Goal: Information Seeking & Learning: Learn about a topic

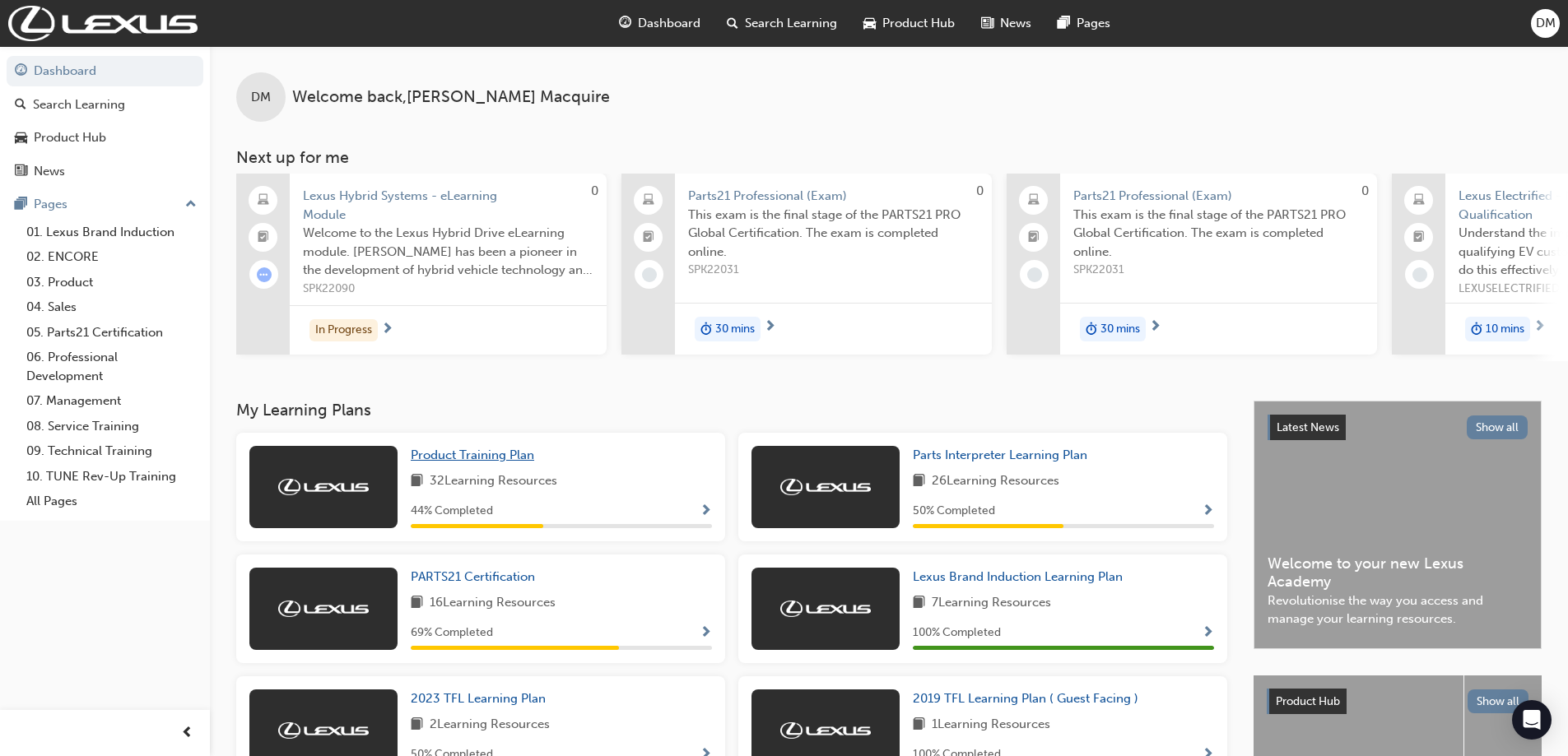
click at [470, 460] on span "Product Training Plan" at bounding box center [472, 455] width 123 height 15
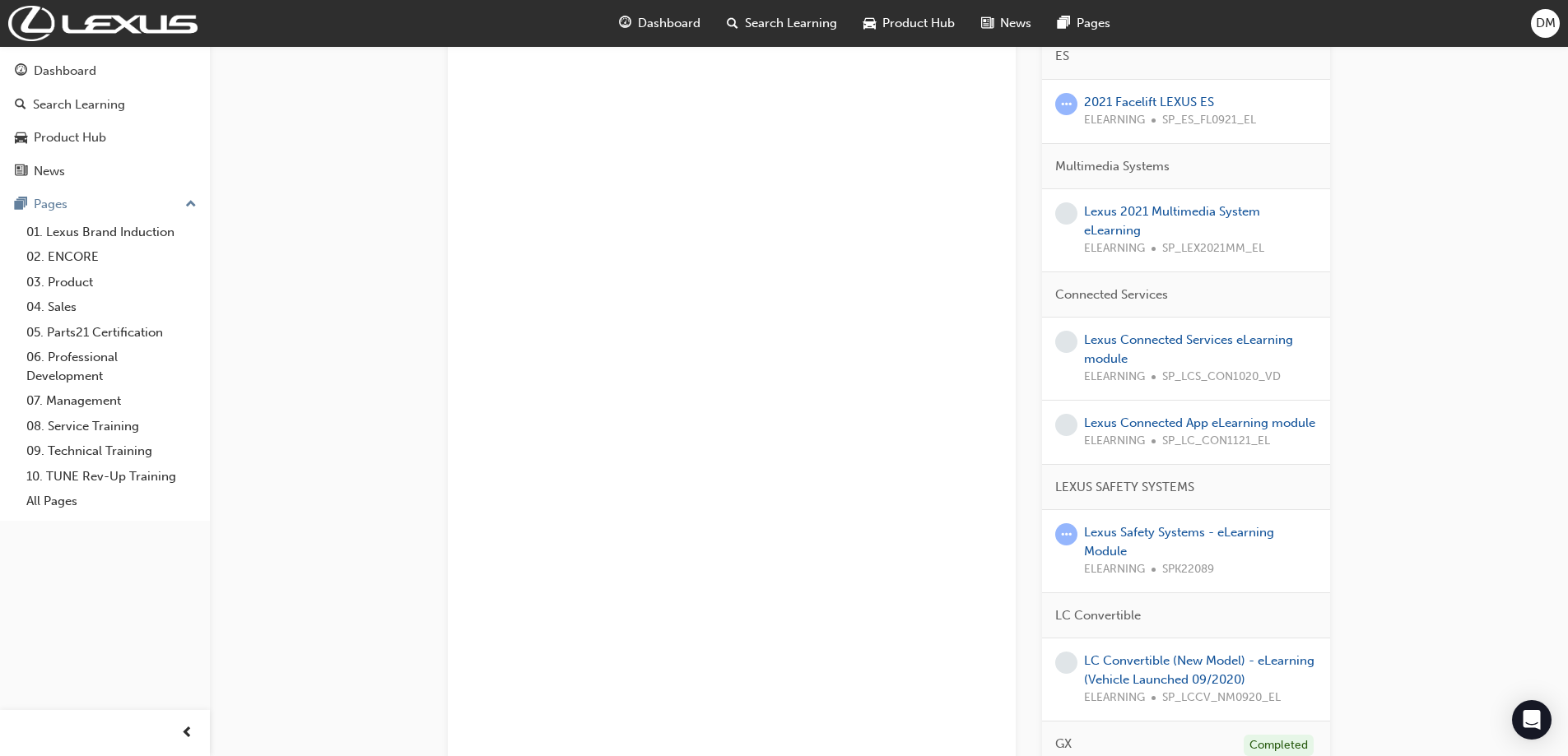
scroll to position [1709, 0]
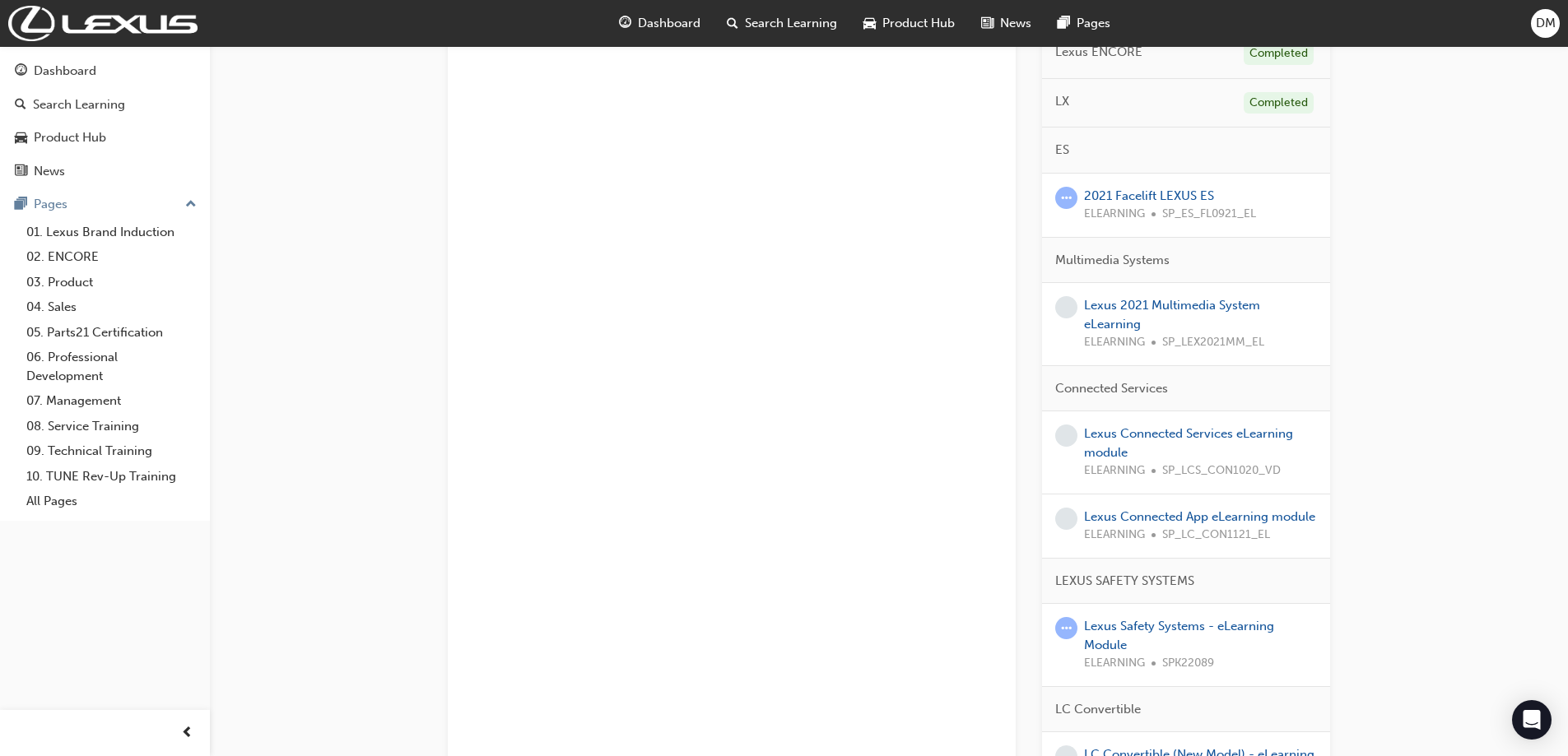
scroll to position [1380, 0]
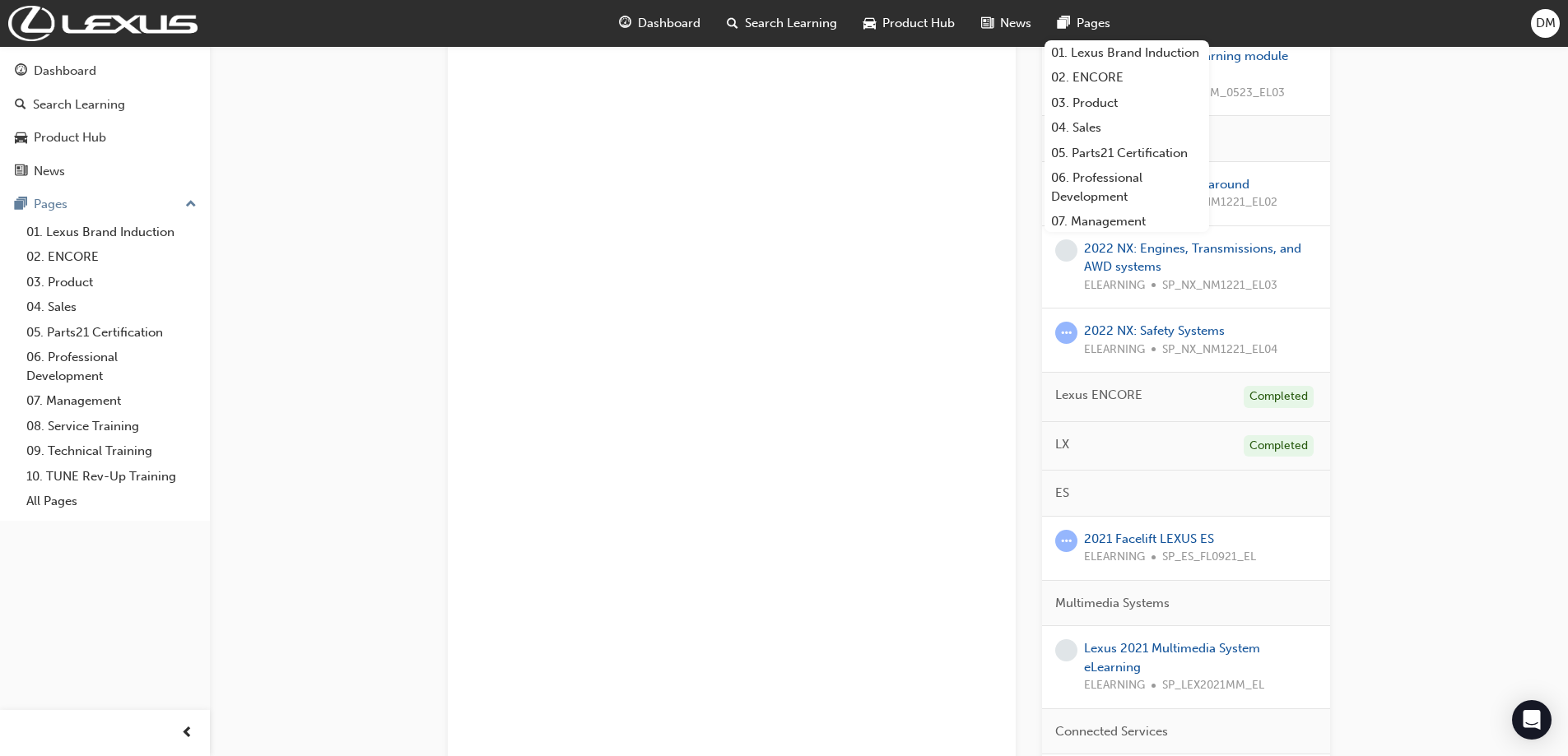
scroll to position [1051, 0]
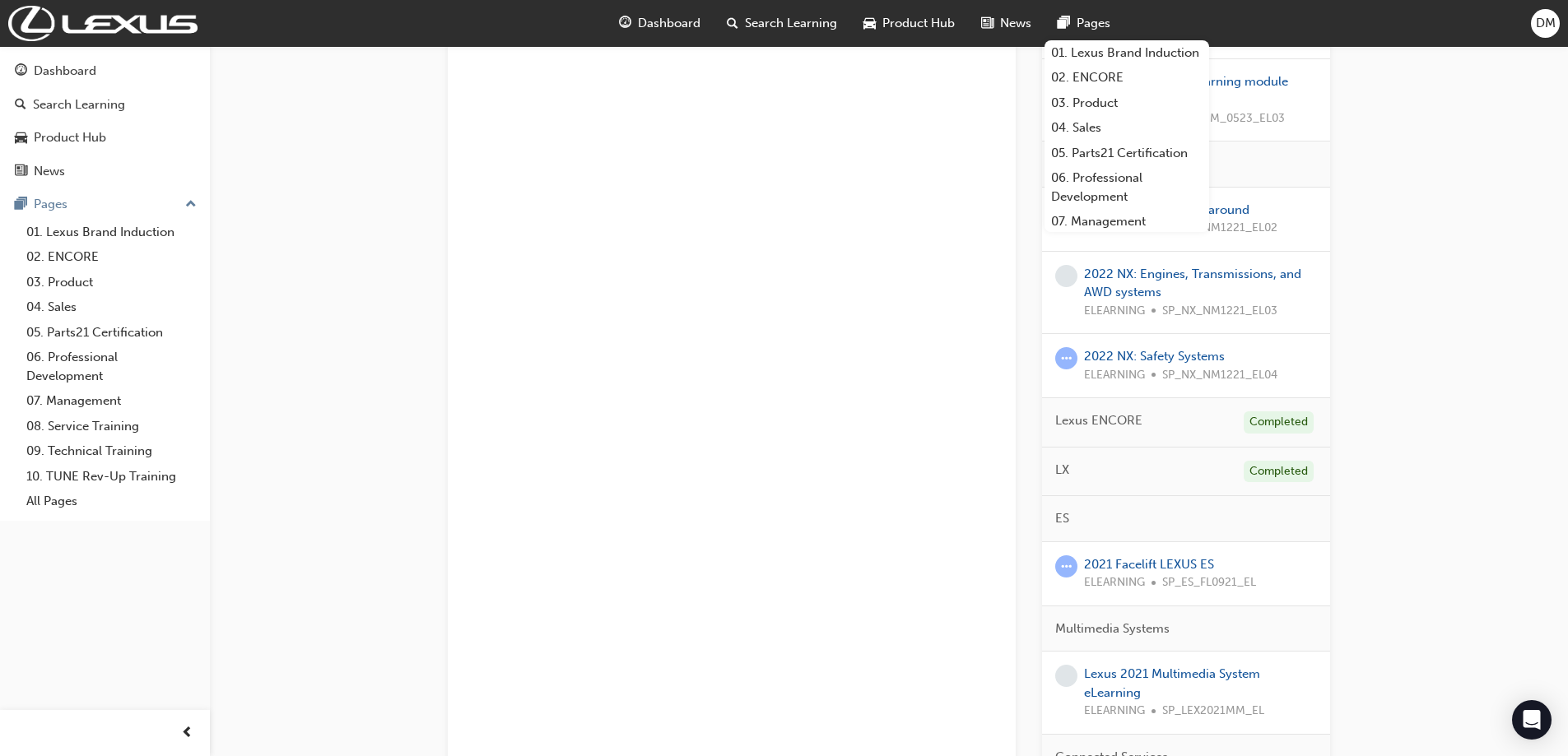
click at [1480, 339] on div "Product Training Plan Learning search page Learning plan detail page Product Tr…" at bounding box center [889, 178] width 1358 height 2366
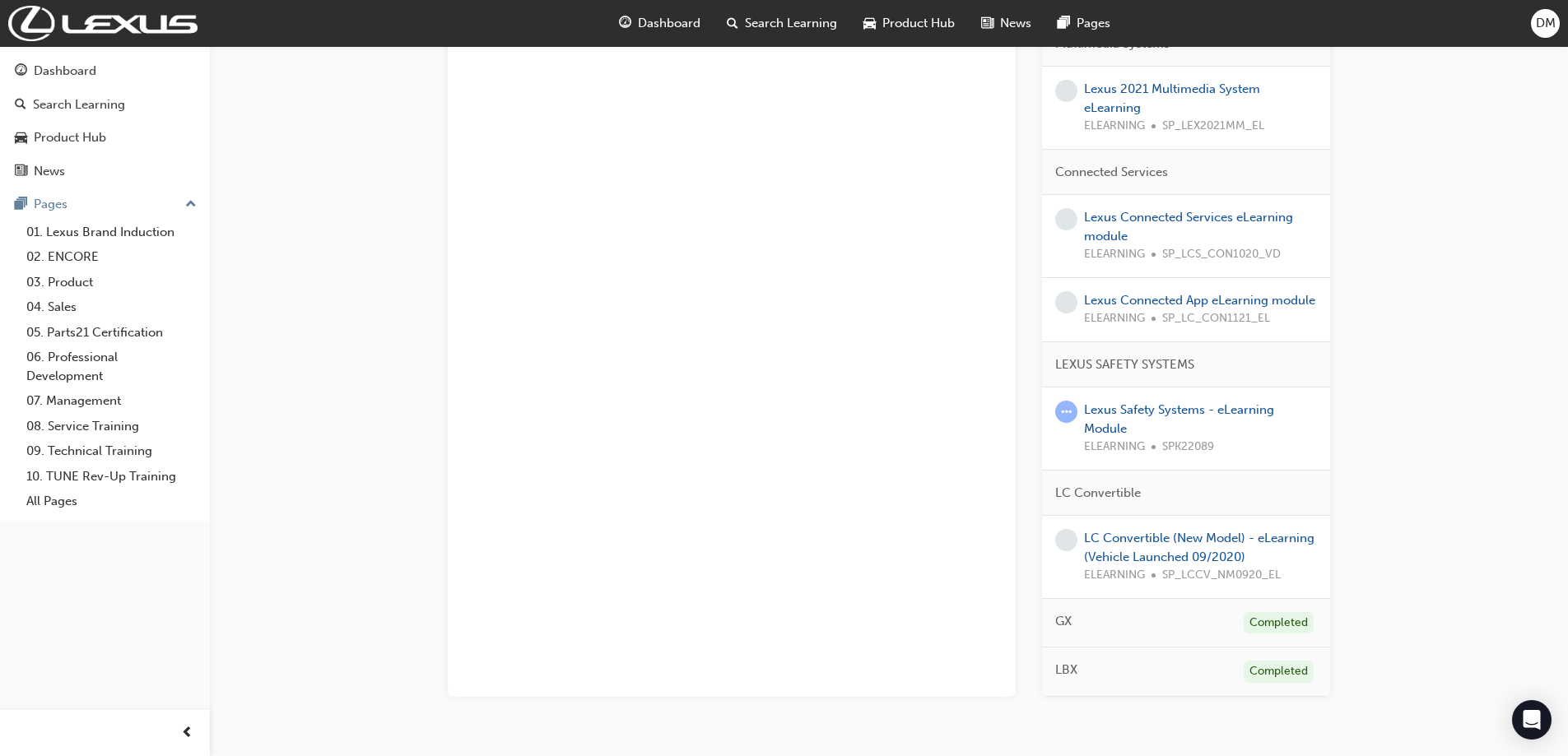
scroll to position [1709, 0]
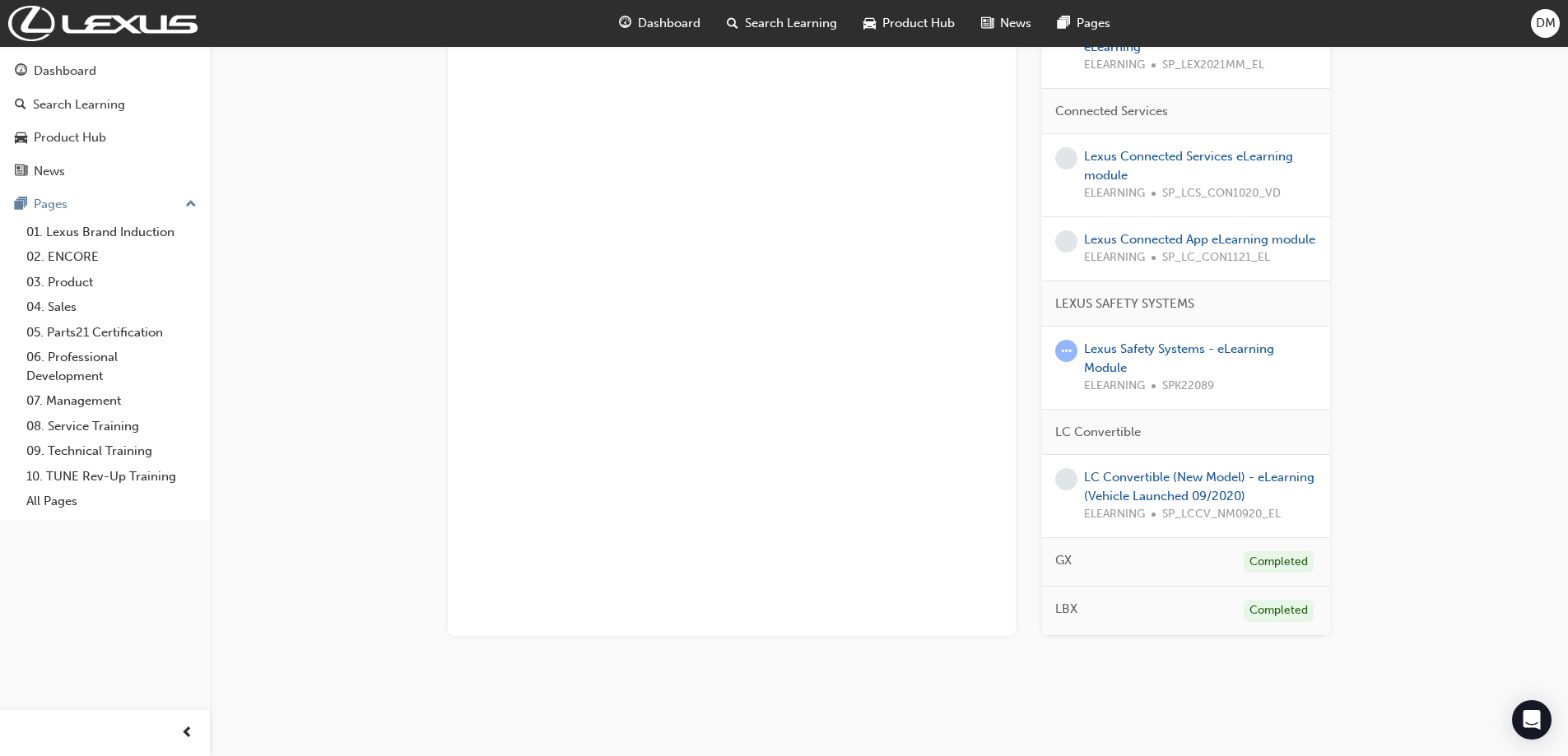
drag, startPoint x: 1431, startPoint y: 230, endPoint x: 1381, endPoint y: 502, distance: 277.0
click at [1117, 347] on link "Lexus Safety Systems - eLearning Module" at bounding box center [1179, 358] width 190 height 34
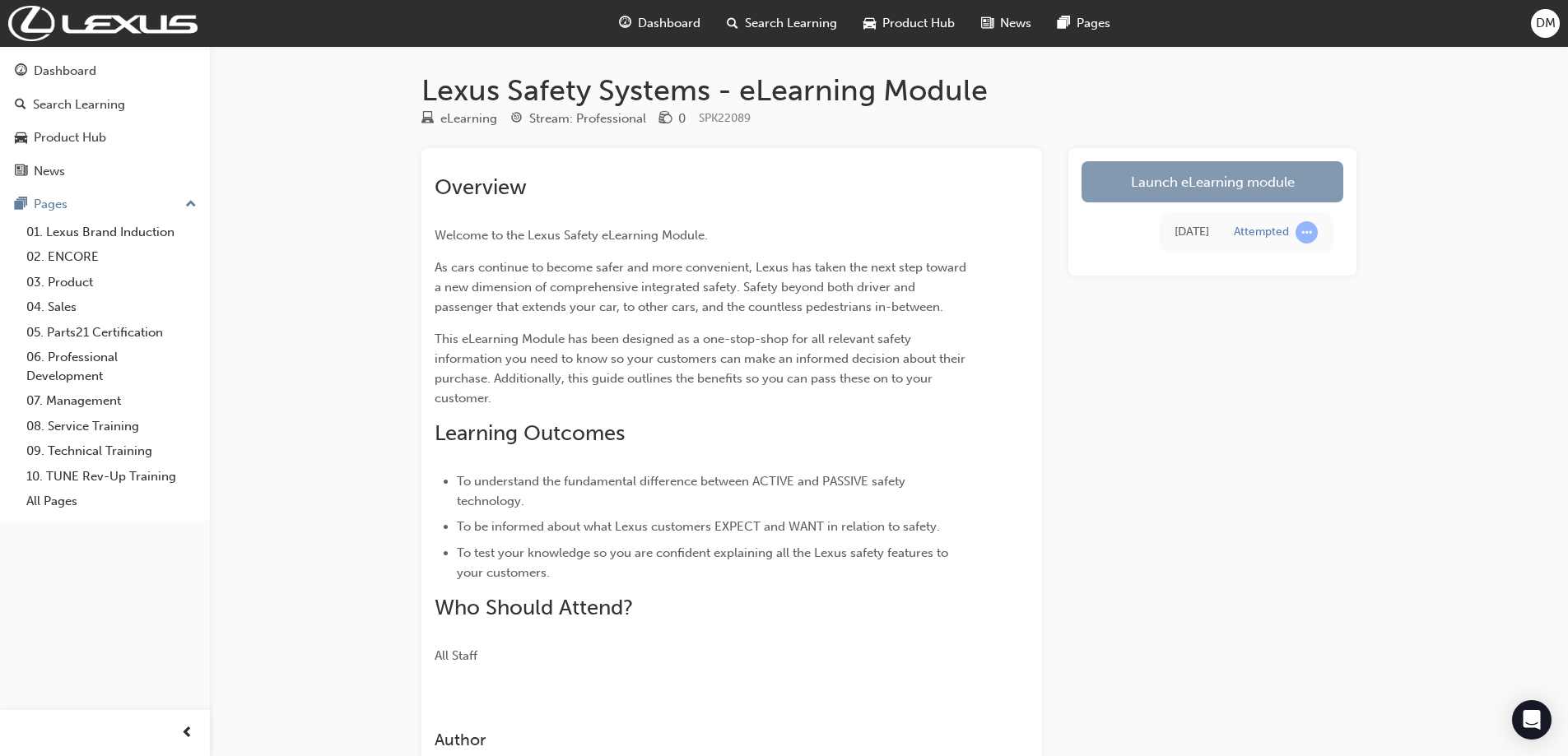
click at [1187, 174] on link "Launch eLearning module" at bounding box center [1212, 181] width 262 height 41
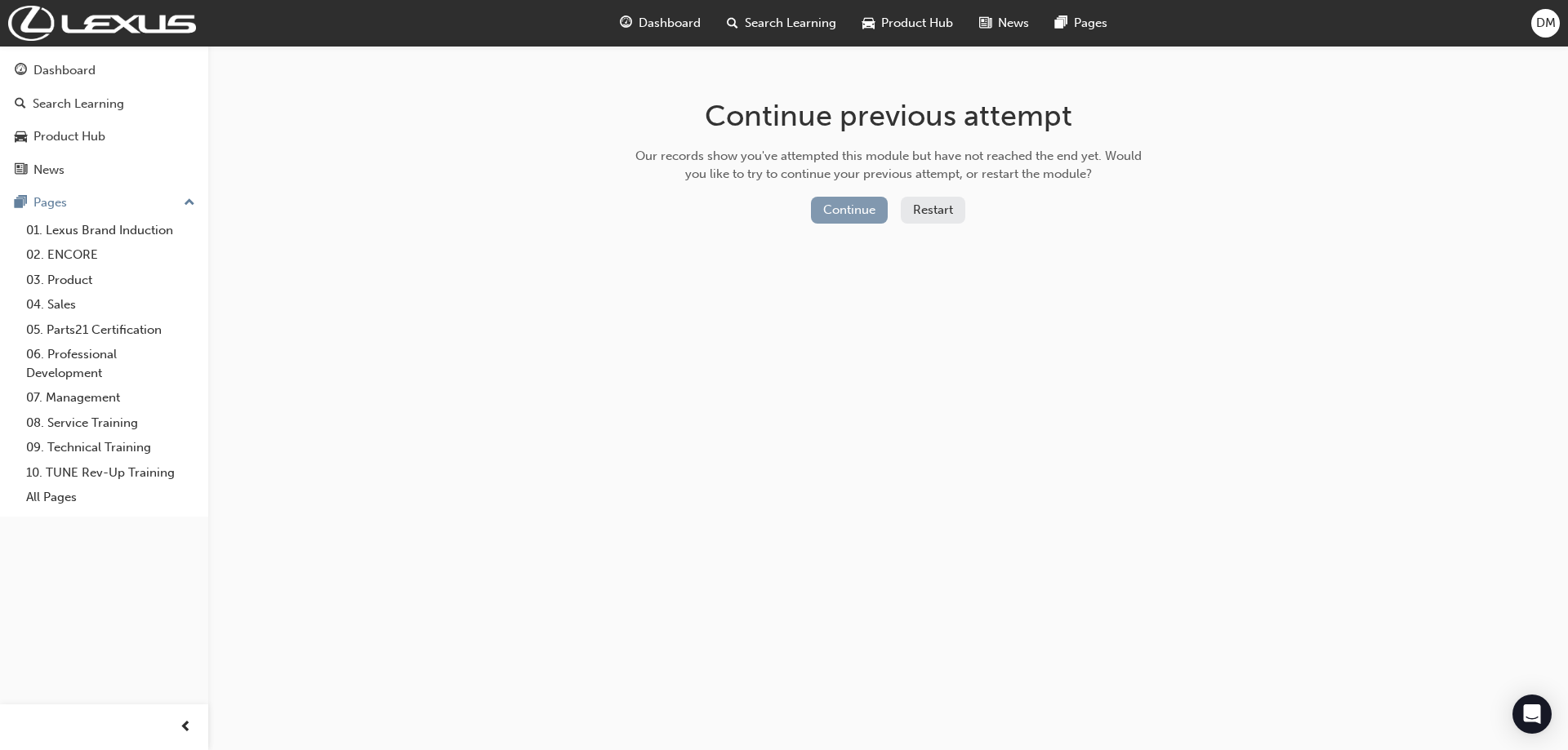
click at [811, 213] on button "Continue" at bounding box center [849, 209] width 76 height 27
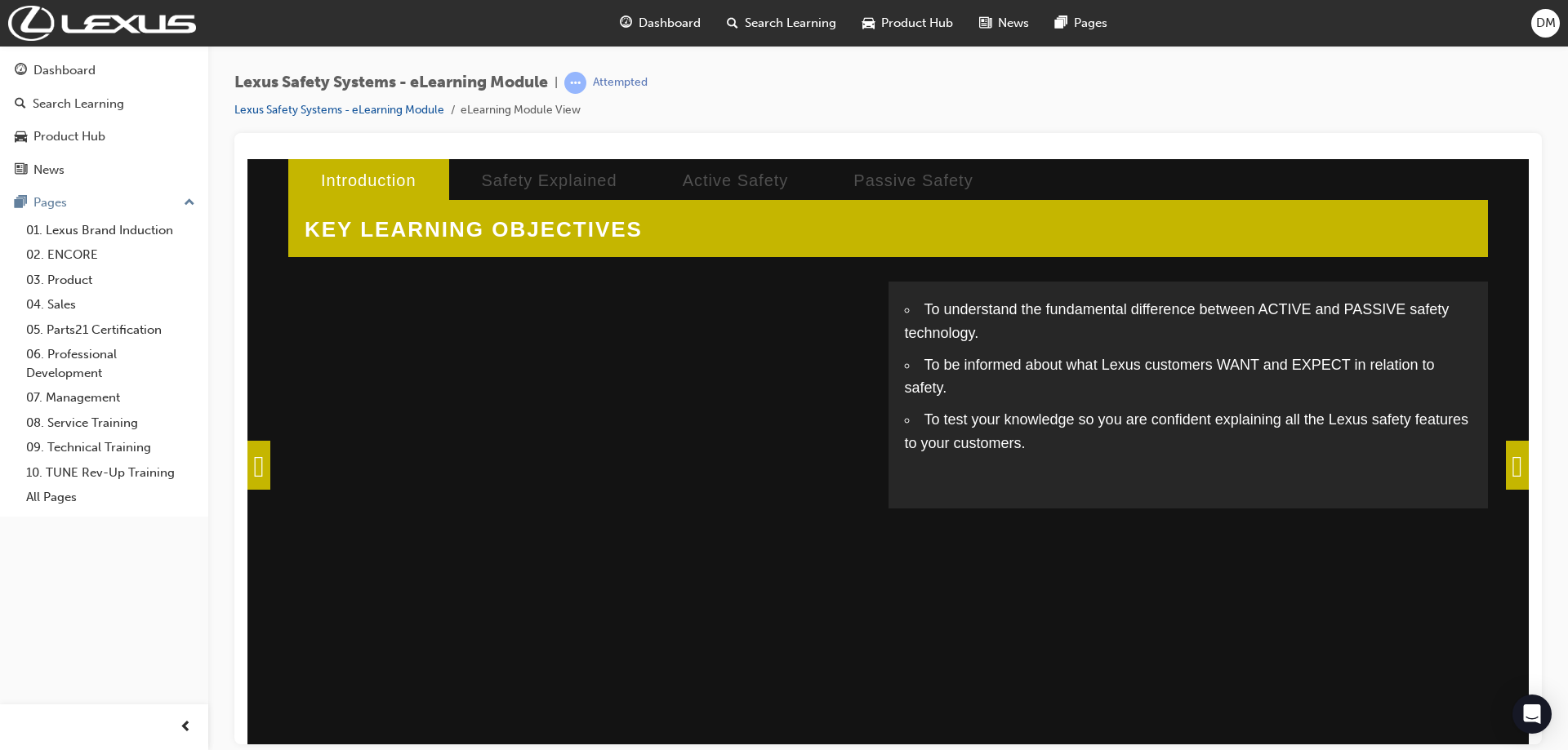
drag, startPoint x: 1526, startPoint y: 458, endPoint x: 1515, endPoint y: 465, distance: 13.0
click at [1523, 460] on span at bounding box center [1516, 464] width 23 height 49
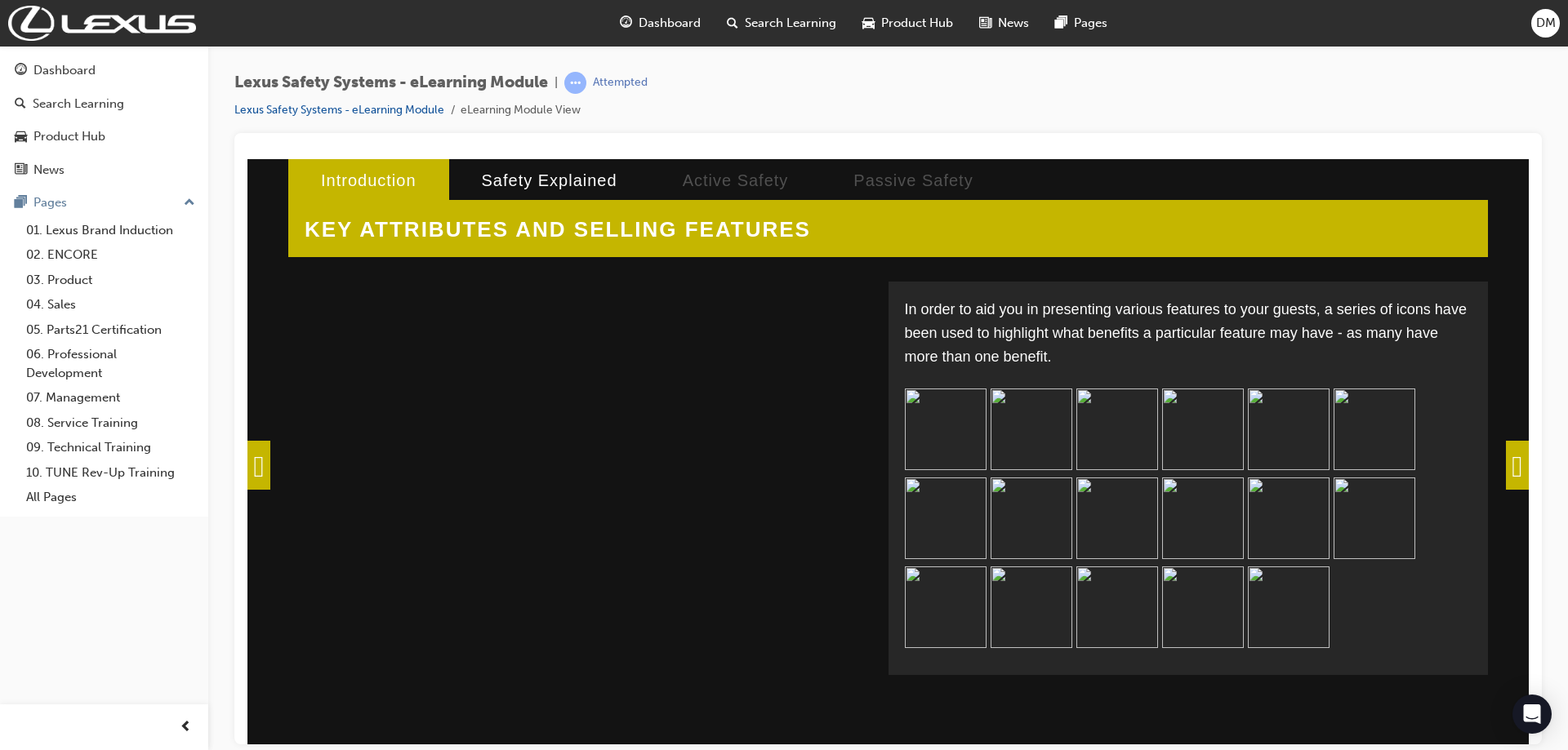
click at [1505, 460] on span at bounding box center [1516, 464] width 23 height 49
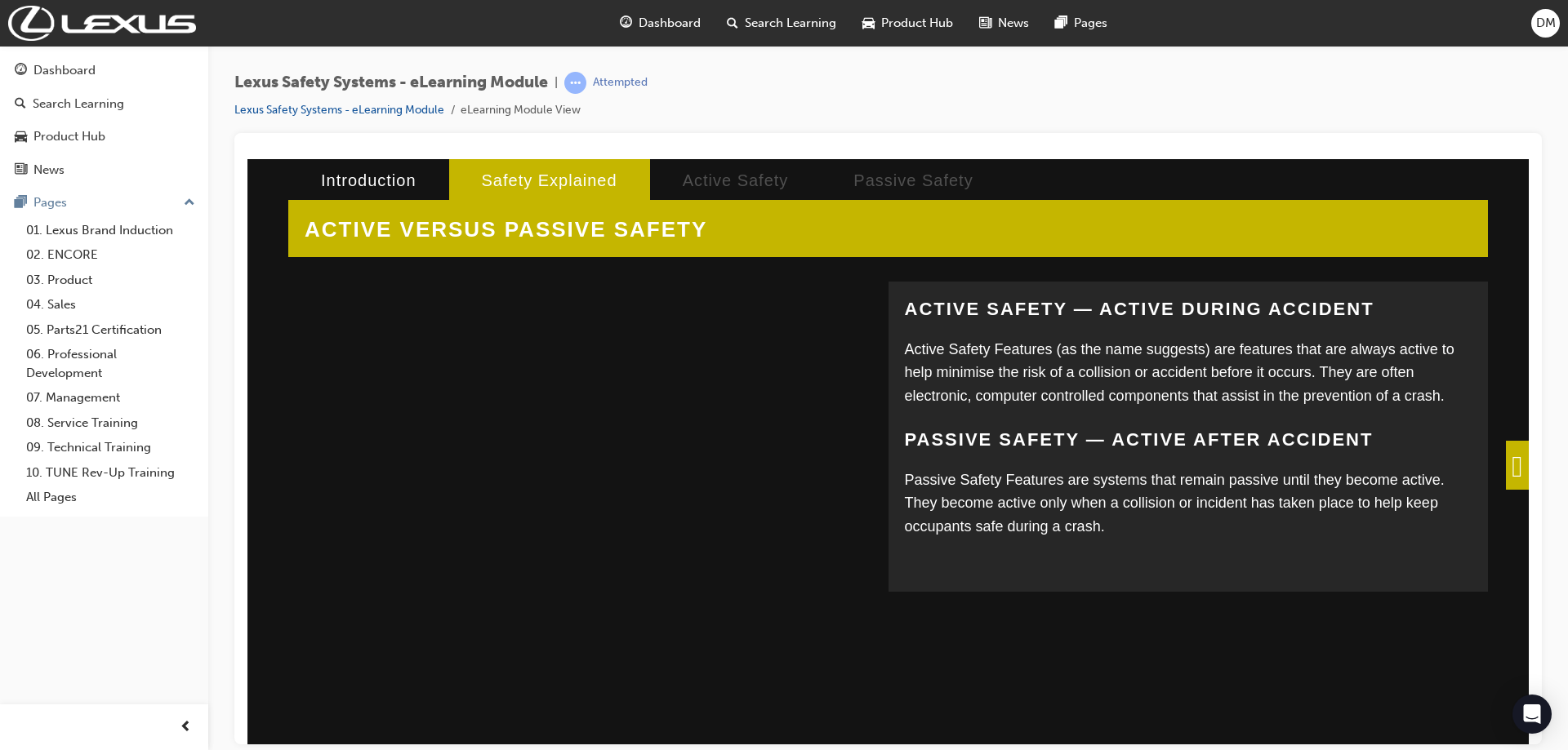
click at [1505, 465] on span at bounding box center [1516, 464] width 23 height 49
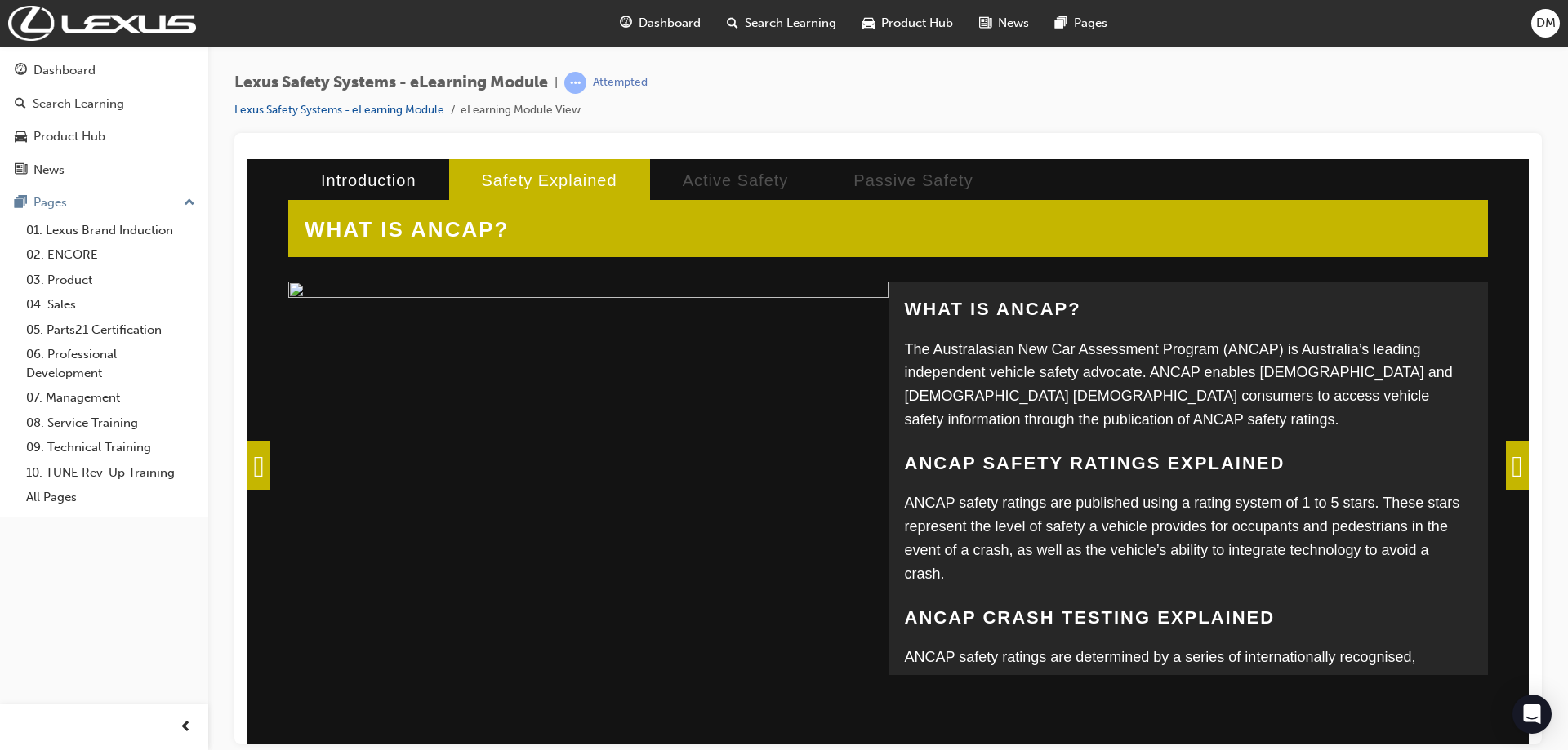
click at [1505, 461] on span at bounding box center [1516, 464] width 23 height 49
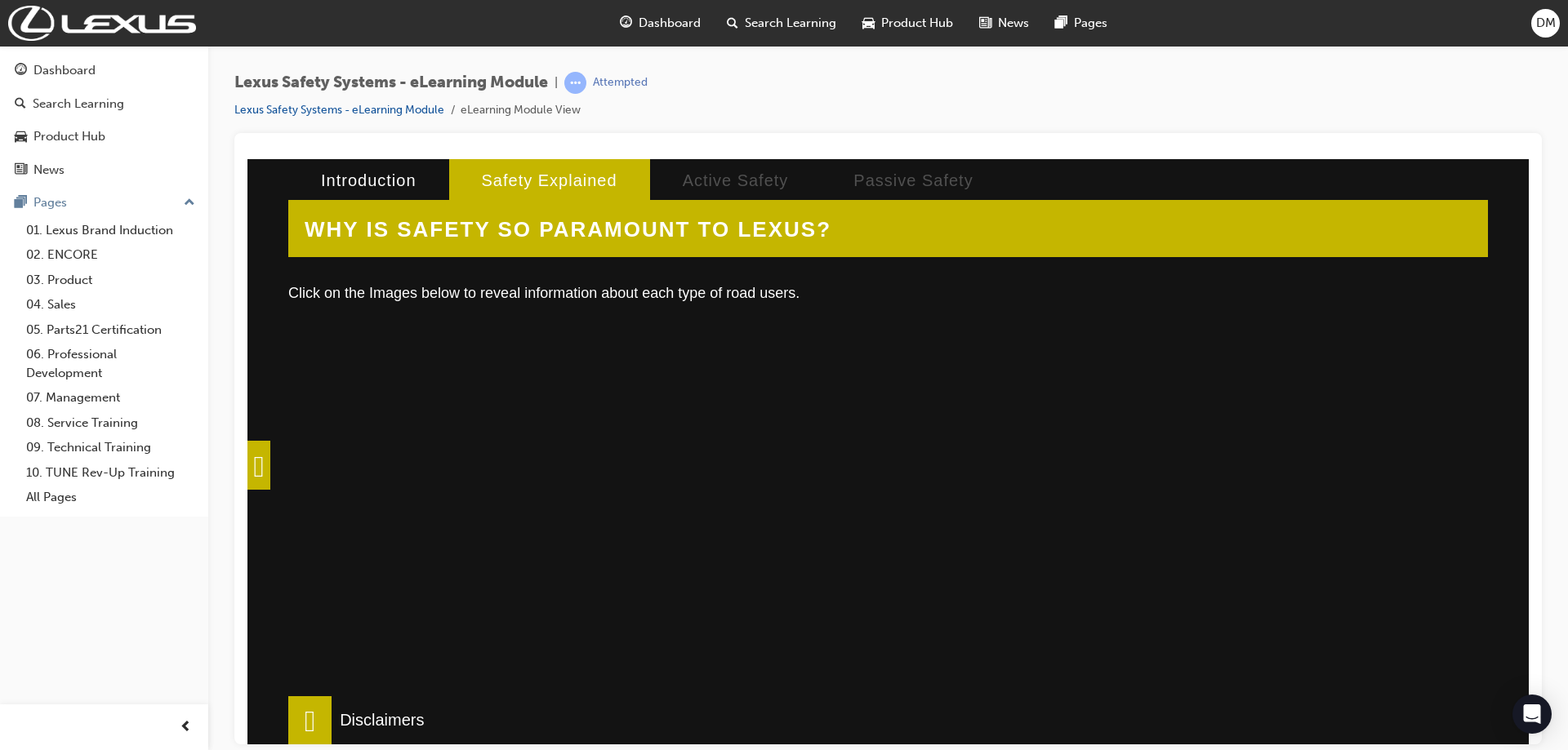
click at [588, 404] on div at bounding box center [573, 523] width 540 height 408
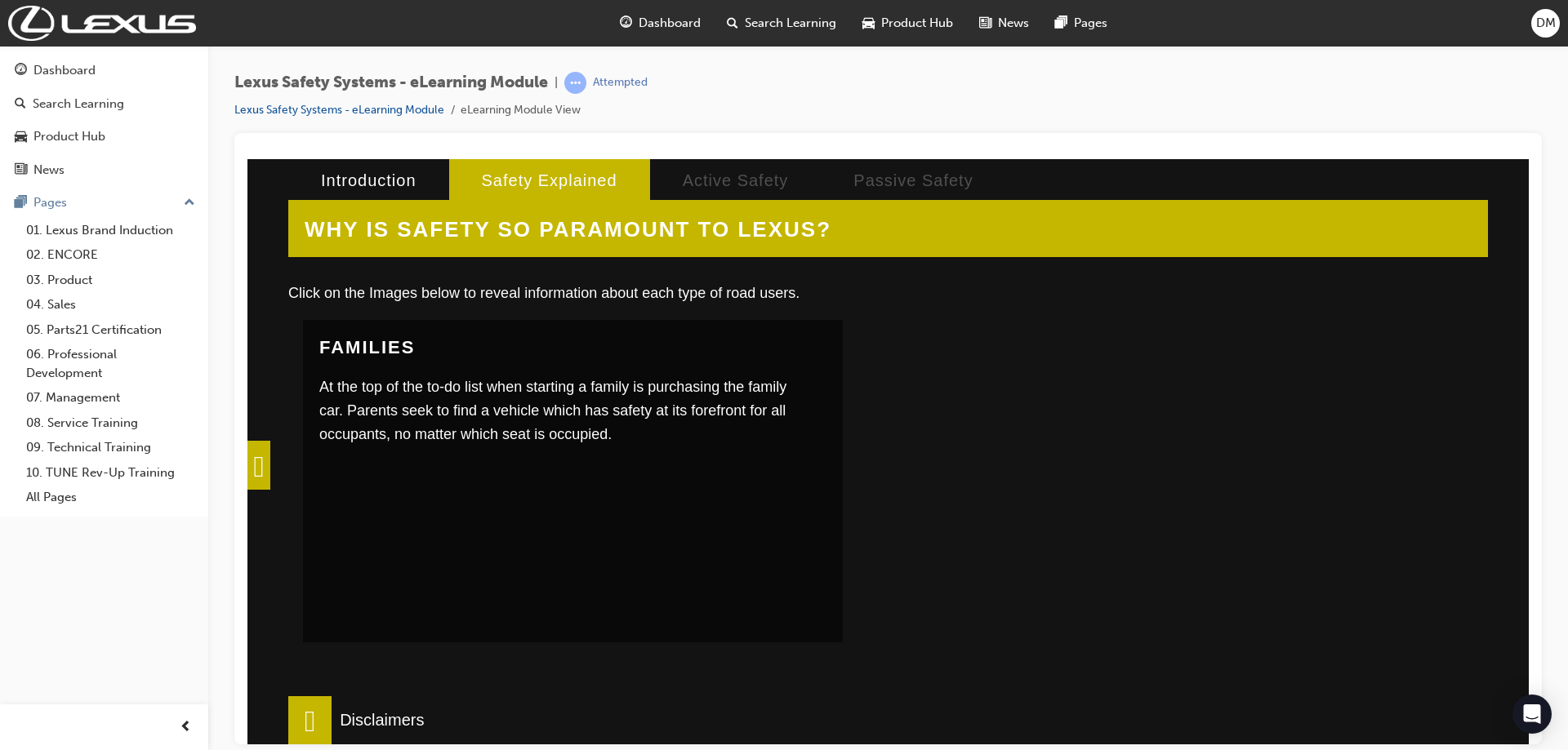
click at [1067, 419] on div at bounding box center [1142, 523] width 540 height 408
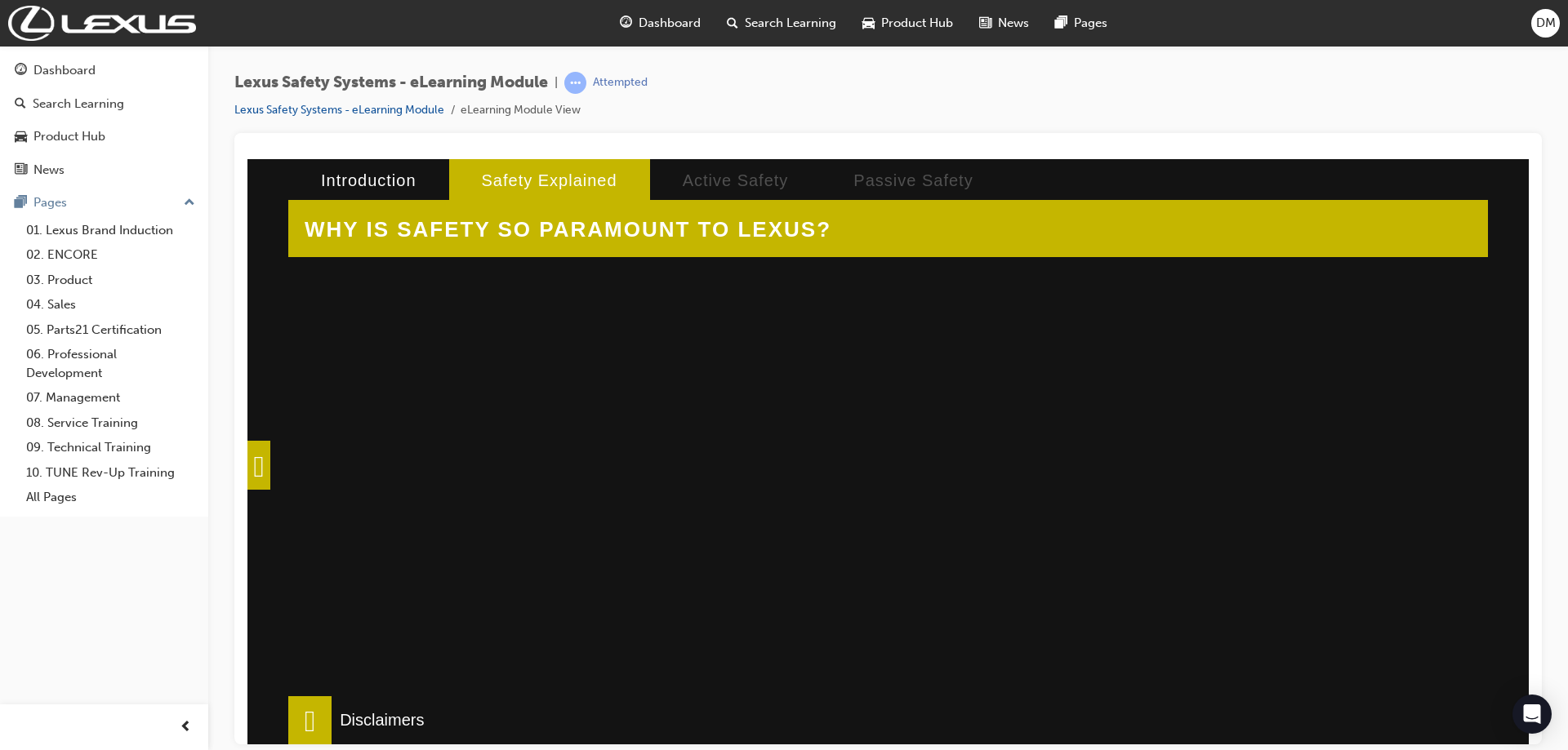
scroll to position [490, 0]
click at [575, 394] on div at bounding box center [573, 470] width 540 height 408
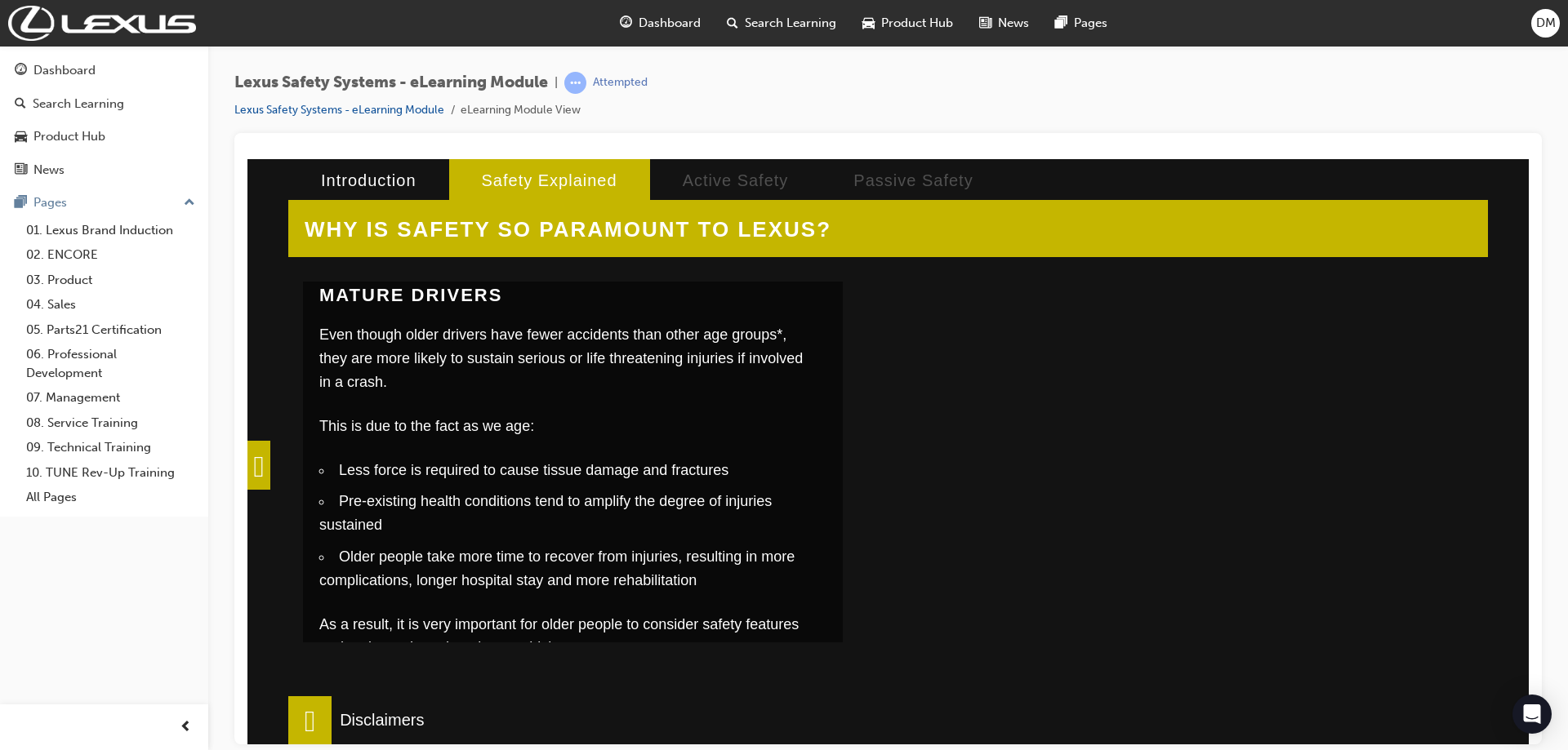
click at [1192, 438] on div at bounding box center [1142, 470] width 540 height 408
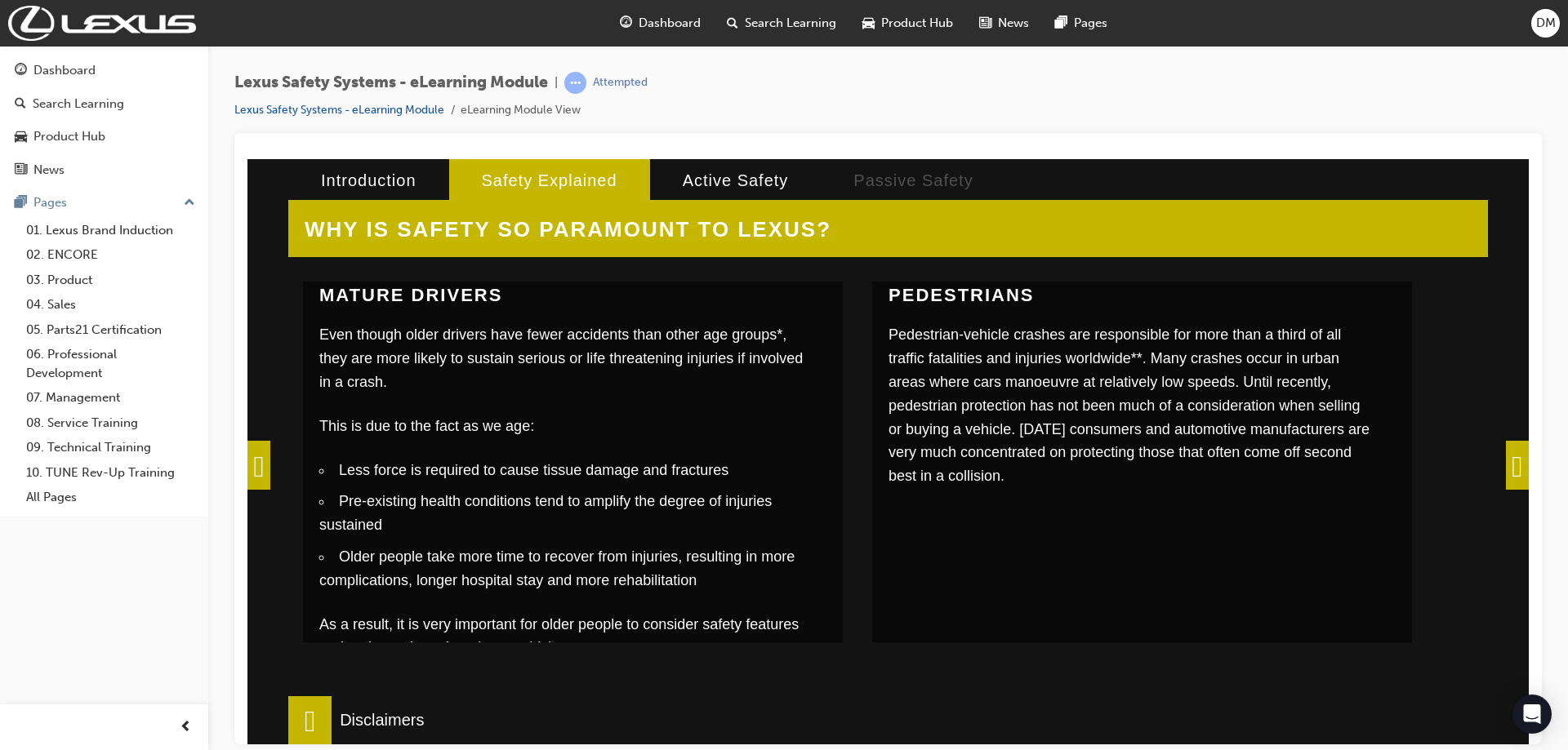
scroll to position [544, 0]
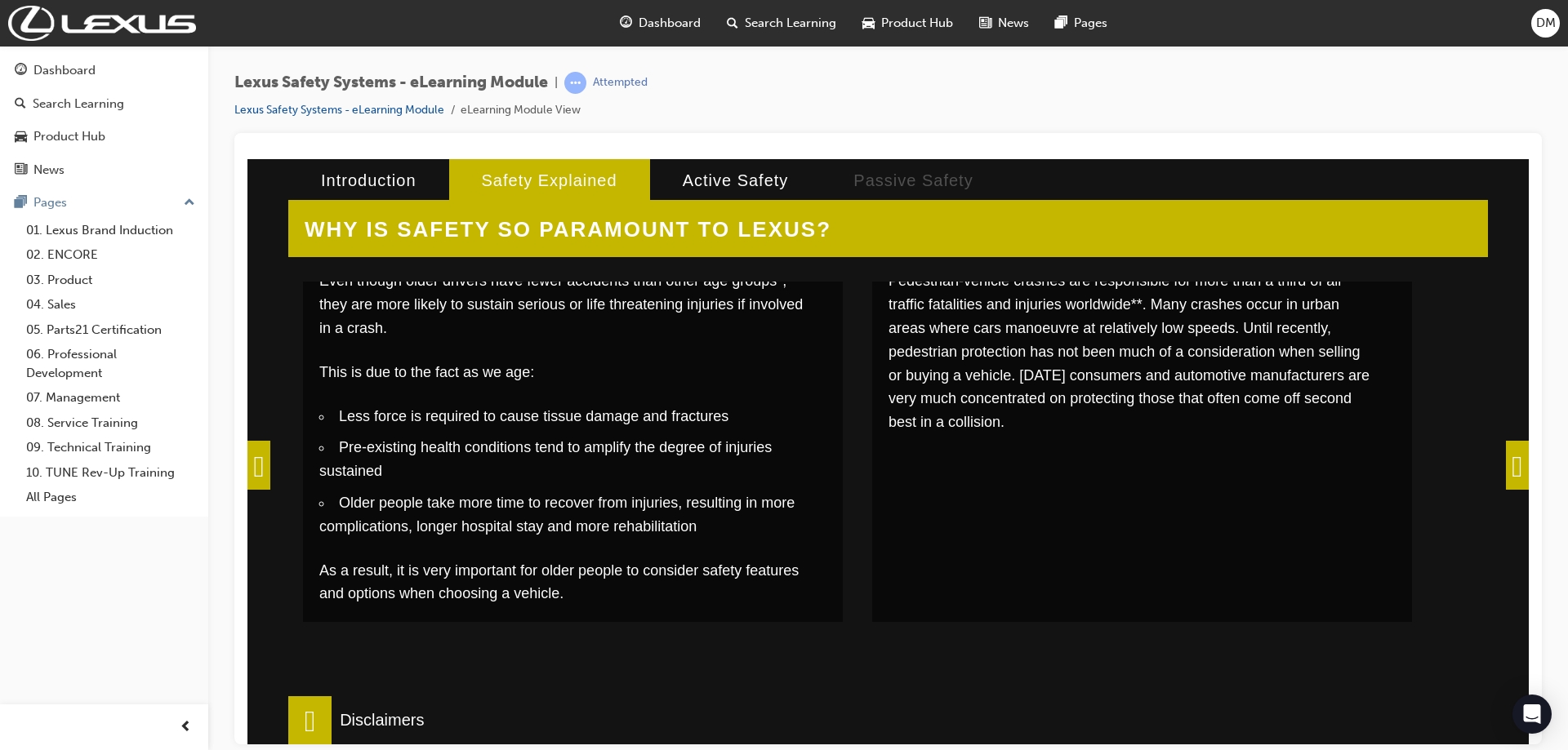
click at [1505, 466] on span at bounding box center [1516, 464] width 23 height 49
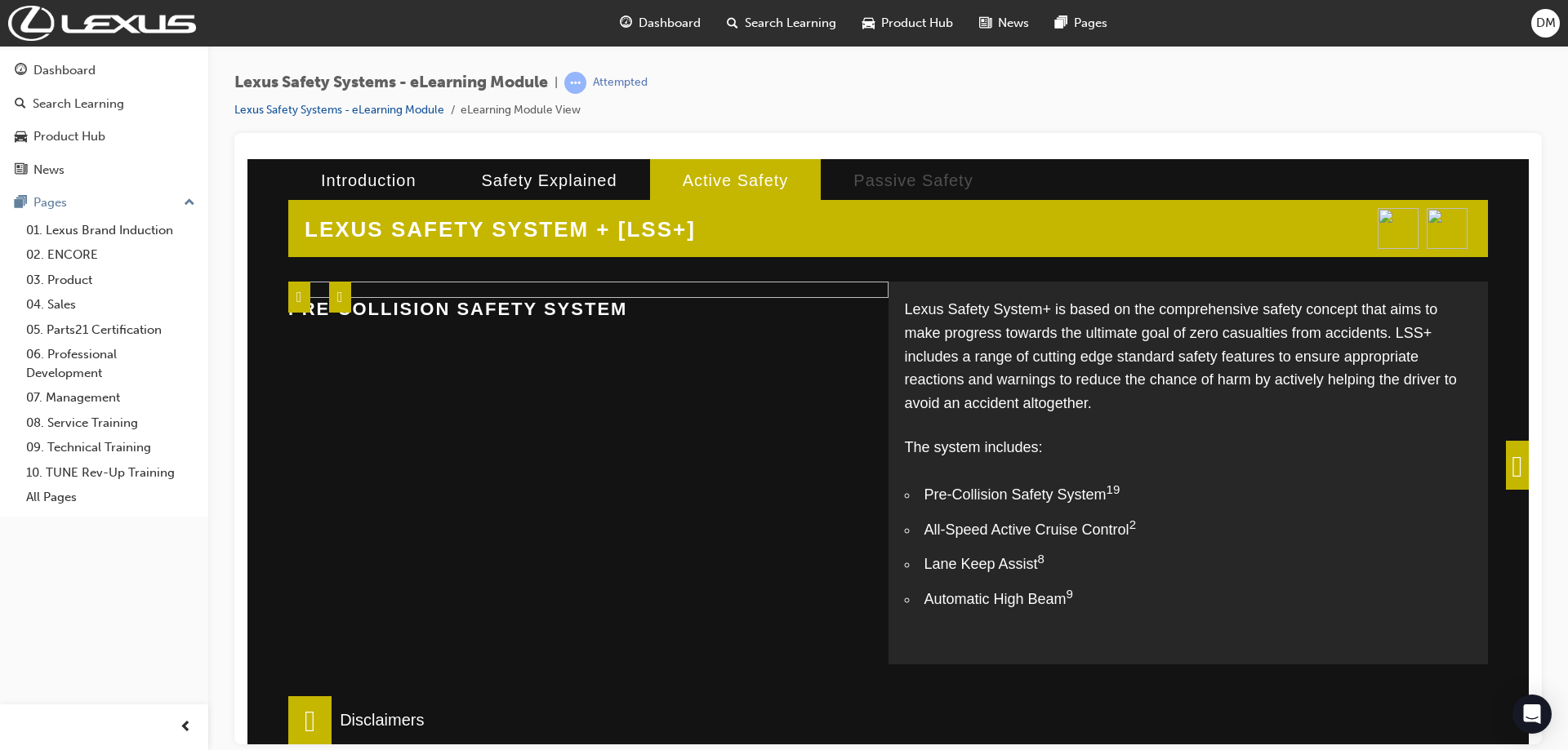
click at [1505, 461] on span at bounding box center [1516, 464] width 23 height 49
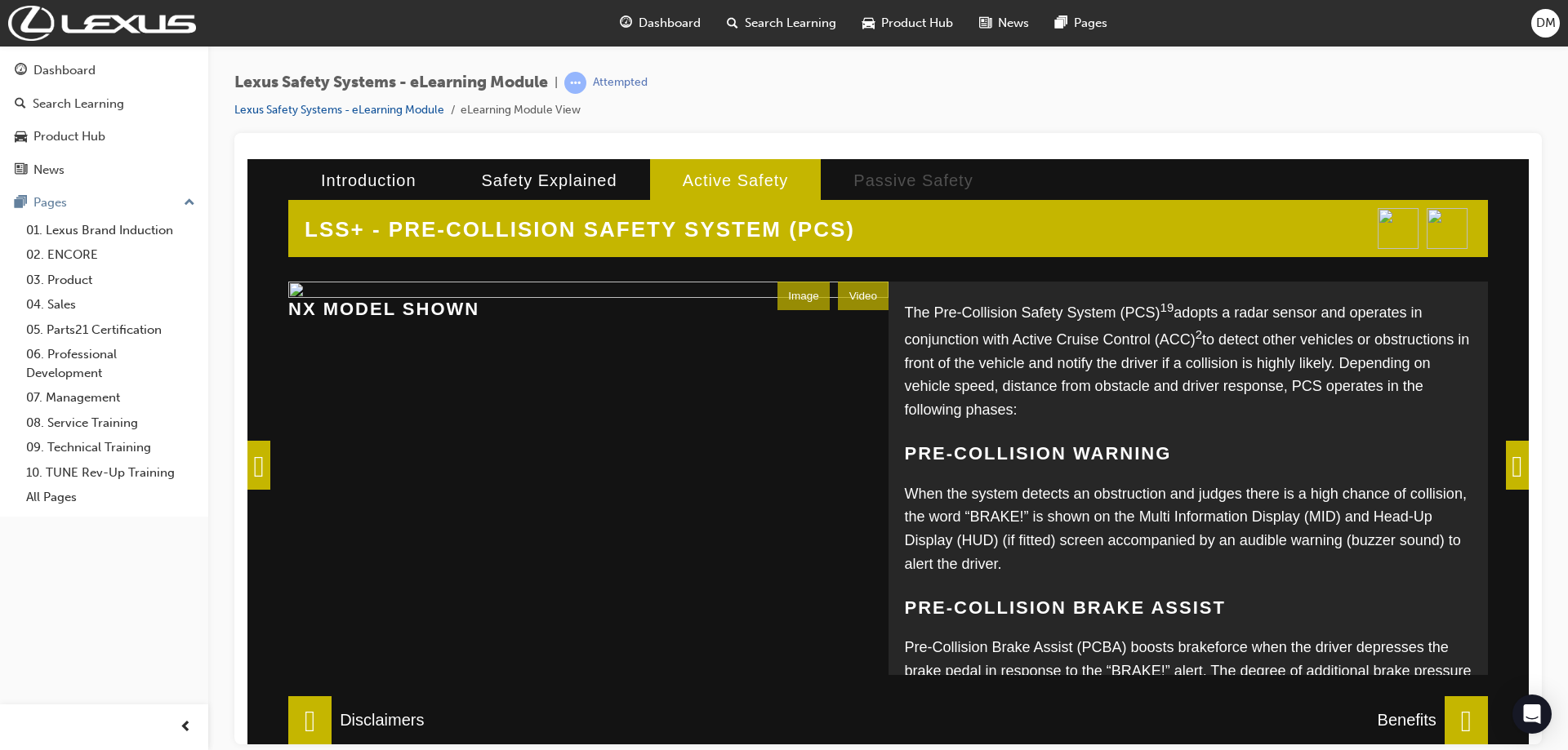
click at [1508, 463] on span at bounding box center [1516, 464] width 23 height 49
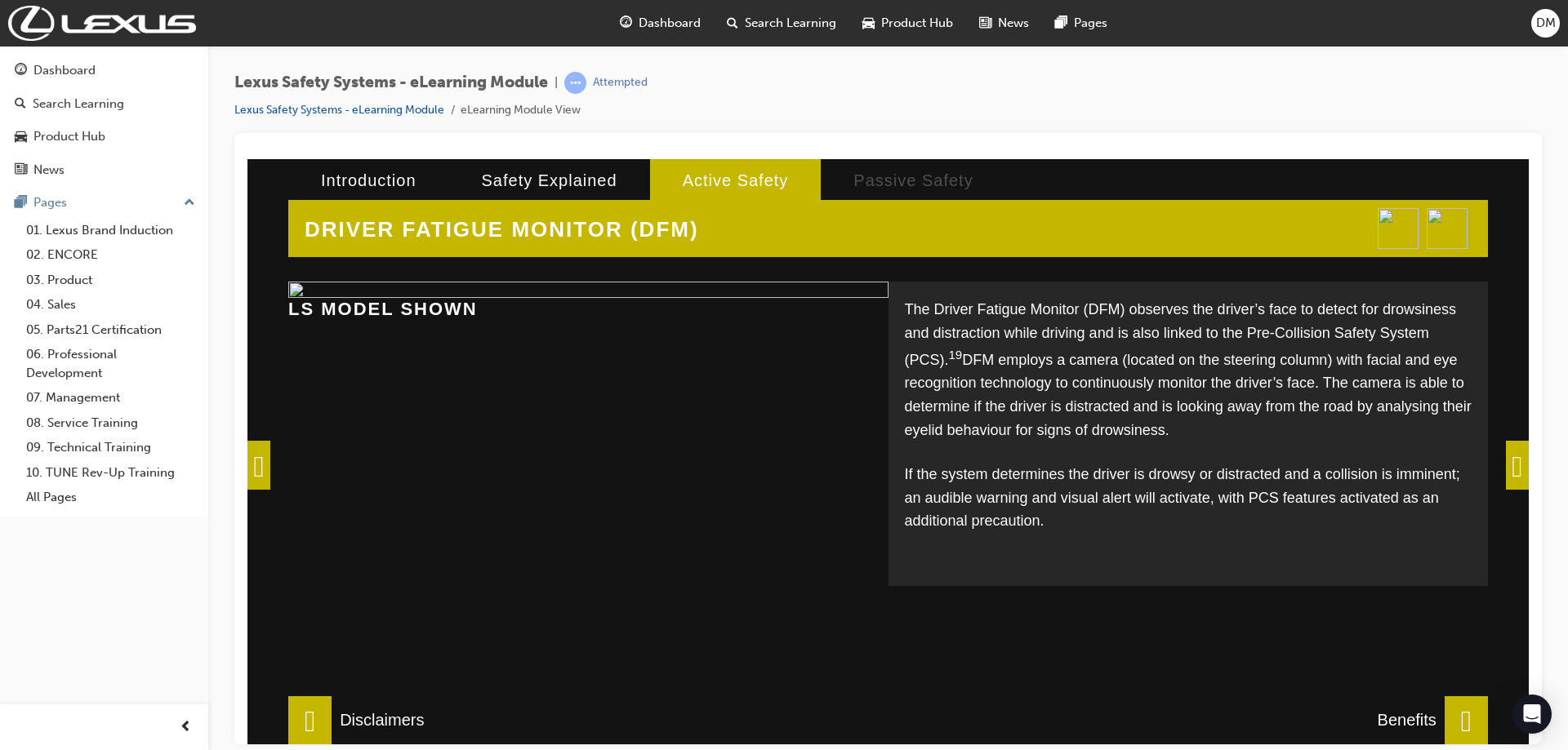
click at [1505, 472] on span at bounding box center [1516, 464] width 23 height 49
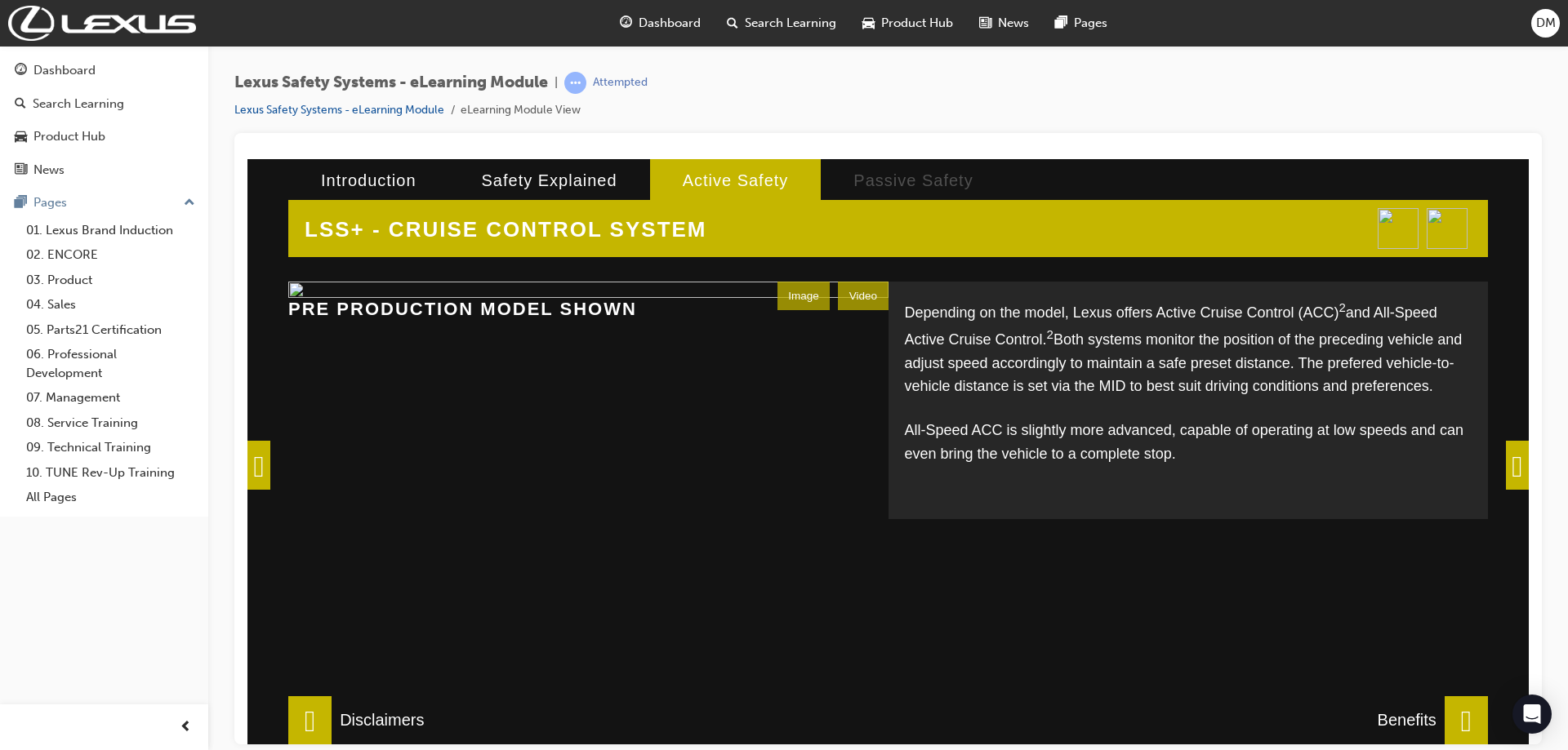
click at [1505, 465] on span at bounding box center [1516, 464] width 23 height 49
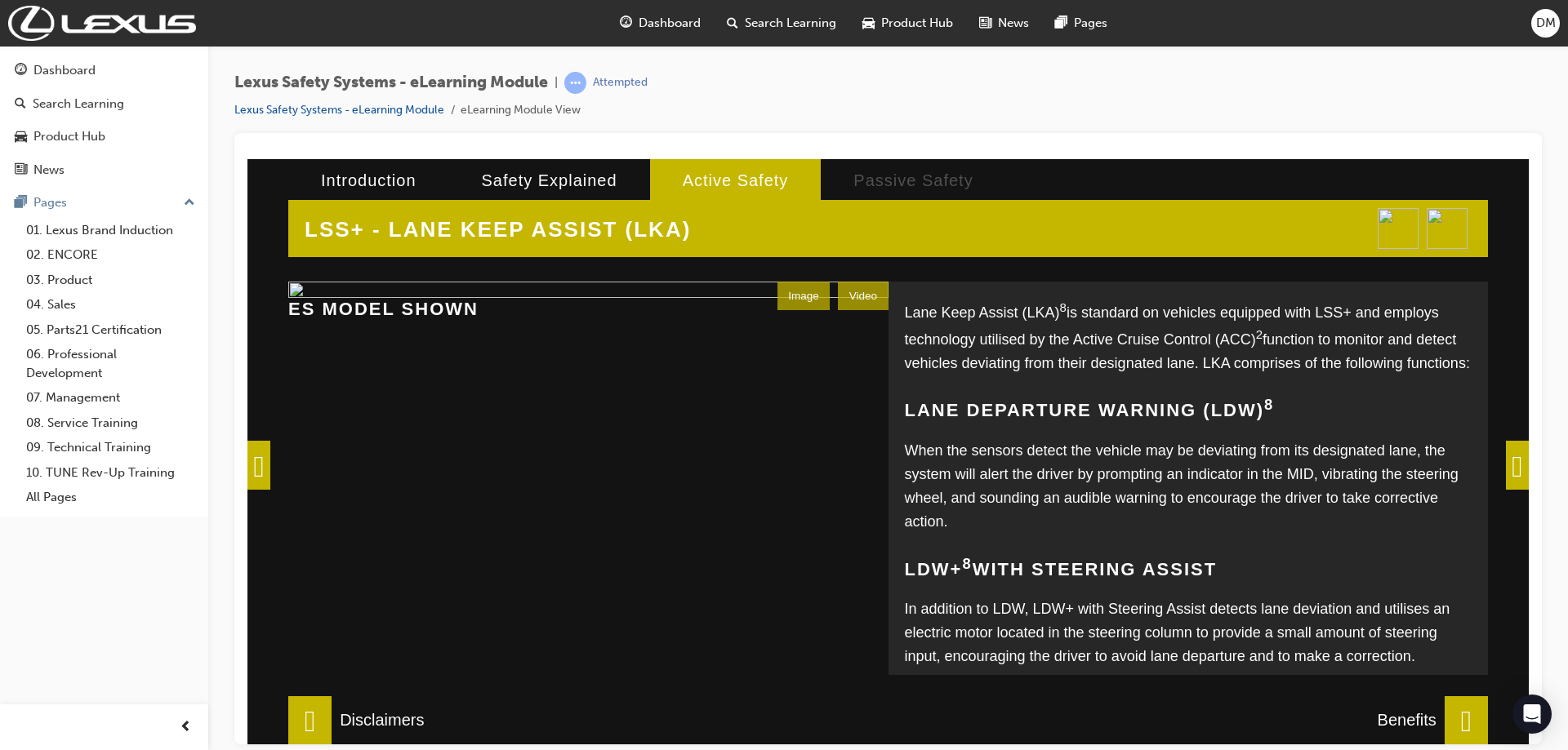
click at [1505, 453] on span at bounding box center [1516, 464] width 23 height 49
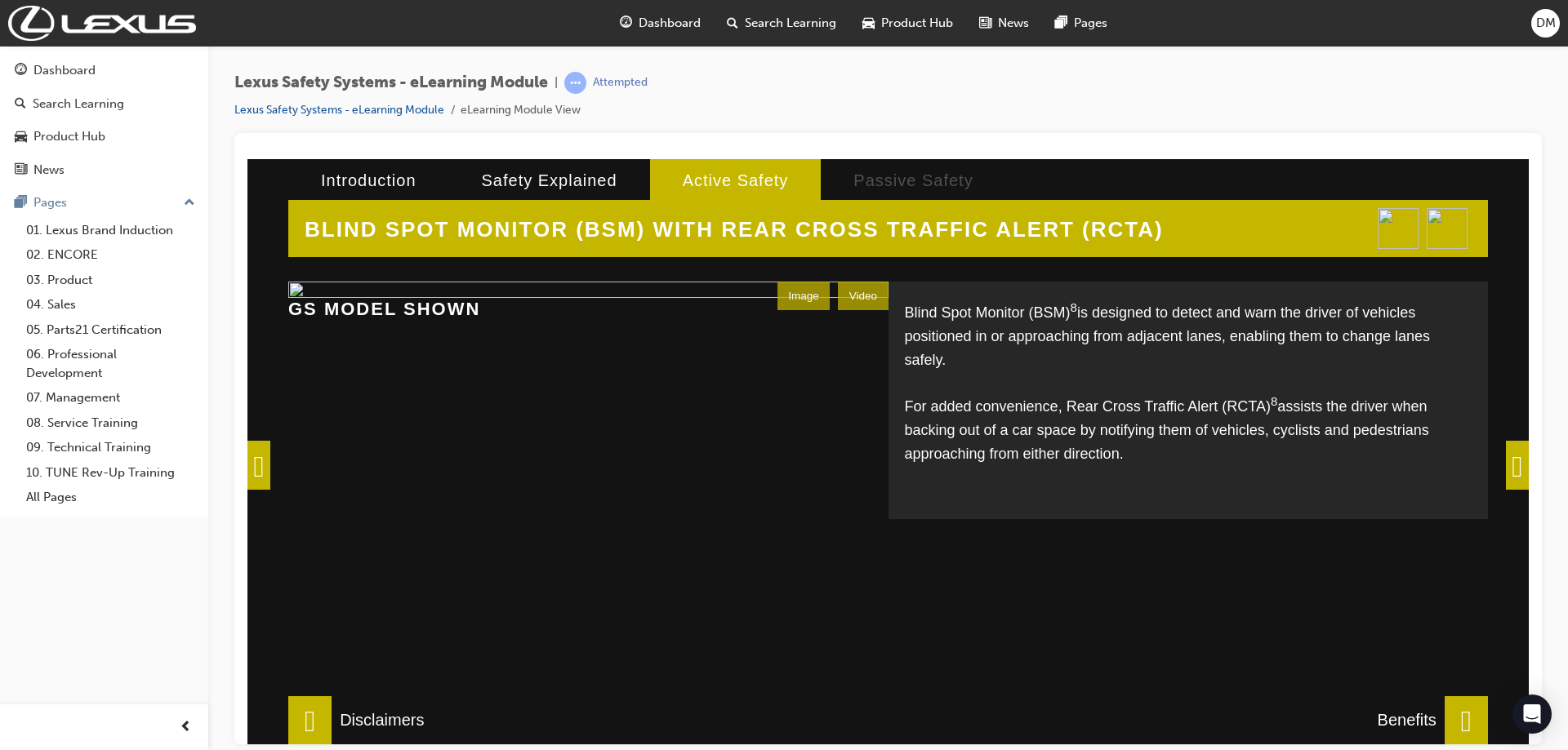
click at [1508, 460] on span at bounding box center [1516, 464] width 23 height 49
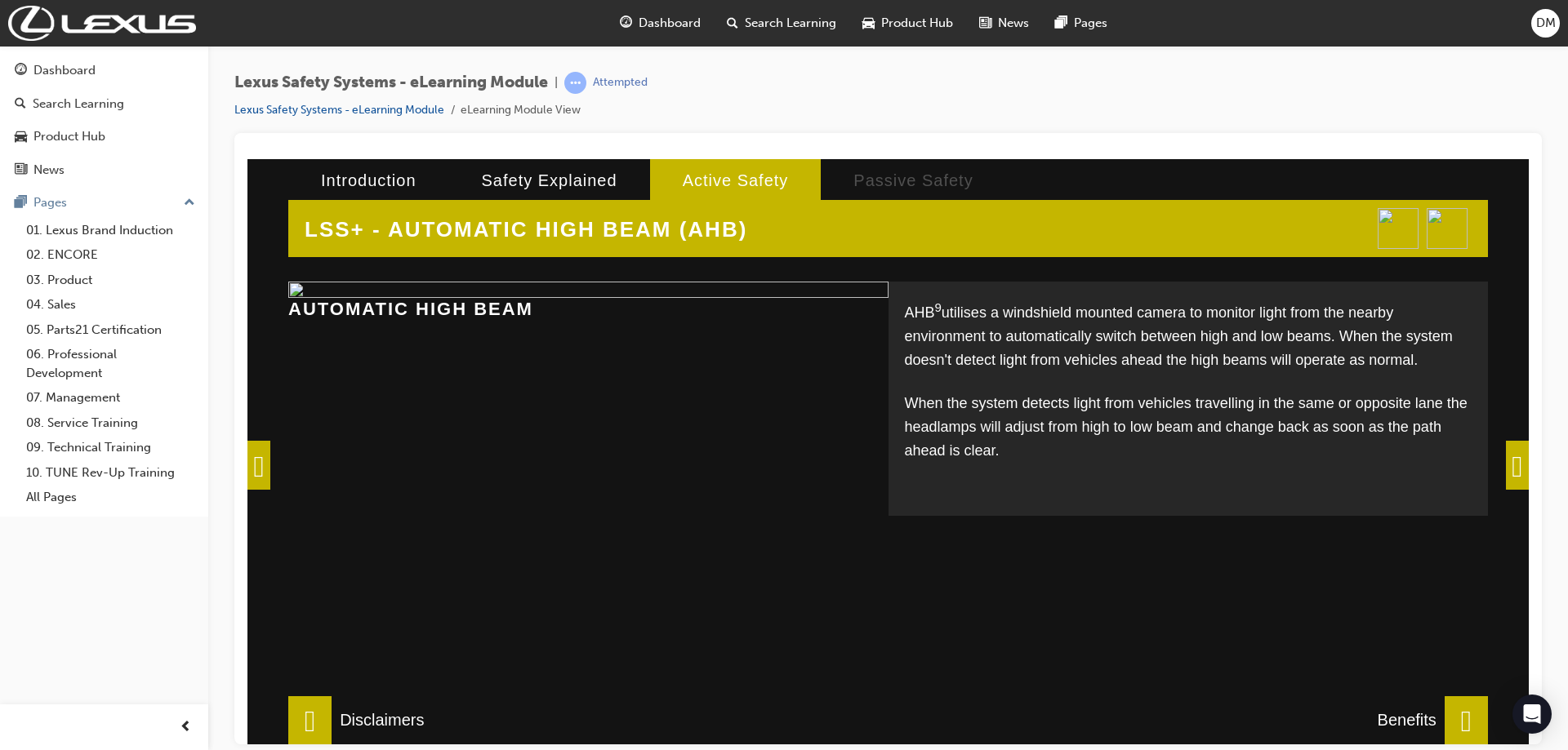
click at [1505, 459] on span at bounding box center [1516, 464] width 23 height 49
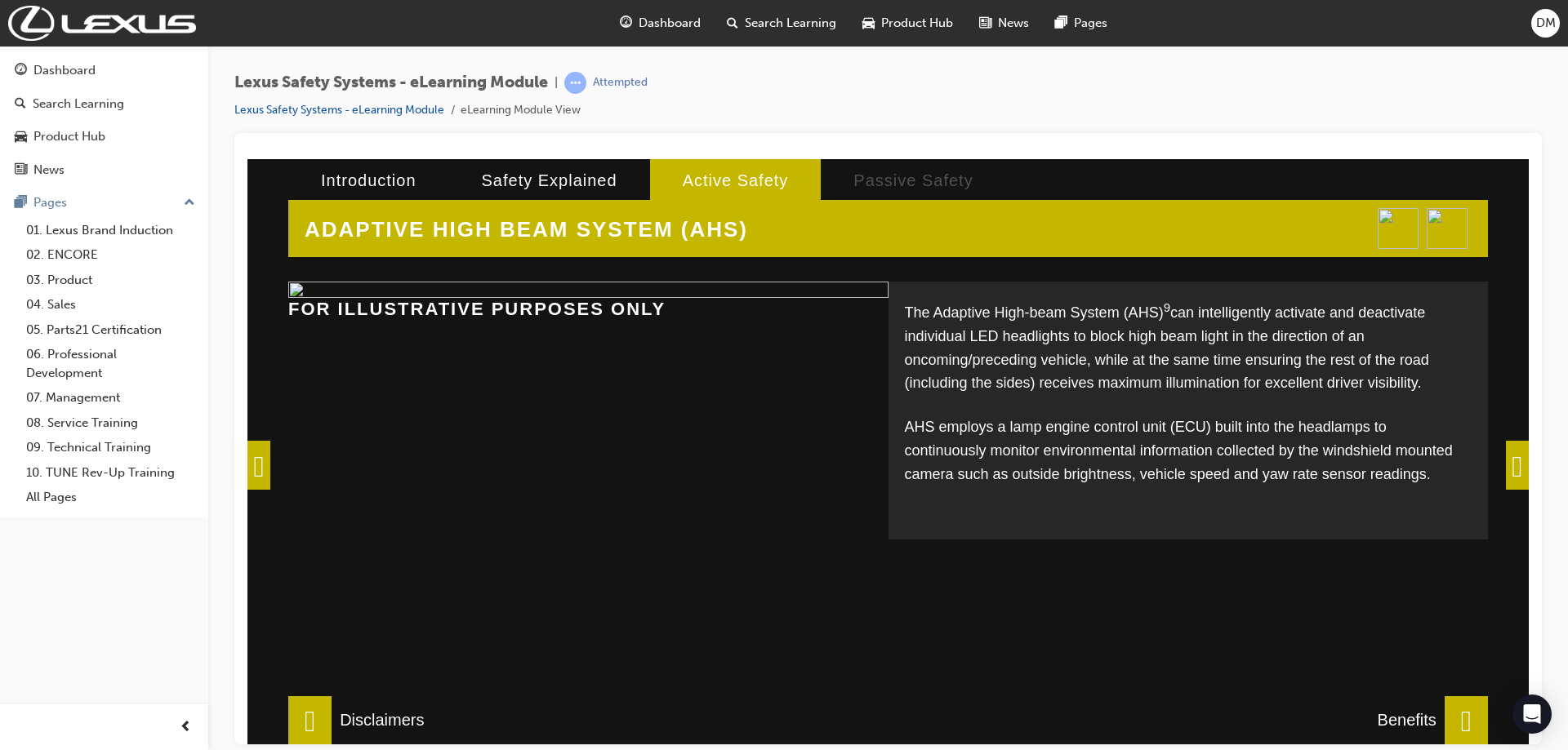
click at [1474, 460] on div "The Adaptive High-beam System (AHS) 9 can intelligently activate and deactivate…" at bounding box center [1188, 410] width 600 height 258
click at [1505, 460] on span at bounding box center [1516, 464] width 23 height 49
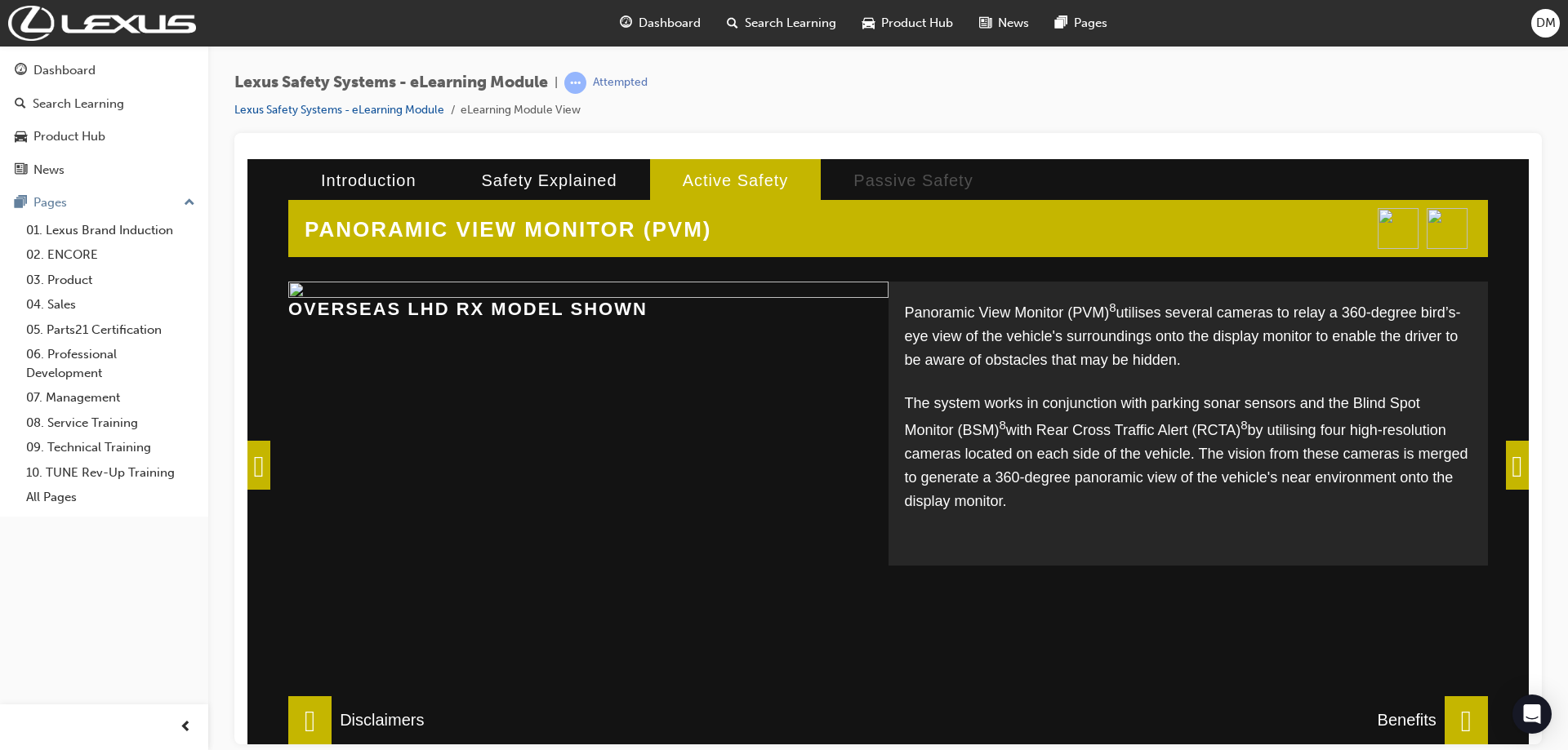
click at [1505, 460] on span at bounding box center [1516, 464] width 23 height 49
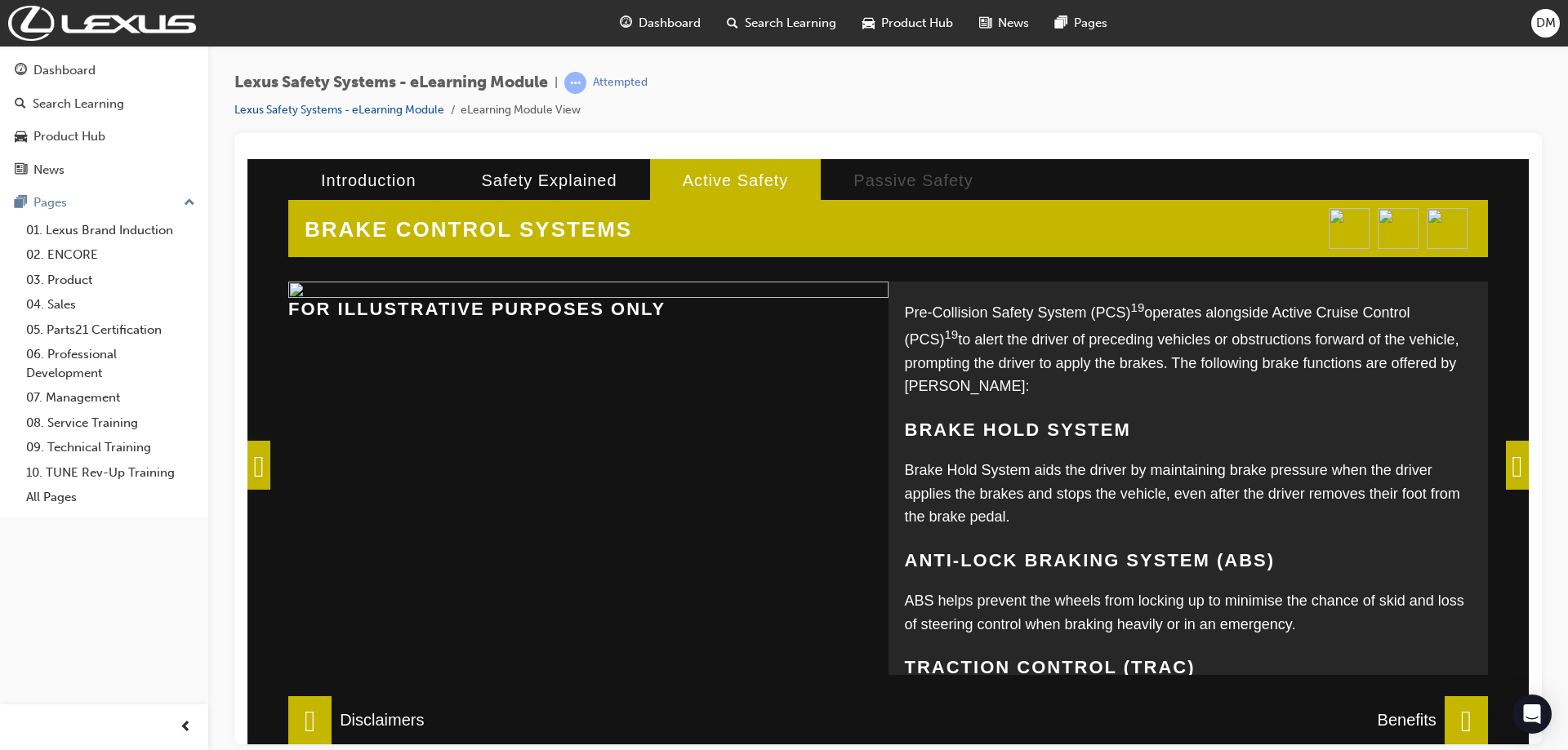
click at [1505, 453] on span at bounding box center [1516, 464] width 23 height 49
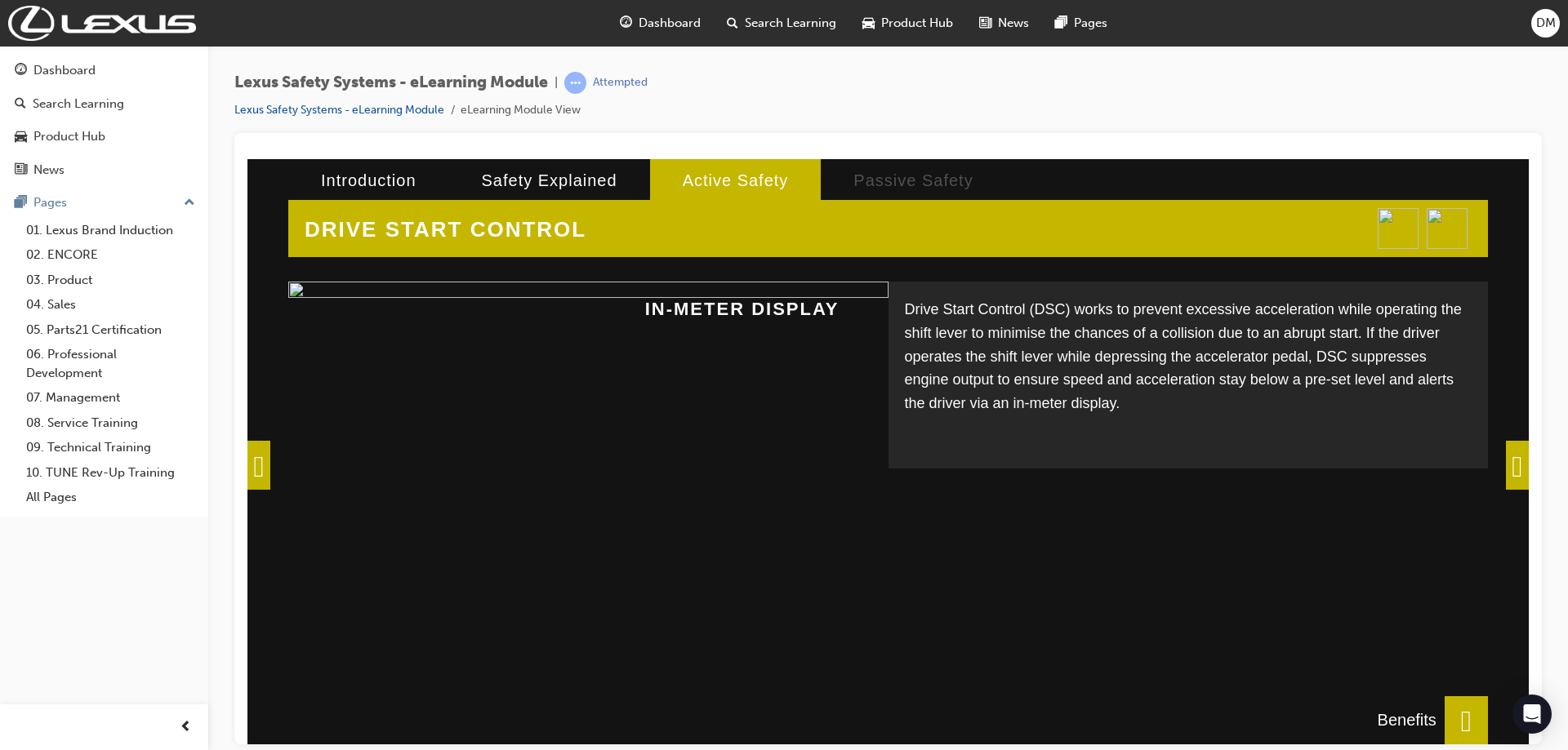
click at [1484, 467] on div "Drive Start Control (DSC) works to prevent excessive acceleration while operati…" at bounding box center [1188, 374] width 600 height 187
click at [1505, 468] on span at bounding box center [1516, 464] width 23 height 49
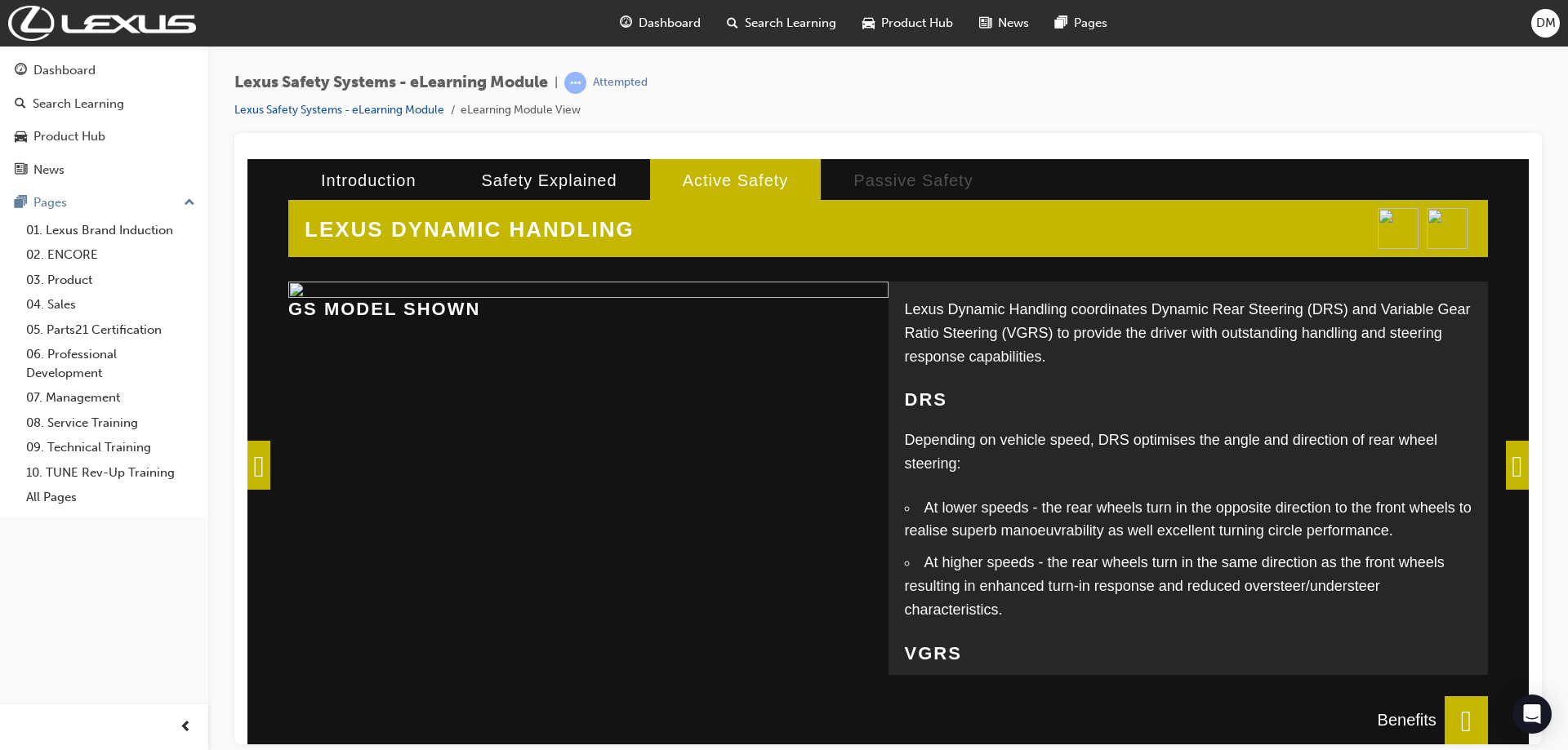
click at [1505, 465] on span at bounding box center [1516, 464] width 23 height 49
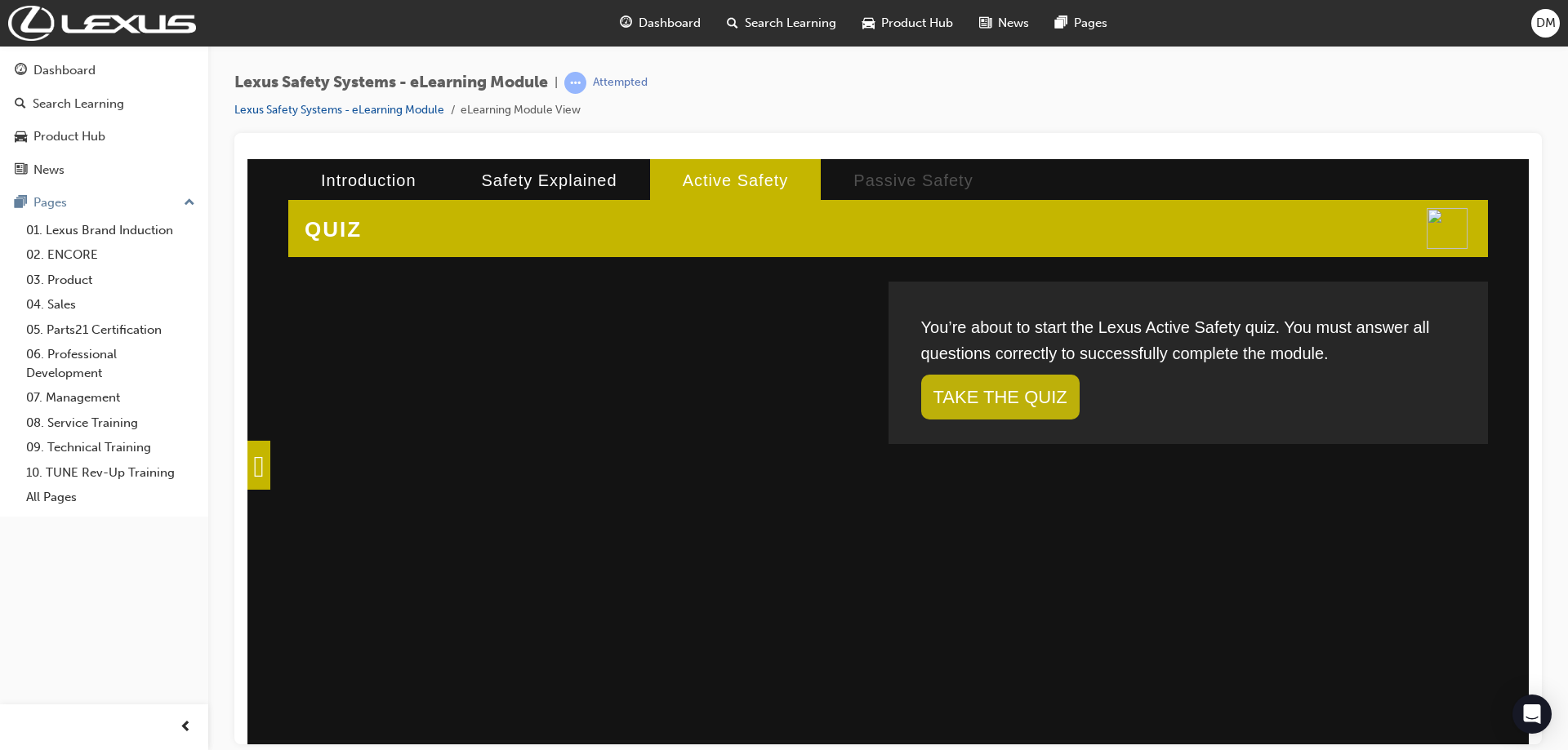
click at [1036, 387] on link "TAKE THE QUIZ" at bounding box center [1000, 396] width 159 height 45
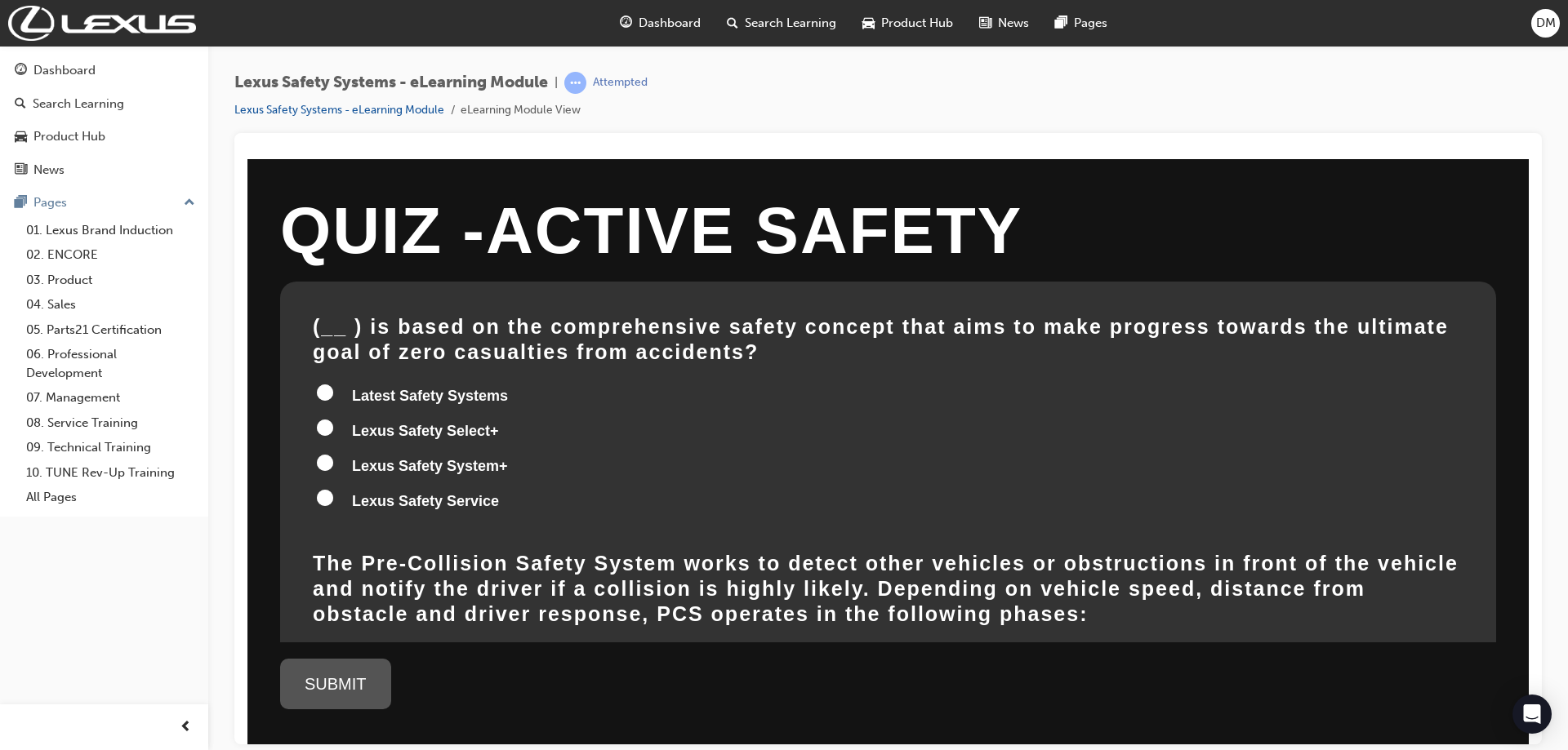
click at [322, 463] on input "Lexus Safety System+" at bounding box center [325, 462] width 16 height 16
click at [326, 465] on input "Lexus Safety System+" at bounding box center [325, 462] width 16 height 16
radio input "true"
click at [363, 699] on div "SUBMIT" at bounding box center [335, 683] width 111 height 51
click at [327, 676] on div "SUBMIT" at bounding box center [335, 683] width 111 height 51
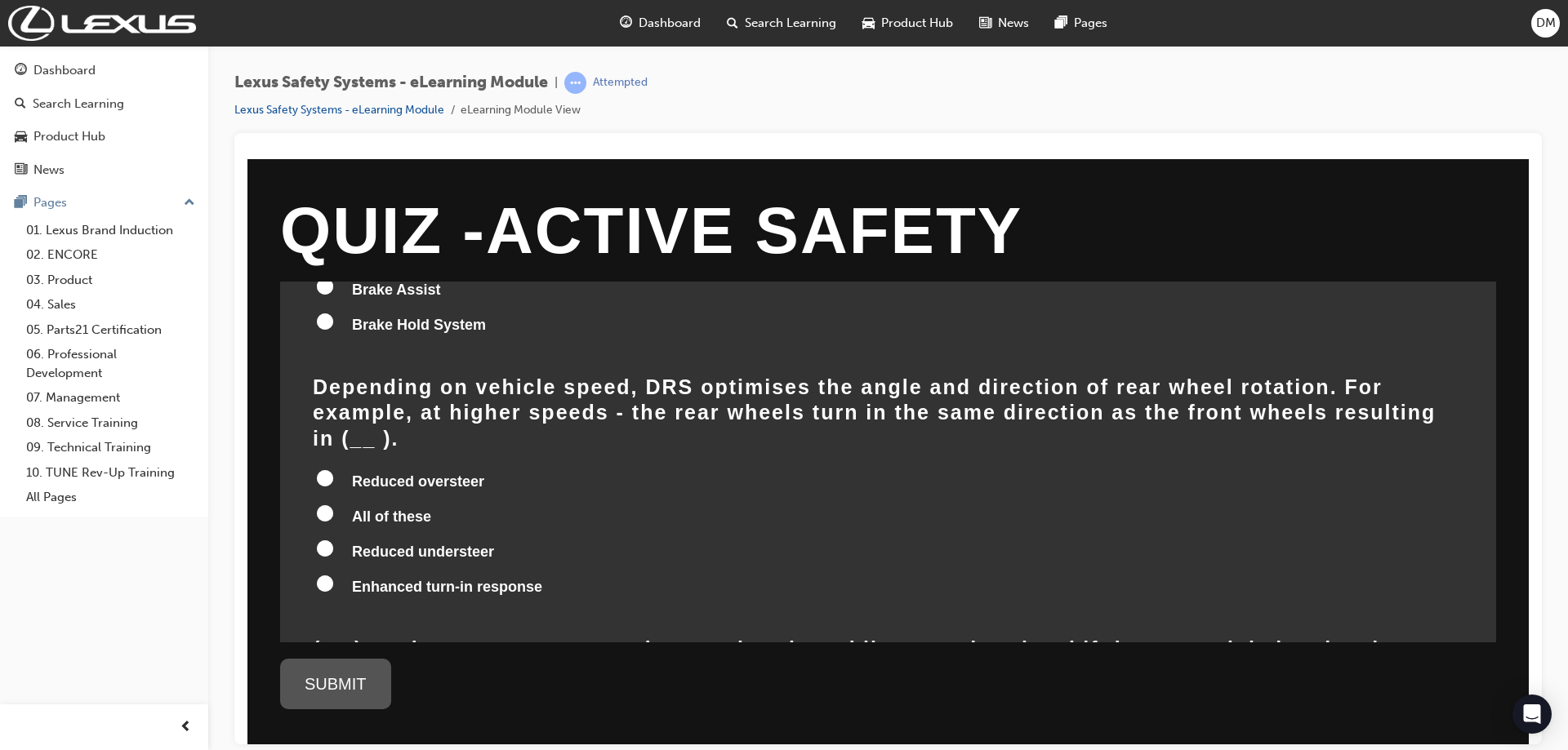
scroll to position [1832, 0]
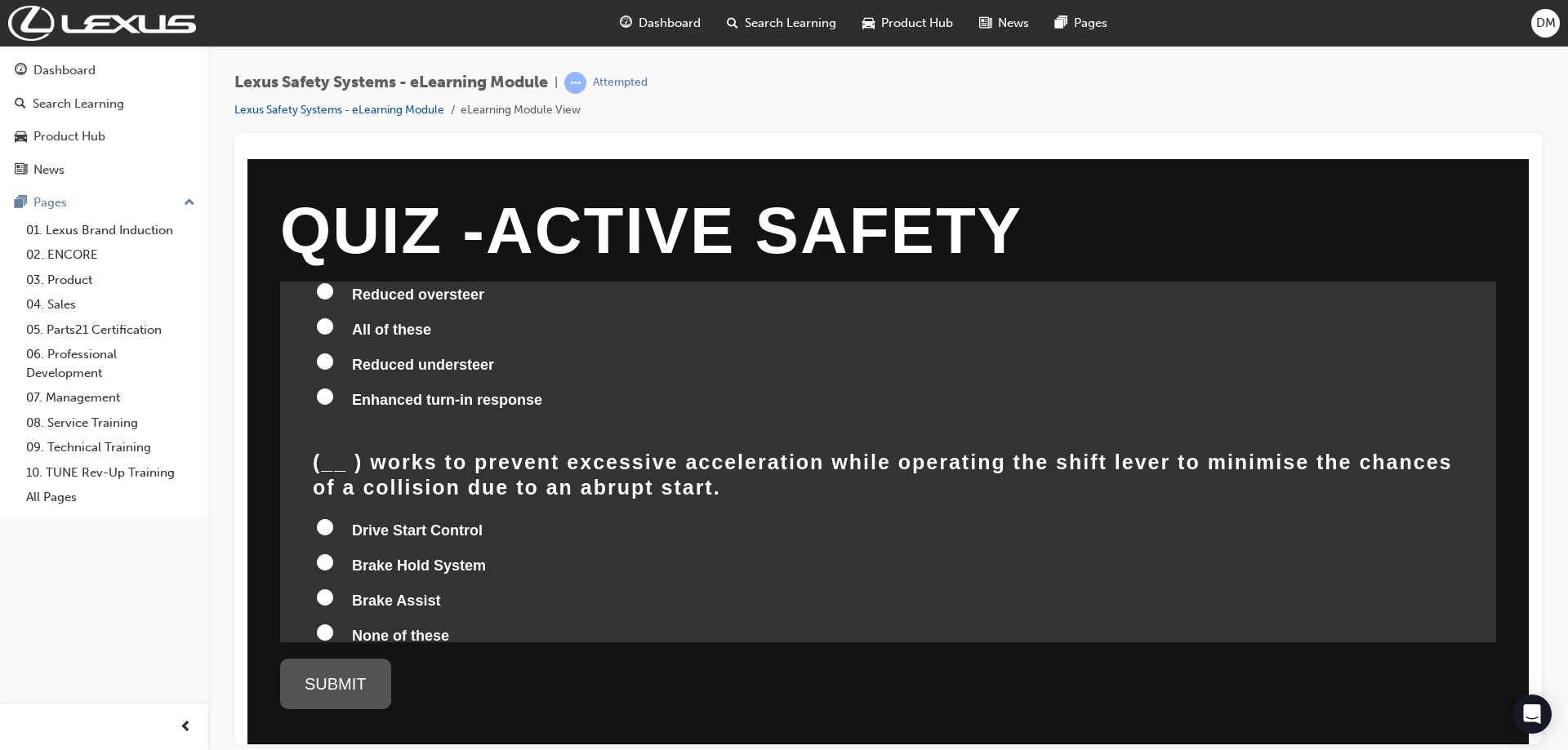
click at [330, 519] on input "Drive Start Control" at bounding box center [325, 527] width 16 height 16
radio input "true"
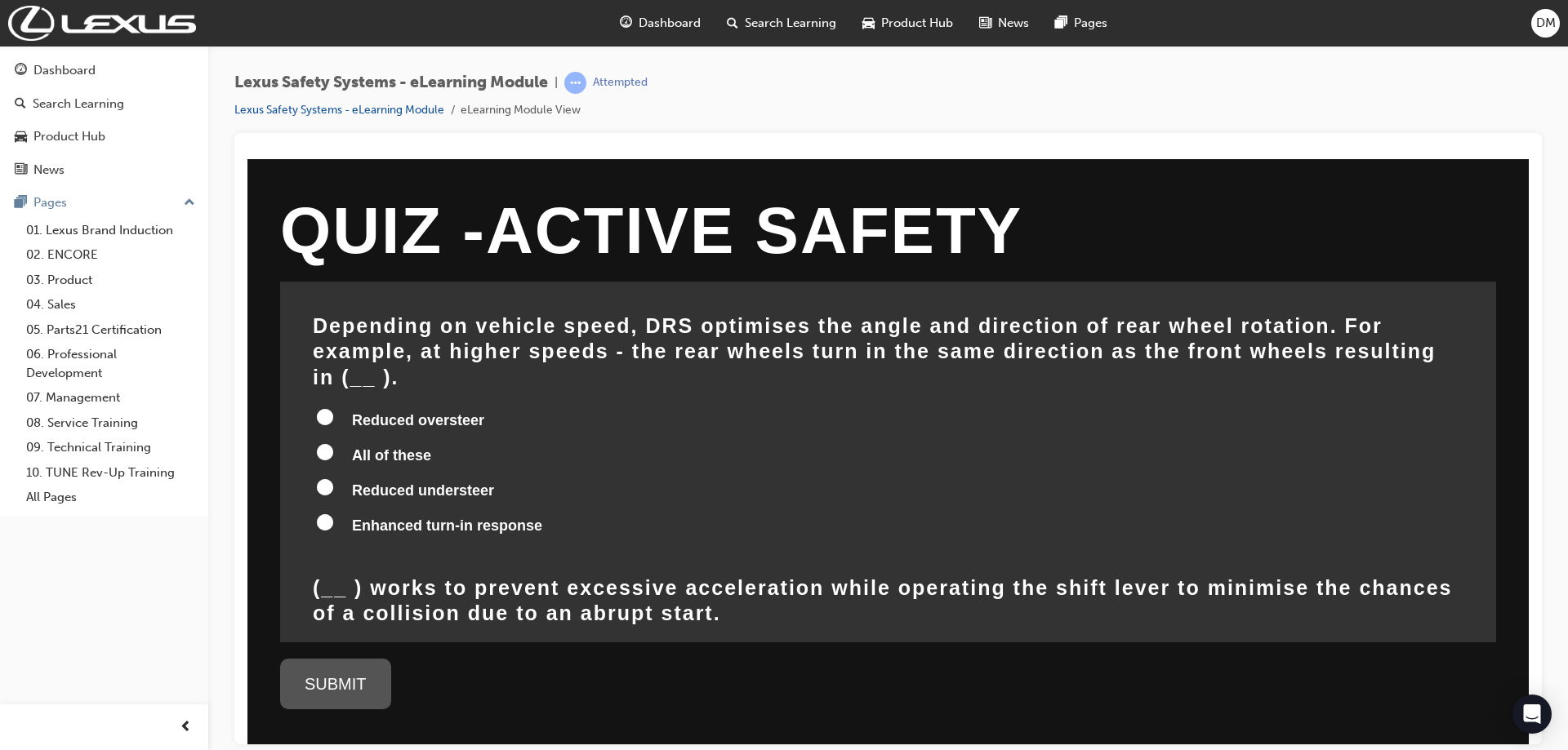
scroll to position [1587, 0]
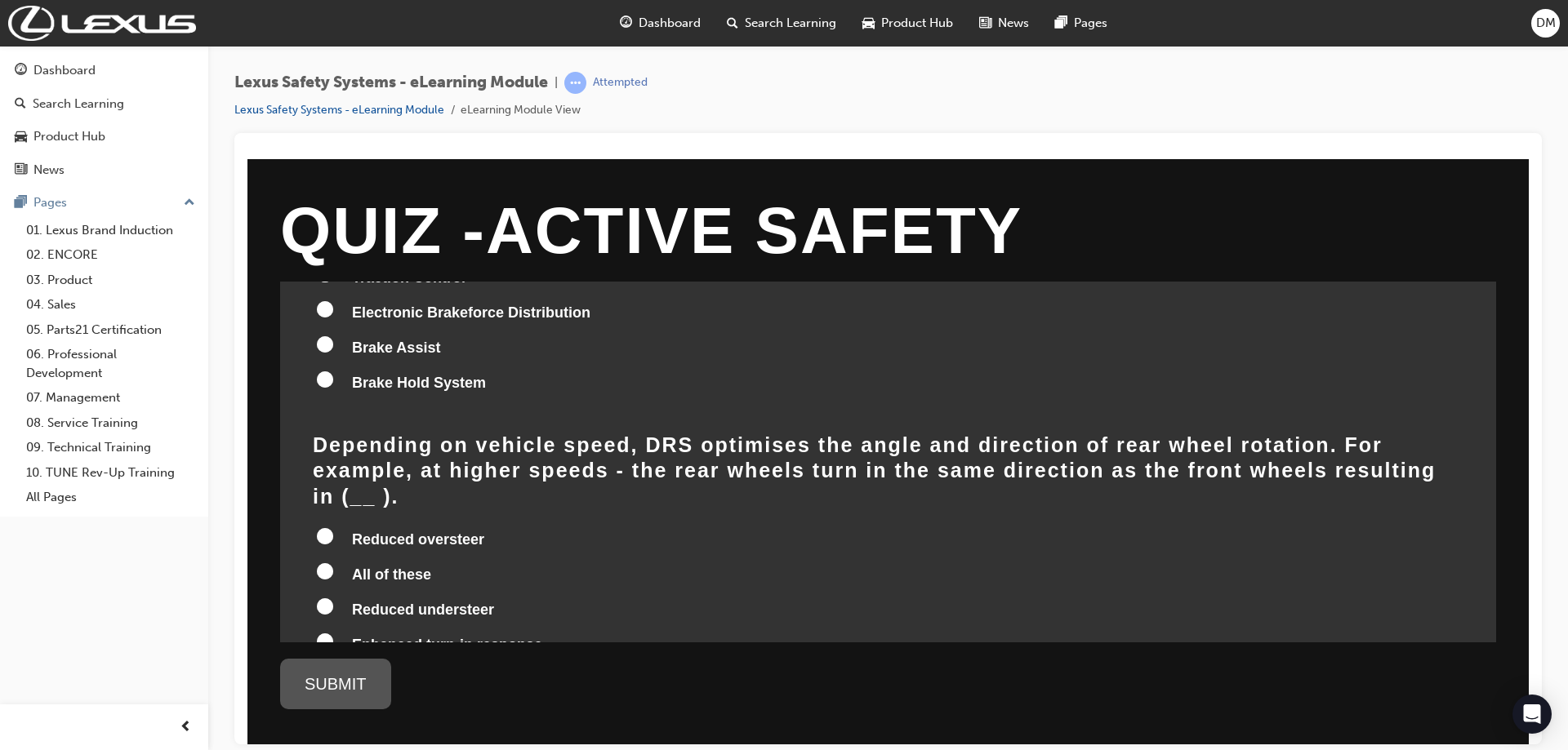
click at [323, 562] on input "All of these" at bounding box center [325, 570] width 16 height 16
radio input "true"
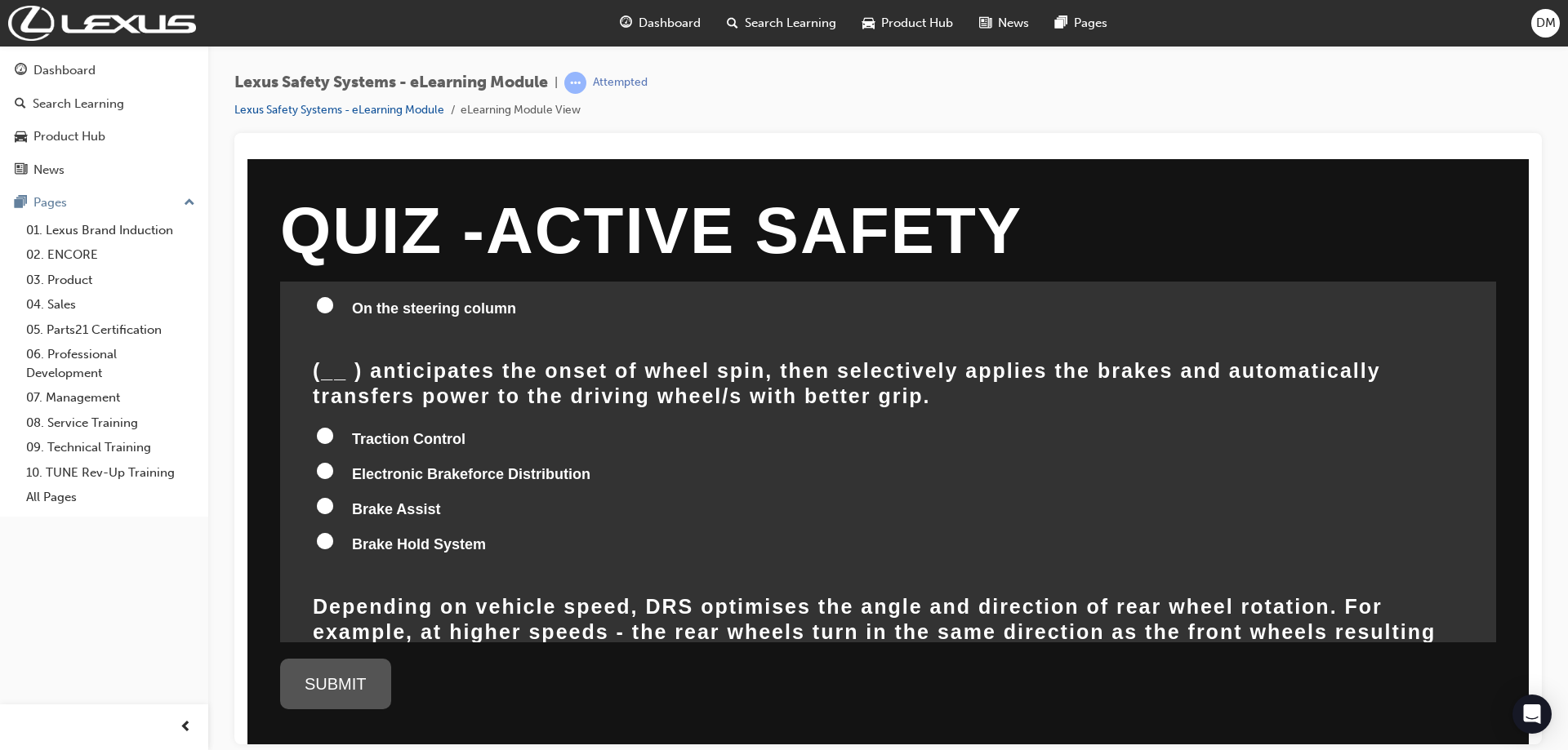
scroll to position [1424, 0]
click at [327, 429] on input "Traction Control" at bounding box center [325, 437] width 16 height 16
radio input "true"
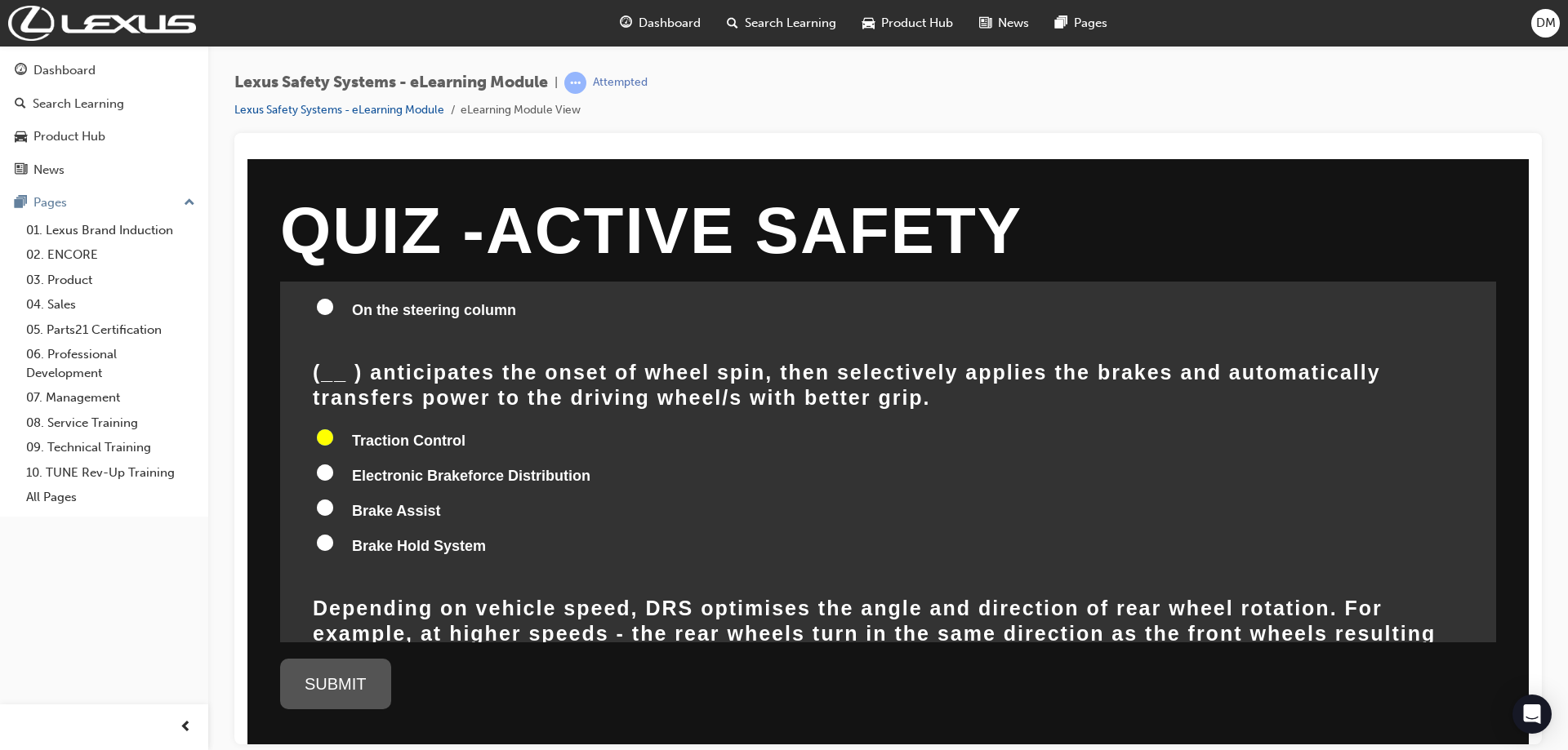
radio input "true"
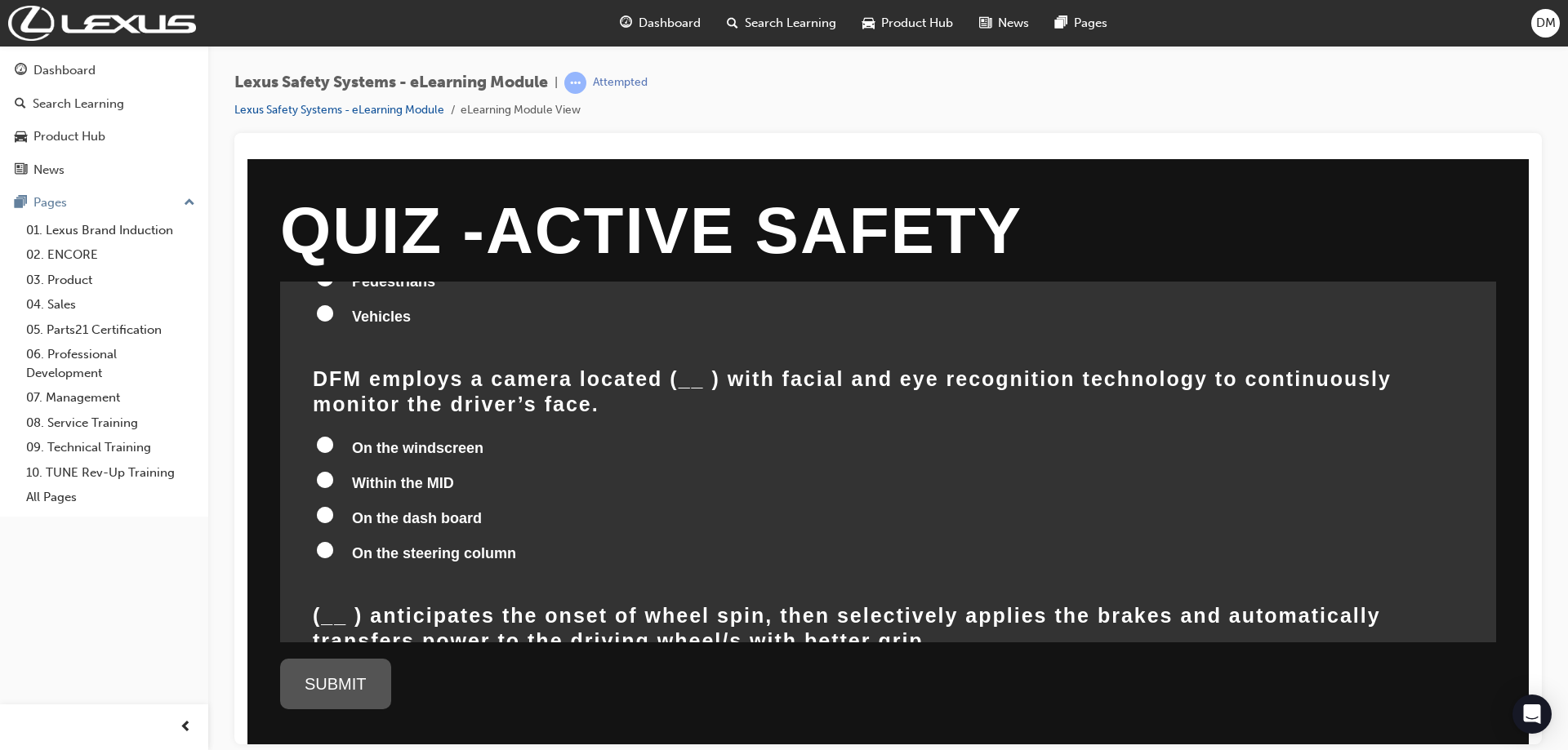
scroll to position [1179, 0]
click at [329, 508] on input "On the dash board" at bounding box center [325, 516] width 16 height 16
radio input "true"
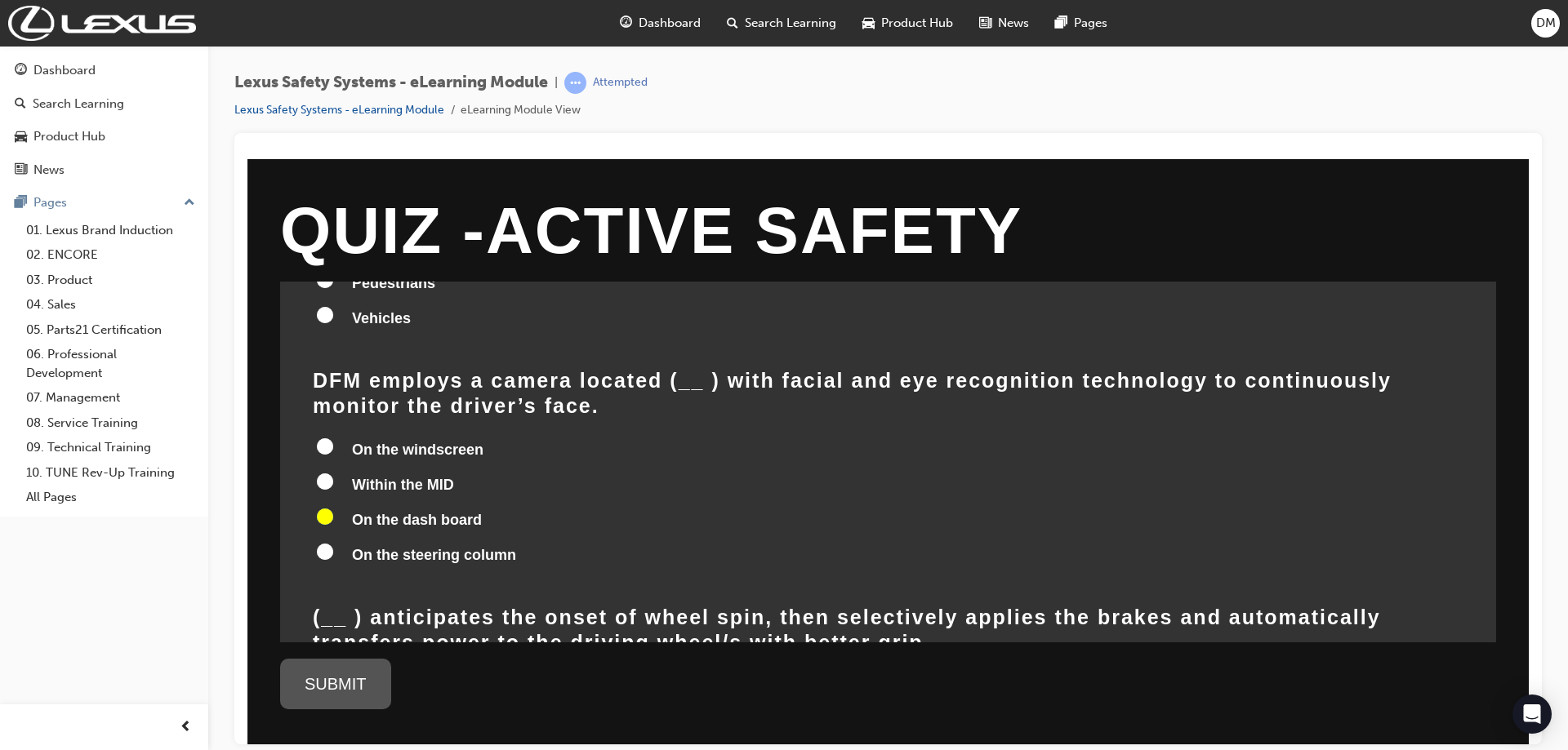
radio input "true"
click at [326, 438] on input "On the windscreen" at bounding box center [325, 445] width 16 height 16
radio input "true"
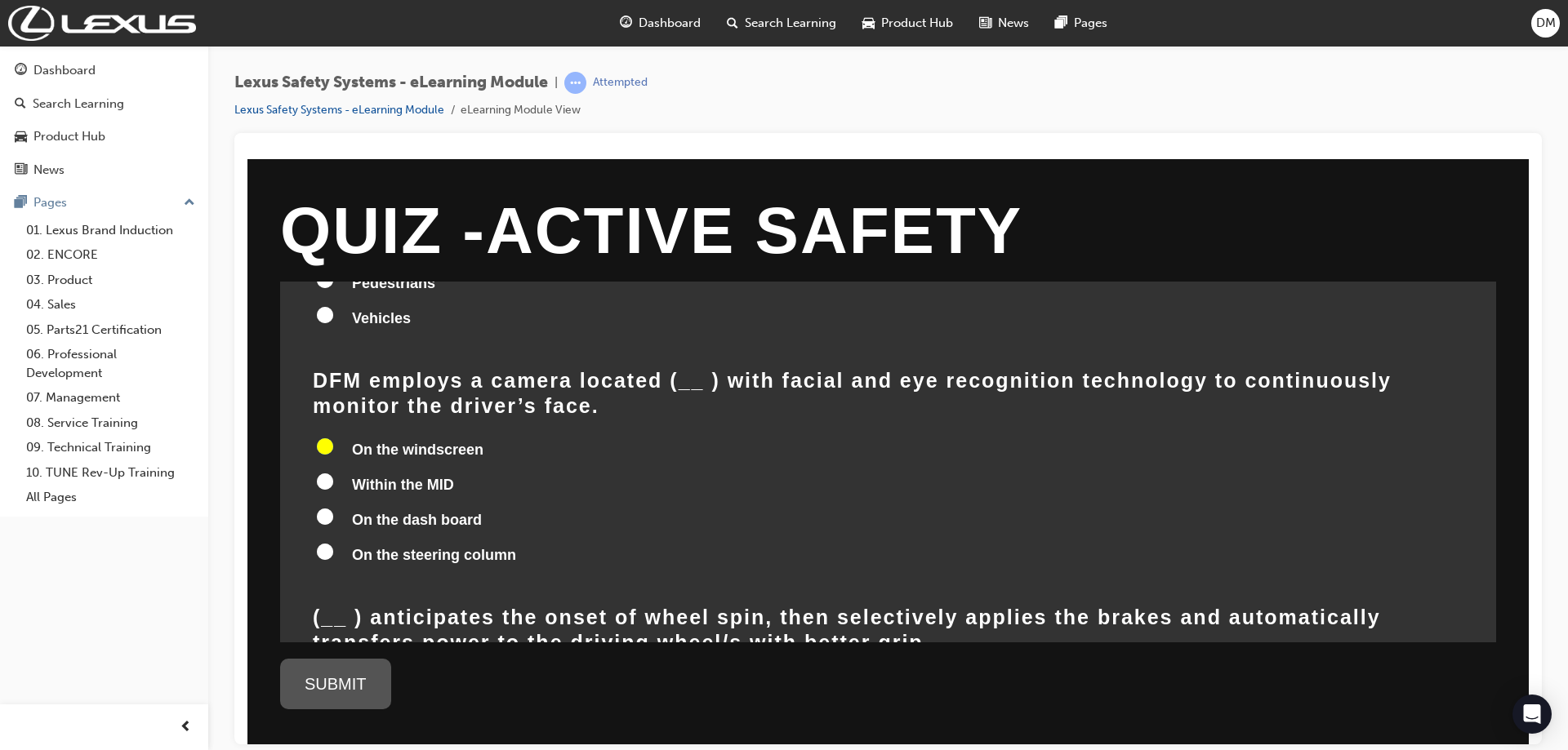
radio input "true"
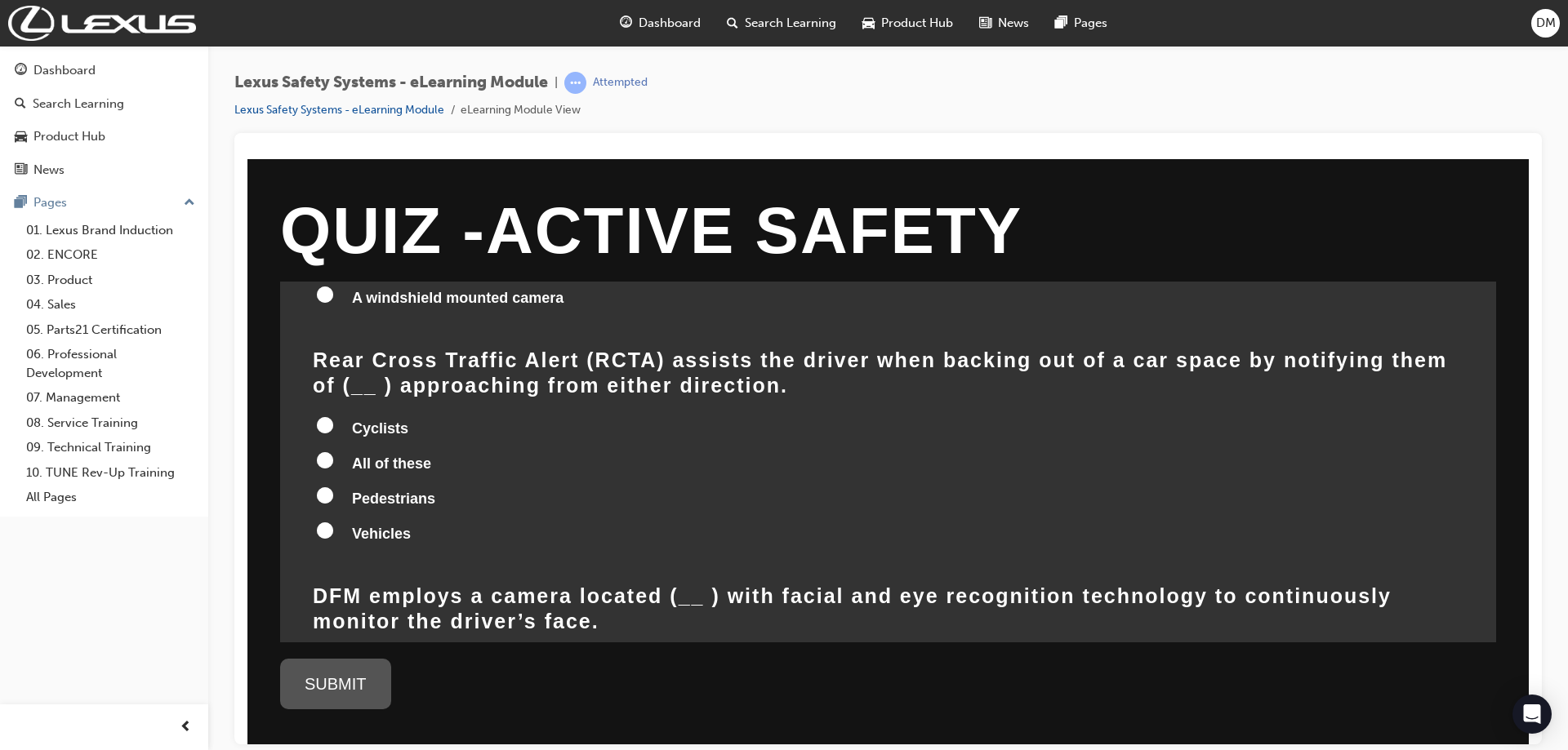
scroll to position [934, 0]
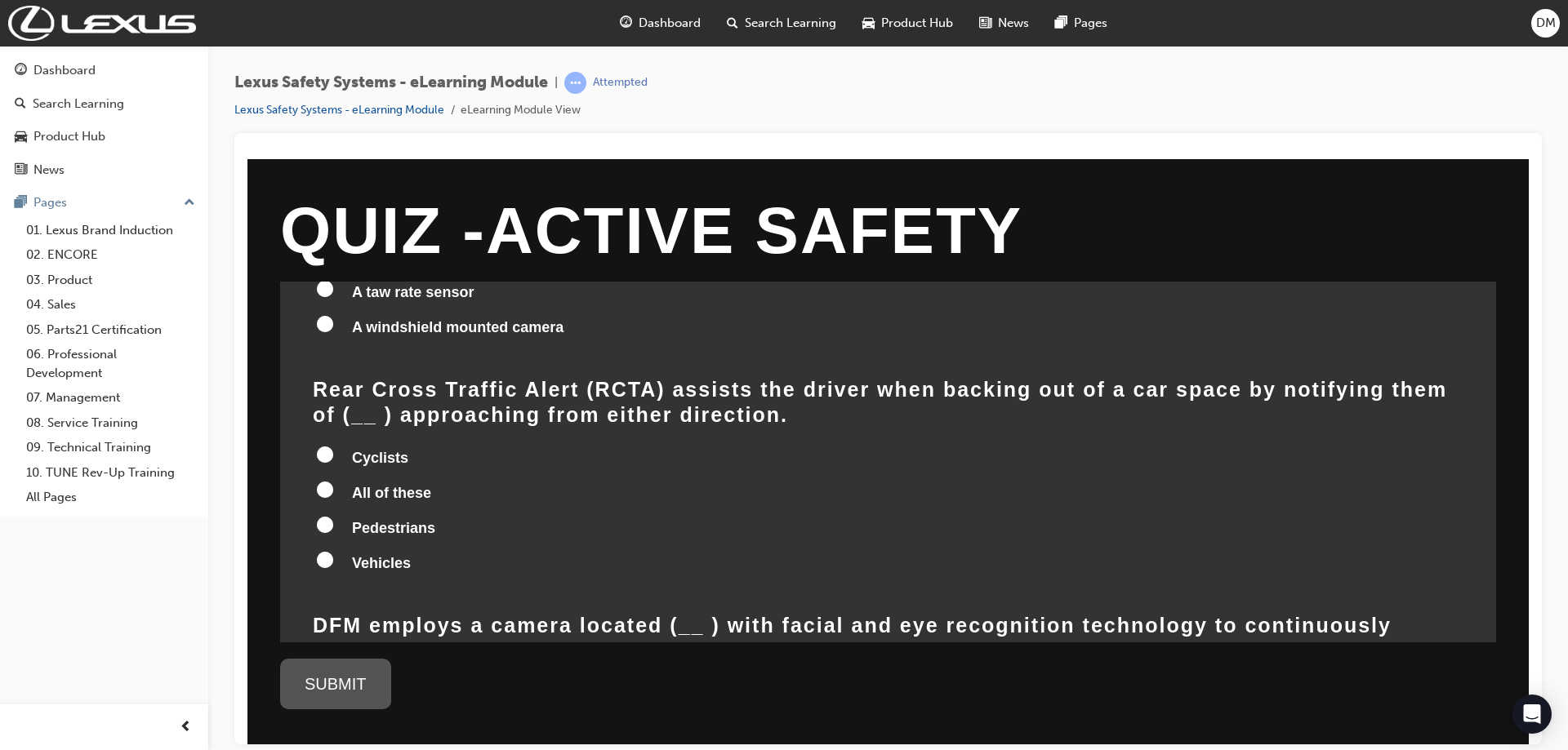
click at [335, 478] on label "All of these" at bounding box center [887, 493] width 1150 height 31
click at [333, 481] on input "All of these" at bounding box center [325, 489] width 16 height 16
radio input "true"
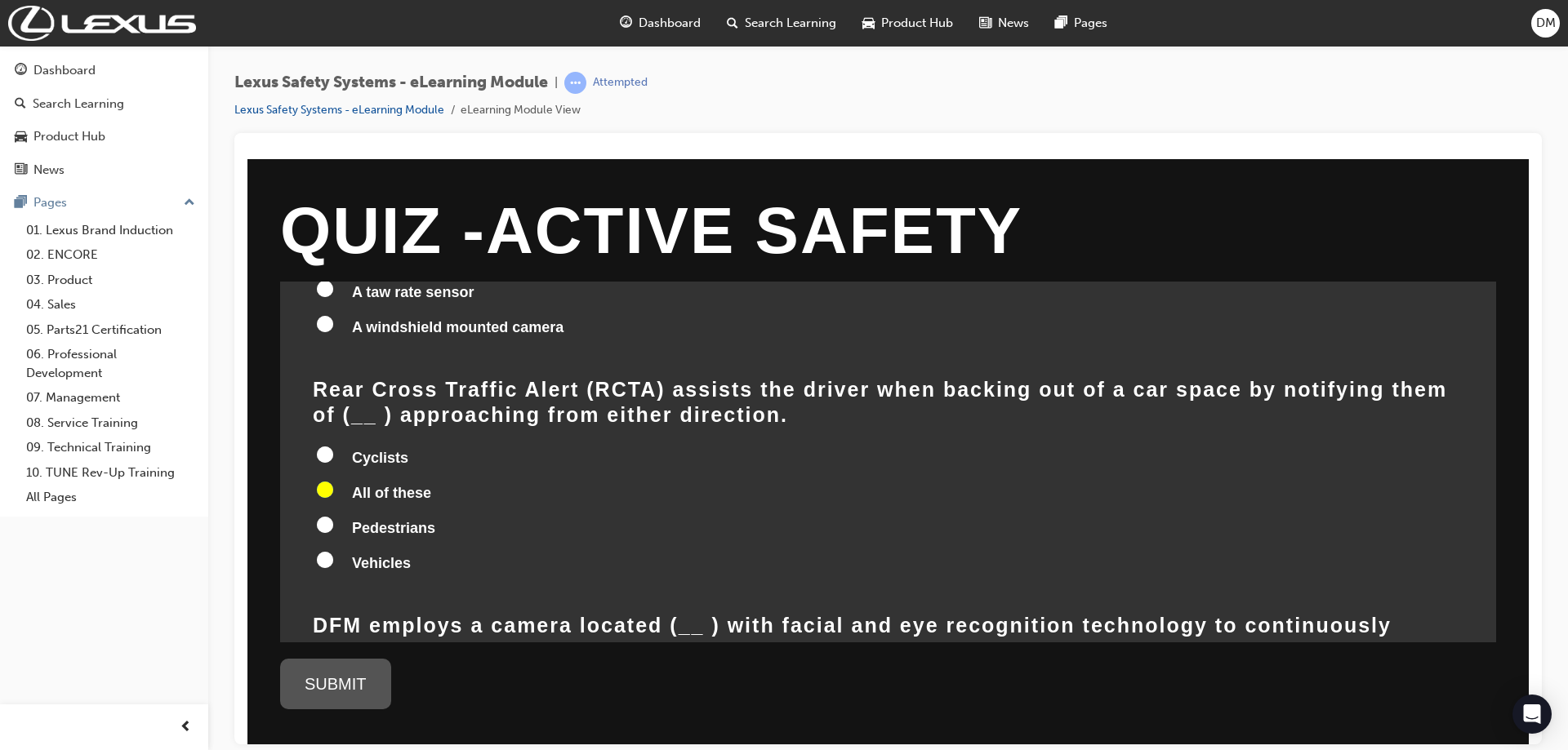
radio input "true"
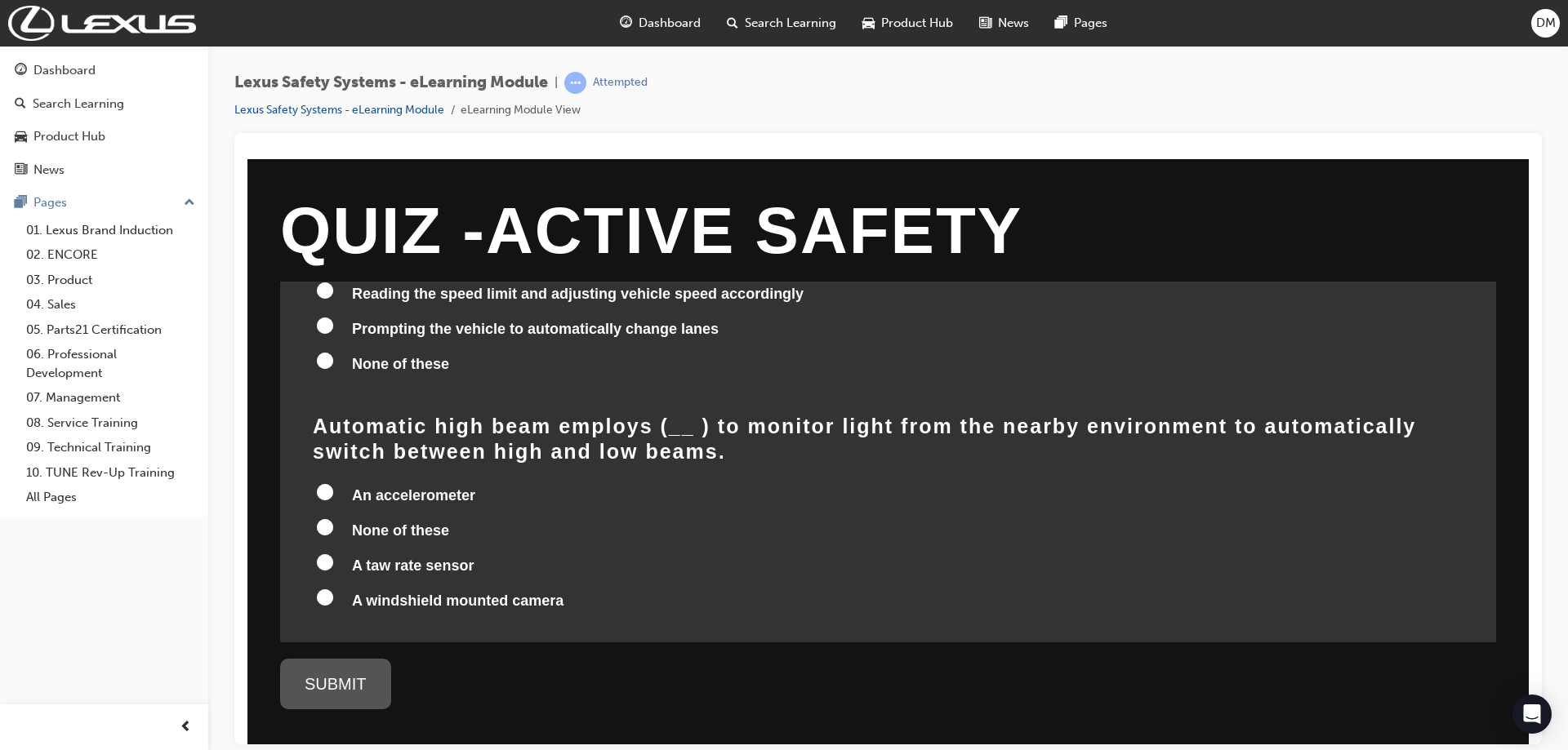
scroll to position [688, 0]
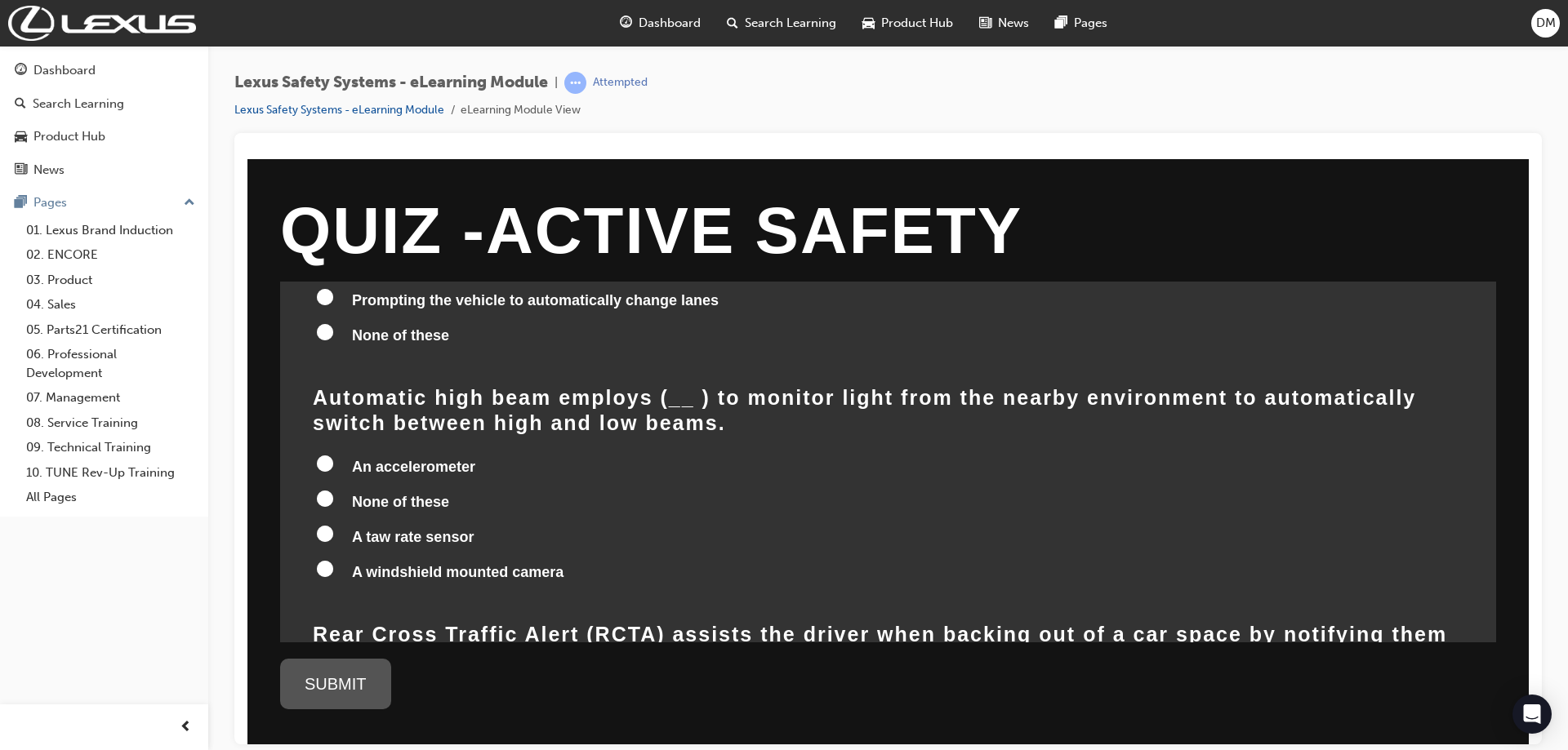
drag, startPoint x: 312, startPoint y: 366, endPoint x: 466, endPoint y: 385, distance: 155.2
click at [461, 390] on div "( __ ) is based on the comprehensive safety concept that aims to make progress …" at bounding box center [887, 726] width 1216 height 2269
click at [377, 493] on span "None of these" at bounding box center [401, 501] width 97 height 16
click at [333, 490] on input "None of these" at bounding box center [325, 498] width 16 height 16
radio input "true"
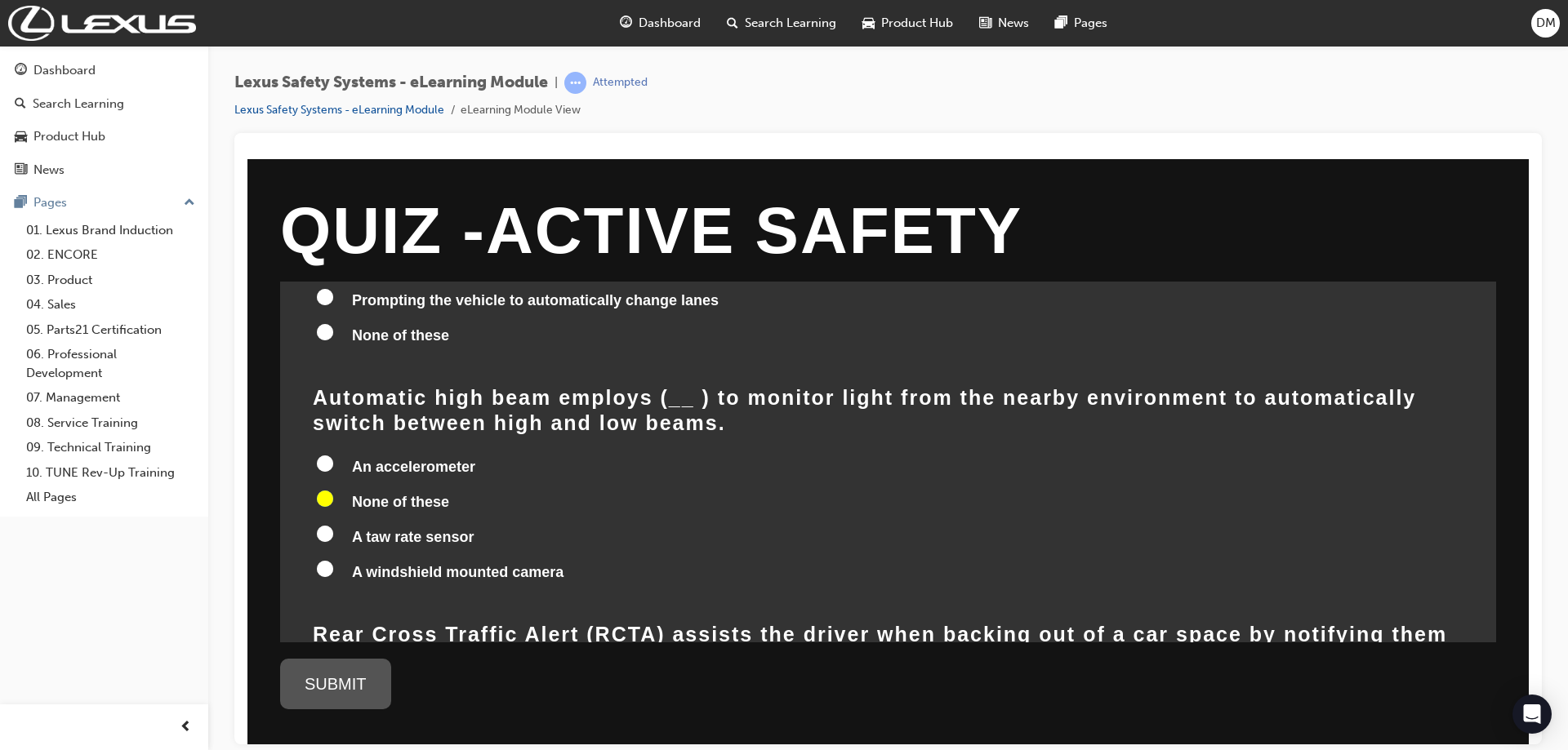
radio input "true"
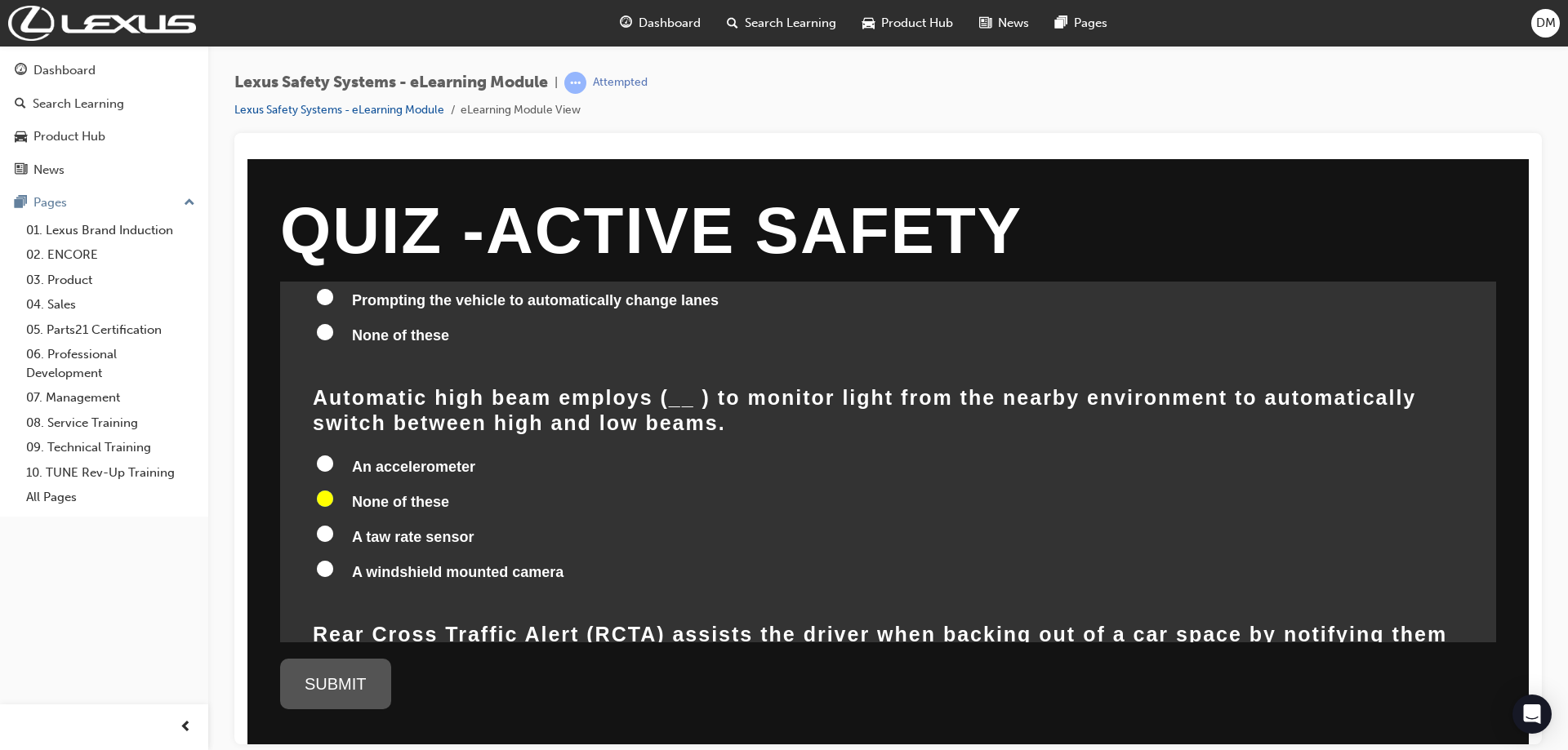
radio input "true"
click at [390, 563] on span "A windshield mounted camera" at bounding box center [457, 571] width 211 height 16
click at [333, 560] on input "A windshield mounted camera" at bounding box center [325, 567] width 16 height 16
radio input "true"
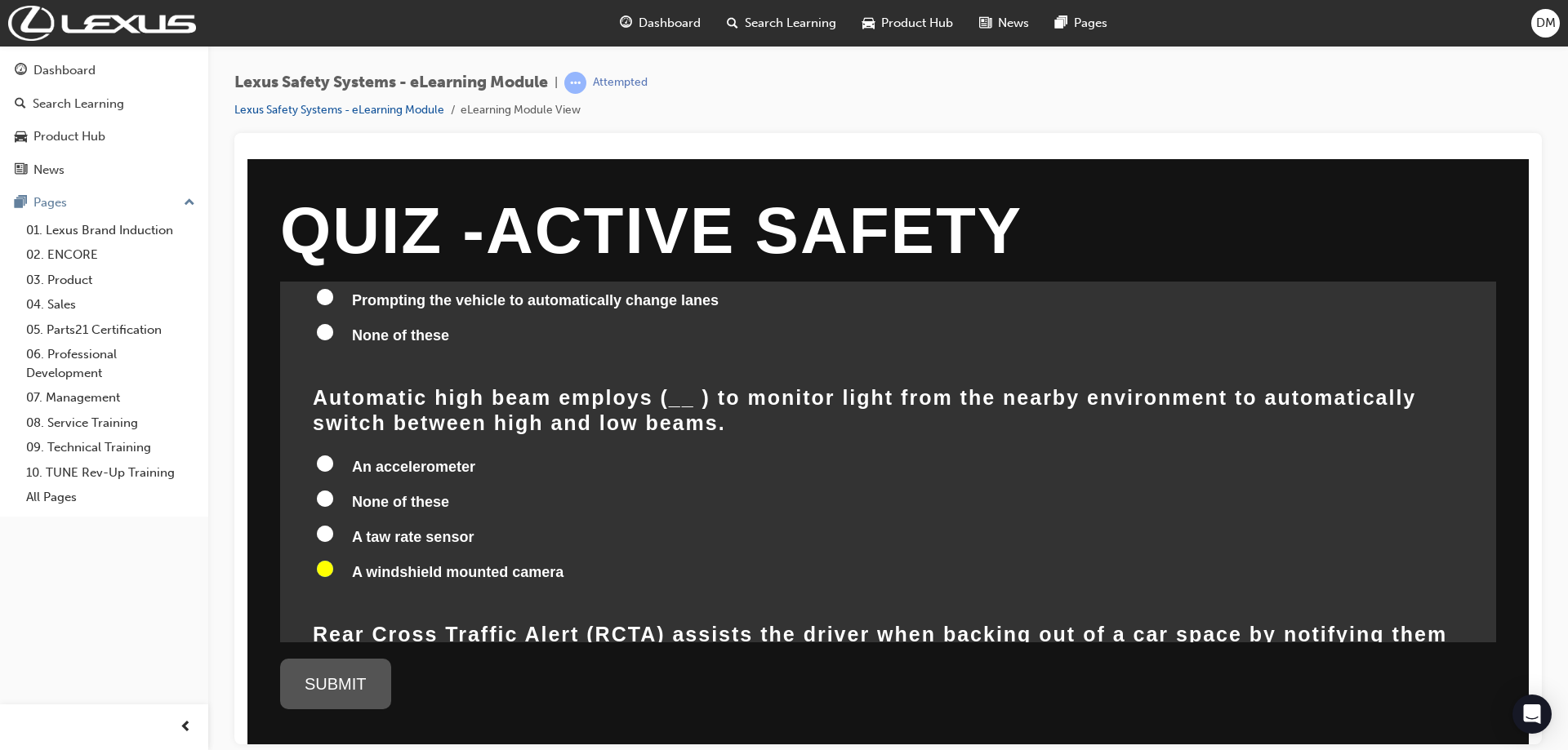
radio input "true"
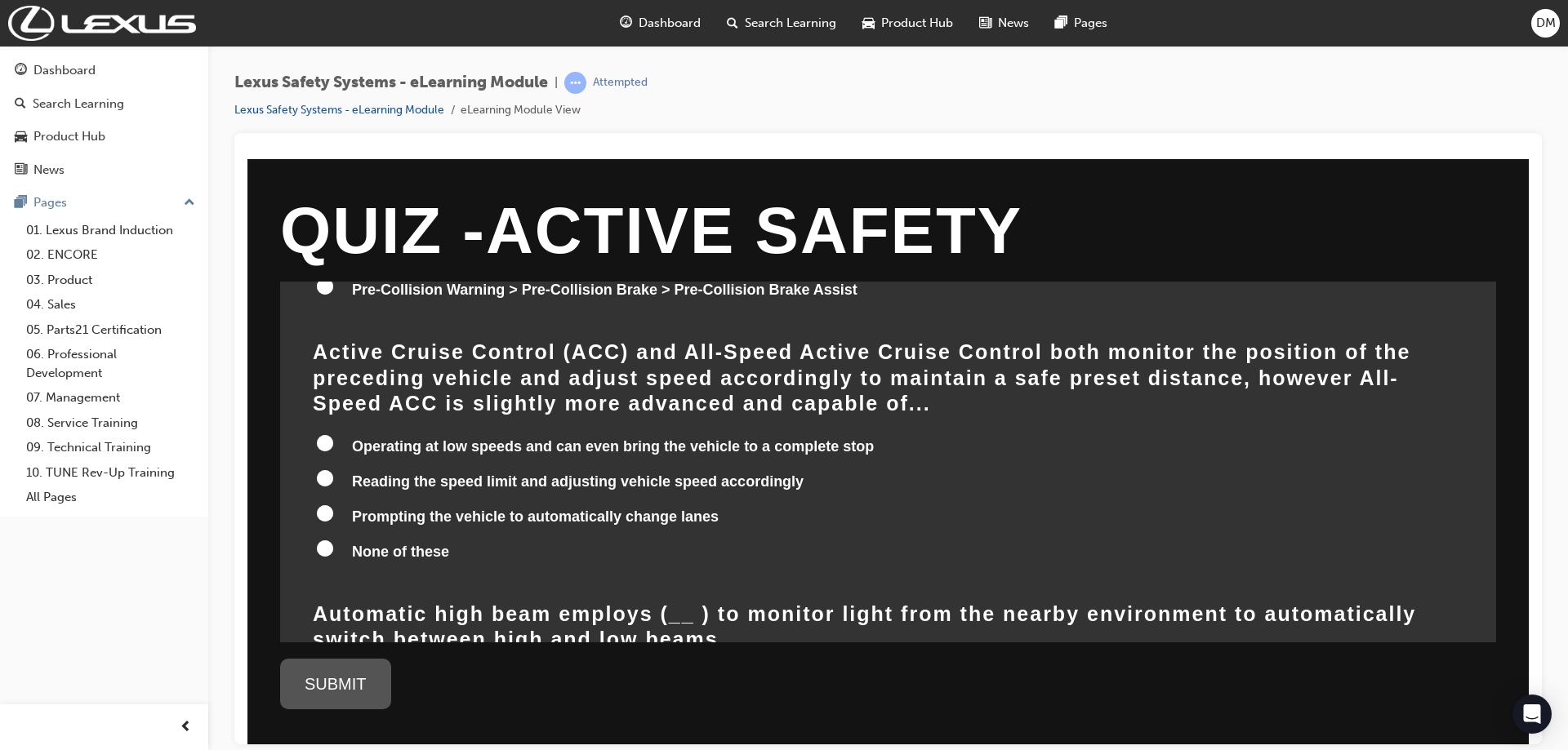
scroll to position [444, 0]
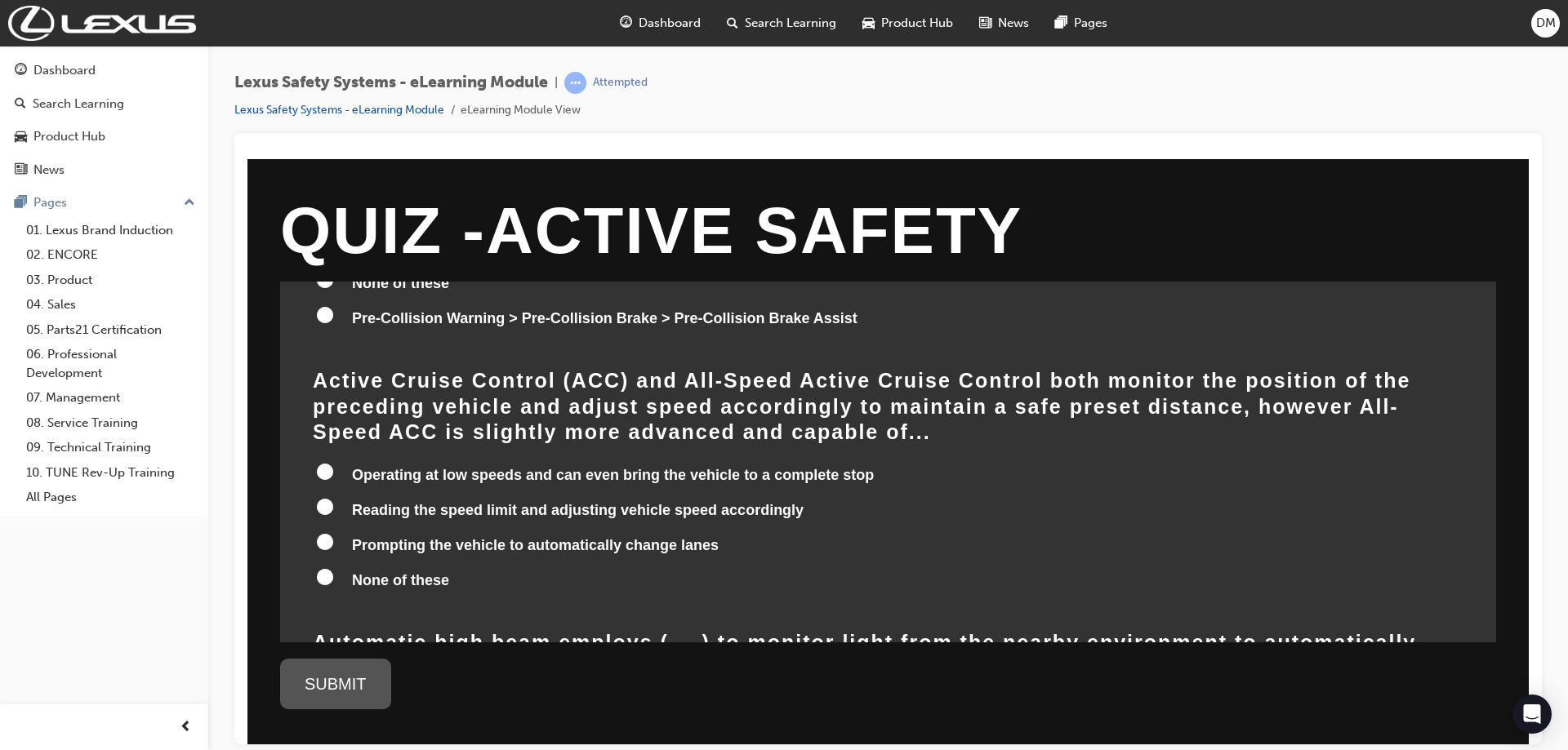
click at [354, 501] on span "Reading the speed limit and adjusting vehicle speed accordingly" at bounding box center [578, 509] width 452 height 16
click at [333, 498] on input "Reading the speed limit and adjusting vehicle speed accordingly" at bounding box center [325, 506] width 16 height 16
radio input "true"
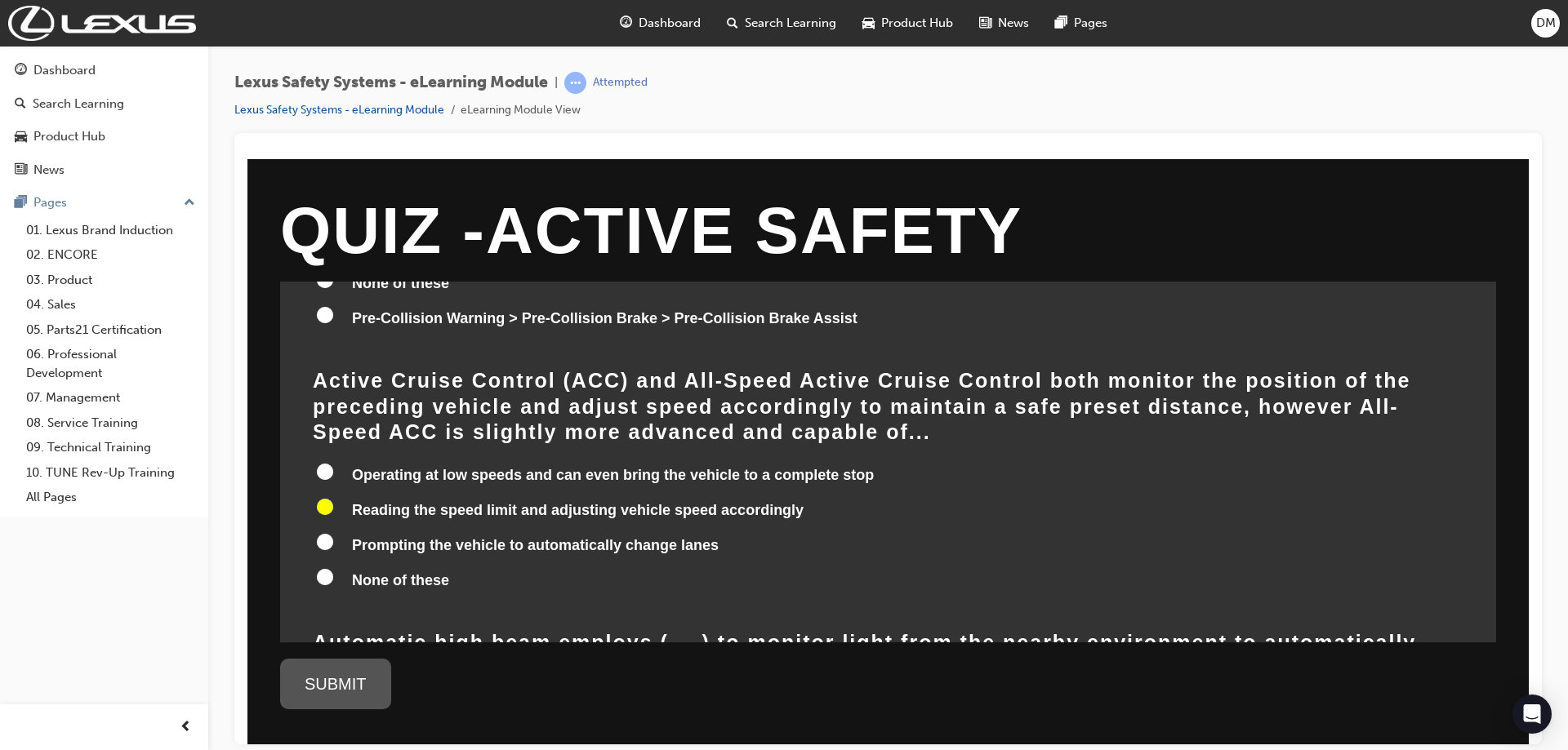
radio input "true"
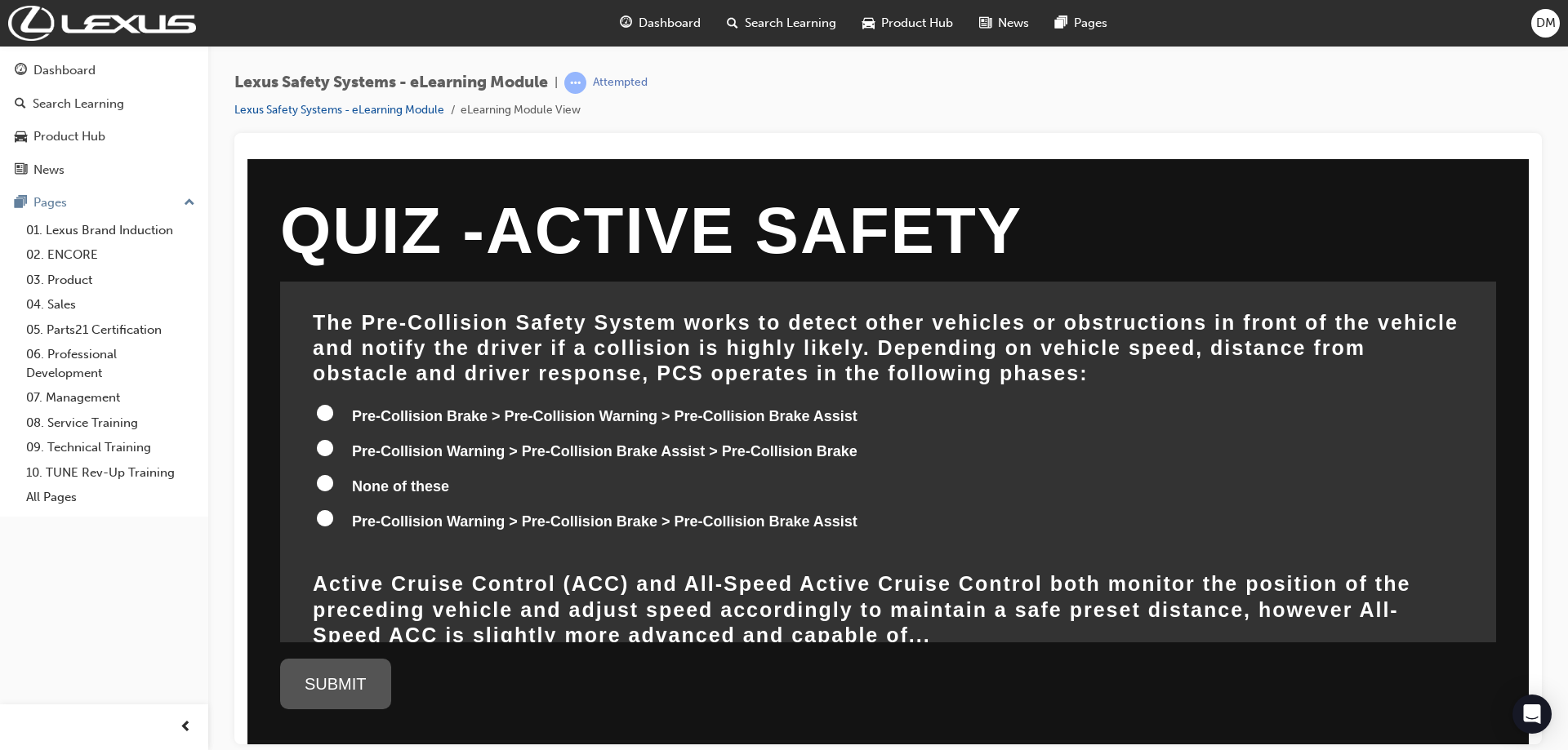
scroll to position [245, 0]
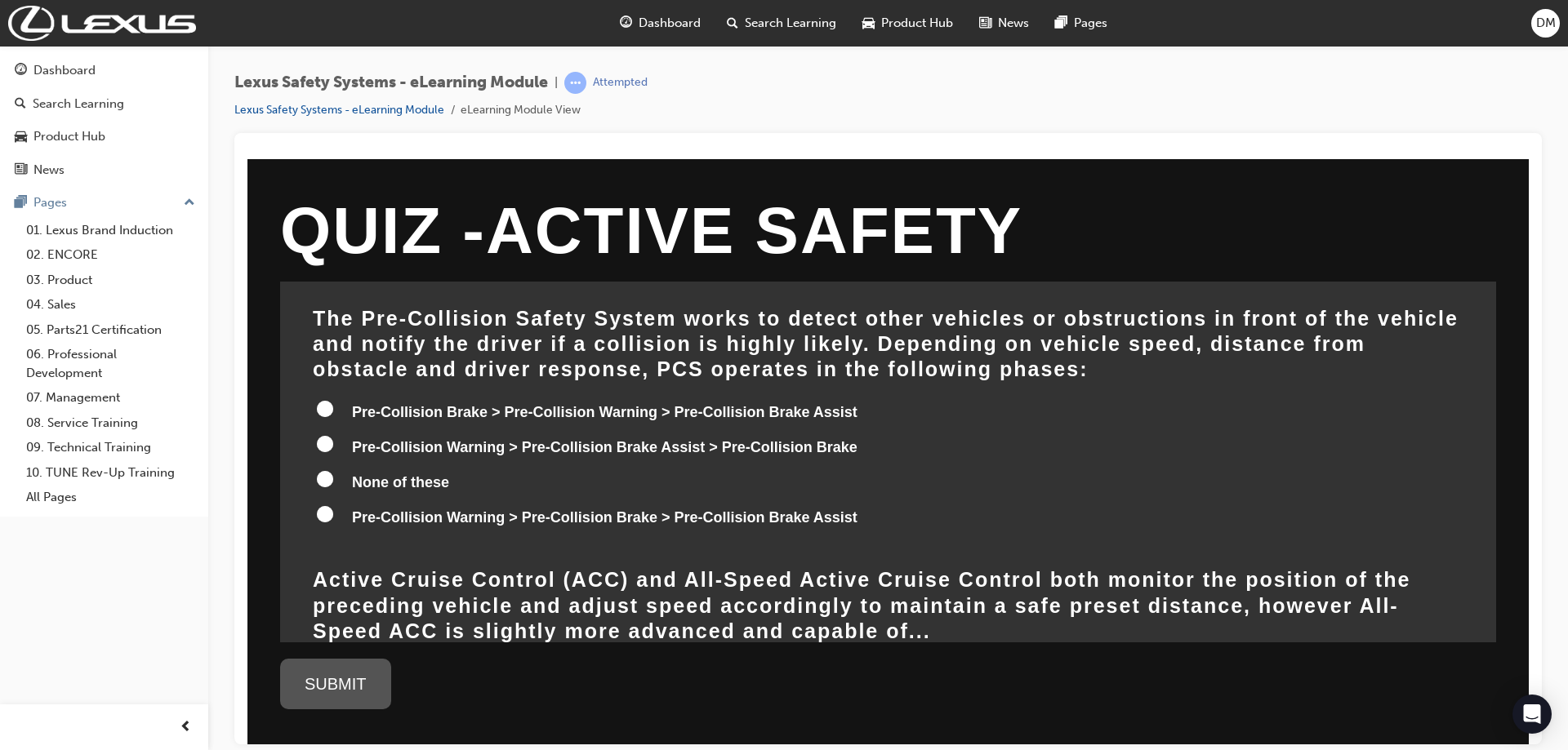
click at [330, 439] on input "Pre-Collision Warning > Pre-Collision Brake Assist > Pre-Collision Brake" at bounding box center [325, 443] width 16 height 16
radio input "true"
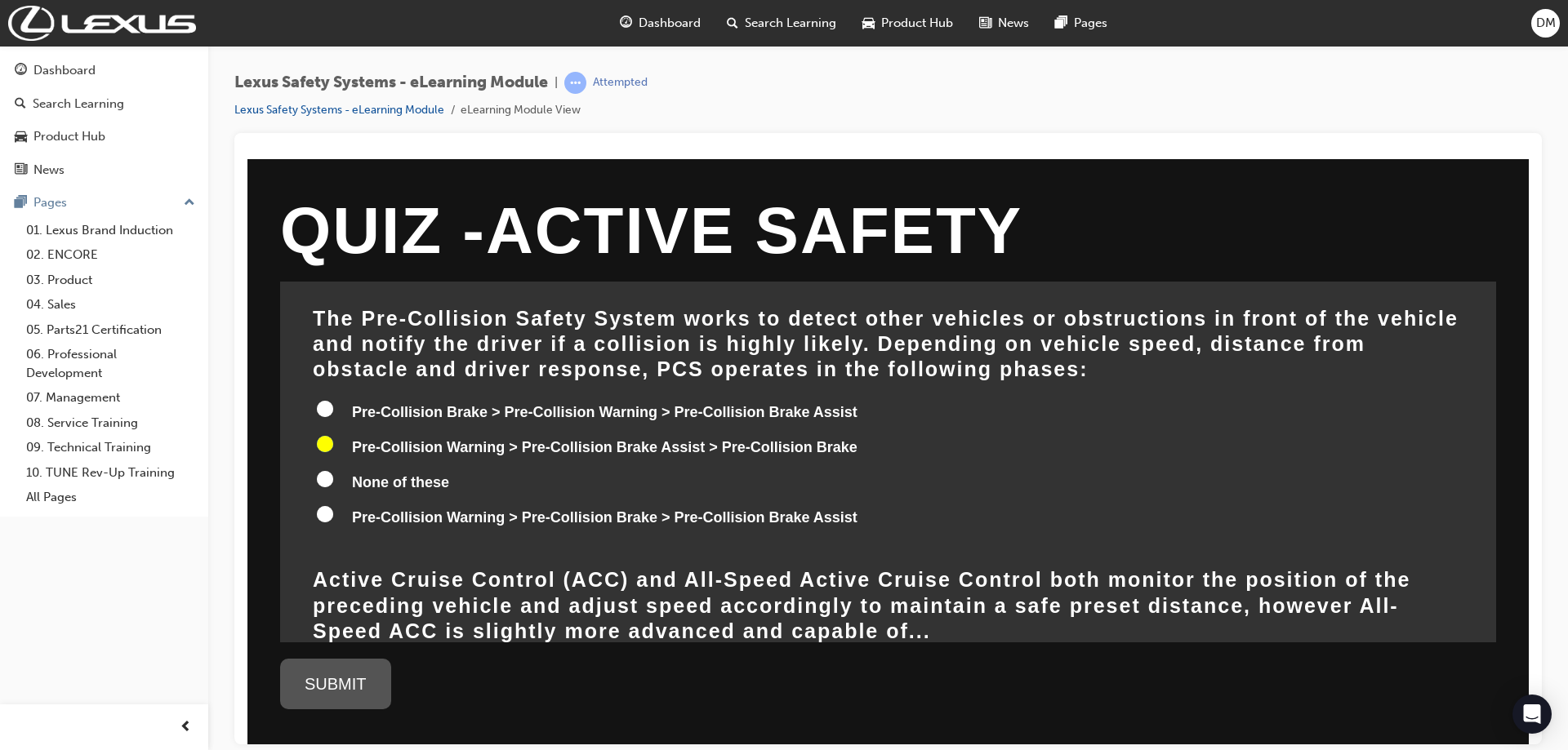
radio input "true"
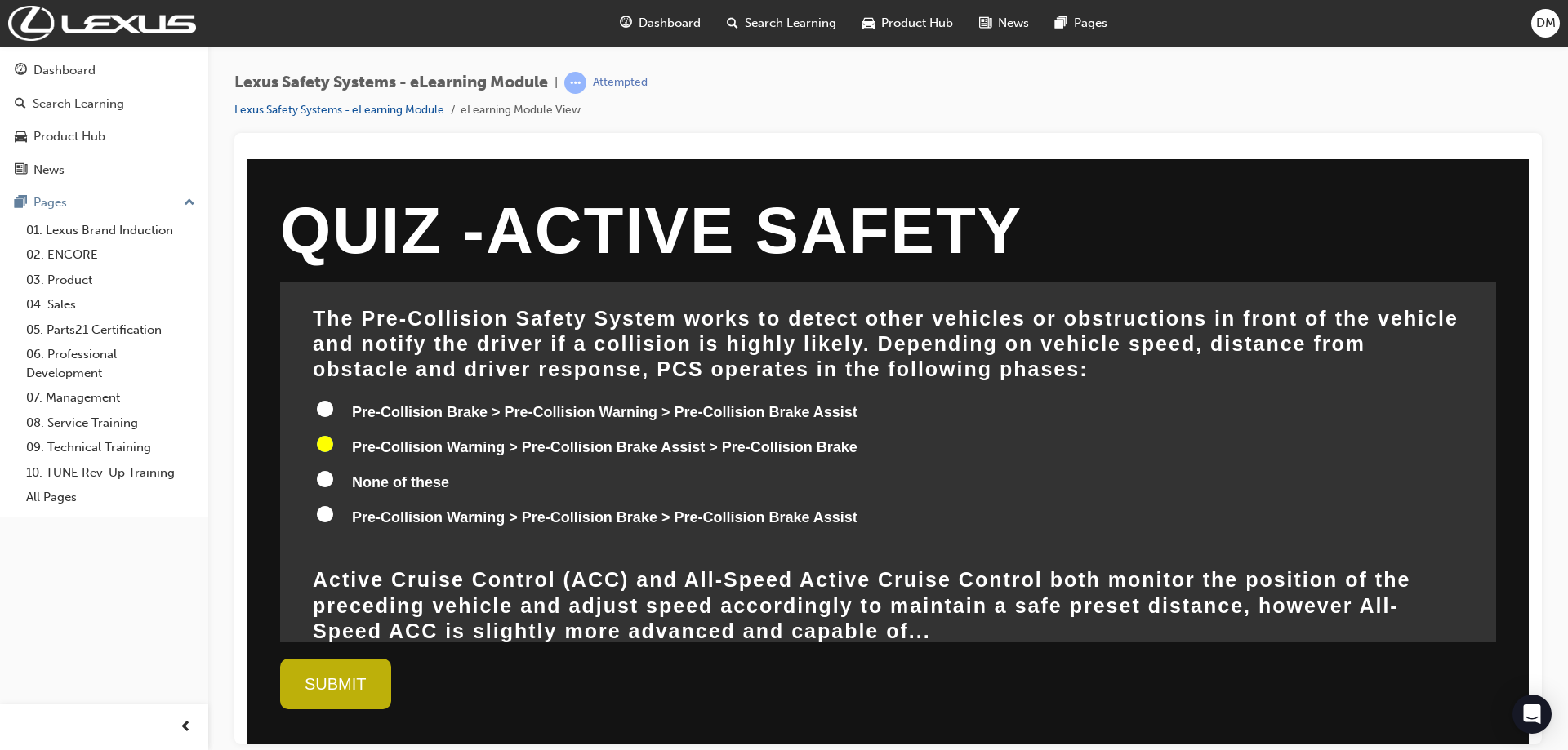
click at [354, 680] on div "SUBMIT" at bounding box center [335, 683] width 111 height 51
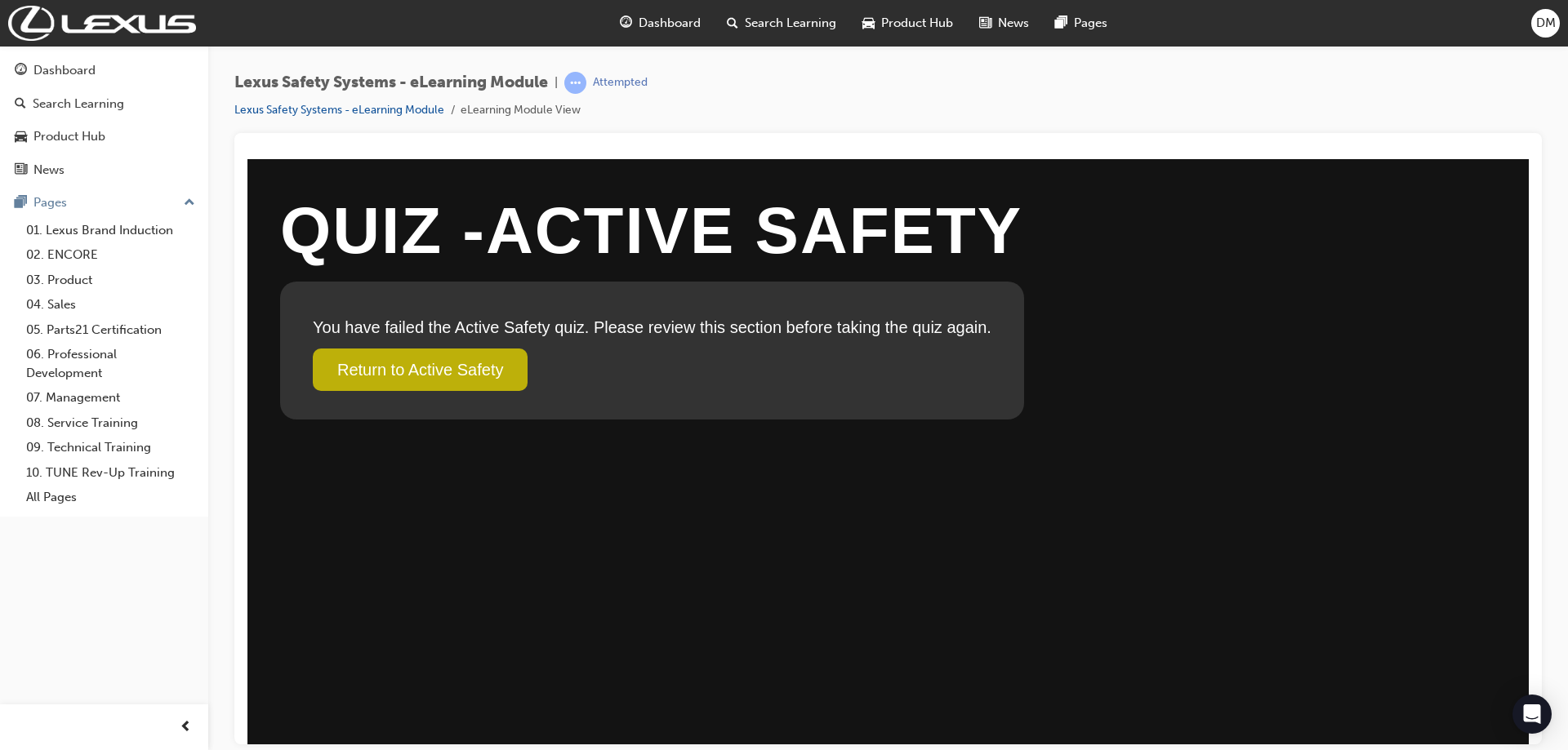
click at [436, 360] on link "Return to Active Safety" at bounding box center [420, 369] width 214 height 43
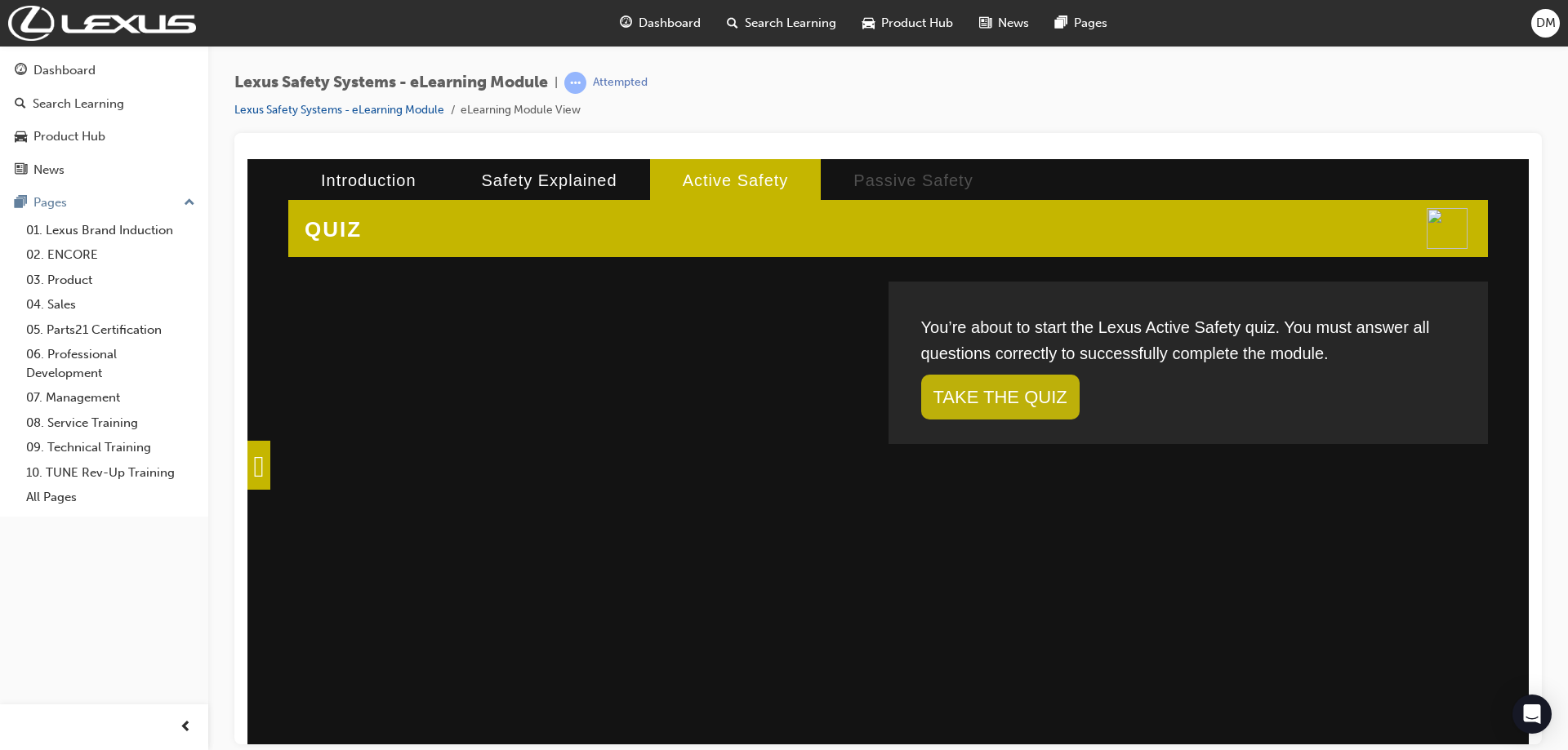
click at [972, 382] on link "TAKE THE QUIZ" at bounding box center [1000, 396] width 159 height 45
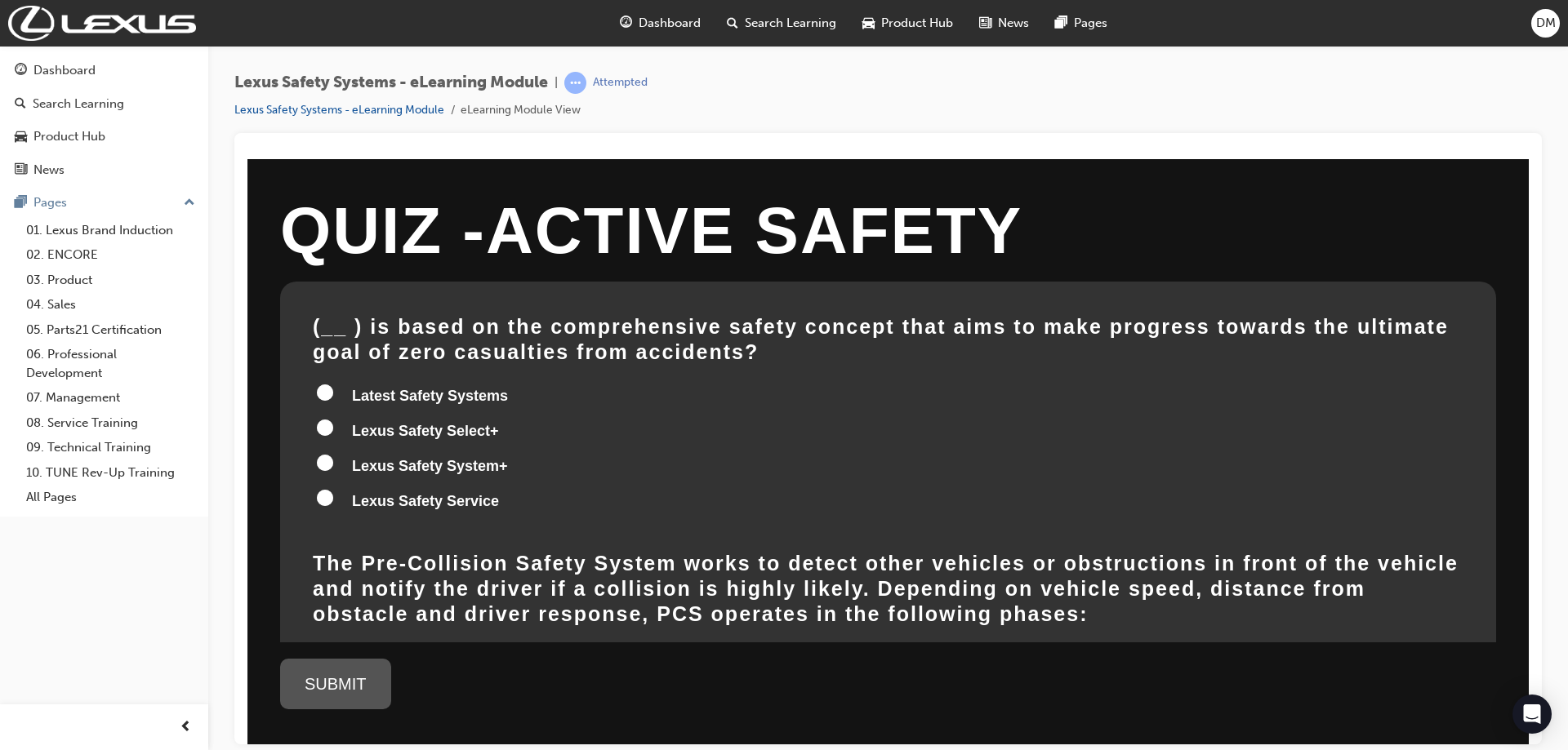
click at [327, 462] on input "Lexus Safety System+" at bounding box center [325, 462] width 16 height 16
radio input "true"
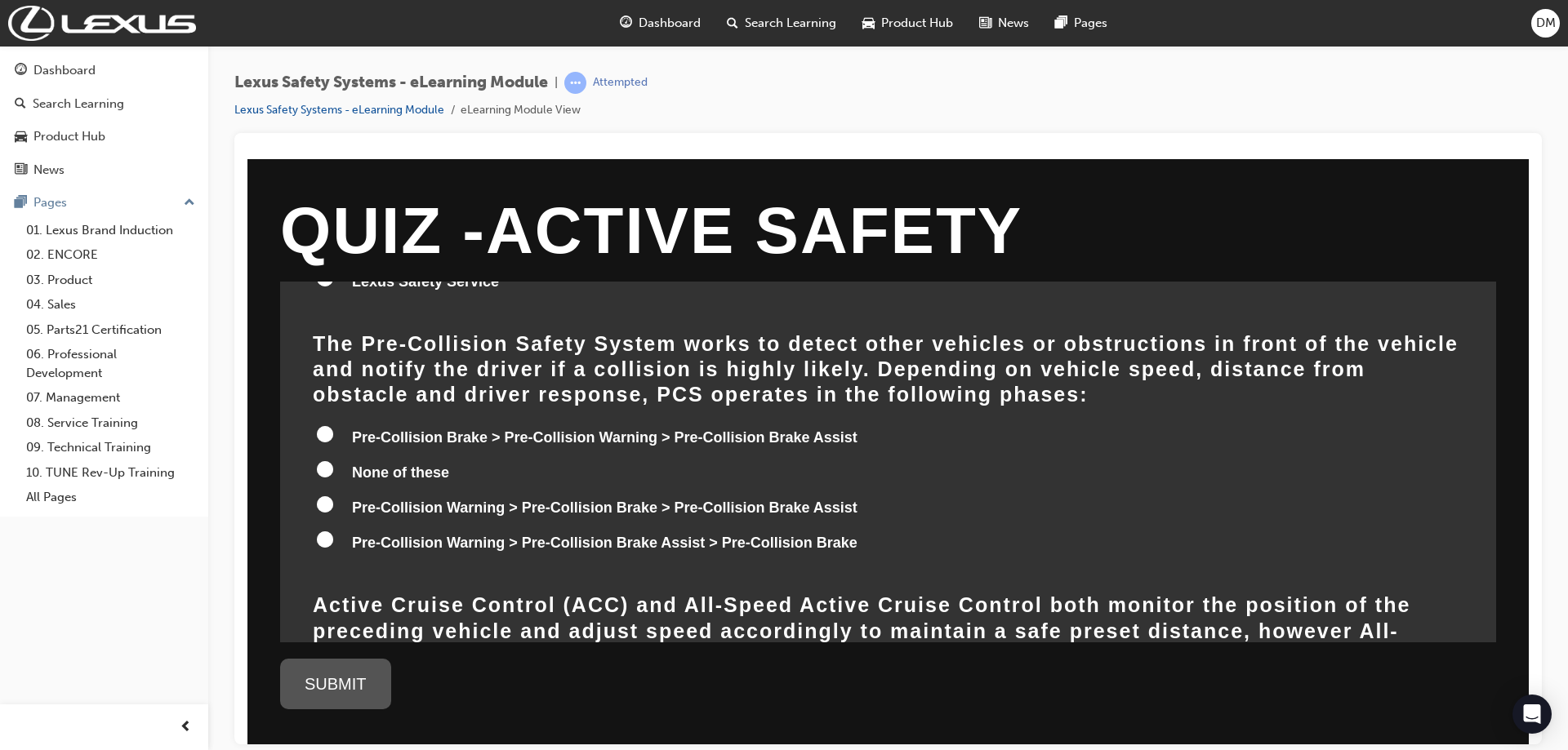
scroll to position [245, 0]
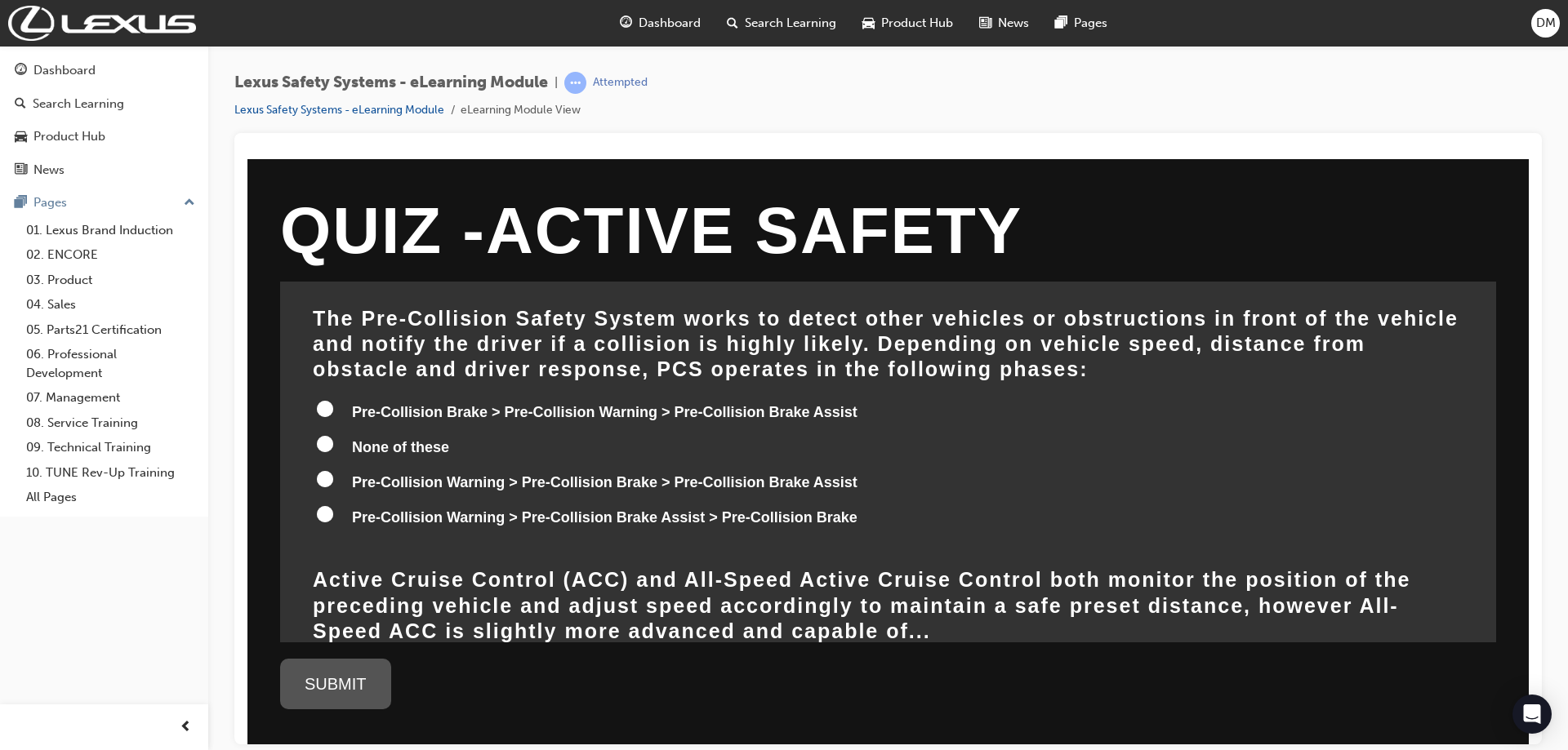
drag, startPoint x: 348, startPoint y: 474, endPoint x: 785, endPoint y: 484, distance: 437.1
click at [774, 482] on label "Pre-Collision Warning > Pre-Collision Brake > Pre-Collision Brake Assist" at bounding box center [887, 483] width 1150 height 31
click at [333, 482] on input "Pre-Collision Warning > Pre-Collision Brake > Pre-Collision Brake Assist" at bounding box center [325, 478] width 16 height 16
radio input "true"
drag, startPoint x: 861, startPoint y: 480, endPoint x: 515, endPoint y: 484, distance: 346.0
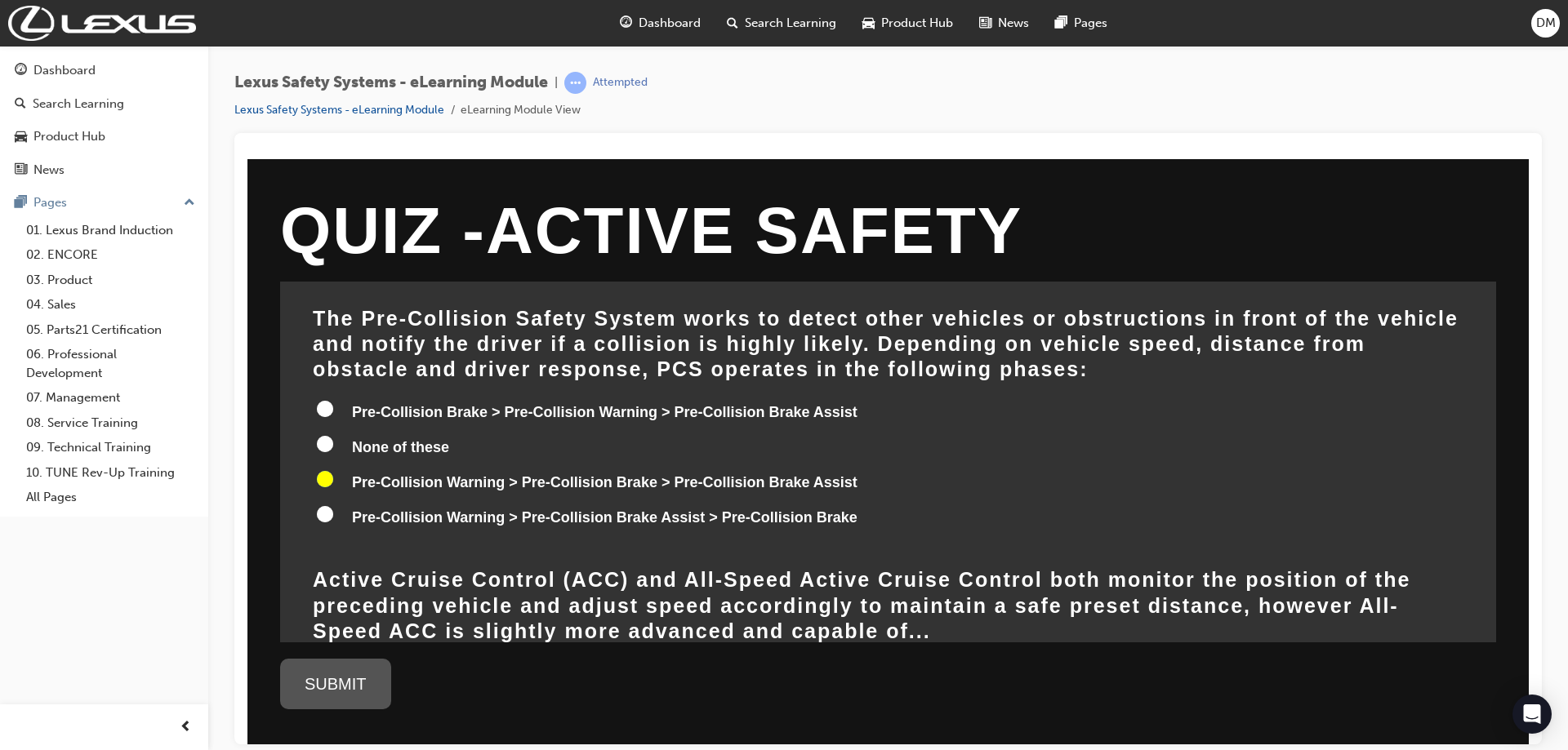
click at [519, 484] on label "Pre-Collision Warning > Pre-Collision Brake > Pre-Collision Brake Assist" at bounding box center [887, 483] width 1150 height 31
click at [333, 484] on input "Pre-Collision Warning > Pre-Collision Brake > Pre-Collision Brake Assist" at bounding box center [325, 478] width 16 height 16
radio input "true"
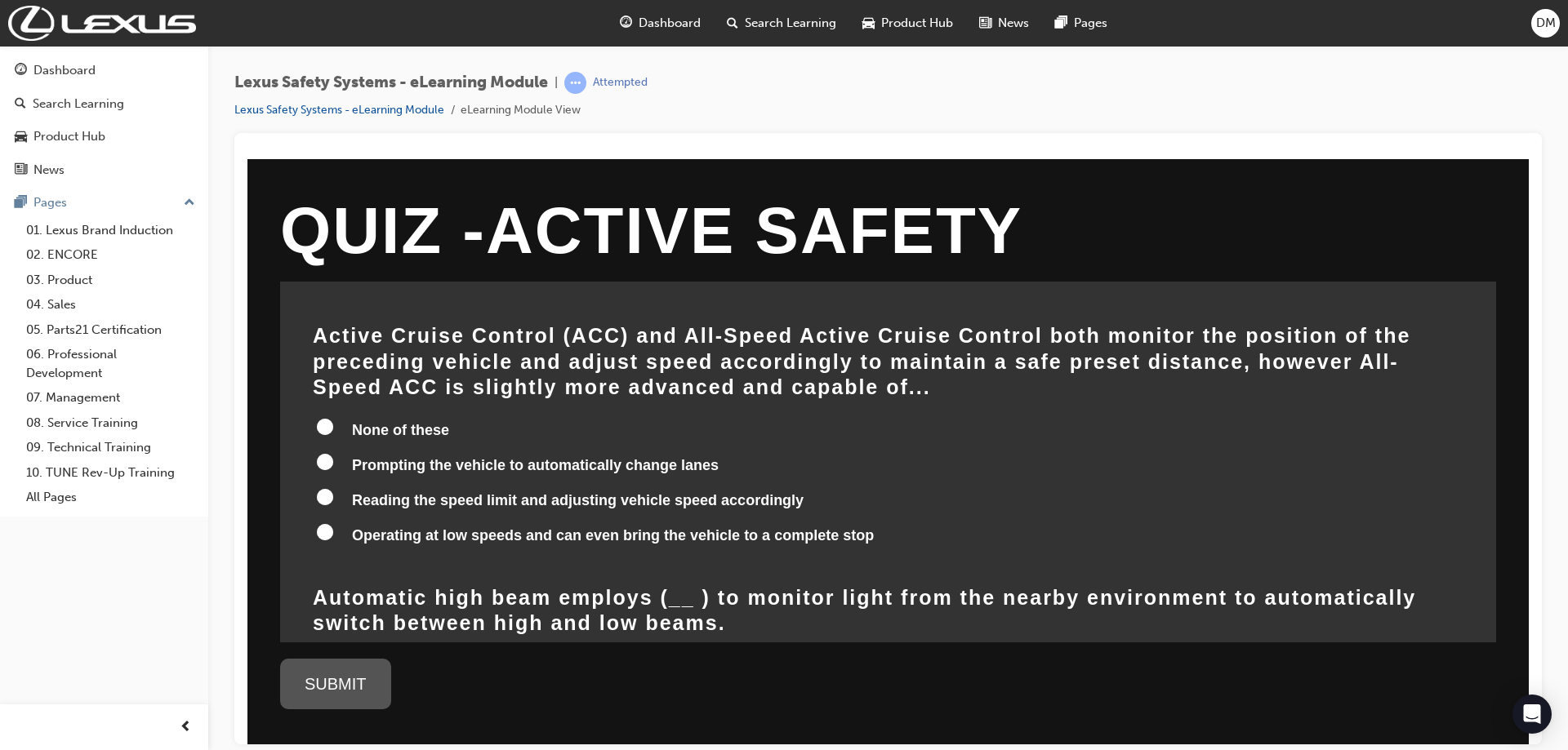
scroll to position [490, 0]
click at [329, 487] on input "Reading the speed limit and adjusting vehicle speed accordingly" at bounding box center [325, 495] width 16 height 16
radio input "true"
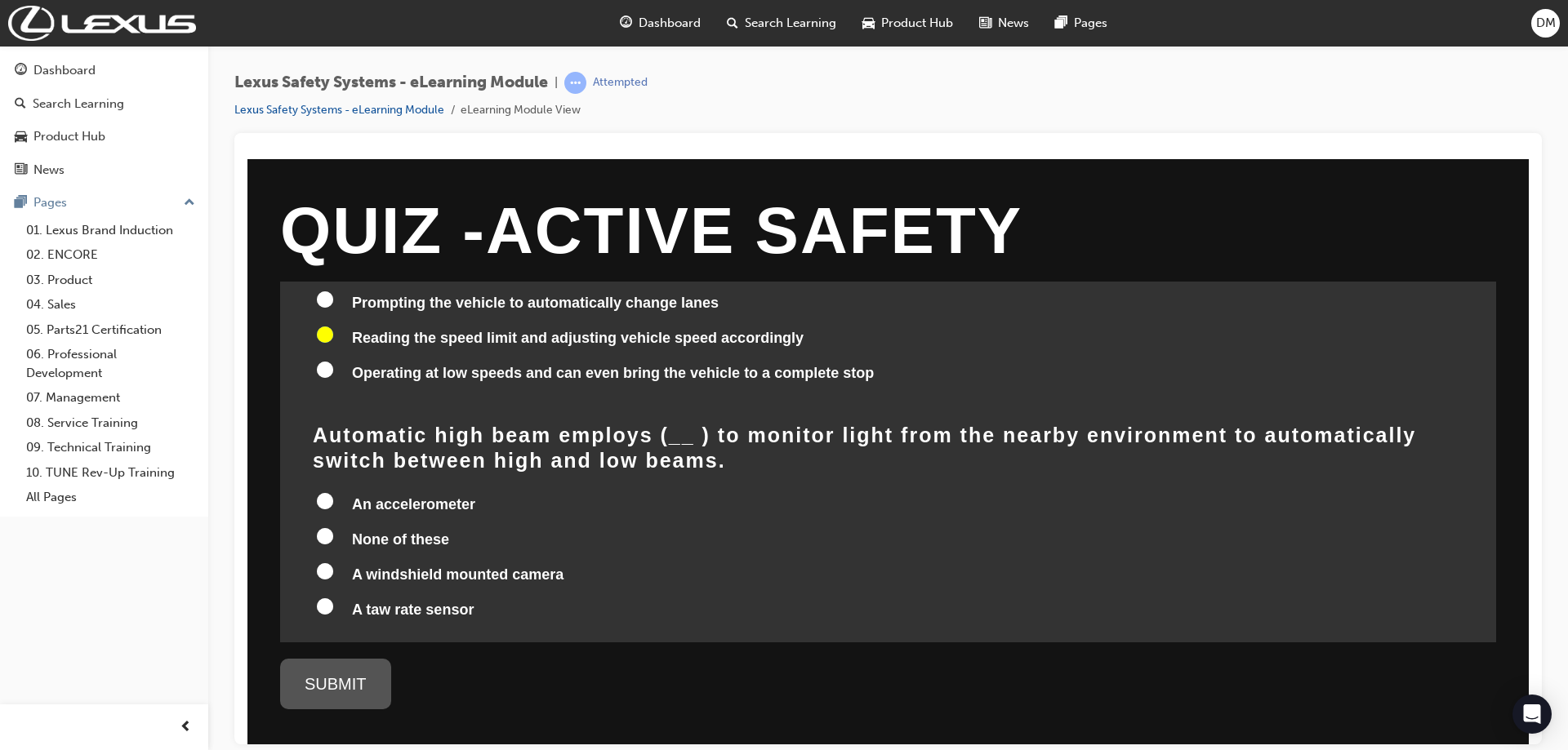
scroll to position [653, 0]
click at [317, 561] on input "A windshield mounted camera" at bounding box center [325, 568] width 16 height 16
radio input "true"
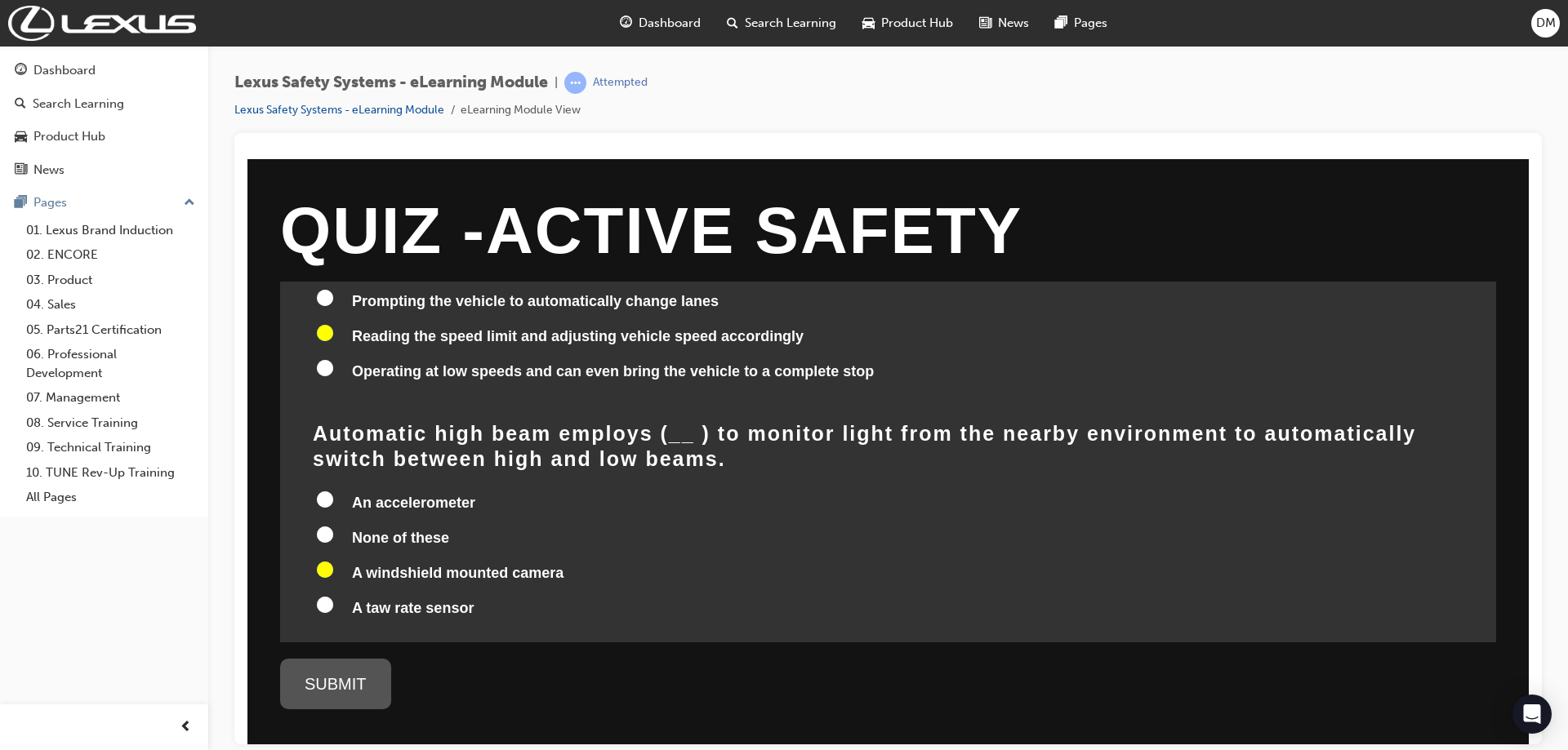
radio input "true"
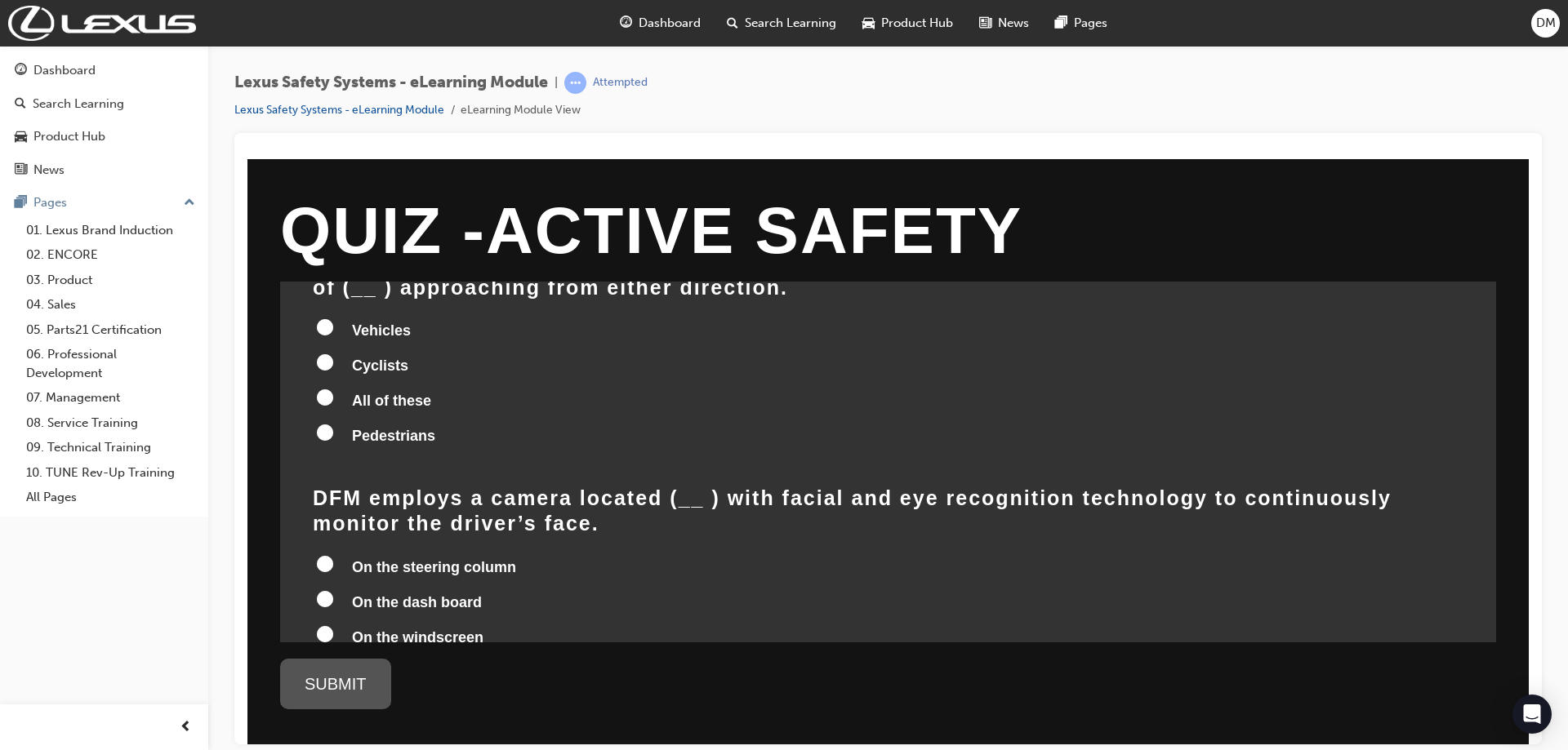
scroll to position [898, 0]
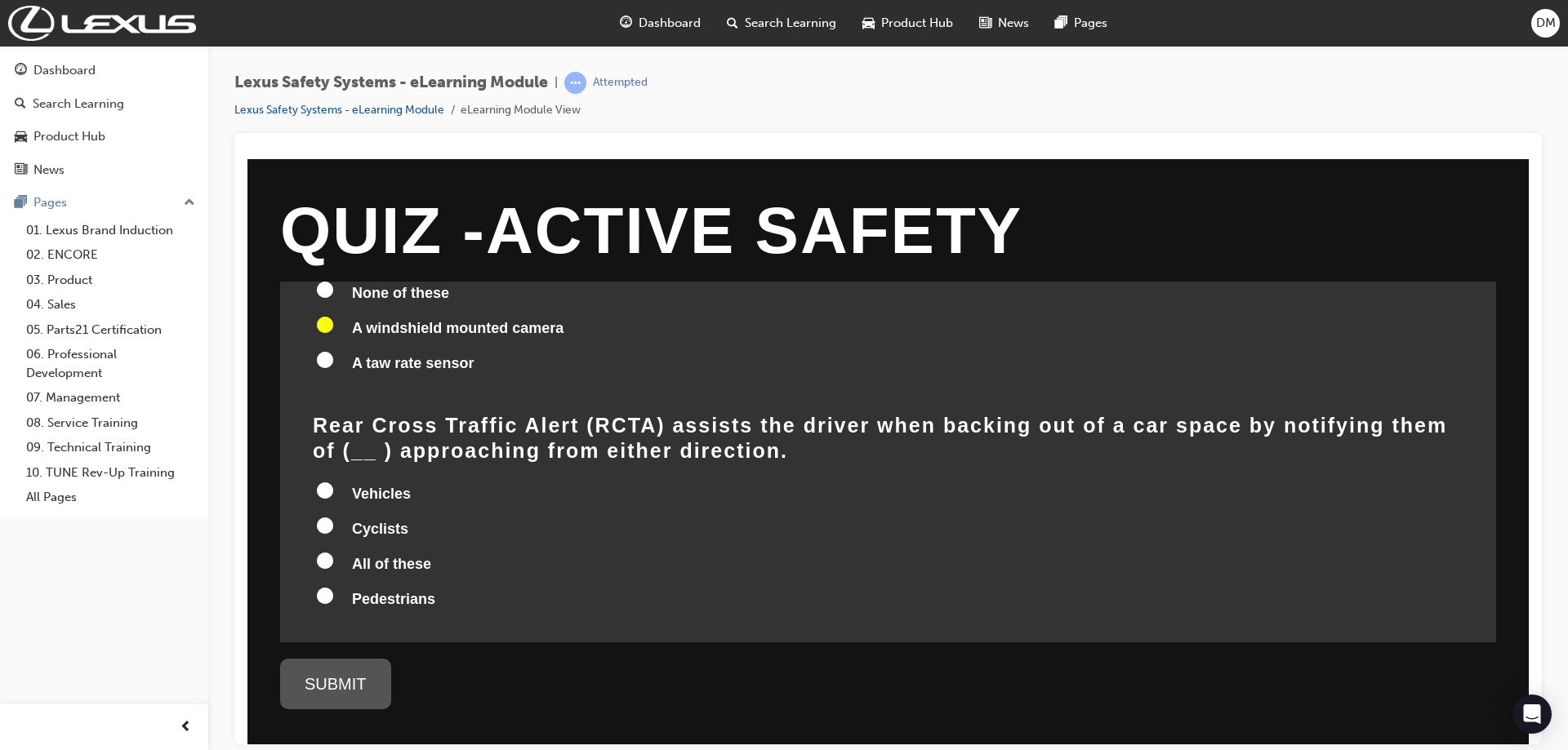
click at [333, 550] on label "All of these" at bounding box center [887, 564] width 1150 height 31
click at [333, 552] on input "All of these" at bounding box center [325, 560] width 16 height 16
radio input "true"
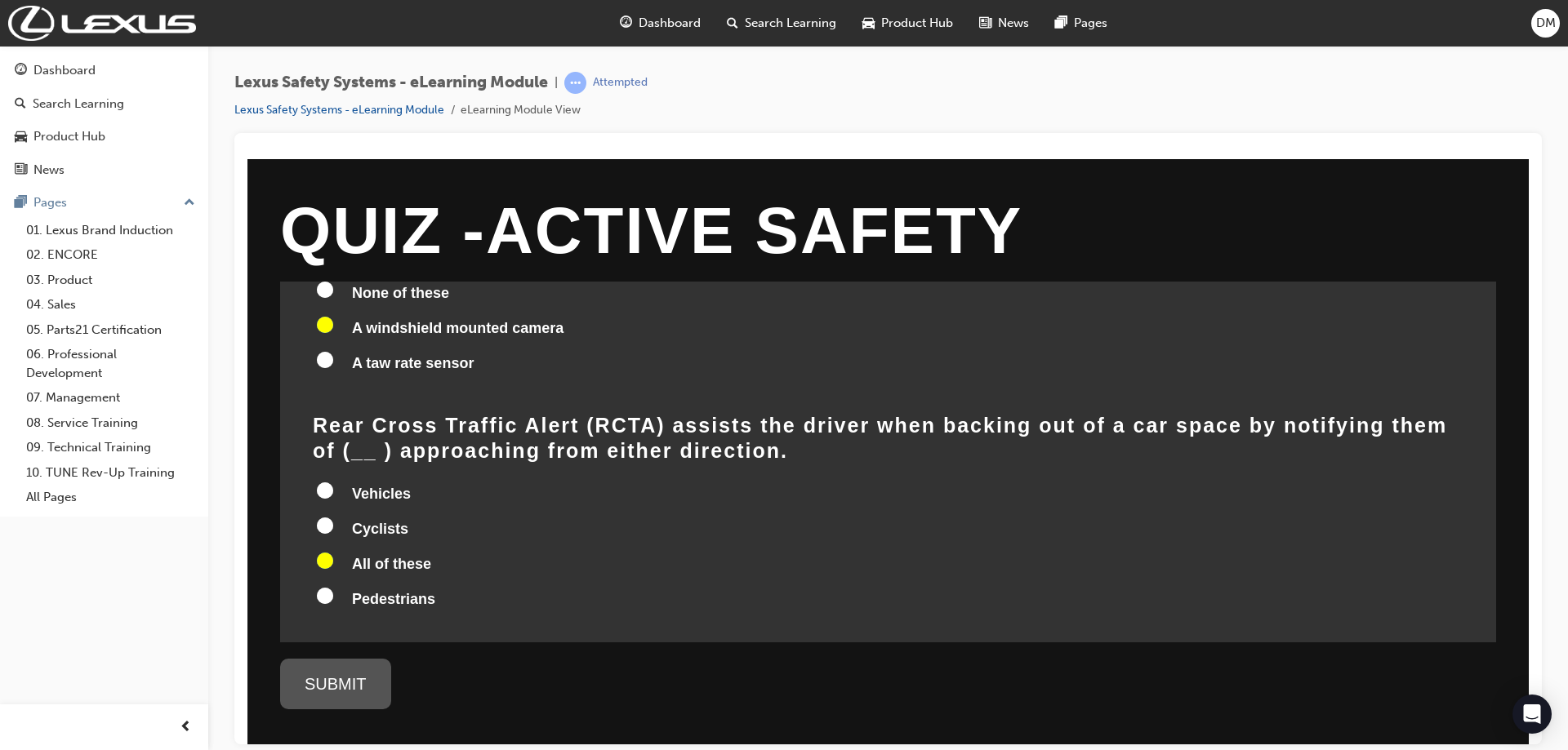
radio input "true"
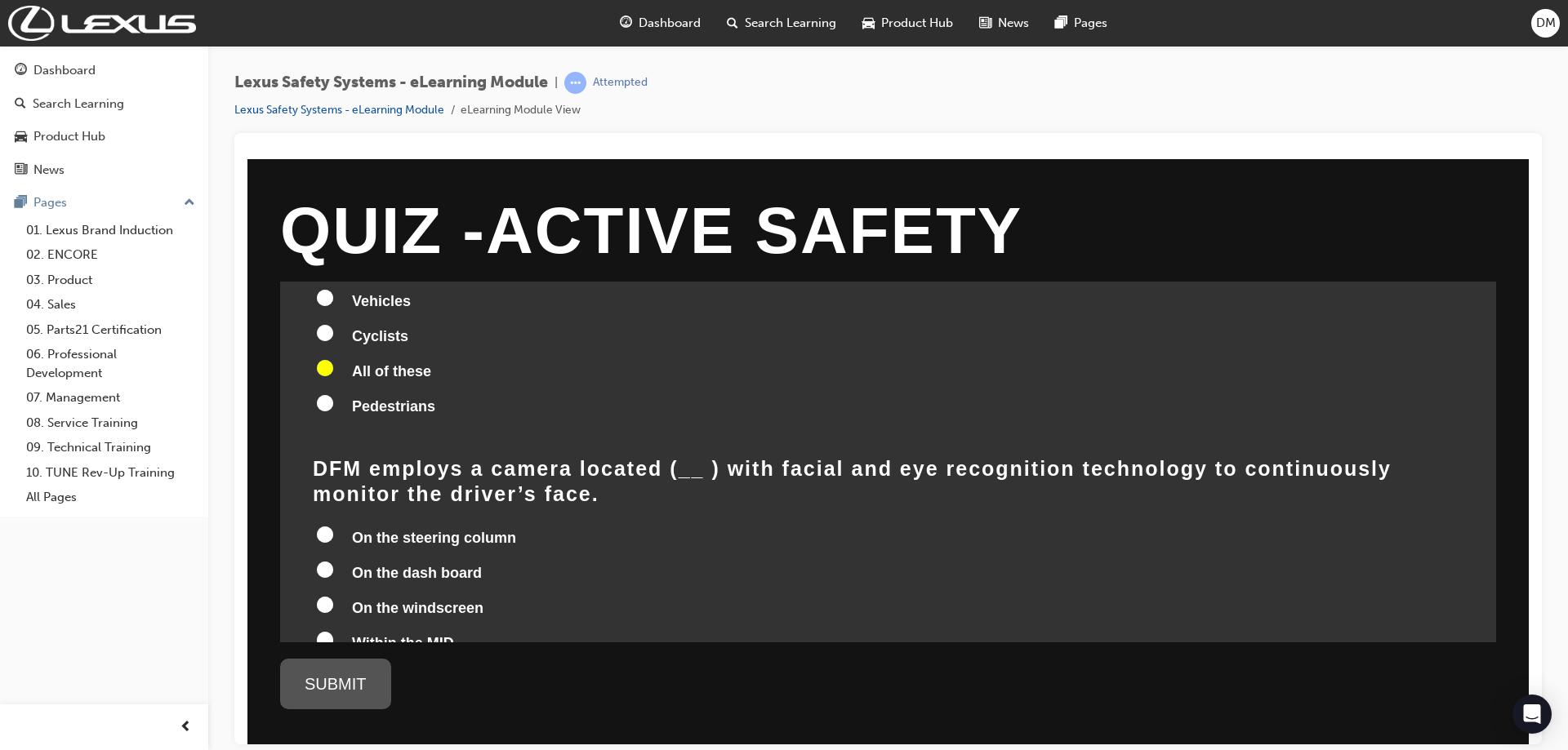
scroll to position [1143, 0]
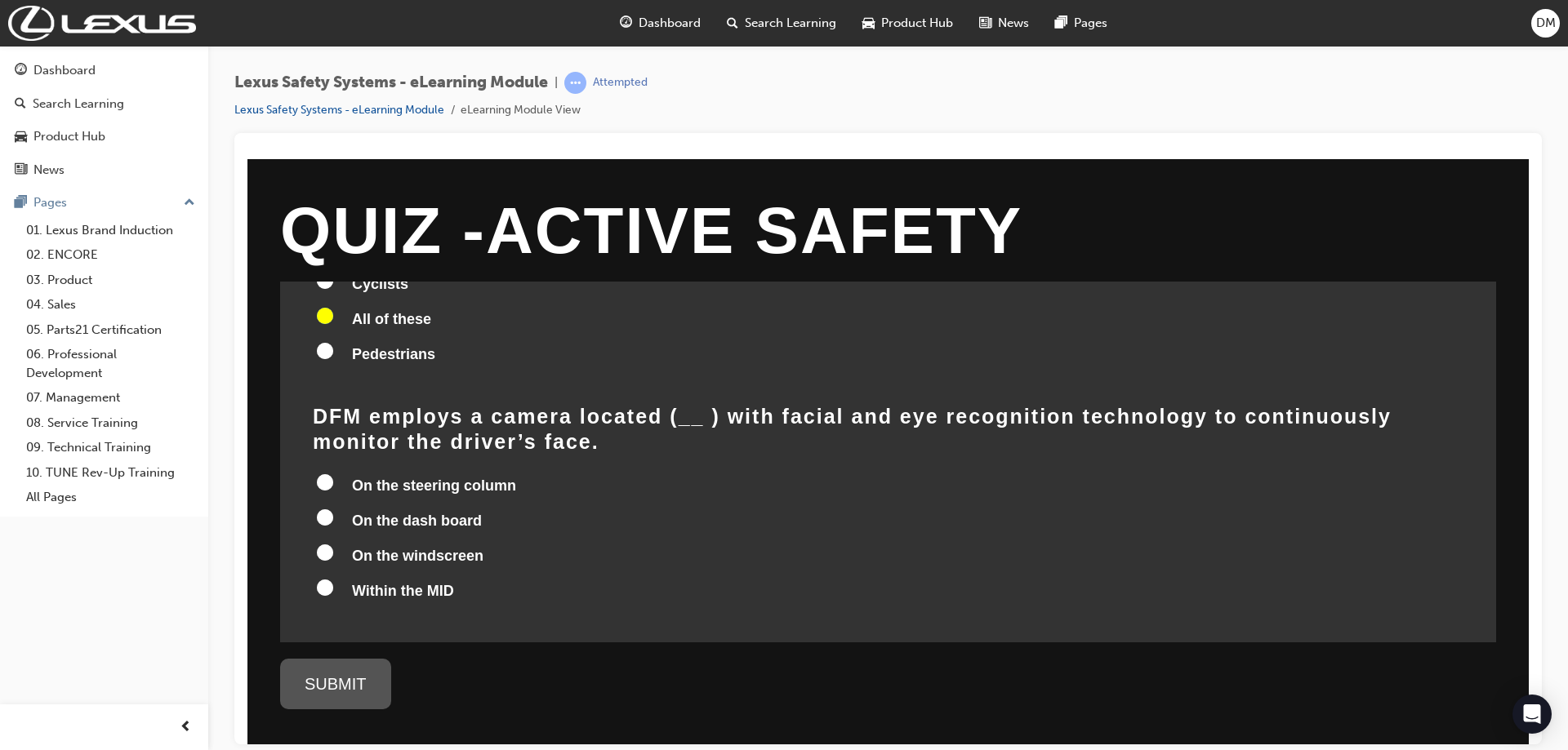
click at [323, 509] on input "On the dash board" at bounding box center [325, 517] width 16 height 16
radio input "true"
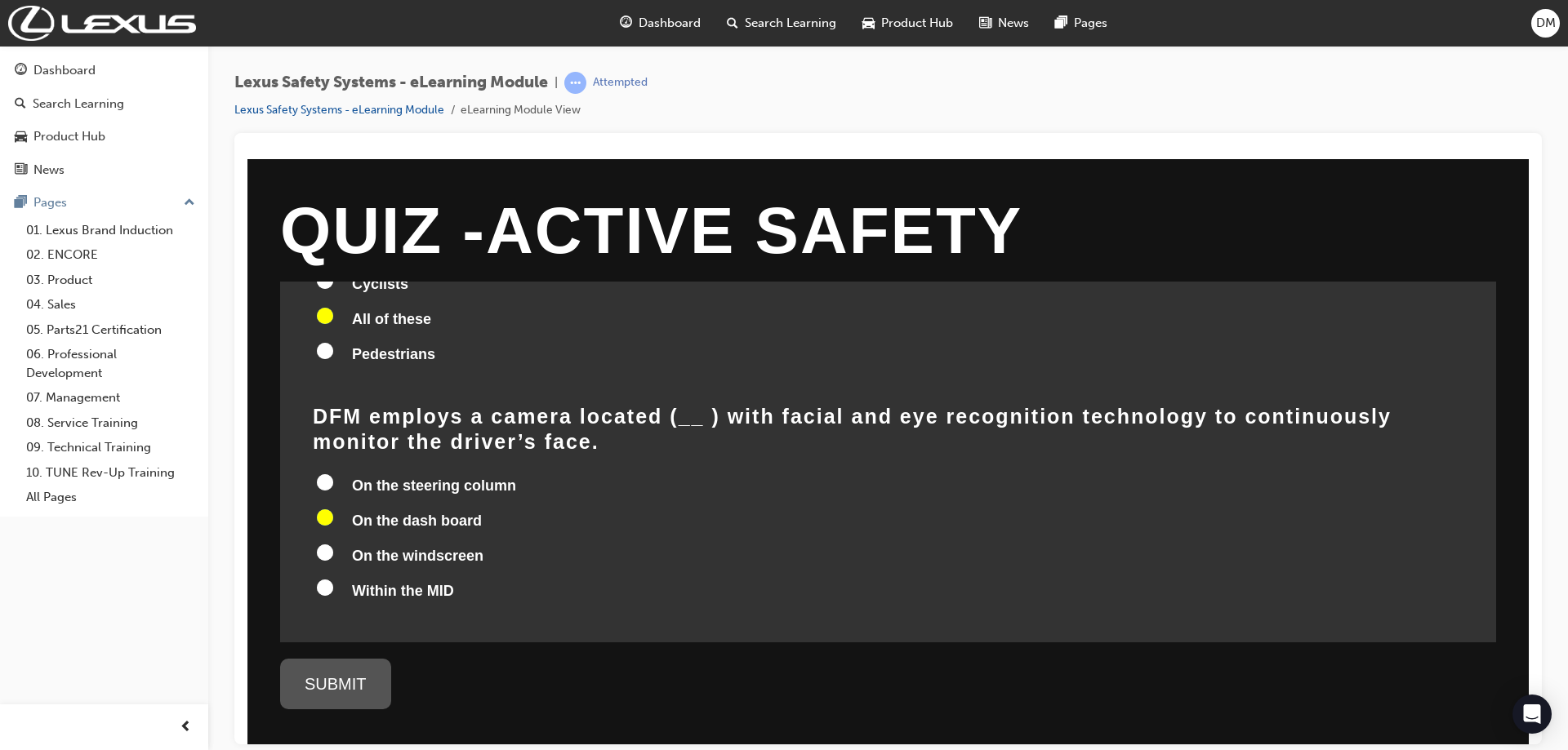
radio input "true"
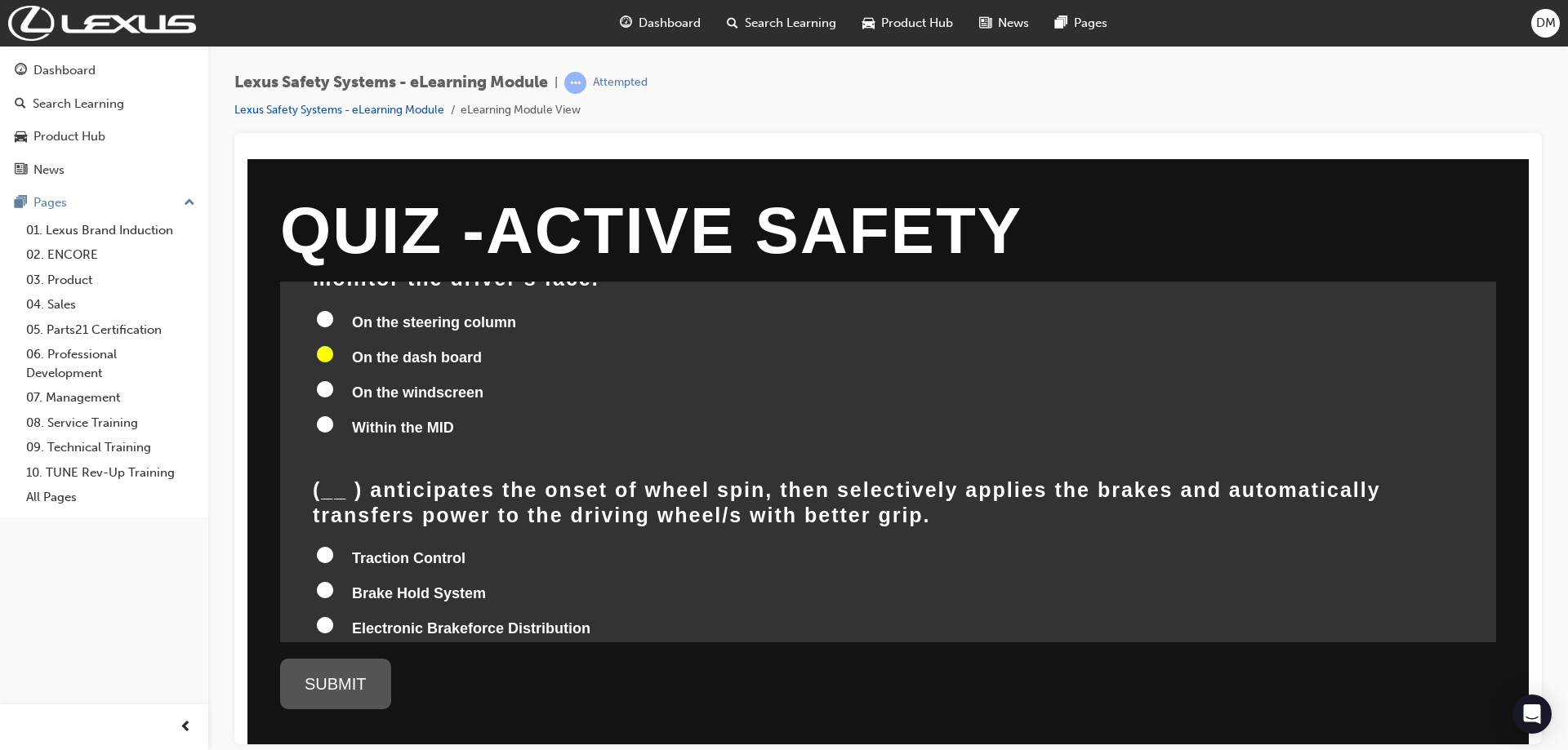
scroll to position [1388, 0]
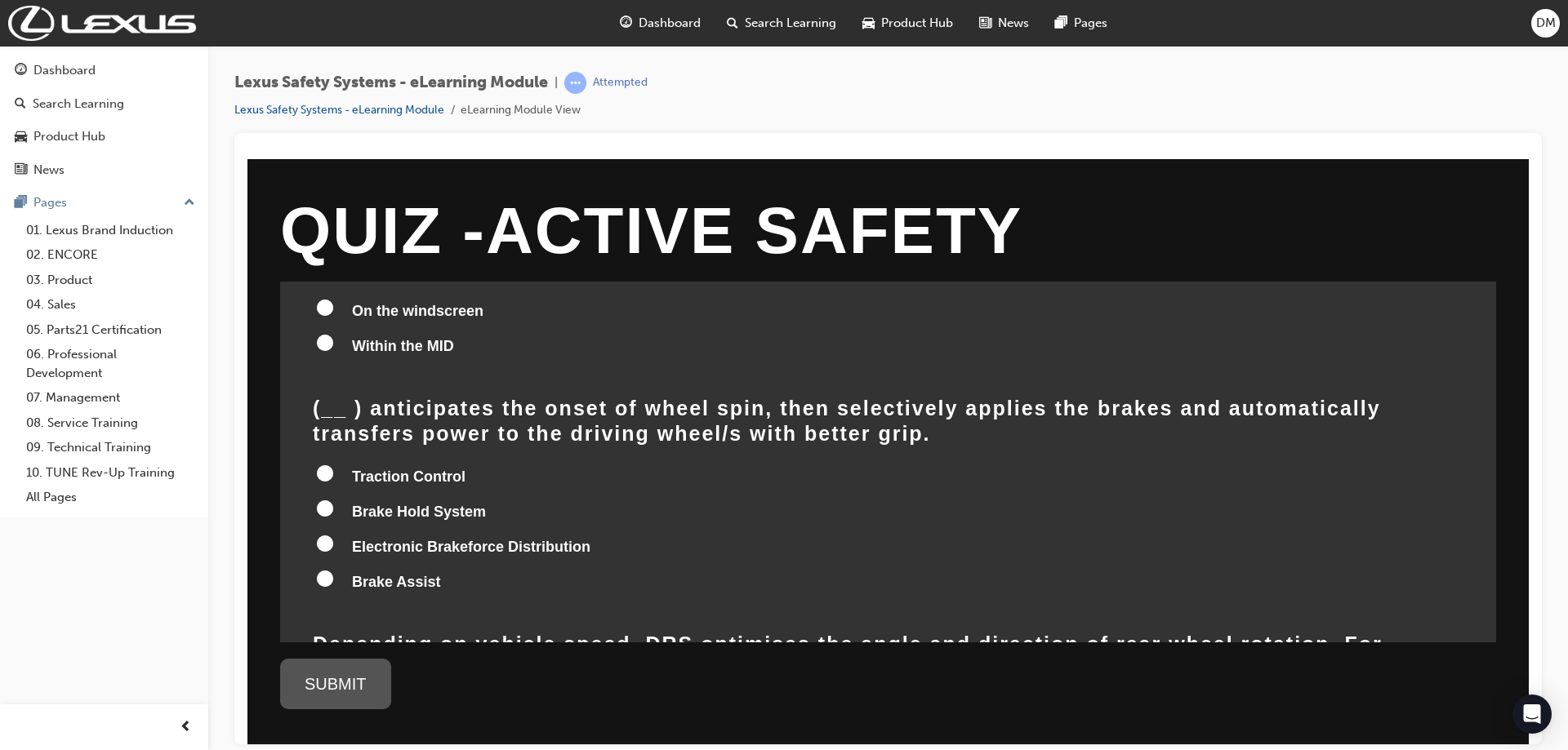
click at [321, 464] on input "Traction Control" at bounding box center [325, 472] width 16 height 16
radio input "true"
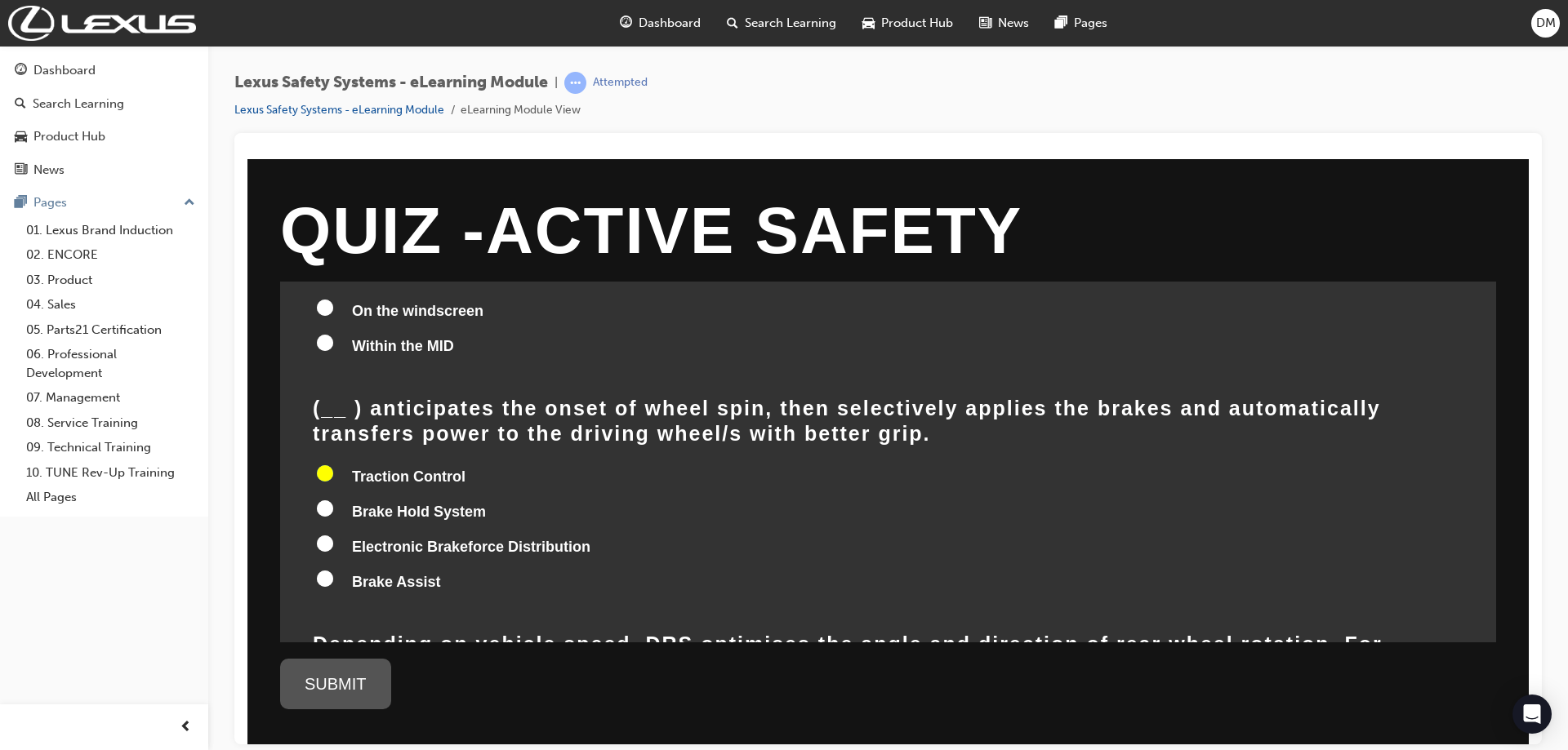
radio input "true"
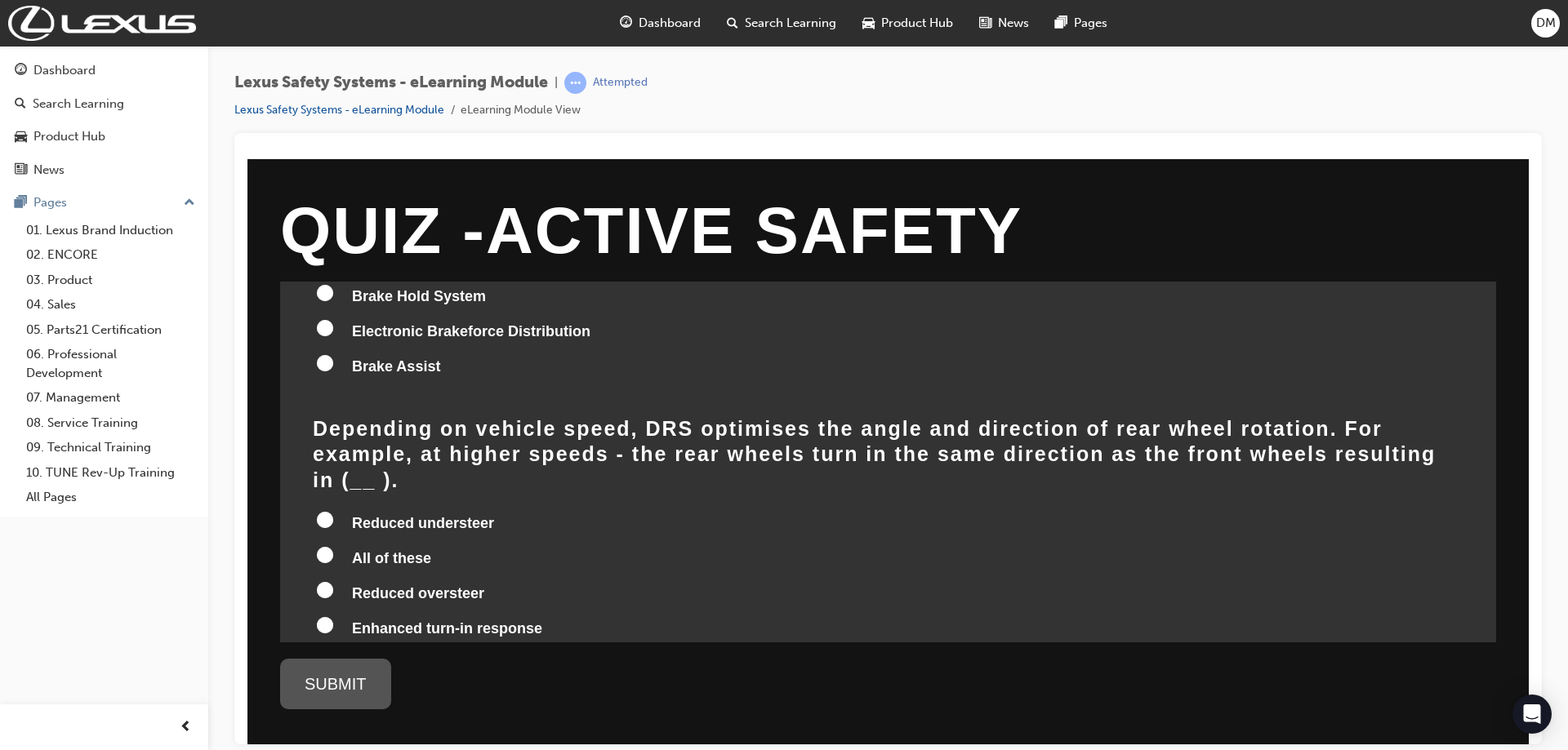
scroll to position [1633, 0]
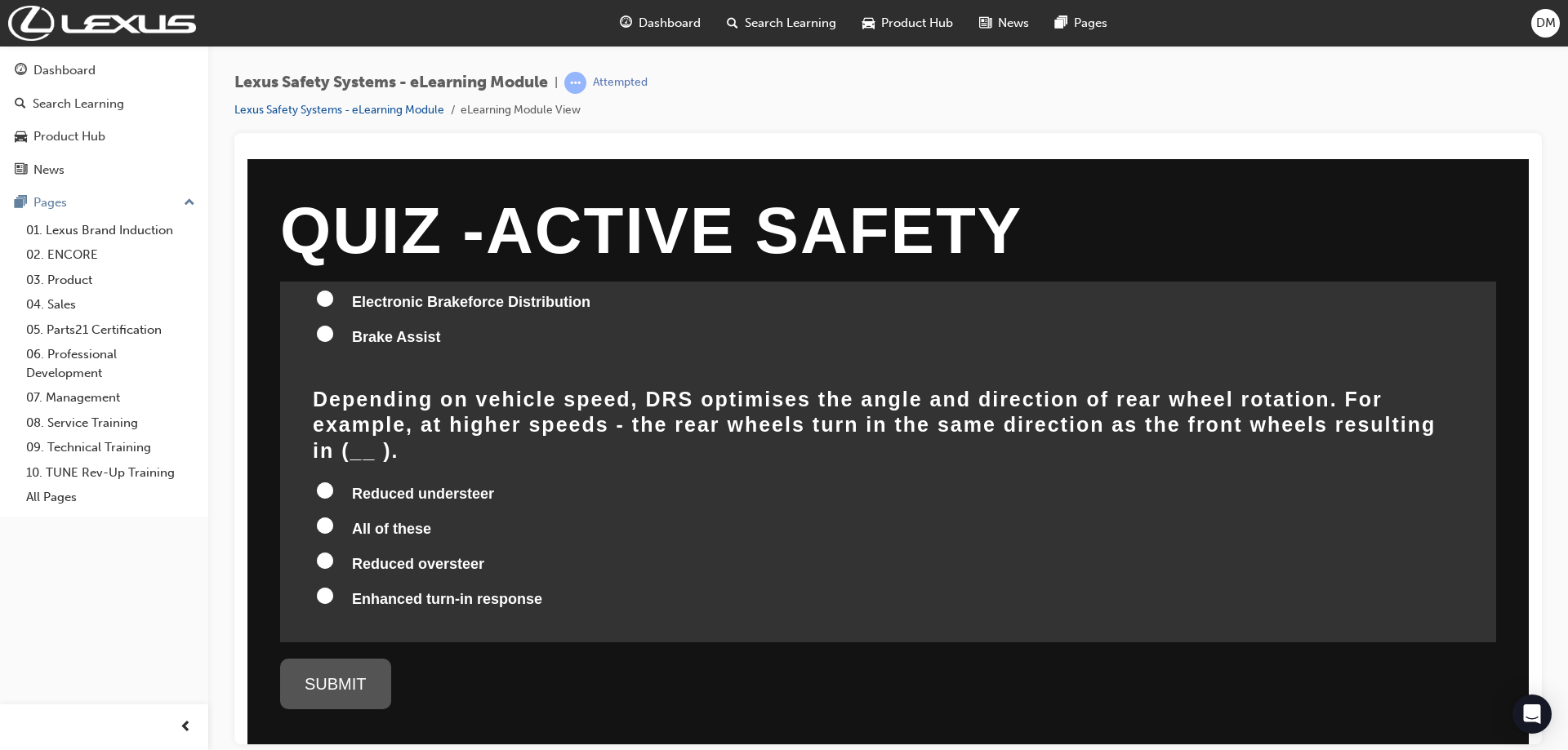
click at [351, 550] on label "Reduced oversteer" at bounding box center [887, 564] width 1150 height 31
click at [333, 552] on input "Reduced oversteer" at bounding box center [325, 560] width 16 height 16
radio input "true"
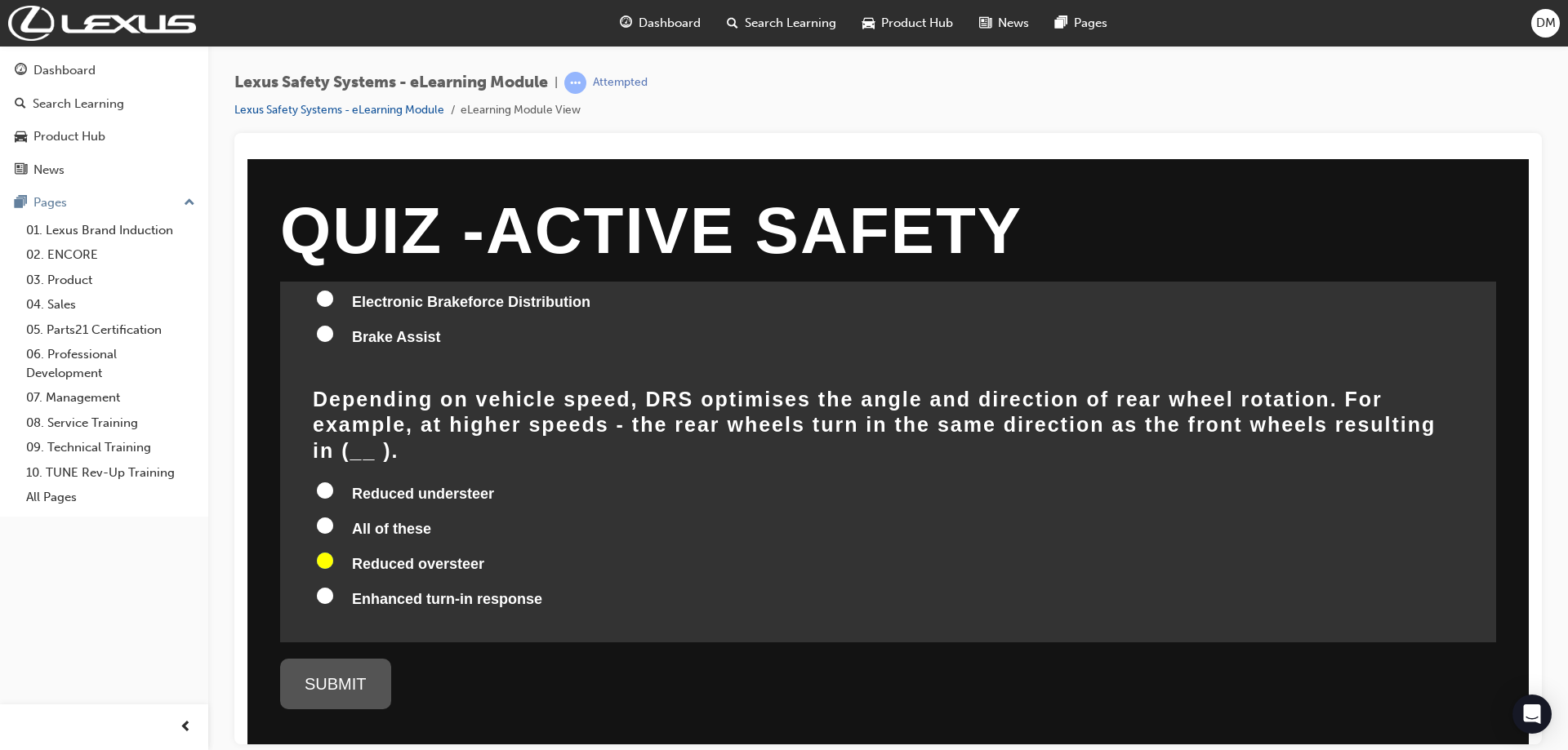
radio input "true"
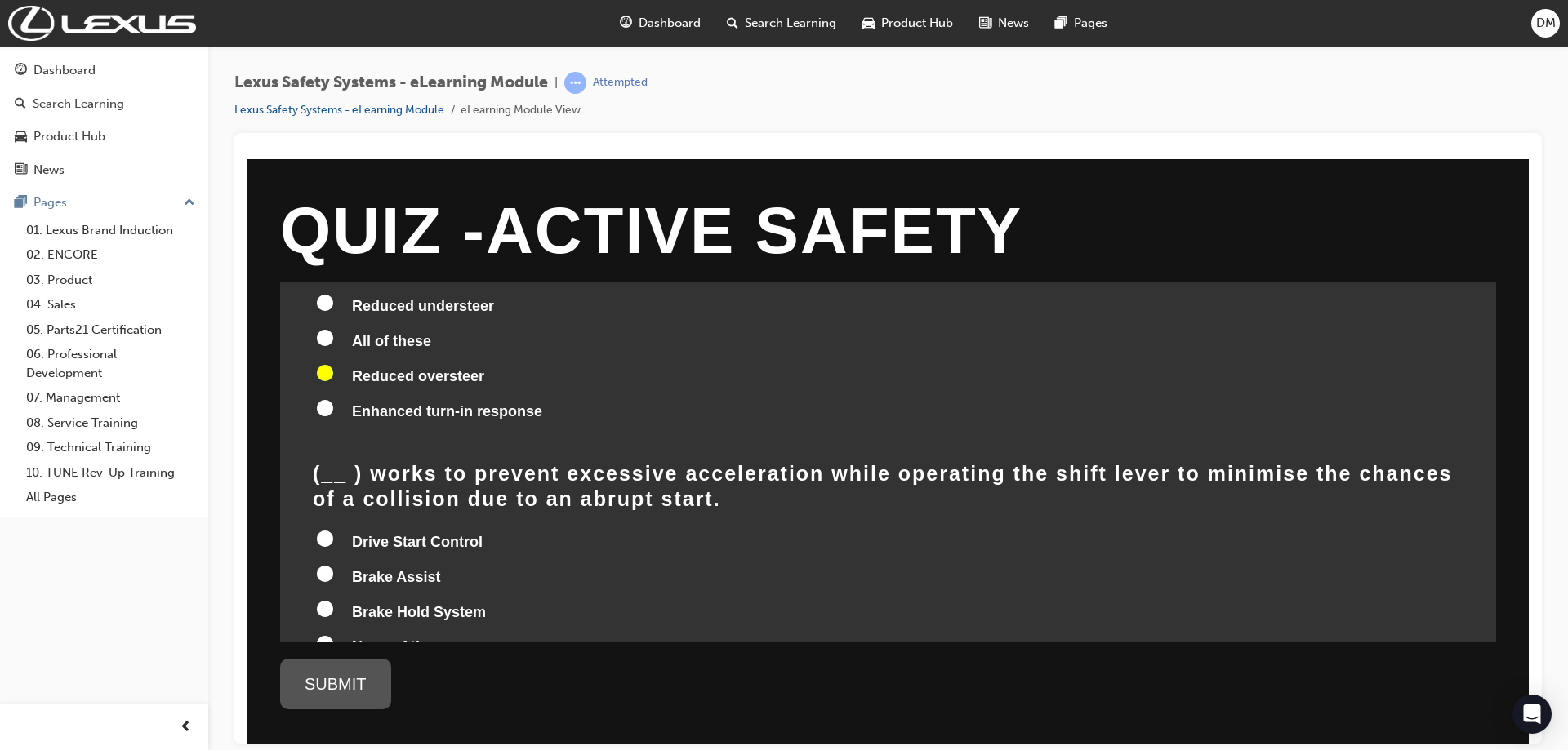
scroll to position [1832, 0]
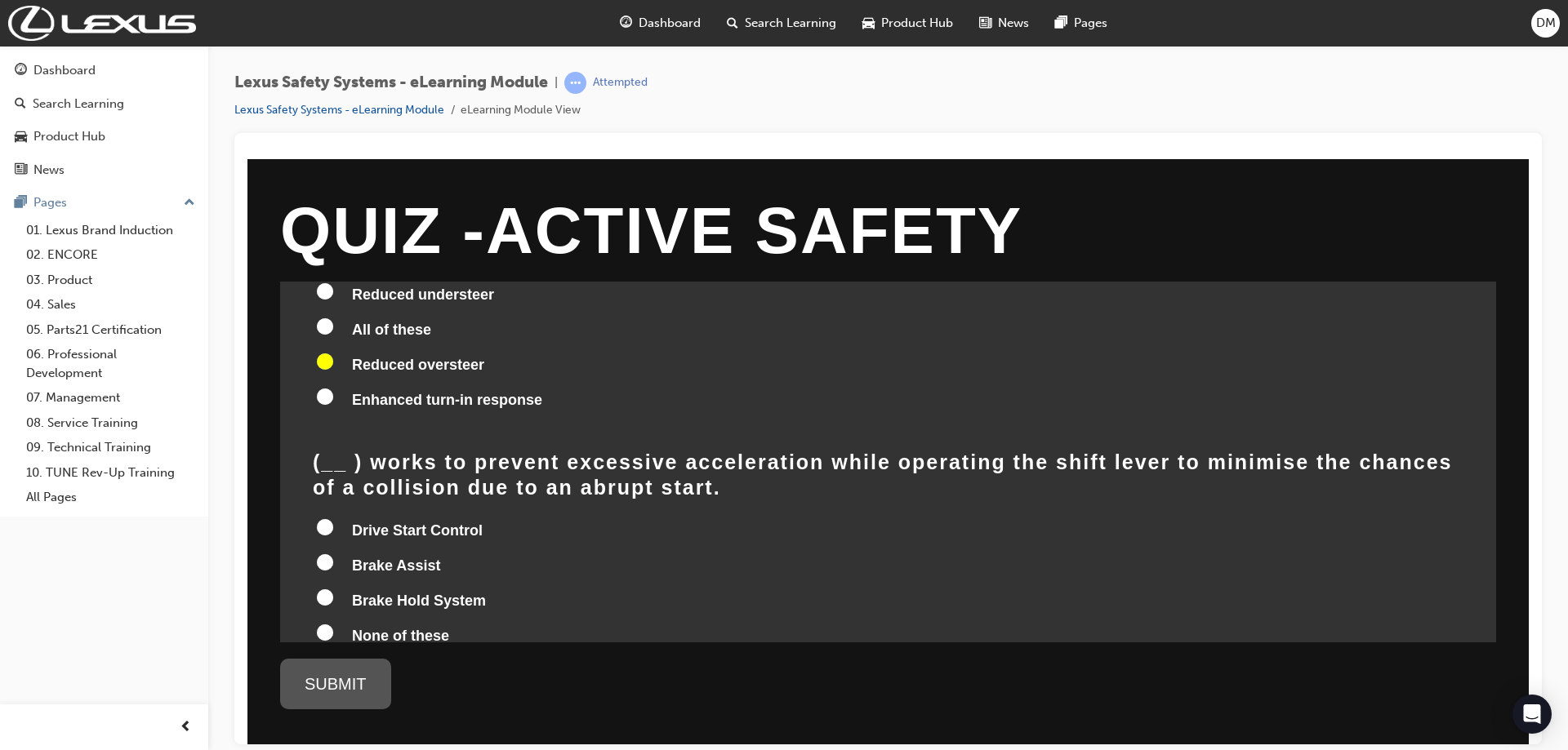
click at [333, 449] on div "( __ ) works to prevent excessive acceleration while operating the shift lever …" at bounding box center [887, 552] width 1150 height 204
click at [327, 519] on input "Drive Start Control" at bounding box center [325, 527] width 16 height 16
radio input "true"
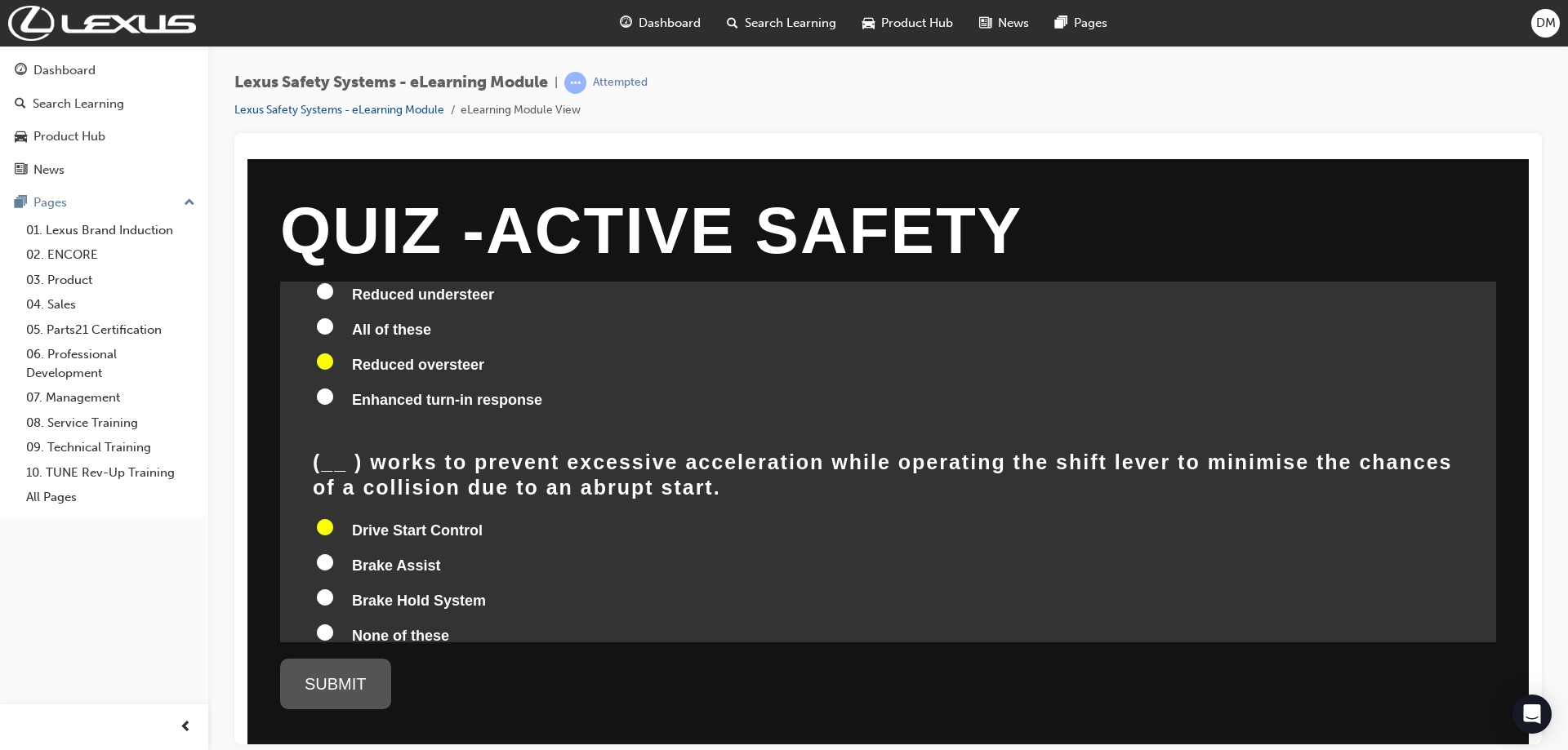
radio input "true"
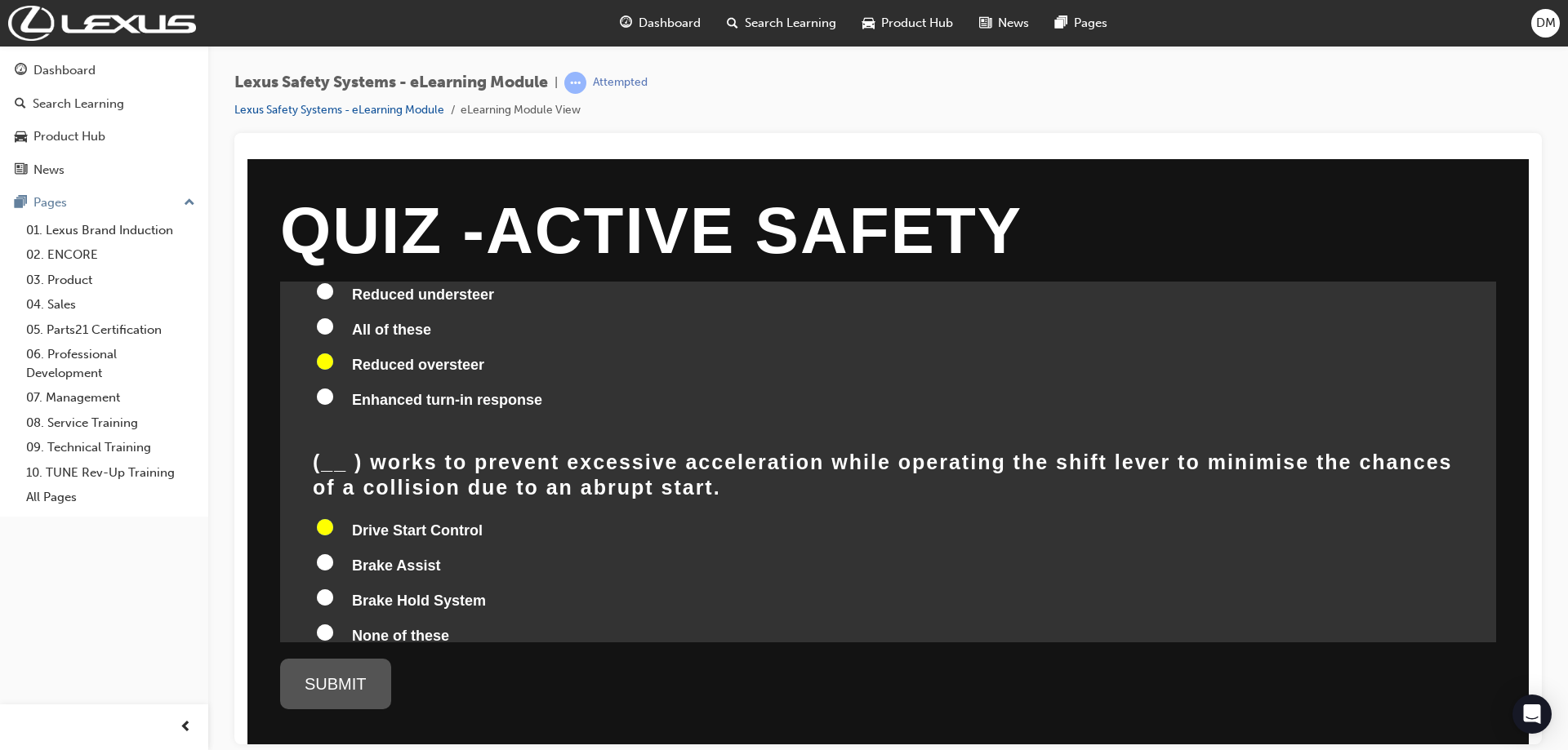
radio input "true"
drag, startPoint x: 352, startPoint y: 693, endPoint x: 365, endPoint y: 680, distance: 18.4
click at [353, 693] on div "SUBMIT" at bounding box center [335, 683] width 111 height 51
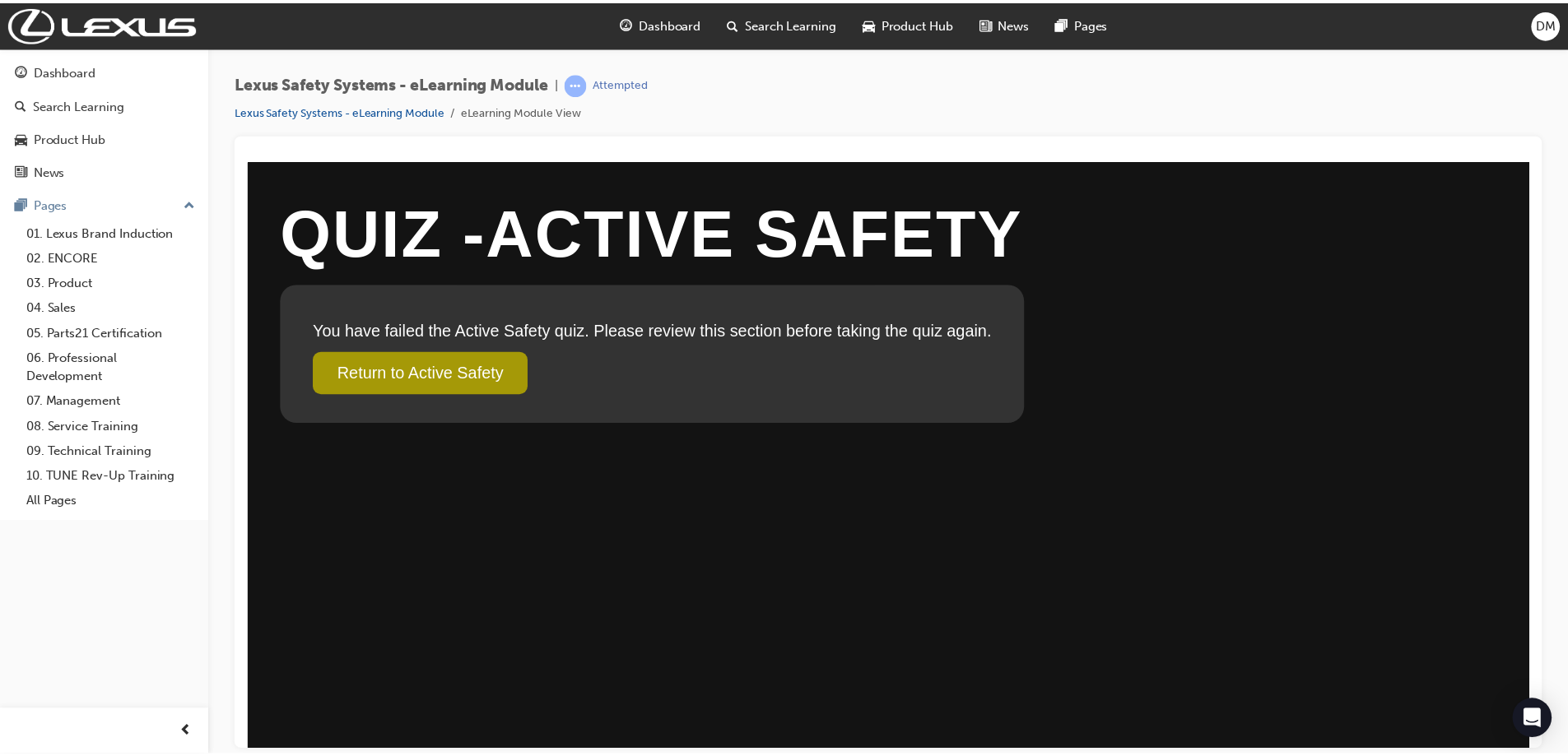
scroll to position [0, 0]
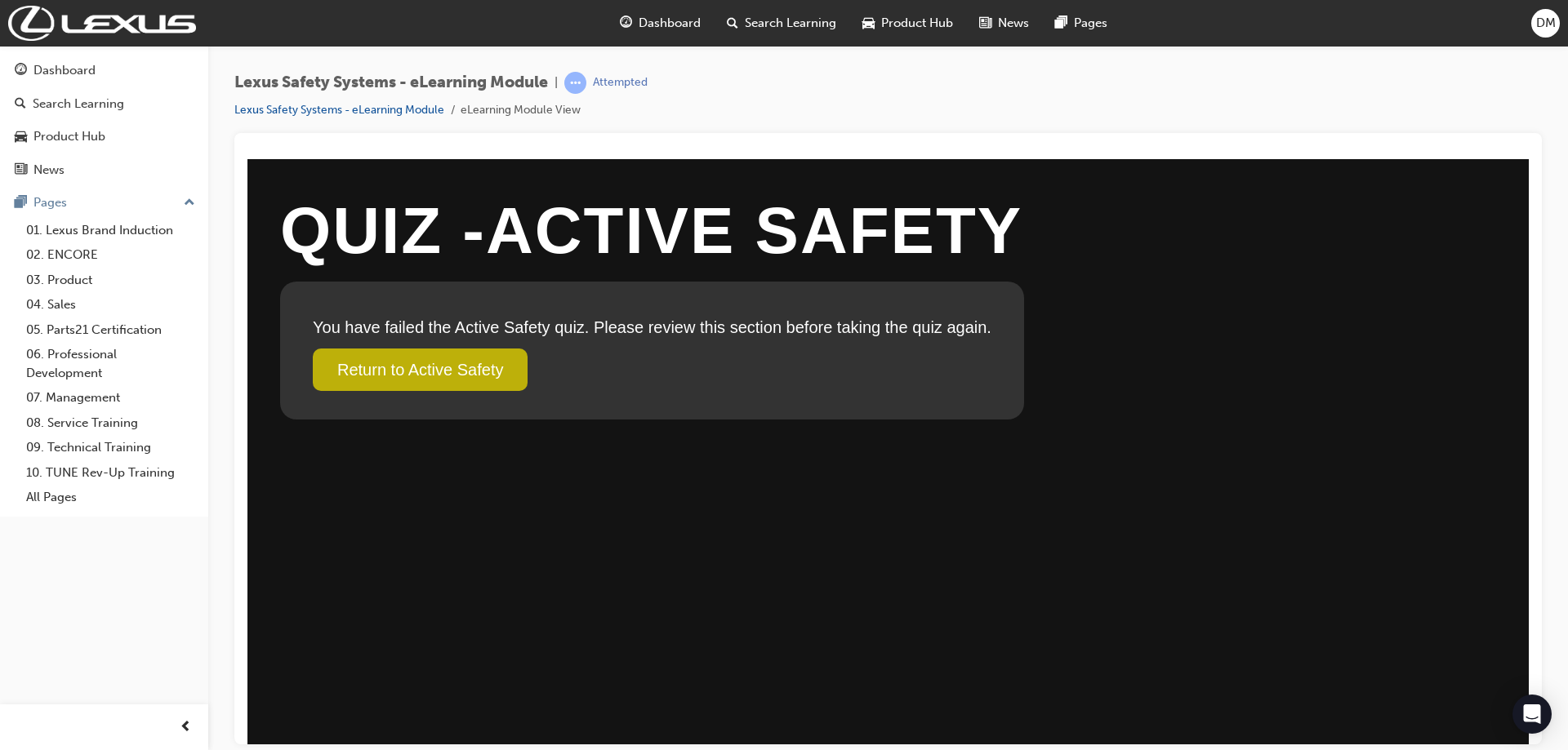
click at [469, 383] on link "Return to Active Safety" at bounding box center [420, 369] width 214 height 43
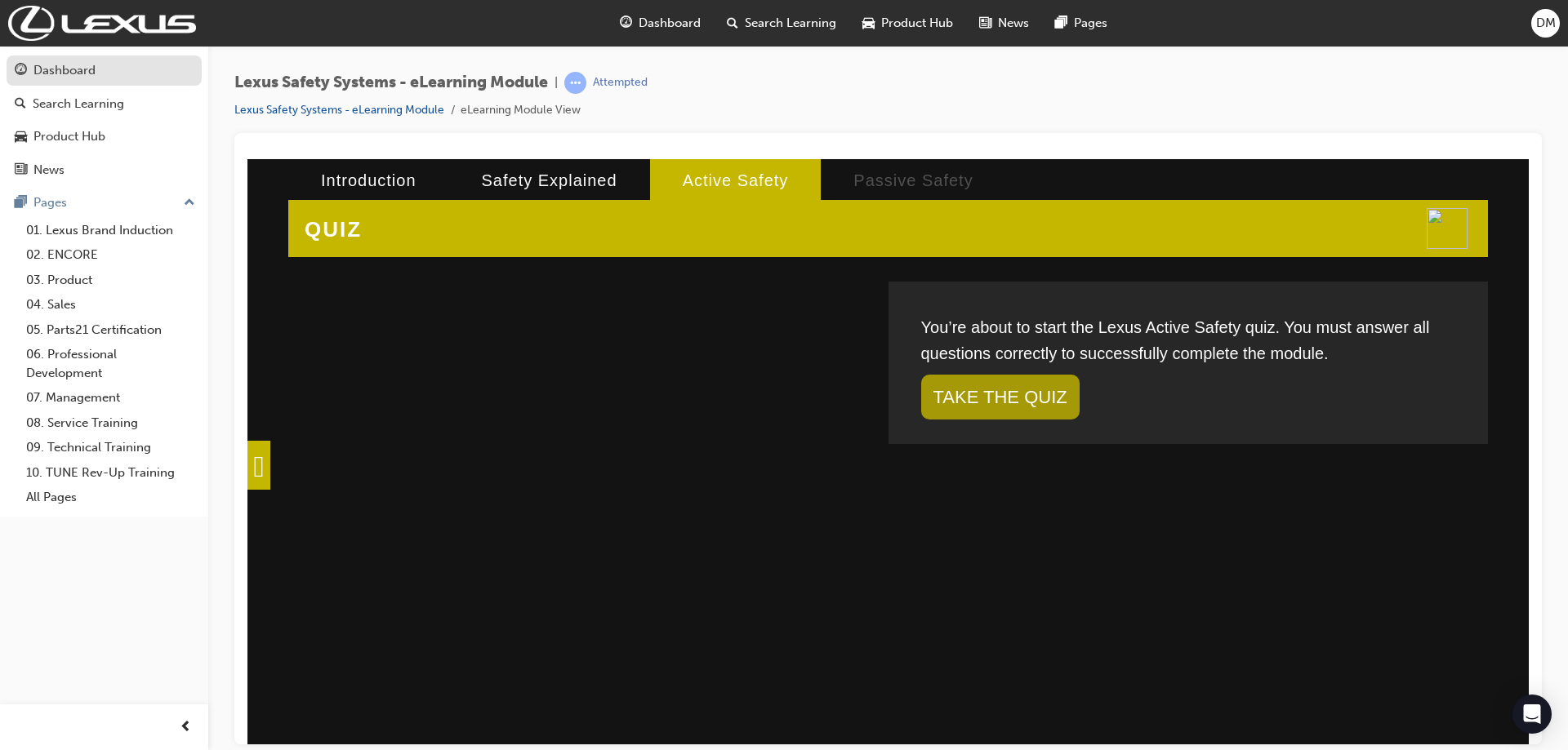
click at [96, 71] on div "Dashboard" at bounding box center [104, 70] width 179 height 21
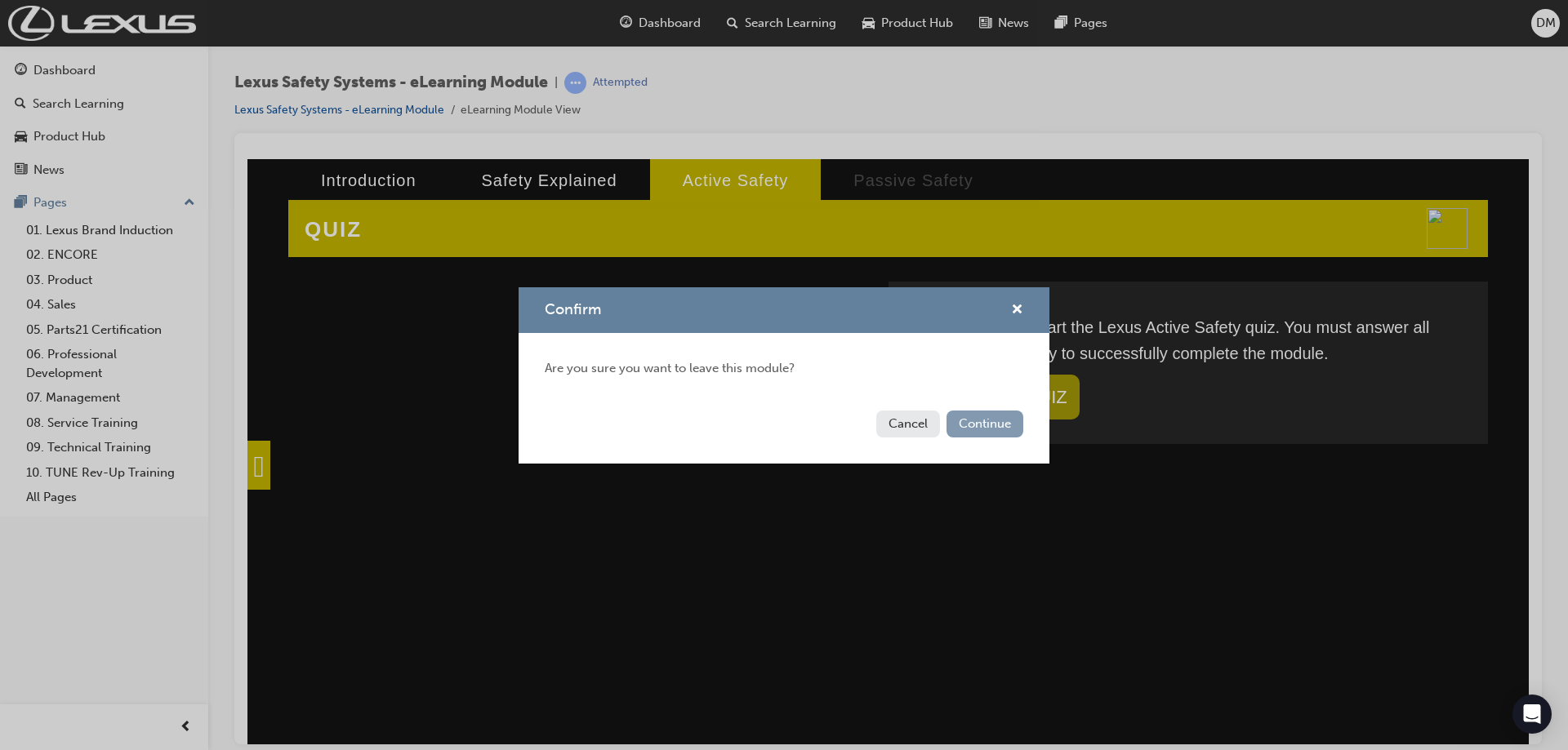
click at [964, 421] on button "Continue" at bounding box center [984, 424] width 76 height 27
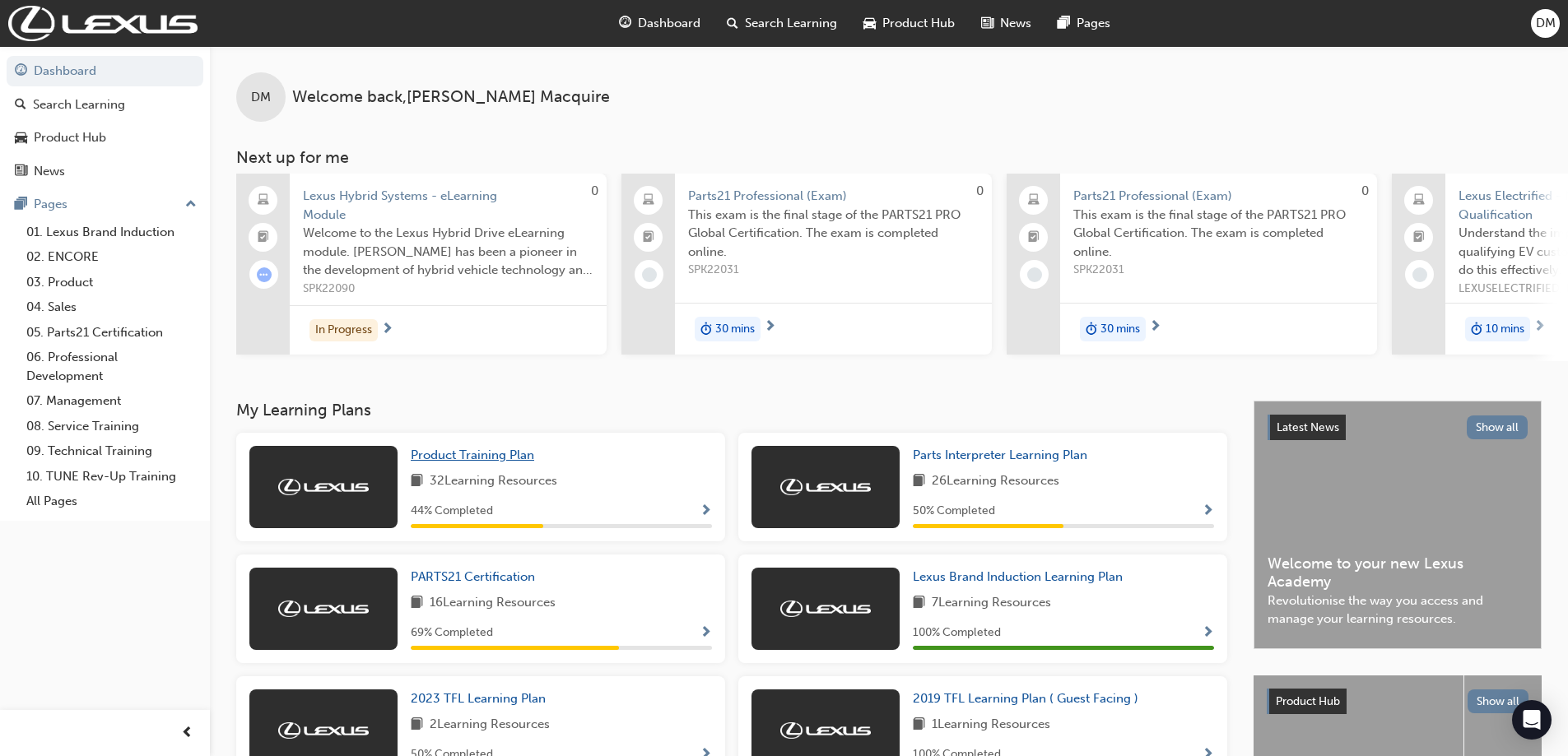
click at [469, 459] on span "Product Training Plan" at bounding box center [472, 455] width 123 height 15
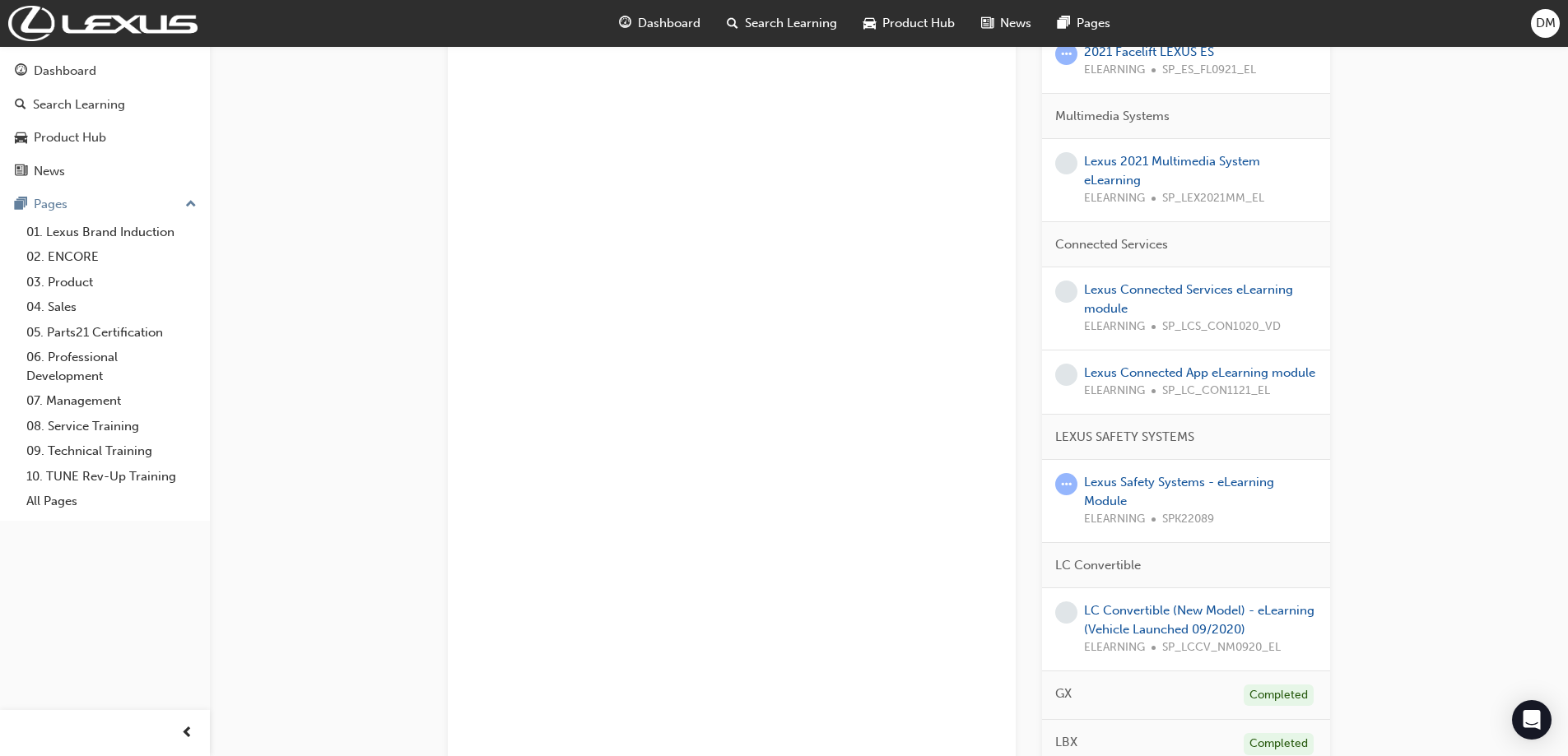
scroll to position [1709, 0]
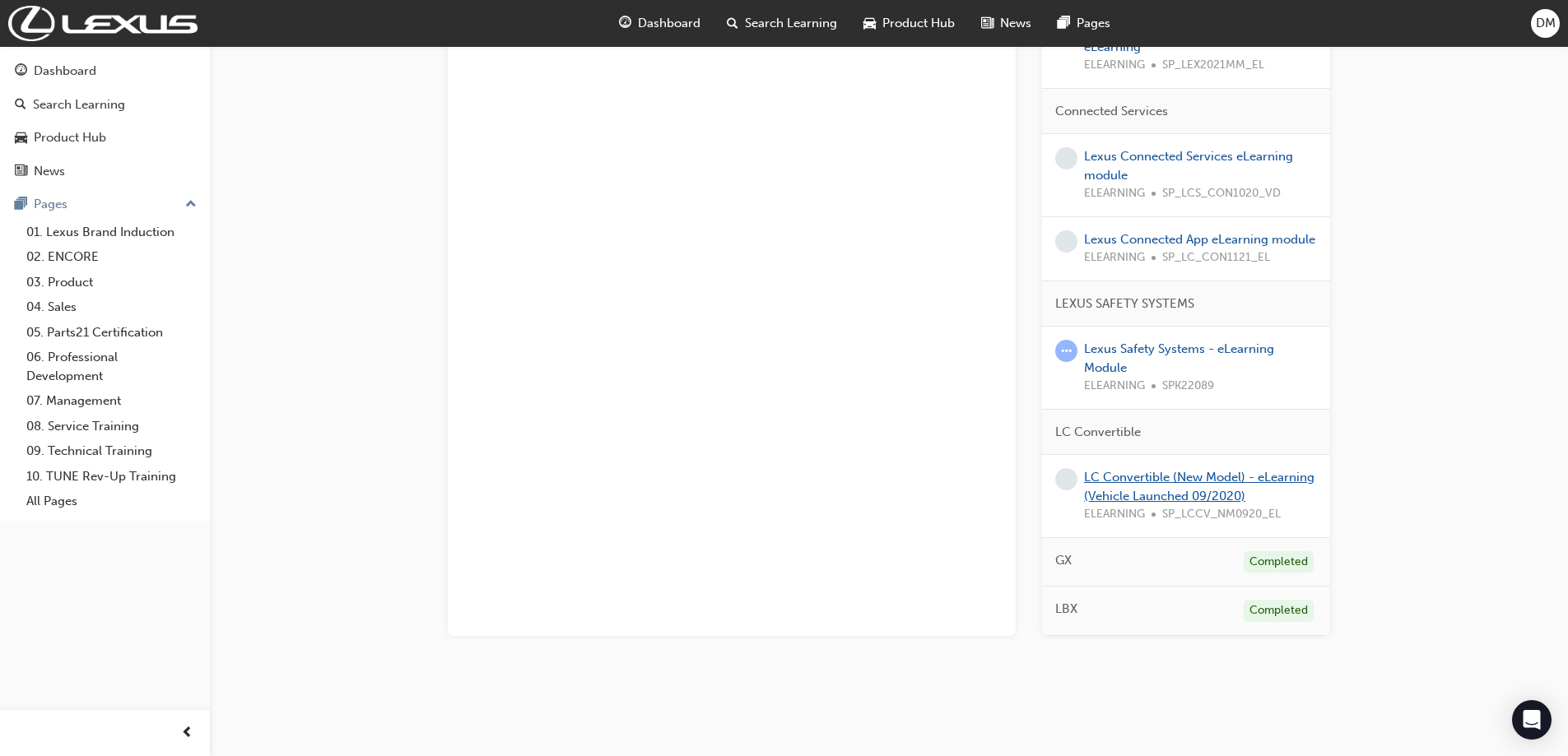
click at [1141, 470] on link "LC Convertible (New Model) - eLearning (Vehicle Launched 09/2020)" at bounding box center [1199, 487] width 230 height 34
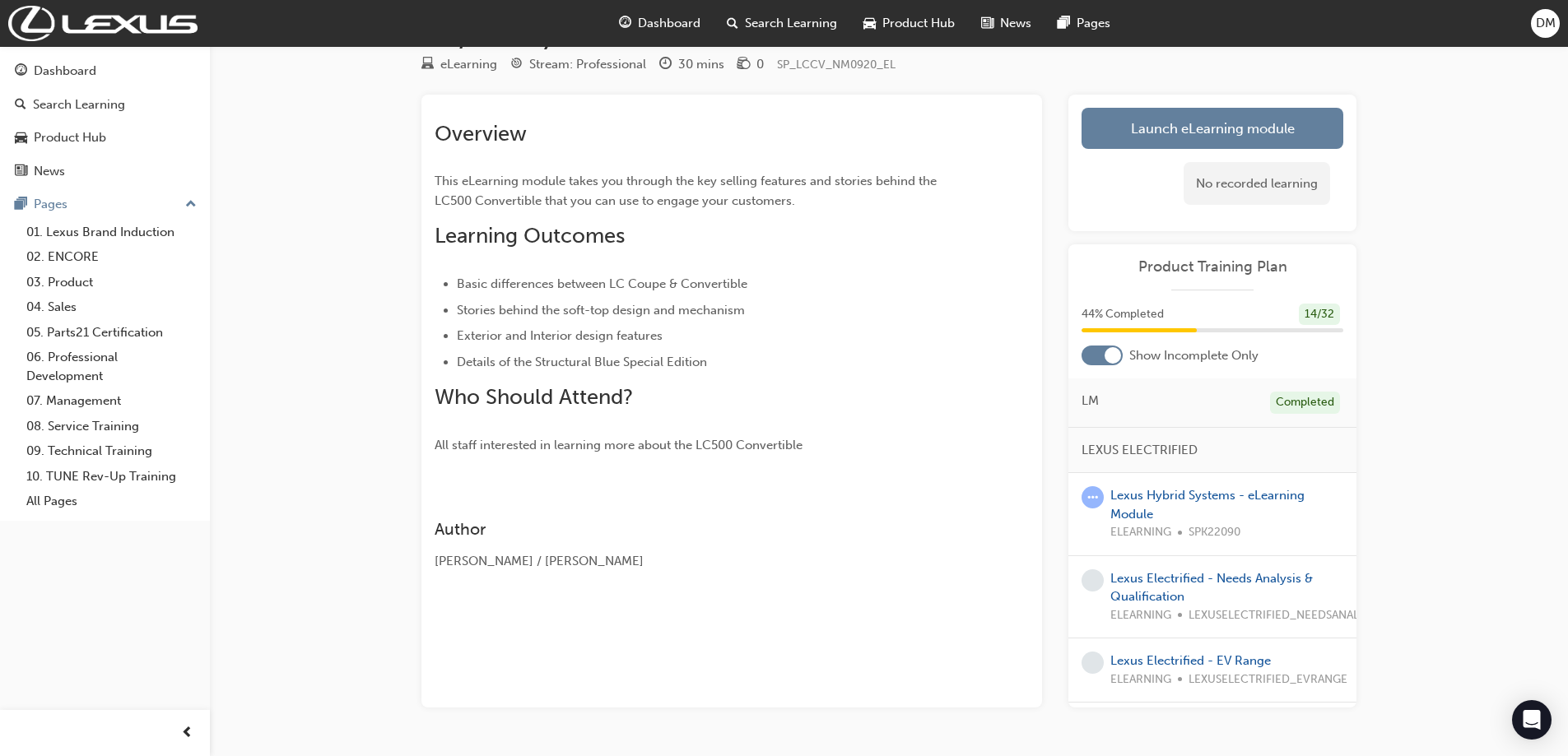
scroll to position [135, 0]
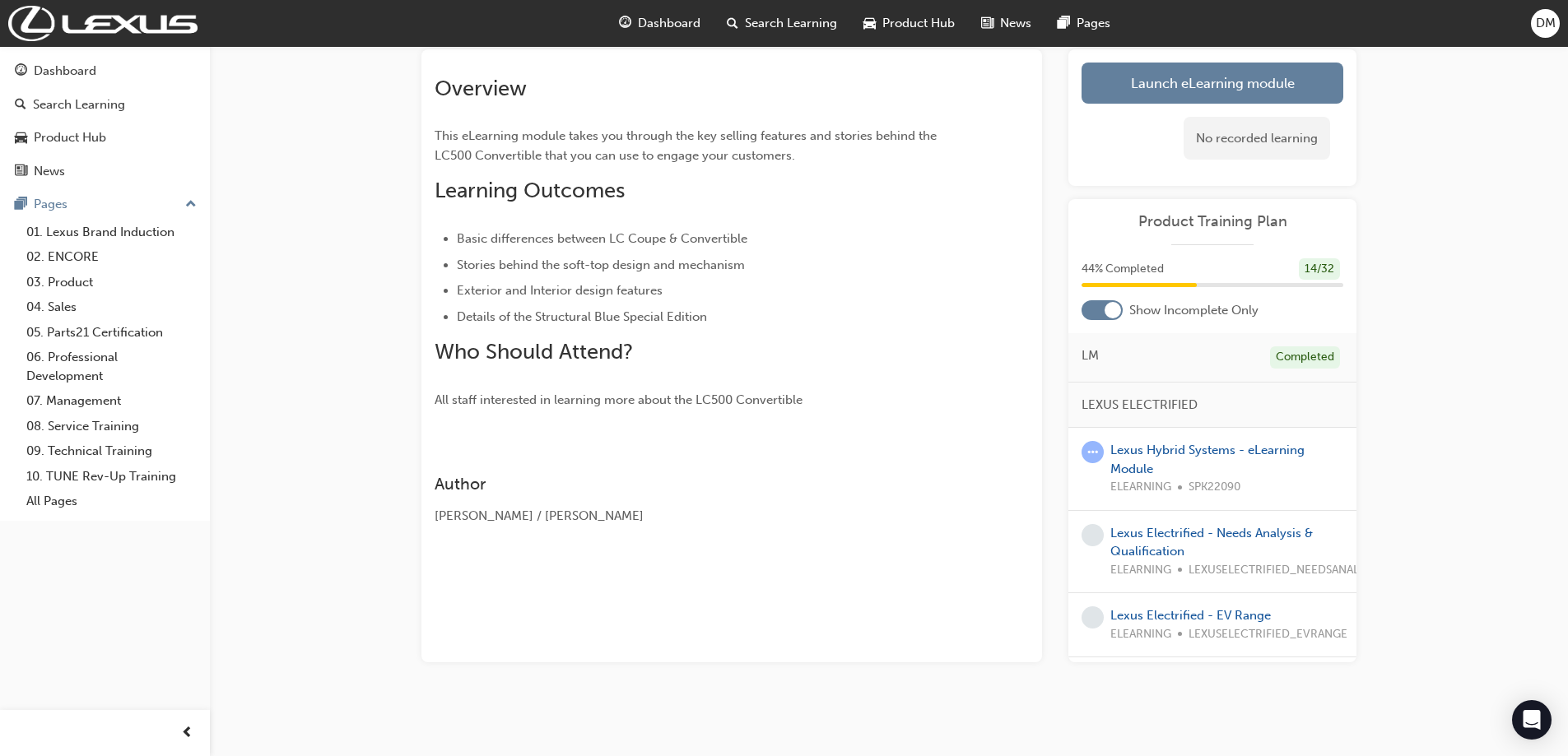
drag, startPoint x: 1147, startPoint y: 139, endPoint x: 1153, endPoint y: 114, distance: 26.2
click at [1153, 114] on div "No recorded learning" at bounding box center [1212, 139] width 262 height 70
click at [1150, 73] on link "Launch eLearning module" at bounding box center [1212, 83] width 262 height 41
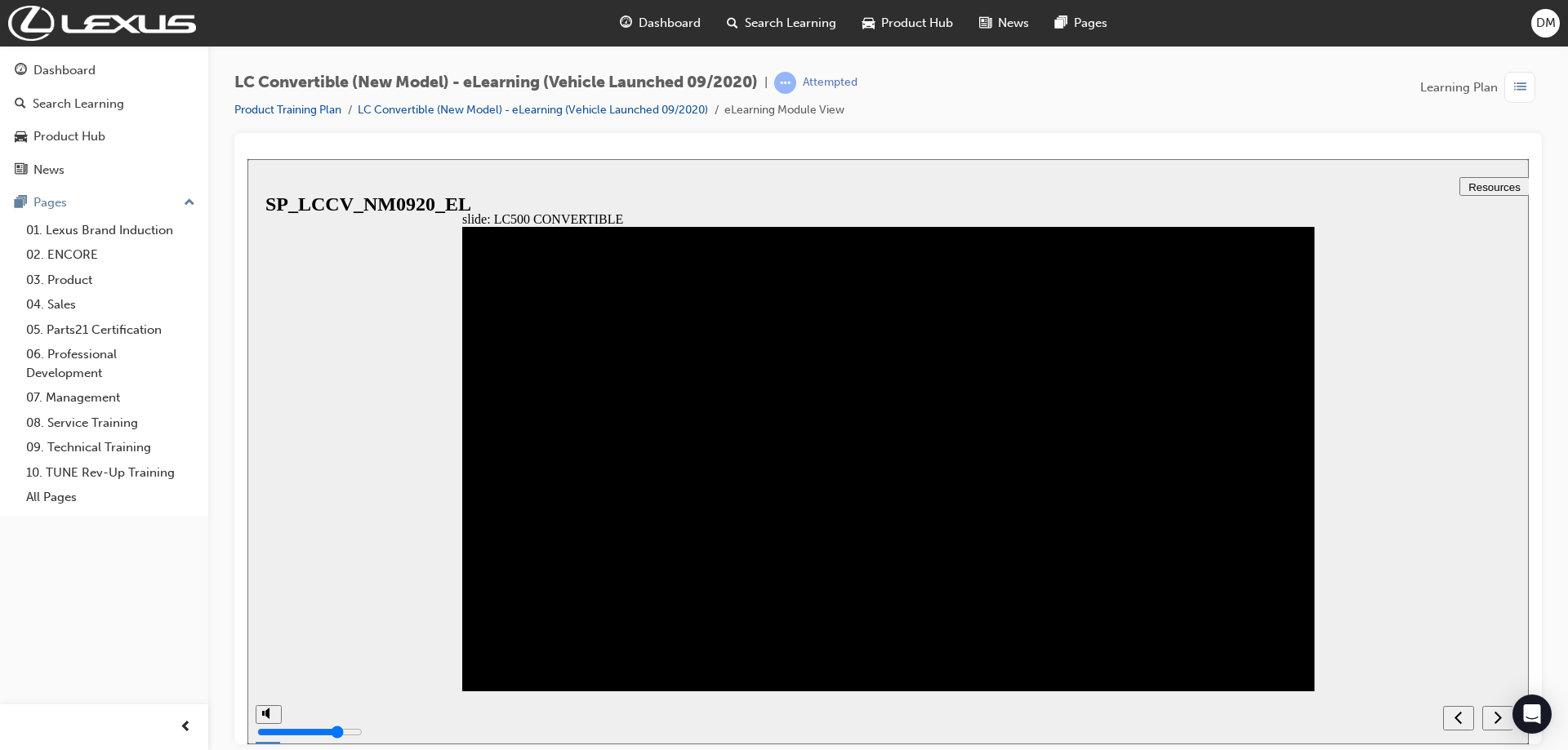
click at [1490, 719] on div "next" at bounding box center [1498, 717] width 18 height 17
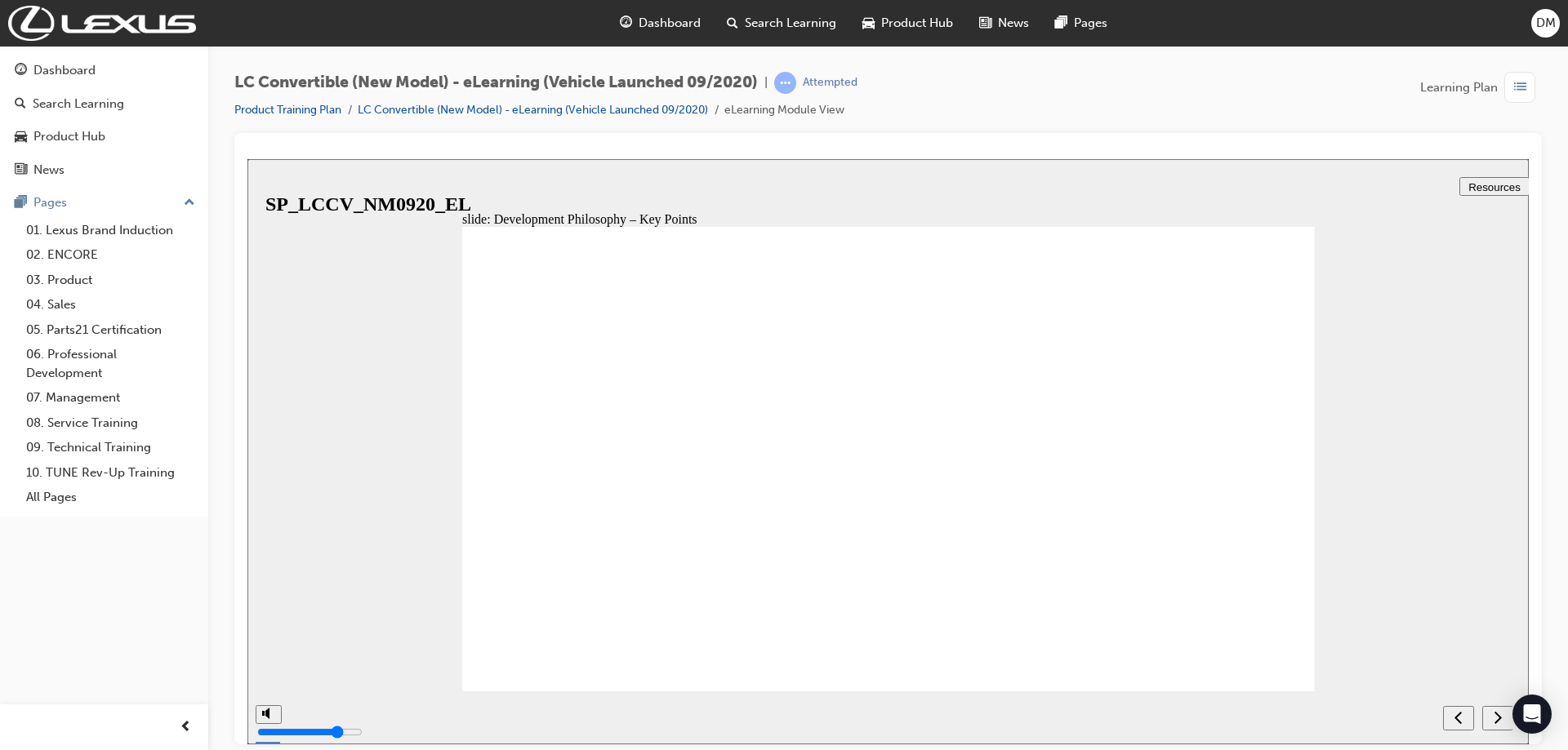
click at [1490, 719] on div "next" at bounding box center [1498, 717] width 18 height 17
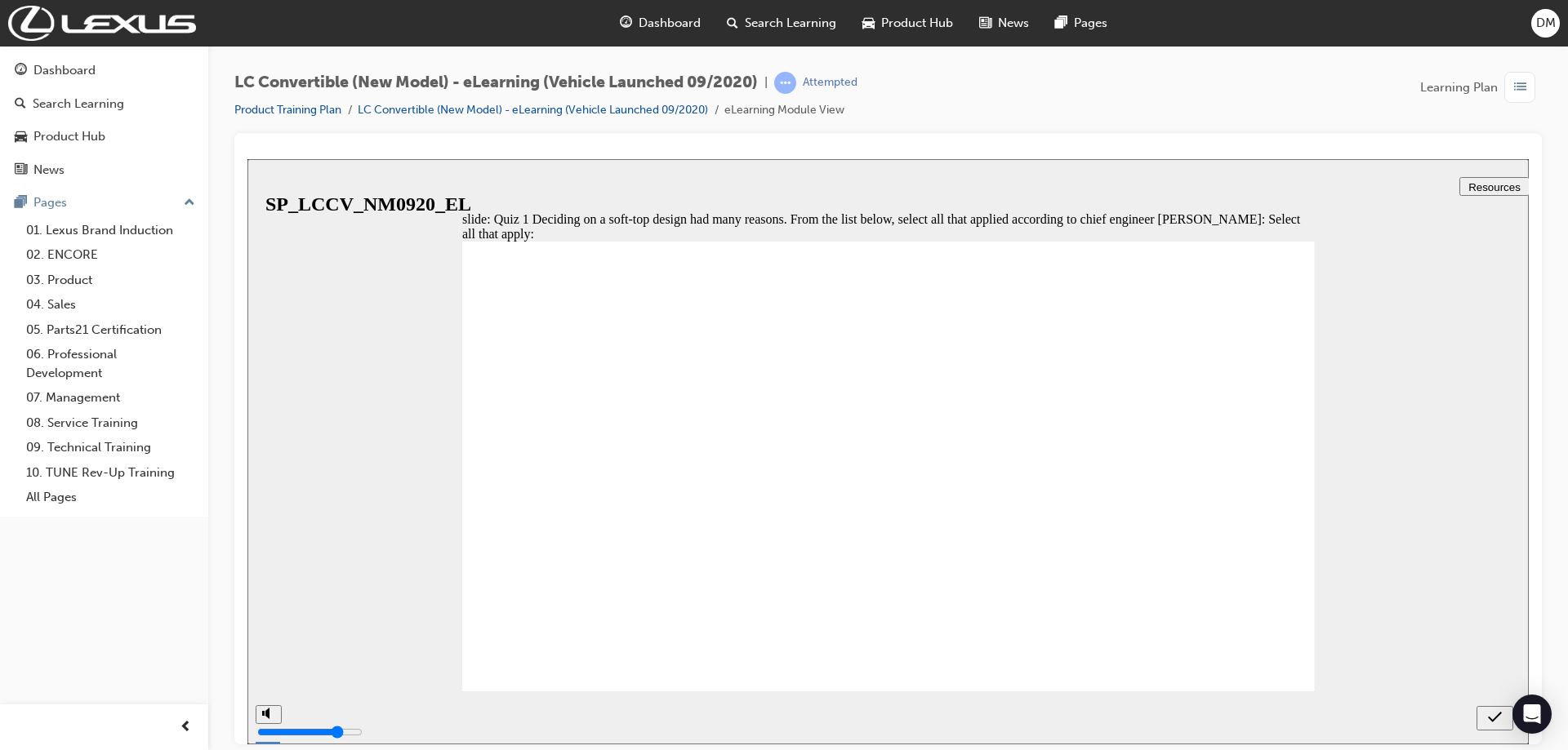
click at [1490, 718] on icon "submit" at bounding box center [1495, 716] width 14 height 11
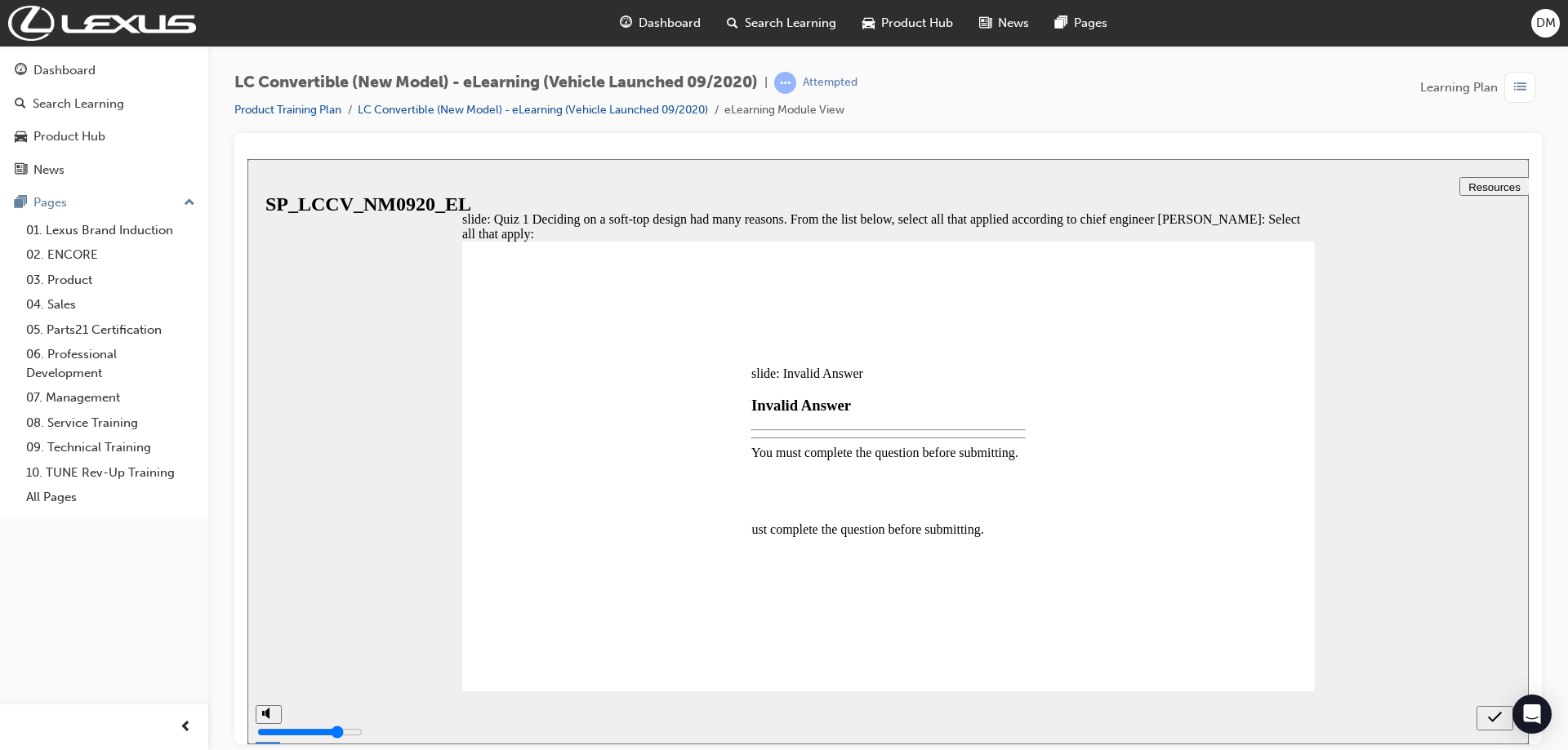
click at [1490, 718] on div at bounding box center [887, 451] width 1281 height 585
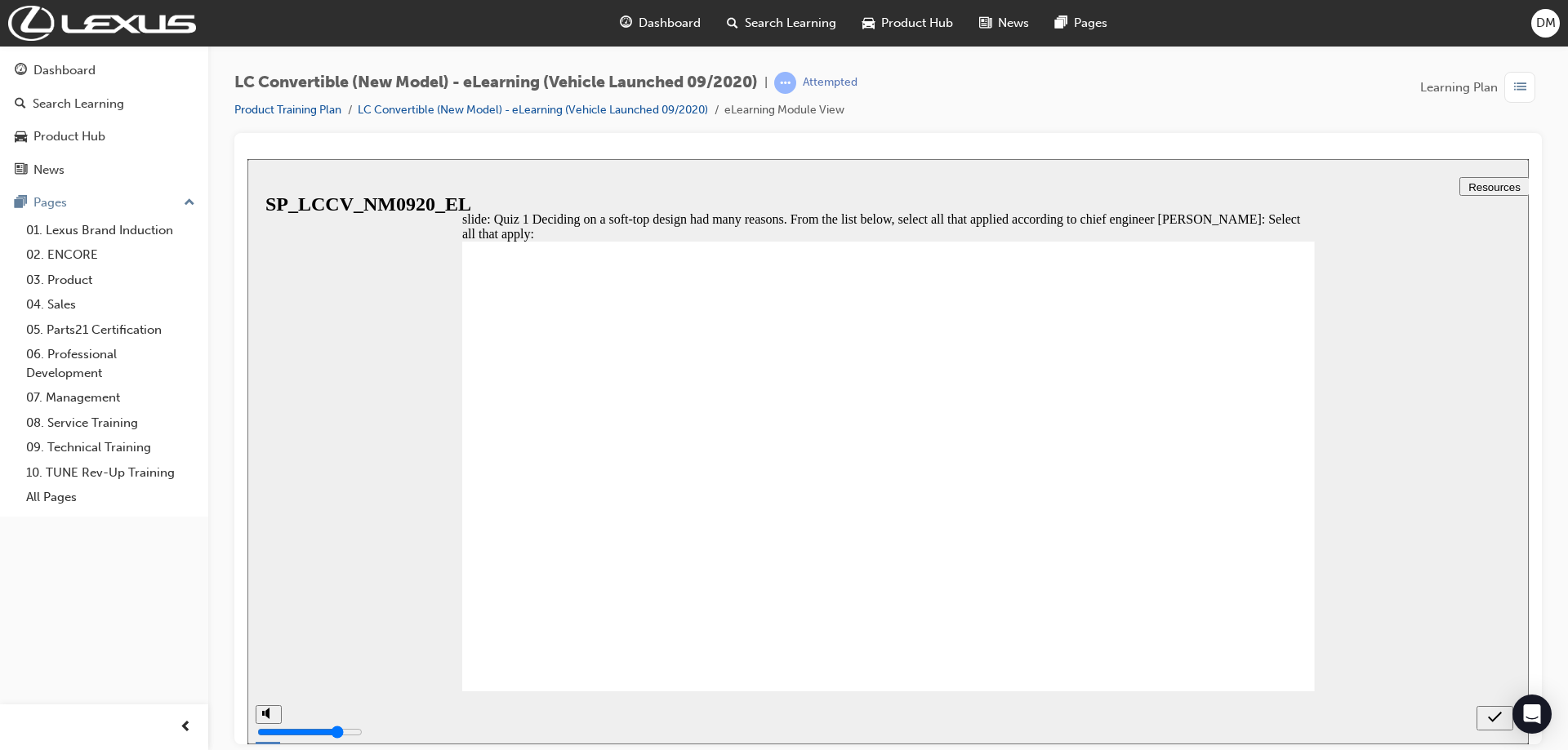
checkbox input "true"
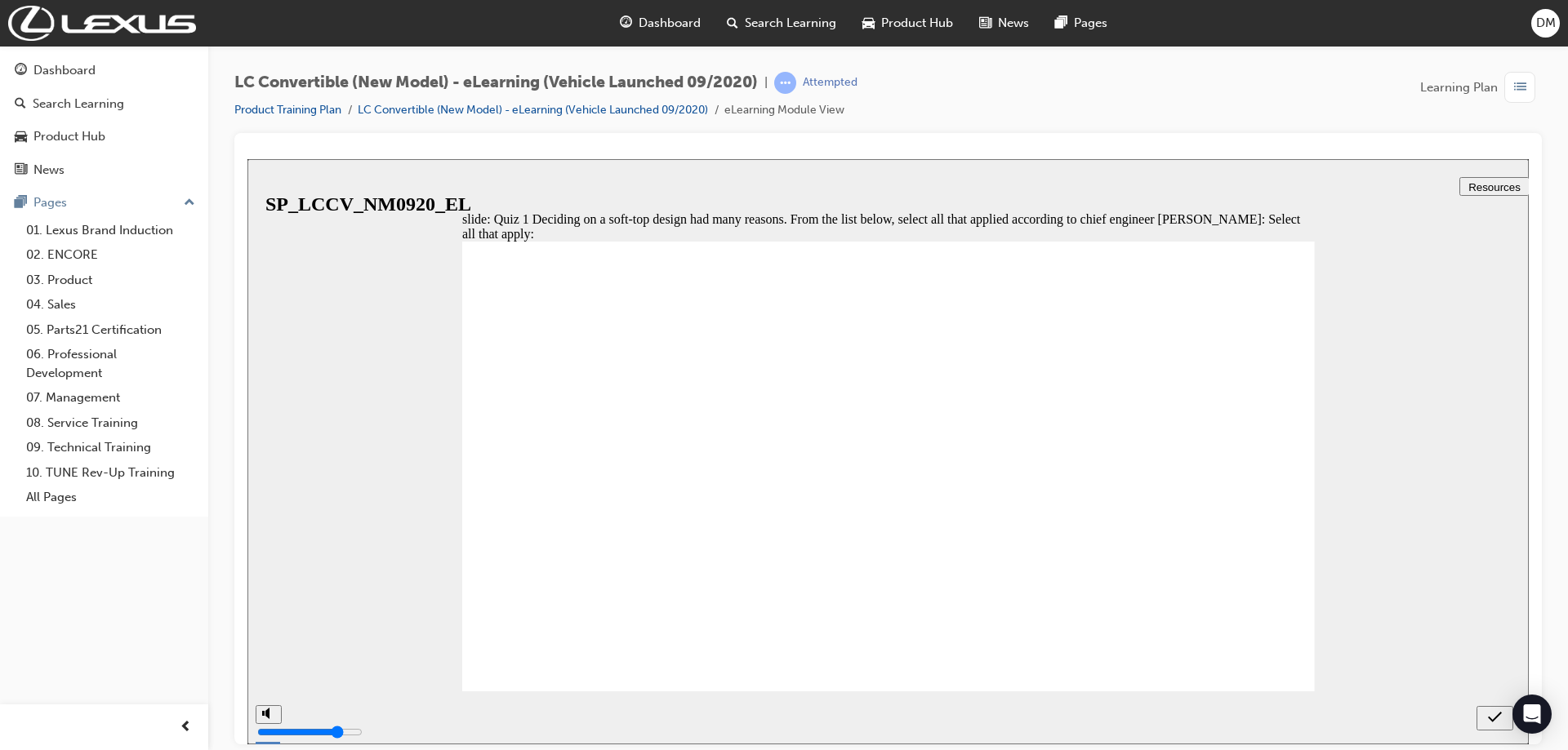
click at [1483, 719] on div "submit" at bounding box center [1495, 717] width 24 height 17
checkbox input "true"
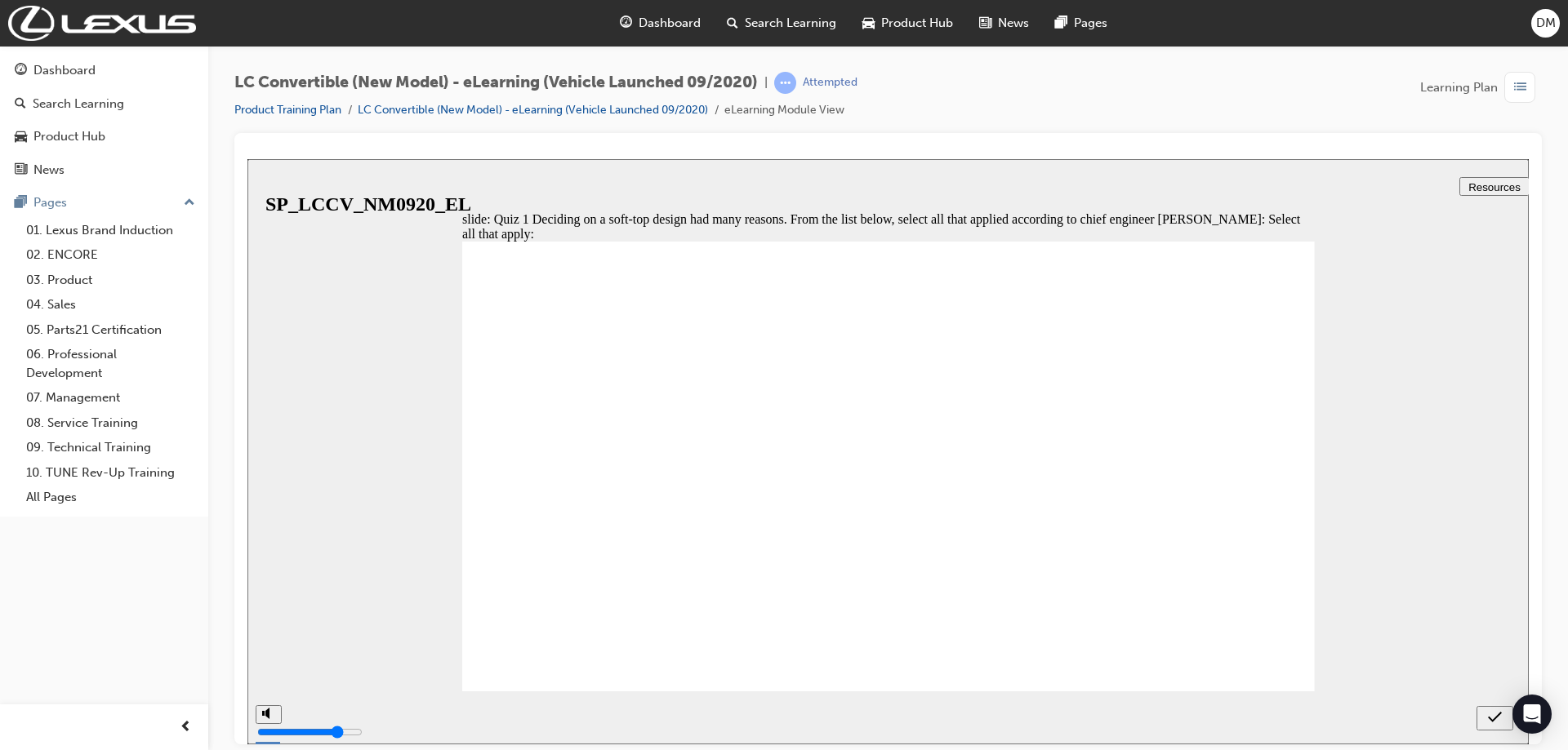
click at [1496, 716] on icon "submit" at bounding box center [1495, 716] width 14 height 15
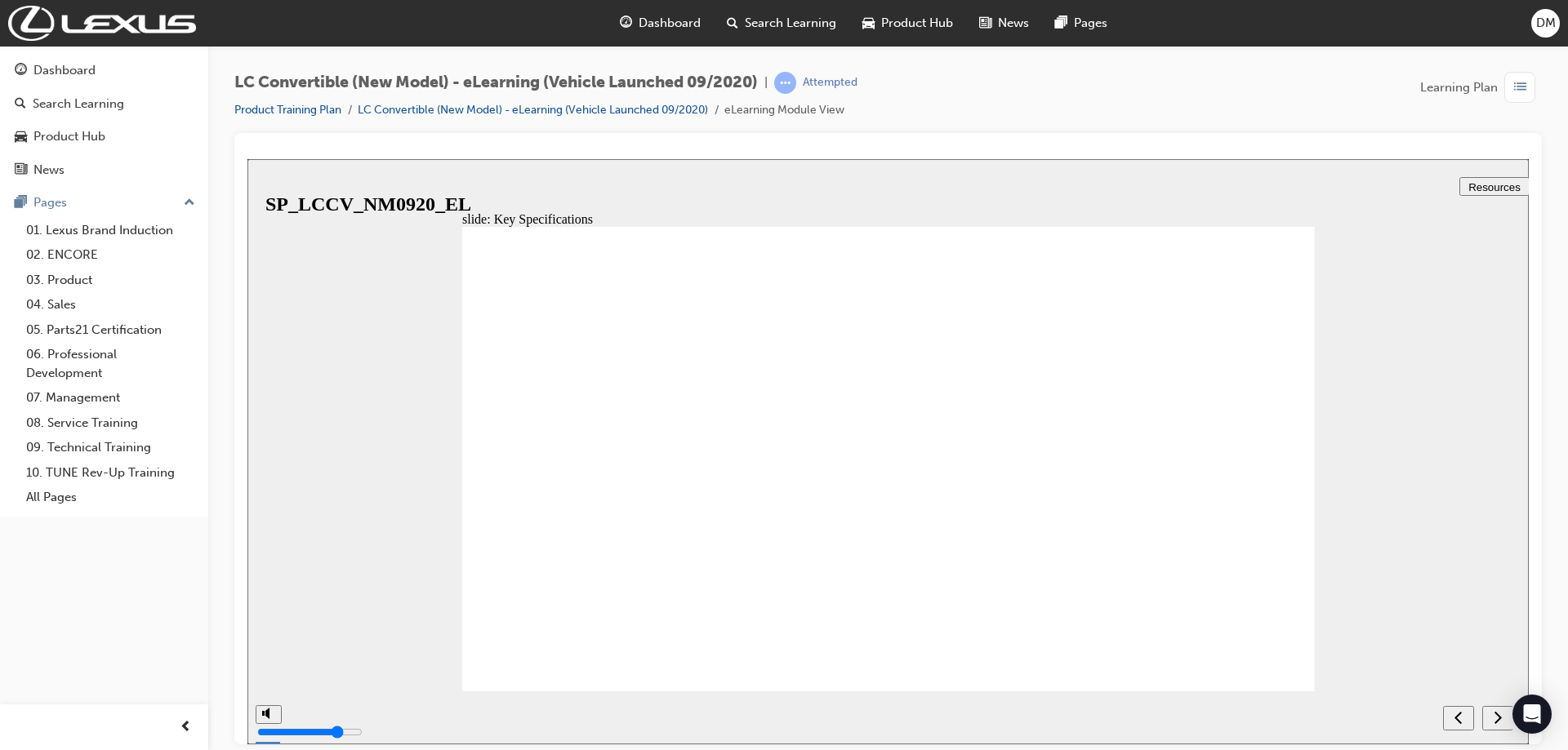
click at [1490, 720] on div "next" at bounding box center [1498, 717] width 18 height 17
click at [1490, 719] on div "next" at bounding box center [1498, 717] width 18 height 17
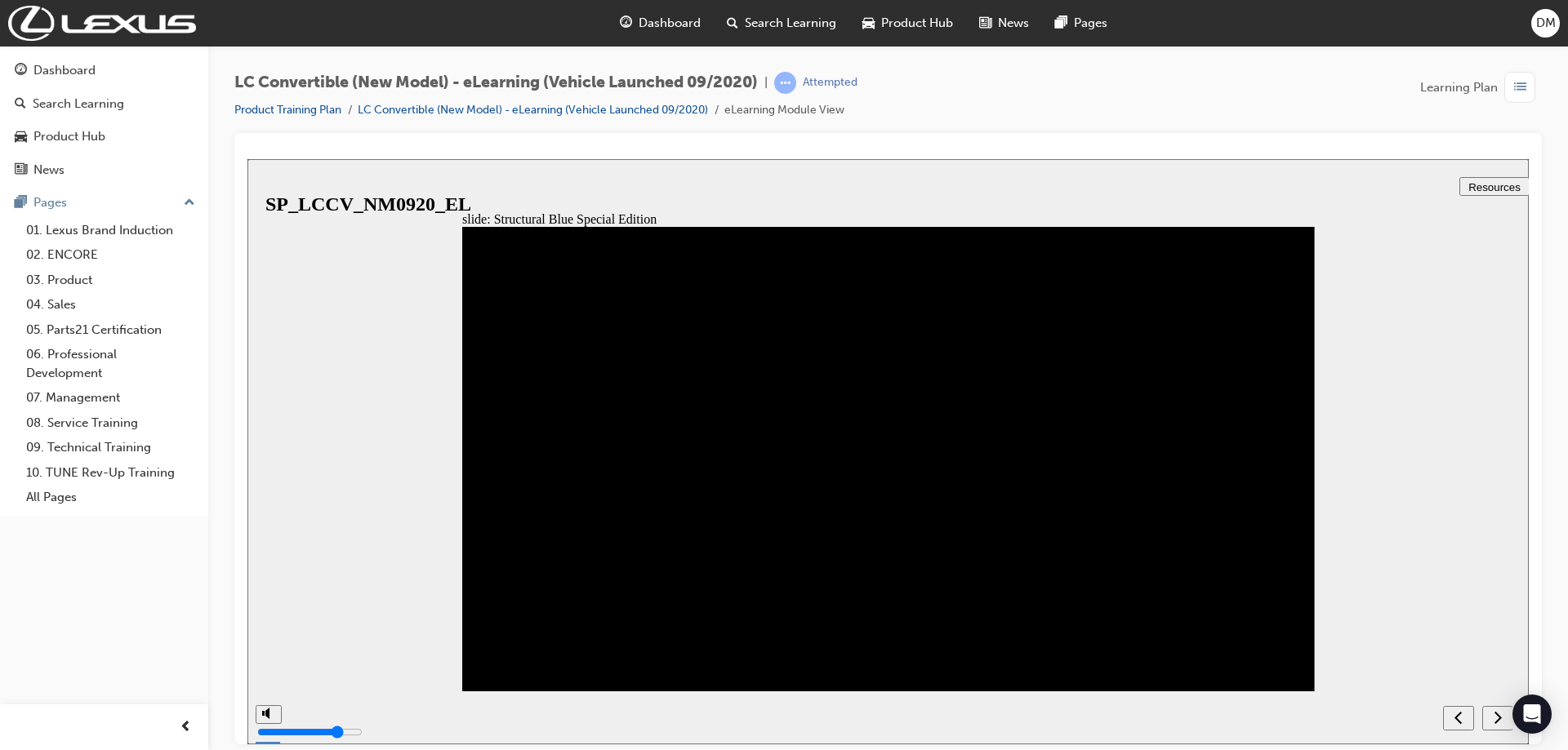
click at [1490, 717] on div "next" at bounding box center [1498, 717] width 18 height 17
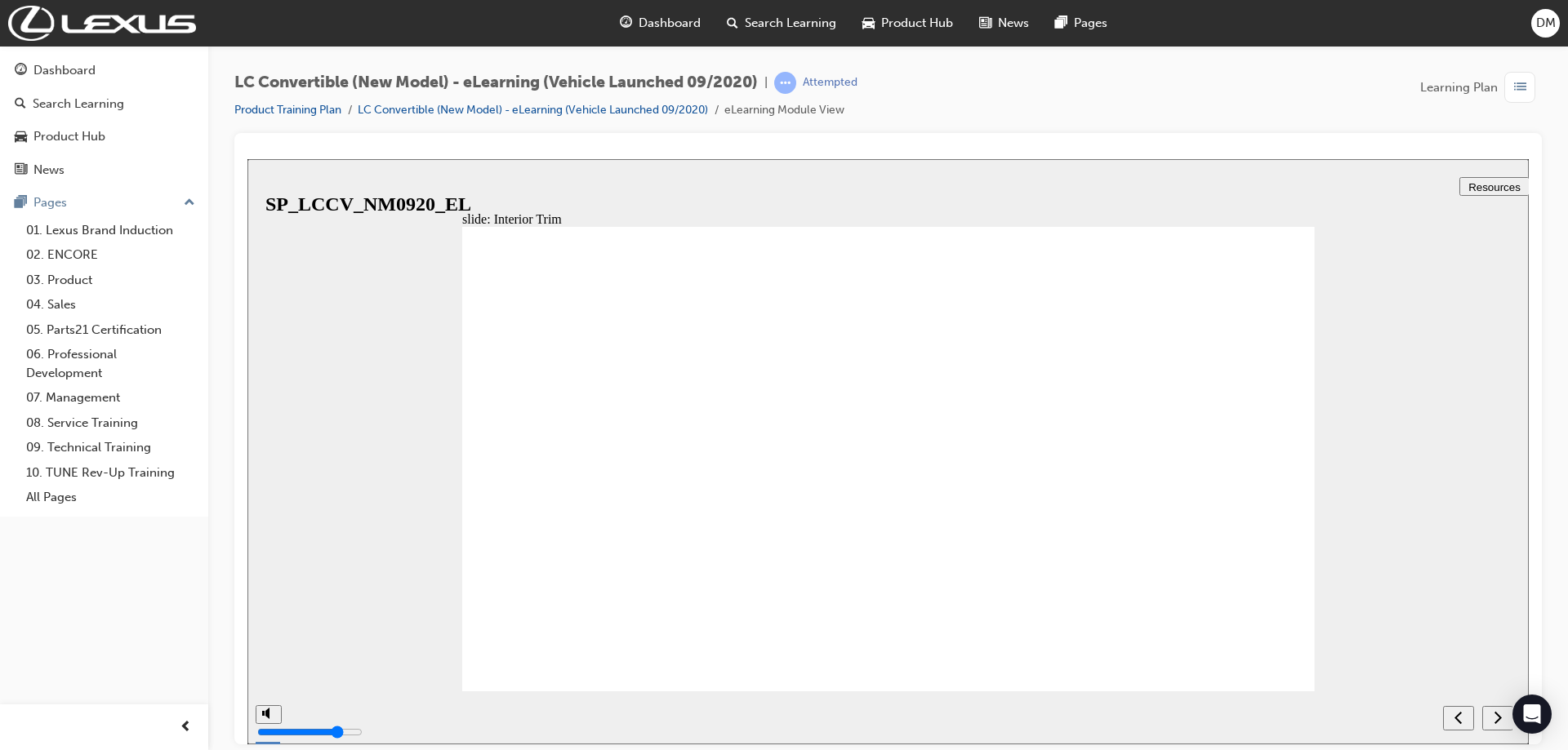
click at [1490, 716] on div "next" at bounding box center [1498, 717] width 18 height 17
click at [1490, 716] on icon "submit" at bounding box center [1495, 716] width 14 height 11
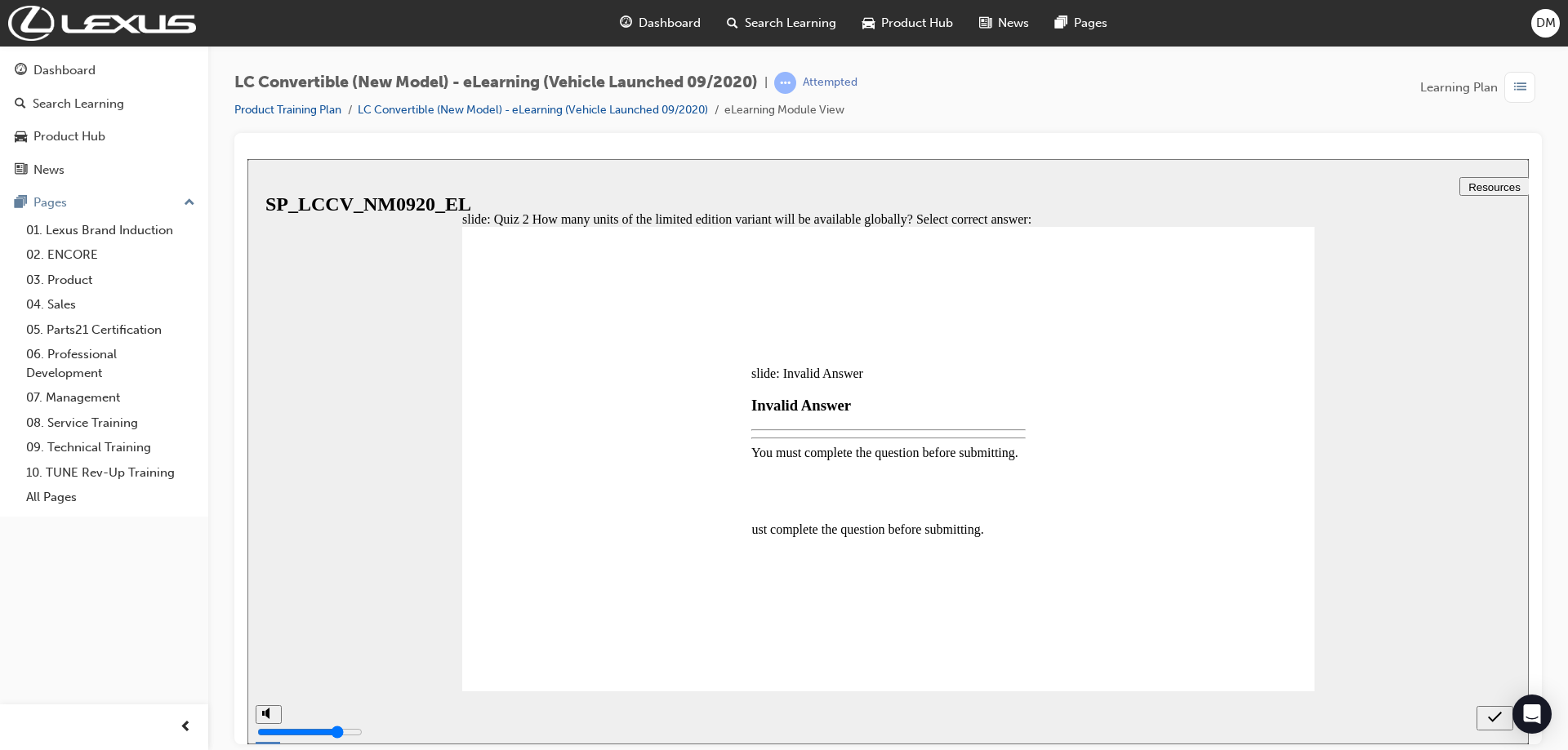
click at [1490, 716] on div at bounding box center [887, 451] width 1281 height 585
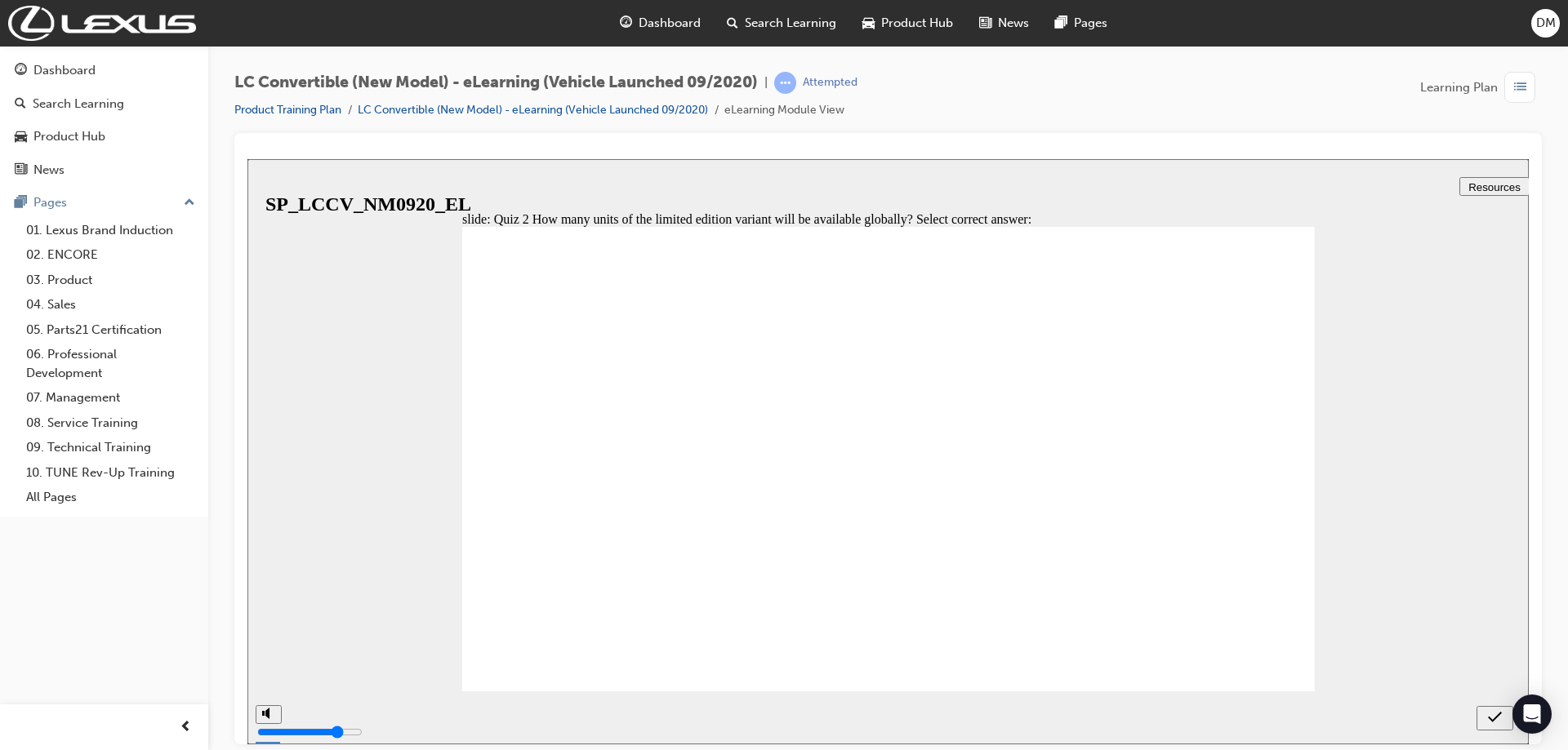
radio input "true"
click at [1487, 713] on div "submit" at bounding box center [1495, 717] width 24 height 17
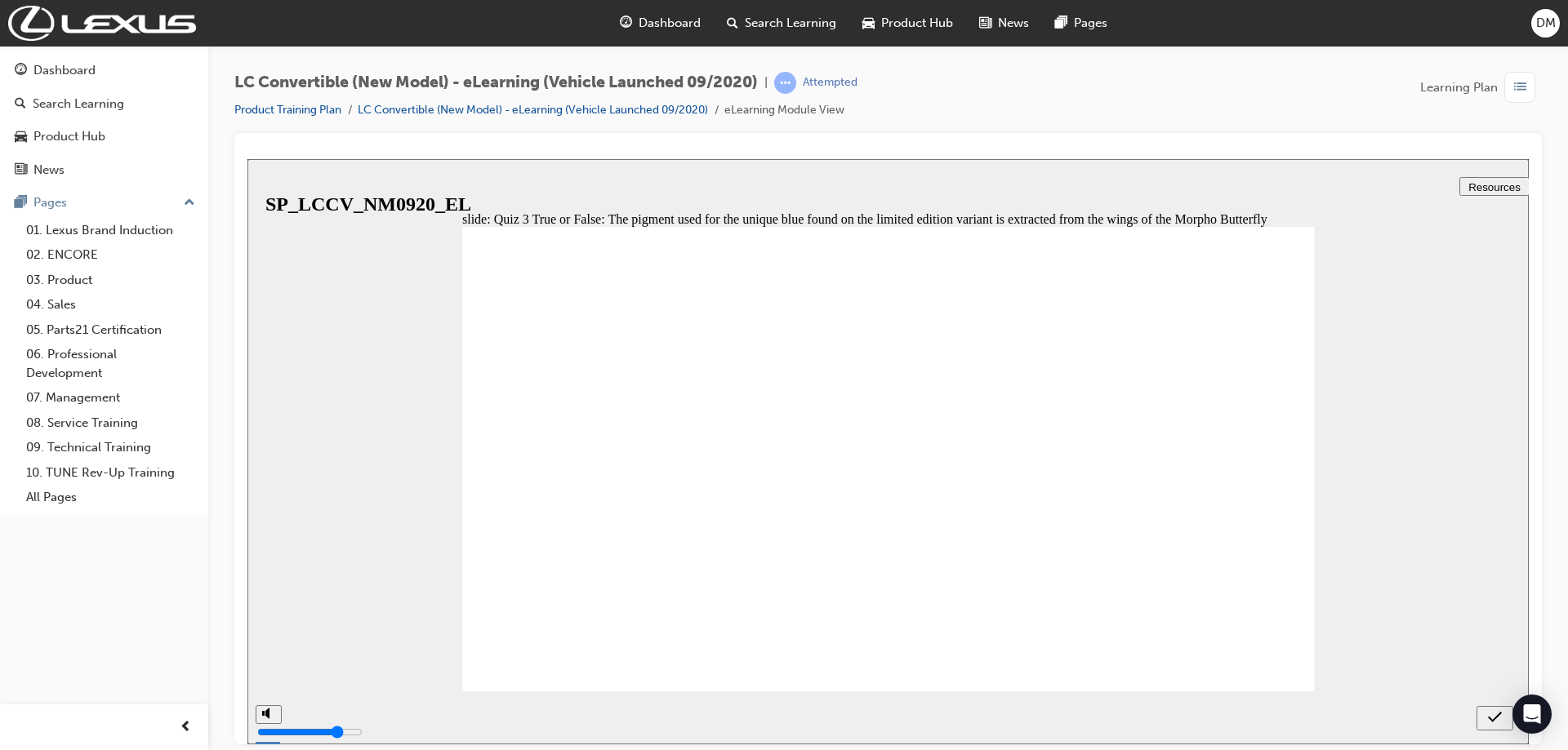
radio input "true"
click at [1501, 716] on icon "submit" at bounding box center [1495, 716] width 14 height 15
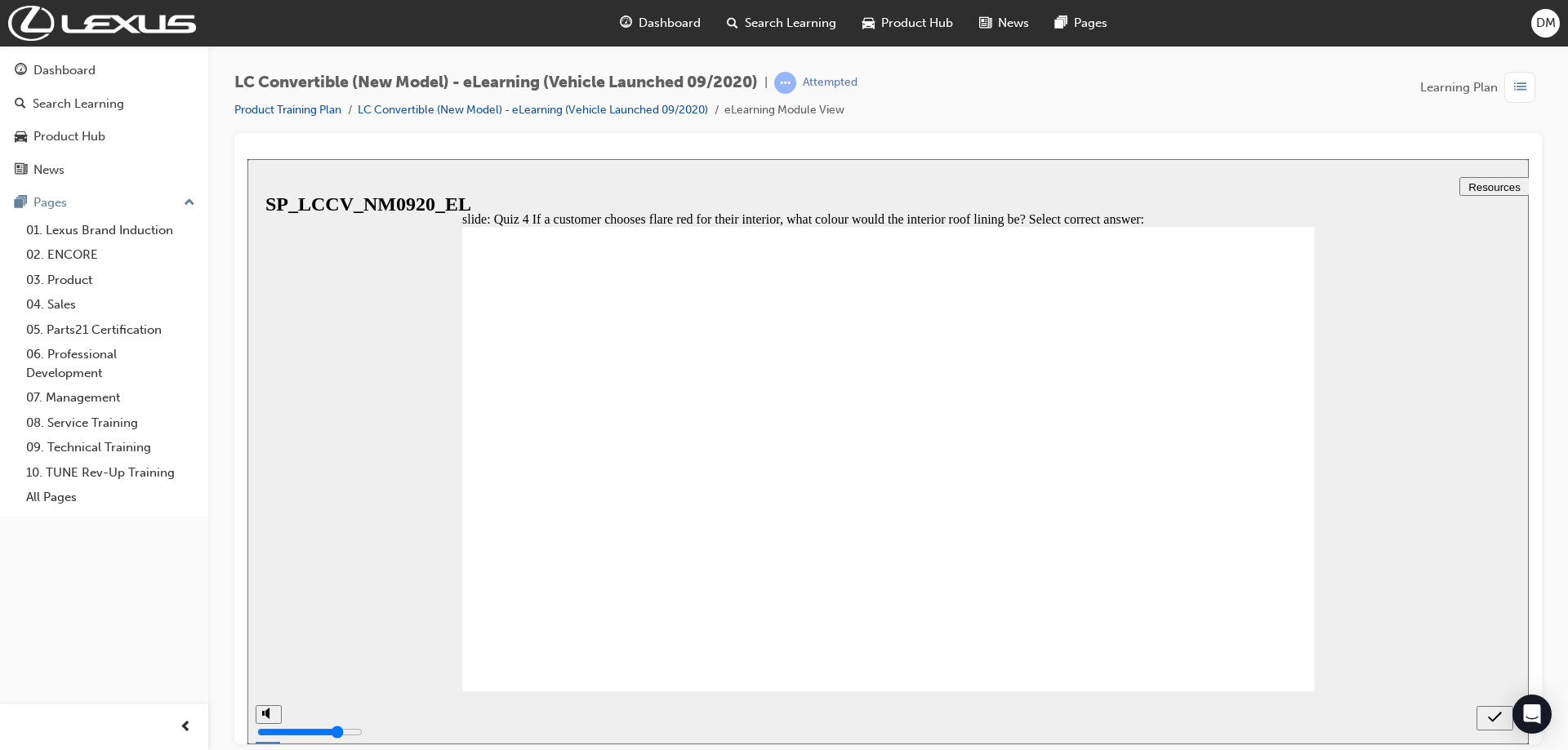
radio input "true"
click at [1492, 716] on icon "submit" at bounding box center [1495, 716] width 14 height 15
click at [1492, 721] on div "next" at bounding box center [1498, 717] width 18 height 17
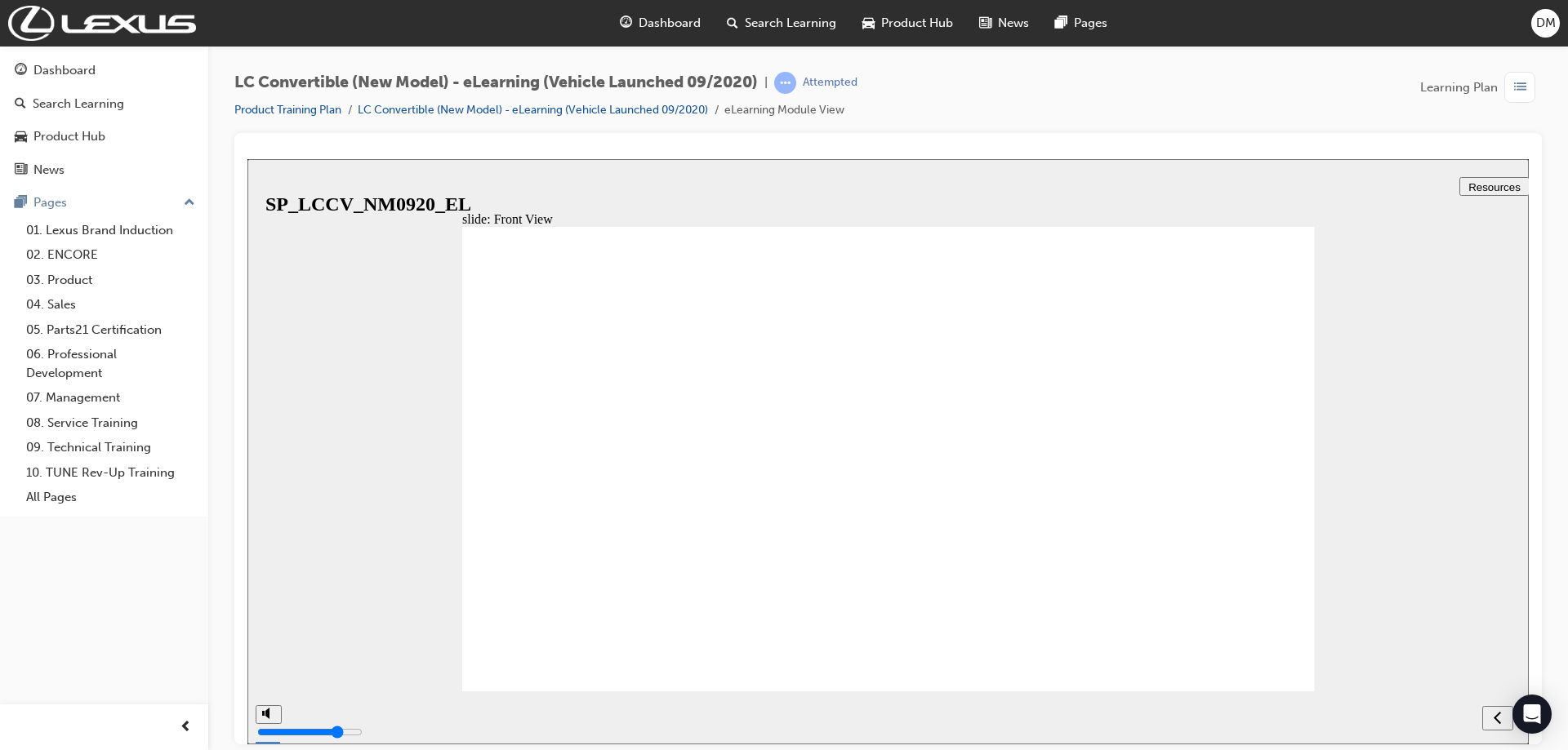
drag, startPoint x: 1492, startPoint y: 720, endPoint x: 1164, endPoint y: 675, distance: 331.1
click at [1167, 679] on div "slide: Front View Rectangle 39 {"HashCode":-675709299,"Placement":"Header","Top…" at bounding box center [887, 451] width 1281 height 585
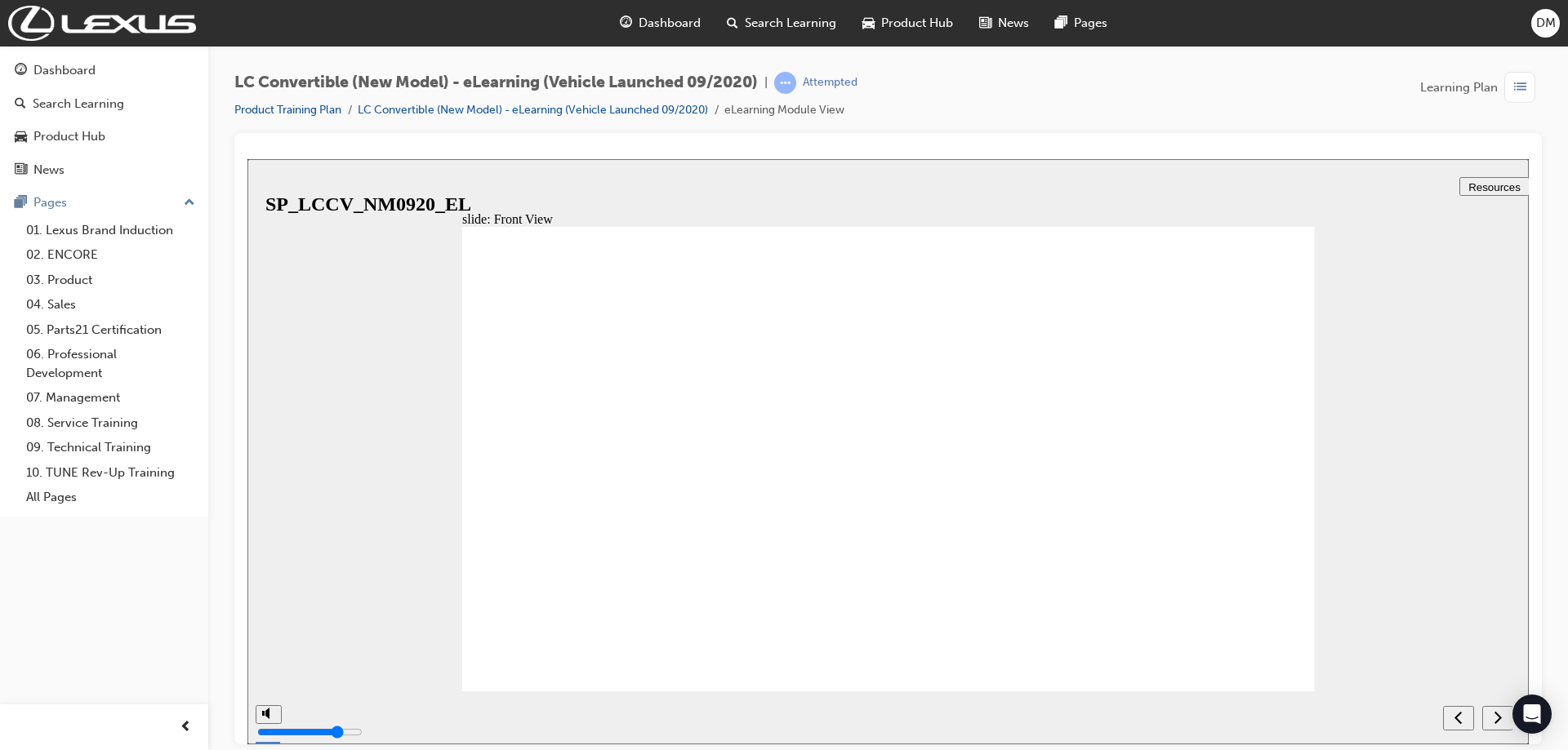
click at [1502, 721] on div "next" at bounding box center [1498, 717] width 18 height 17
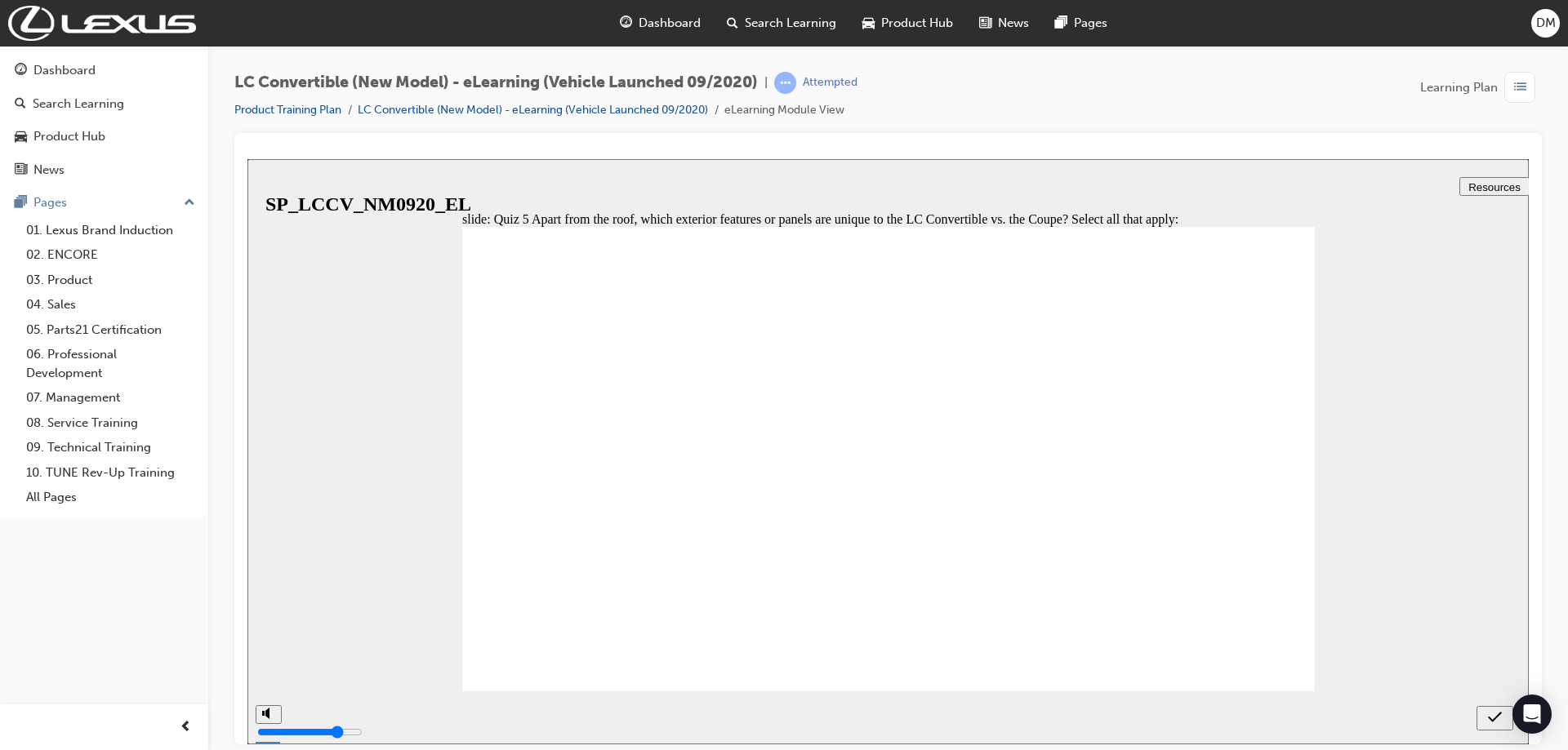
click at [1487, 714] on div "submit" at bounding box center [1495, 717] width 24 height 17
drag, startPoint x: 501, startPoint y: 292, endPoint x: 763, endPoint y: 301, distance: 262.2
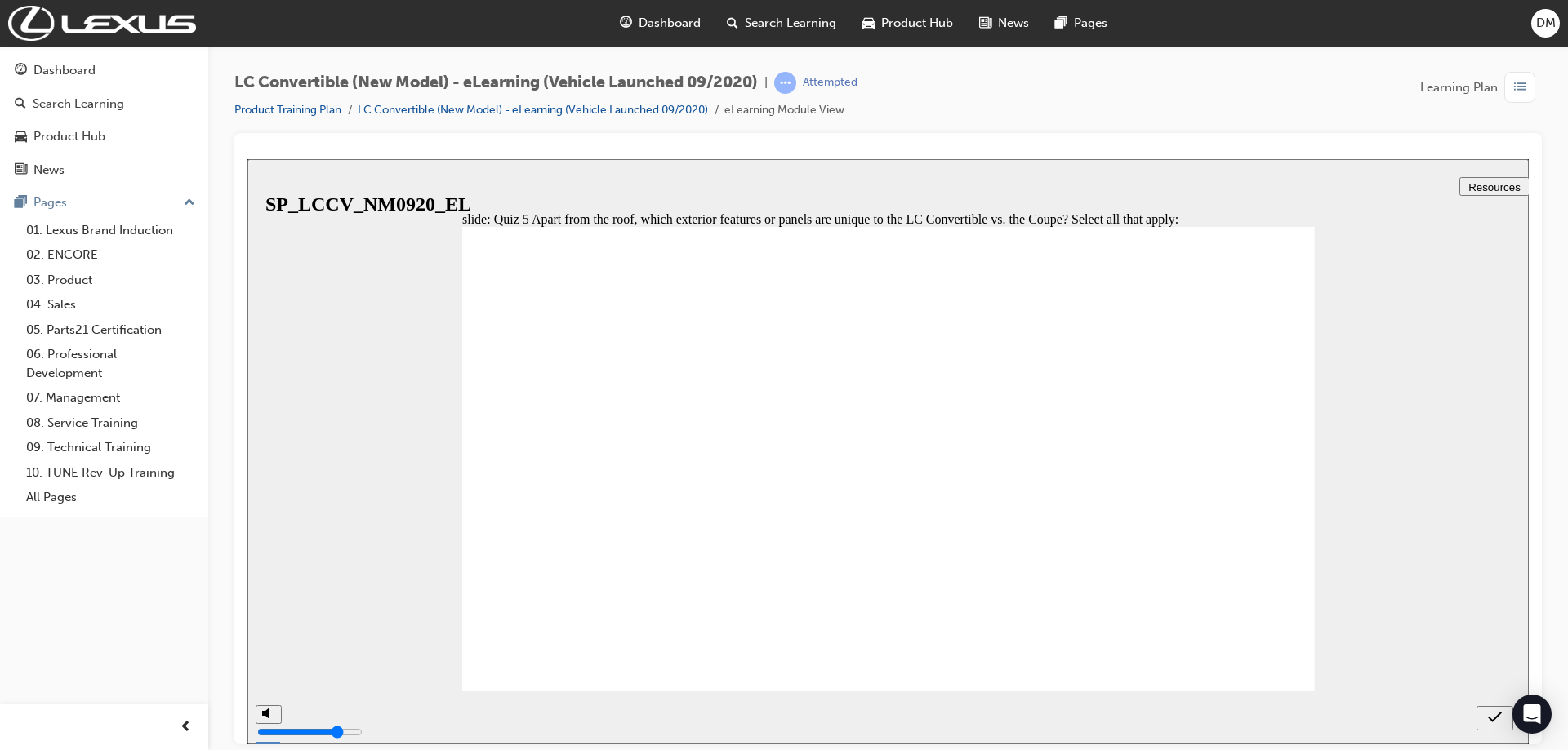
checkbox input "true"
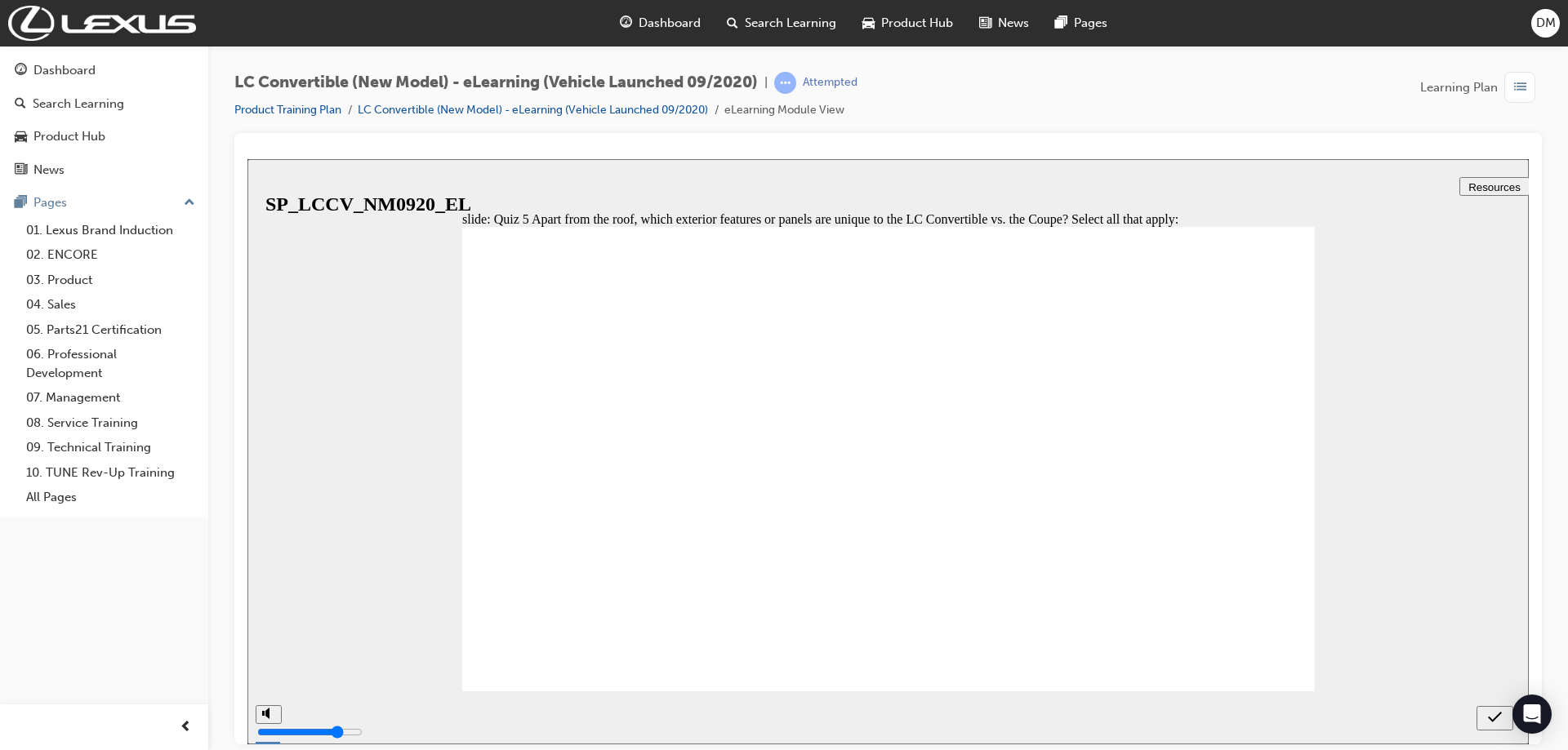
click at [1497, 716] on icon "submit" at bounding box center [1495, 716] width 14 height 11
radio input "true"
click at [1492, 721] on icon "submit" at bounding box center [1495, 716] width 14 height 11
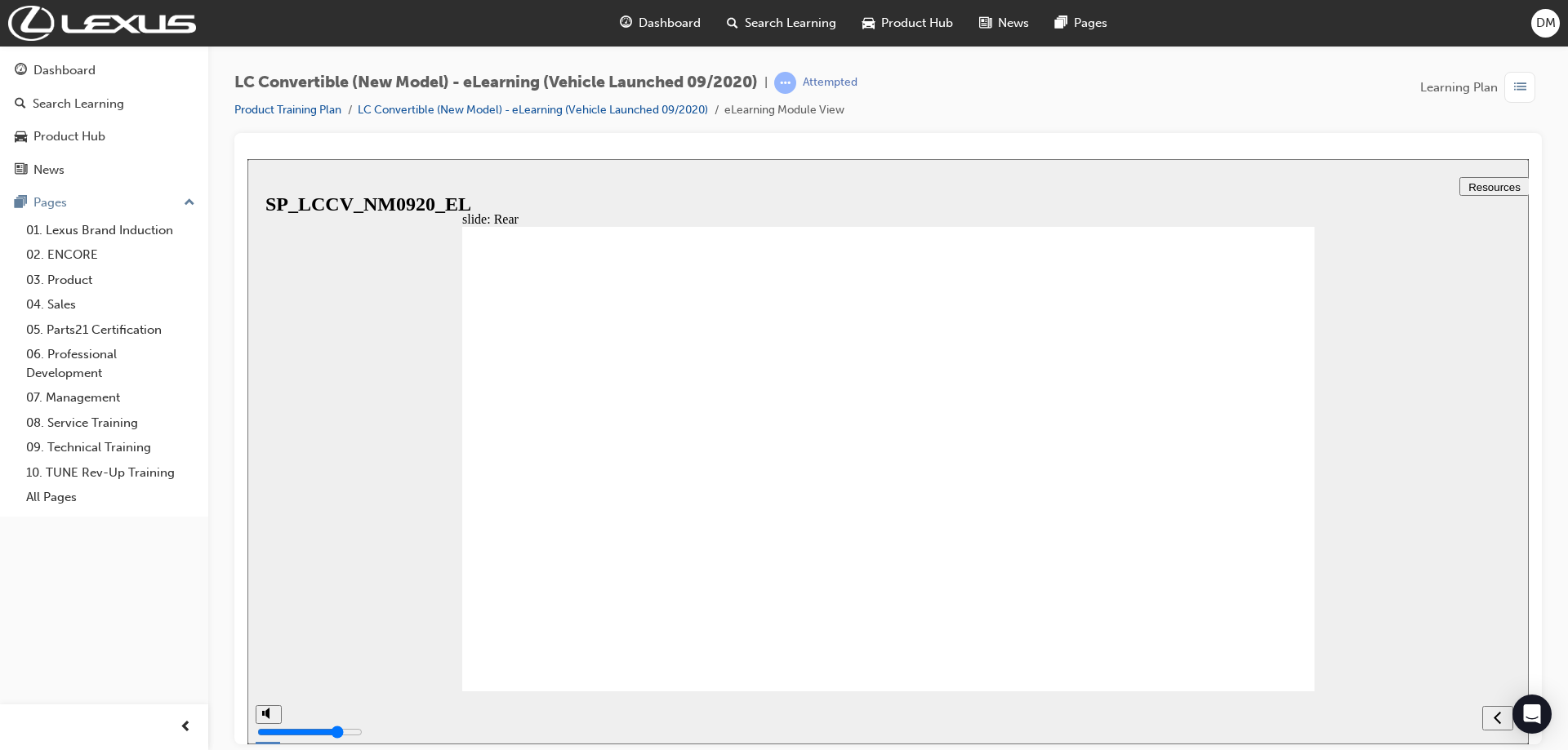
click at [1501, 717] on div "next" at bounding box center [1498, 717] width 18 height 17
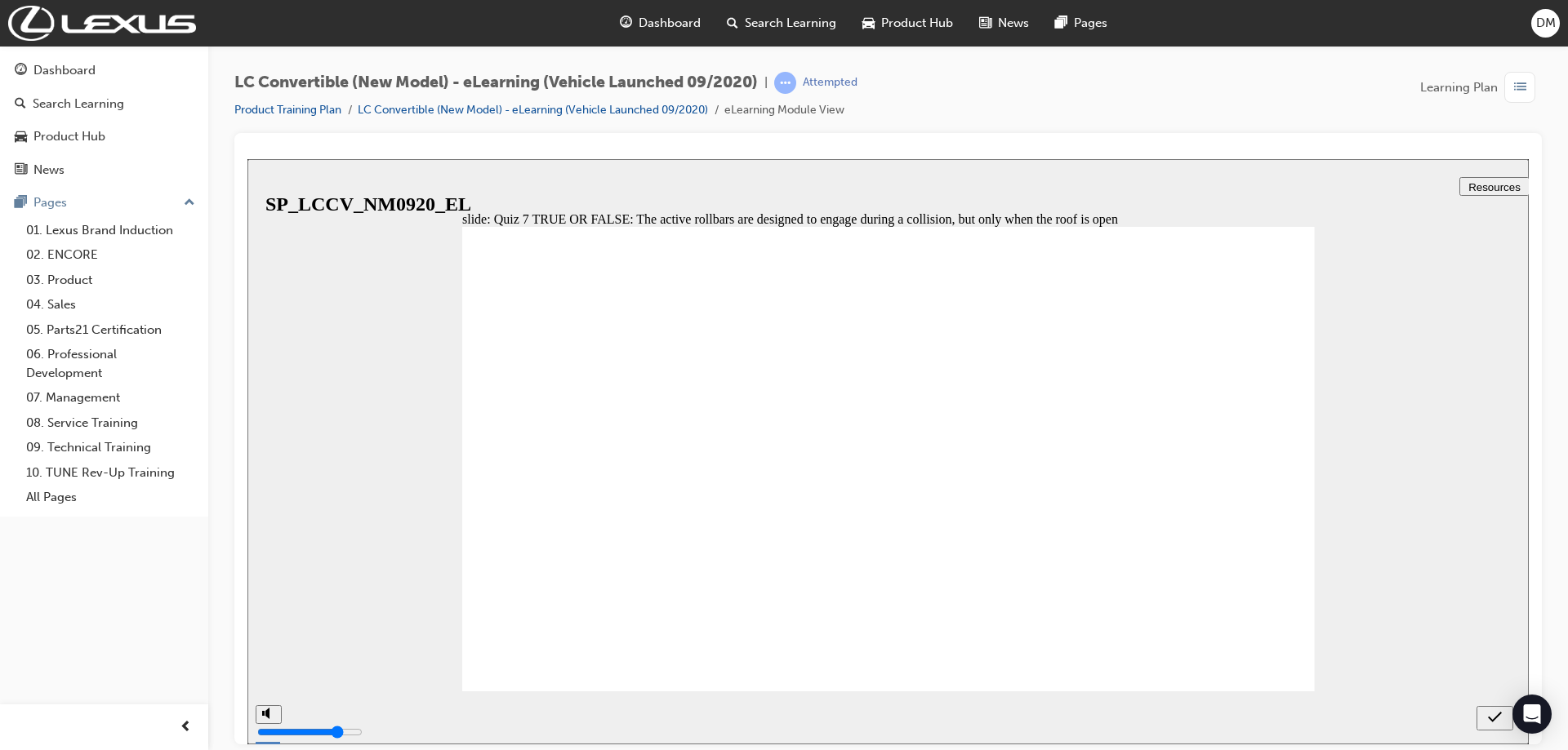
radio input "true"
click at [1495, 715] on icon "submit" at bounding box center [1495, 716] width 14 height 15
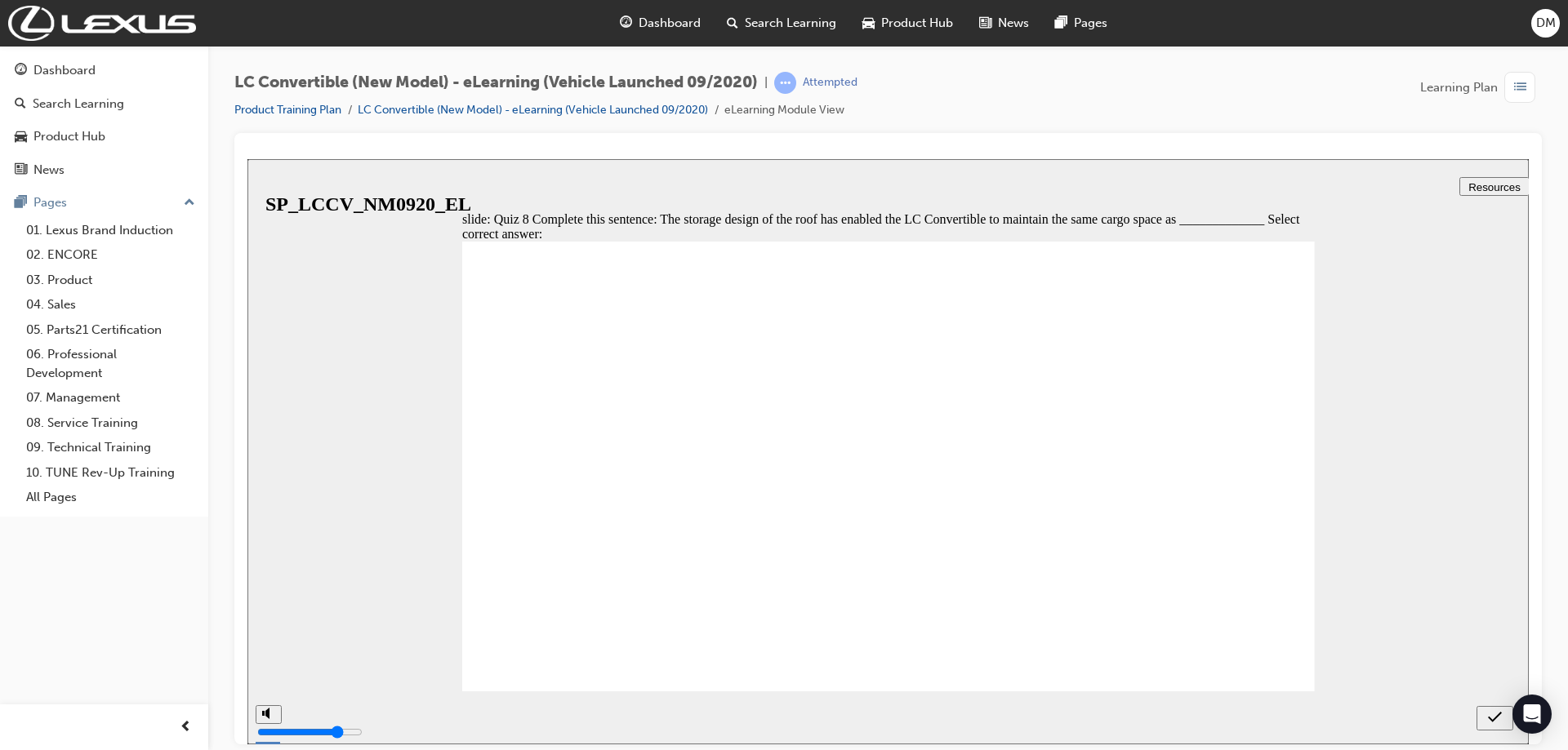
radio input "true"
click at [1487, 721] on div "submit" at bounding box center [1495, 717] width 24 height 17
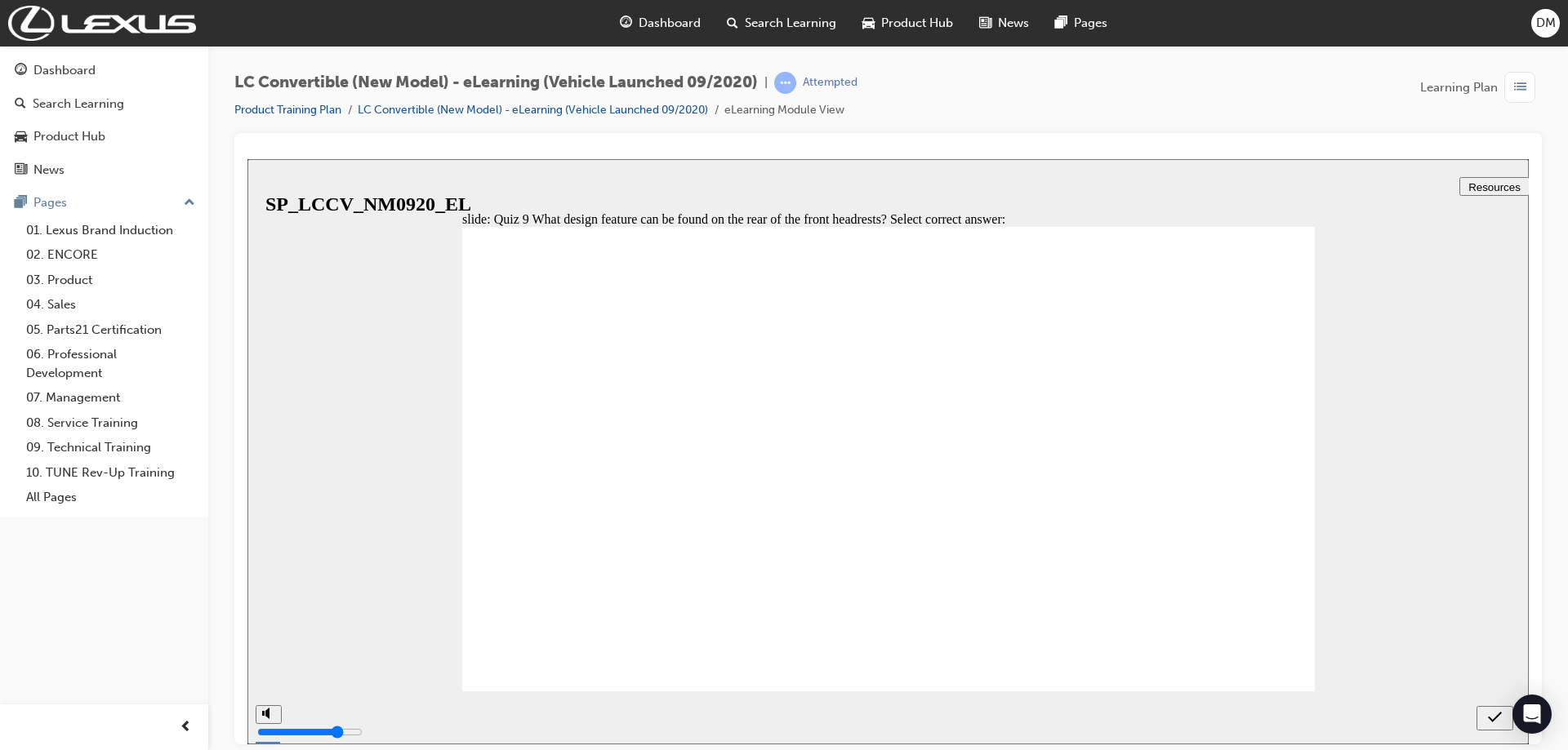
click at [1492, 713] on icon "submit" at bounding box center [1495, 716] width 14 height 15
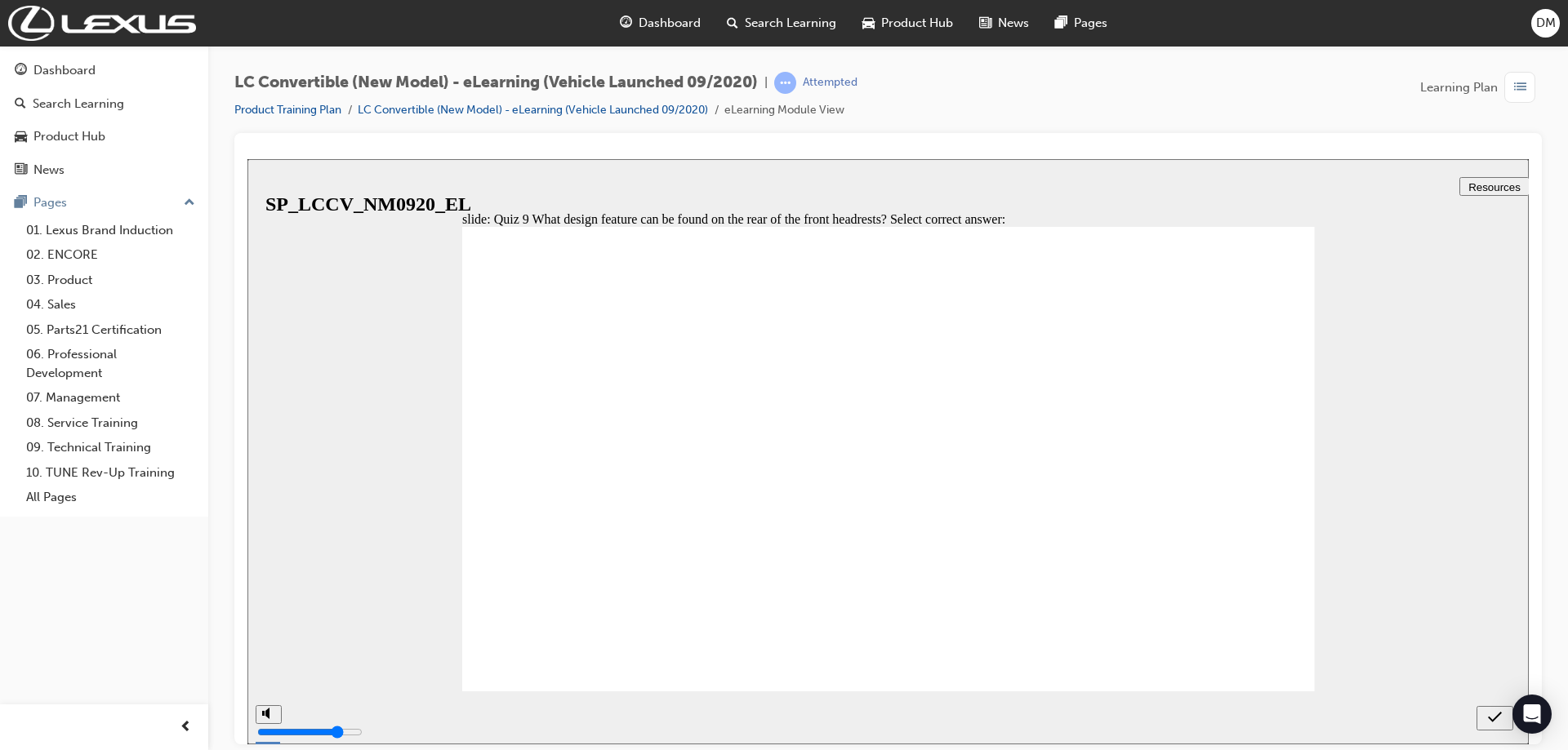
radio input "false"
radio input "true"
click at [1488, 713] on icon "submit" at bounding box center [1495, 716] width 14 height 15
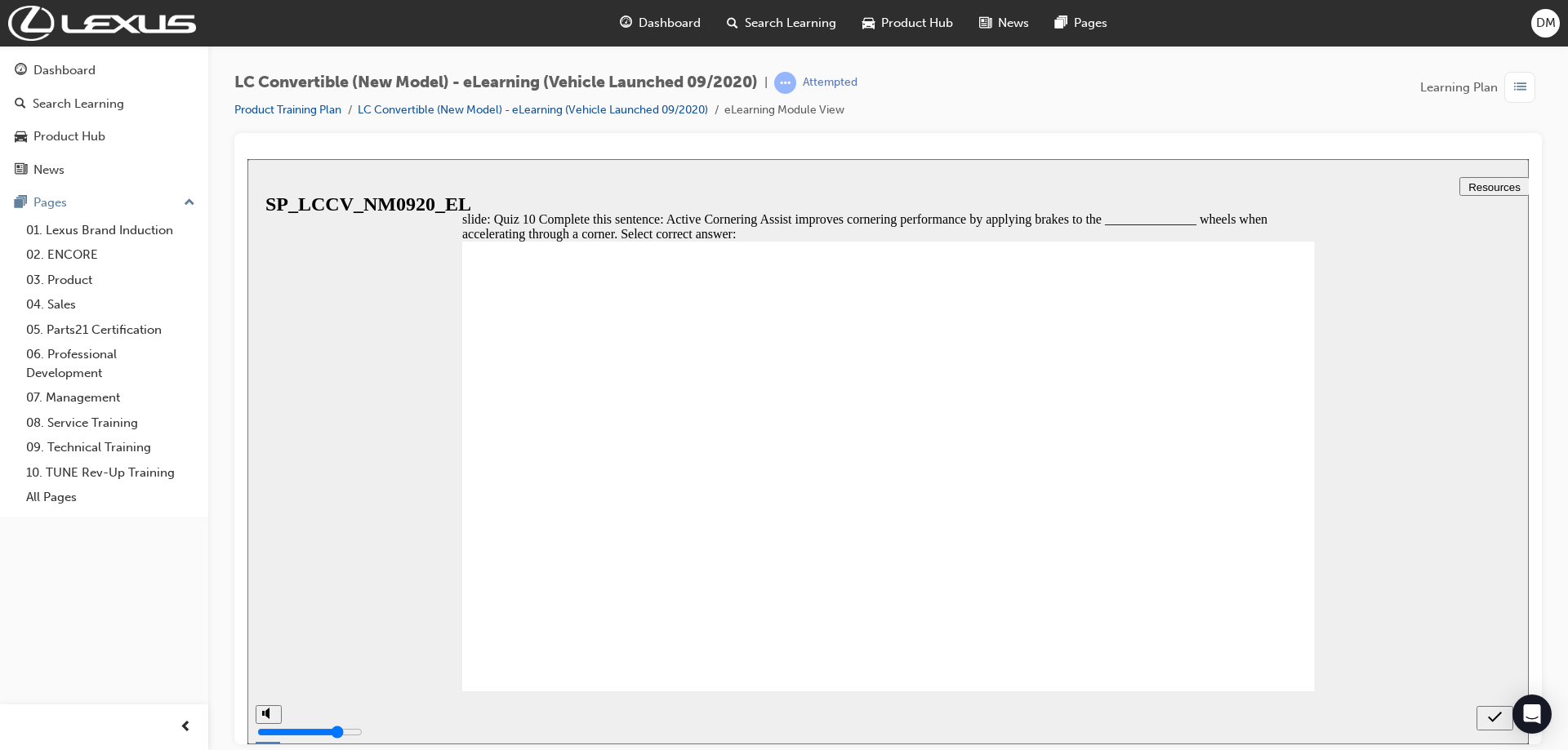
radio input "true"
click at [1492, 721] on icon "submit" at bounding box center [1495, 716] width 14 height 15
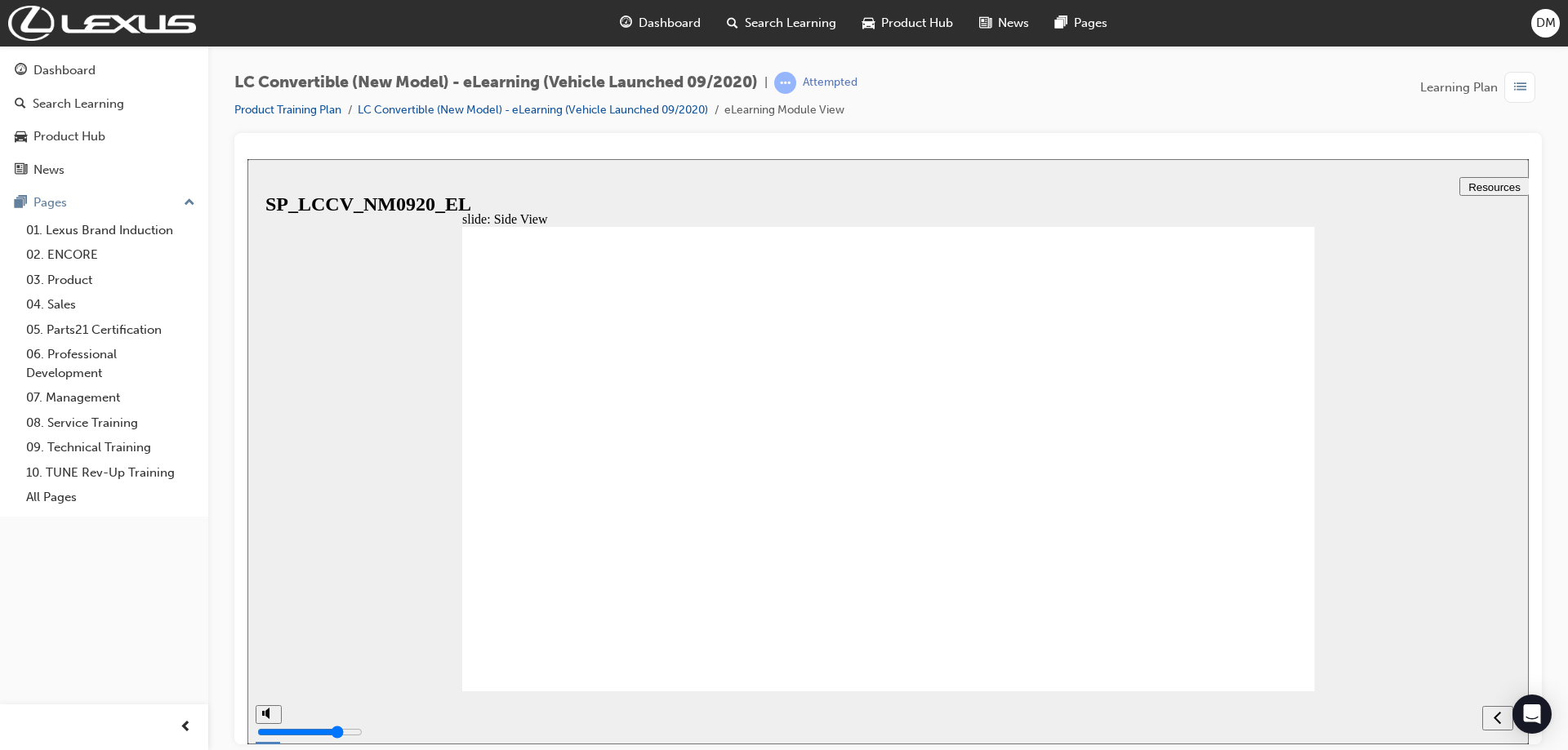
drag, startPoint x: 1283, startPoint y: 243, endPoint x: 1277, endPoint y: 251, distance: 10.0
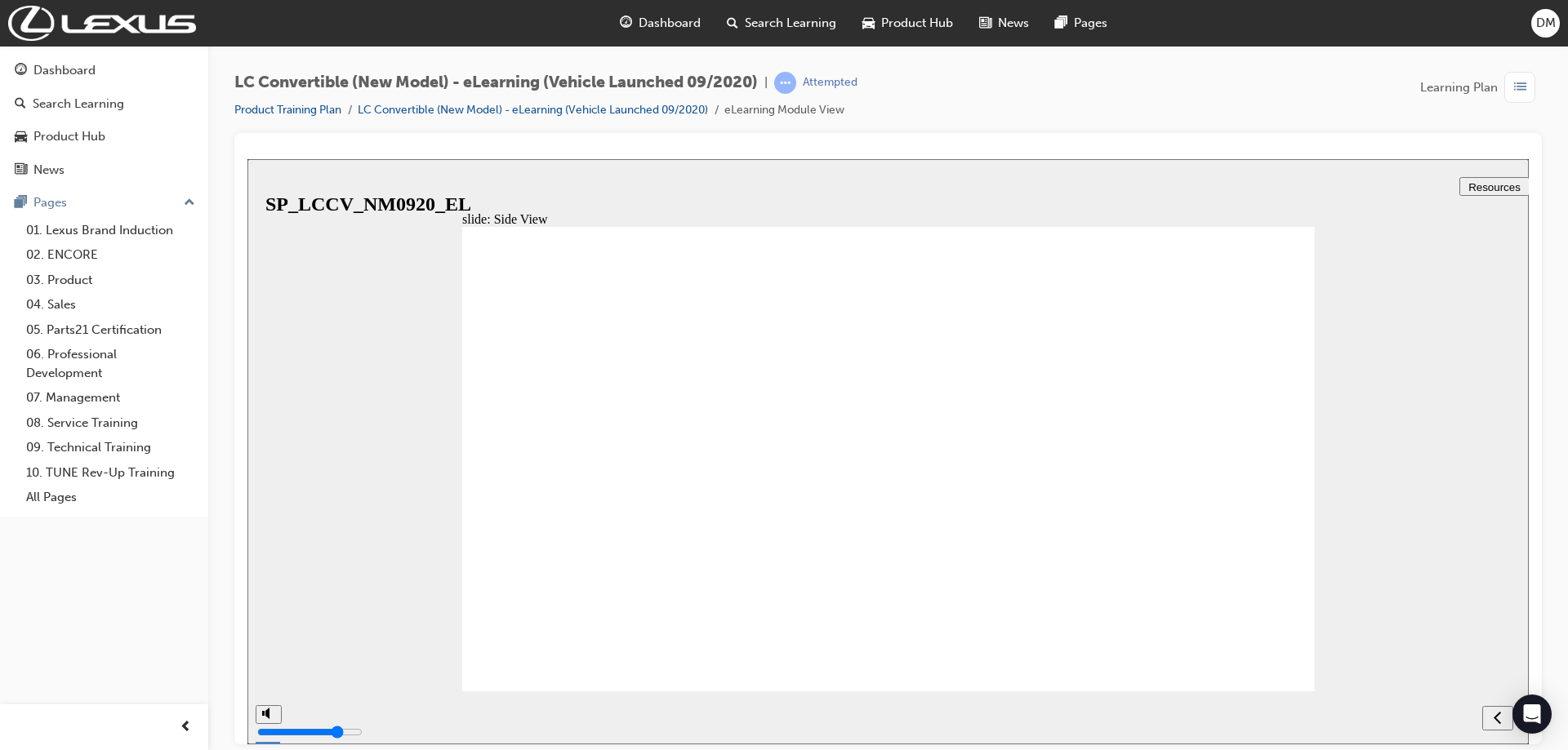
click at [1400, 444] on div "slide: Side View Rectangle 39 1 tip icon 1 Rectangle 15 Straight Connector 11 1…" at bounding box center [887, 451] width 1281 height 585
click at [1496, 724] on icon "next" at bounding box center [1498, 716] width 8 height 15
radio input "true"
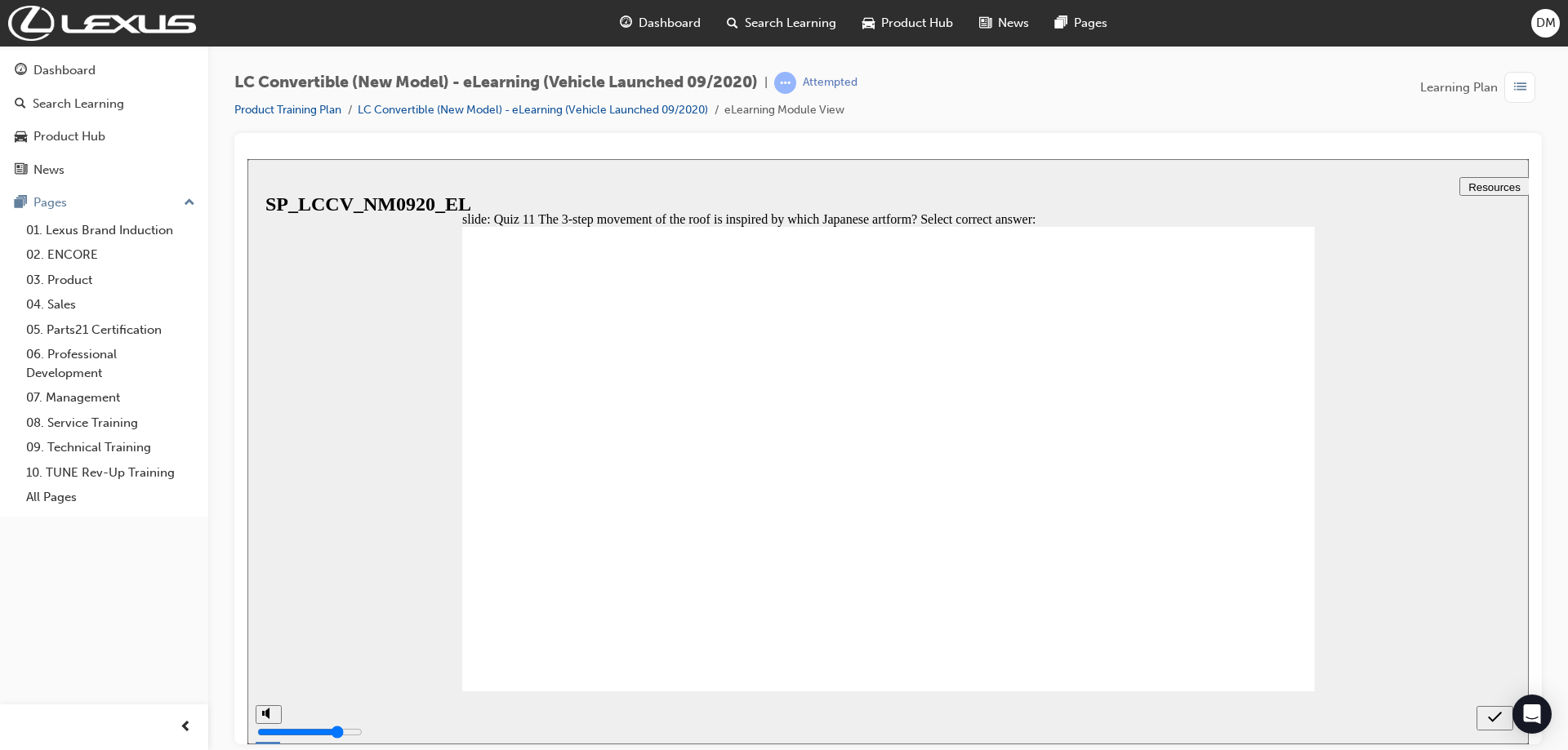
scroll to position [2, 0]
click at [1496, 721] on icon "submit" at bounding box center [1495, 716] width 14 height 15
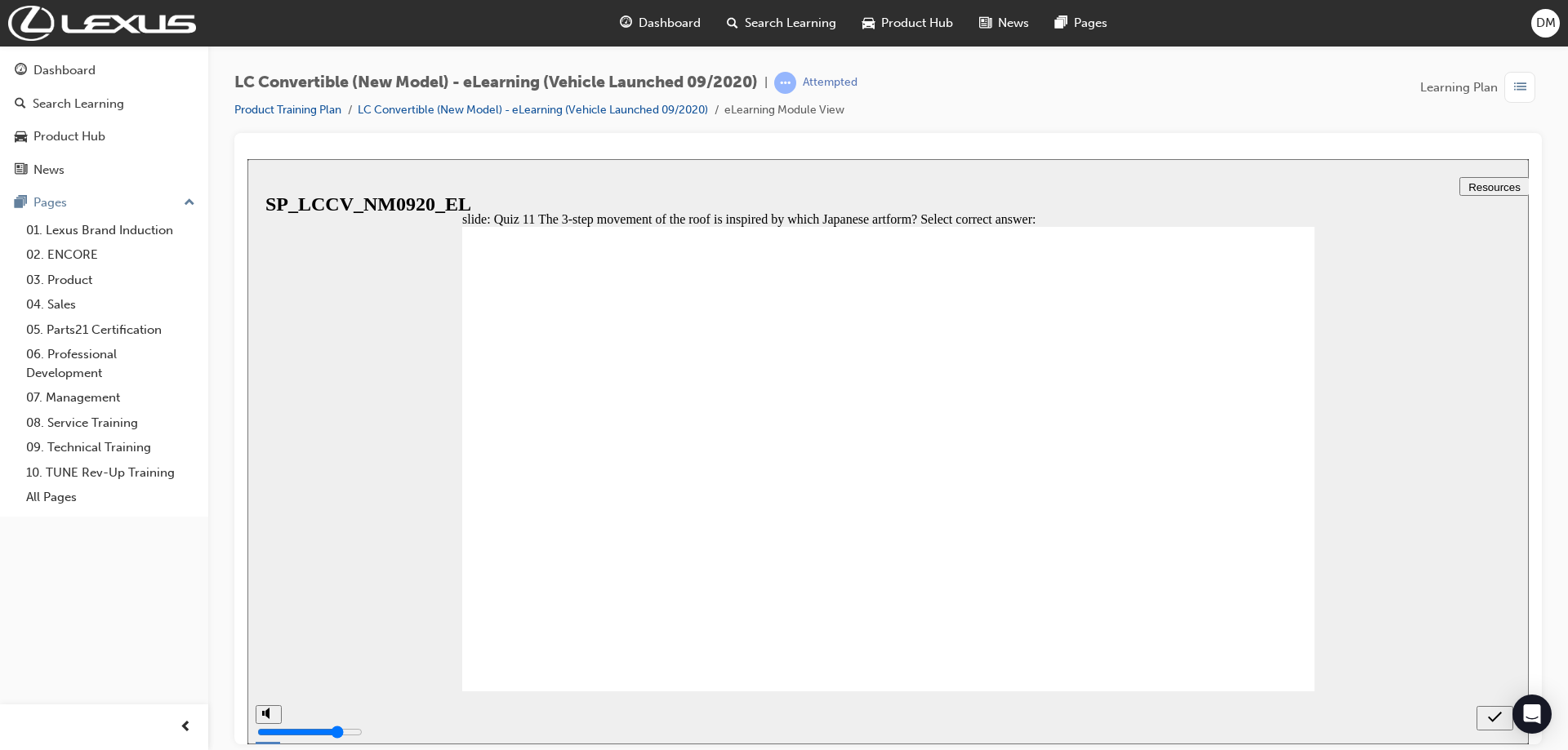
radio input "true"
click at [1490, 713] on icon "submit" at bounding box center [1495, 716] width 14 height 15
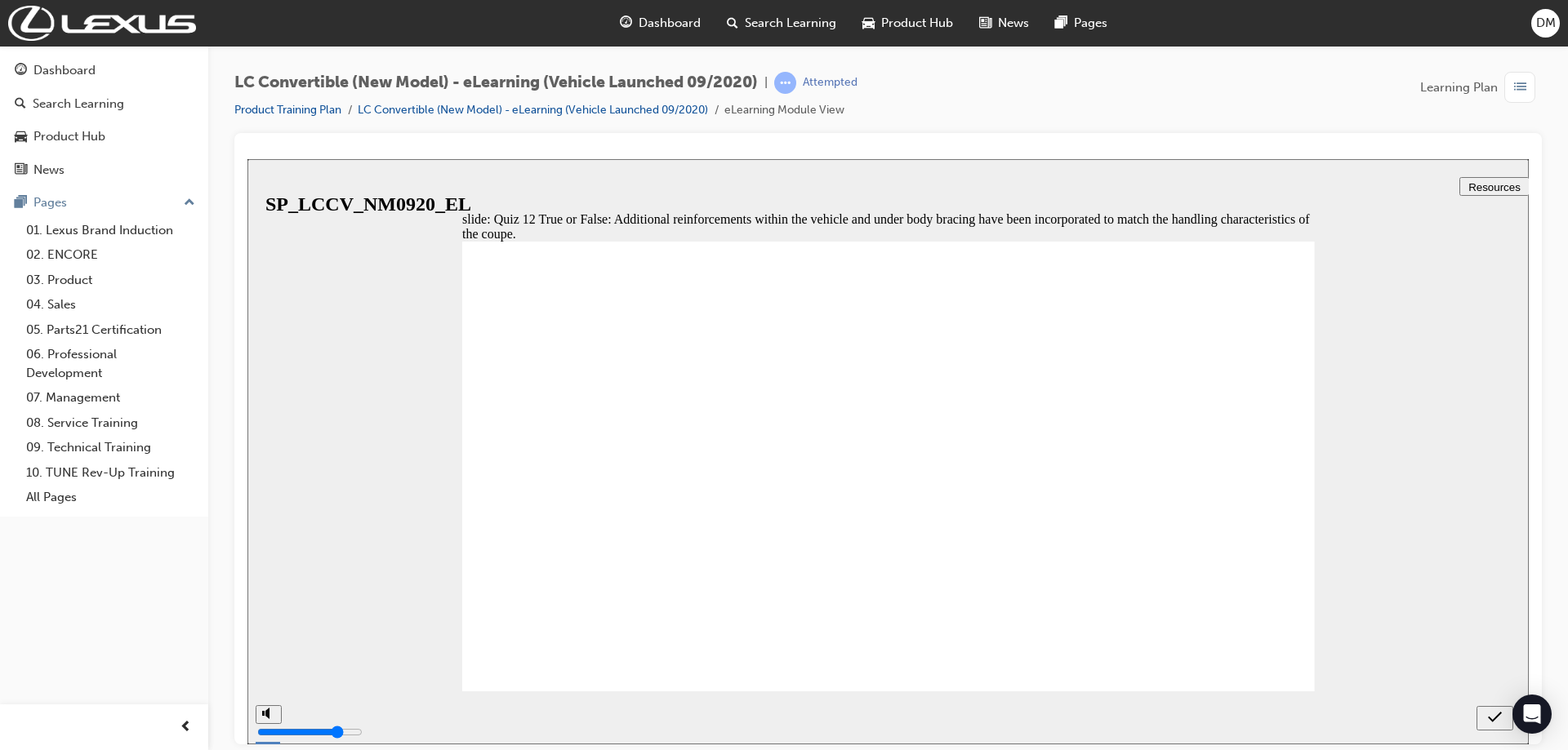
radio input "true"
click at [1490, 719] on icon "submit" at bounding box center [1495, 716] width 14 height 15
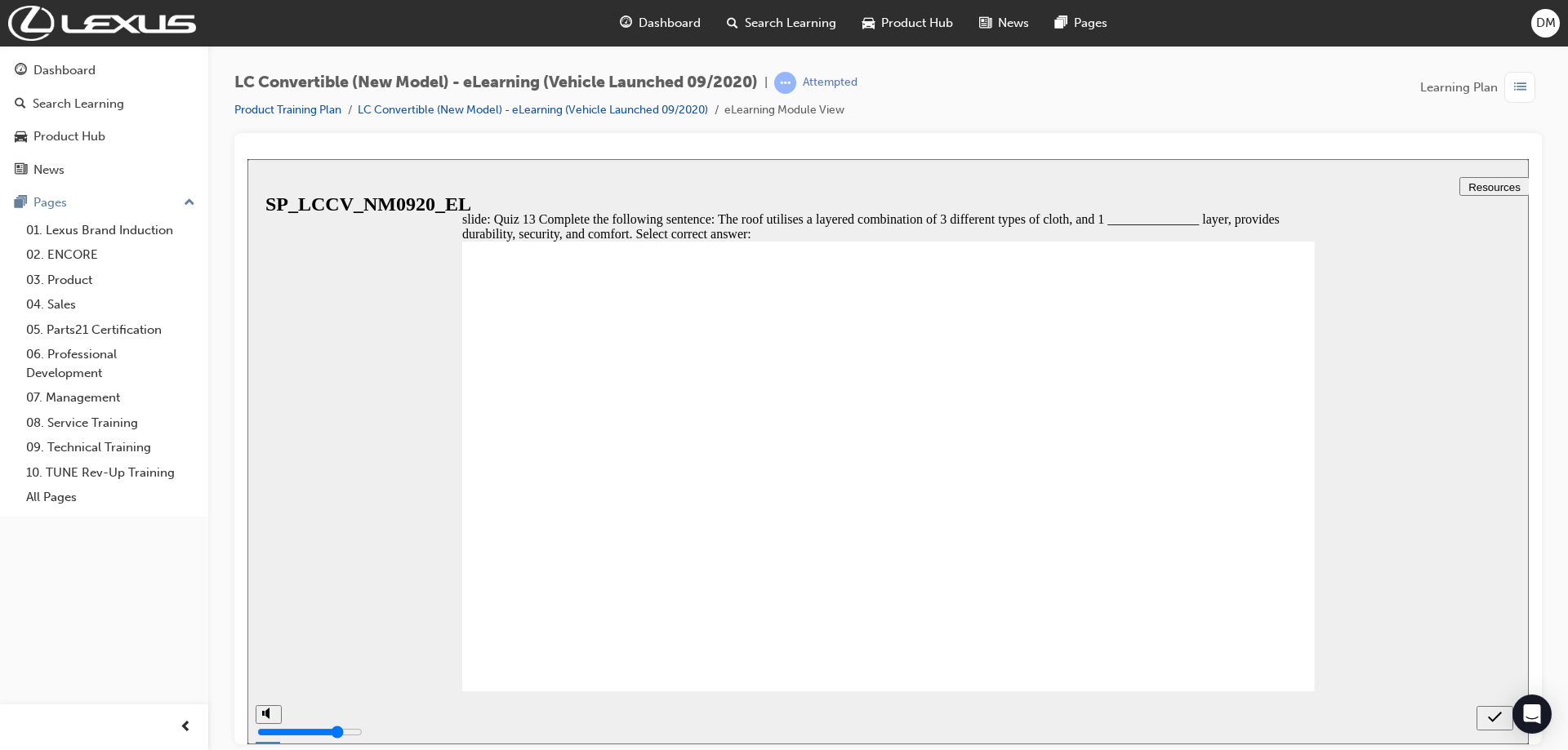
radio input "true"
click at [1498, 707] on button "submit" at bounding box center [1495, 717] width 37 height 25
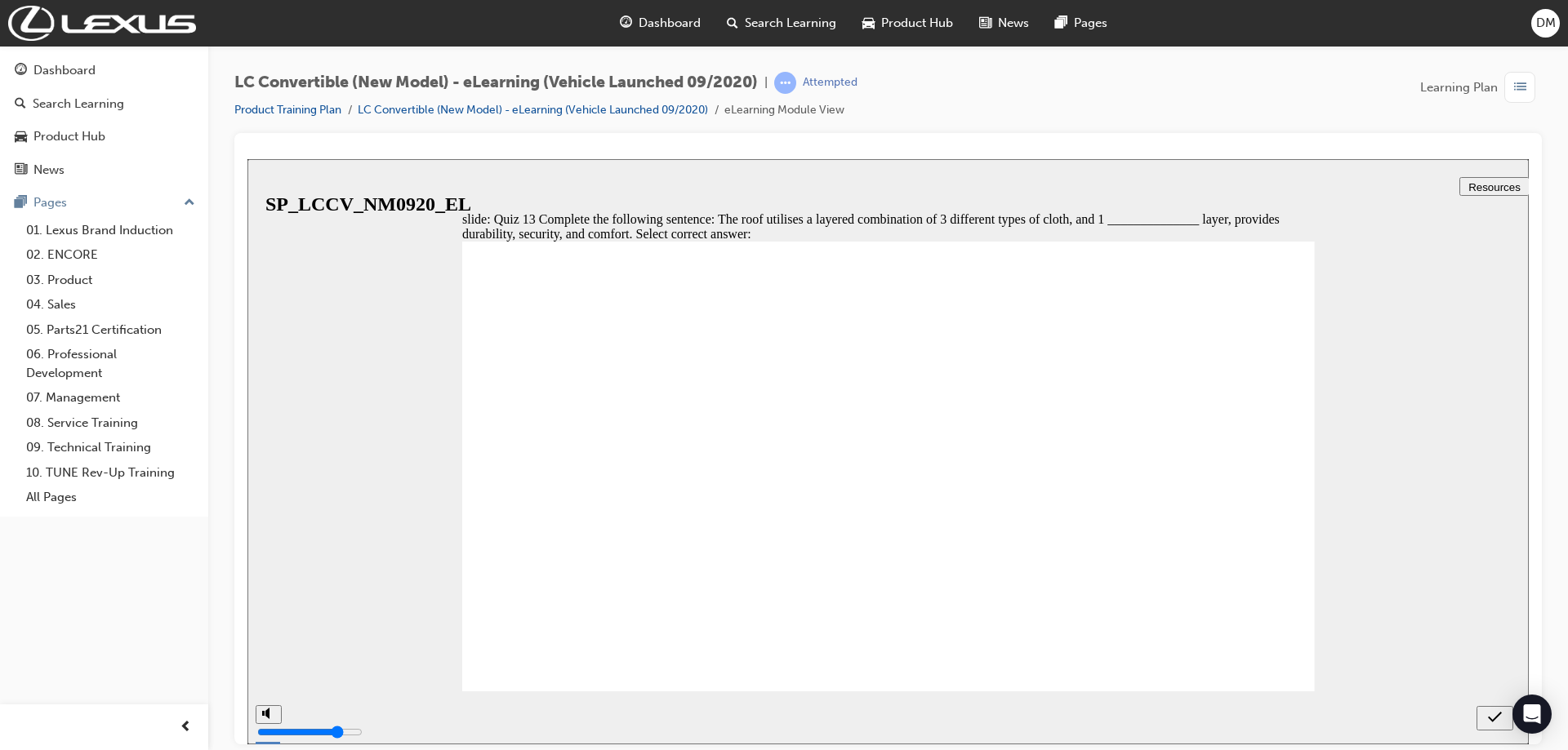
radio input "true"
click at [1495, 717] on icon "submit" at bounding box center [1495, 716] width 14 height 15
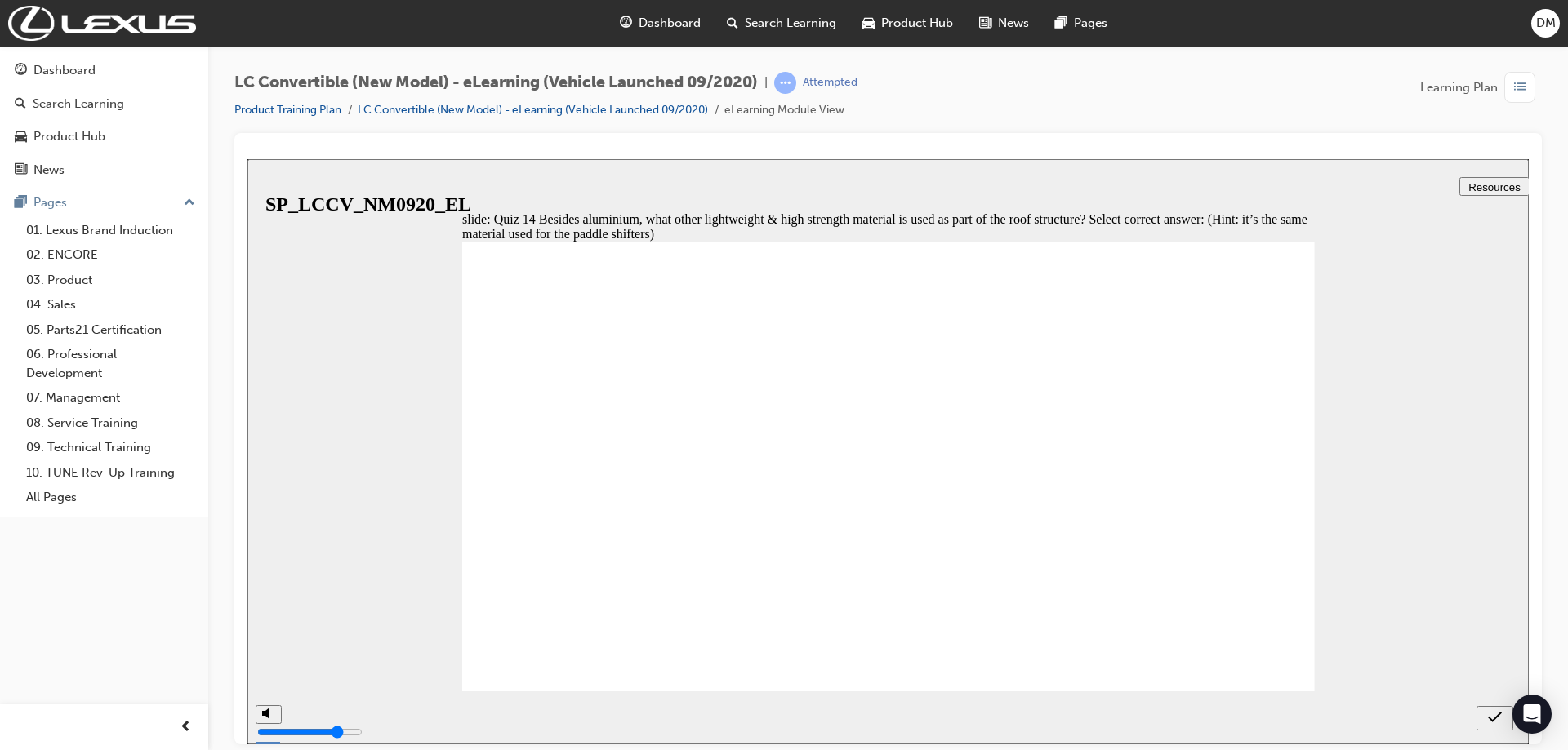
radio input "true"
click at [1501, 723] on icon "submit" at bounding box center [1495, 716] width 14 height 15
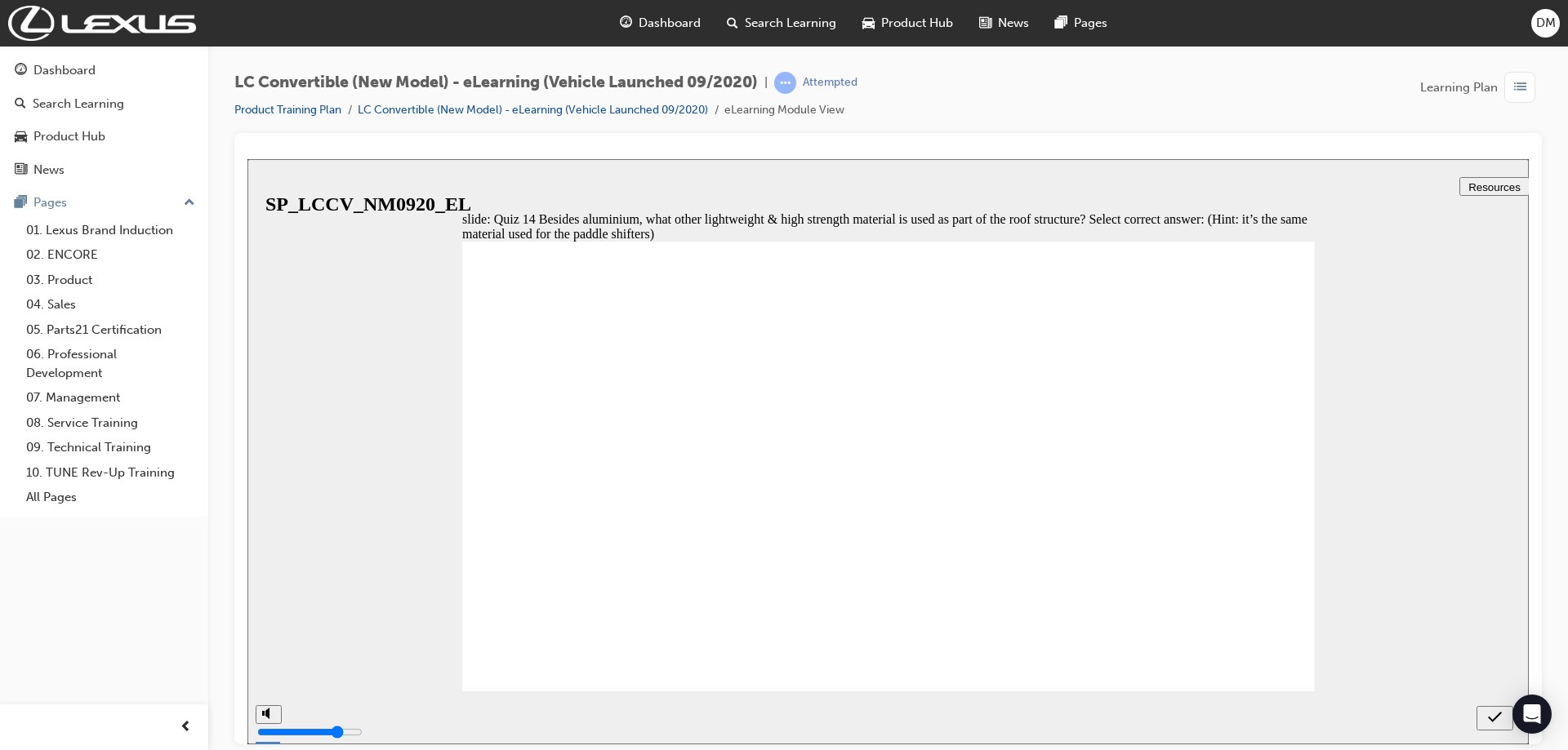
radio input "true"
click at [1492, 717] on icon "submit" at bounding box center [1495, 716] width 14 height 15
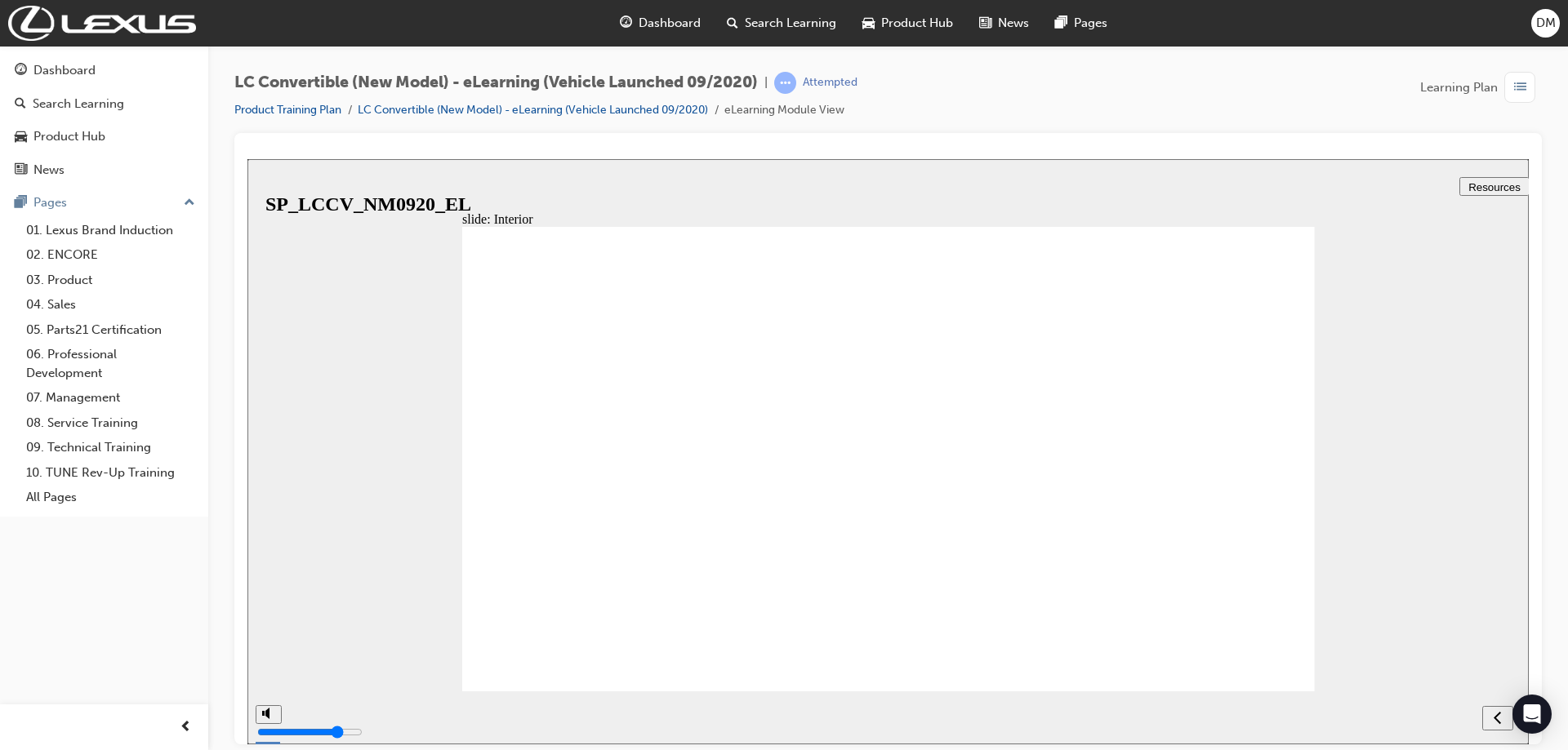
click at [1495, 724] on icon "next" at bounding box center [1498, 716] width 8 height 15
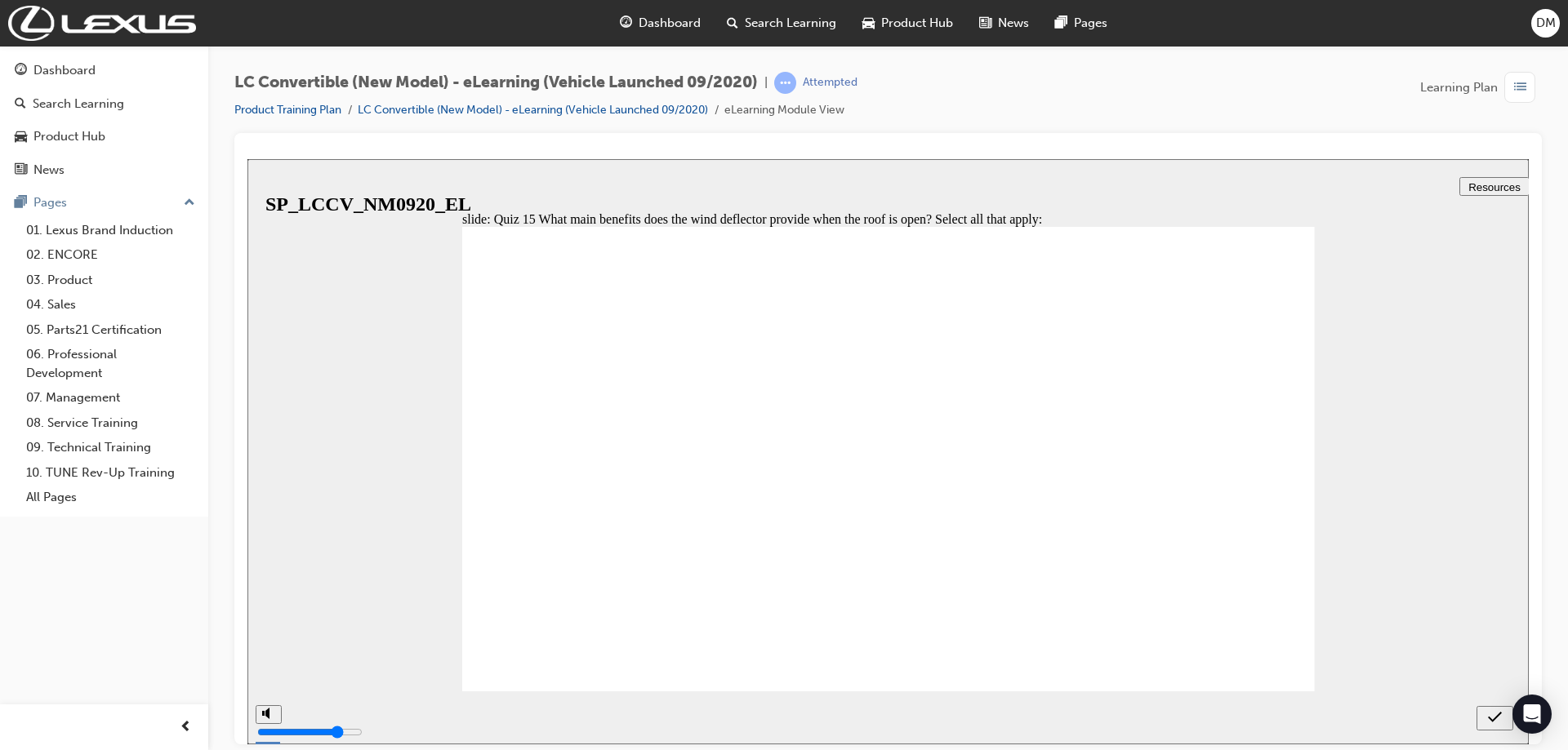
checkbox input "true"
checkbox input "false"
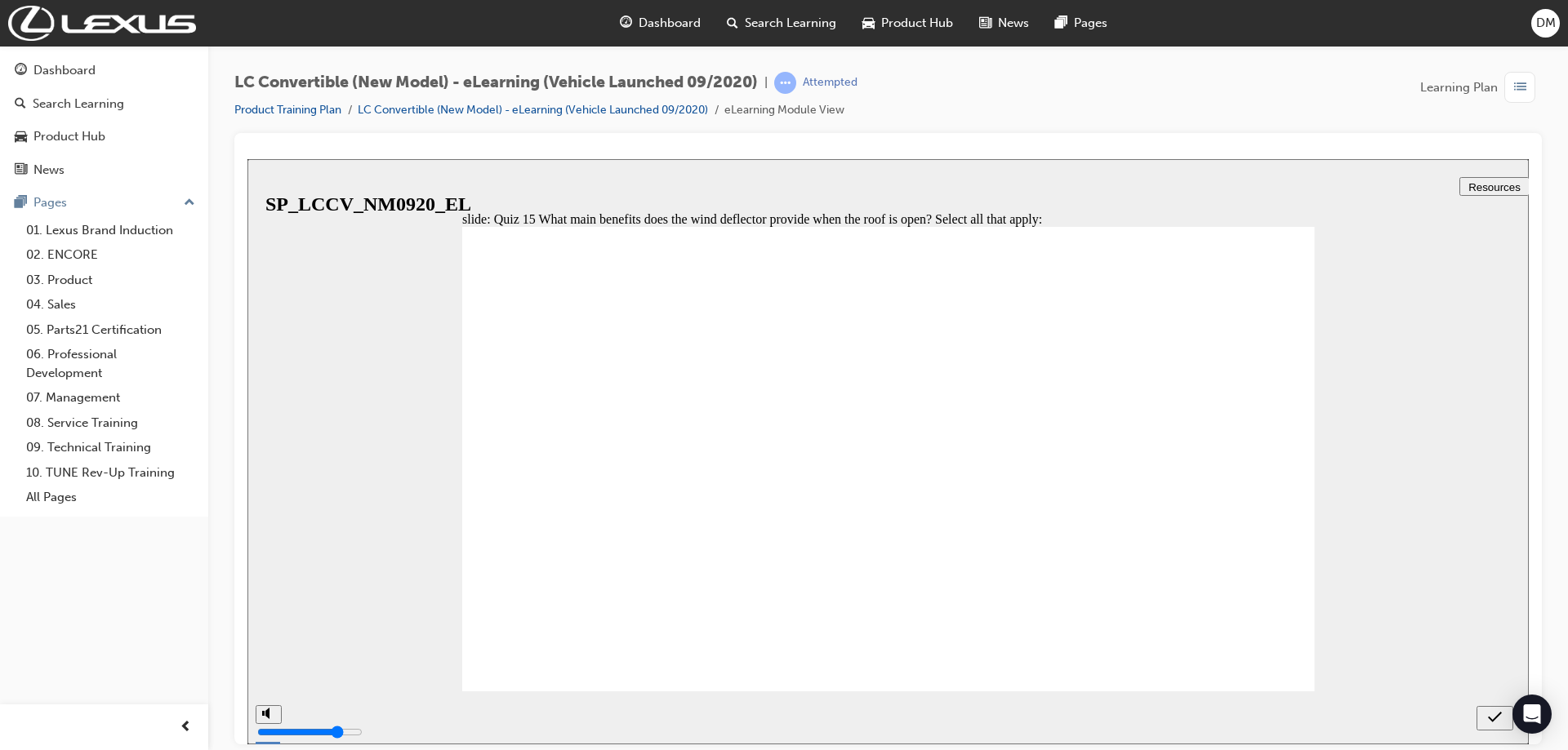
checkbox input "true"
click at [1495, 720] on icon "submit" at bounding box center [1495, 716] width 14 height 15
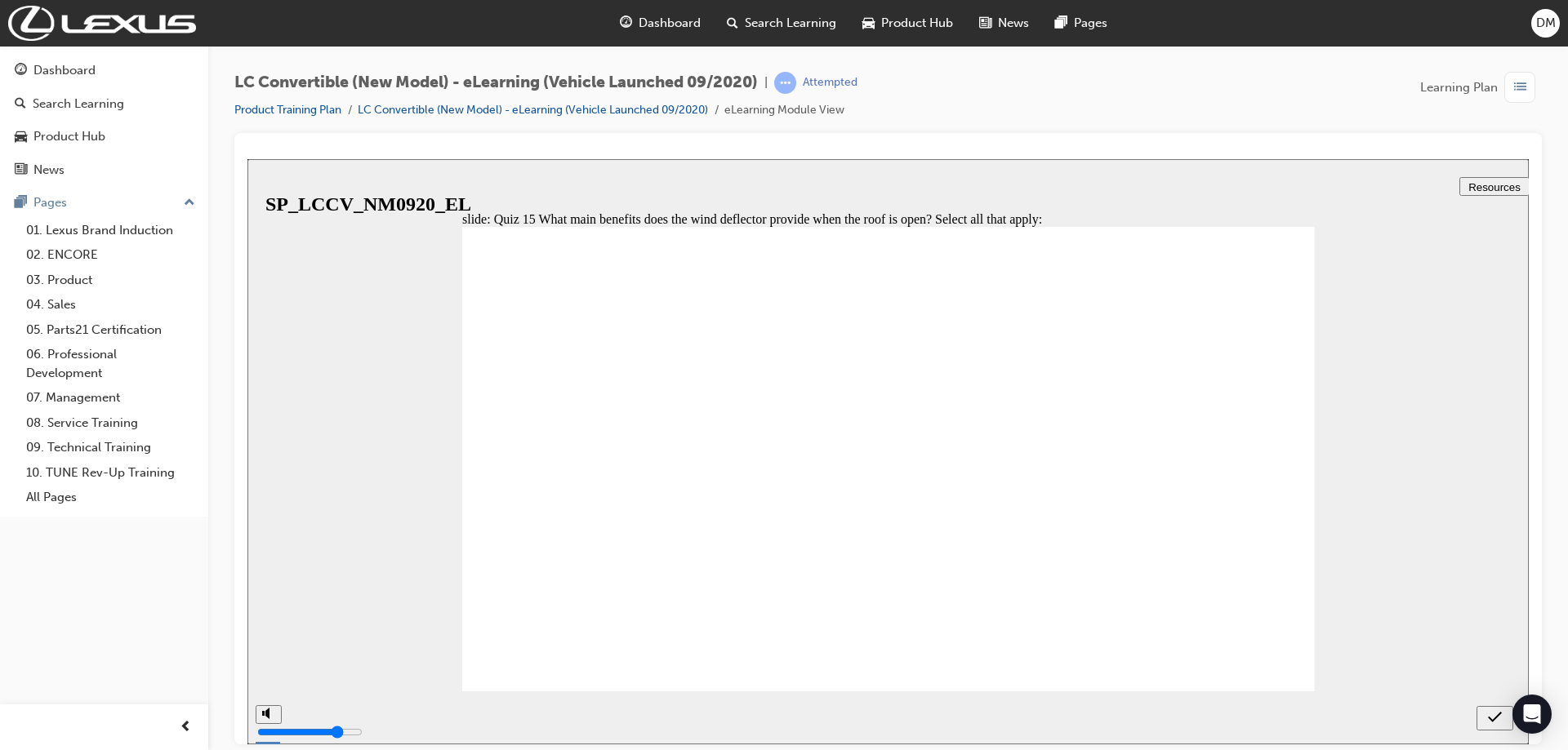
checkbox input "true"
click at [1488, 717] on icon "submit" at bounding box center [1495, 716] width 14 height 15
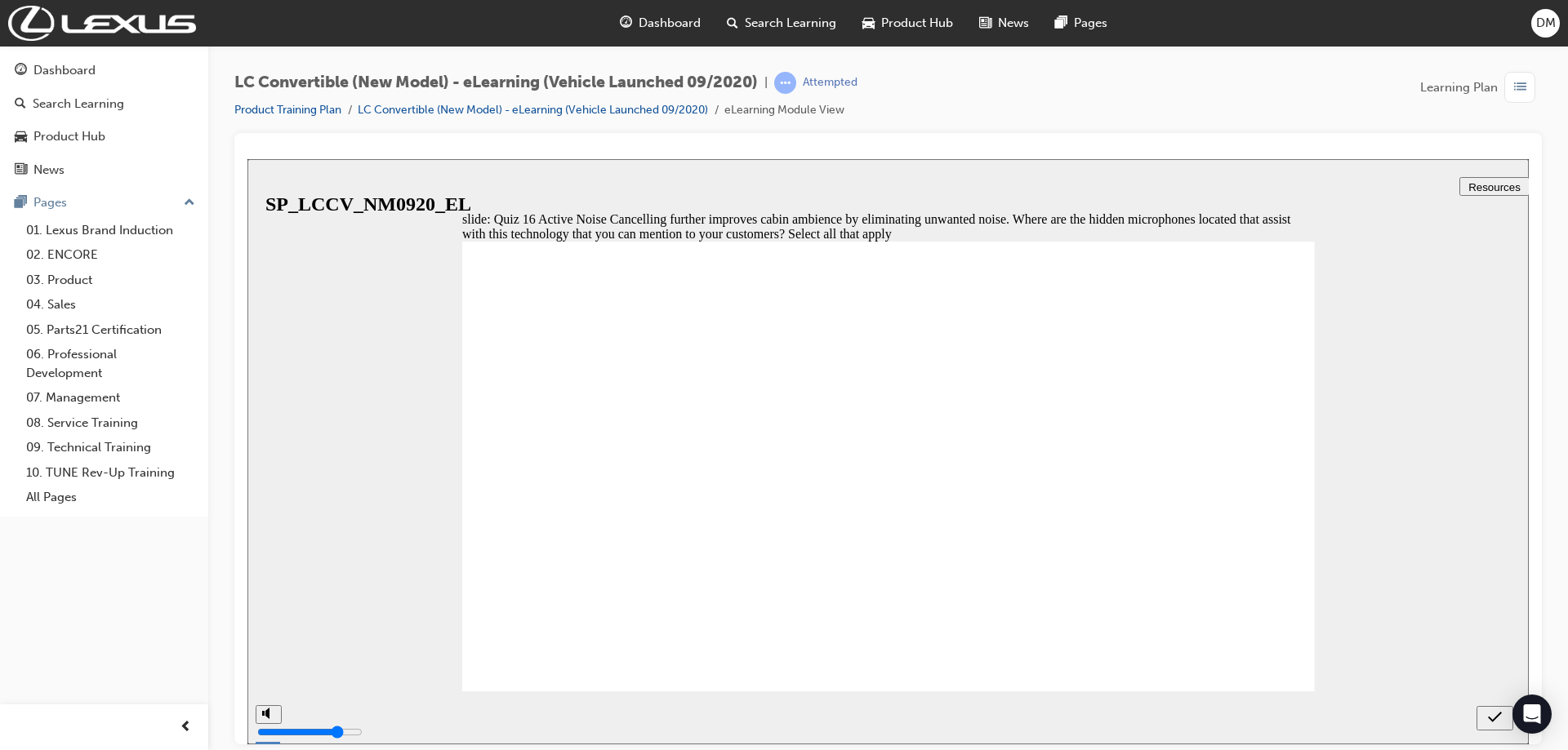
click at [1494, 721] on icon "submit" at bounding box center [1495, 716] width 14 height 15
checkbox input "false"
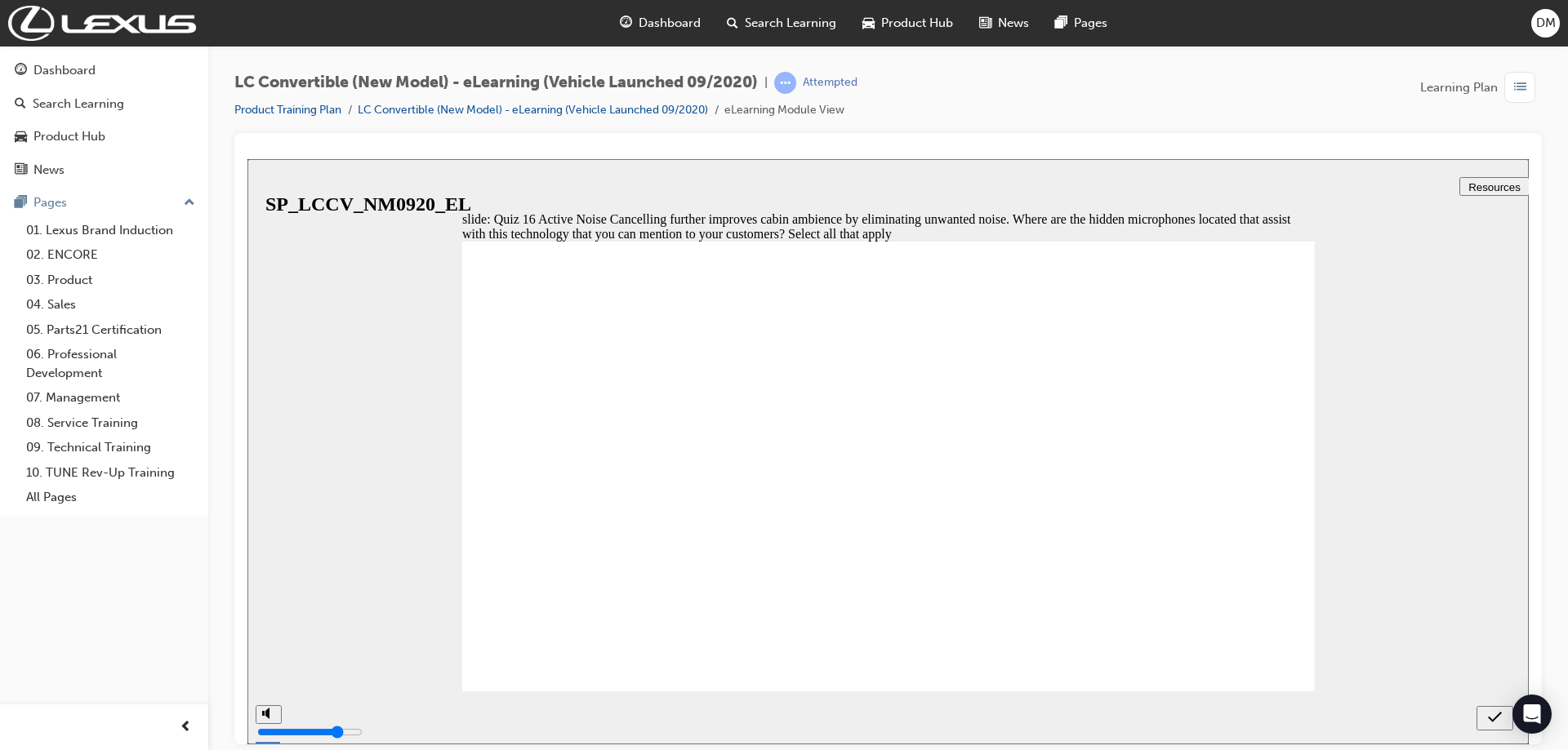
checkbox input "true"
checkbox input "false"
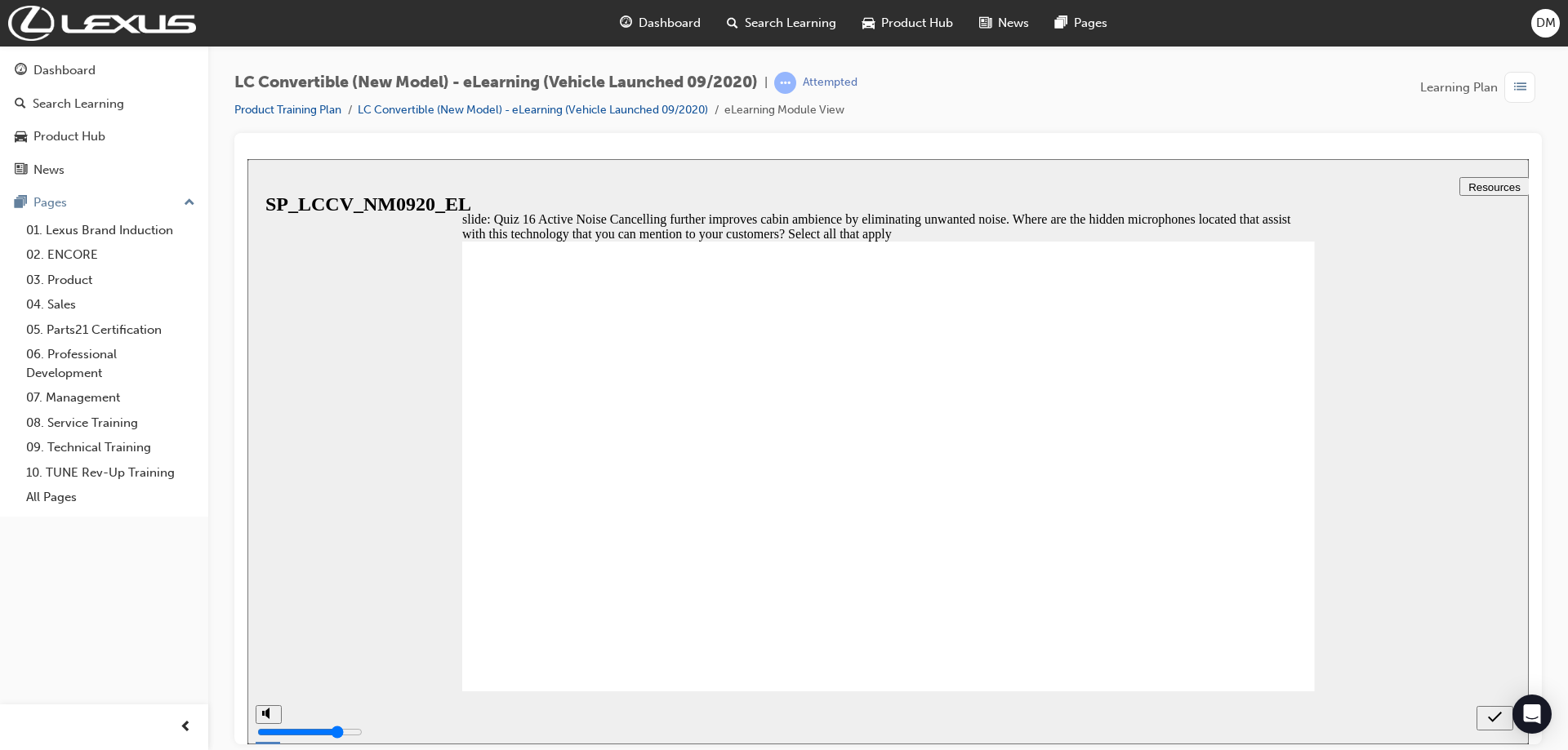
checkbox input "false"
checkbox input "true"
click at [1497, 711] on icon "submit" at bounding box center [1495, 716] width 14 height 15
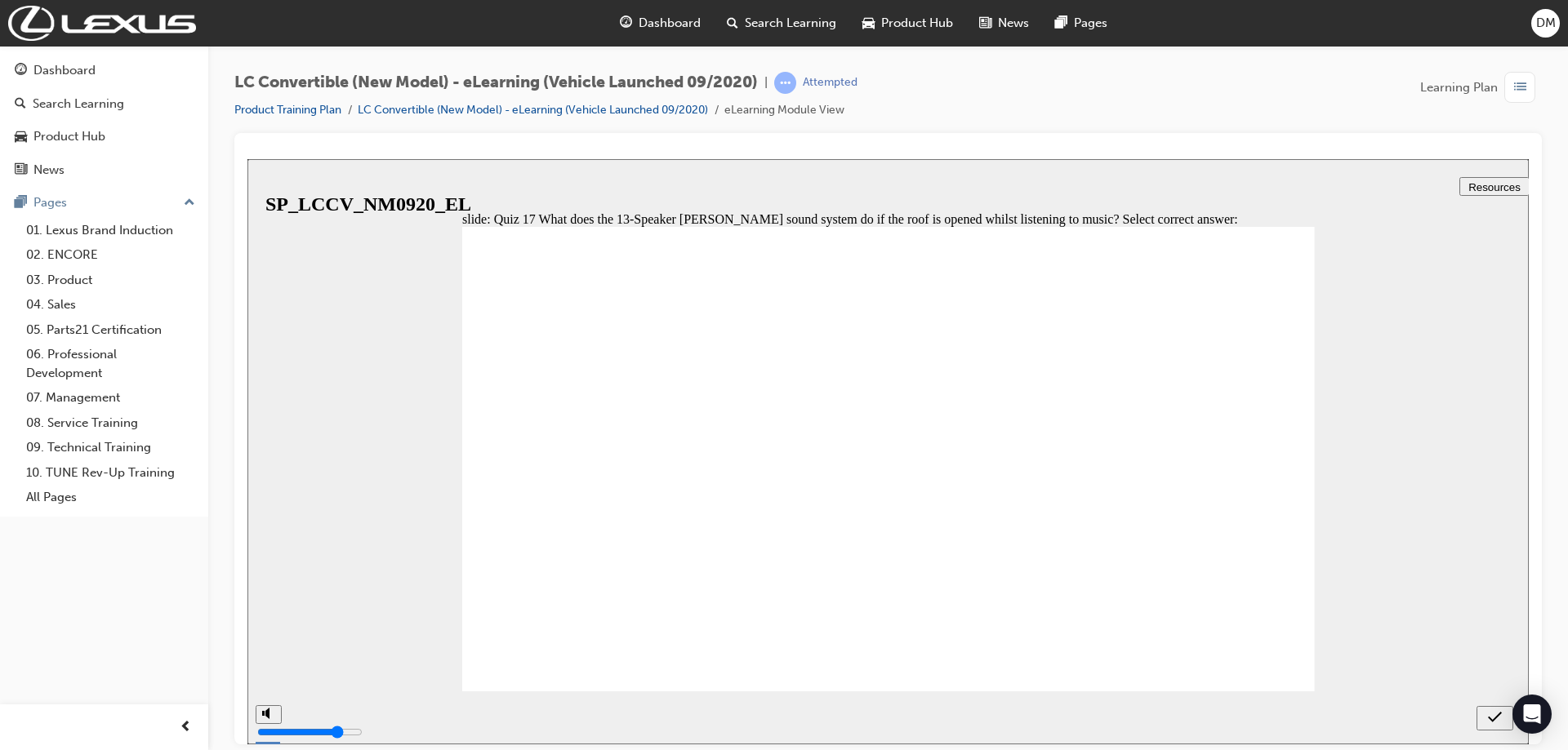
click at [1492, 719] on icon "submit" at bounding box center [1495, 716] width 14 height 11
radio input "false"
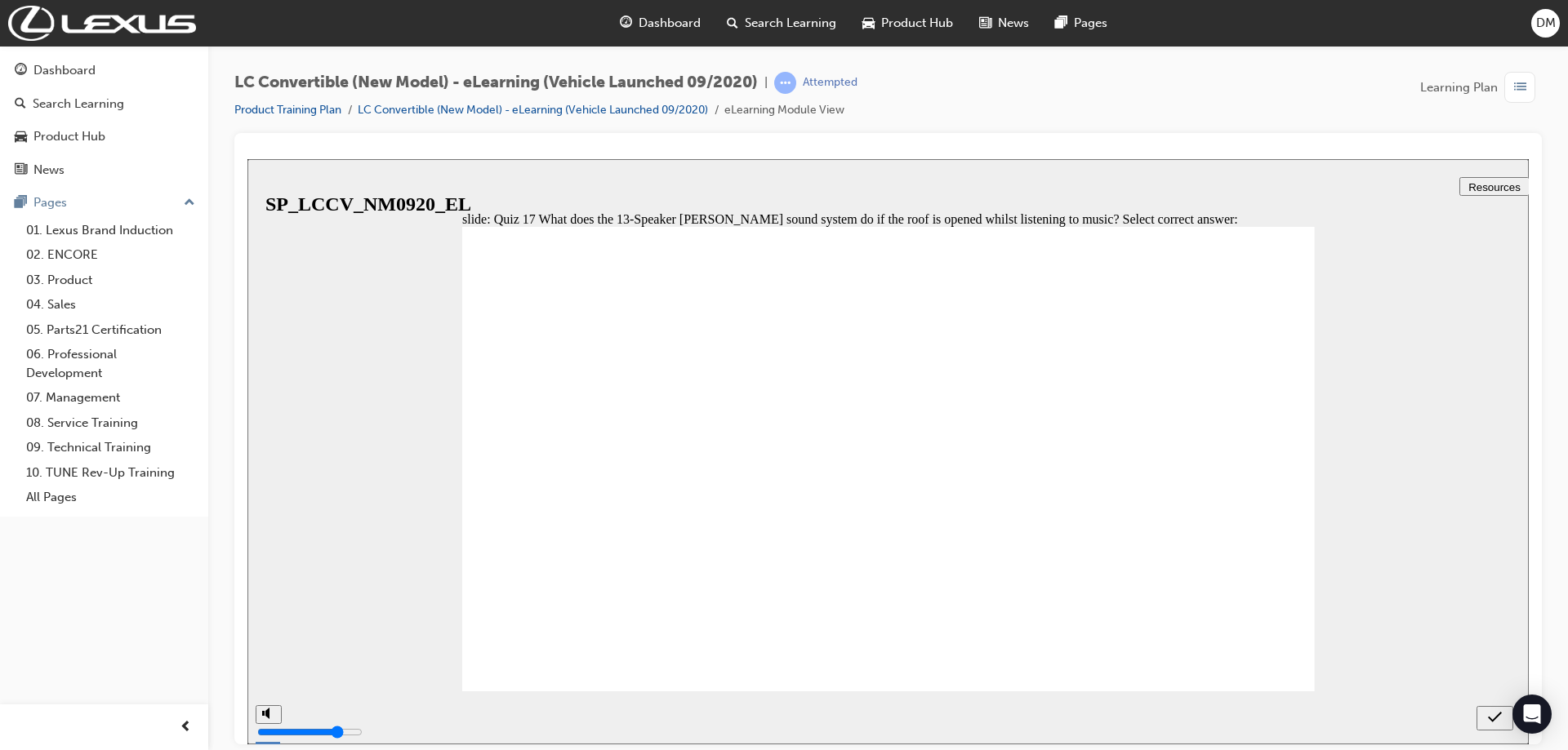
radio input "true"
click at [1492, 713] on icon "submit" at bounding box center [1495, 716] width 14 height 15
click at [1492, 716] on div "next" at bounding box center [1498, 717] width 18 height 17
click at [1492, 714] on div "next" at bounding box center [1498, 717] width 18 height 17
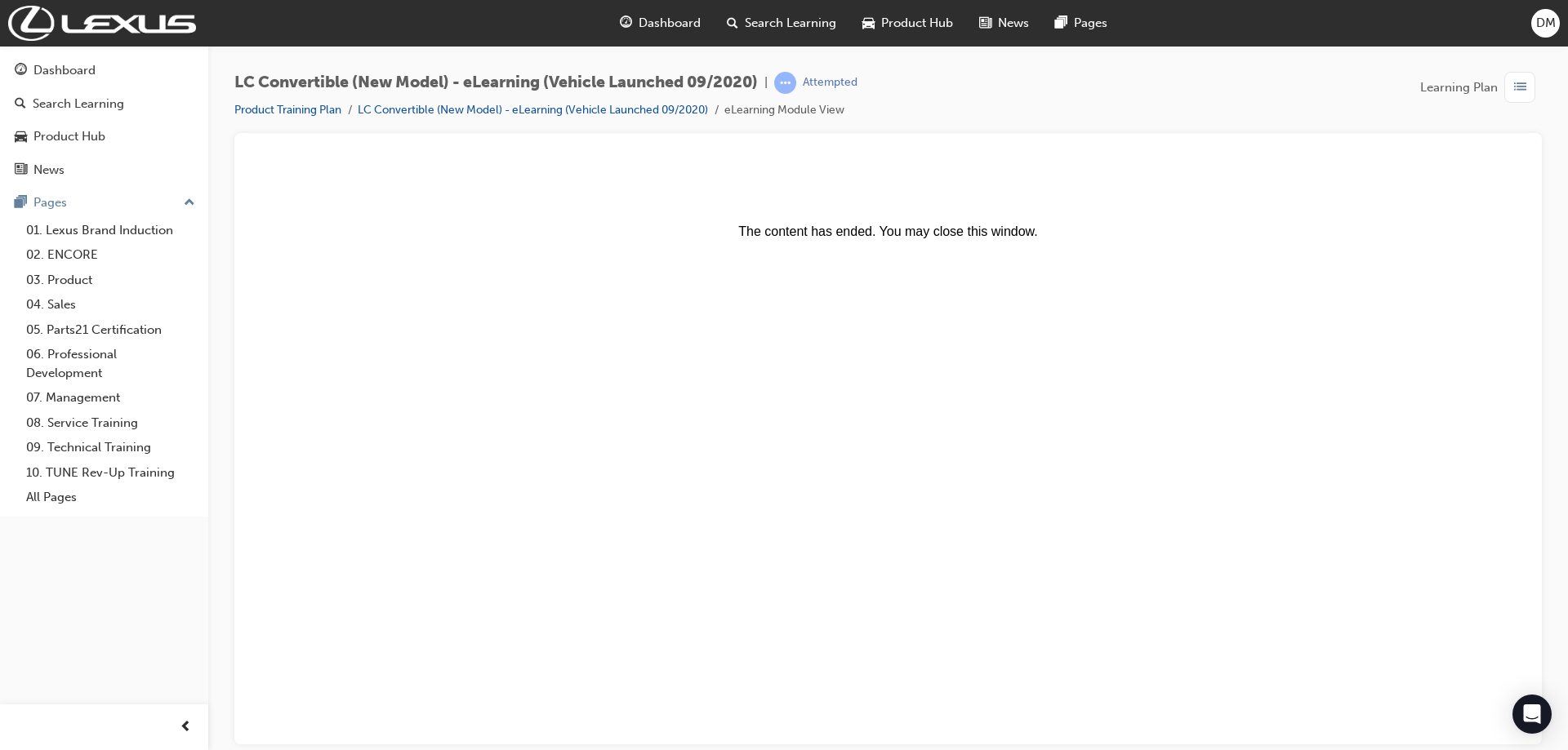
click at [1491, 712] on body "The content has ended. You may close this window." at bounding box center [888, 450] width 1268 height 572
click at [821, 290] on body "The content has ended. You may close this window." at bounding box center [888, 450] width 1268 height 572
click at [821, 258] on body "The content has ended. You may close this window." at bounding box center [888, 450] width 1268 height 572
click at [676, 242] on body "The content has ended. You may close this window." at bounding box center [888, 450] width 1268 height 572
click at [80, 62] on div "Dashboard" at bounding box center [65, 70] width 63 height 19
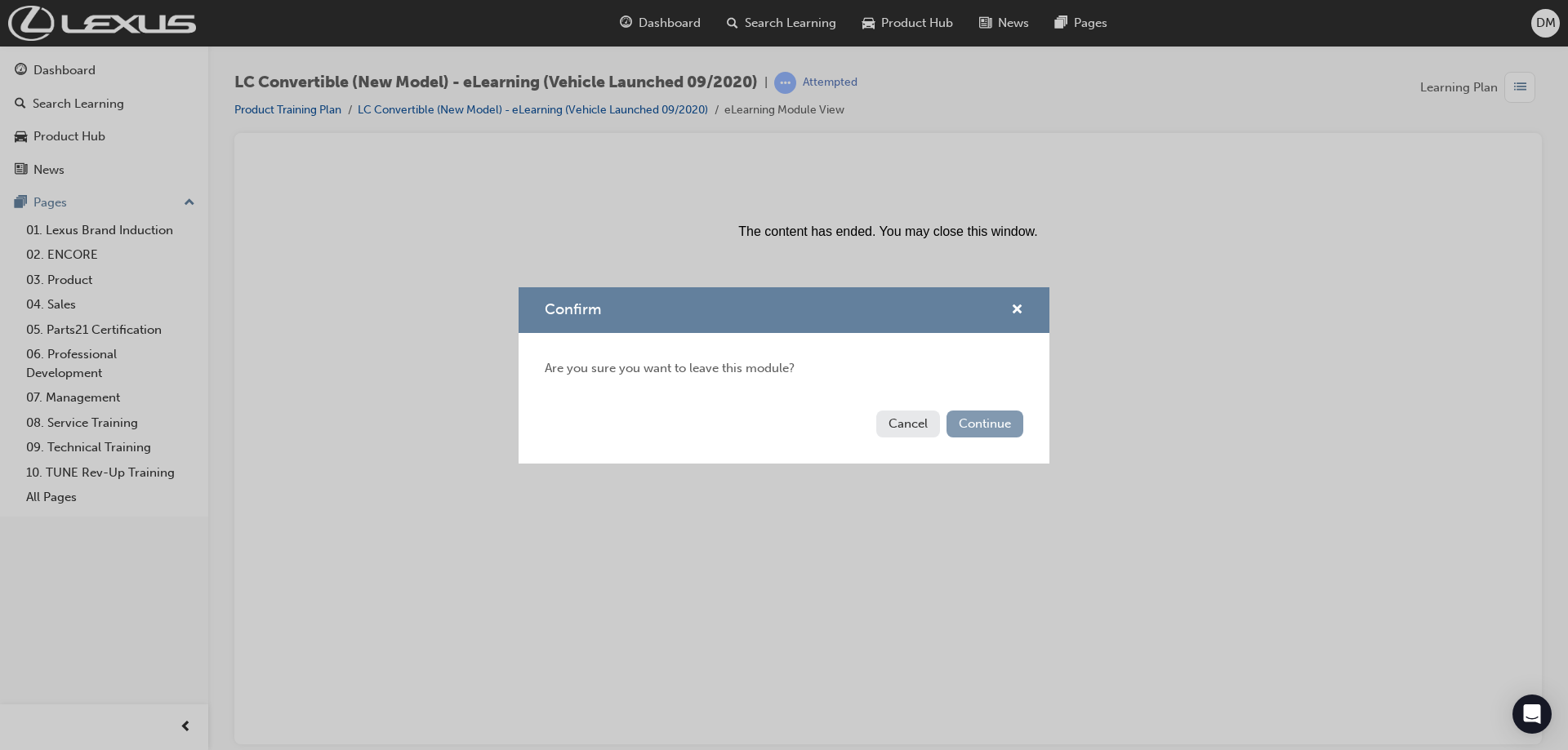
click at [966, 422] on button "Continue" at bounding box center [984, 424] width 76 height 27
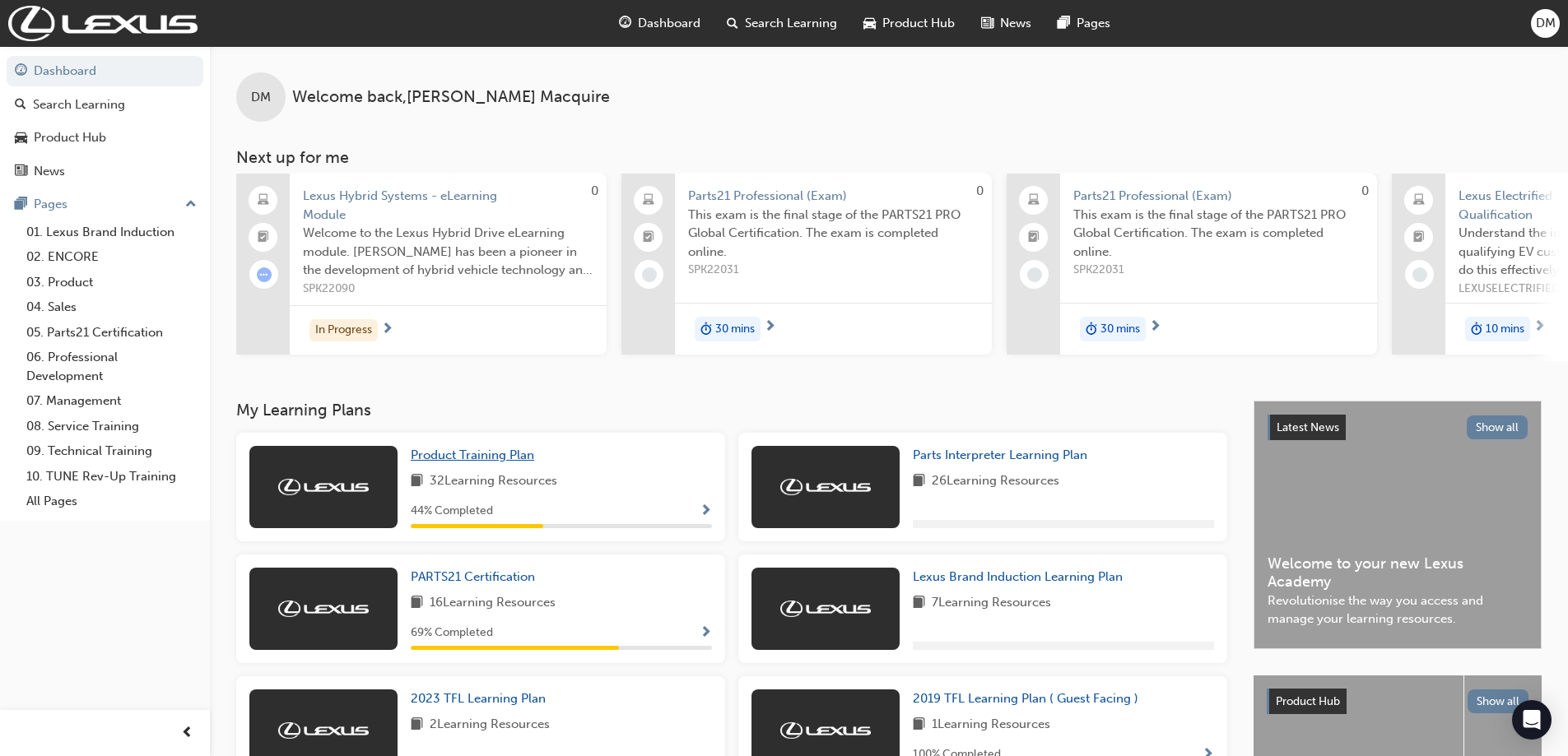
click at [487, 459] on span "Product Training Plan" at bounding box center [472, 455] width 123 height 15
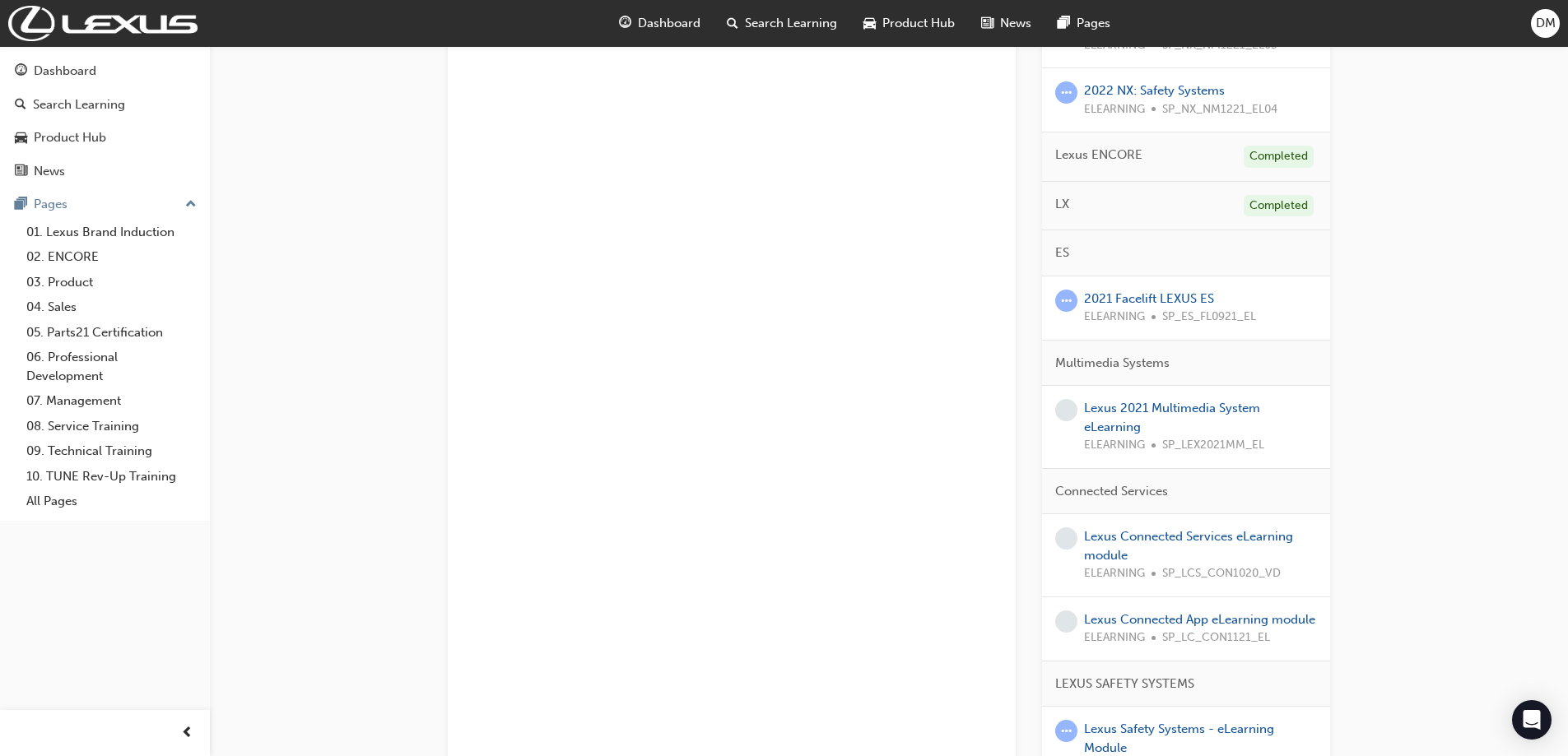
scroll to position [1709, 0]
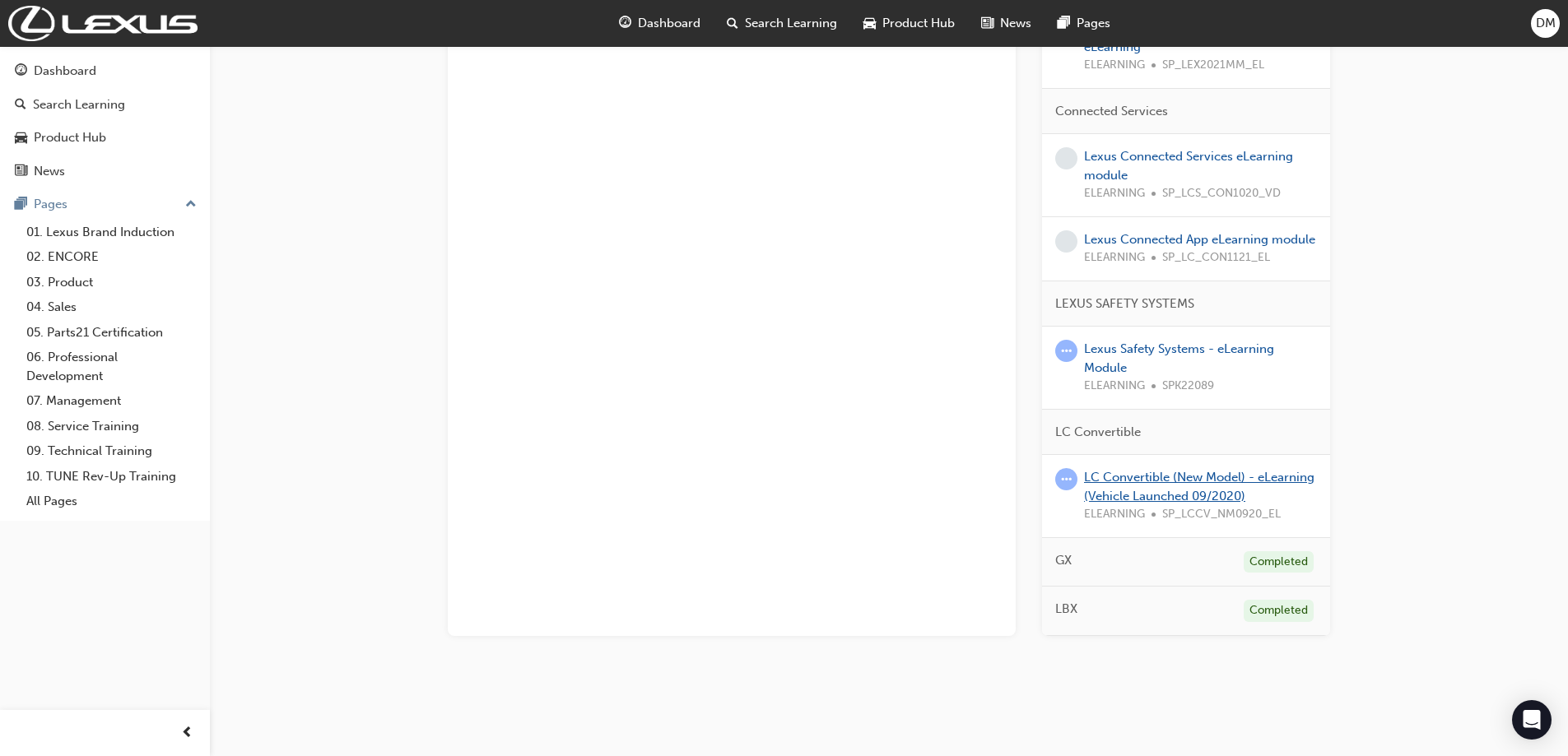
click at [1156, 470] on link "LC Convertible (New Model) - eLearning (Vehicle Launched 09/2020)" at bounding box center [1199, 487] width 230 height 34
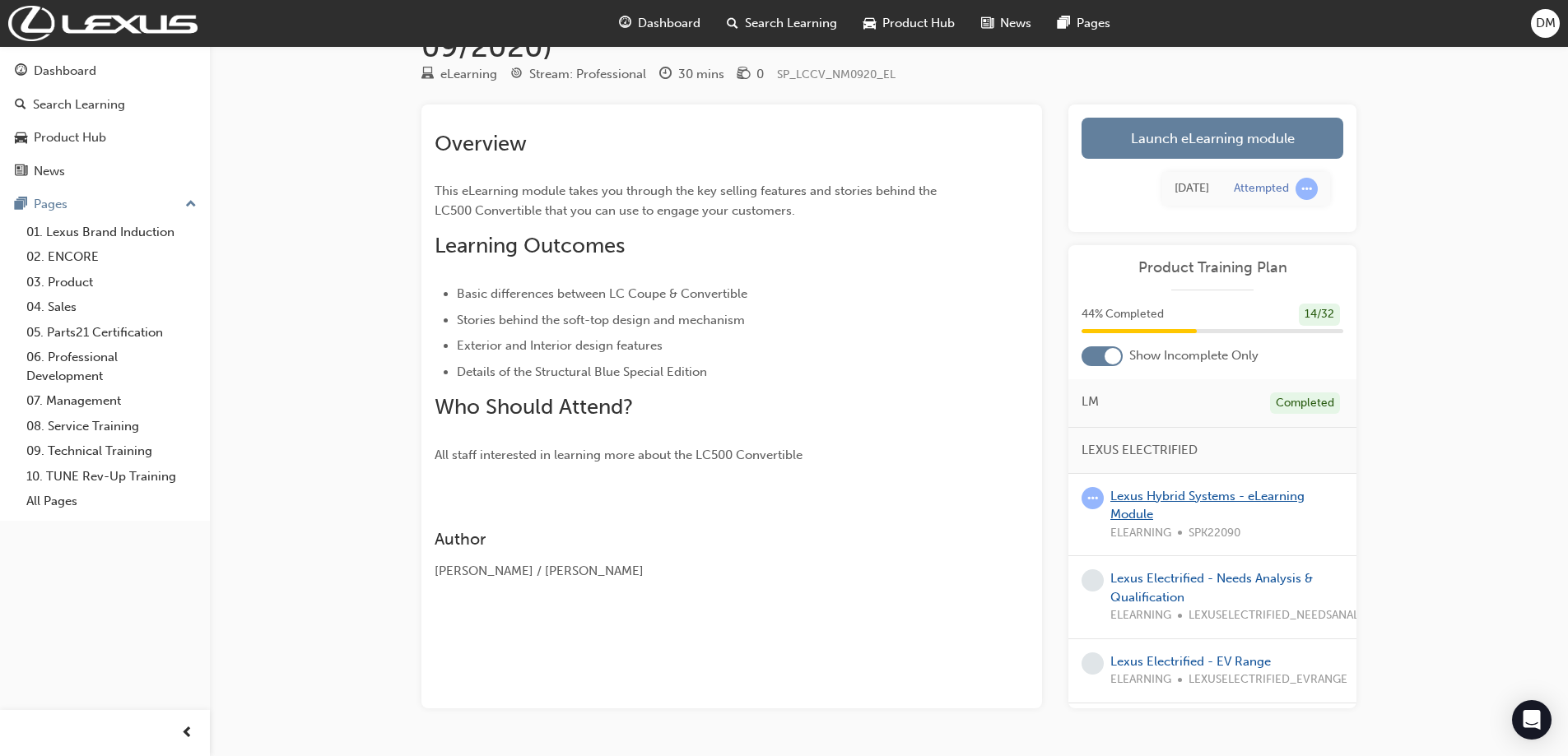
scroll to position [126, 0]
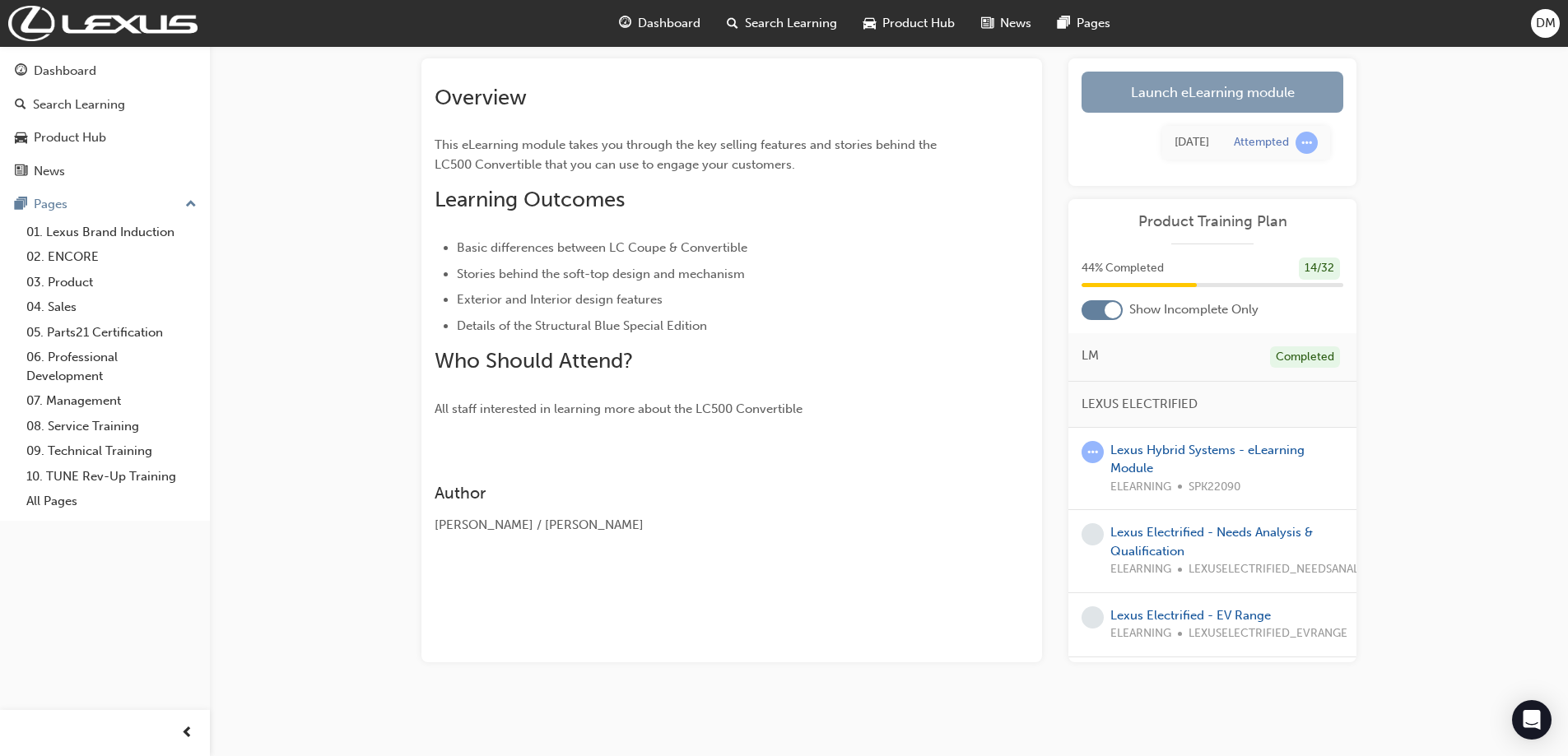
click at [1155, 90] on link "Launch eLearning module" at bounding box center [1212, 92] width 262 height 41
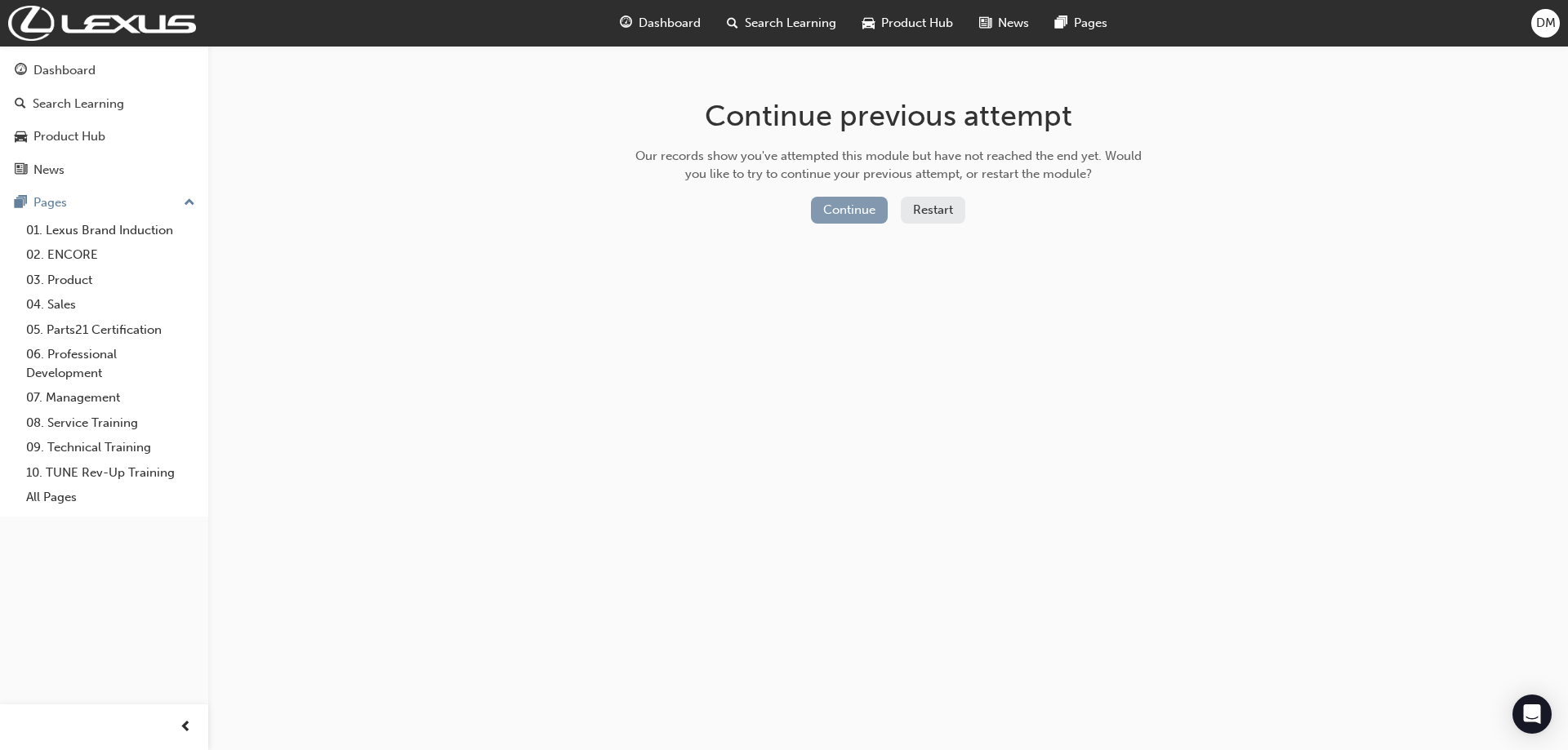
click at [859, 210] on button "Continue" at bounding box center [849, 209] width 76 height 27
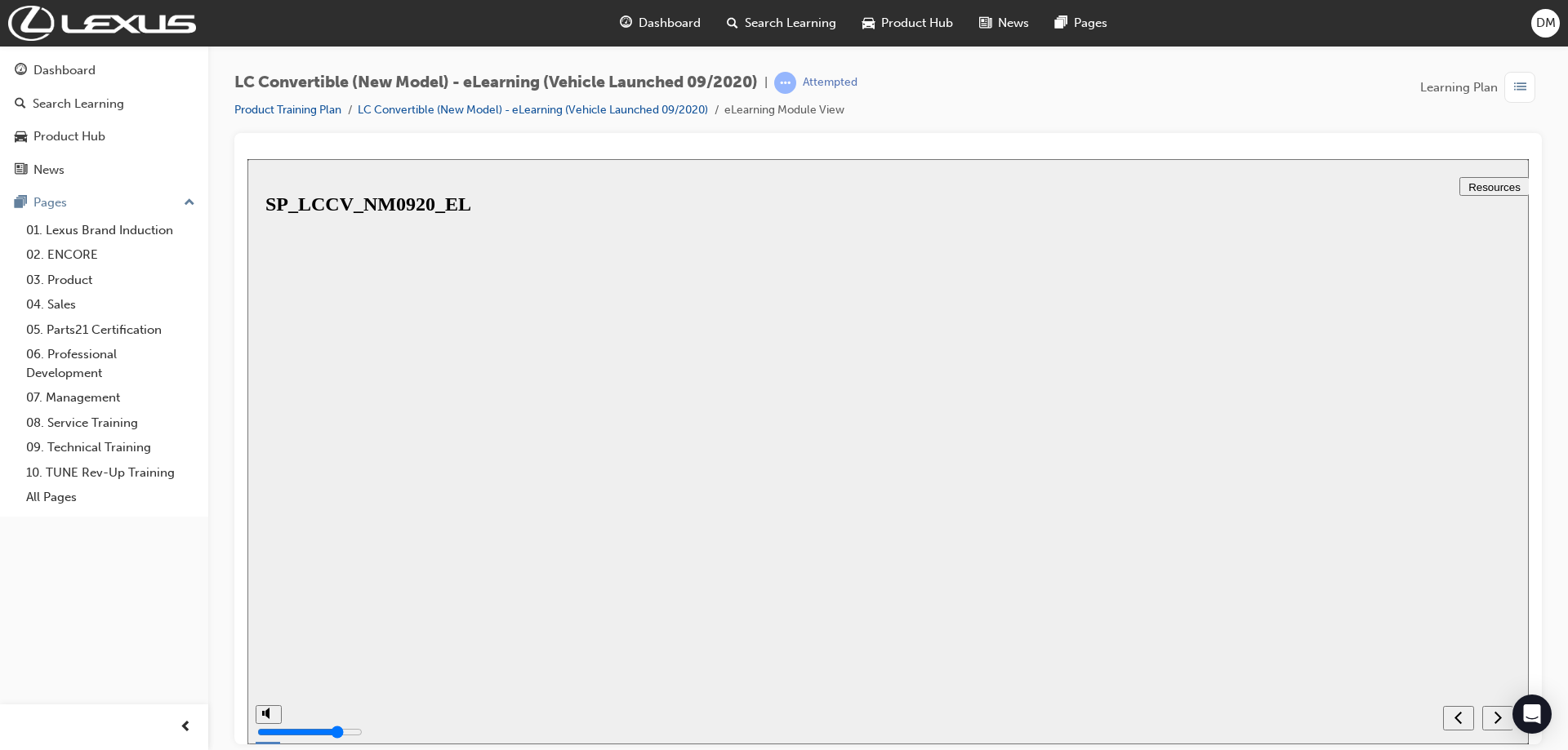
click at [302, 728] on button "Resume" at bounding box center [274, 736] width 54 height 17
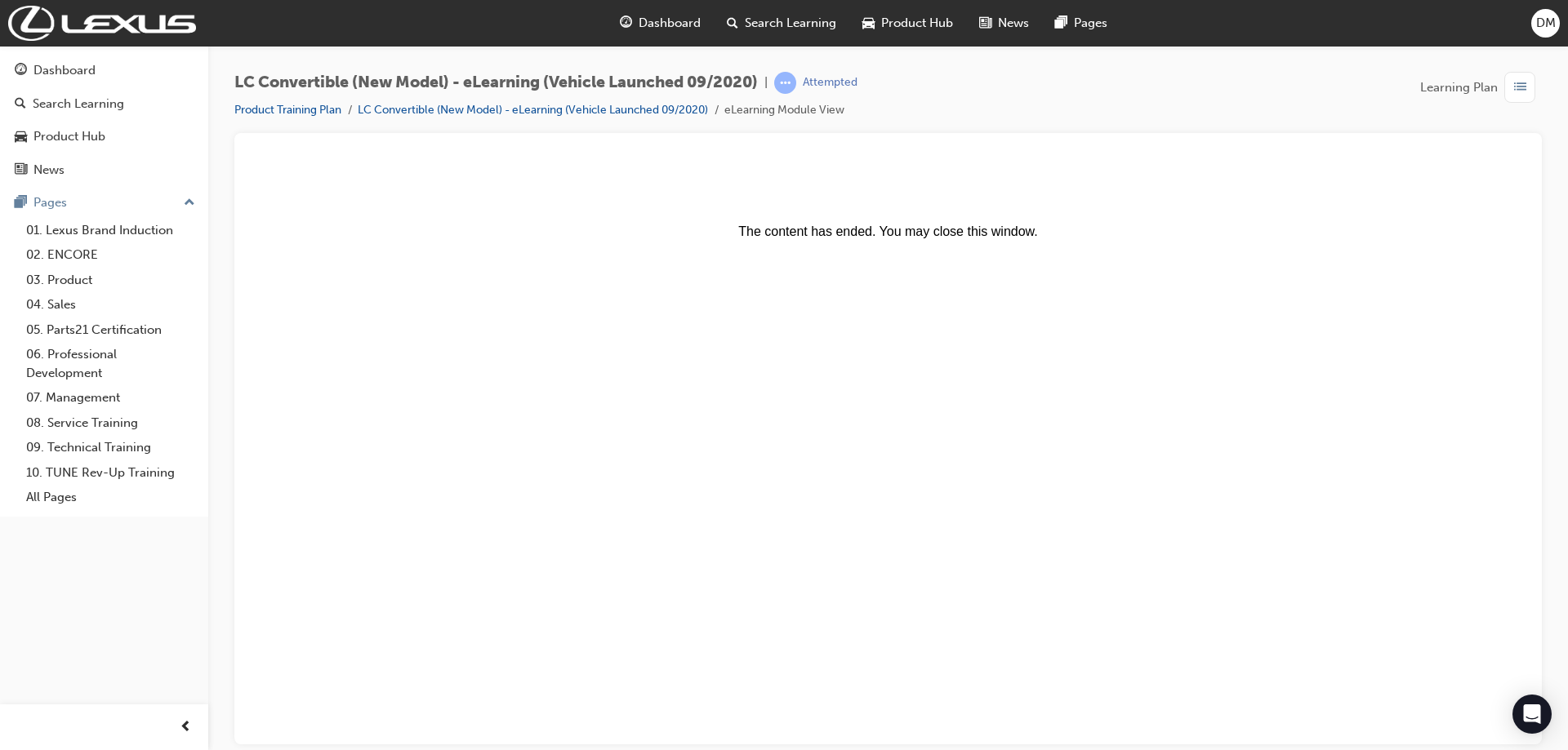
click at [861, 256] on body "The content has ended. You may close this window." at bounding box center [888, 450] width 1268 height 572
click at [963, 253] on body "The content has ended. You may close this window." at bounding box center [888, 450] width 1268 height 572
click at [1015, 248] on body "The content has ended. You may close this window." at bounding box center [888, 450] width 1268 height 572
click at [1053, 230] on center "The content has ended. You may close this window." at bounding box center [888, 201] width 1268 height 73
click at [949, 236] on font "The content has ended. You may close this window." at bounding box center [887, 230] width 299 height 14
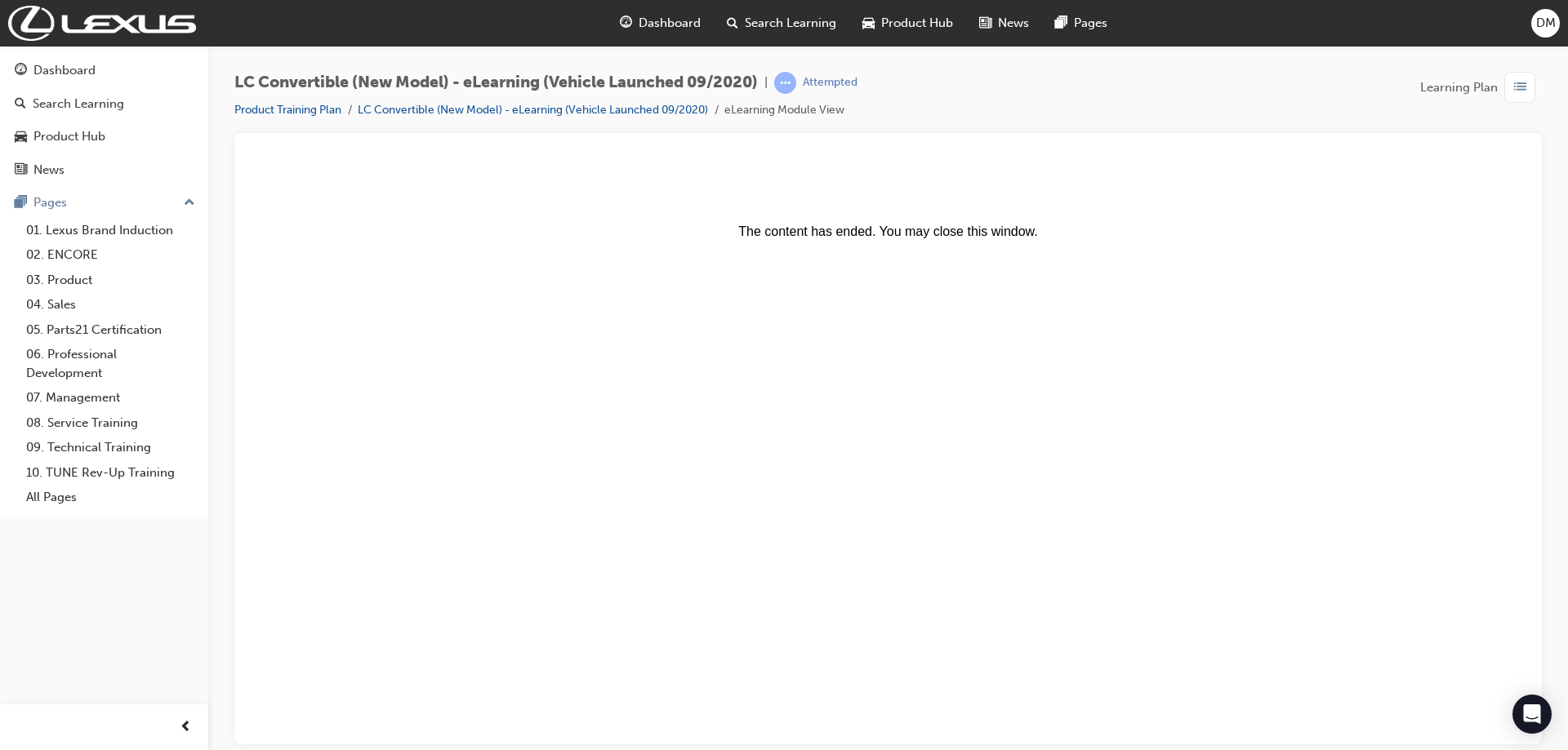
click at [790, 221] on center "The content has ended. You may close this window." at bounding box center [888, 201] width 1268 height 73
click at [575, 105] on link "LC Convertible (New Model) - eLearning (Vehicle Launched 09/2020)" at bounding box center [532, 110] width 350 height 14
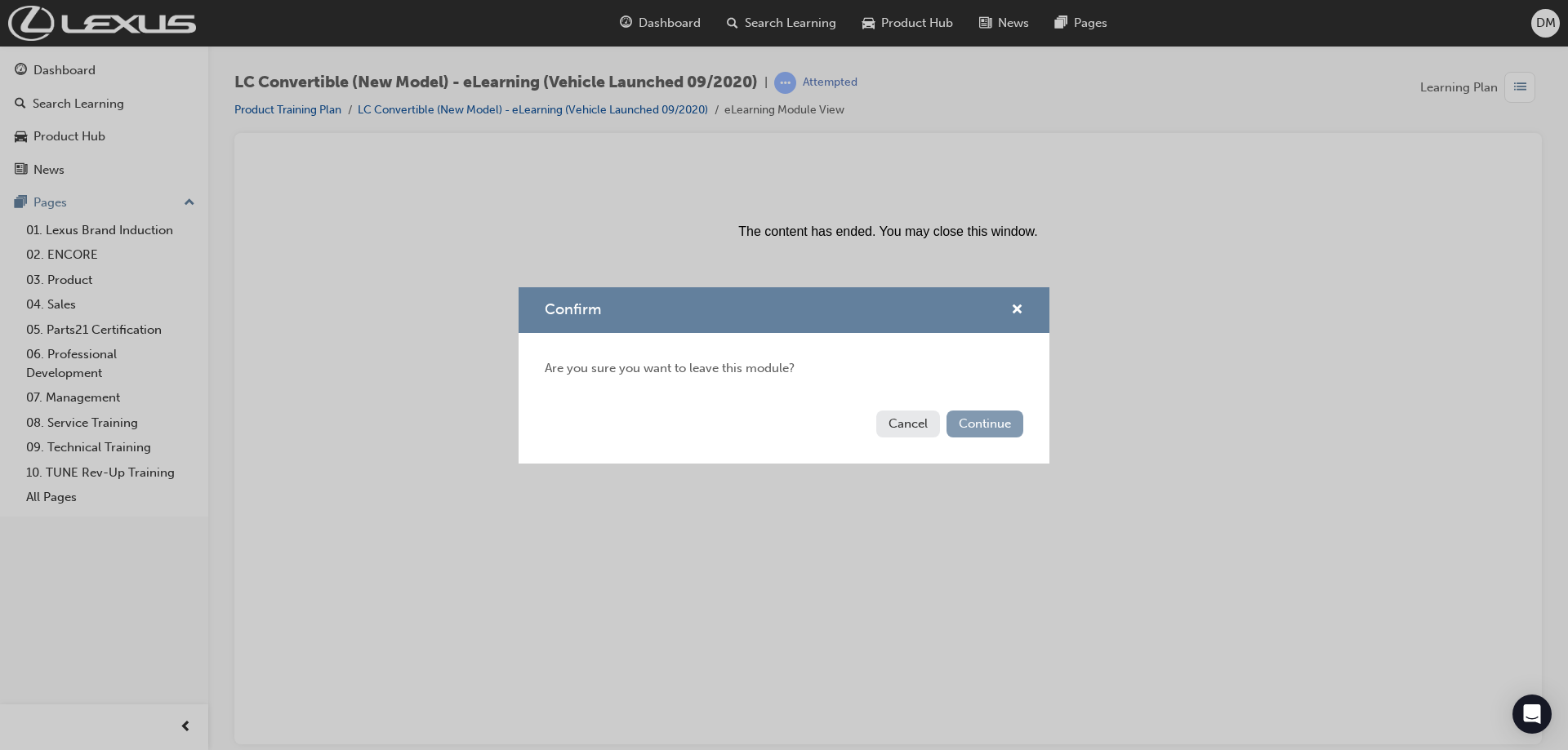
click at [1004, 422] on button "Continue" at bounding box center [984, 424] width 76 height 27
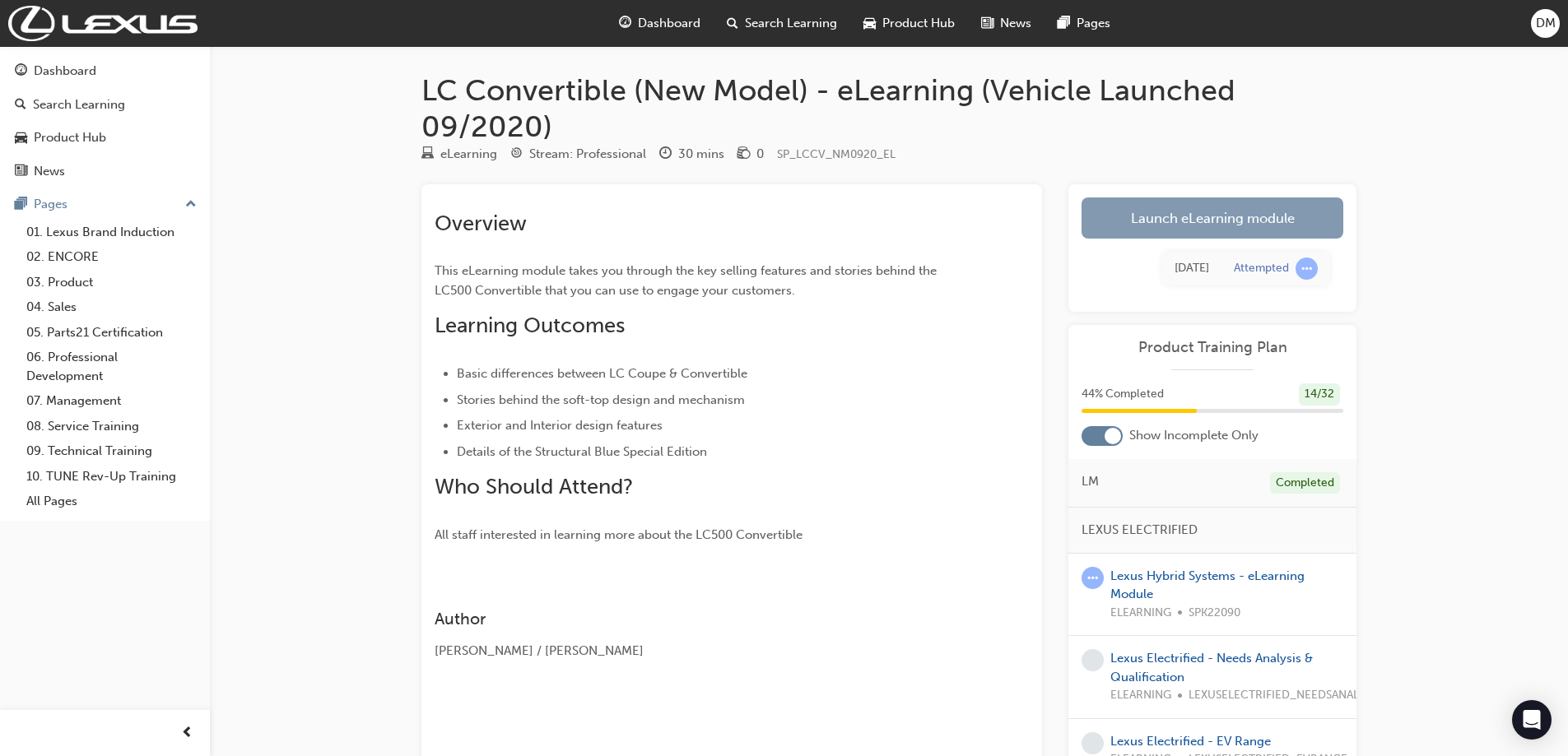
click at [1158, 211] on link "Launch eLearning module" at bounding box center [1212, 217] width 262 height 41
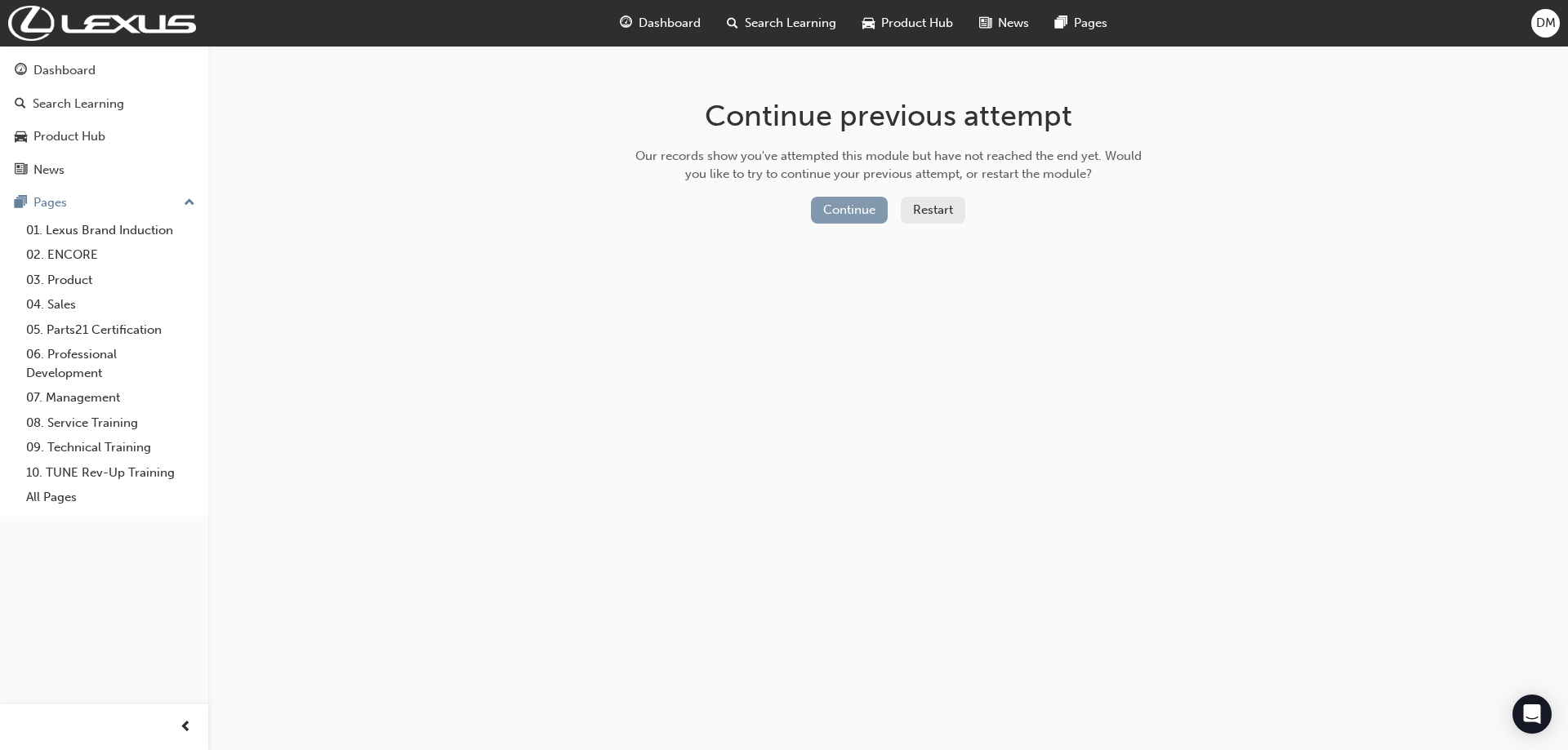
click at [832, 214] on button "Continue" at bounding box center [849, 209] width 76 height 27
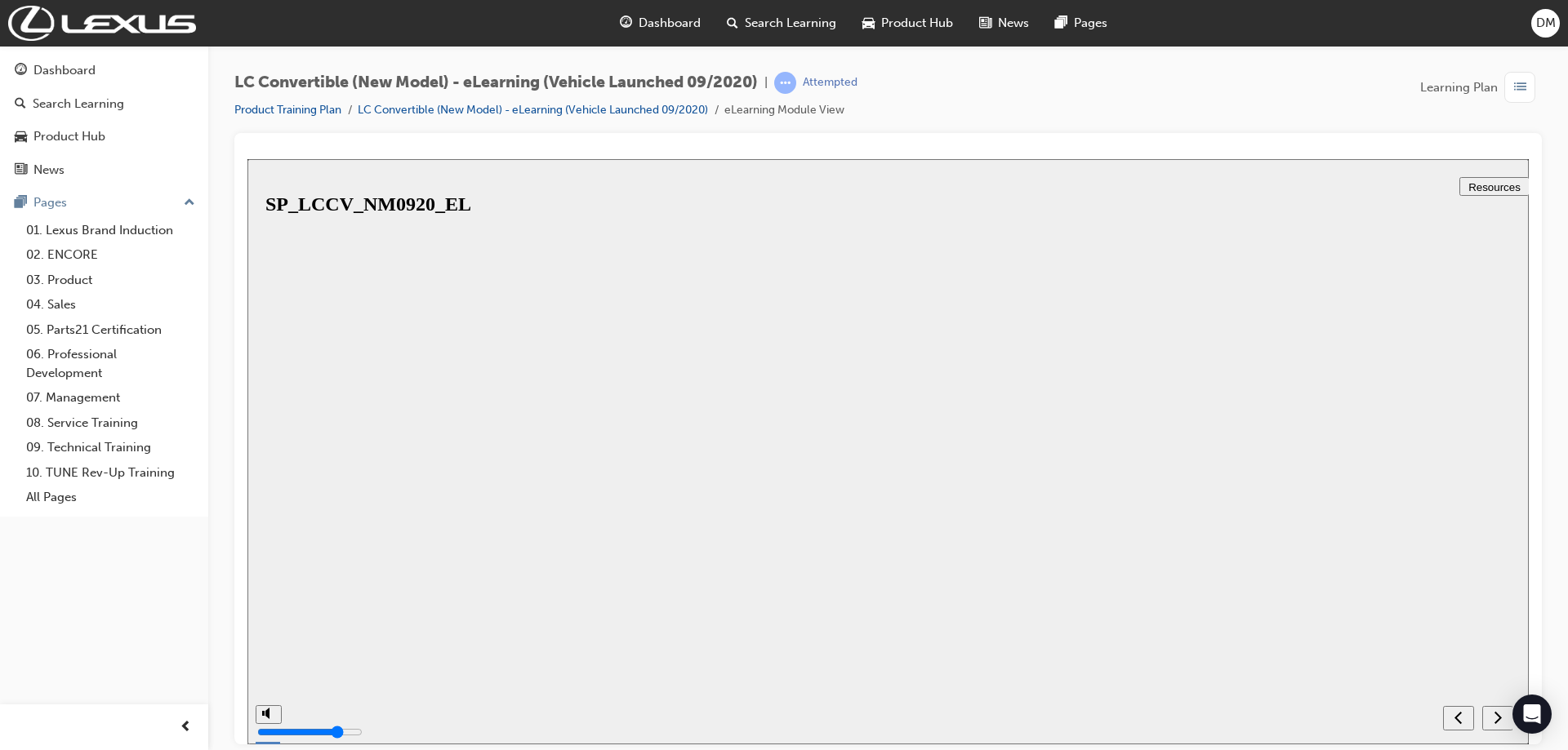
click at [334, 745] on button "Restart" at bounding box center [291, 763] width 87 height 36
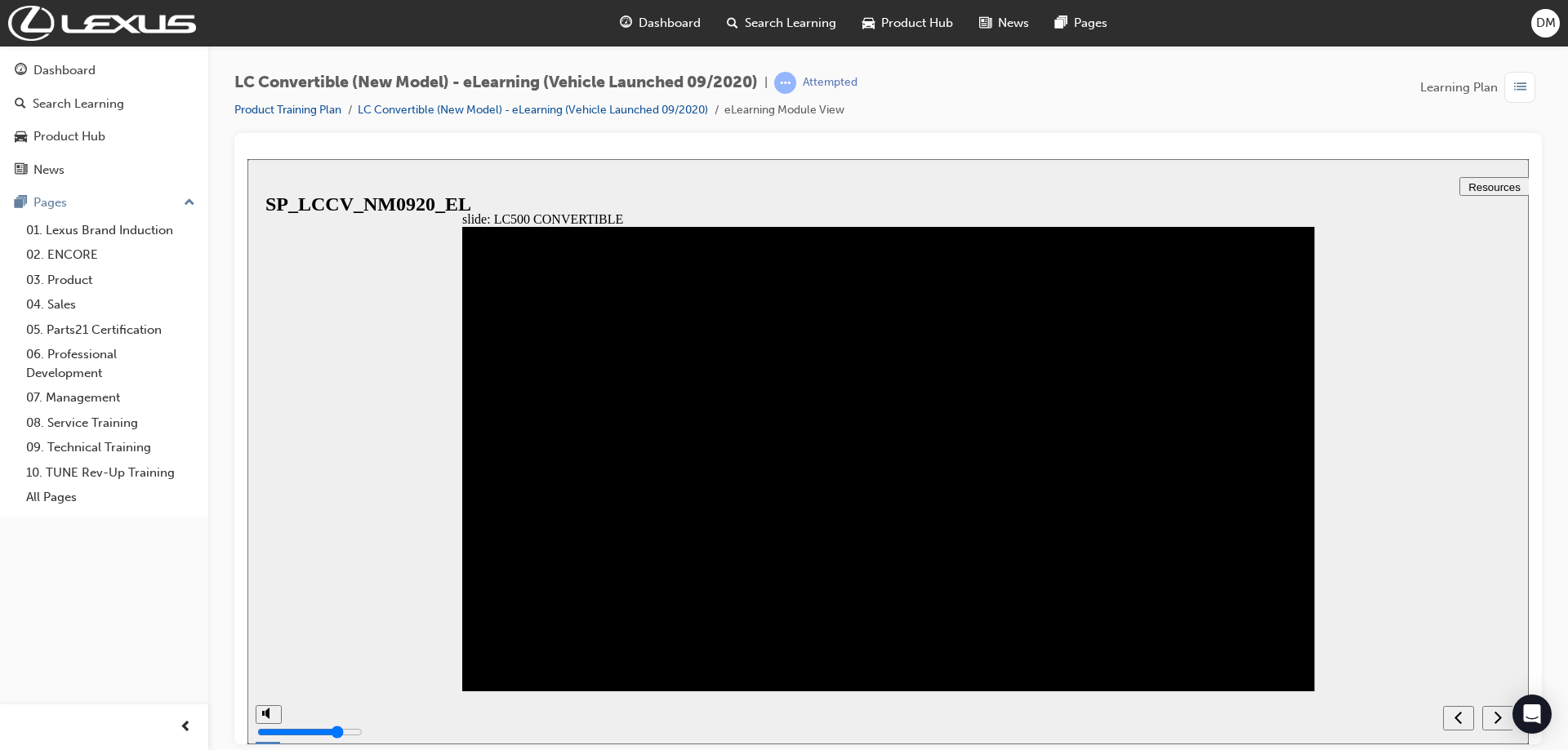
click at [1450, 719] on div "previous" at bounding box center [1459, 717] width 18 height 17
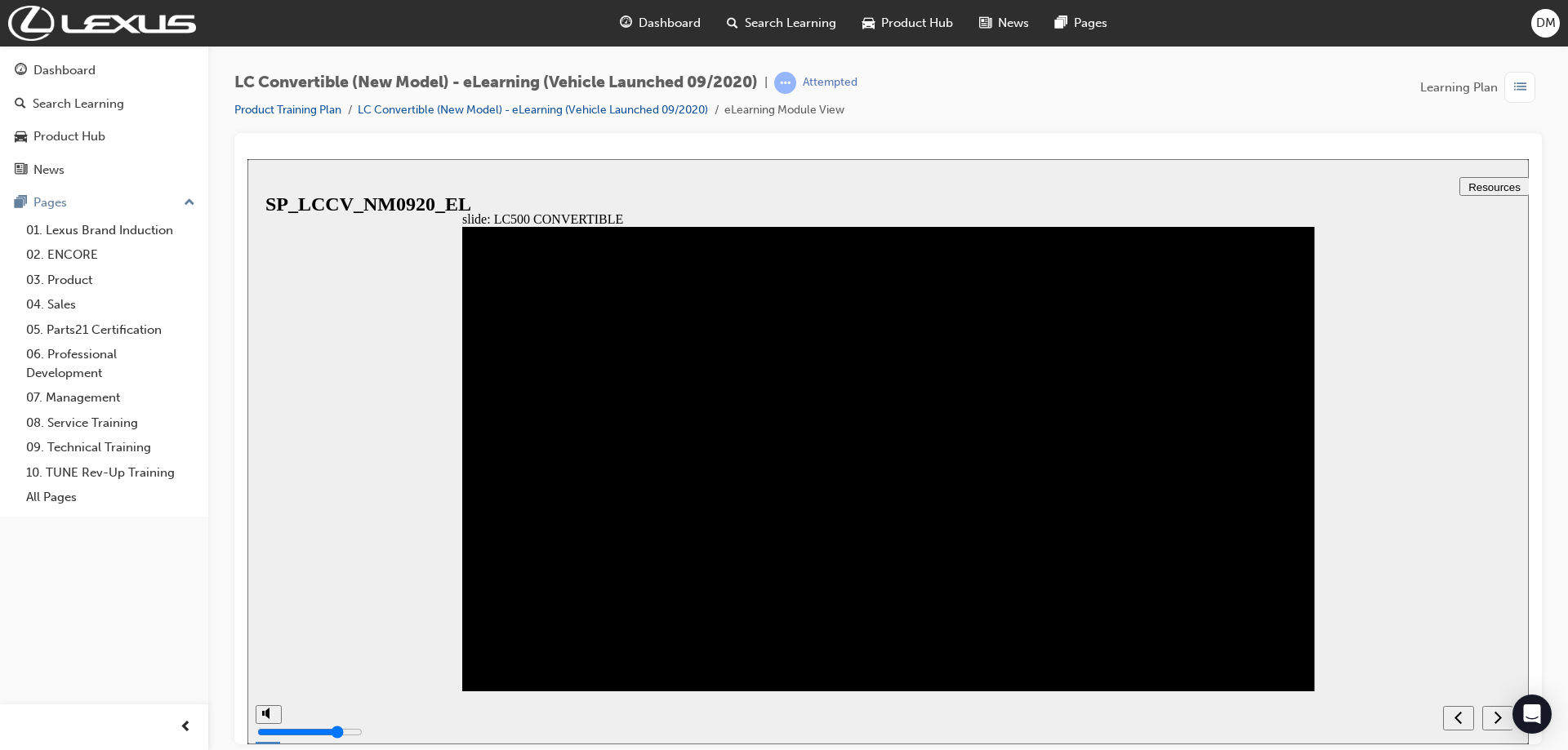
click at [1450, 712] on div "previous" at bounding box center [1459, 717] width 18 height 17
click at [1495, 719] on icon "next" at bounding box center [1498, 716] width 8 height 15
click at [1489, 722] on div "next" at bounding box center [1498, 717] width 18 height 17
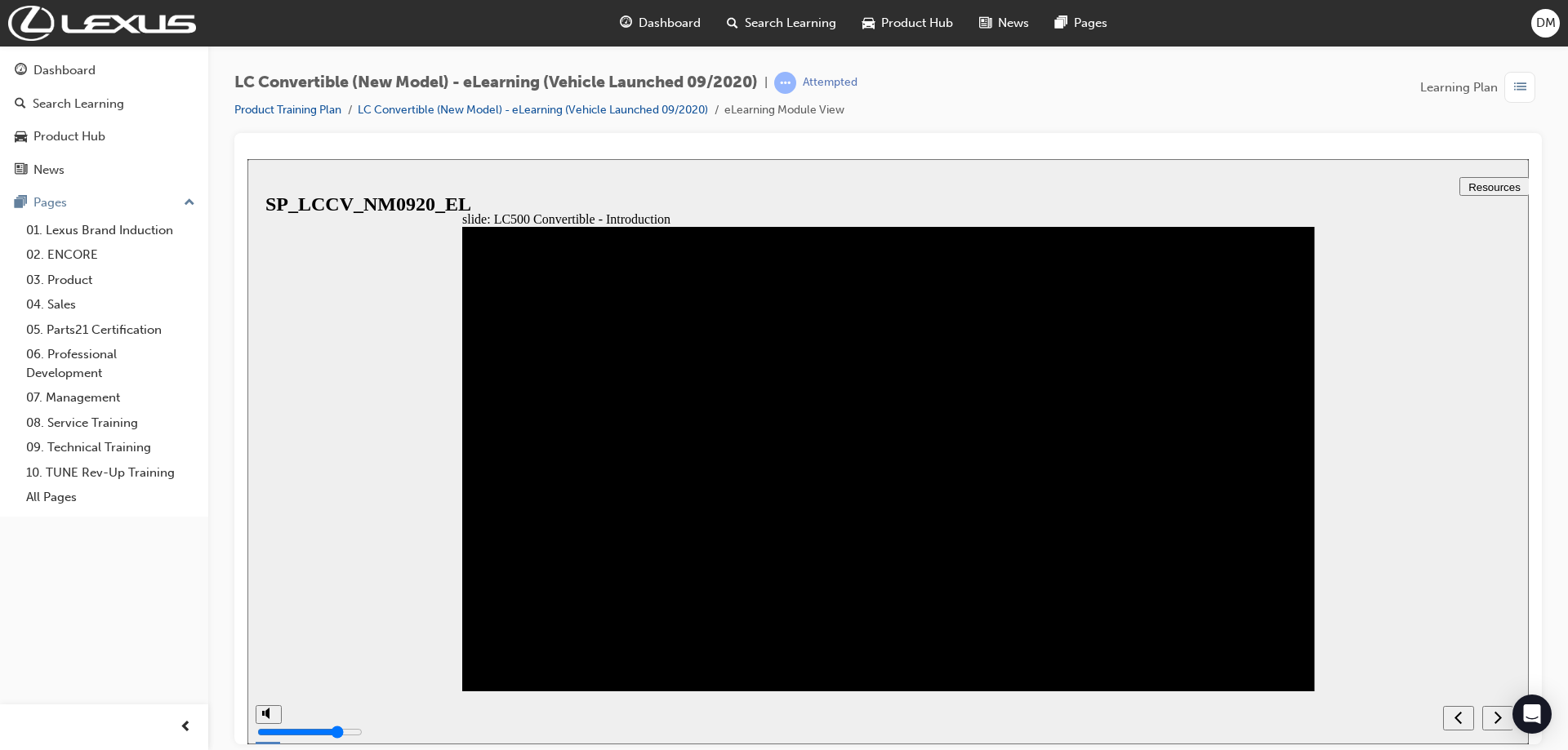
click at [1490, 721] on div "next" at bounding box center [1498, 717] width 18 height 17
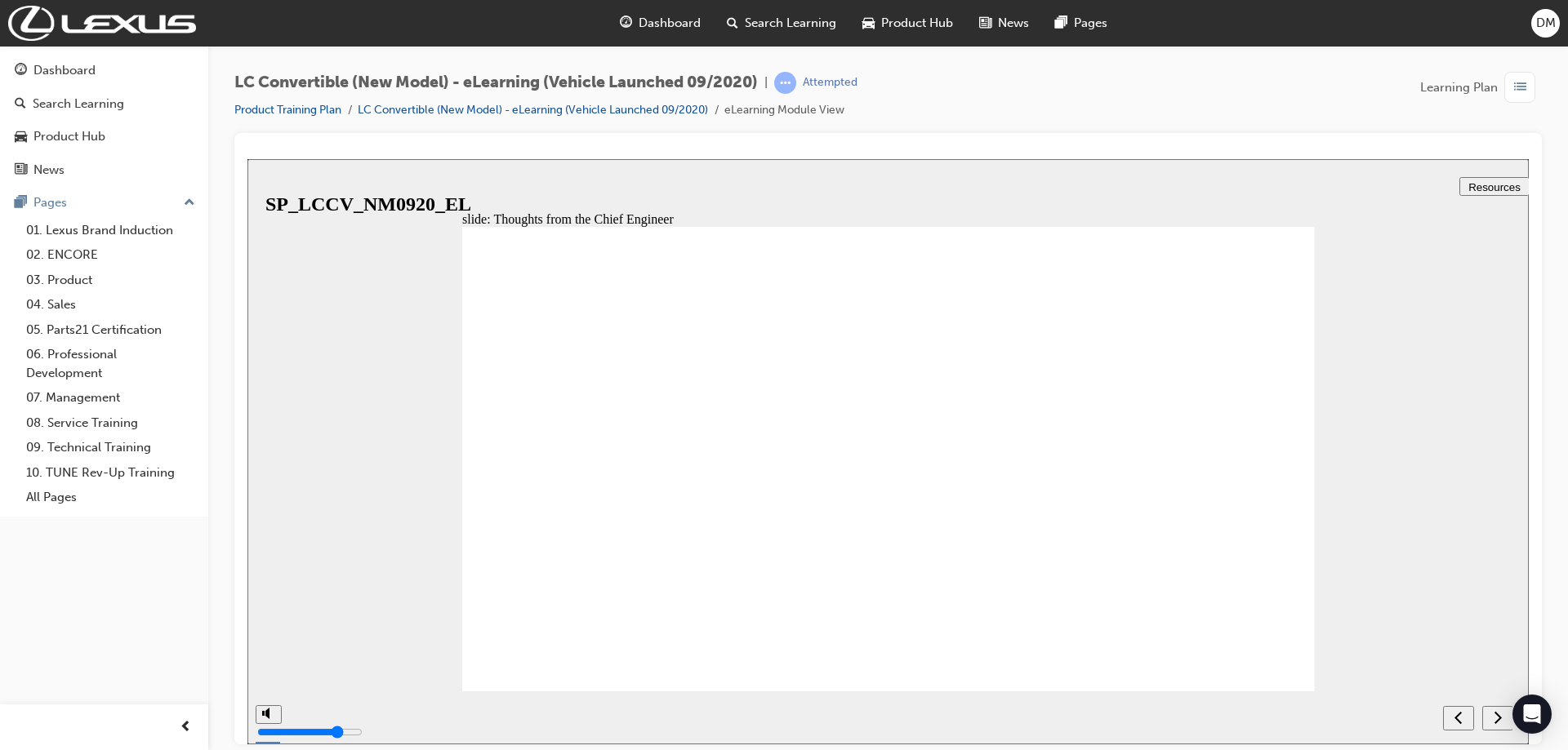
drag, startPoint x: 1489, startPoint y: 715, endPoint x: 1131, endPoint y: 598, distance: 376.6
click at [1145, 602] on div "slide: Thoughts from the Chief Engineer Rectangle 9 {"HashCode":-675709299,"Pla…" at bounding box center [887, 451] width 1281 height 585
click at [1502, 711] on div "next" at bounding box center [1498, 717] width 18 height 17
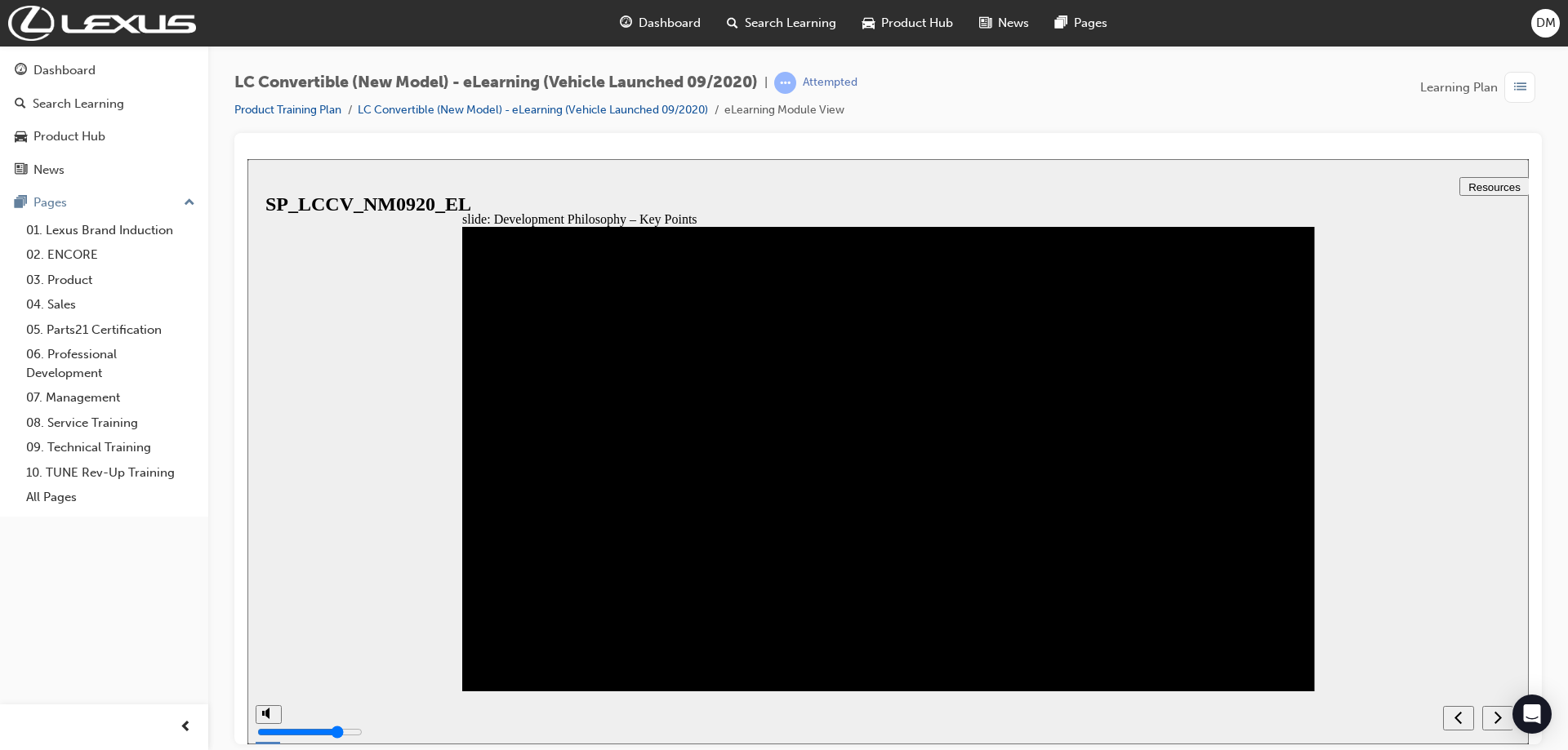
click at [1502, 711] on div "next" at bounding box center [1498, 717] width 18 height 17
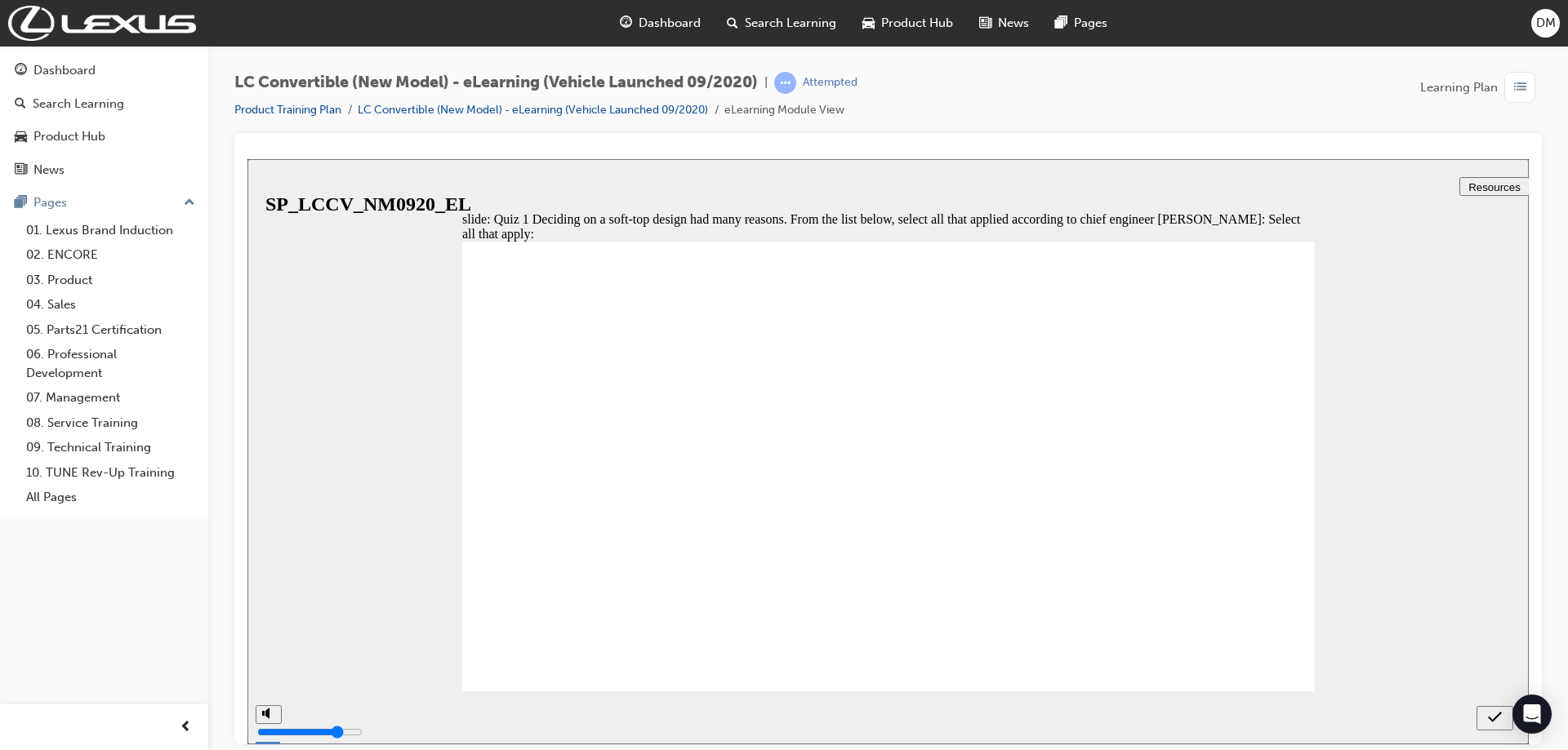
checkbox input "true"
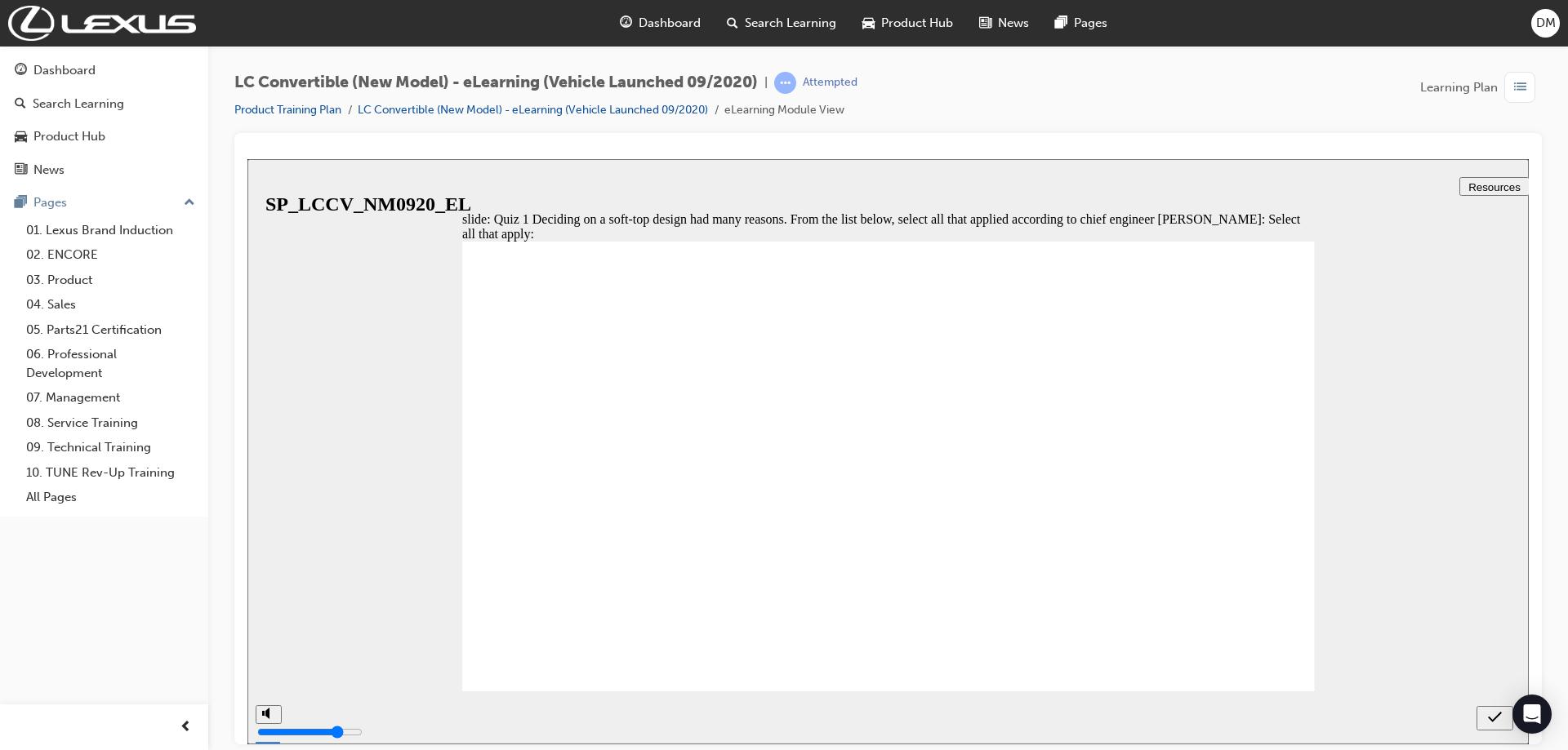
click at [1490, 719] on icon "submit" at bounding box center [1495, 716] width 14 height 15
checkbox input "true"
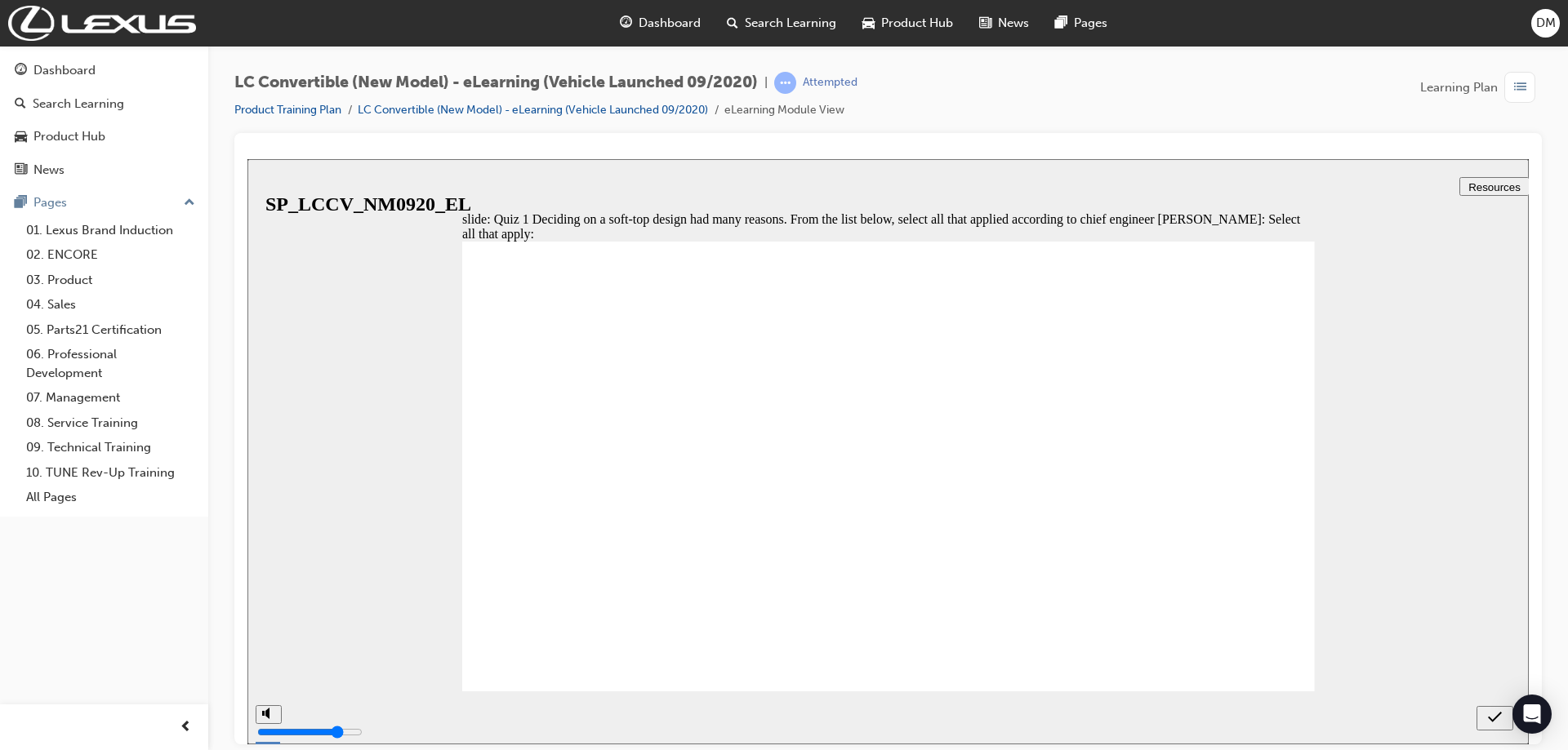
click at [1502, 716] on div "submit" at bounding box center [1495, 717] width 24 height 17
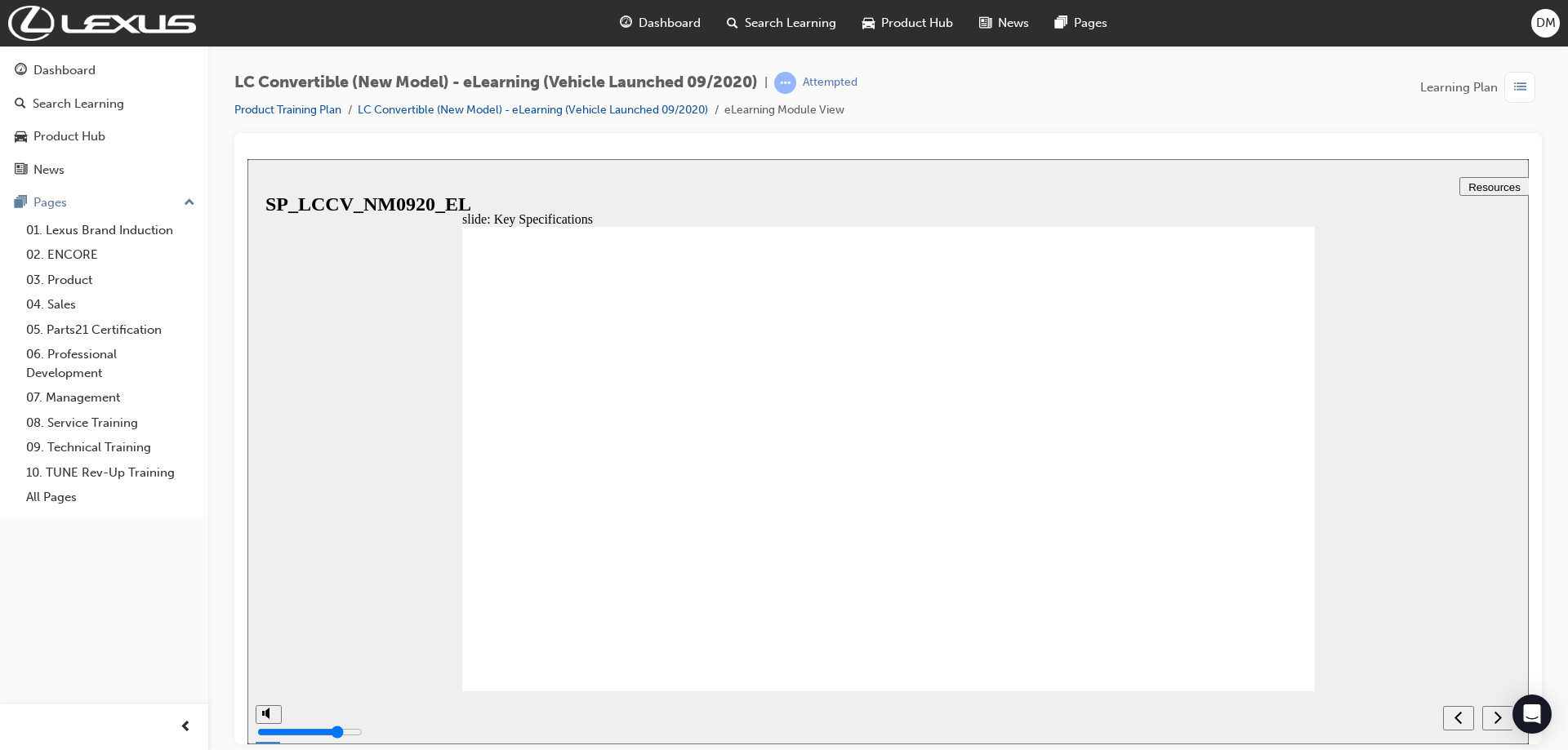
click at [1489, 712] on div "next" at bounding box center [1498, 717] width 18 height 17
click at [1492, 717] on div "next" at bounding box center [1498, 717] width 18 height 17
click at [1494, 715] on icon "next" at bounding box center [1498, 716] width 8 height 15
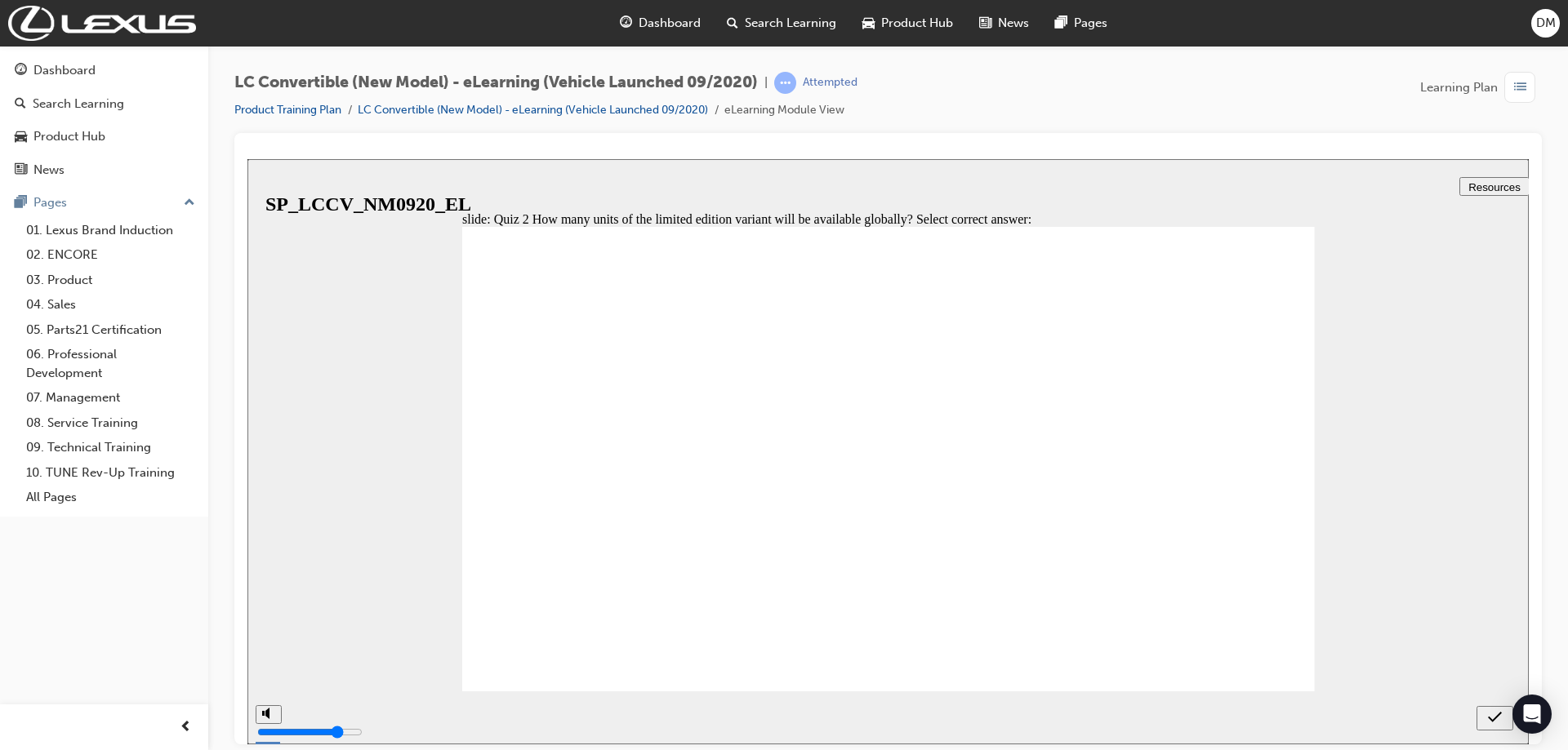
click at [1494, 715] on icon "submit" at bounding box center [1495, 716] width 14 height 15
radio input "true"
click at [1489, 720] on icon "submit" at bounding box center [1495, 716] width 14 height 15
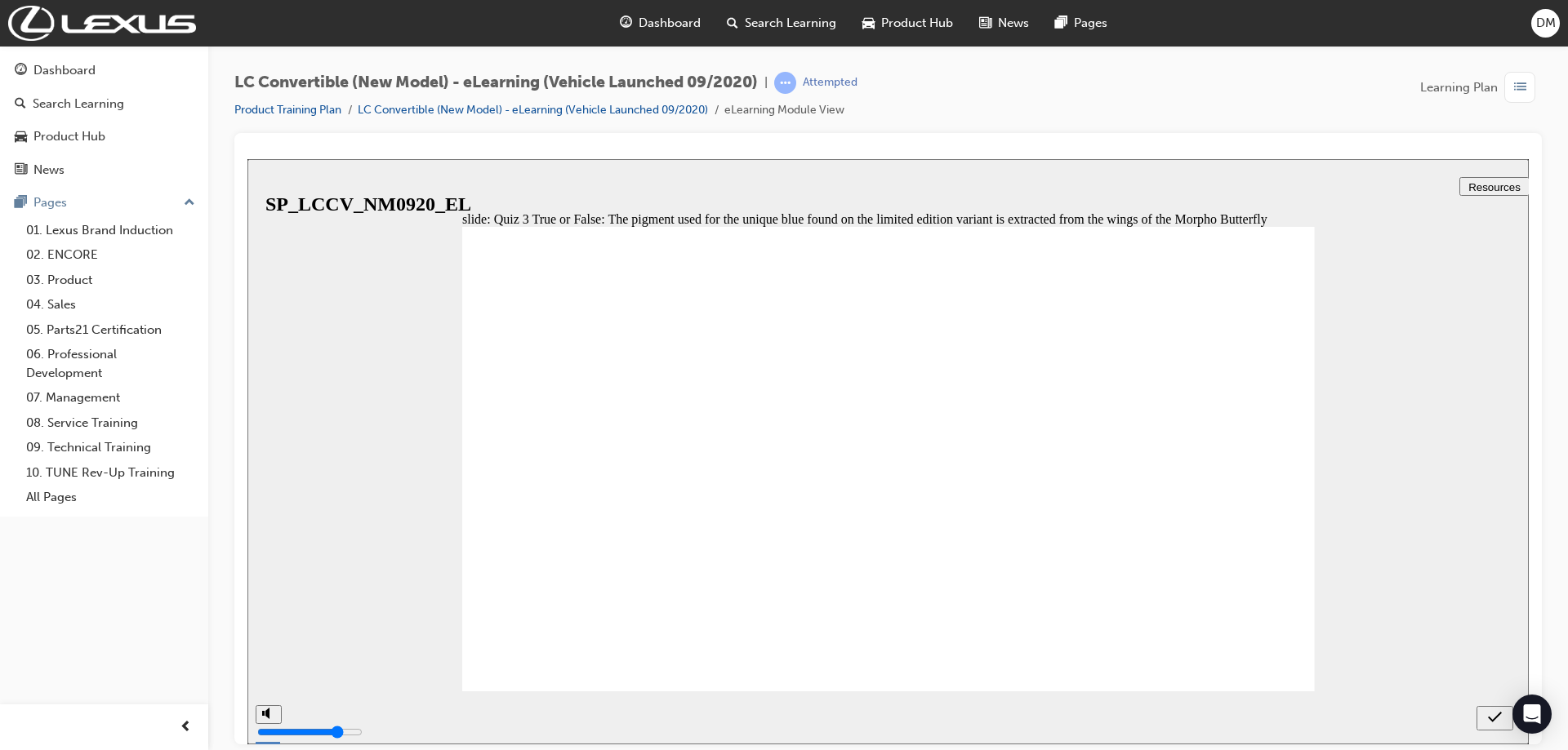
radio input "true"
click at [1492, 713] on icon "submit" at bounding box center [1495, 716] width 14 height 15
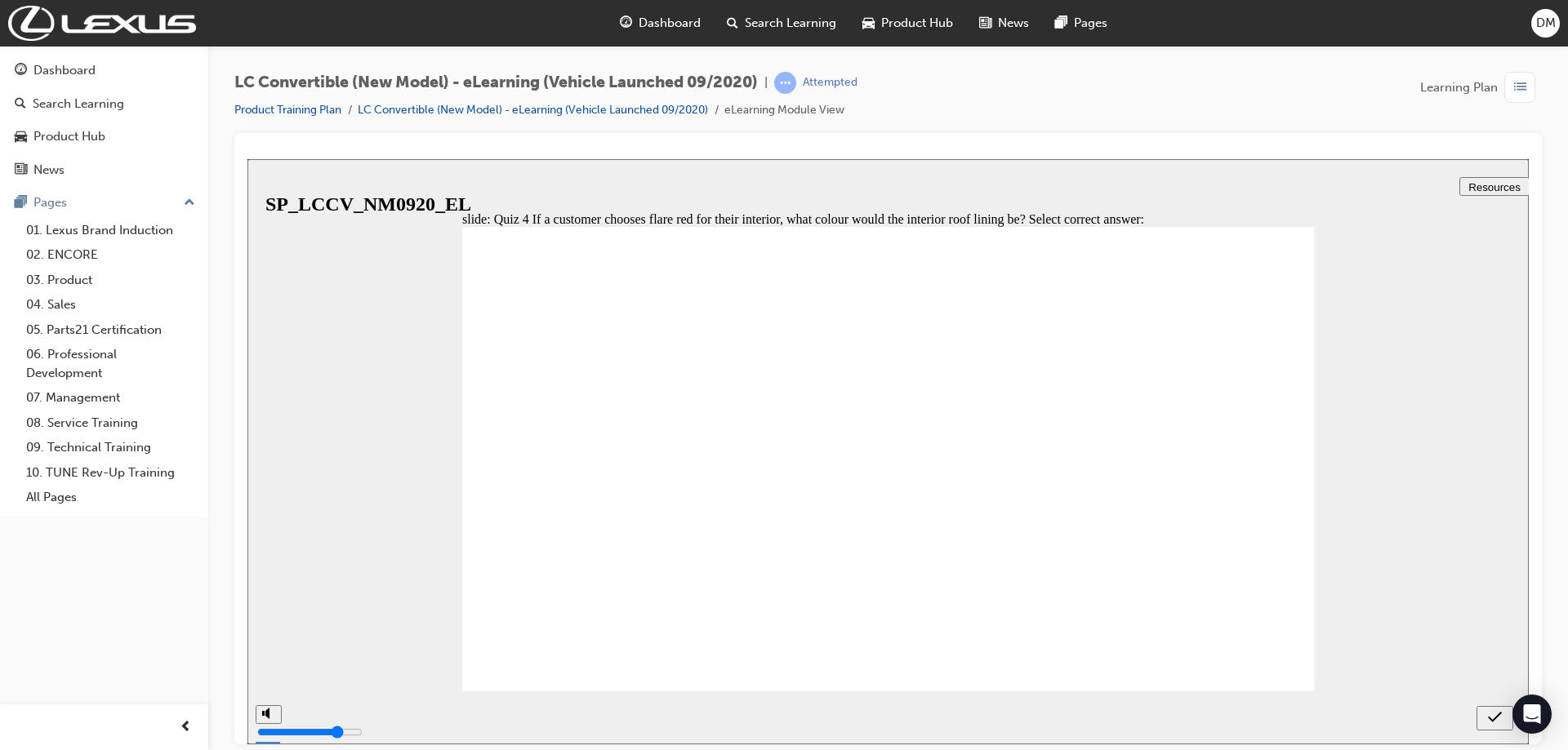
radio input "true"
click at [1492, 718] on icon "submit" at bounding box center [1495, 716] width 14 height 15
click at [1489, 717] on div "next" at bounding box center [1498, 717] width 18 height 17
click at [1489, 716] on div "previous" at bounding box center [1498, 717] width 18 height 17
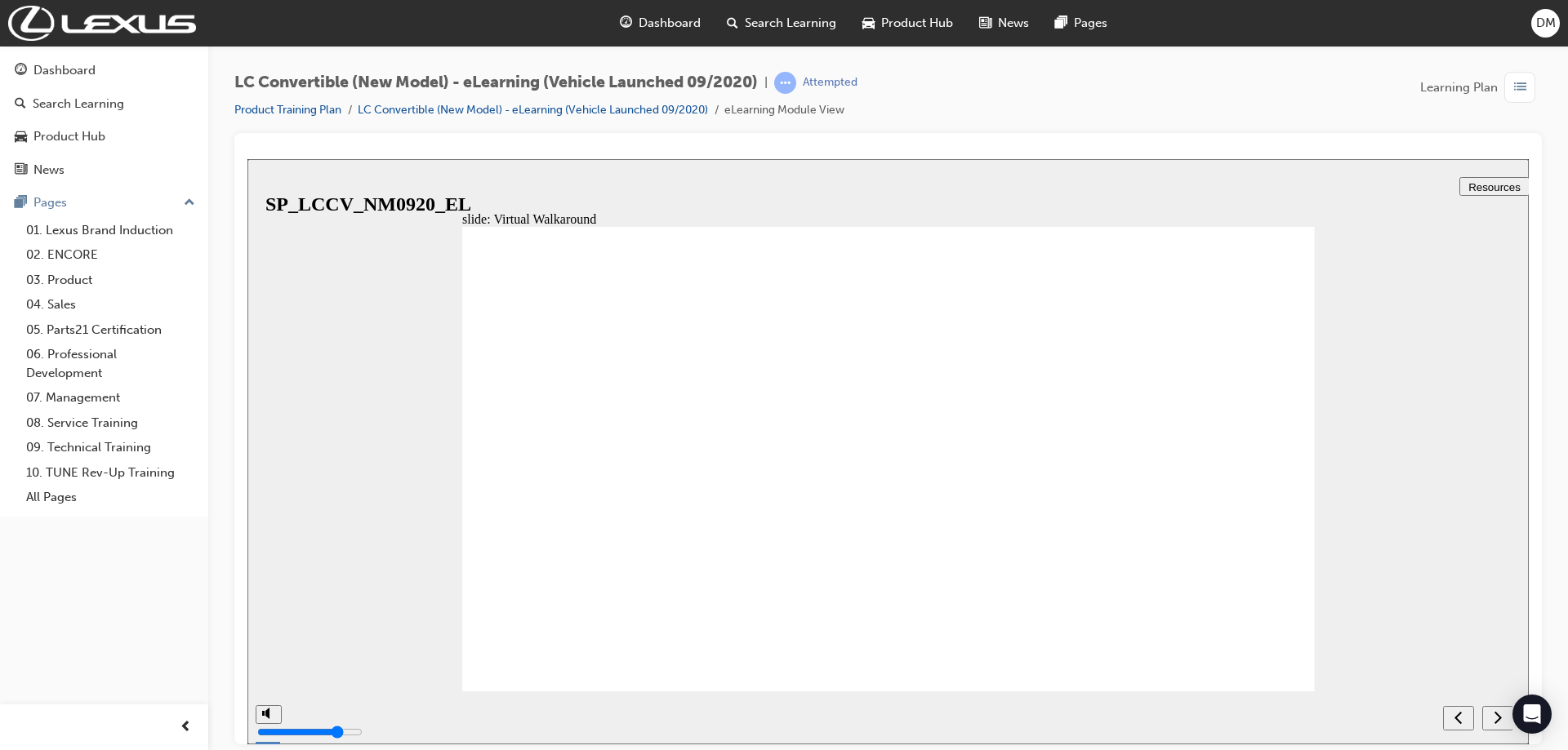
click at [1489, 716] on div "next" at bounding box center [1498, 717] width 18 height 17
click at [1489, 716] on div "previous" at bounding box center [1498, 717] width 18 height 17
click at [1489, 716] on div "next" at bounding box center [1498, 717] width 18 height 17
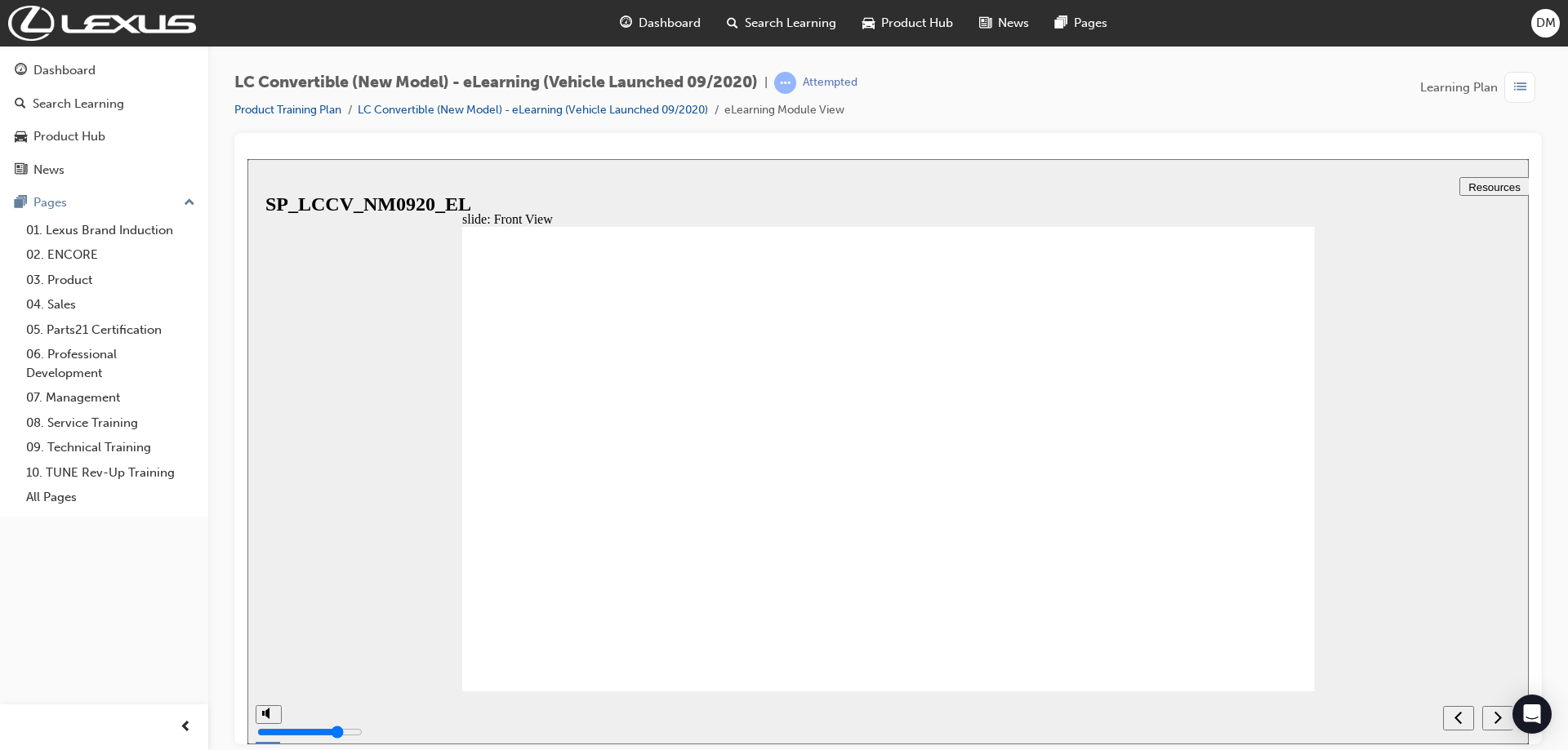
click at [1383, 385] on div "slide: Front View Rectangle 39 1 Rectangle 15 Straight Connector 11 1 Sports En…" at bounding box center [887, 451] width 1281 height 585
click at [1417, 481] on div "slide: Front View Rectangle 39 1 Rectangle 15 Straight Connector 11 1 Sports En…" at bounding box center [887, 451] width 1281 height 585
click at [1489, 716] on div "next" at bounding box center [1498, 717] width 18 height 17
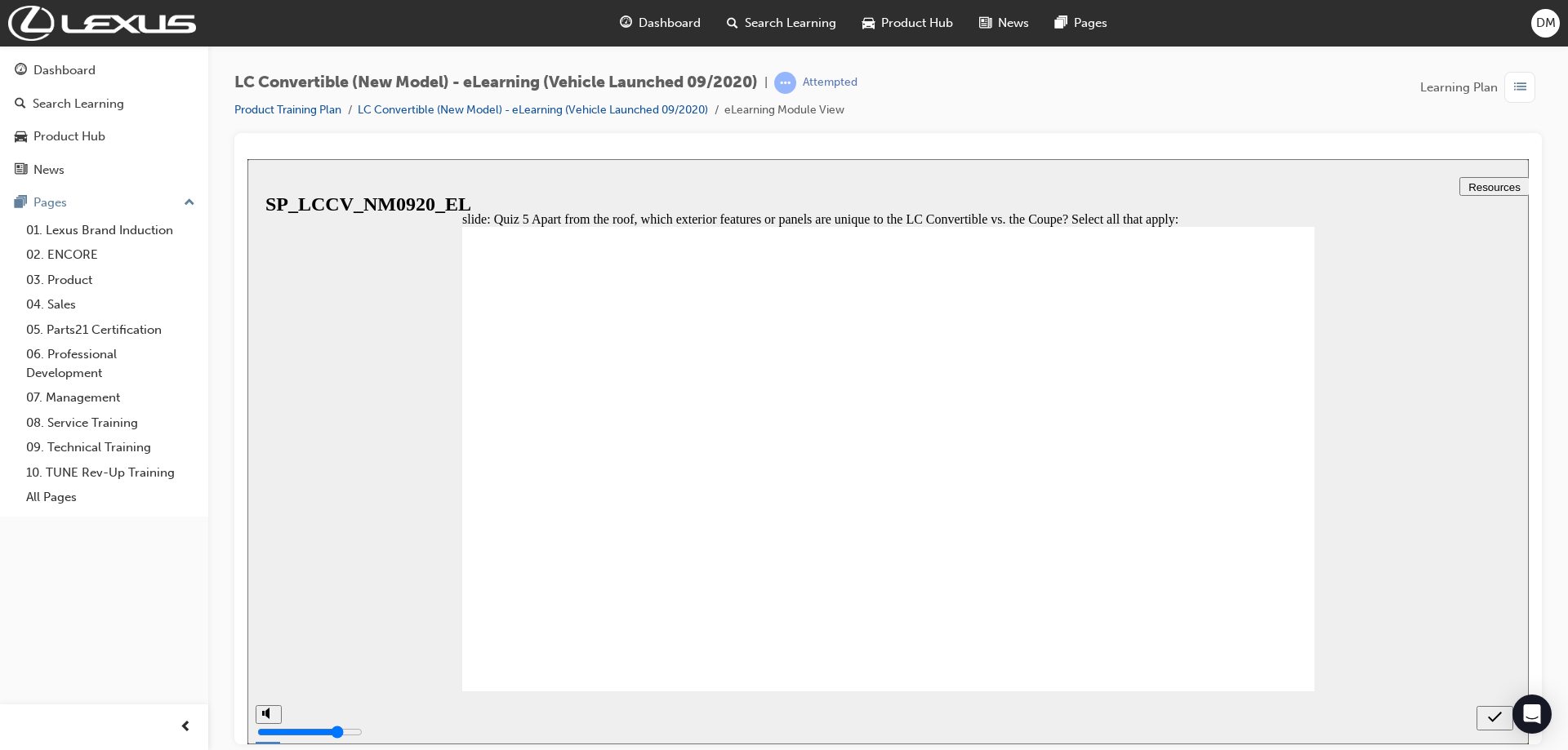
checkbox input "true"
checkbox input "false"
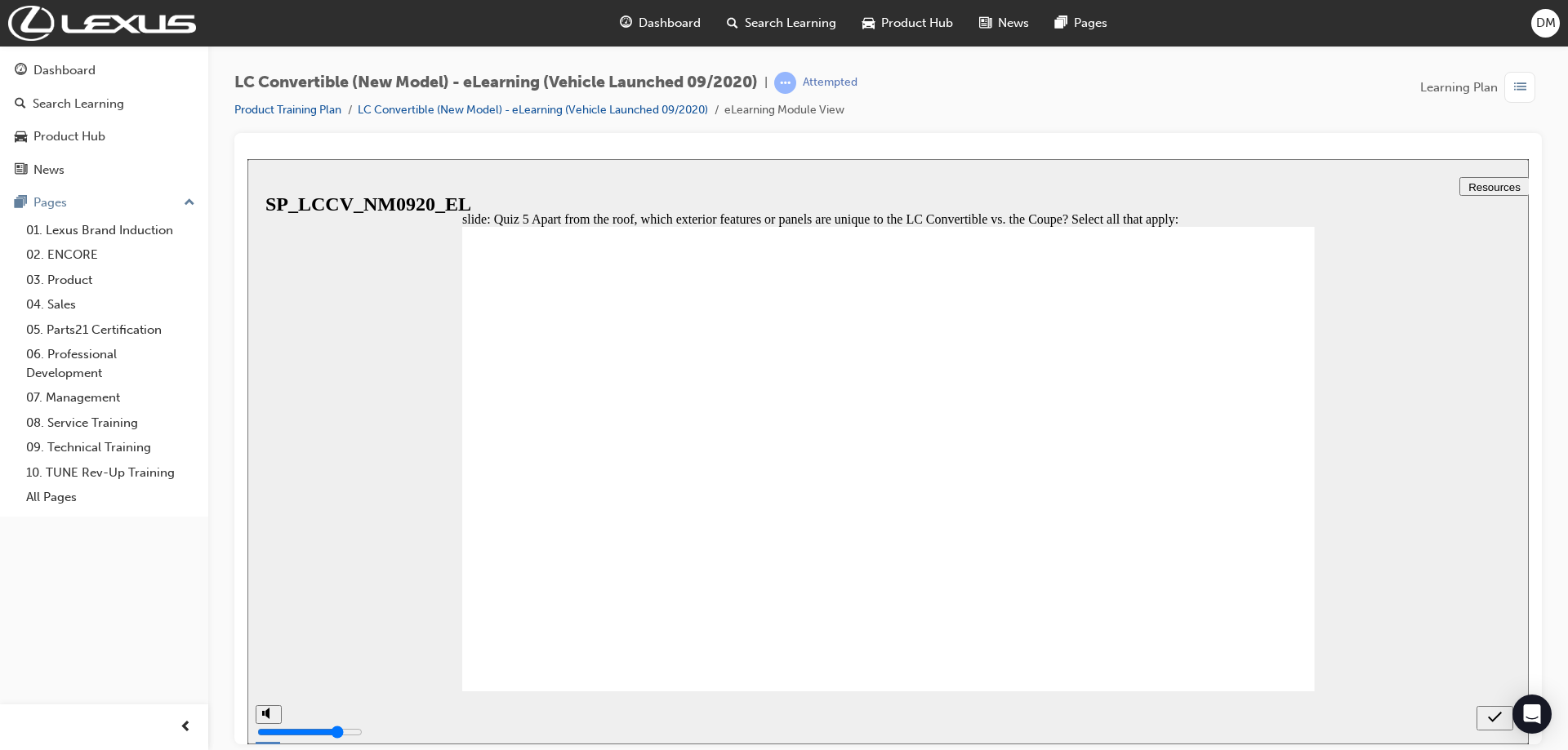
checkbox input "true"
click at [1492, 720] on icon "submit" at bounding box center [1495, 716] width 14 height 11
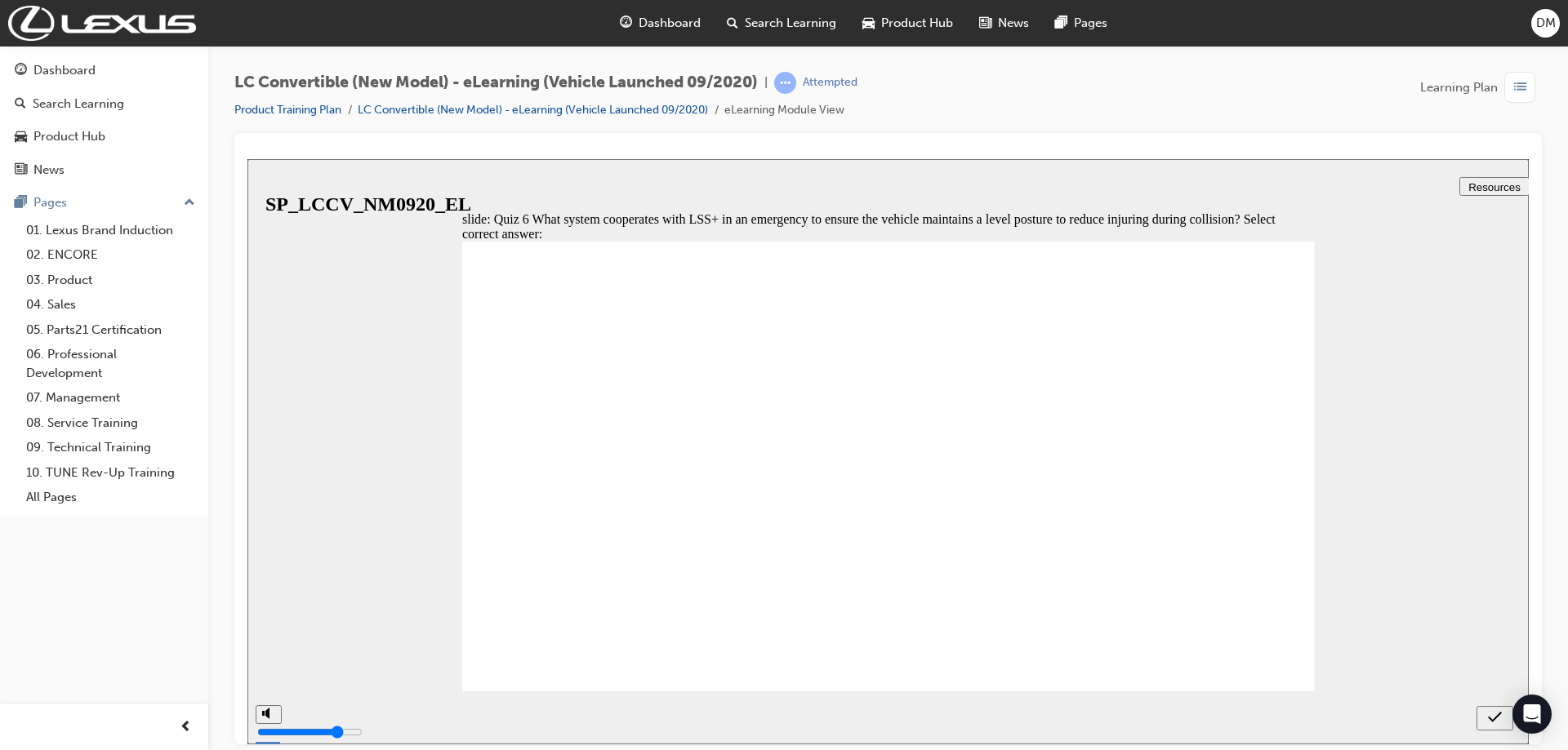
radio input "true"
click at [1497, 711] on icon "submit" at bounding box center [1495, 716] width 14 height 15
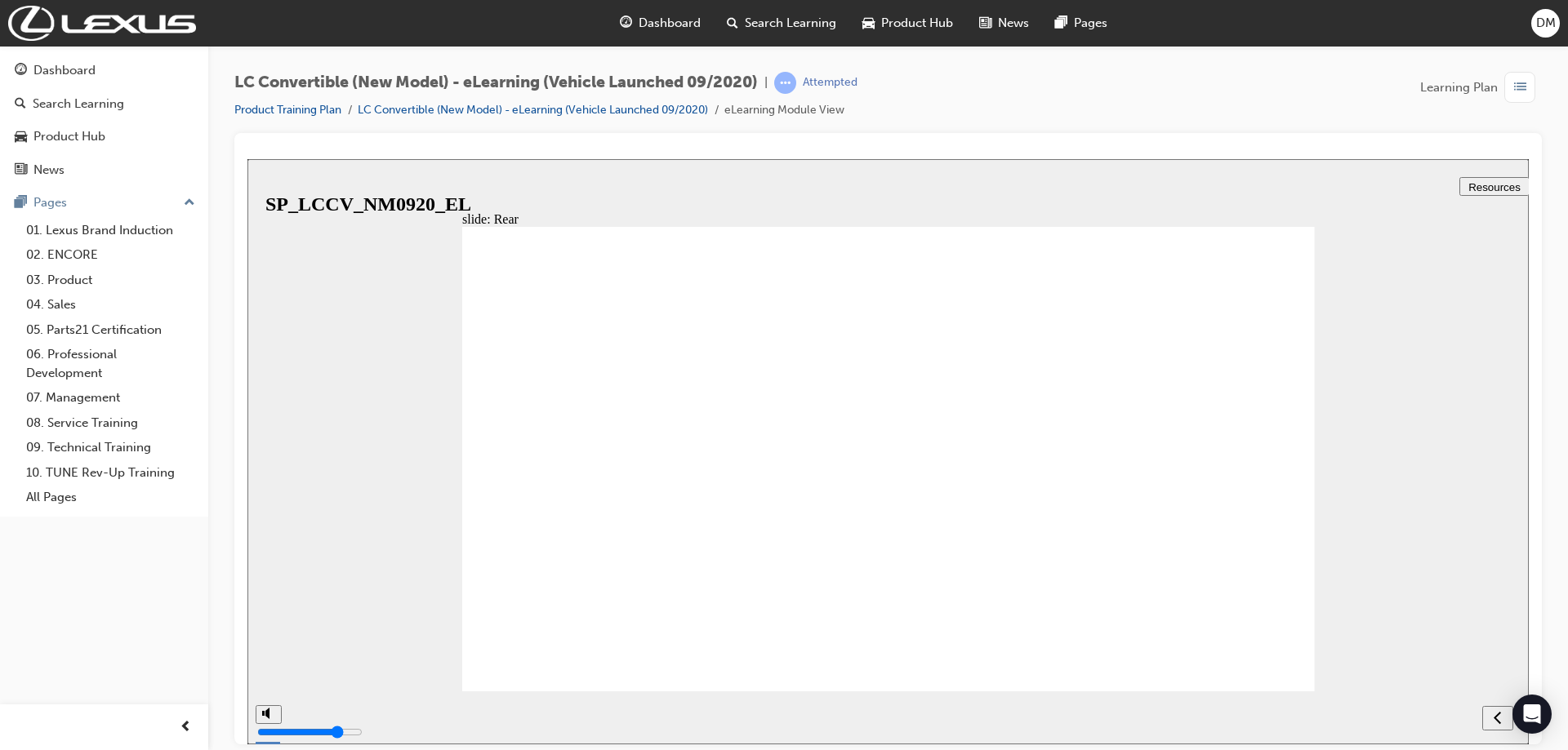
click at [1489, 713] on div "next" at bounding box center [1498, 717] width 18 height 17
radio input "true"
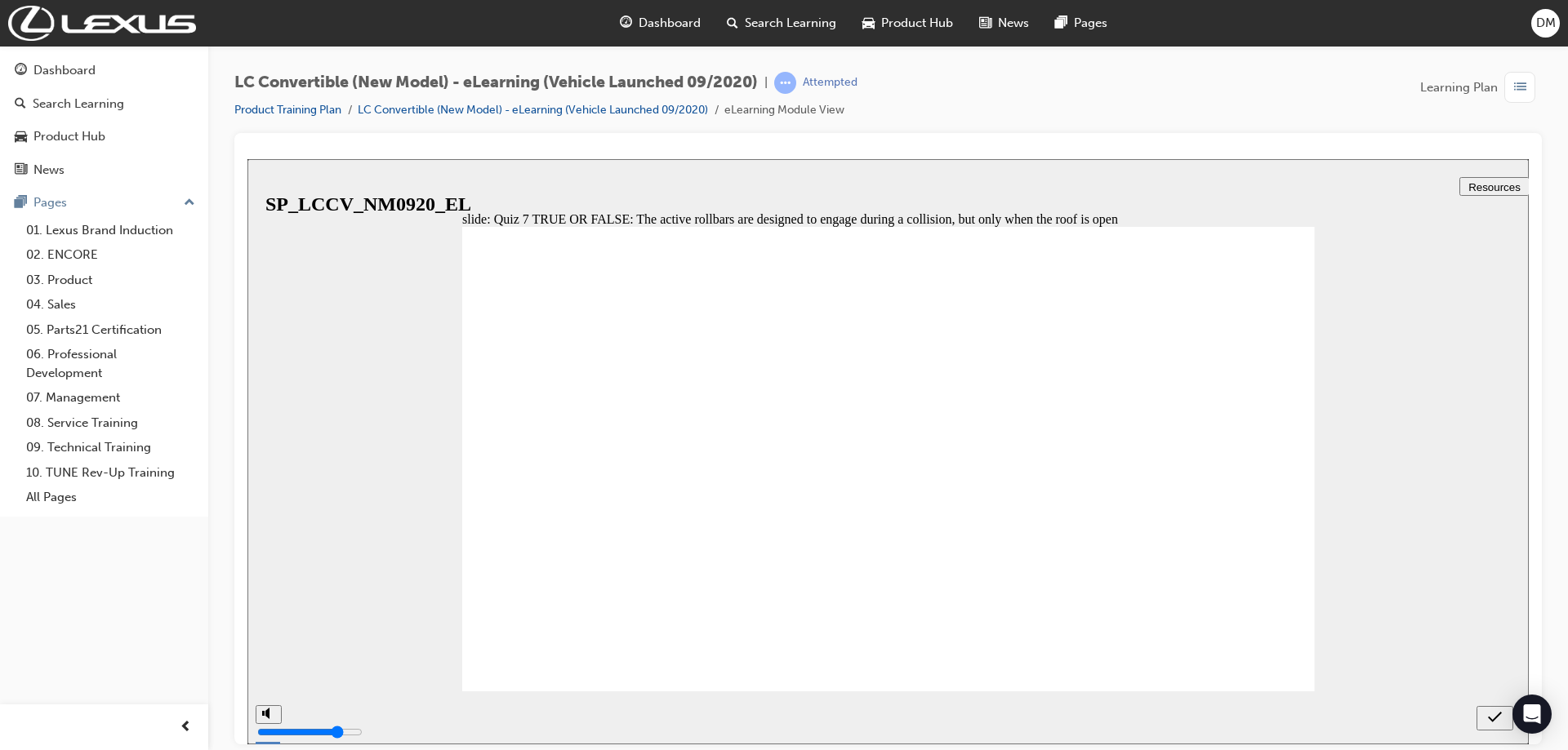
click at [1496, 723] on icon "submit" at bounding box center [1495, 716] width 14 height 15
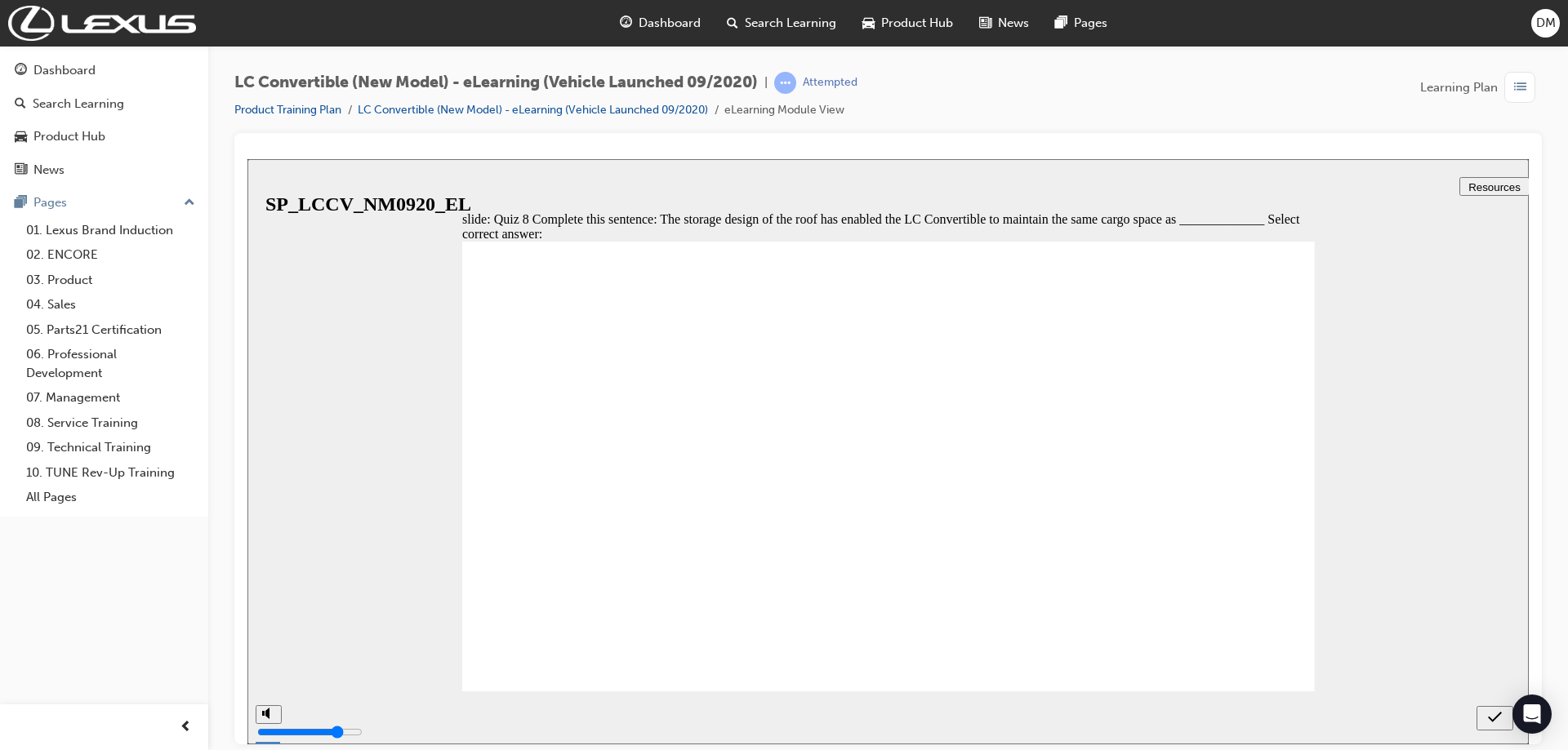
radio input "true"
click at [1496, 715] on icon "submit" at bounding box center [1495, 716] width 14 height 15
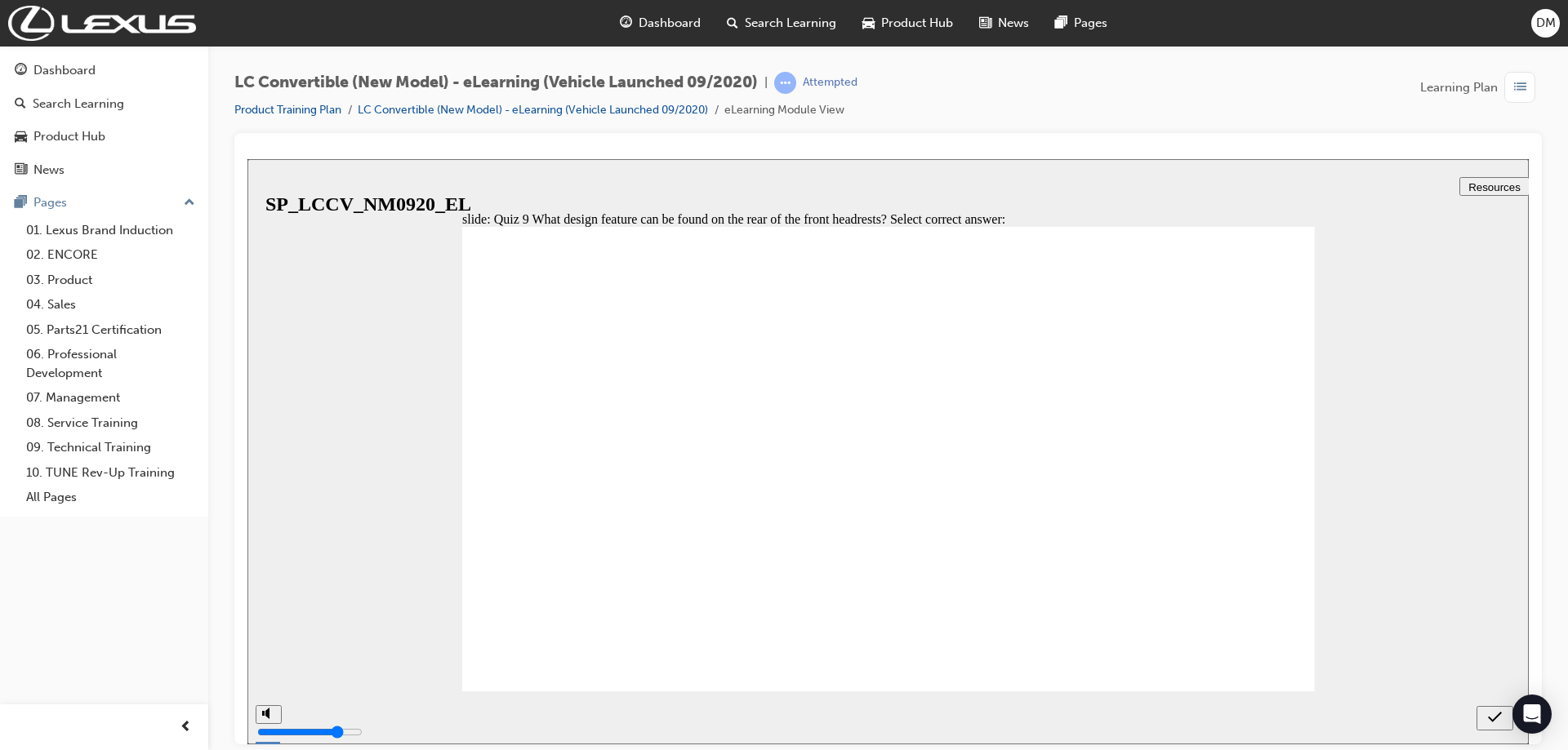
radio input "true"
click at [1496, 716] on icon "submit" at bounding box center [1495, 716] width 14 height 15
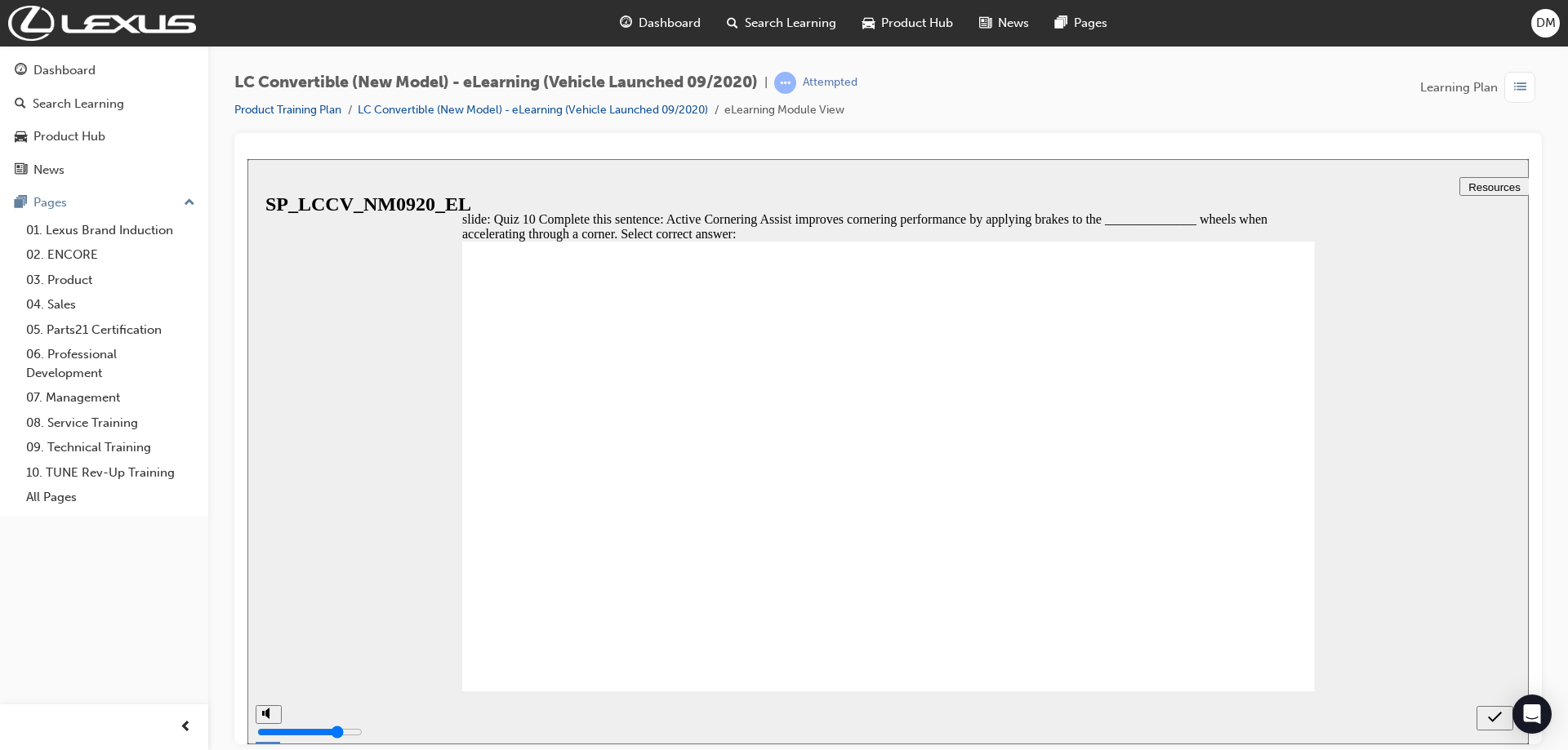
drag, startPoint x: 553, startPoint y: 500, endPoint x: 538, endPoint y: 515, distance: 21.2
radio input "true"
click at [1493, 706] on button "submit" at bounding box center [1495, 717] width 37 height 25
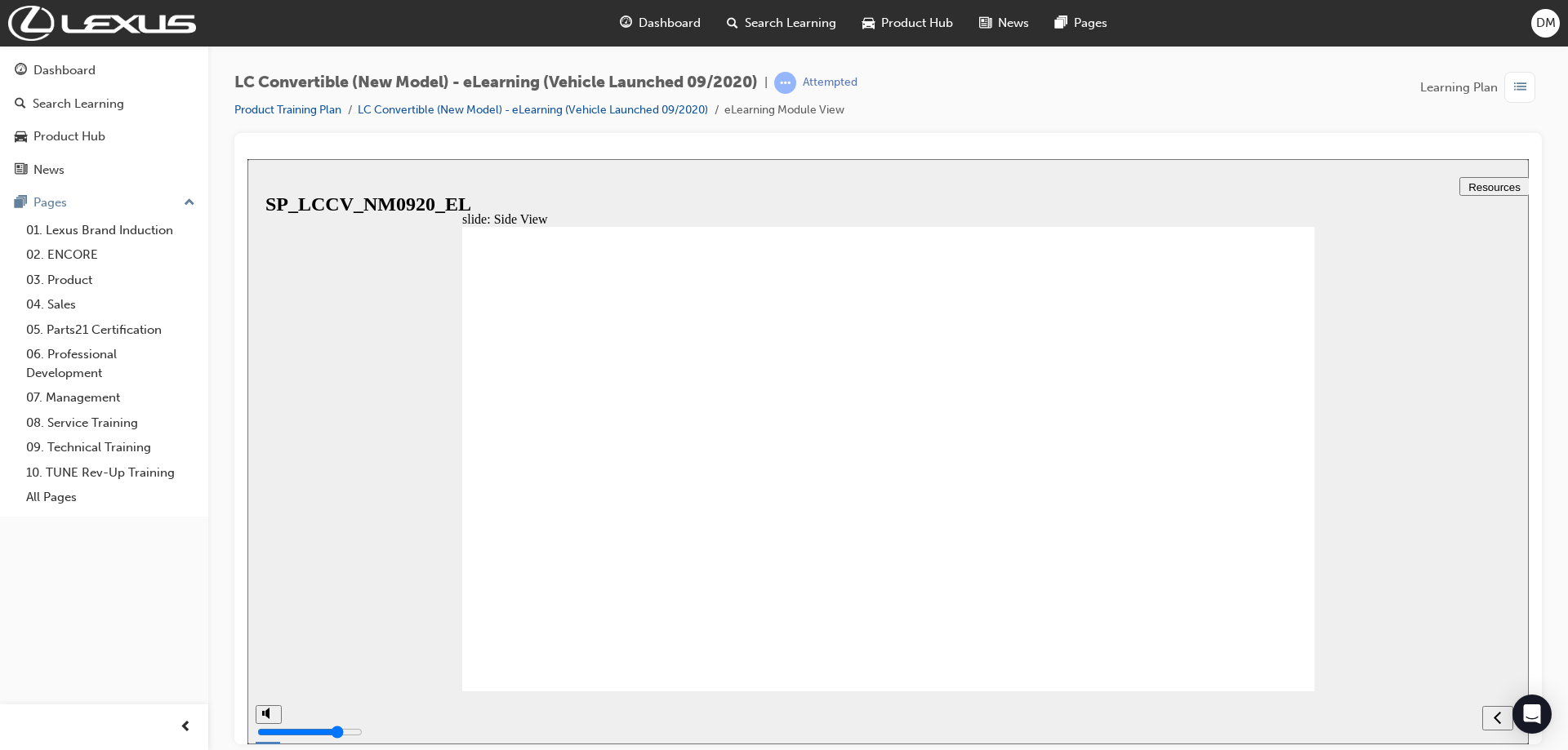
click at [1496, 711] on icon "next" at bounding box center [1498, 716] width 8 height 15
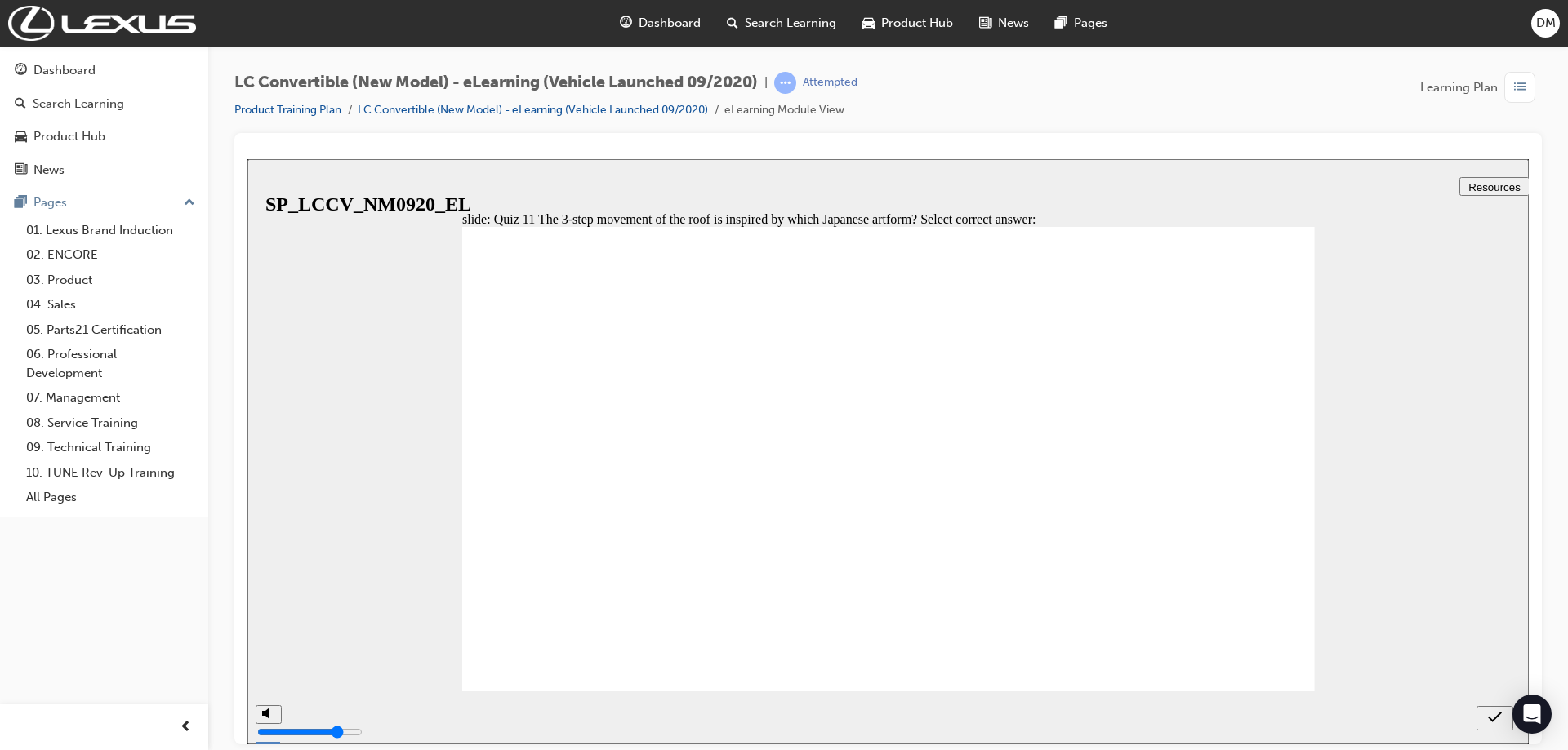
radio input "true"
click at [1497, 722] on icon "submit" at bounding box center [1495, 716] width 14 height 15
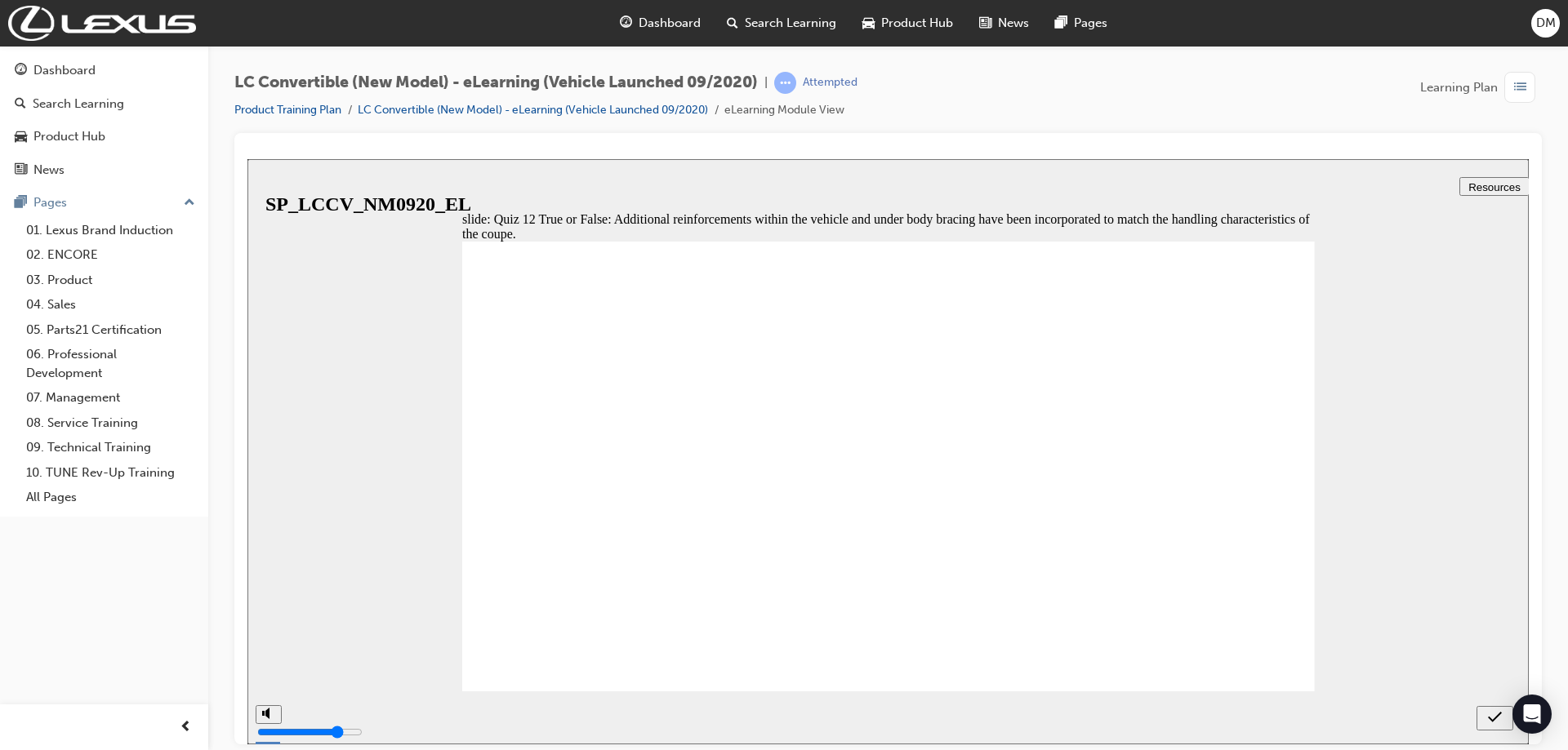
radio input "true"
click at [1490, 723] on icon "submit" at bounding box center [1495, 716] width 14 height 15
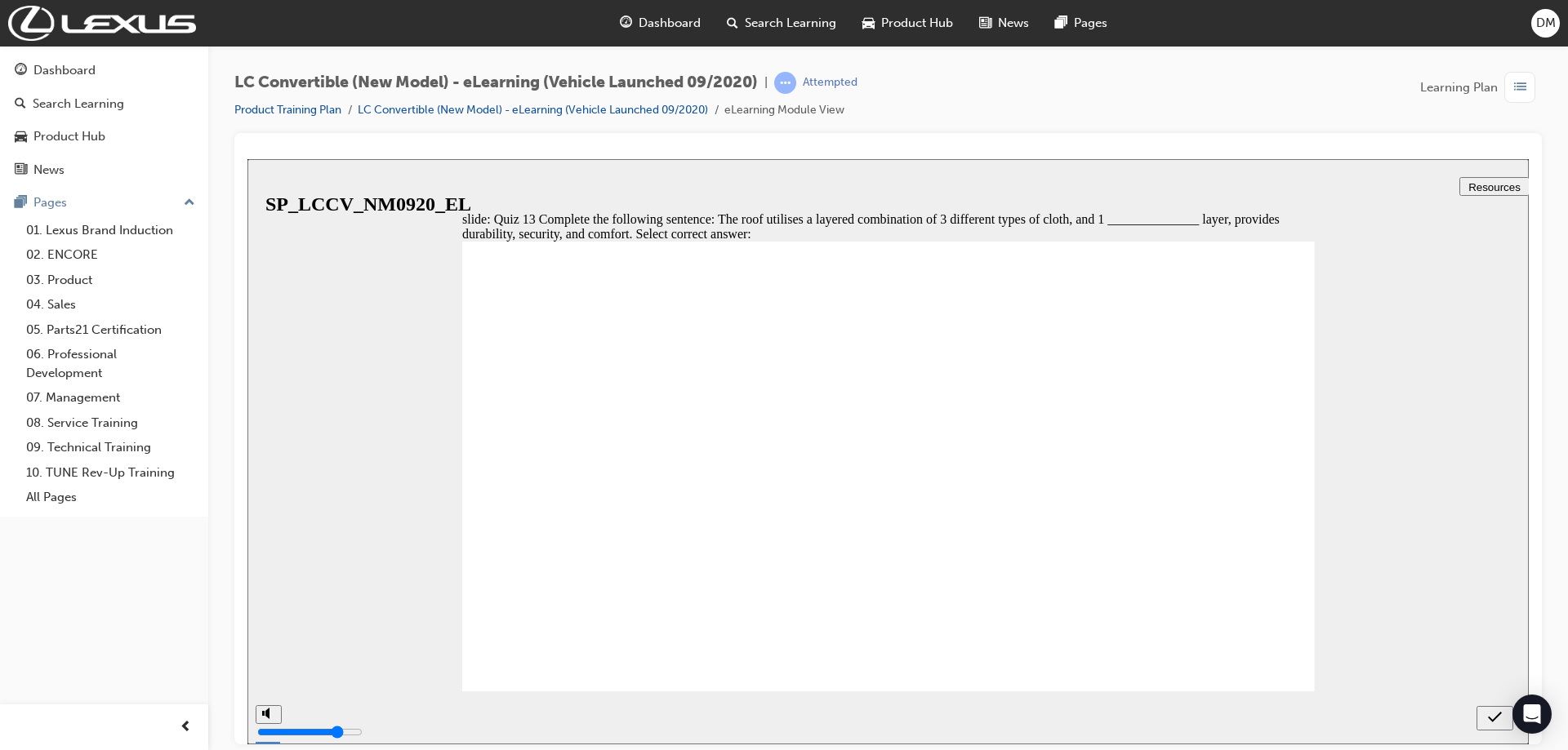
radio input "true"
click at [1498, 715] on icon "submit" at bounding box center [1495, 716] width 14 height 11
drag, startPoint x: 1201, startPoint y: 444, endPoint x: 1191, endPoint y: 440, distance: 10.8
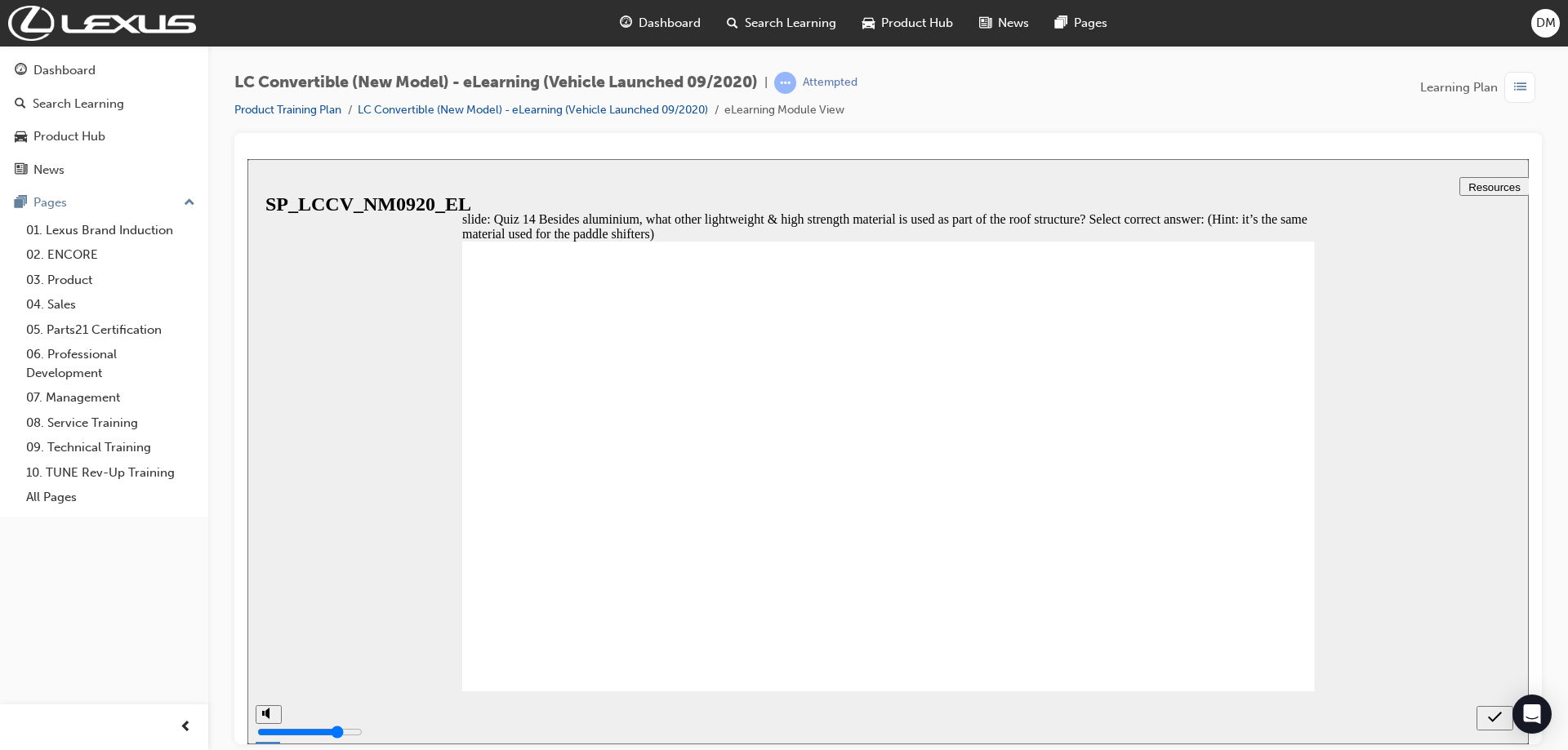
radio input "true"
click at [1503, 724] on div "submit" at bounding box center [1495, 717] width 24 height 17
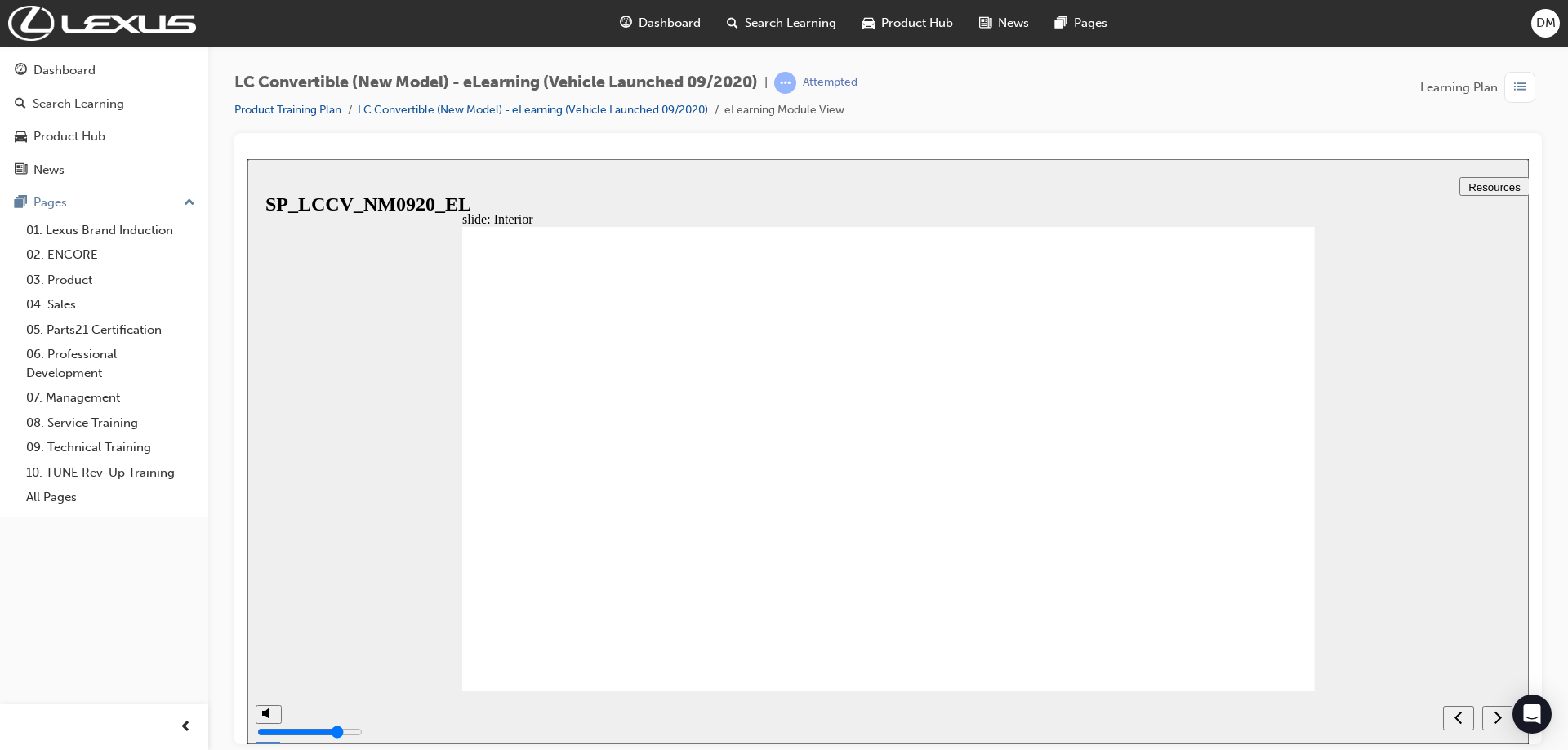
drag, startPoint x: 1446, startPoint y: 492, endPoint x: 1482, endPoint y: 566, distance: 82.3
click at [1446, 494] on div "slide: Interior Rectangle 39 1 Rectangle 15 Straight Connector 11 1 Roof Switch…" at bounding box center [887, 451] width 1281 height 585
click at [1507, 738] on nav "slide navigation" at bounding box center [1478, 716] width 69 height 53
click at [1498, 714] on icon "next" at bounding box center [1498, 716] width 7 height 12
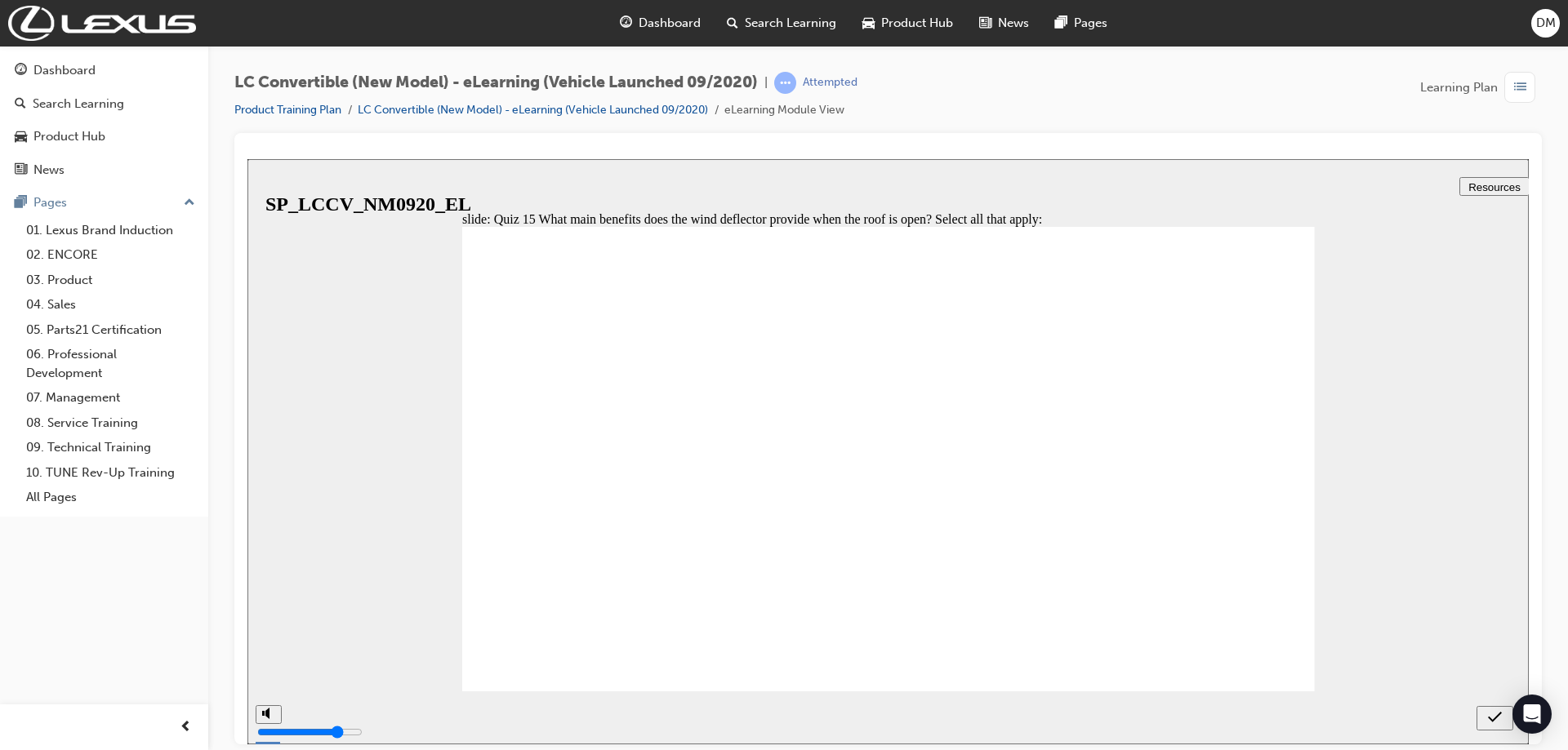
checkbox input "true"
click at [1505, 715] on div "submit" at bounding box center [1495, 717] width 24 height 17
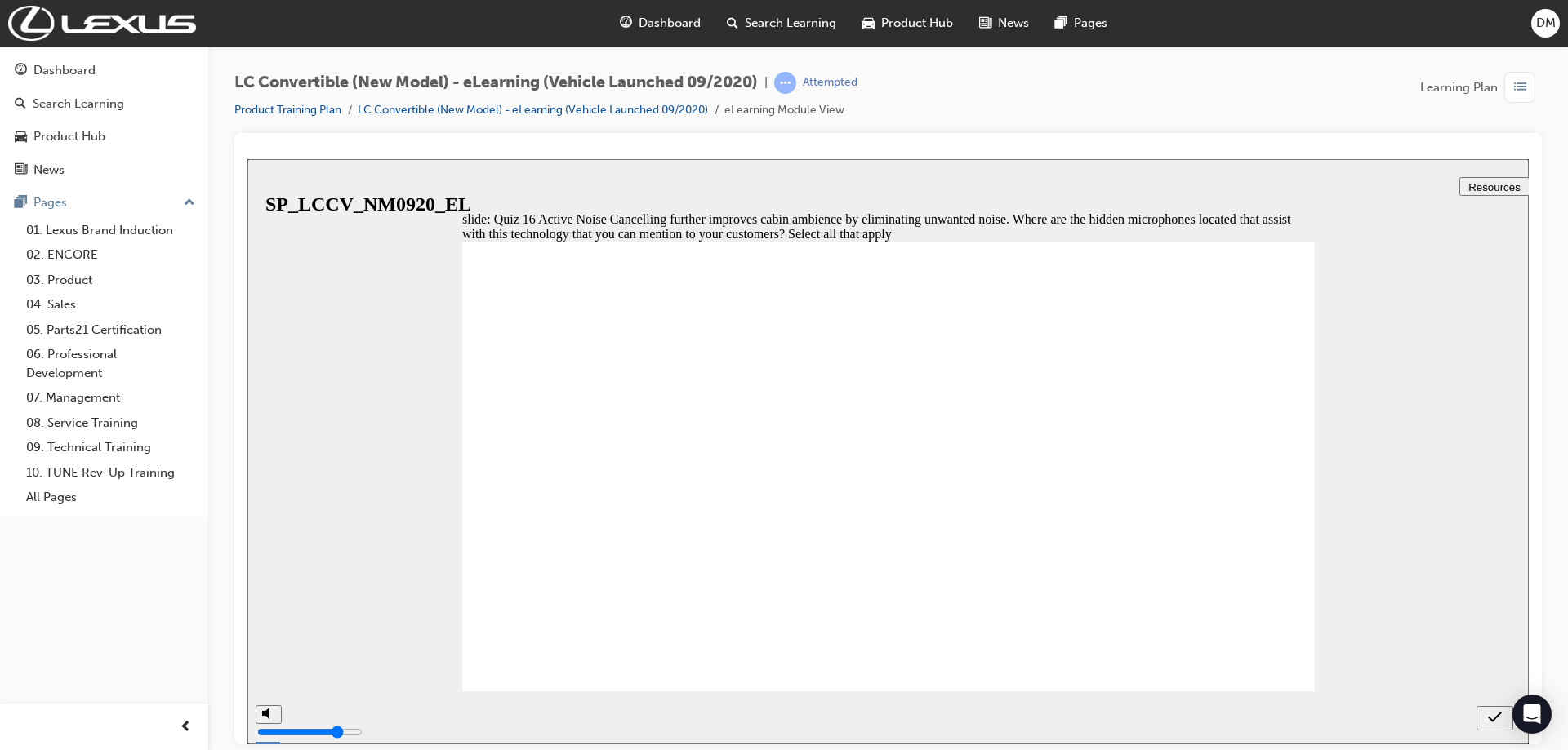
checkbox input "true"
click at [1490, 720] on icon "submit" at bounding box center [1495, 716] width 14 height 15
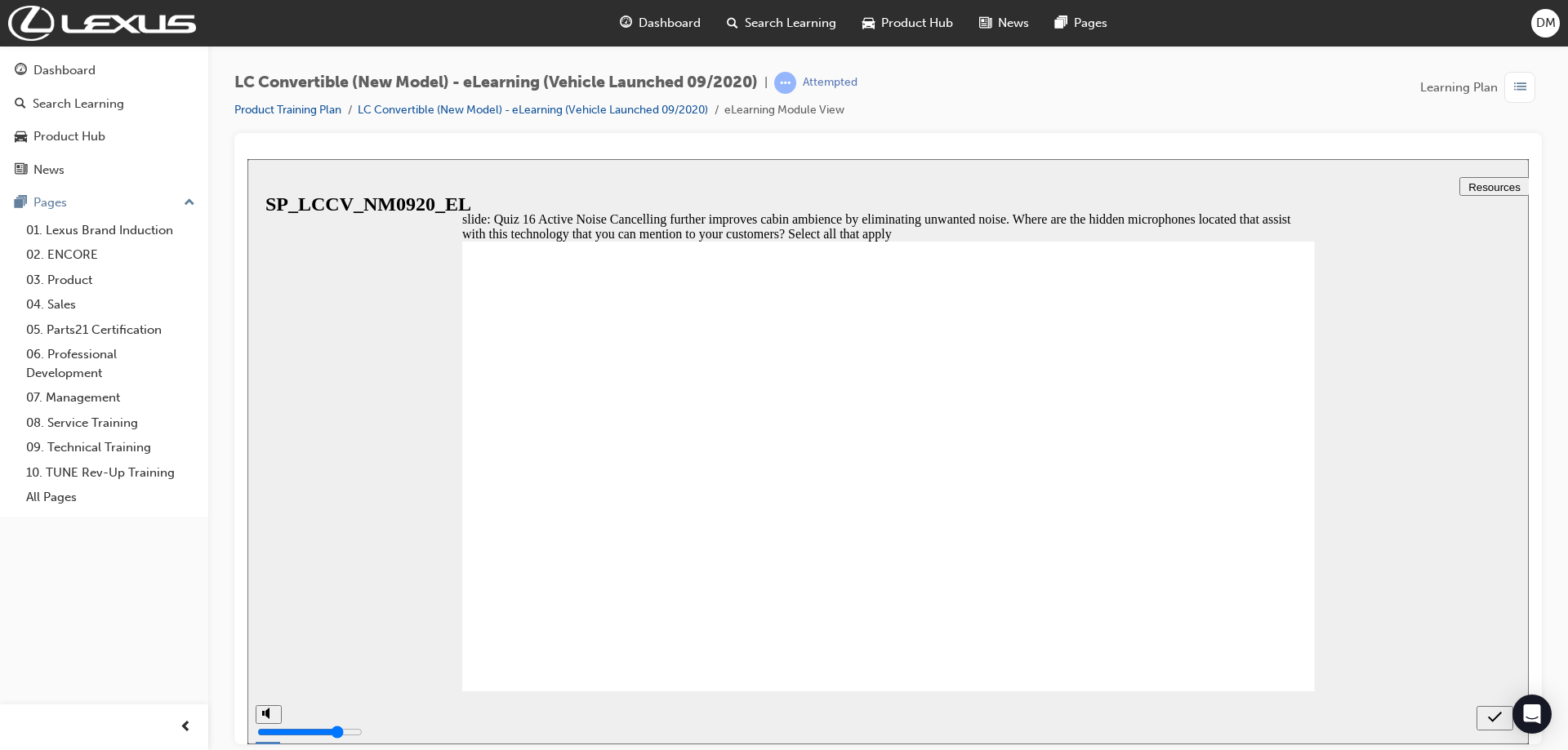
checkbox input "false"
checkbox input "true"
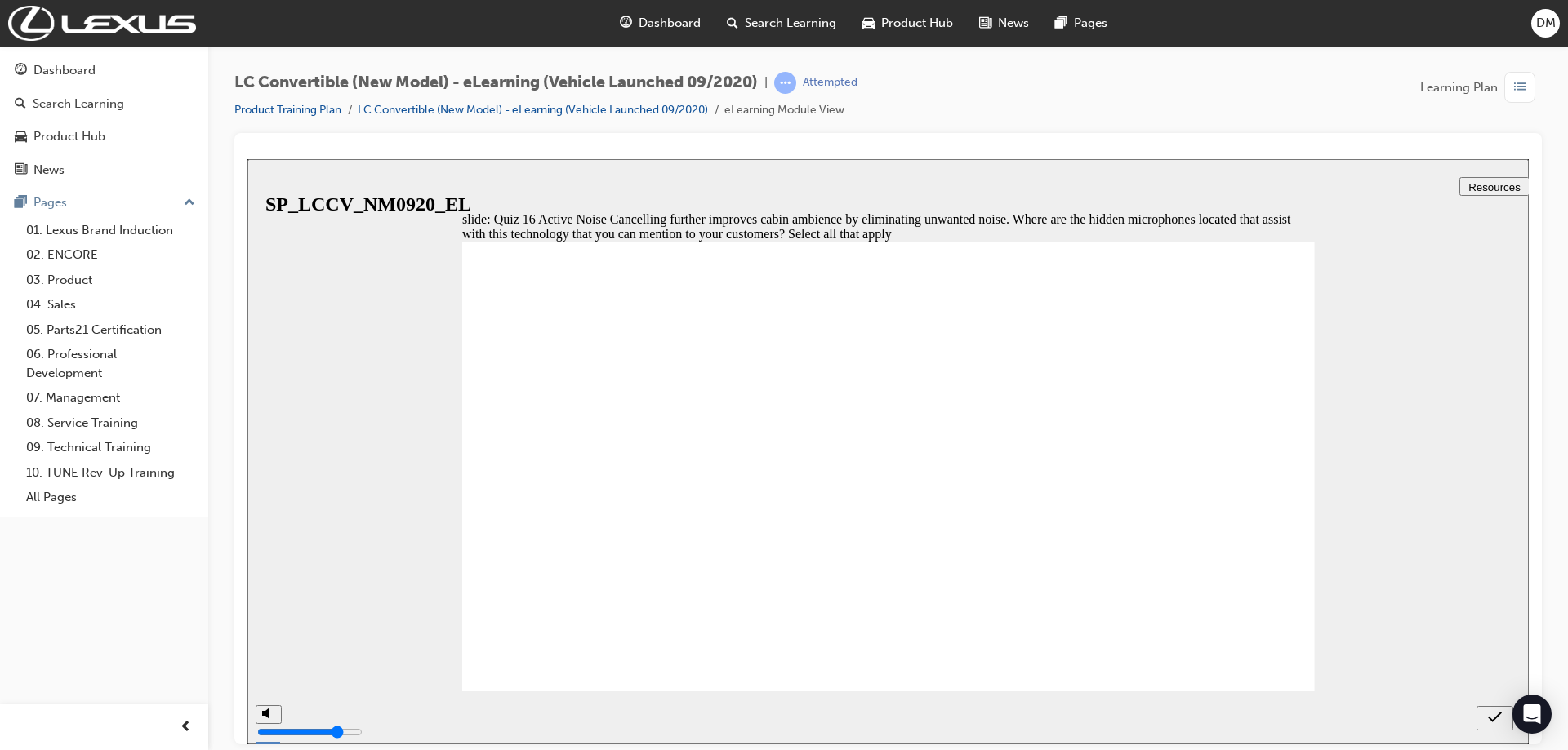
click at [1483, 708] on button "submit" at bounding box center [1495, 717] width 37 height 25
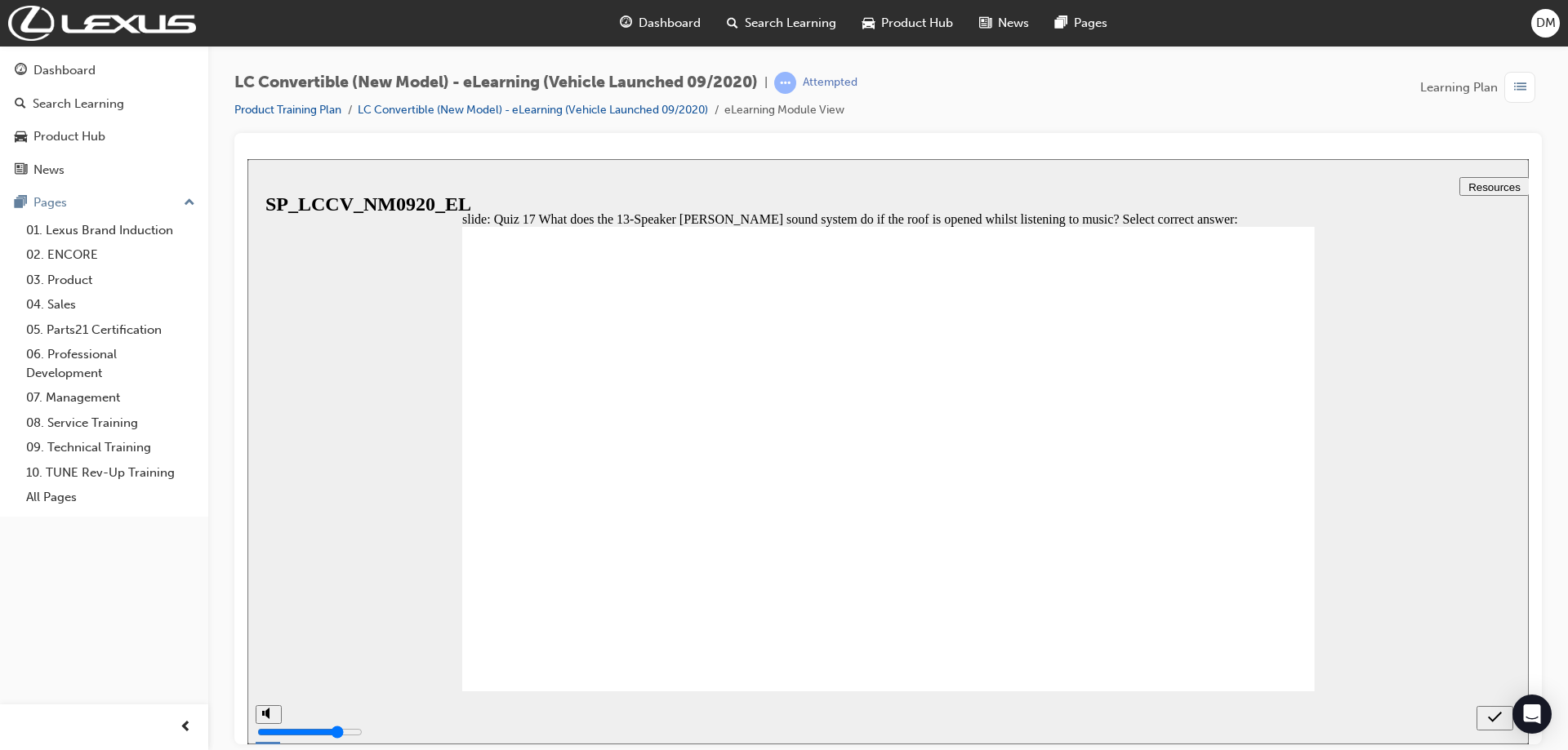
drag, startPoint x: 912, startPoint y: 569, endPoint x: 957, endPoint y: 562, distance: 45.5
radio input "true"
click at [1491, 721] on icon "submit" at bounding box center [1495, 716] width 14 height 15
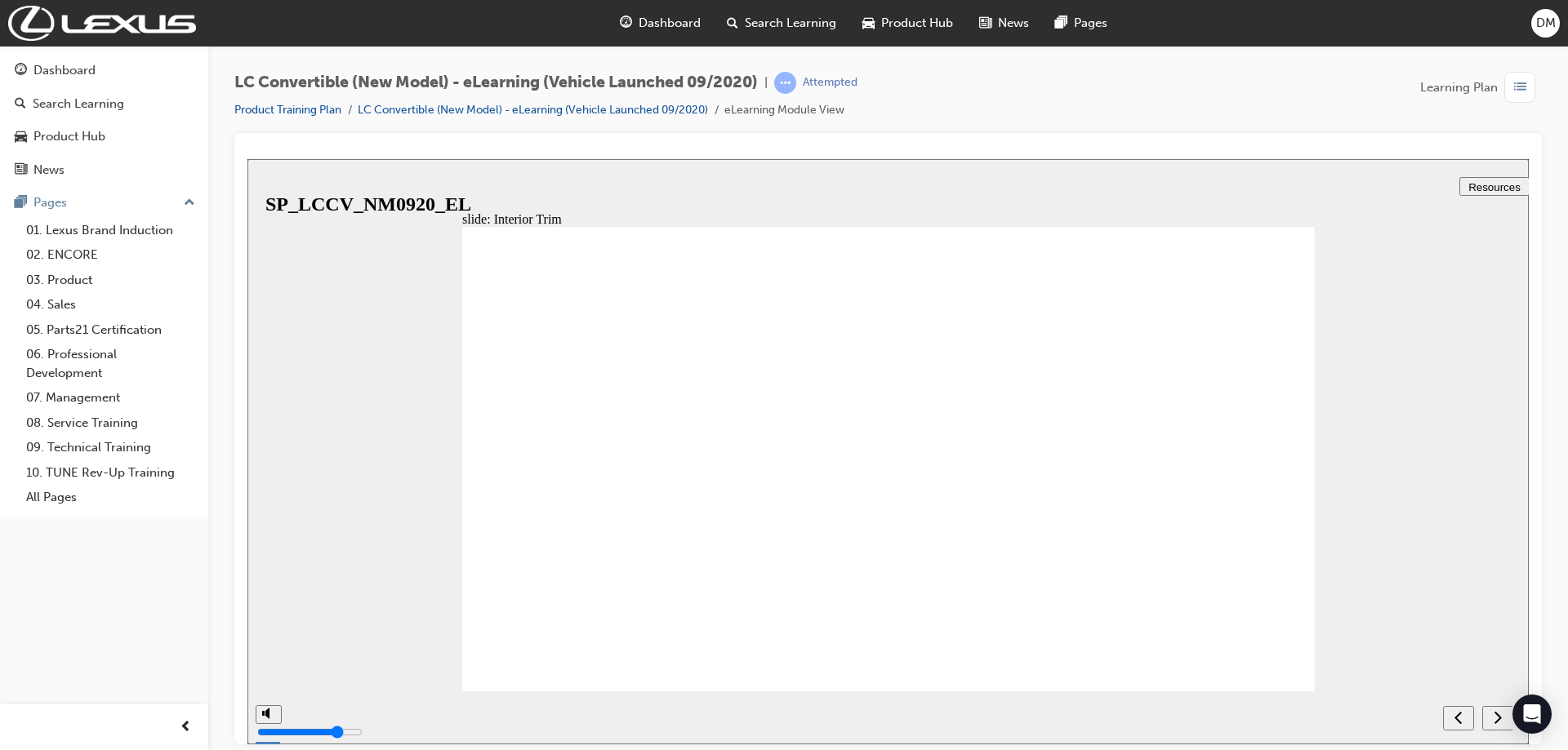
click at [1502, 720] on div "next" at bounding box center [1498, 717] width 18 height 17
click at [1496, 716] on icon "next" at bounding box center [1498, 716] width 8 height 15
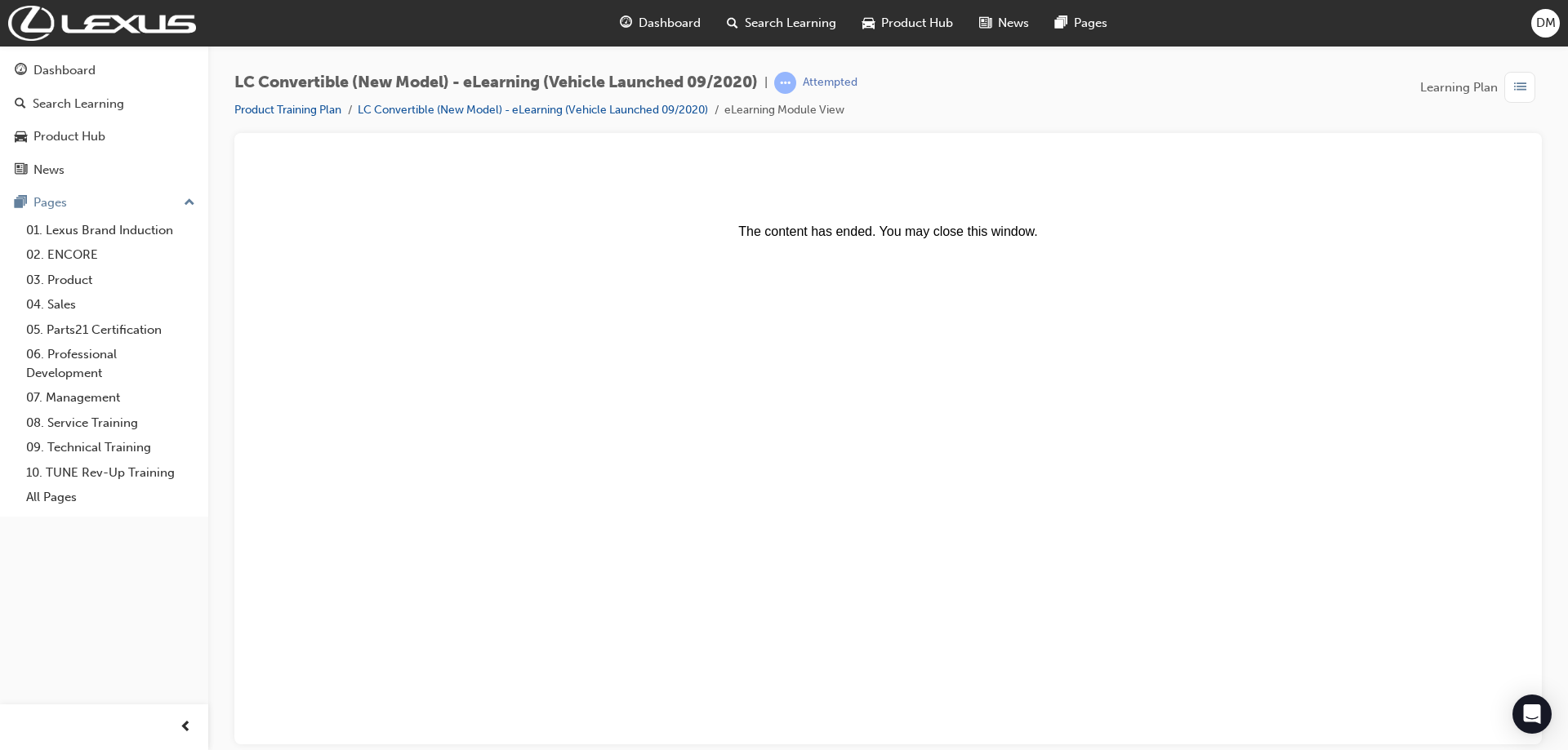
click at [843, 239] on body "The content has ended. You may close this window." at bounding box center [888, 450] width 1268 height 572
click at [943, 225] on font "The content has ended. You may close this window." at bounding box center [887, 230] width 299 height 14
click at [943, 233] on font "The content has ended. You may close this window." at bounding box center [887, 230] width 299 height 14
click at [941, 307] on body "The content has ended. You may close this window." at bounding box center [888, 450] width 1268 height 572
click at [898, 276] on body "The content has ended. You may close this window." at bounding box center [888, 450] width 1268 height 572
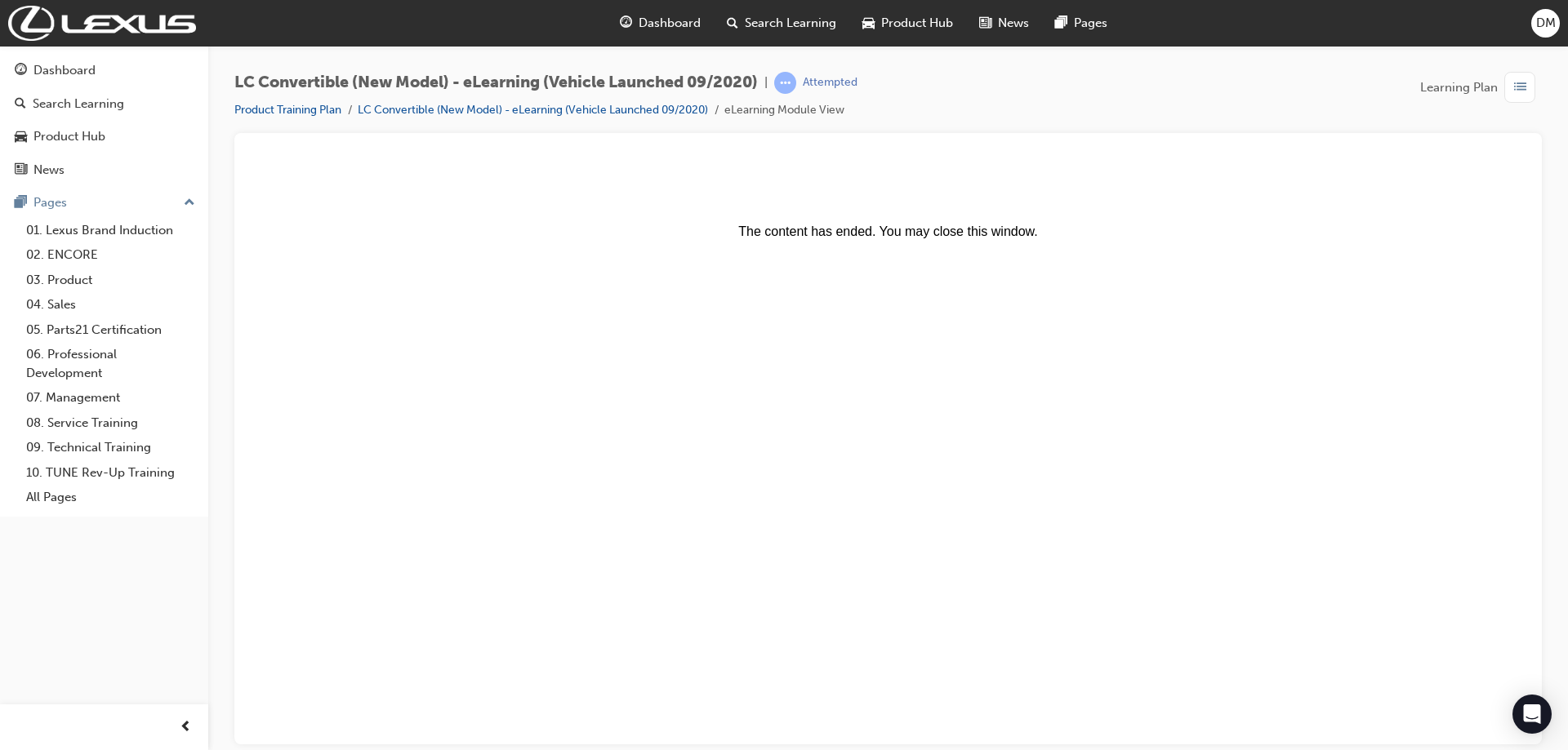
drag, startPoint x: 1357, startPoint y: 496, endPoint x: 1344, endPoint y: 507, distance: 17.0
click at [1340, 504] on body "The content has ended. You may close this window." at bounding box center [888, 450] width 1268 height 572
click at [1535, 713] on icon "Open Intercom Messenger" at bounding box center [1531, 713] width 19 height 21
click at [1534, 712] on div at bounding box center [887, 438] width 1307 height 611
drag, startPoint x: 1180, startPoint y: 549, endPoint x: 1123, endPoint y: 516, distance: 65.9
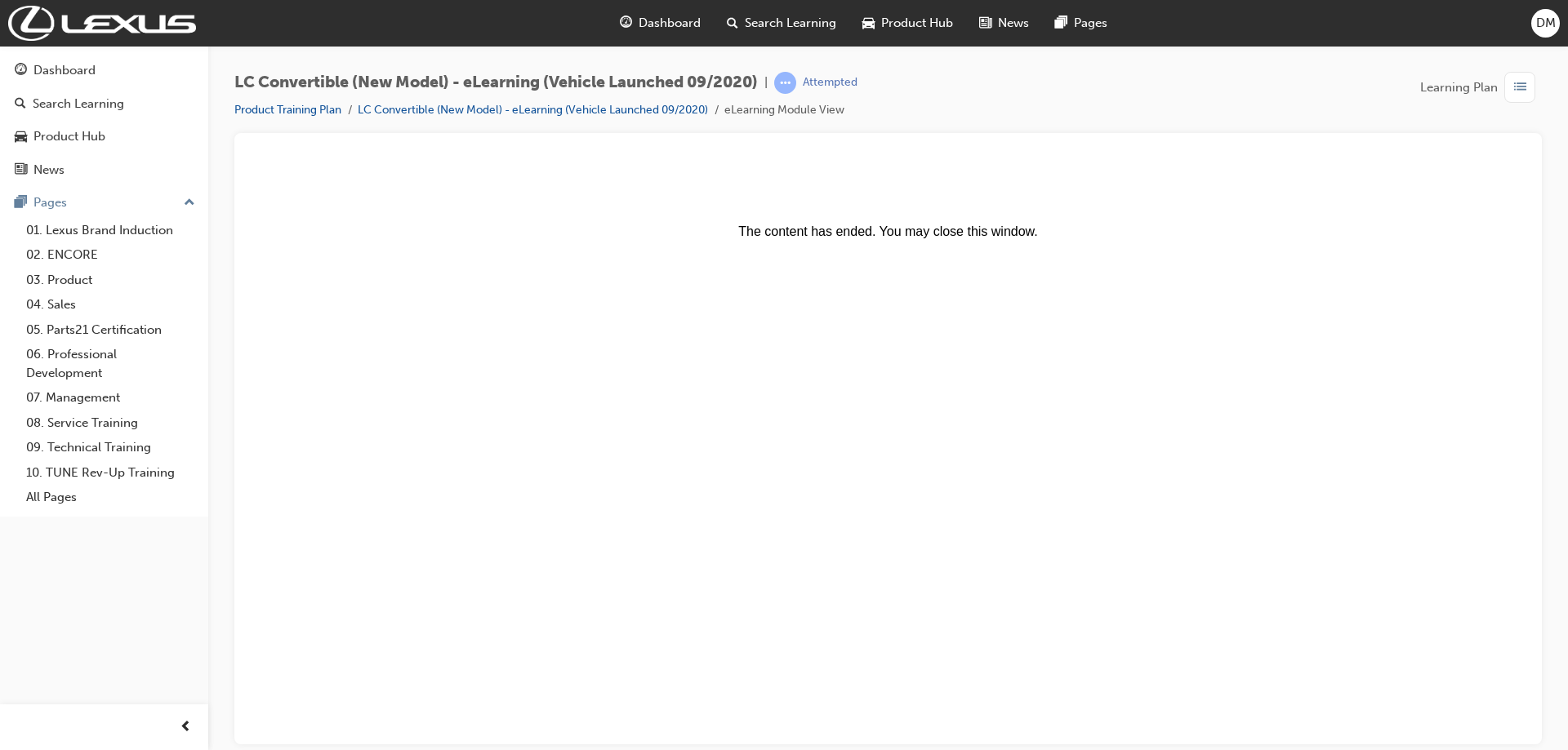
click at [1179, 548] on body "The content has ended. You may close this window." at bounding box center [888, 450] width 1268 height 572
click at [855, 232] on font "The content has ended. You may close this window." at bounding box center [887, 230] width 299 height 14
drag, startPoint x: 980, startPoint y: 263, endPoint x: 1183, endPoint y: 281, distance: 203.8
click at [1183, 280] on body "The content has ended. You may close this window." at bounding box center [888, 450] width 1268 height 572
click at [940, 279] on body "The content has ended. You may close this window." at bounding box center [888, 450] width 1268 height 572
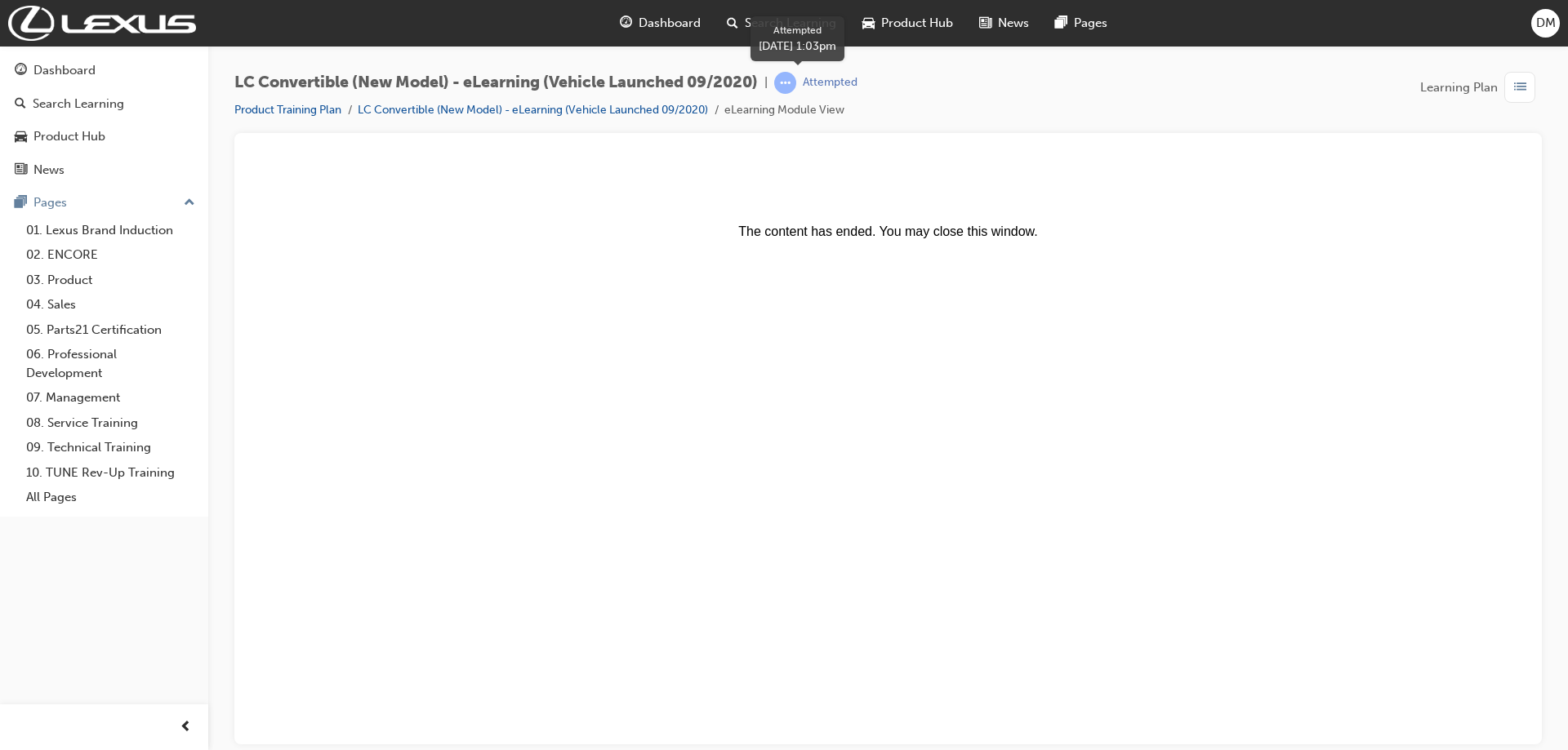
click at [795, 82] on span "learningRecordVerb_ATTEMPT-icon" at bounding box center [785, 82] width 22 height 22
click at [822, 81] on div "Attempted" at bounding box center [830, 83] width 55 height 16
click at [1510, 88] on div "button" at bounding box center [1519, 86] width 31 height 31
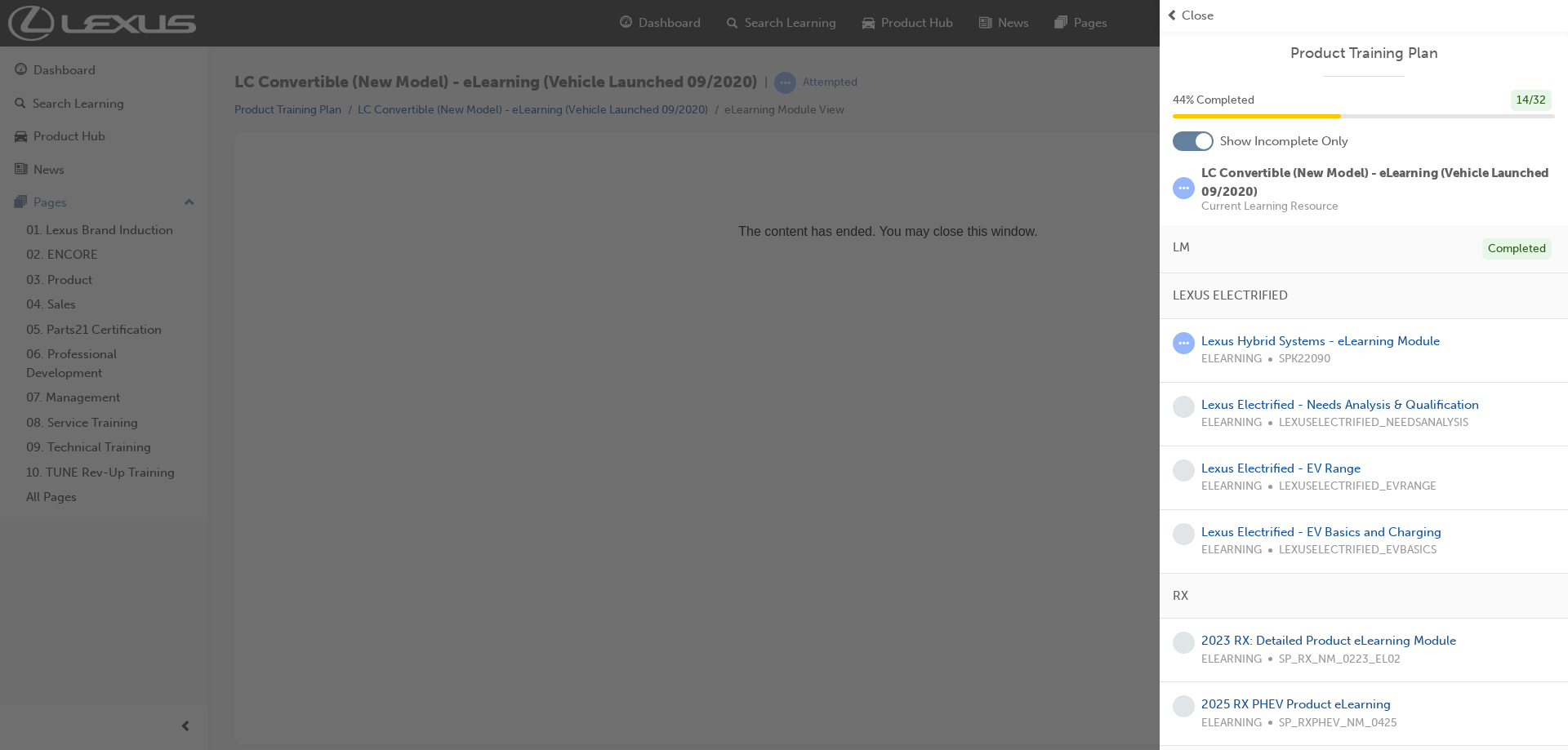
click at [901, 217] on div "button" at bounding box center [580, 375] width 1159 height 750
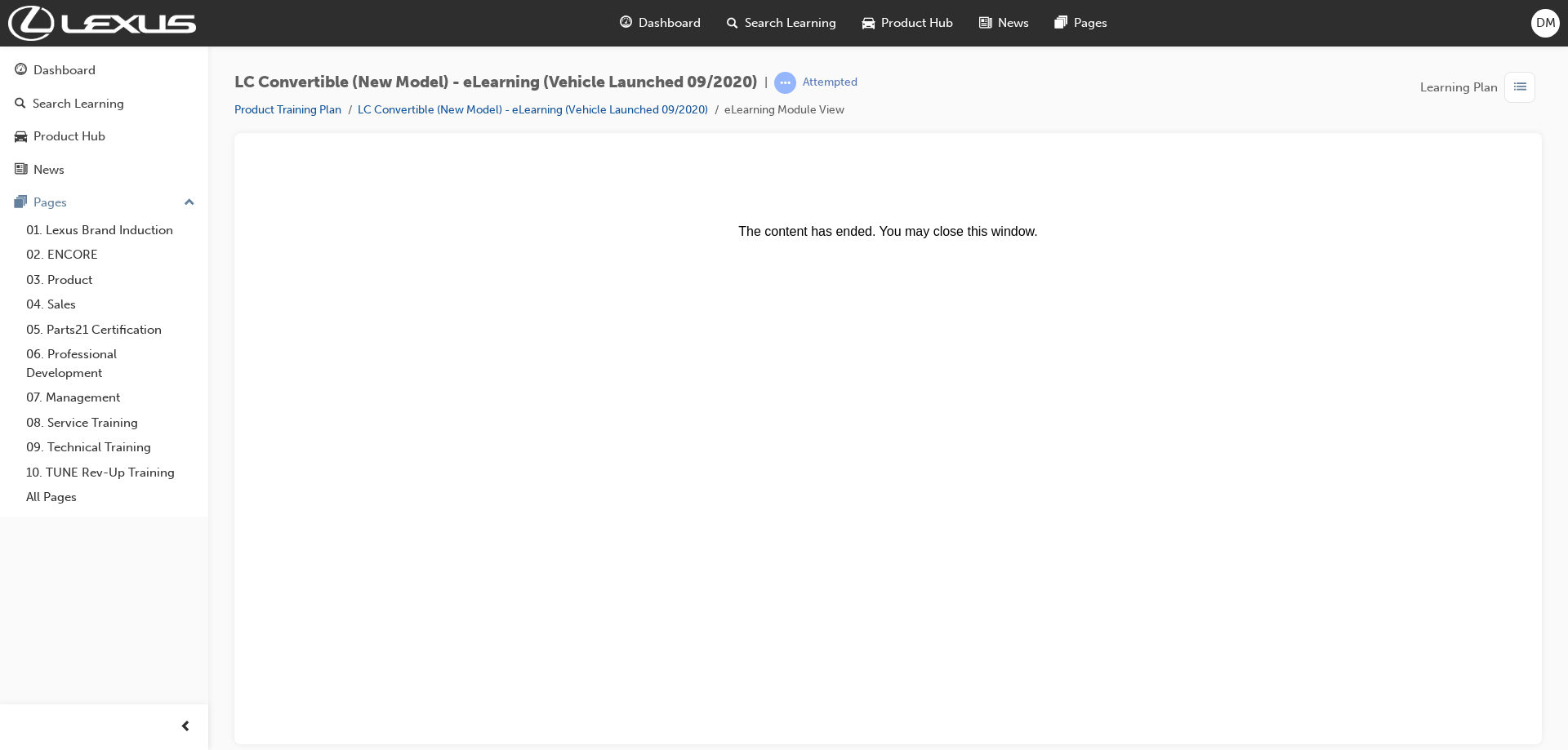
click at [339, 184] on center "The content has ended. You may close this window." at bounding box center [888, 201] width 1268 height 73
click at [69, 67] on div "Dashboard" at bounding box center [65, 70] width 63 height 19
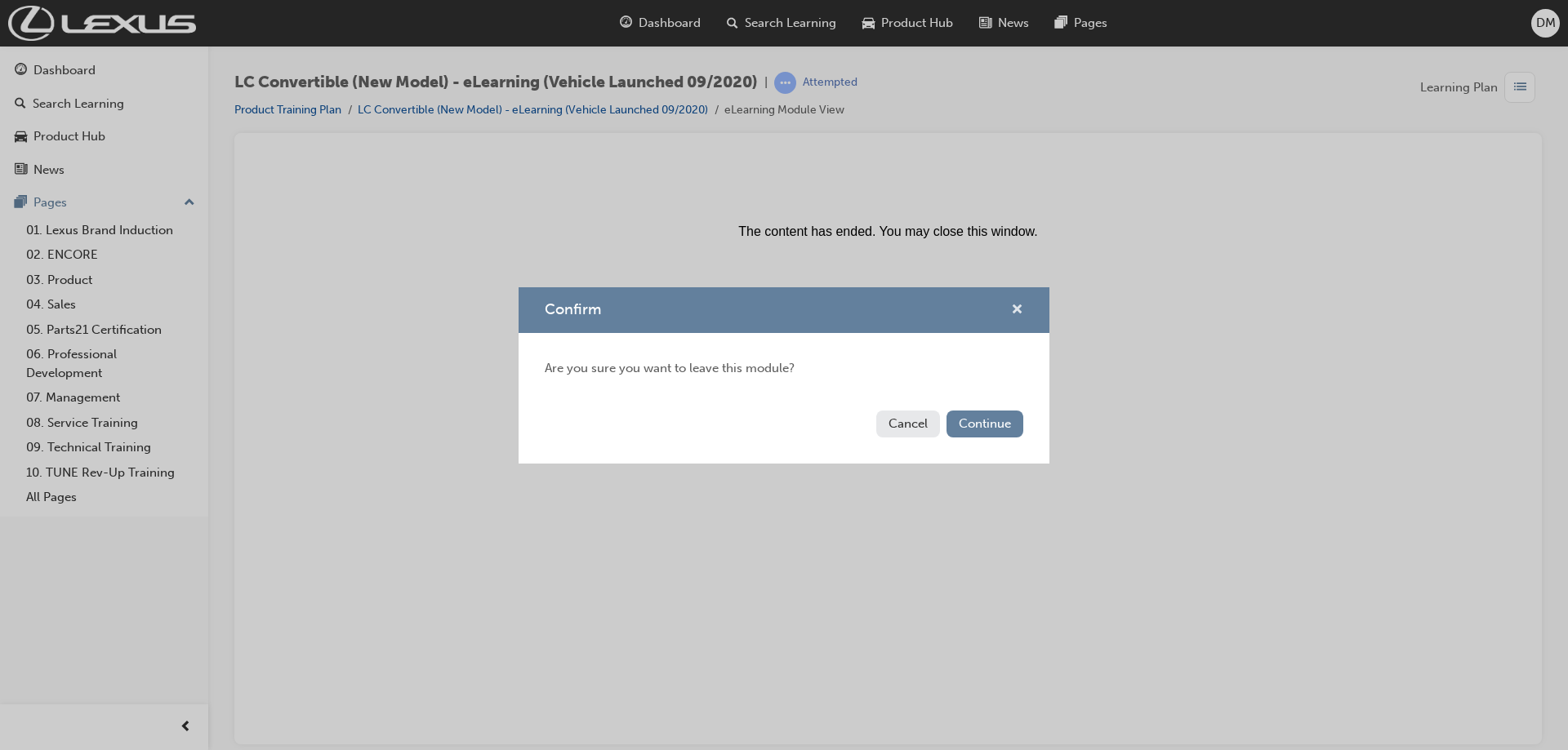
drag, startPoint x: 1015, startPoint y: 312, endPoint x: 764, endPoint y: 164, distance: 291.4
click at [1015, 312] on span "cross-icon" at bounding box center [1017, 311] width 12 height 15
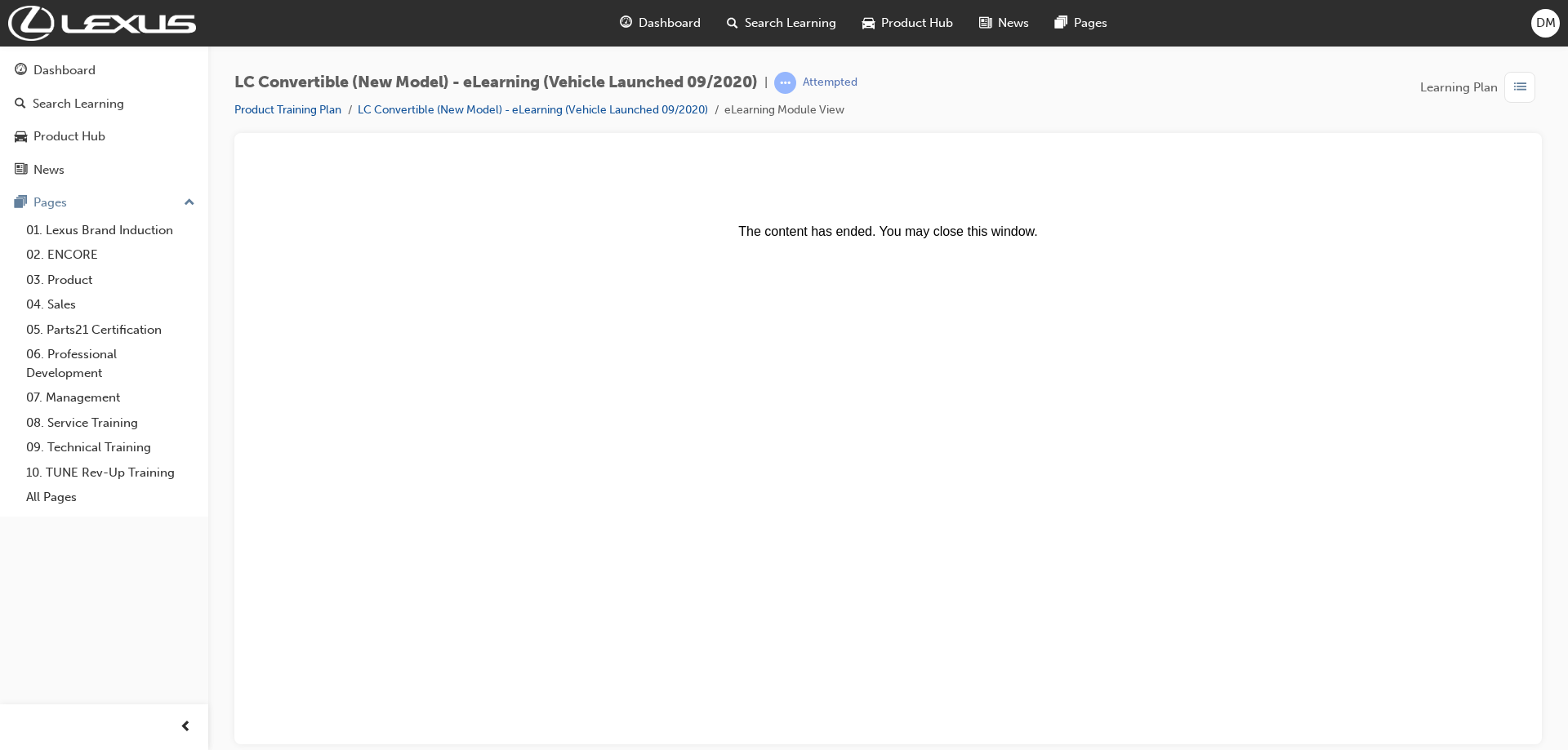
click at [816, 192] on center "The content has ended. You may close this window." at bounding box center [888, 201] width 1268 height 73
click at [956, 241] on body "The content has ended. You may close this window." at bounding box center [888, 450] width 1268 height 572
click at [1094, 232] on center "The content has ended. You may close this window." at bounding box center [888, 201] width 1268 height 73
click at [104, 55] on button "Dashboard Search Learning Product Hub News Pages" at bounding box center [104, 120] width 196 height 136
click at [75, 62] on div "Dashboard" at bounding box center [65, 70] width 63 height 19
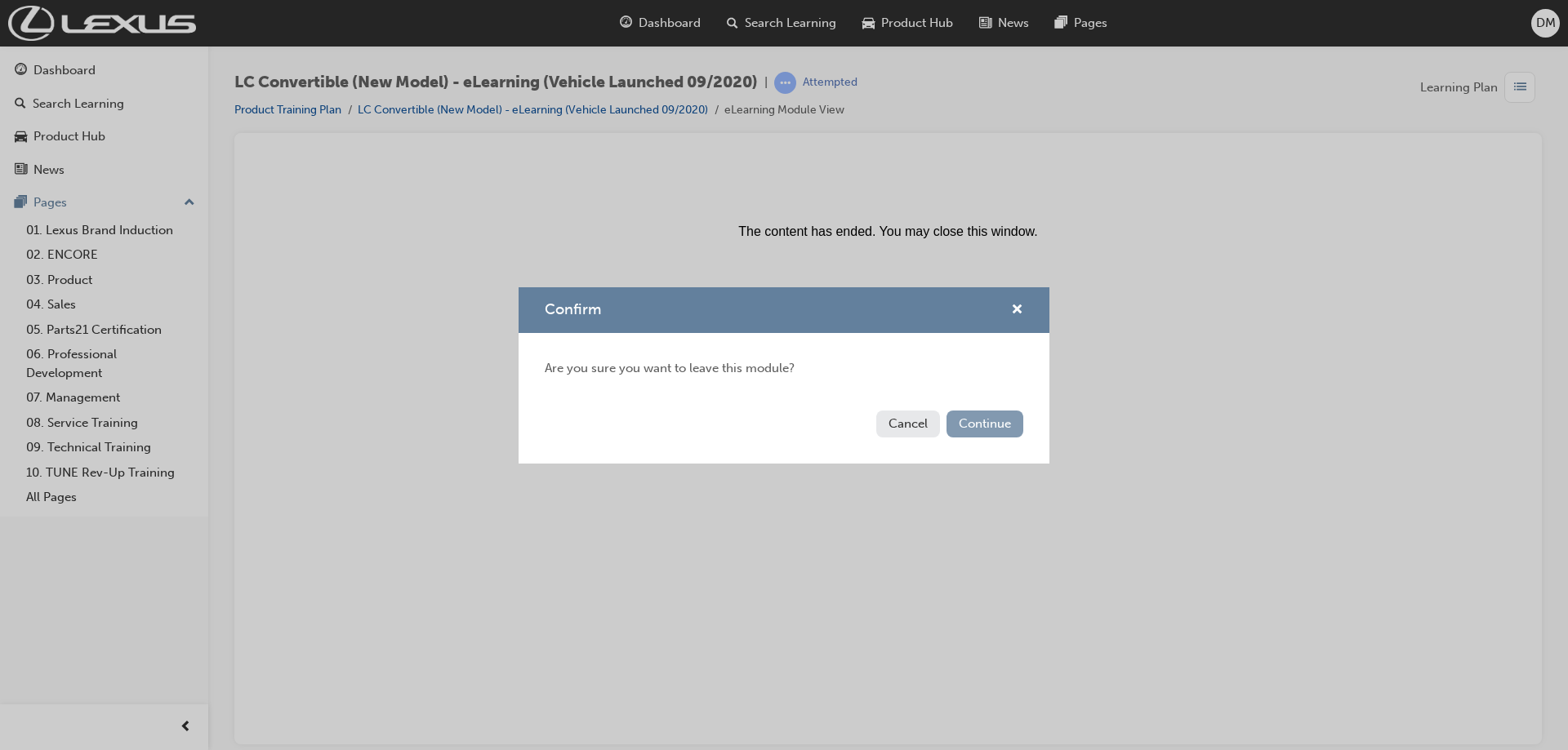
click at [995, 413] on button "Continue" at bounding box center [984, 424] width 76 height 27
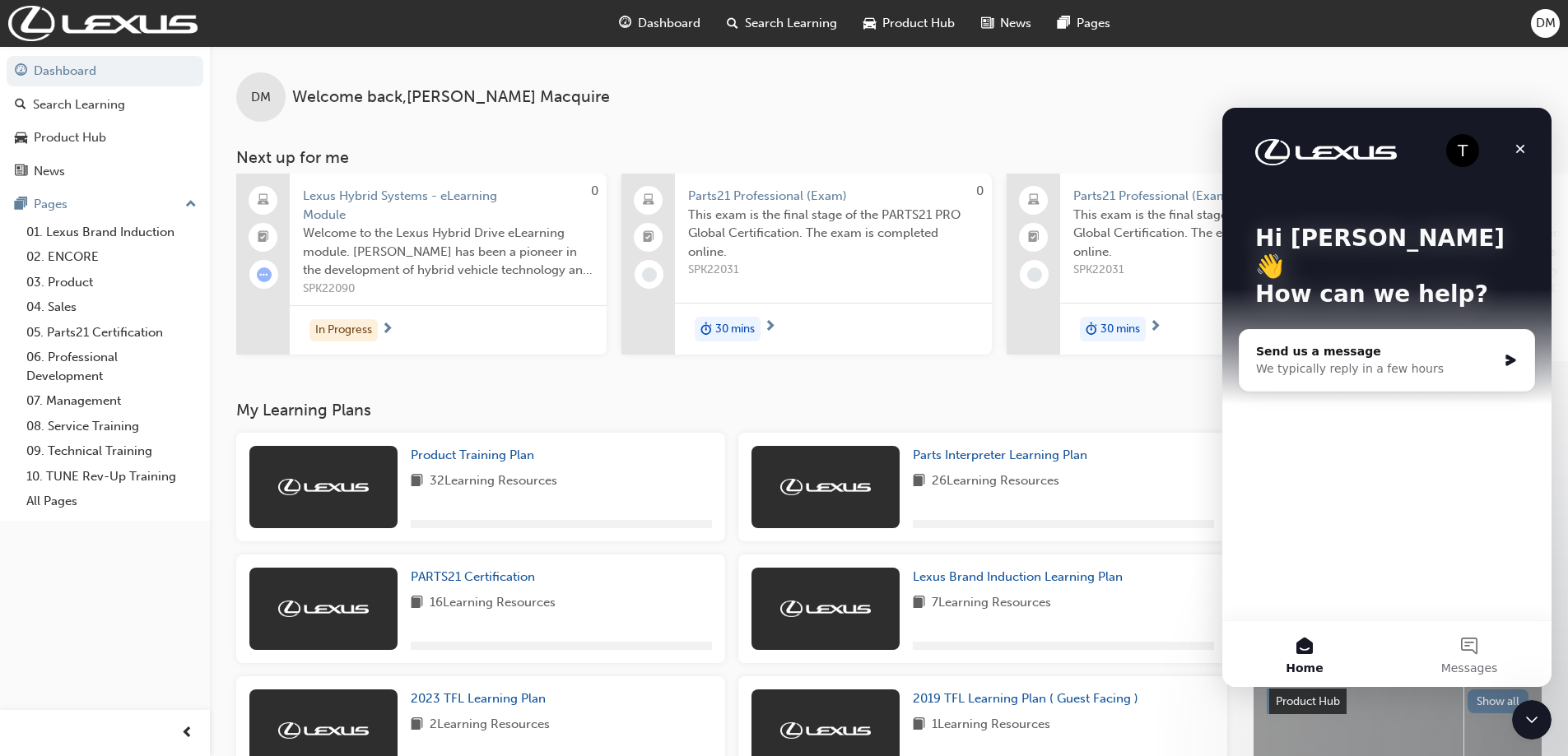
click at [475, 472] on div "Product Training Plan 32 Learning Resources" at bounding box center [561, 487] width 301 height 82
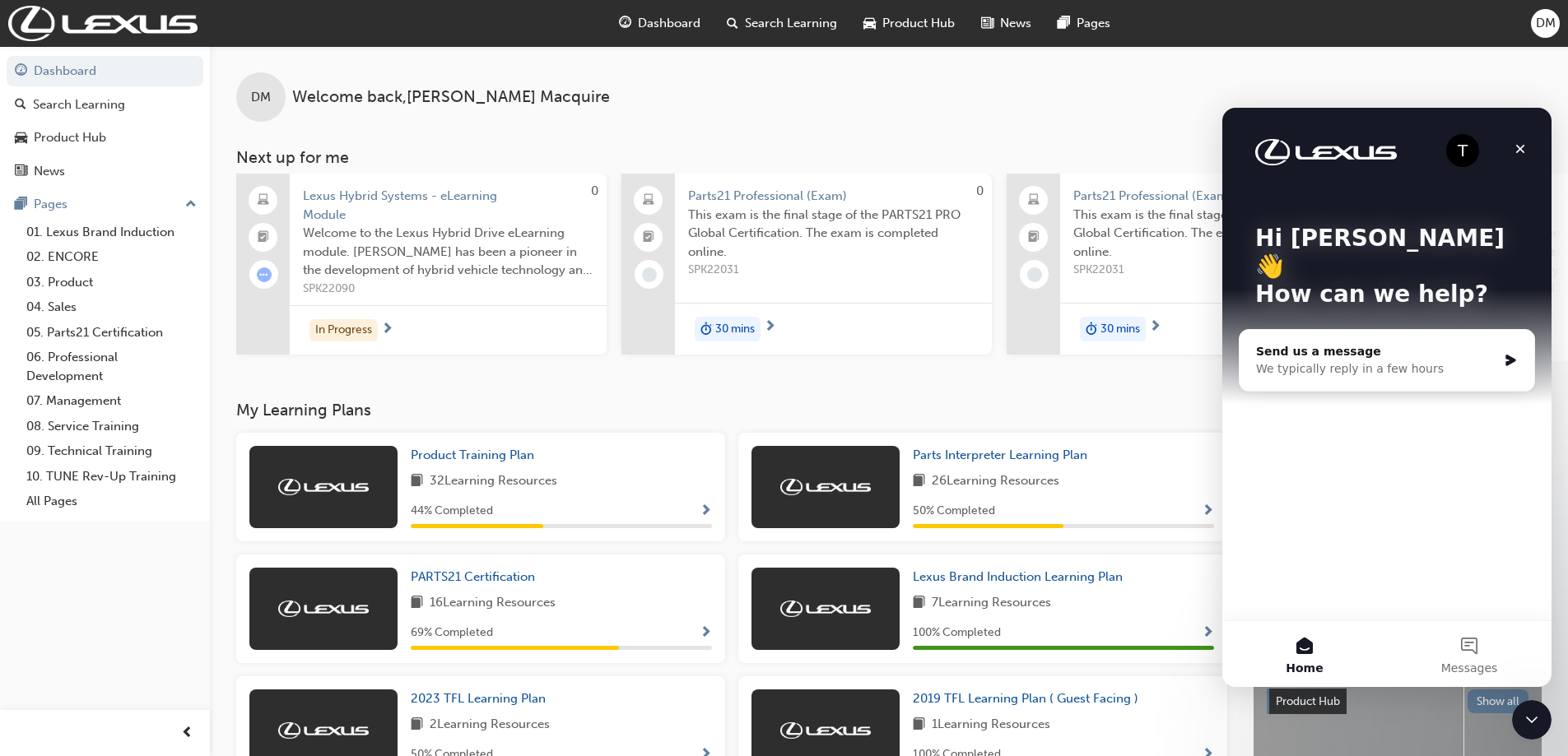
click at [431, 449] on div "Product Training Plan 32 Learning Resources 44 % Completed" at bounding box center [480, 487] width 489 height 109
click at [456, 457] on span "Product Training Plan" at bounding box center [472, 455] width 123 height 15
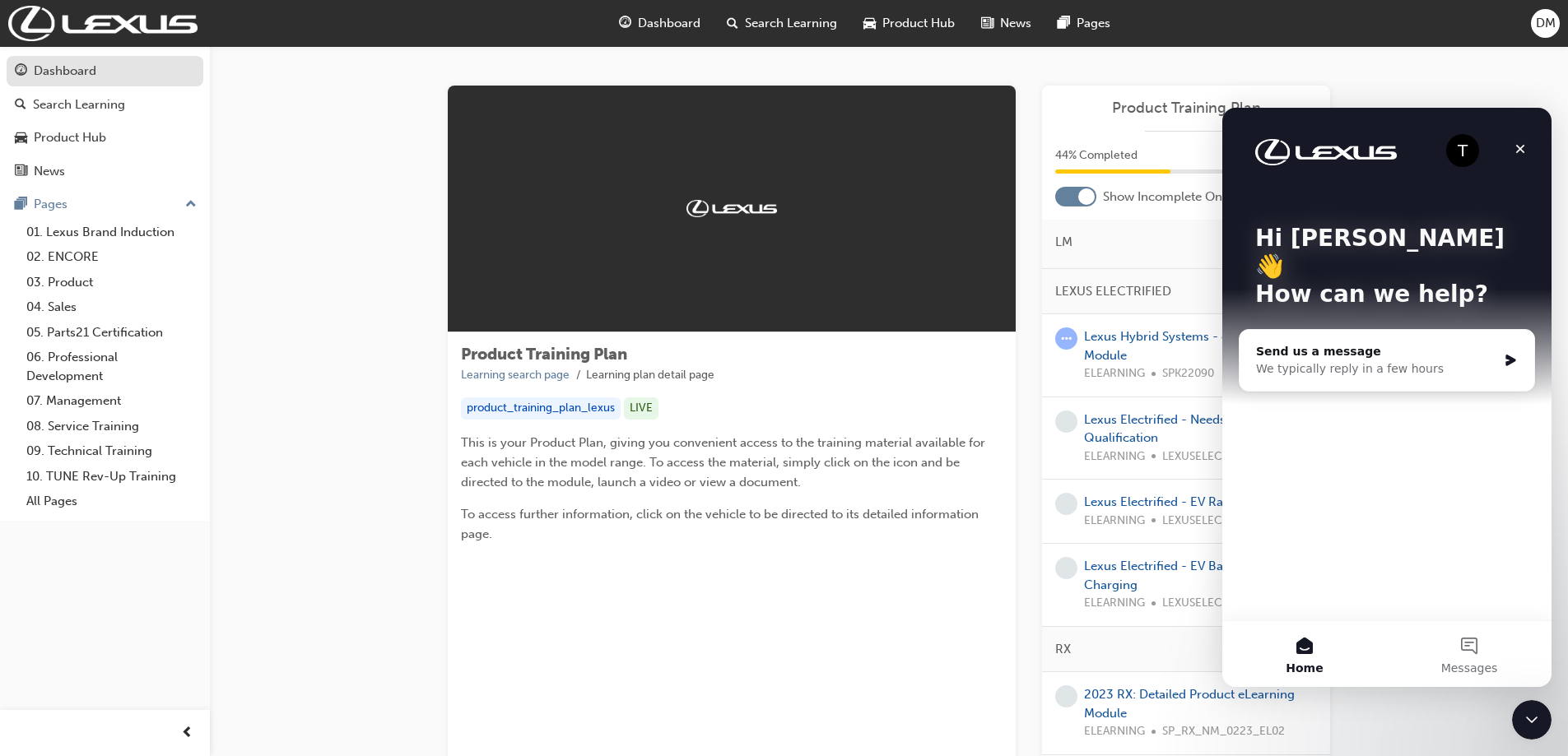
click at [74, 75] on div "Dashboard" at bounding box center [65, 71] width 63 height 19
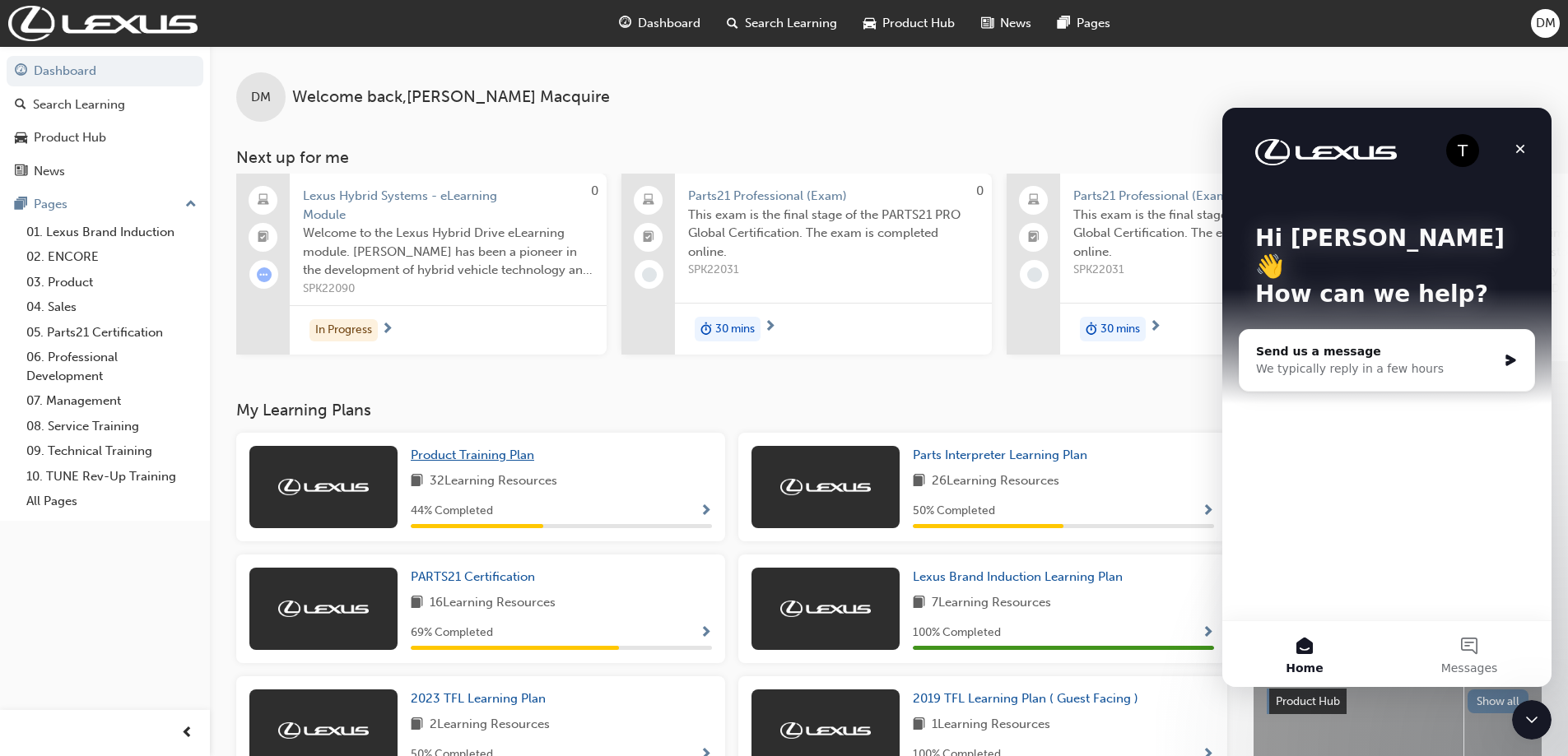
click at [499, 461] on span "Product Training Plan" at bounding box center [472, 455] width 123 height 15
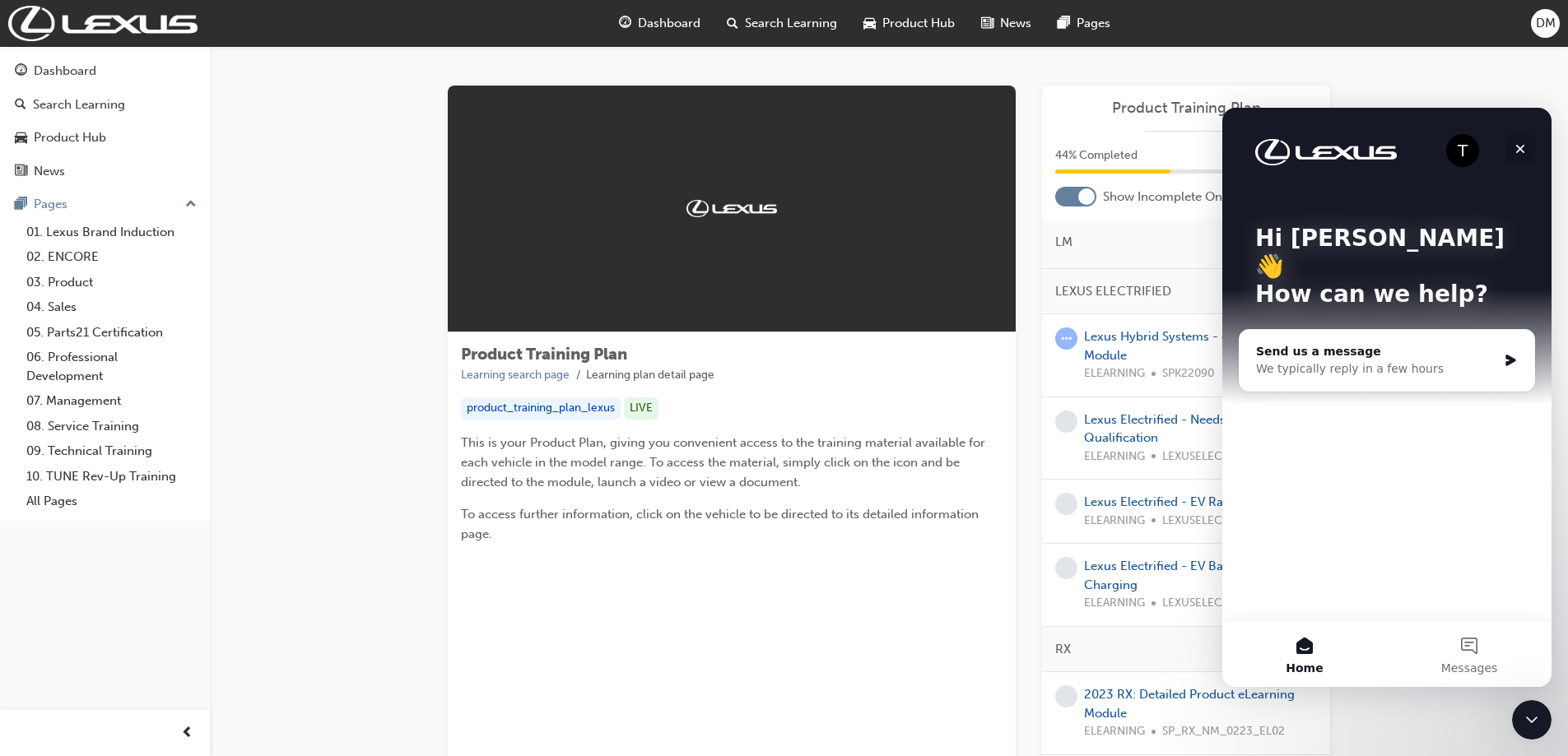
click at [1515, 145] on icon "Close" at bounding box center [1519, 148] width 13 height 13
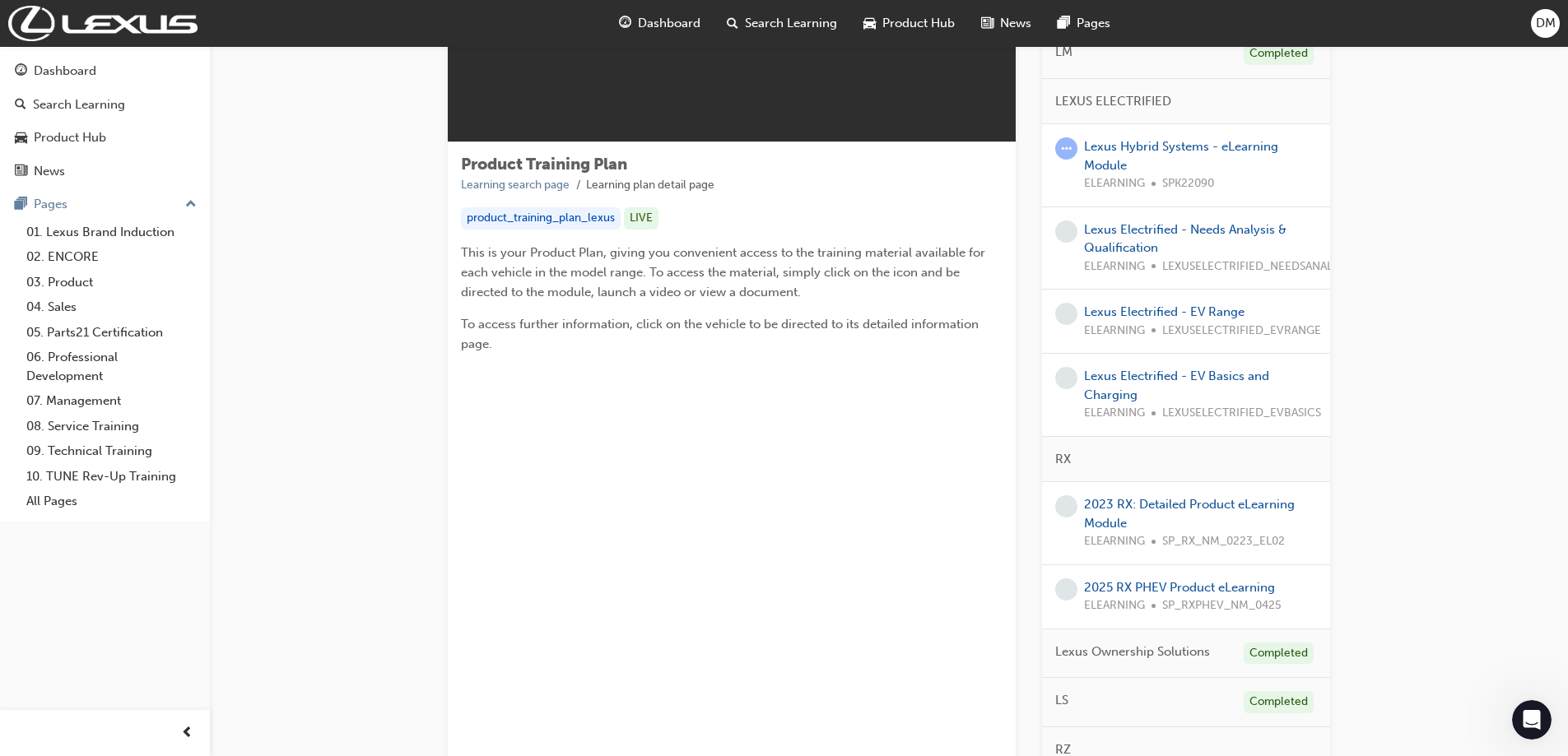
scroll to position [228, 0]
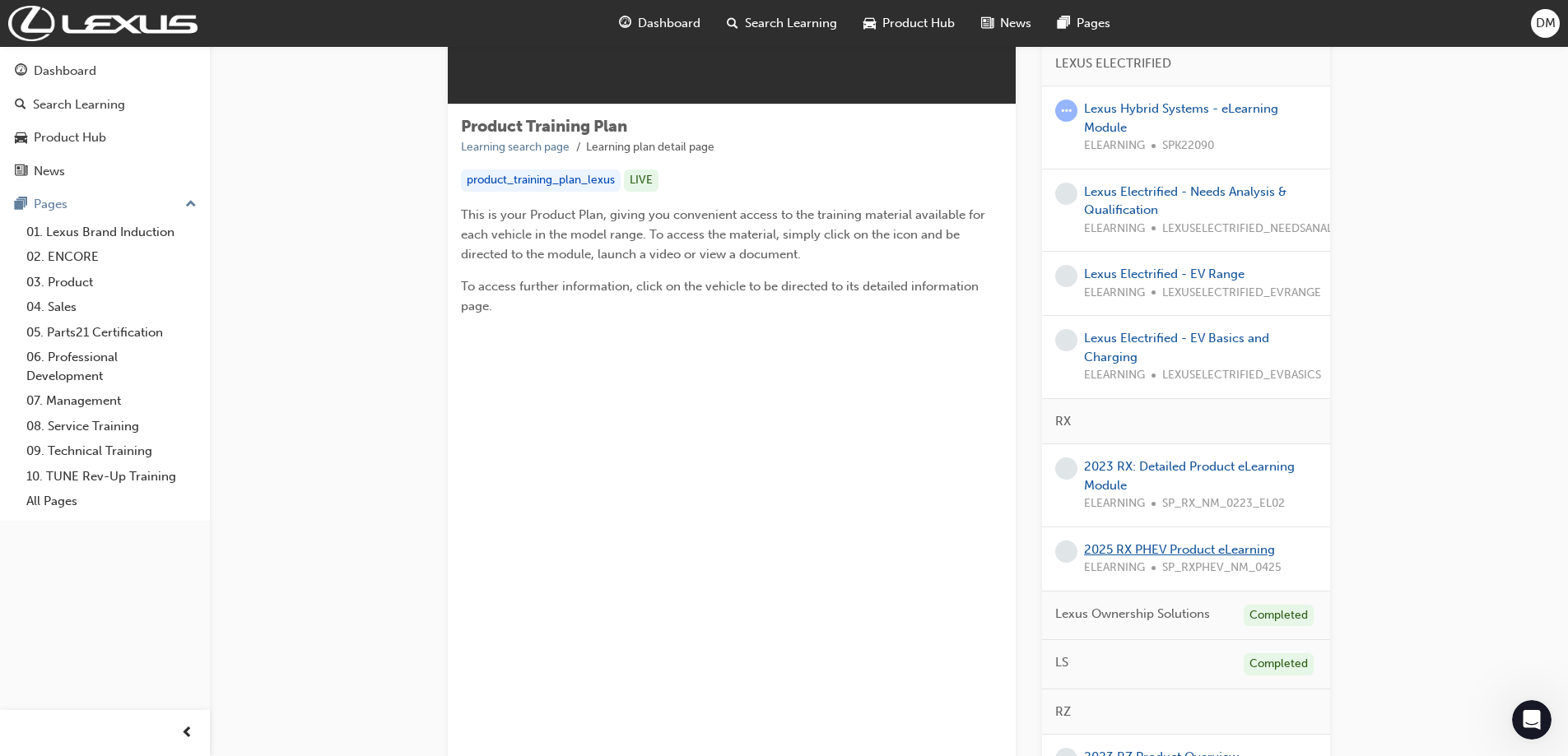
click at [1139, 549] on link "2025 RX PHEV Product eLearning" at bounding box center [1179, 549] width 191 height 15
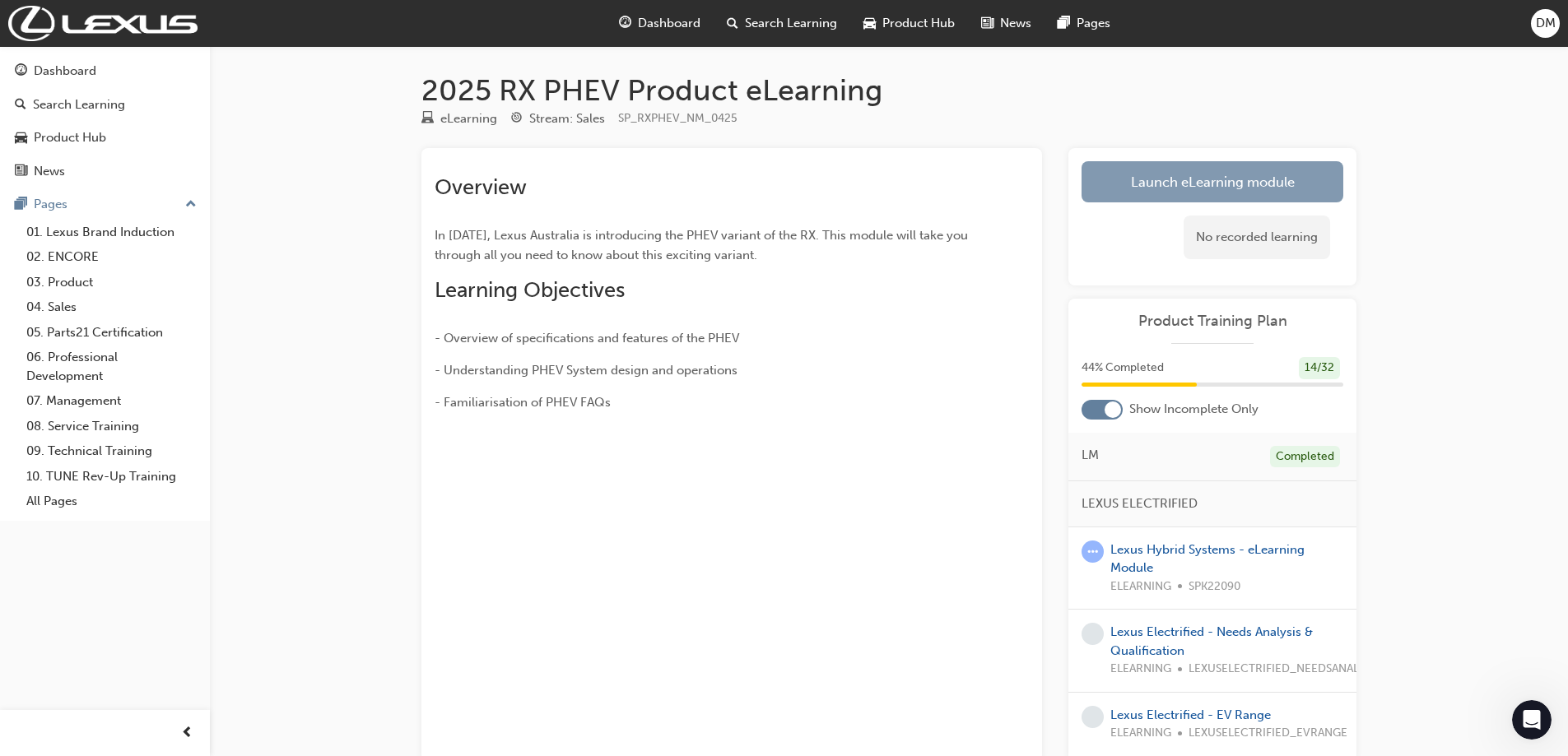
click at [1137, 191] on link "Launch eLearning module" at bounding box center [1212, 181] width 262 height 41
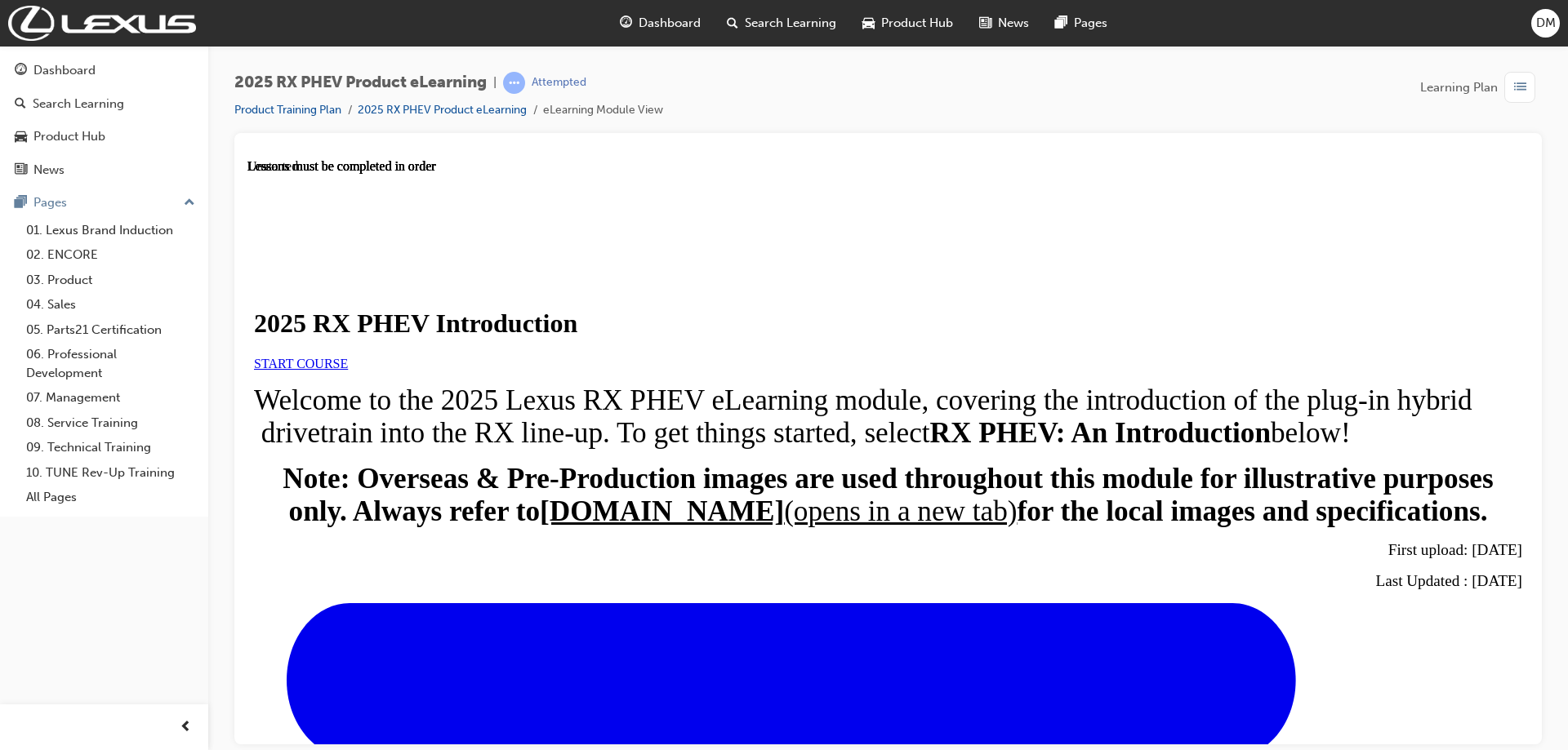
click at [627, 371] on div "START COURSE" at bounding box center [888, 363] width 1268 height 15
click at [348, 370] on span "START COURSE" at bounding box center [301, 363] width 94 height 14
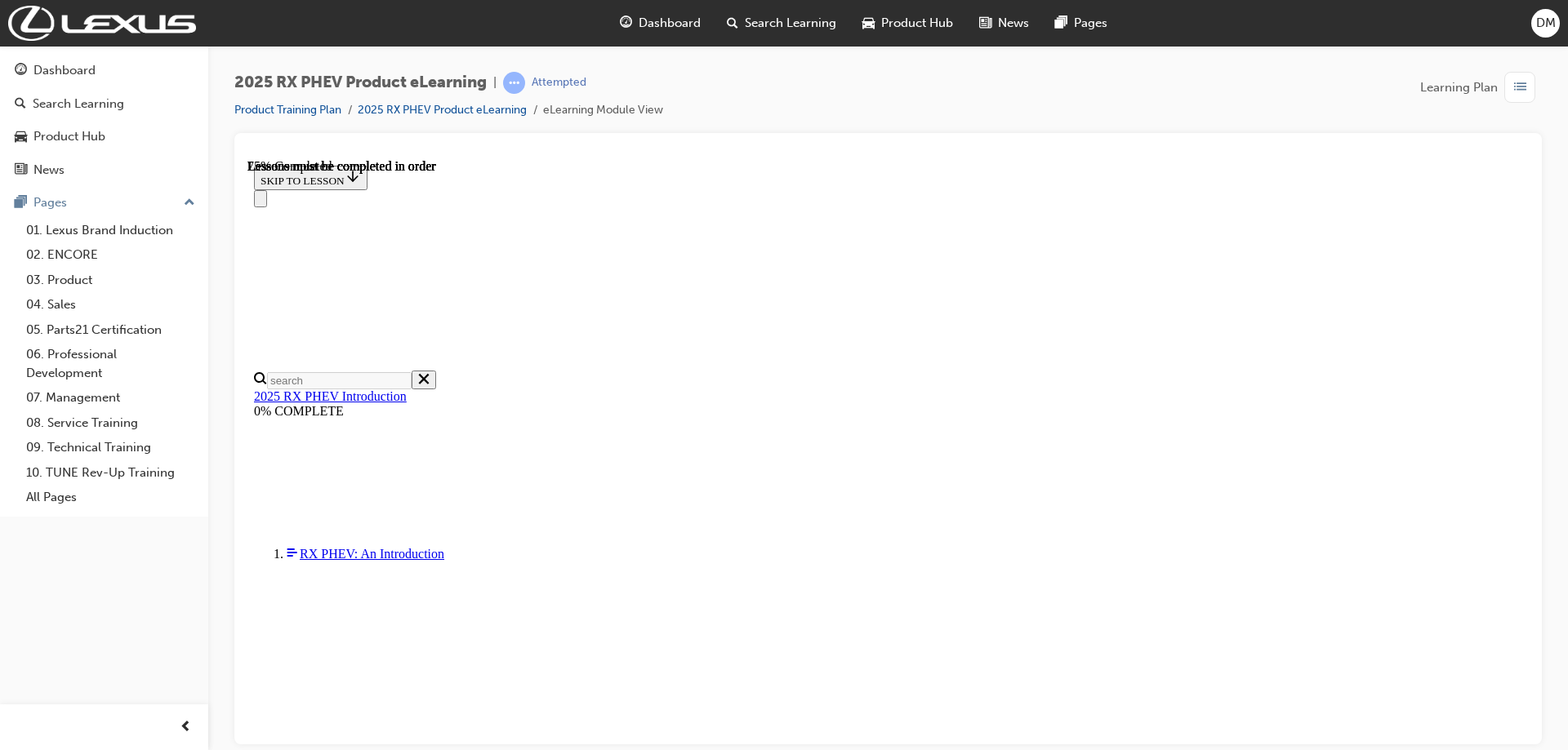
scroll to position [1084, 0]
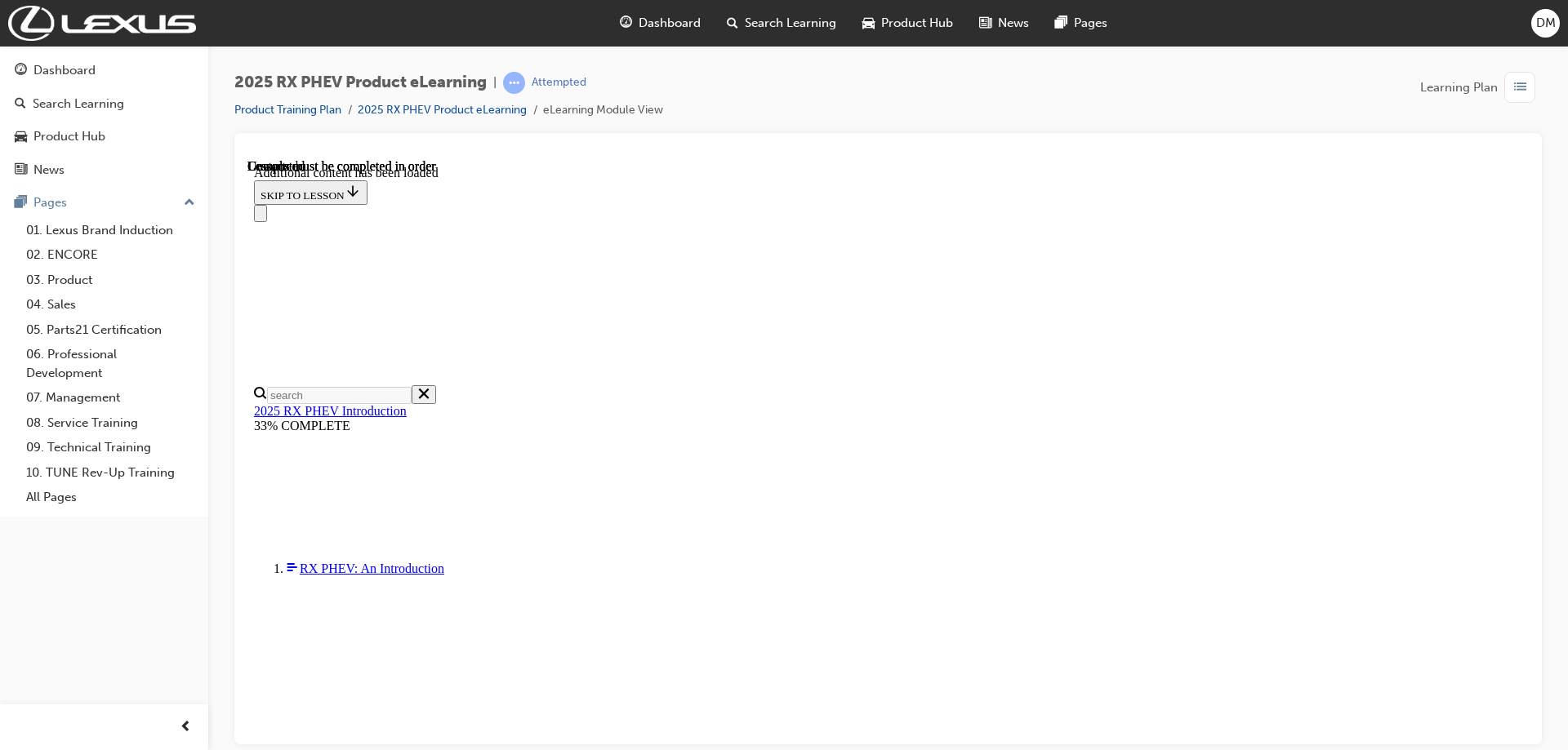
scroll to position [1887, 0]
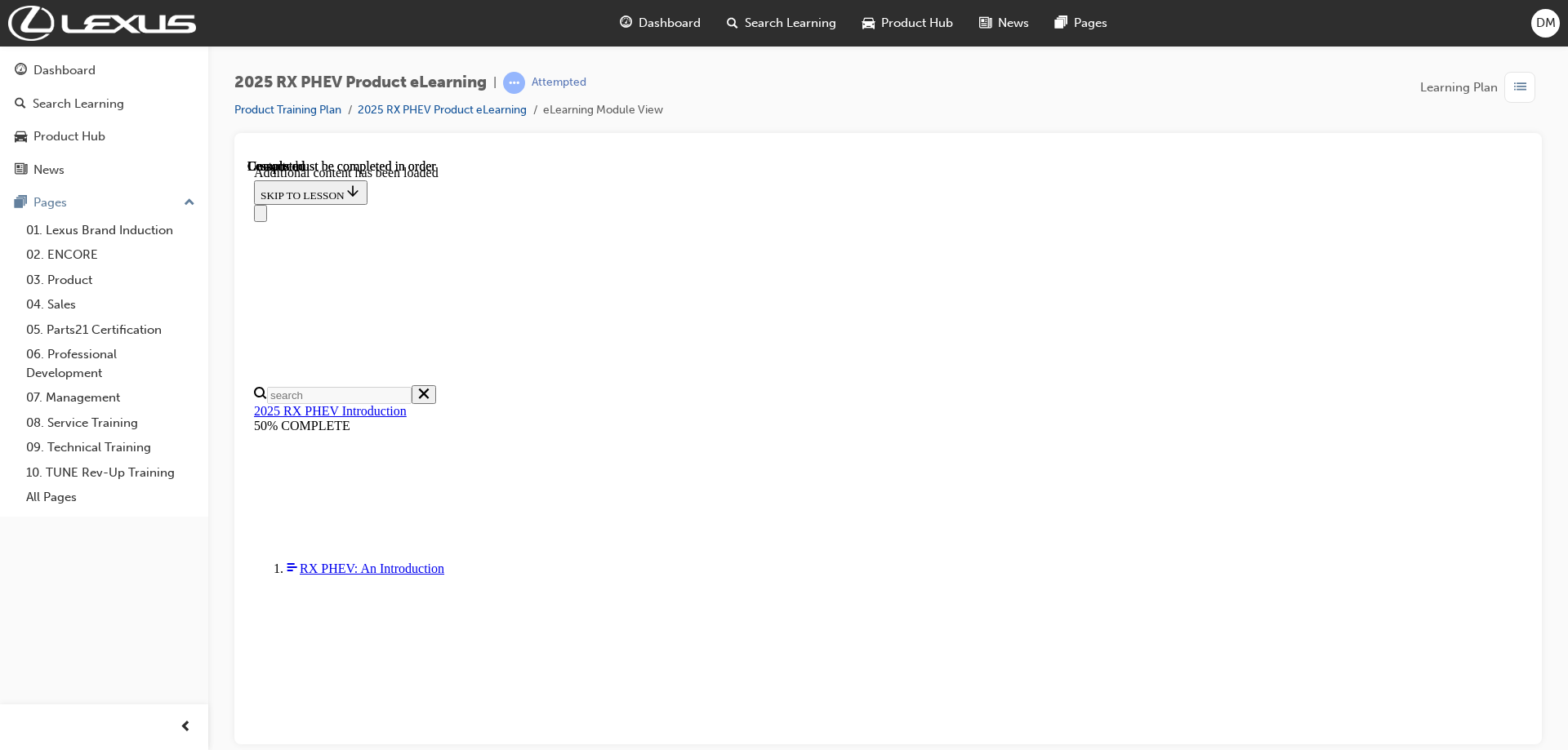
scroll to position [3382, 0]
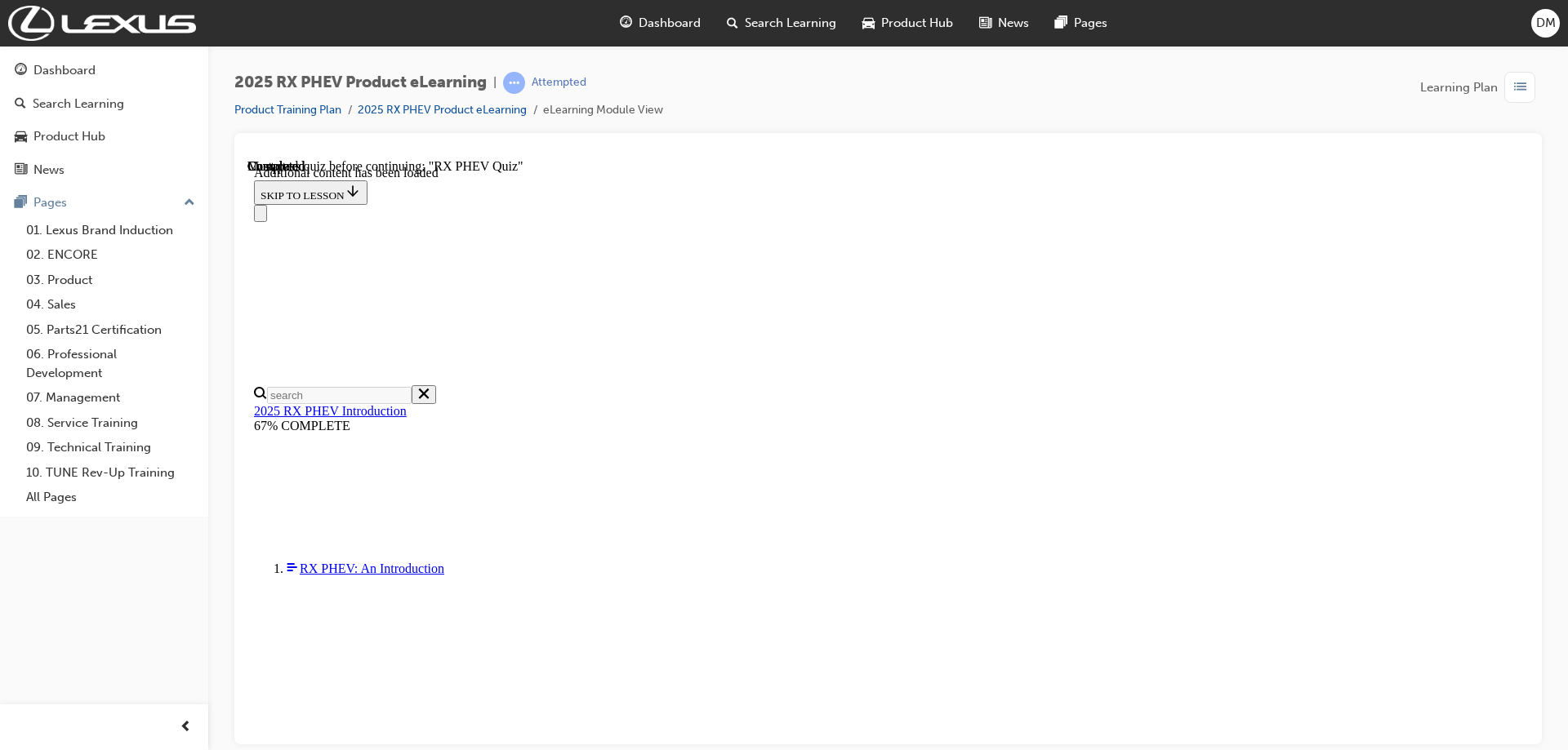
radio input "true"
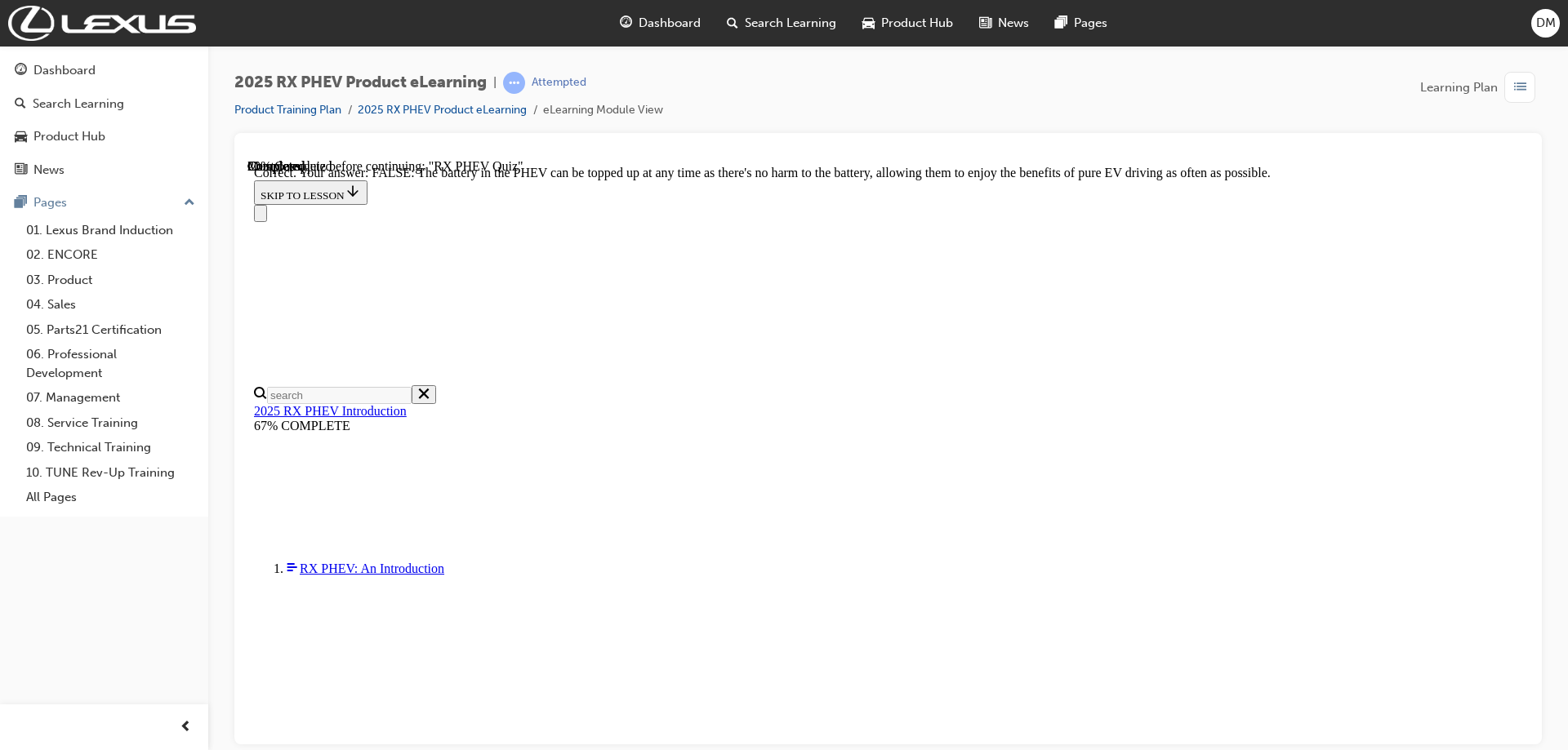
radio input "true"
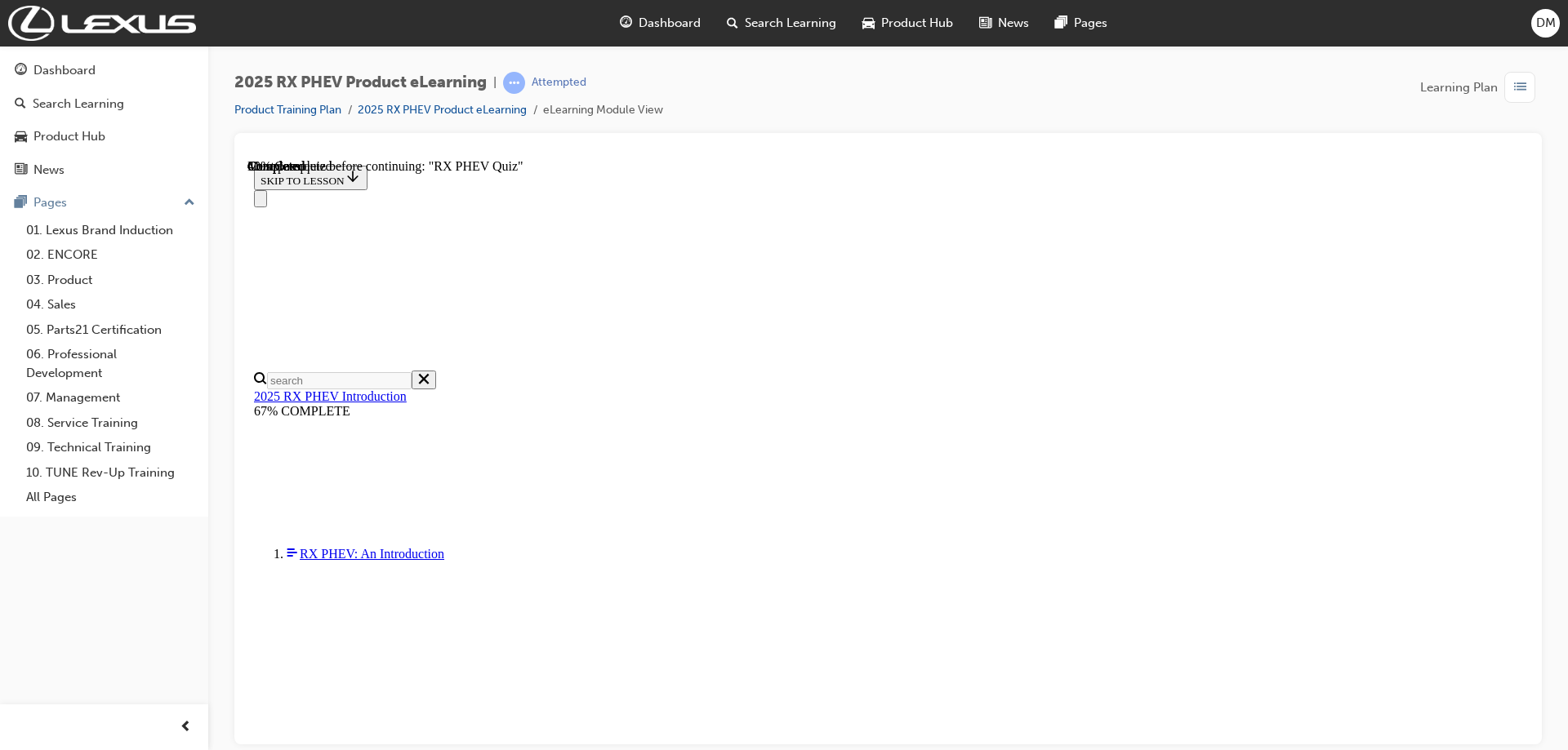
scroll to position [178, 0]
radio input "true"
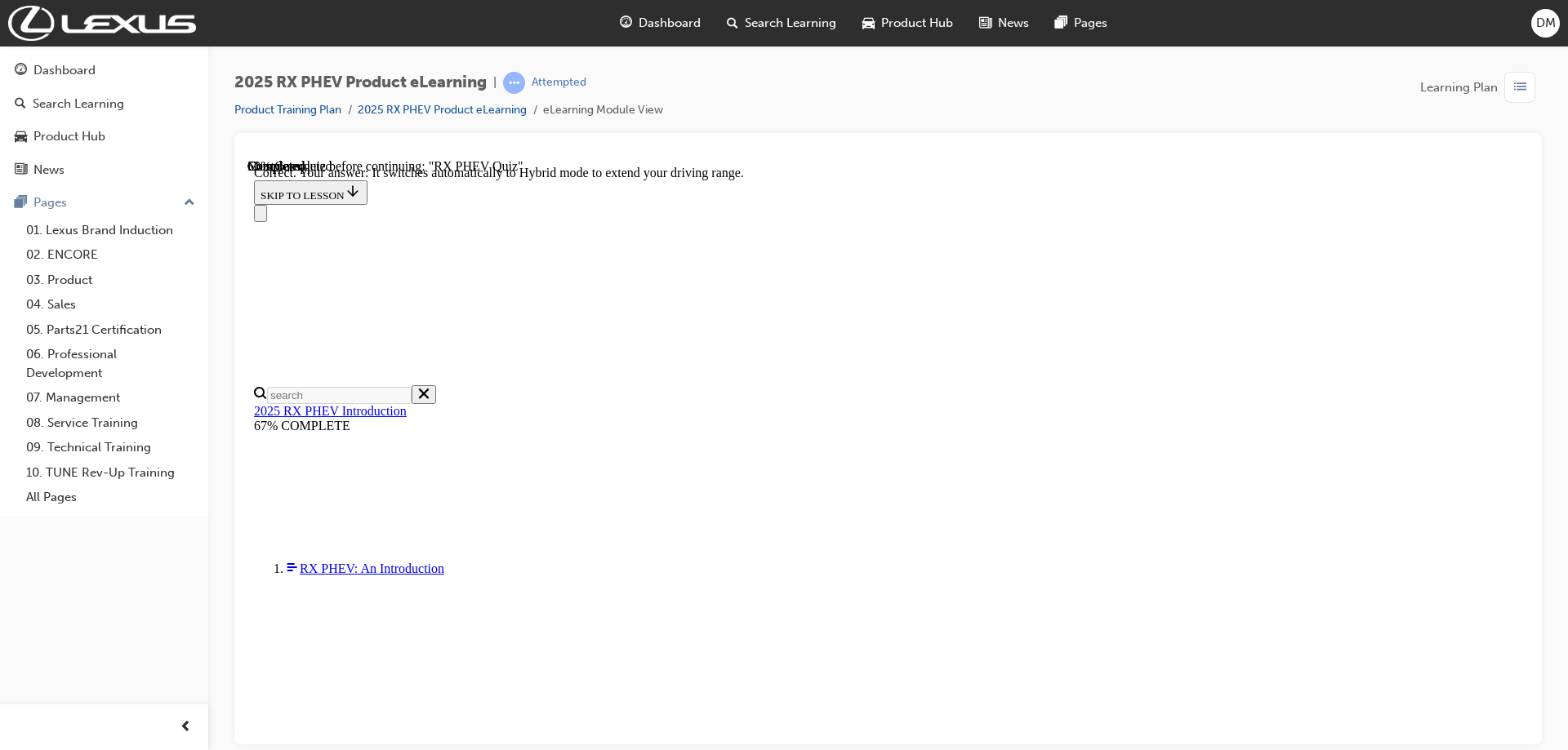
scroll to position [229, 0]
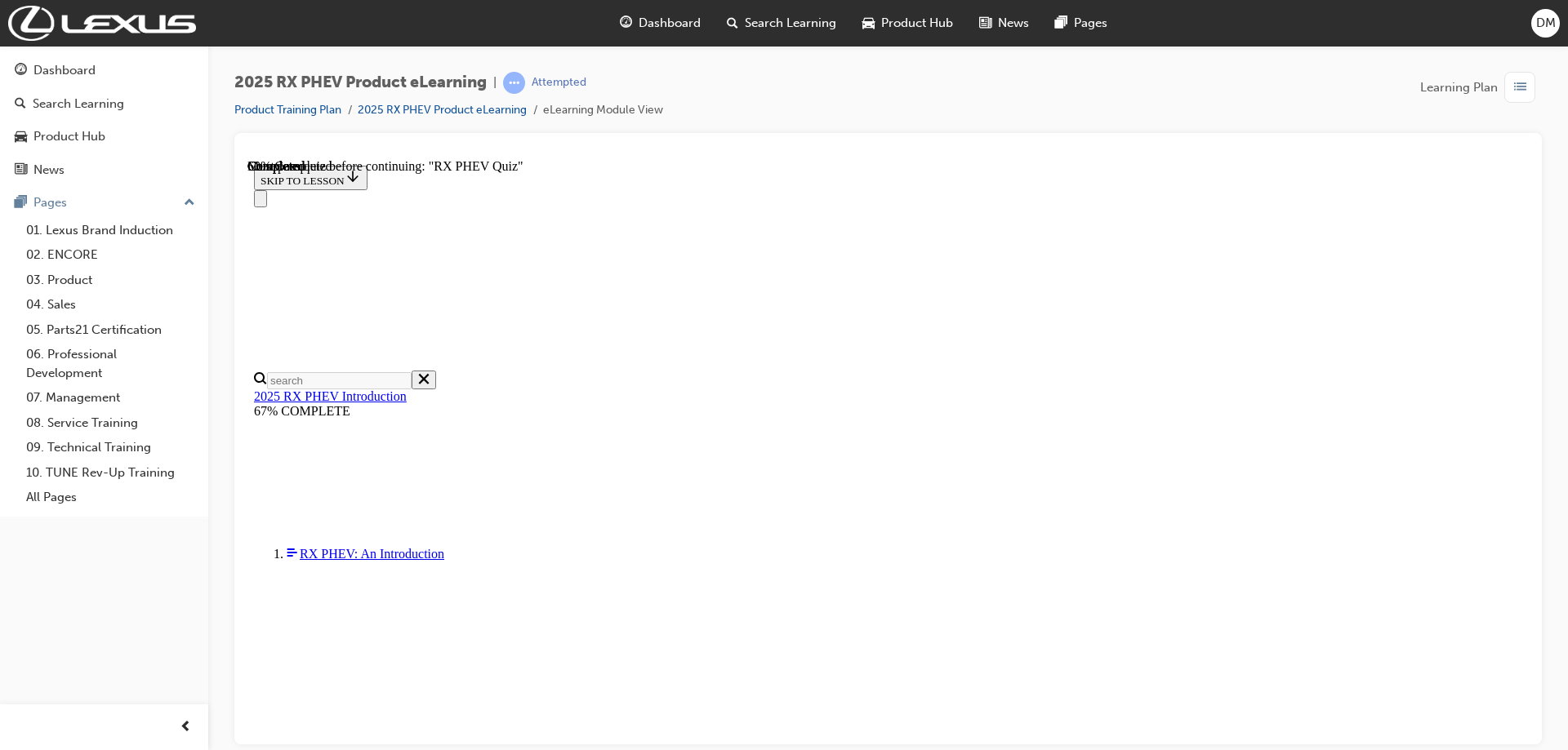
scroll to position [129, 0]
radio input "true"
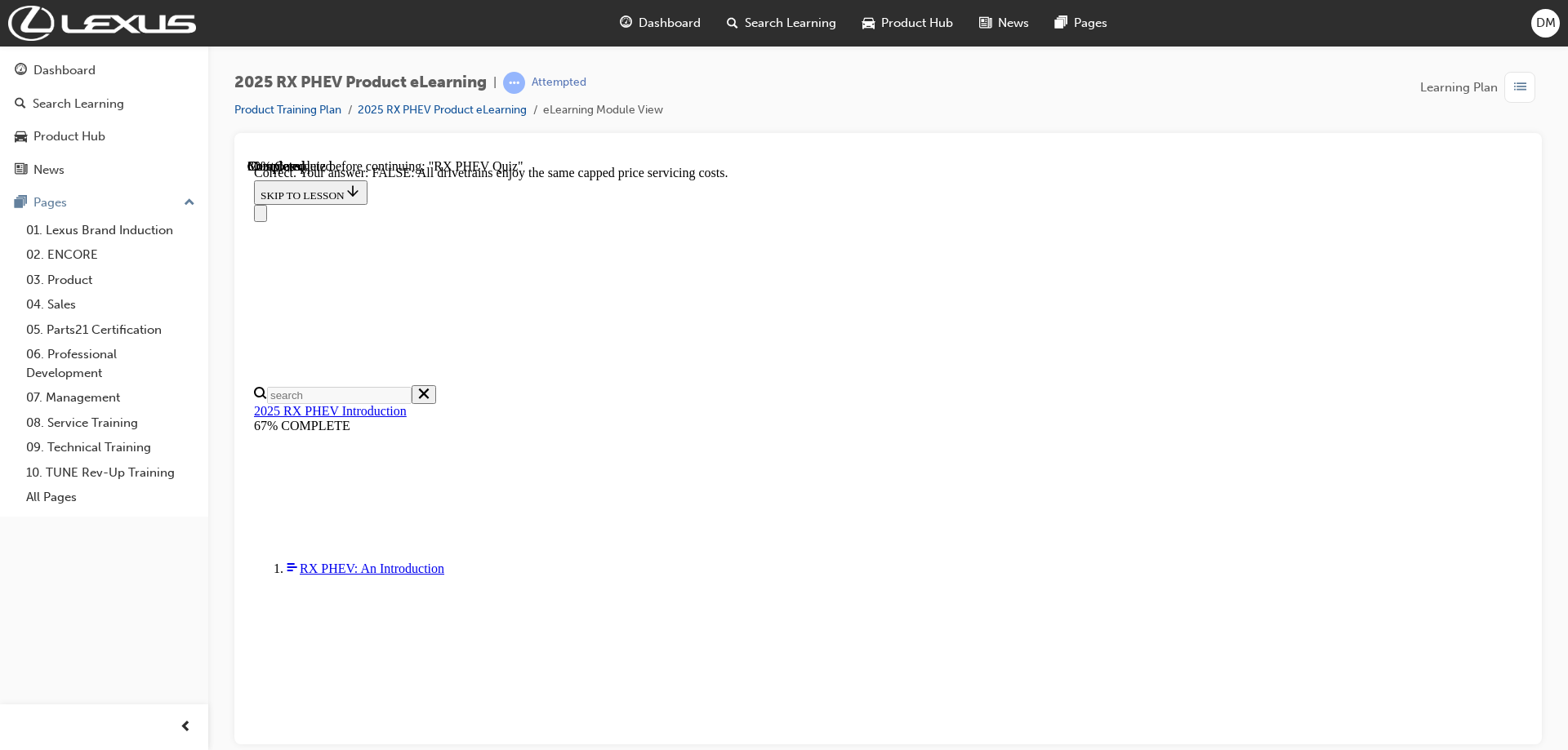
scroll to position [181, 0]
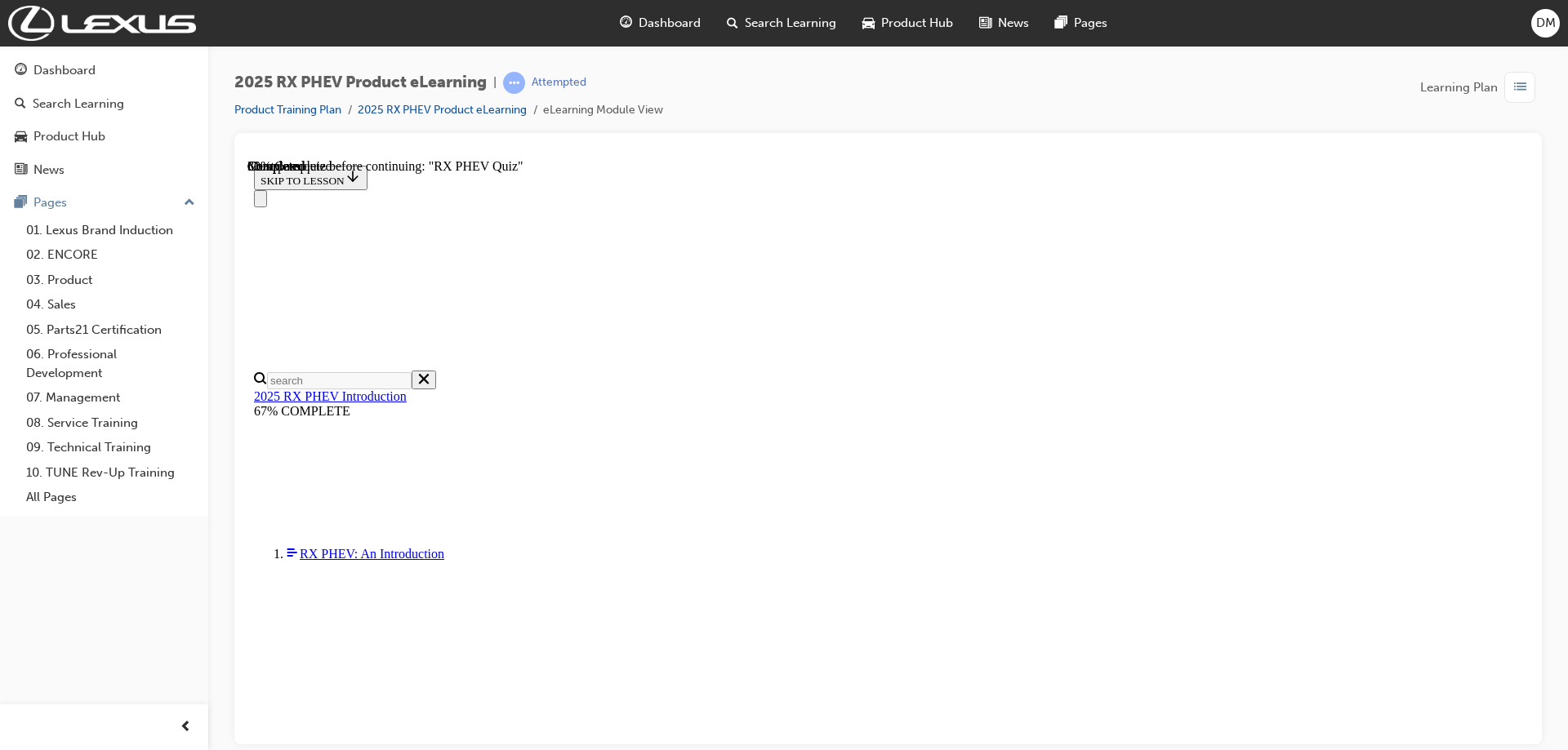
scroll to position [164, 0]
radio input "true"
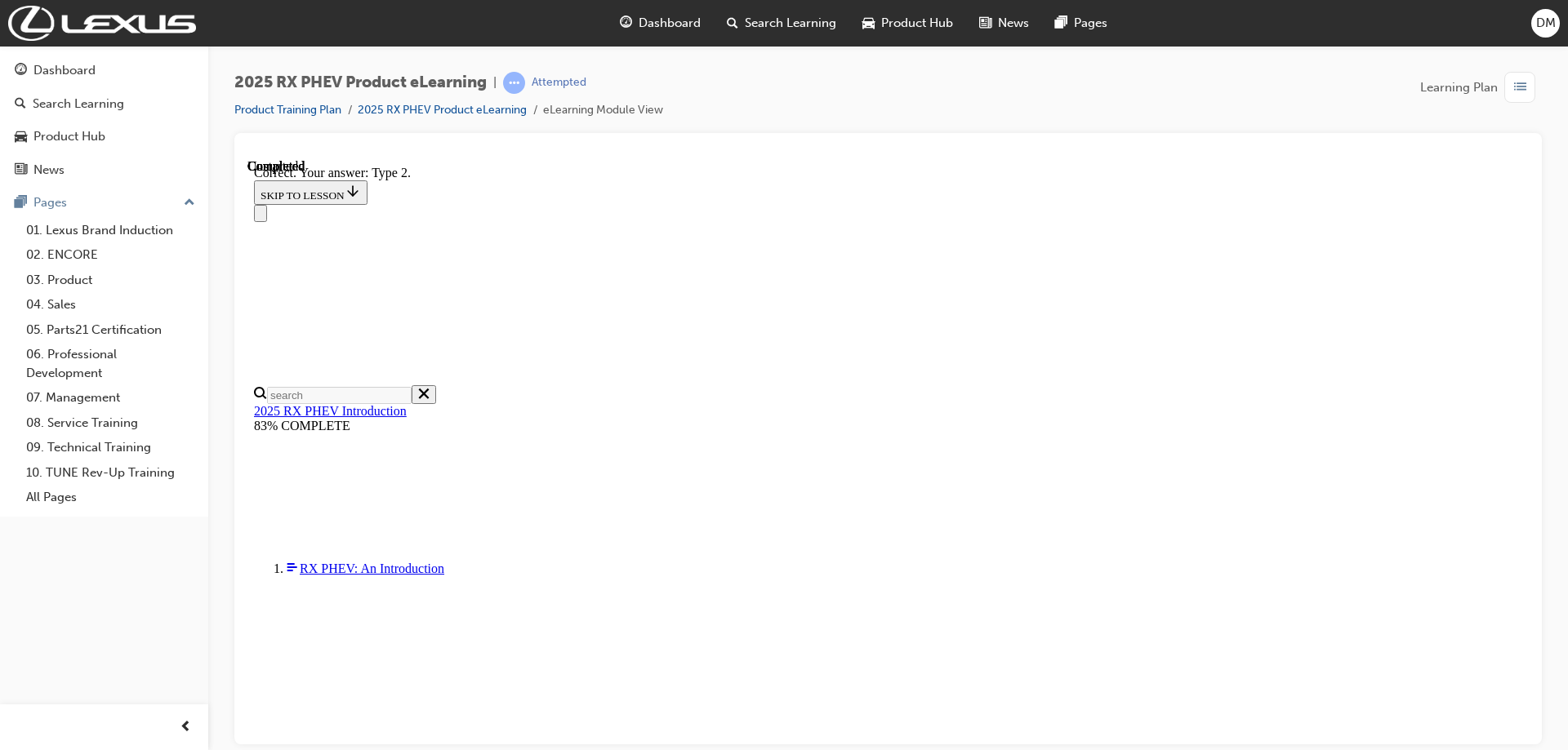
scroll to position [295, 0]
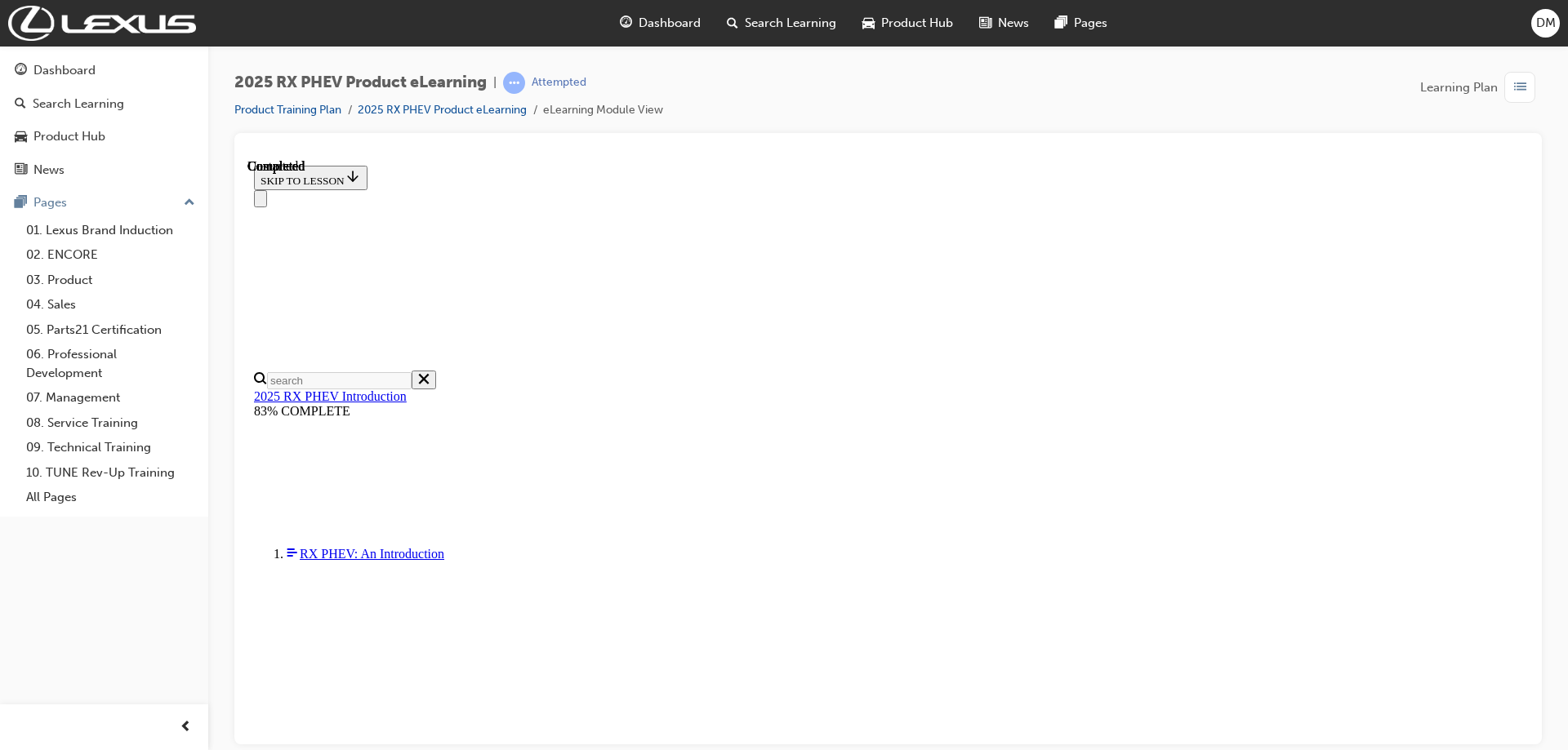
scroll to position [312, 0]
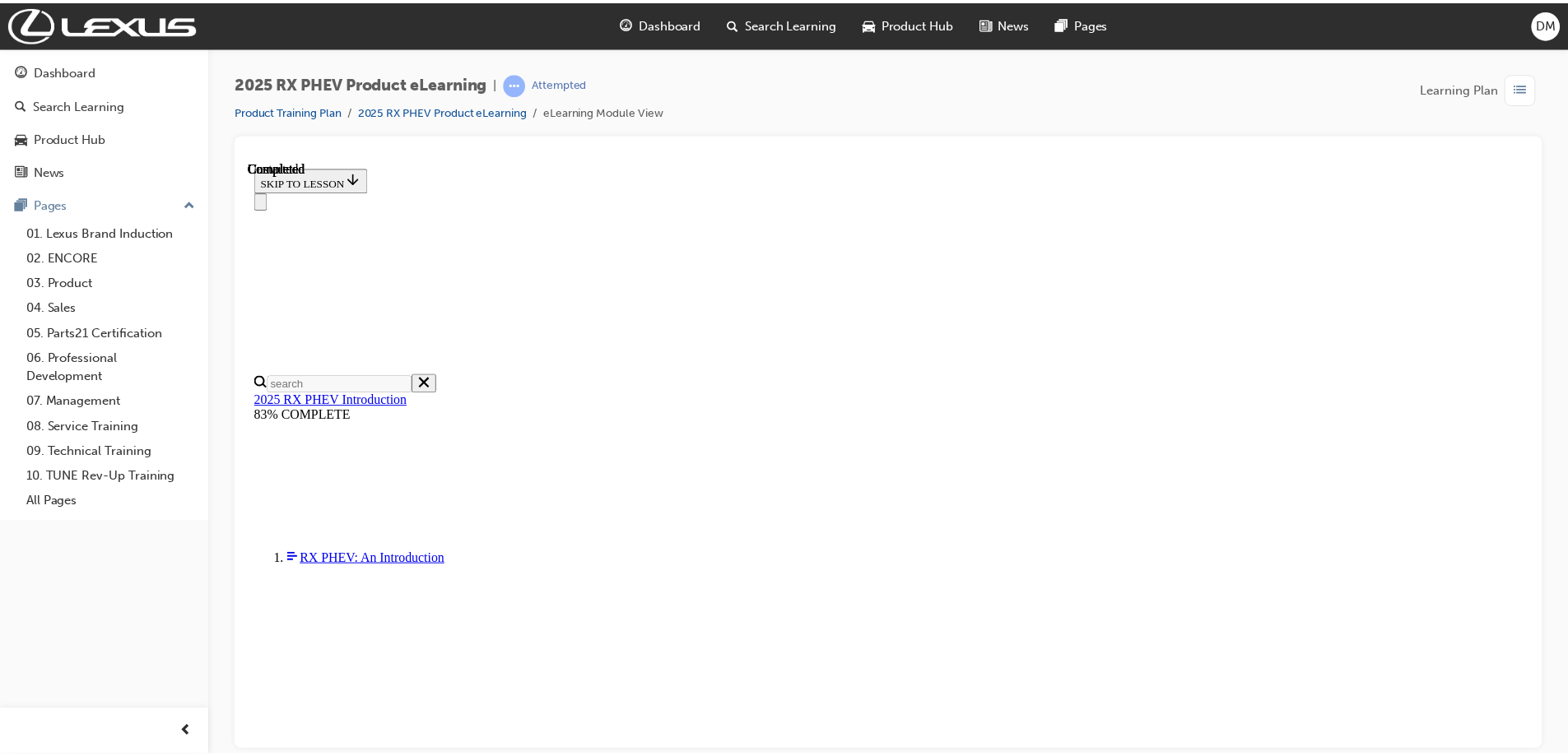
scroll to position [510, 0]
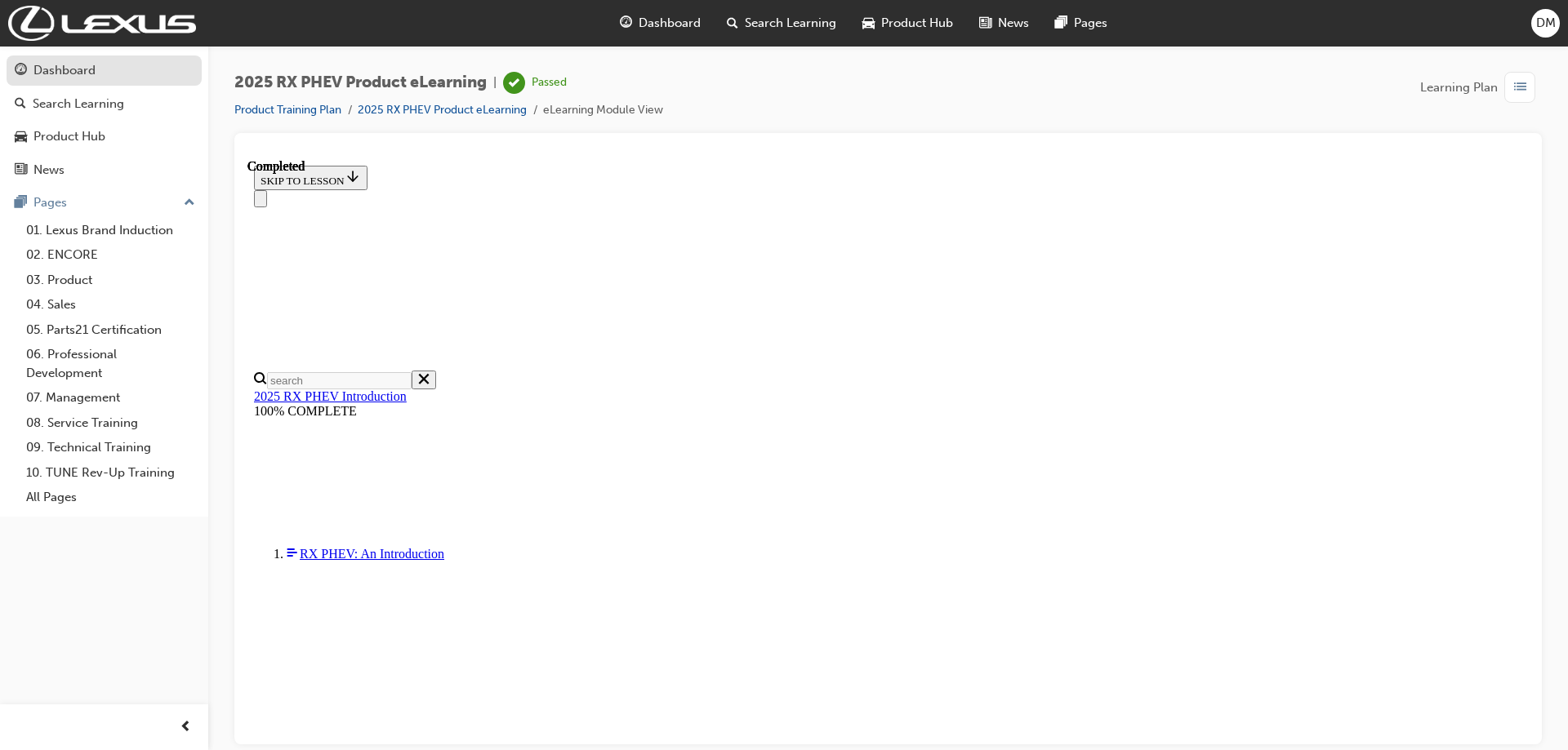
click at [71, 69] on div "Dashboard" at bounding box center [65, 70] width 63 height 19
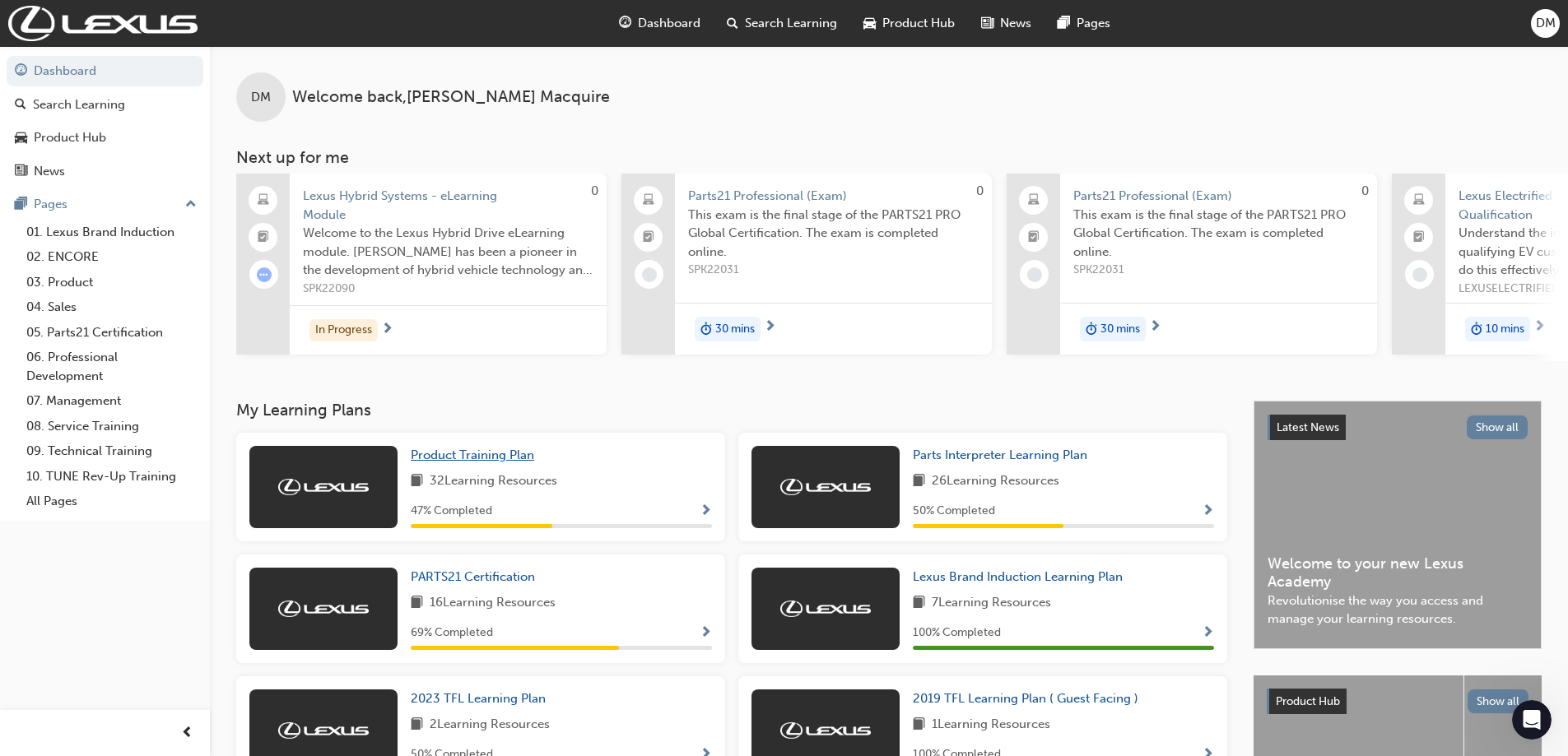
click at [472, 462] on span "Product Training Plan" at bounding box center [472, 455] width 123 height 15
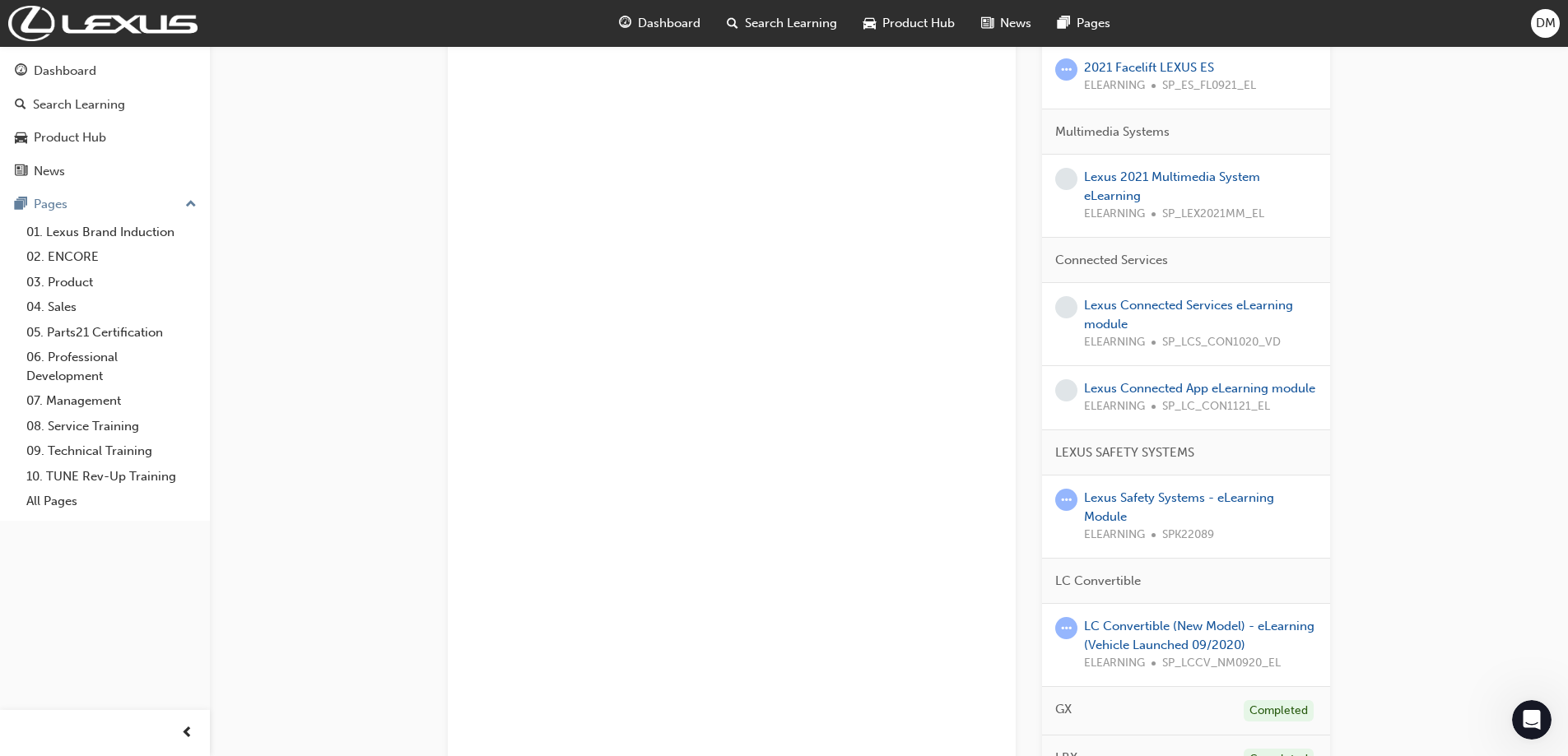
scroll to position [1480, 0]
click at [1115, 314] on link "Lexus Connected Services eLearning module" at bounding box center [1188, 318] width 209 height 34
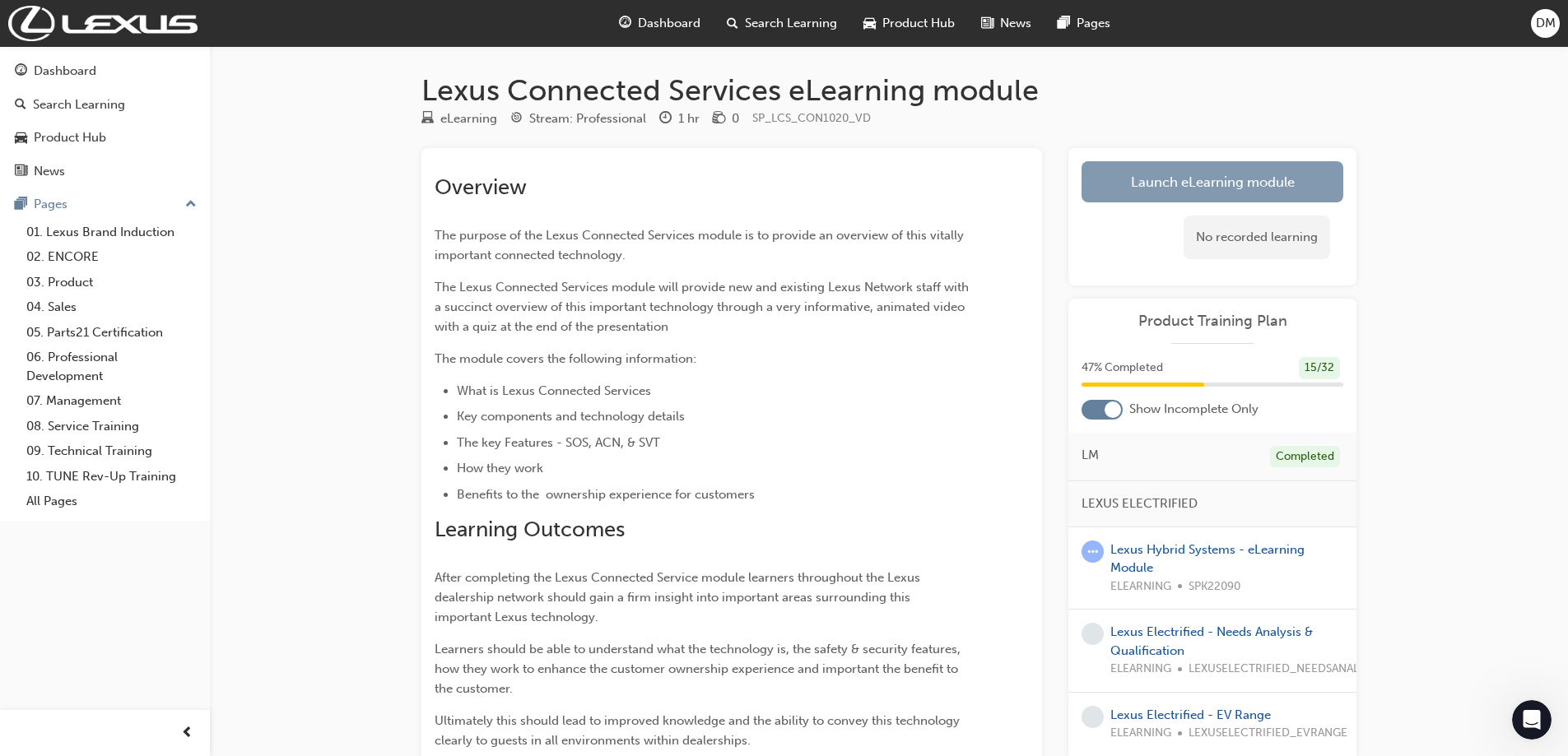
click at [1159, 189] on link "Launch eLearning module" at bounding box center [1212, 181] width 262 height 41
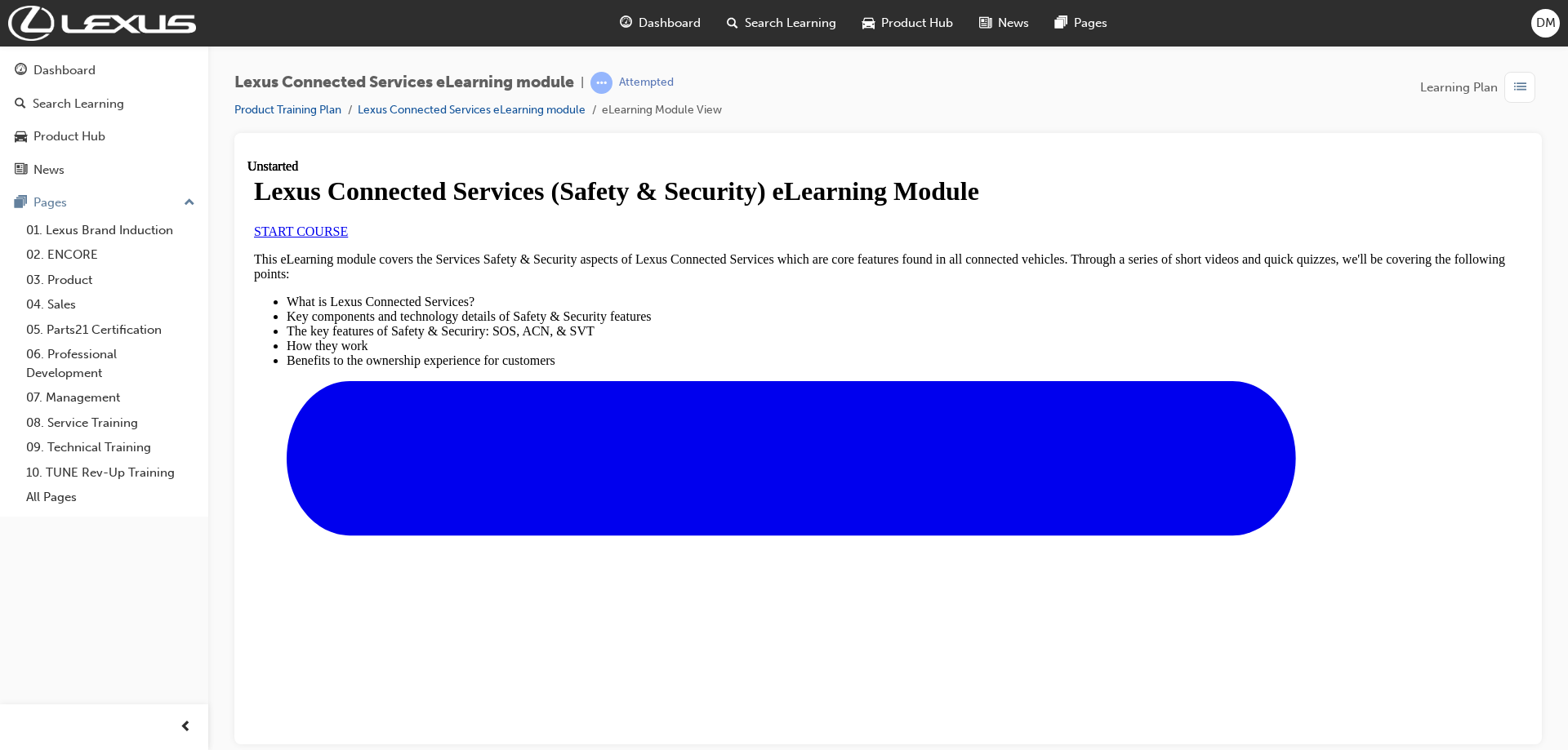
click at [348, 237] on link "START COURSE" at bounding box center [301, 230] width 94 height 14
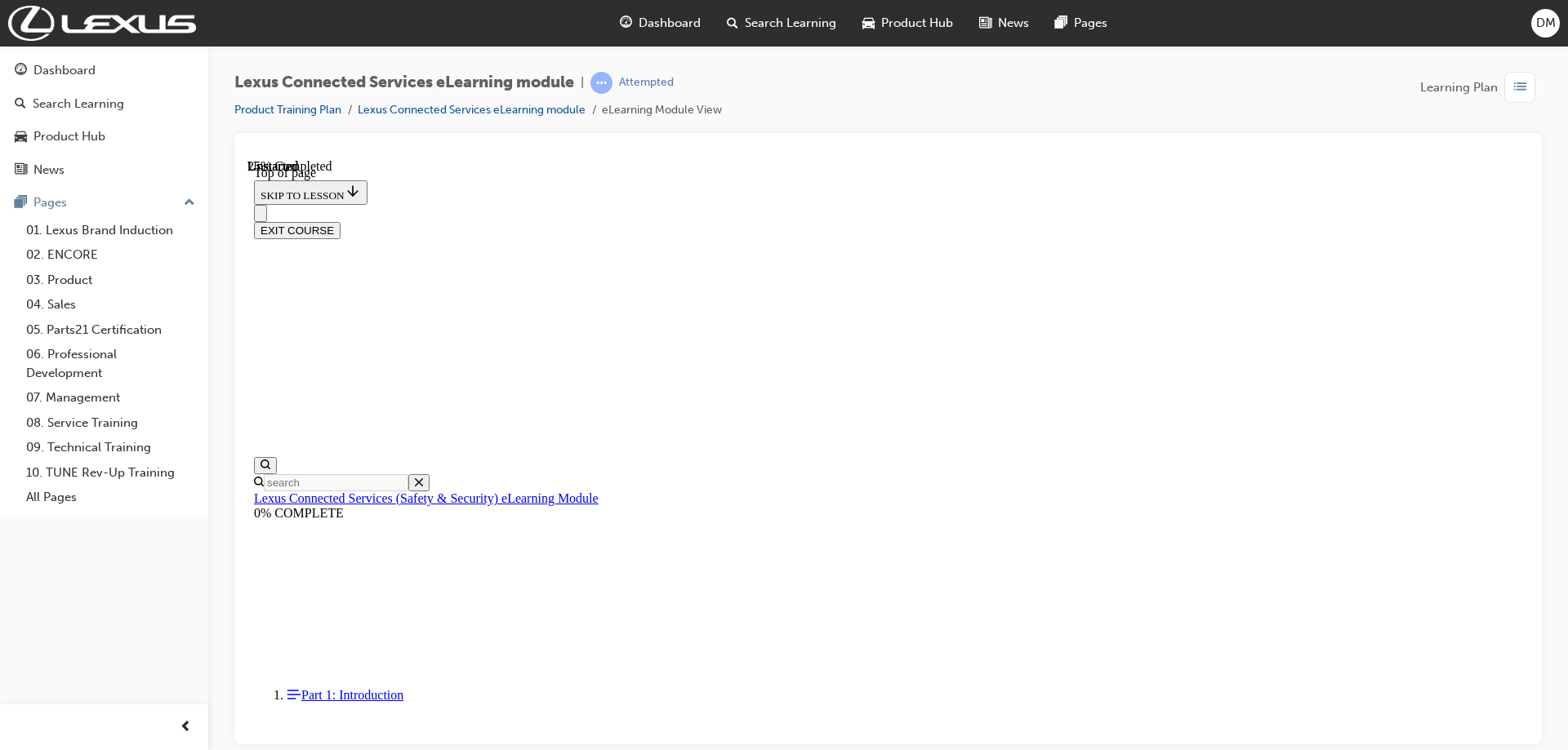
scroll to position [53, 0]
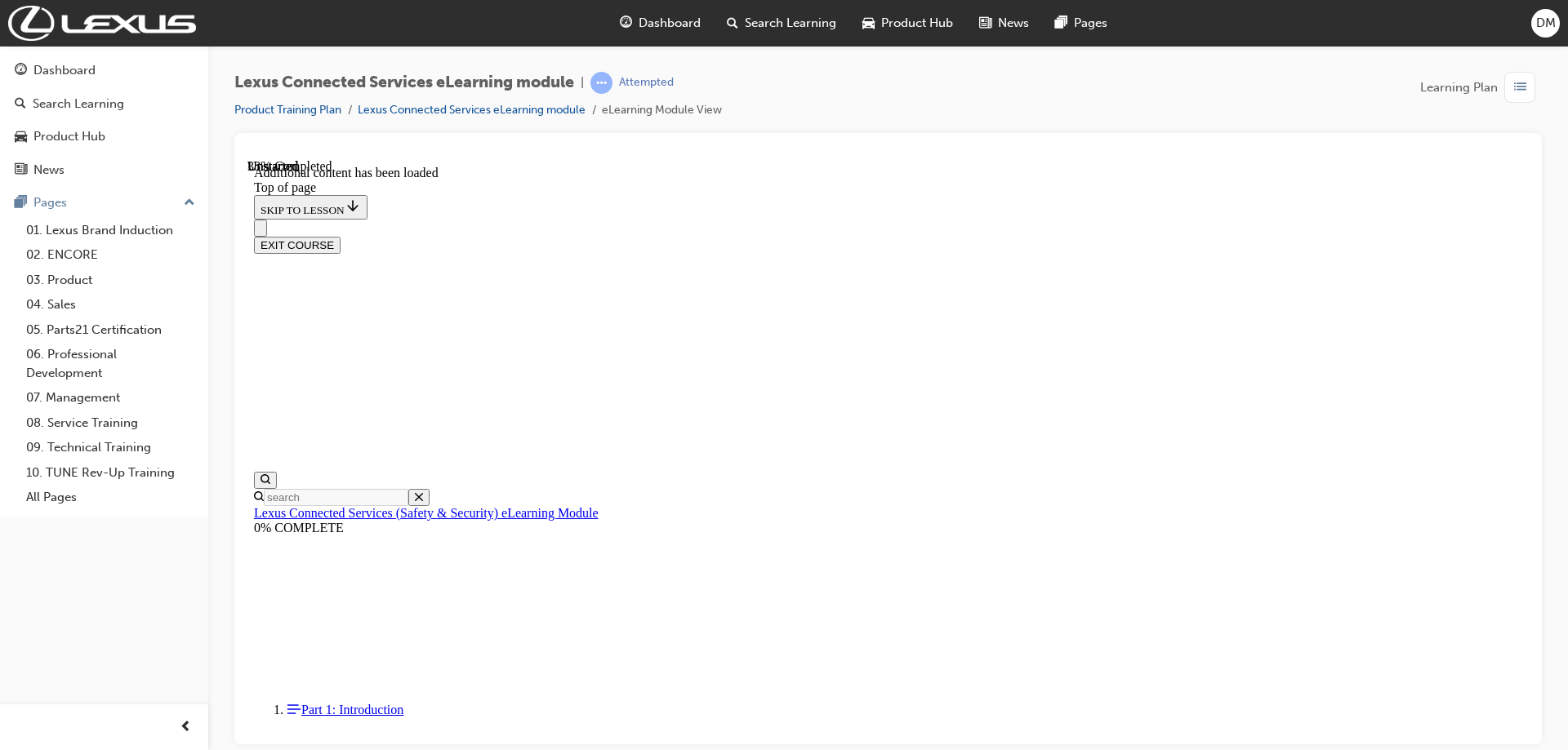
scroll to position [464, 0]
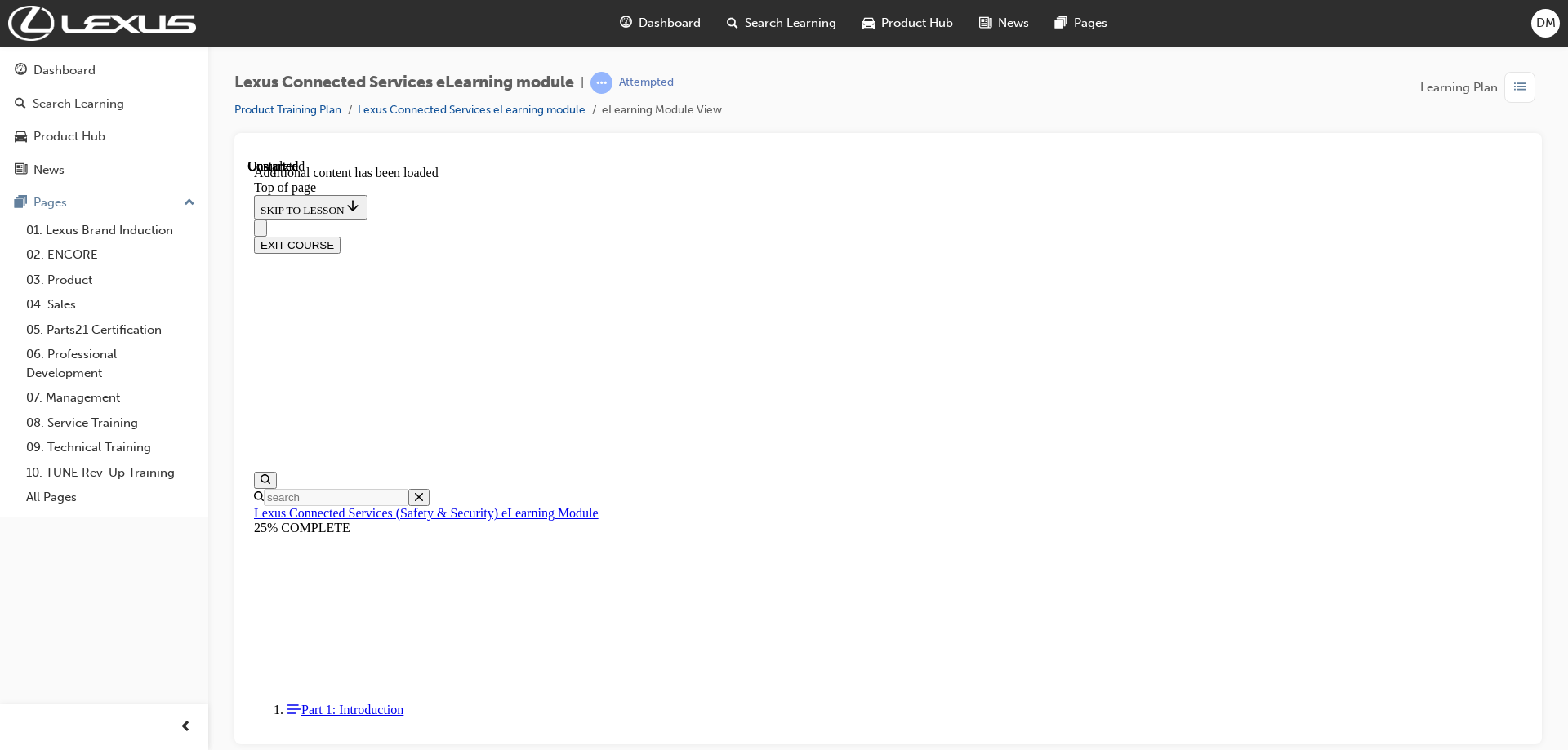
scroll to position [1688, 0]
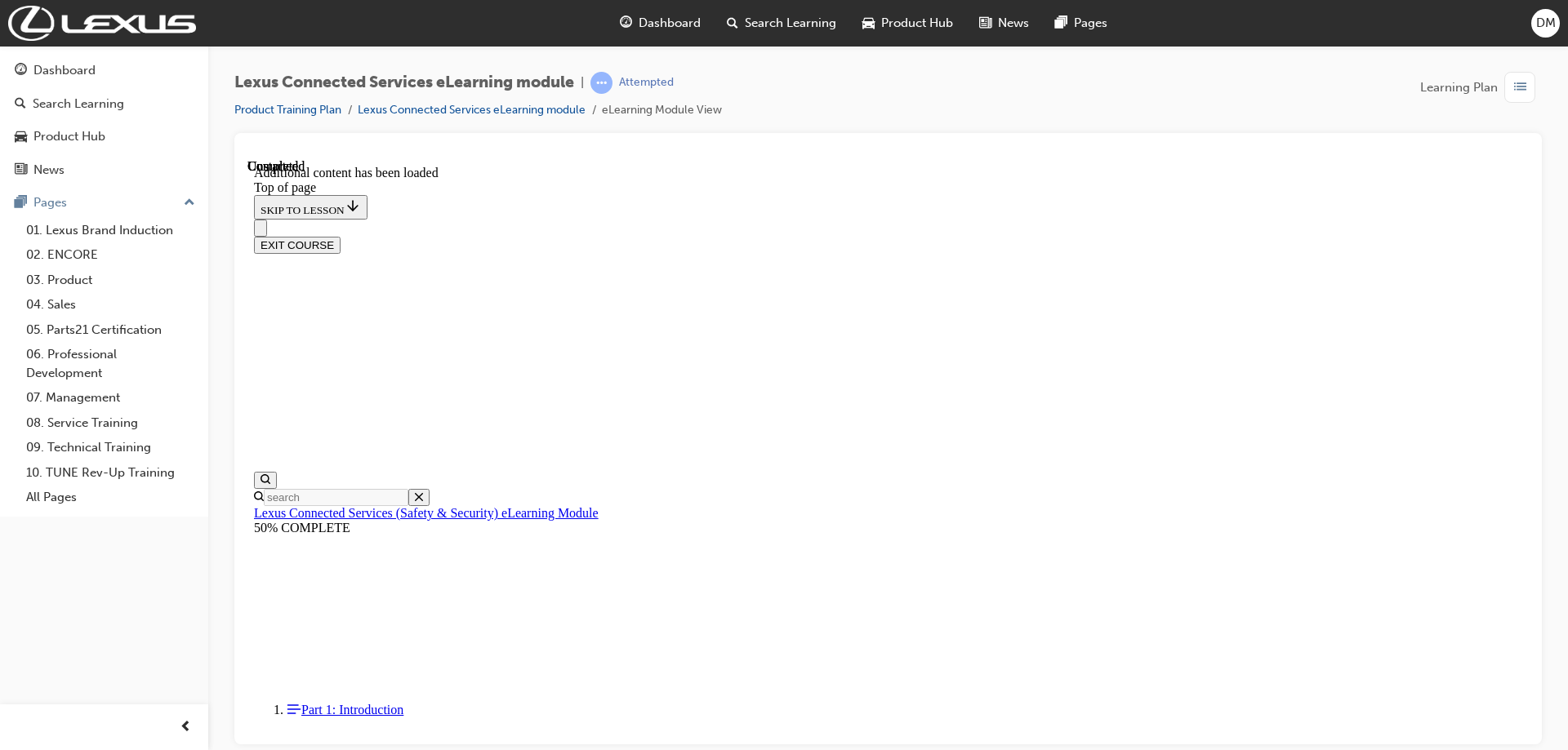
drag, startPoint x: 746, startPoint y: 236, endPoint x: 1196, endPoint y: 244, distance: 450.1
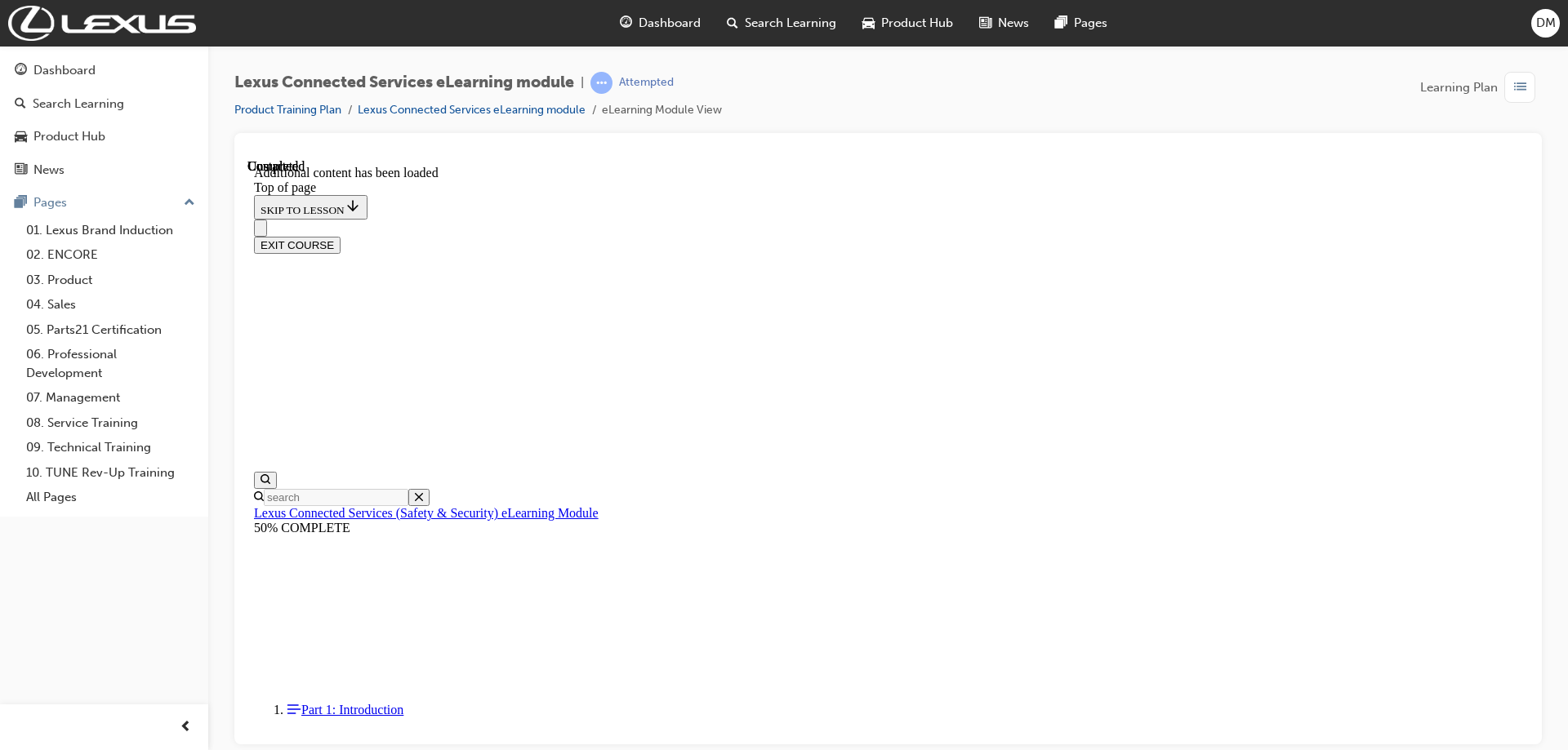
drag, startPoint x: 700, startPoint y: 235, endPoint x: 1102, endPoint y: 221, distance: 402.2
drag, startPoint x: 1030, startPoint y: 238, endPoint x: 1166, endPoint y: 233, distance: 136.1
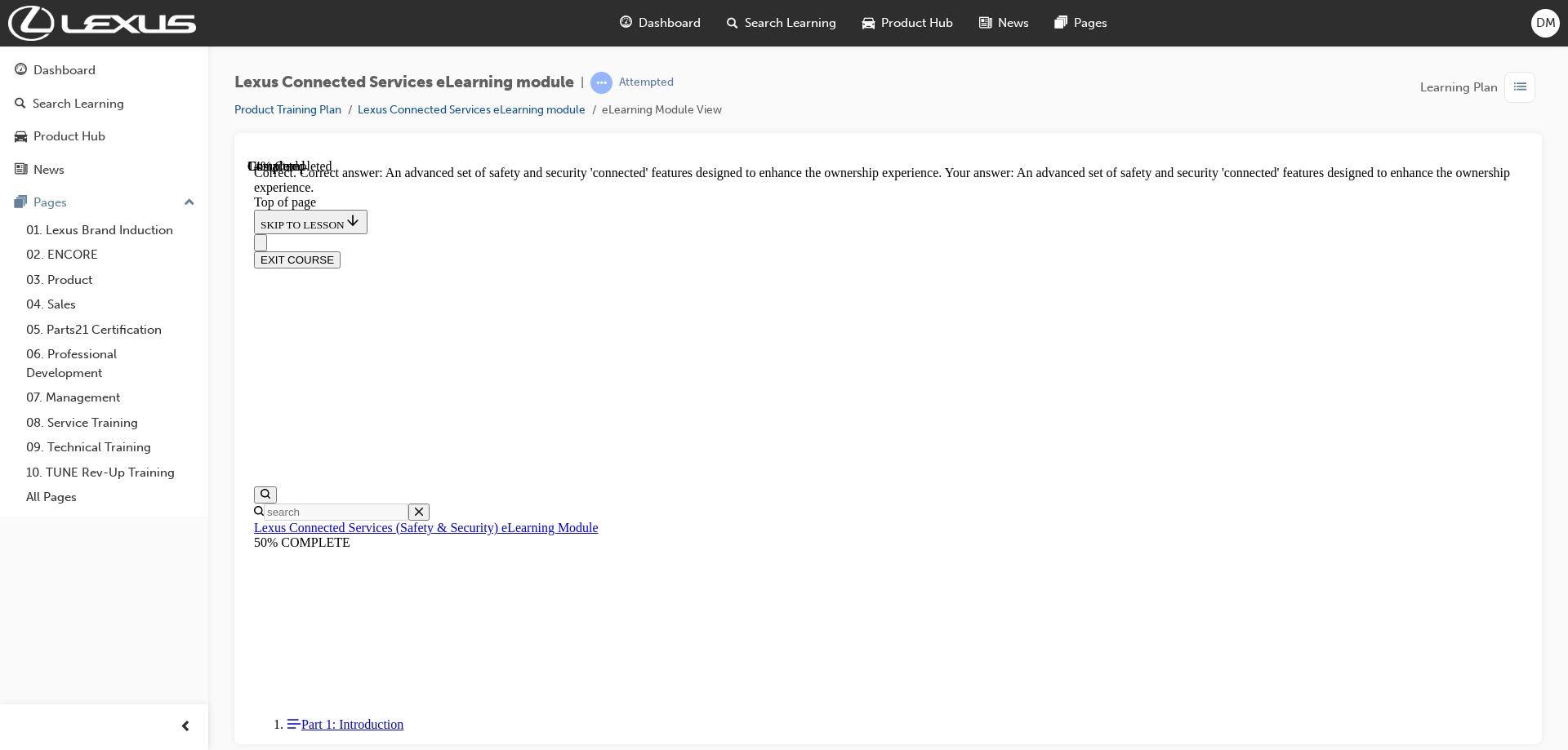
scroll to position [319, 0]
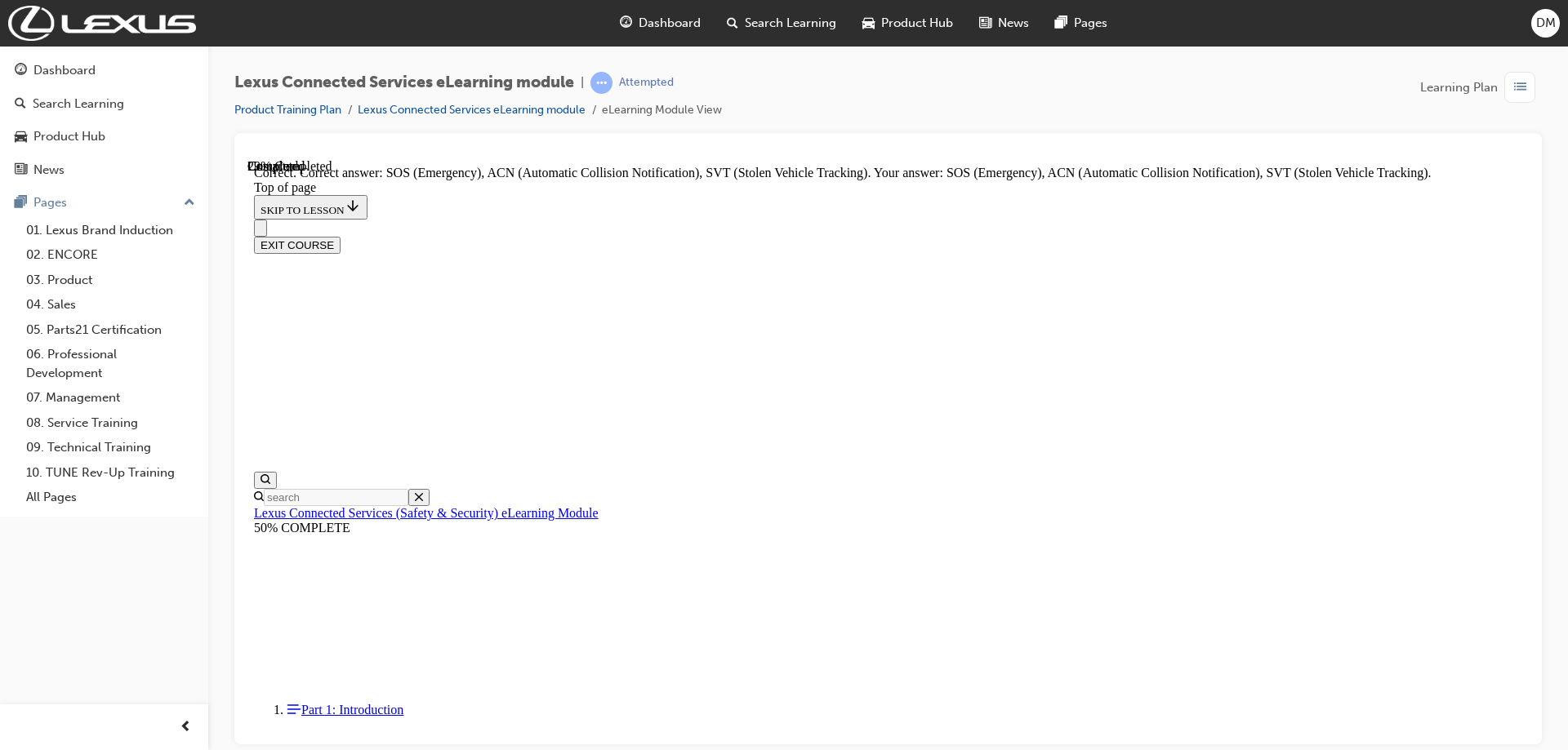
scroll to position [386, 0]
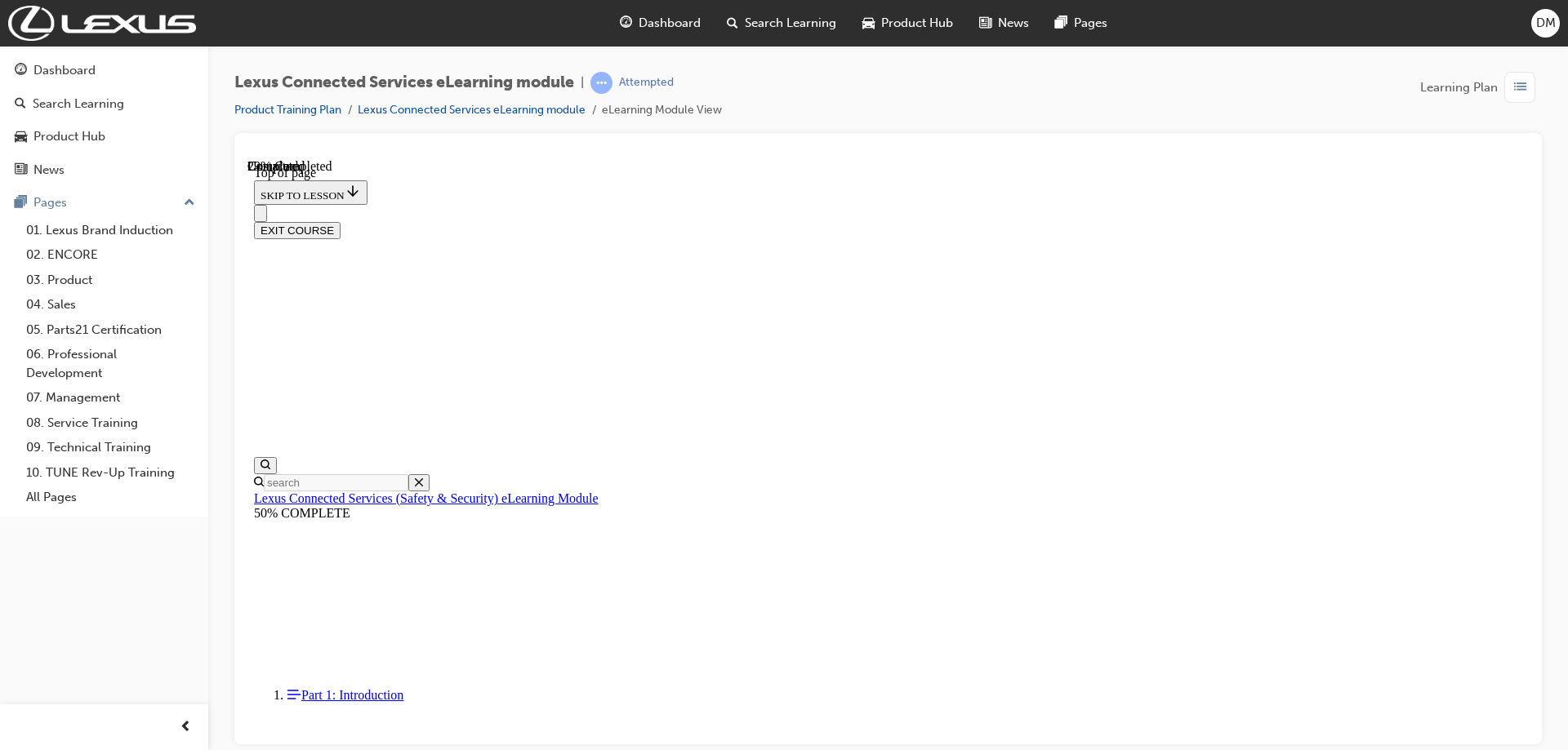
scroll to position [237, 0]
drag, startPoint x: 726, startPoint y: 220, endPoint x: 1293, endPoint y: 205, distance: 567.2
drag, startPoint x: 721, startPoint y: 214, endPoint x: 1125, endPoint y: 236, distance: 404.6
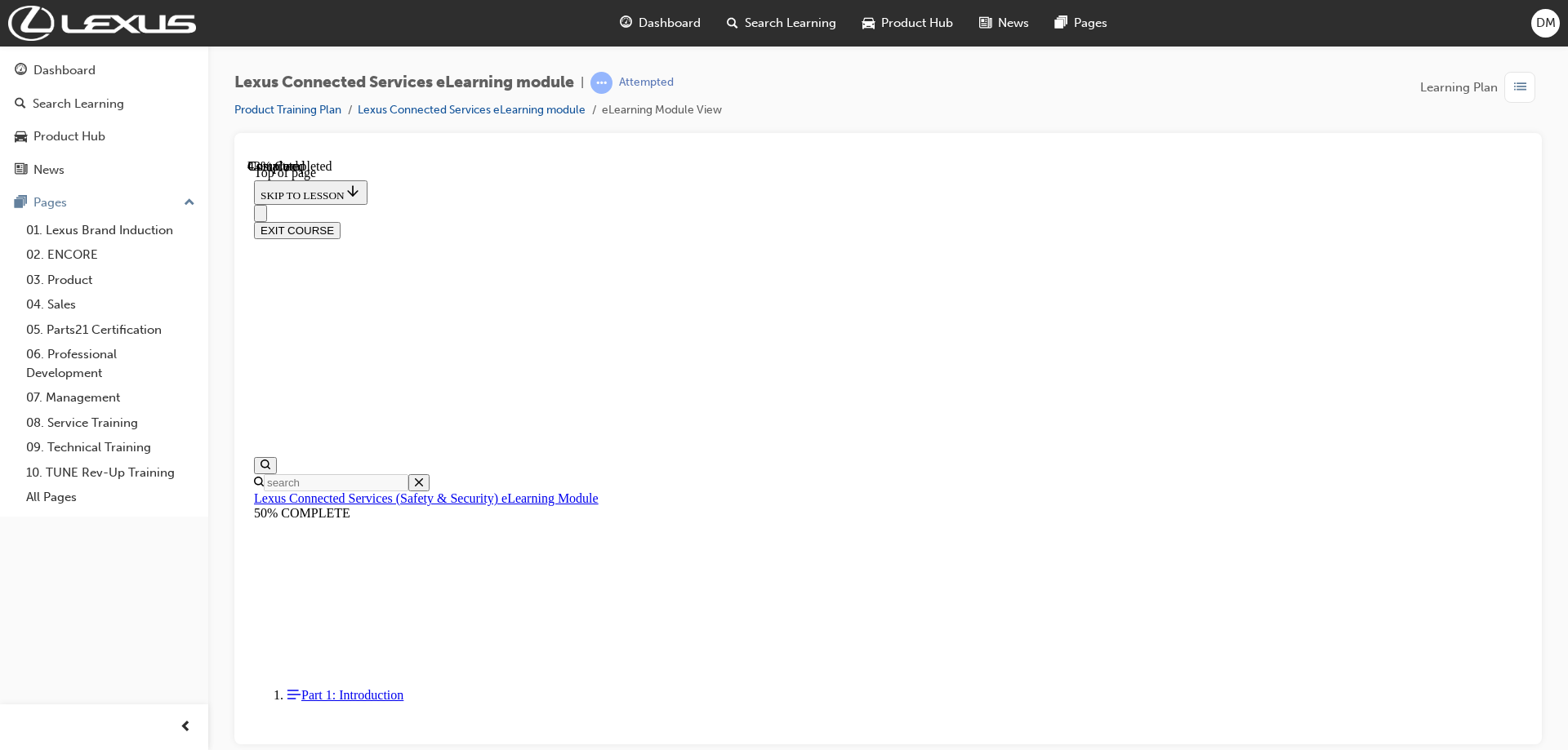
scroll to position [50, 0]
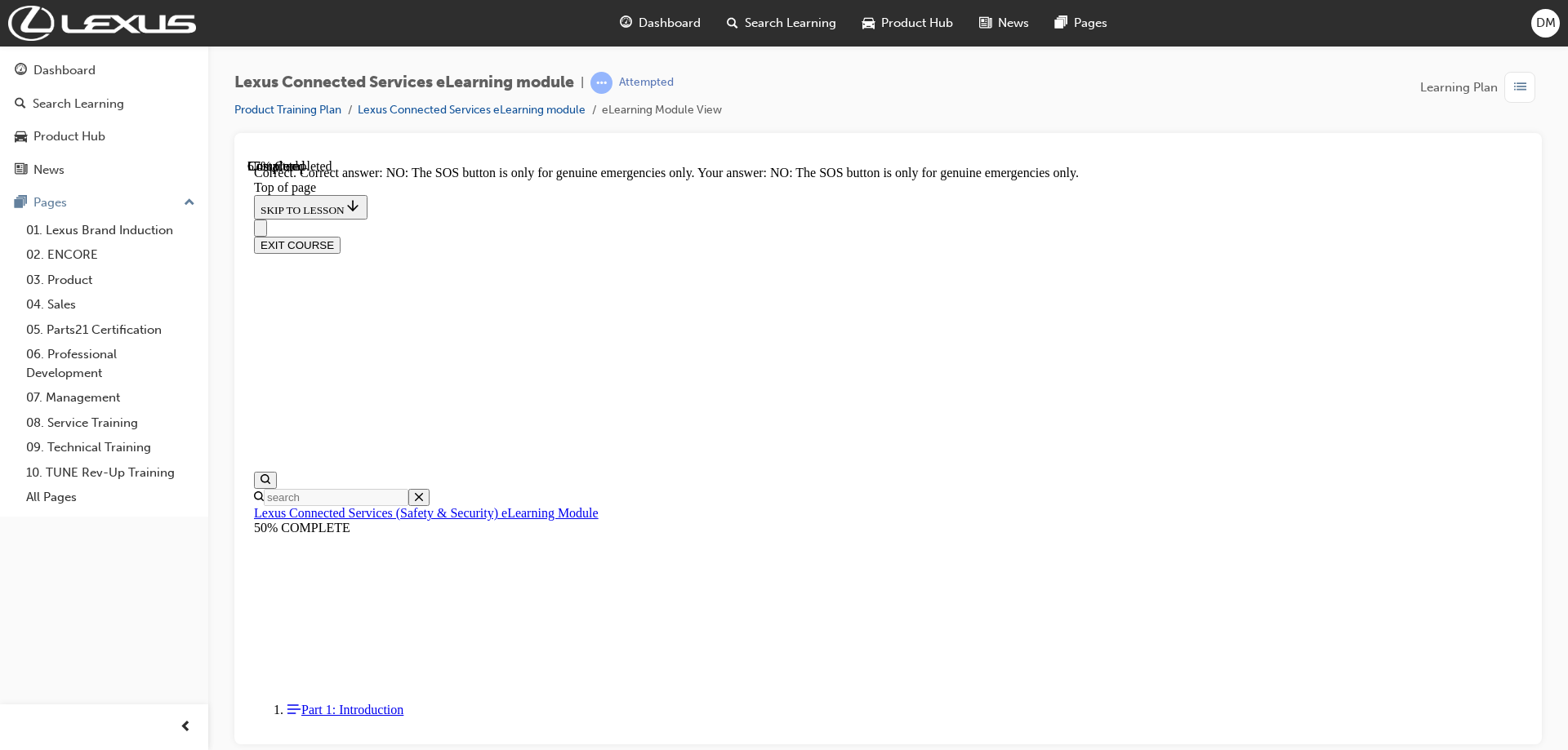
scroll to position [228, 0]
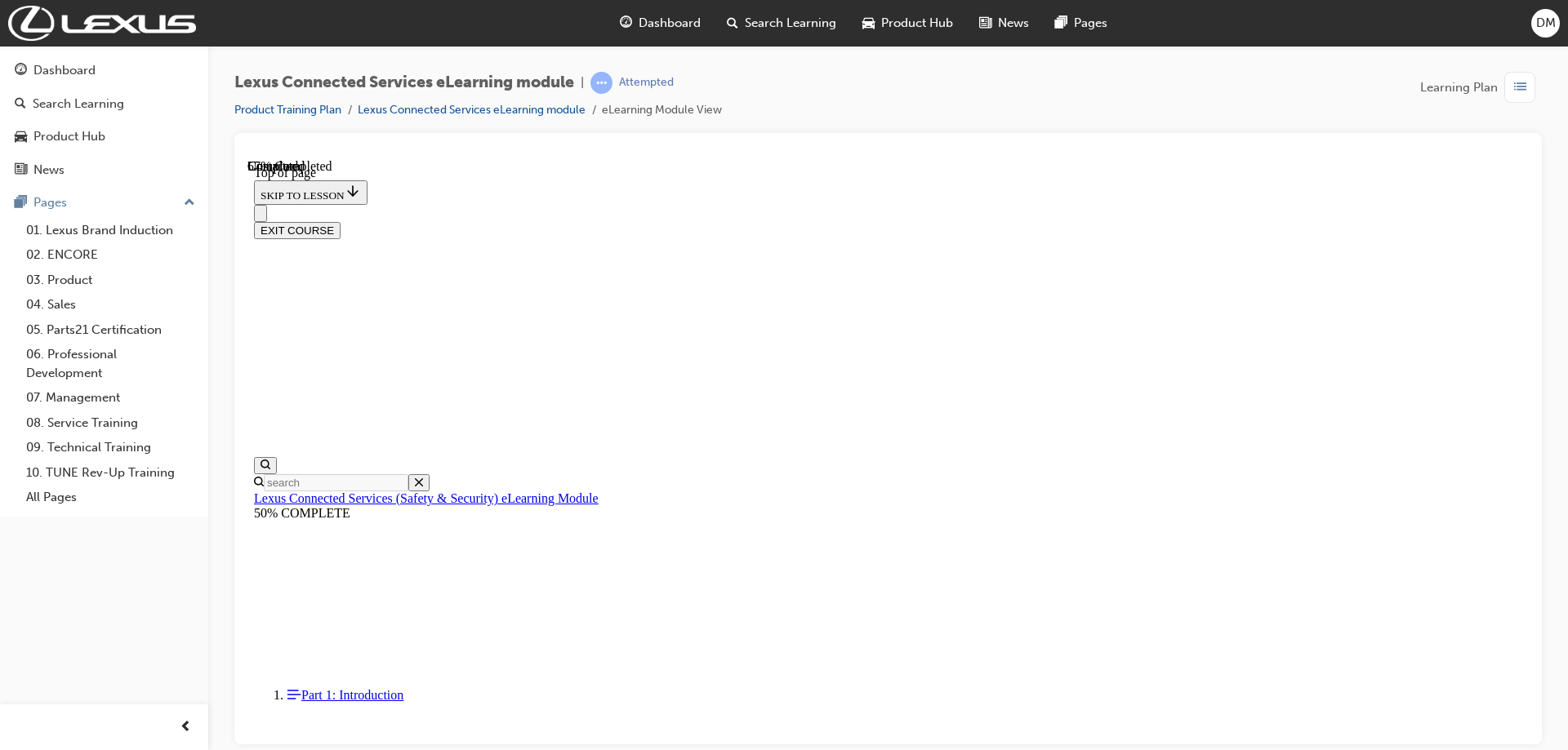
scroll to position [131, 0]
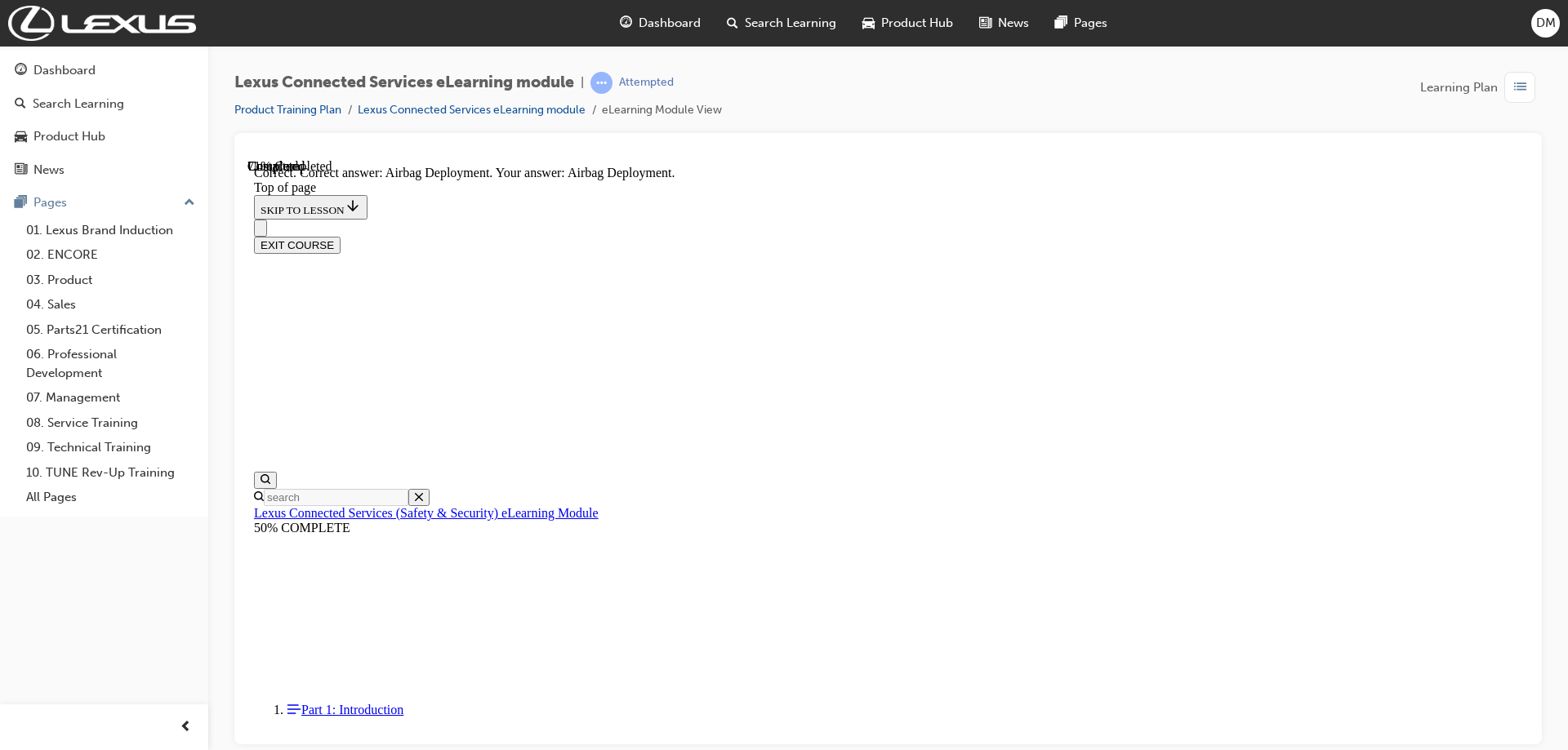
scroll to position [303, 0]
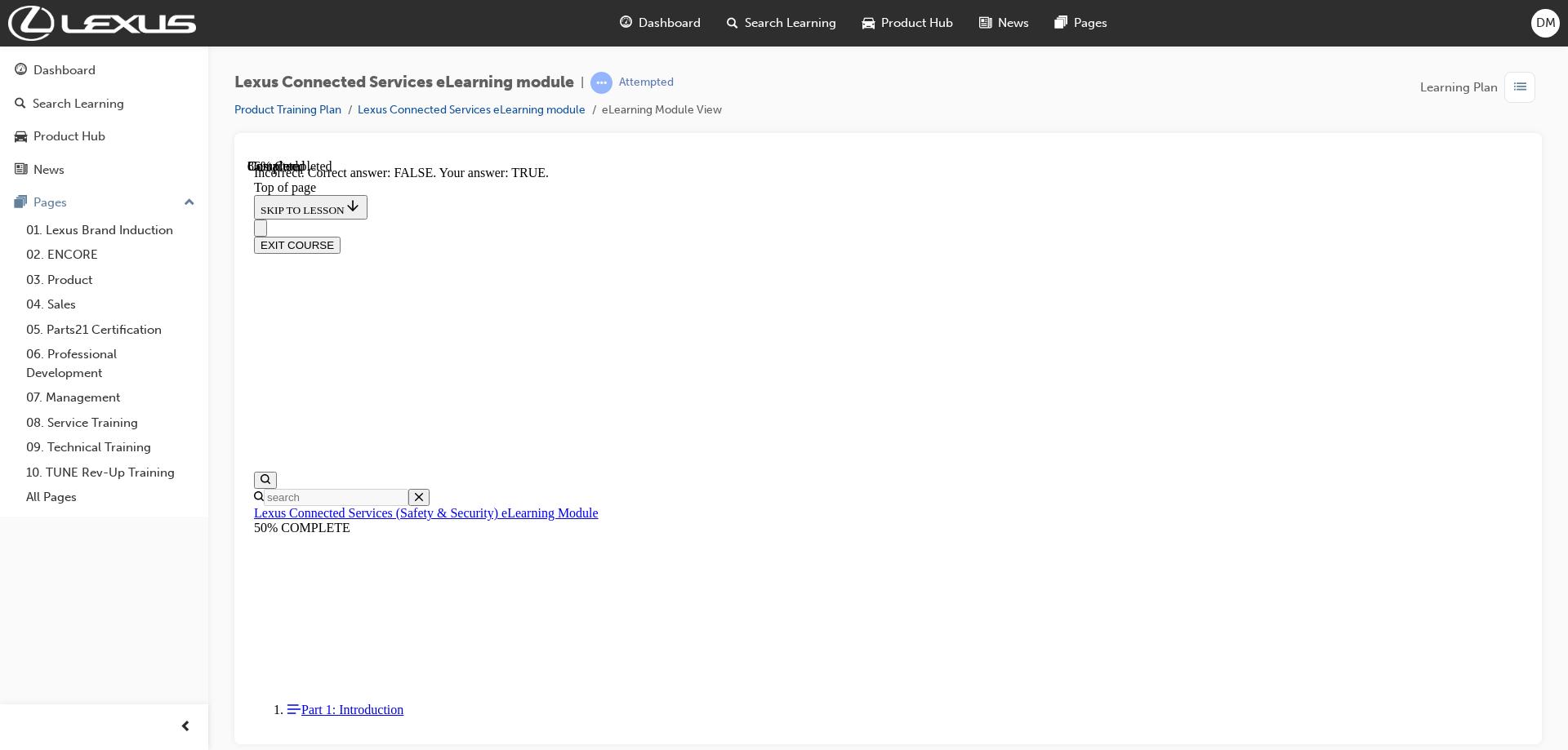
scroll to position [256, 0]
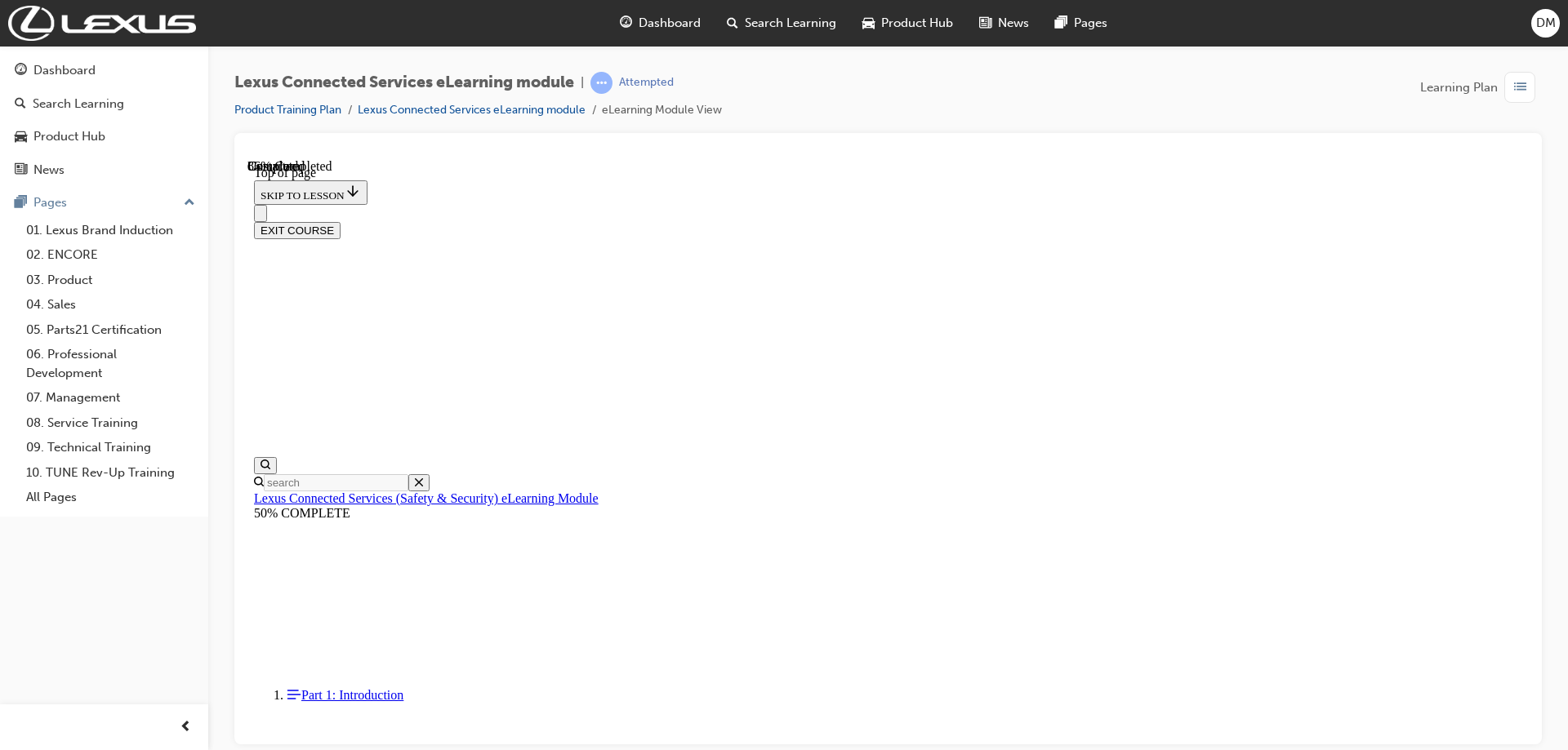
scroll to position [295, 0]
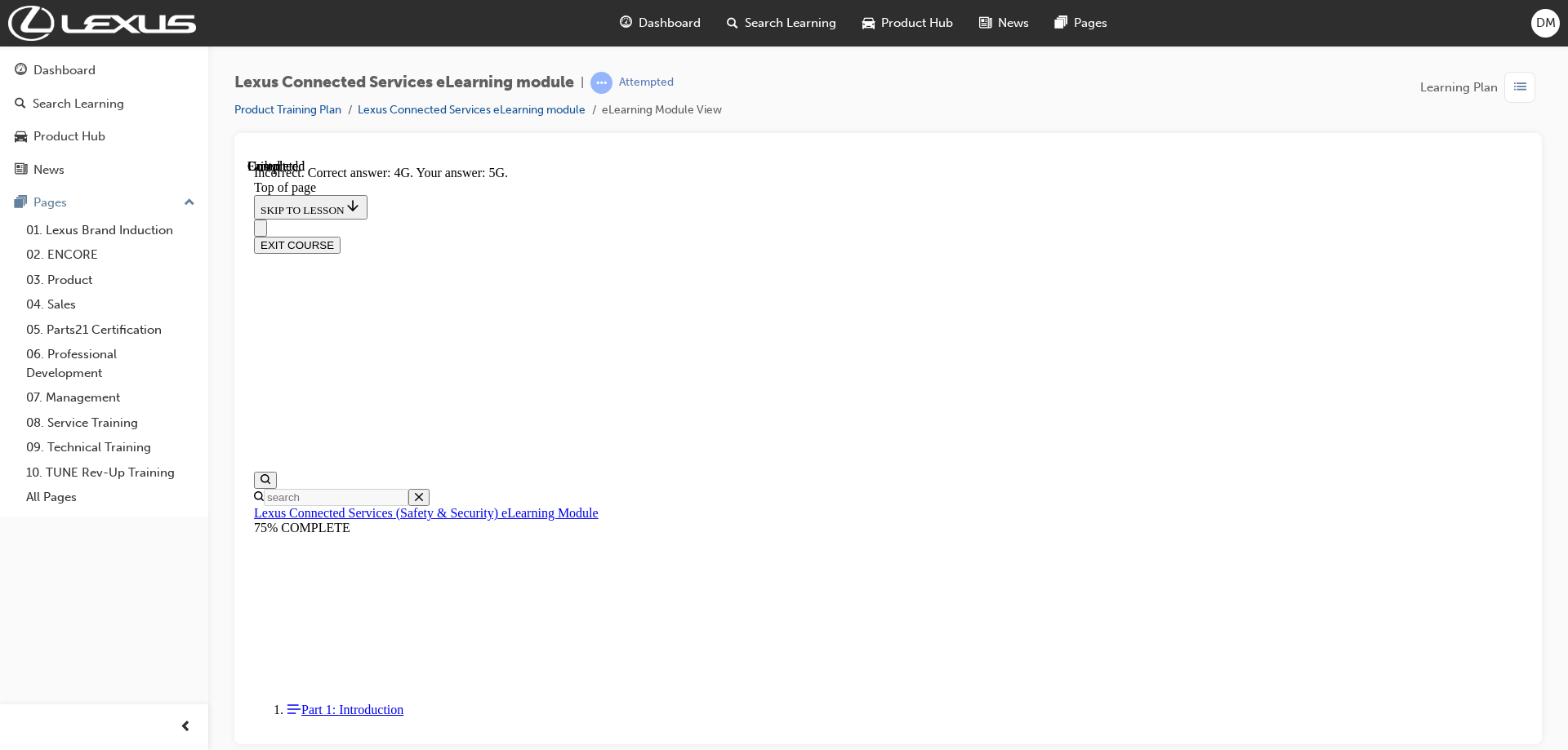
scroll to position [358, 0]
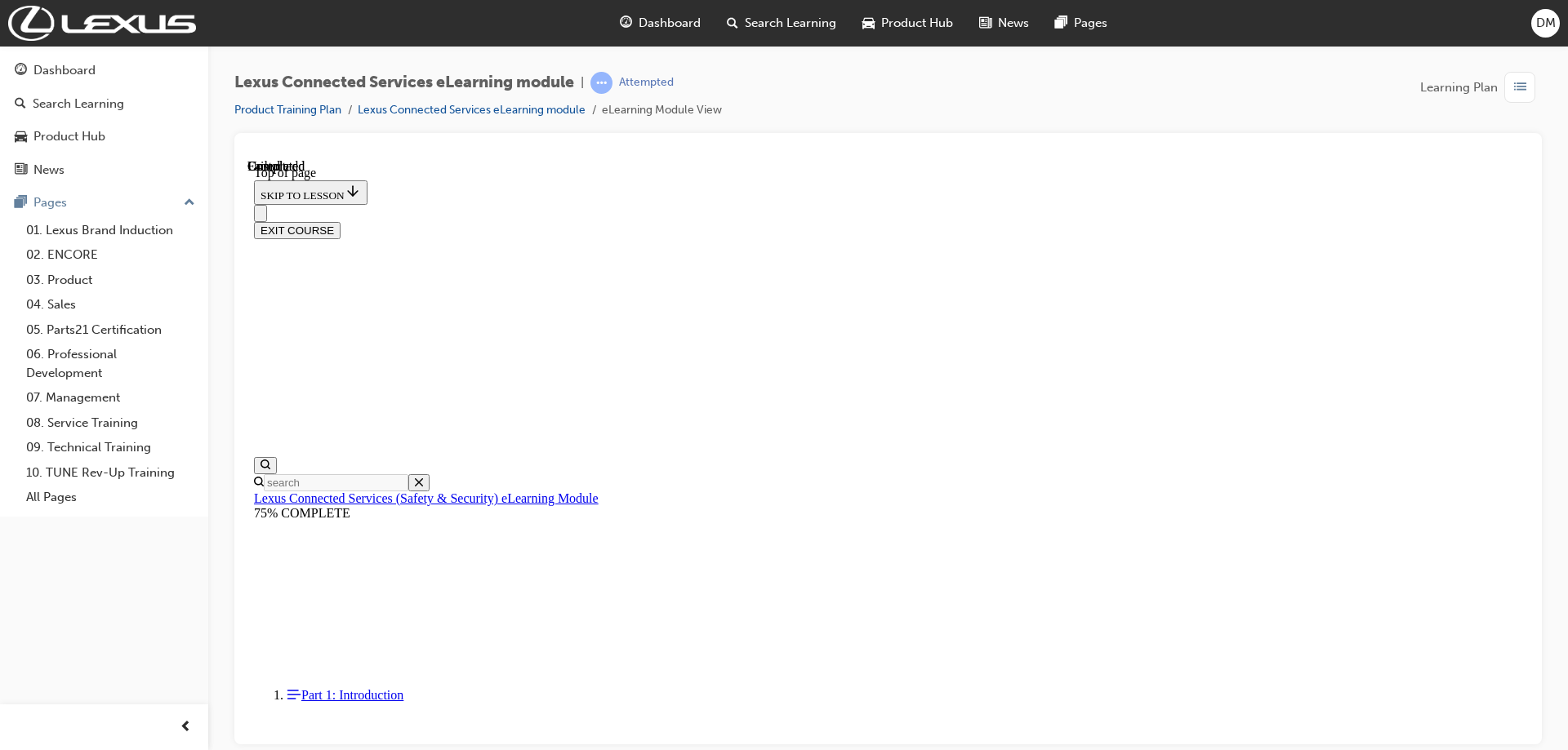
scroll to position [302, 0]
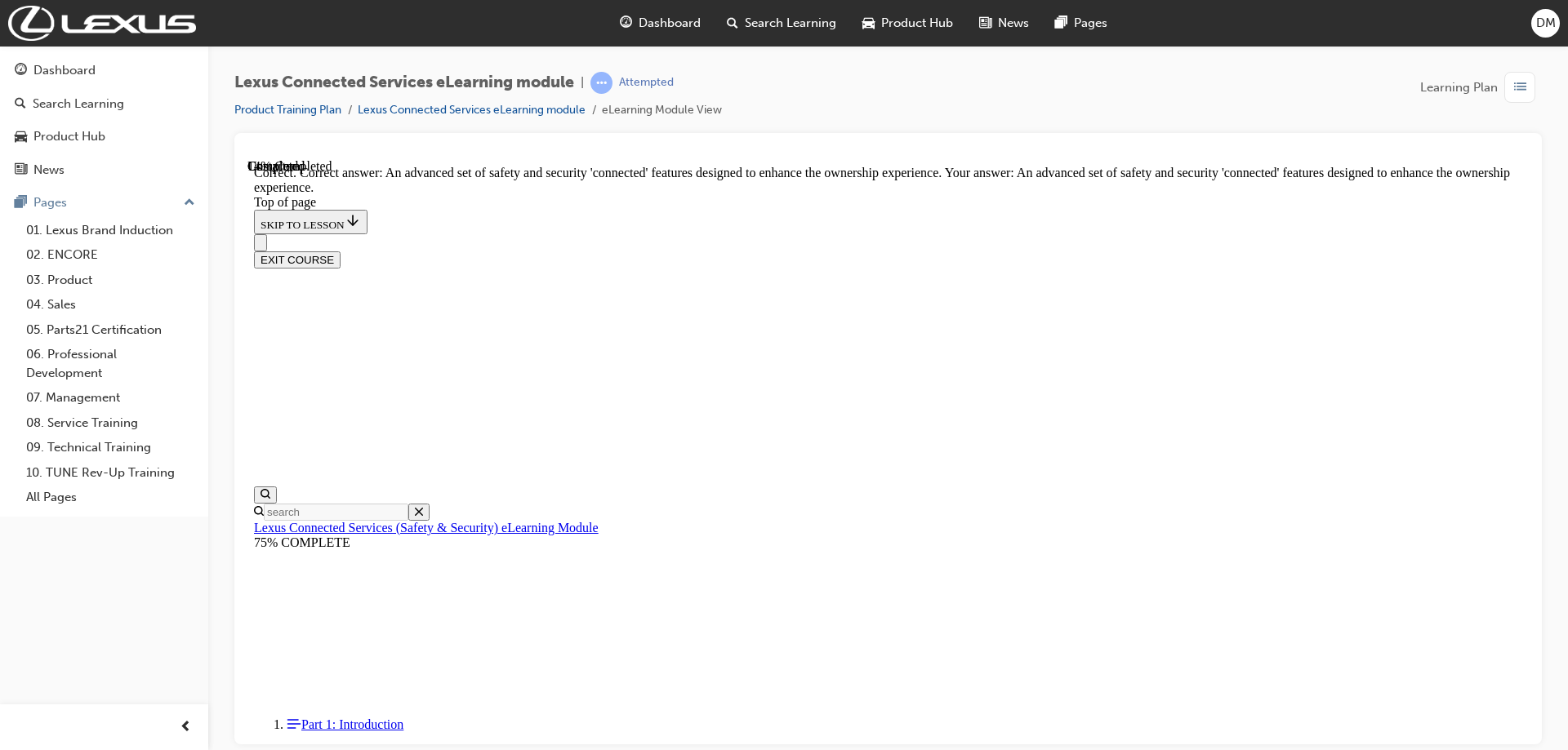
scroll to position [319, 0]
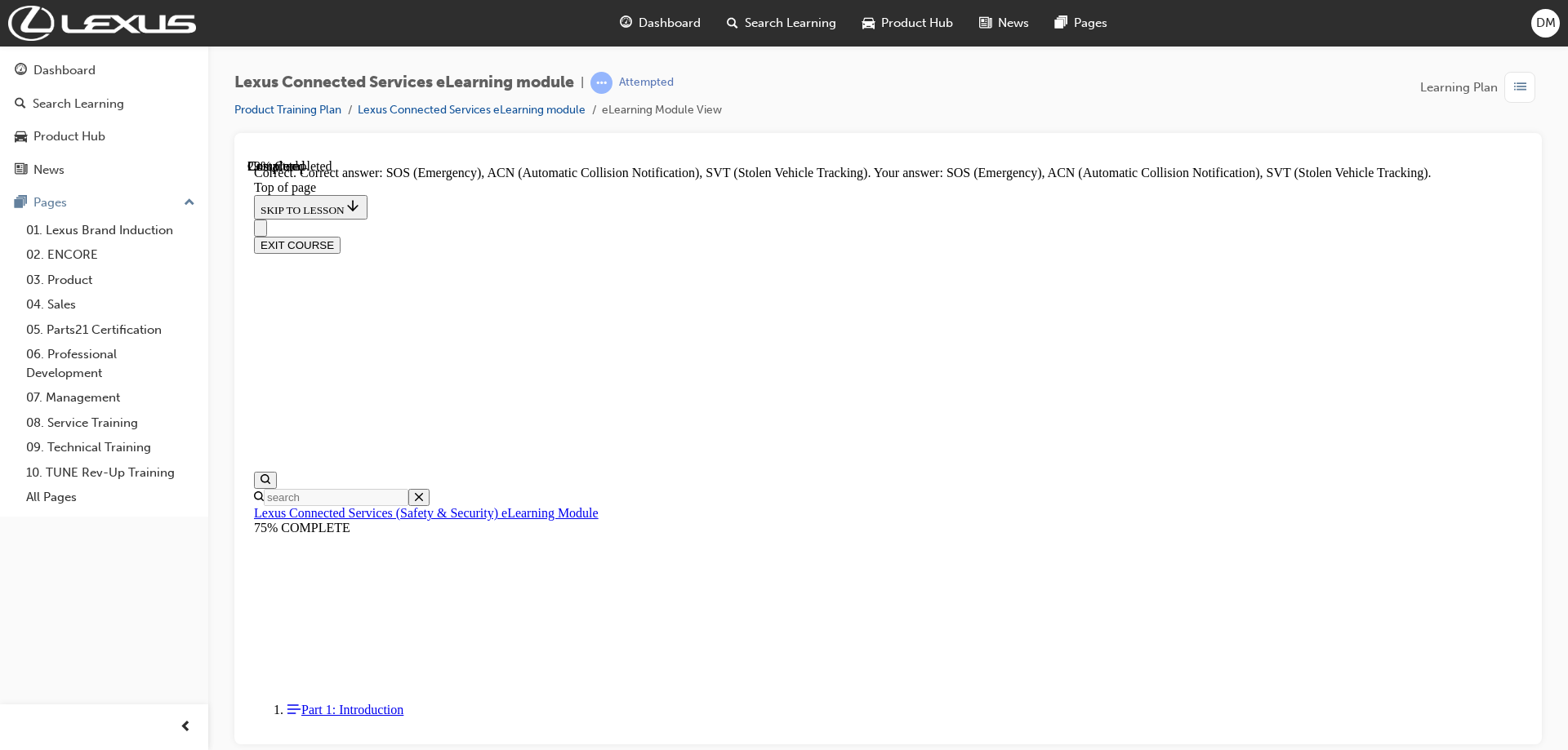
scroll to position [386, 0]
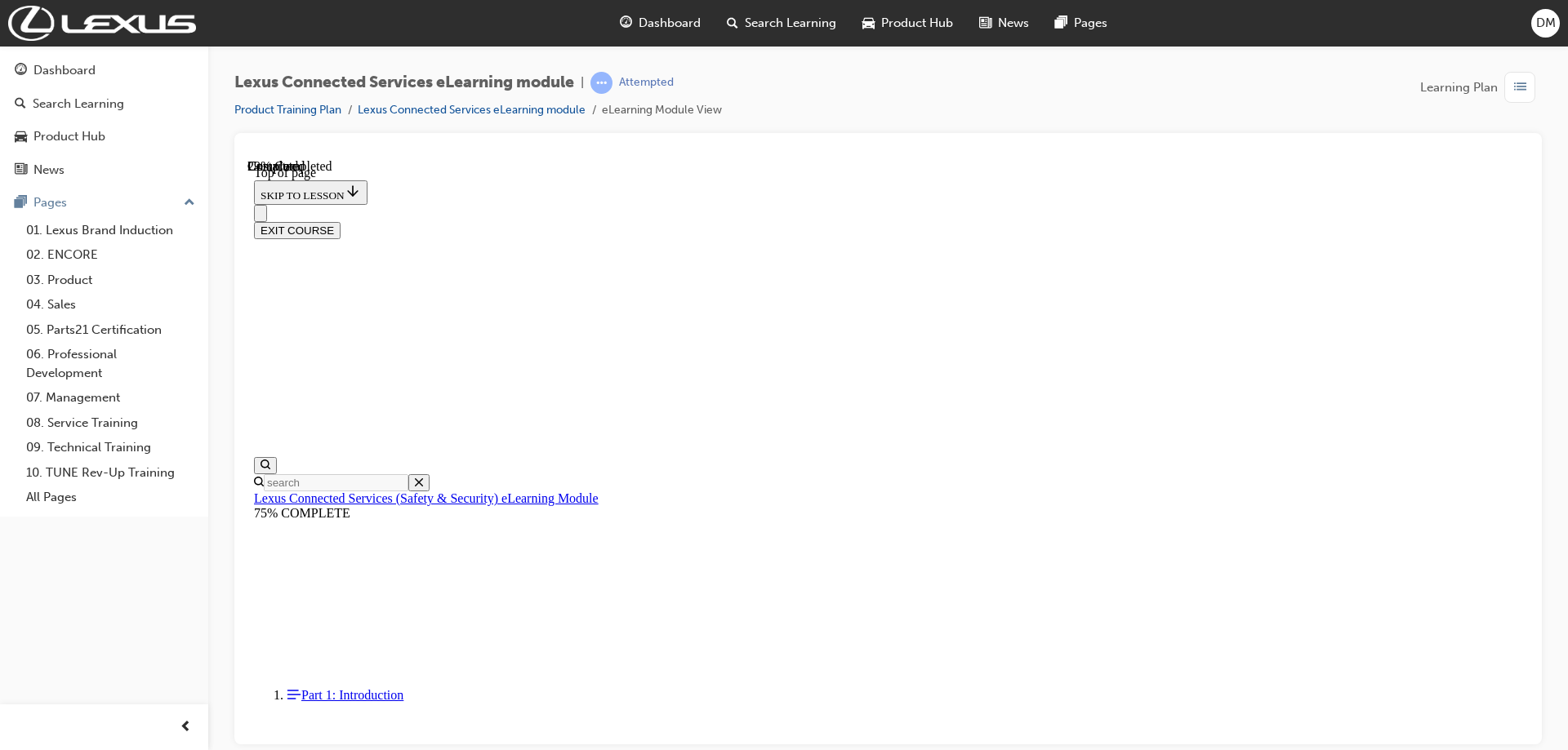
scroll to position [131, 0]
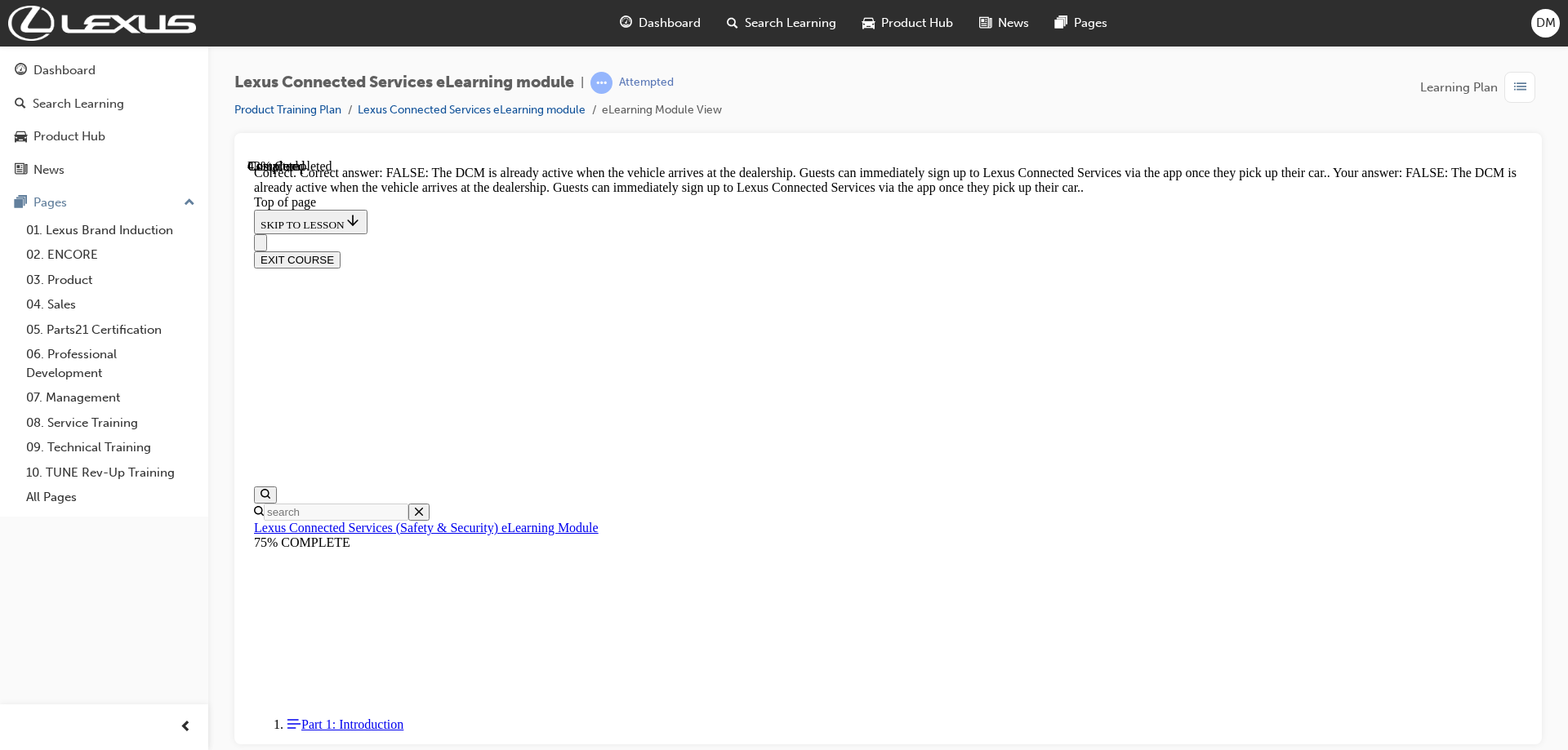
scroll to position [288, 0]
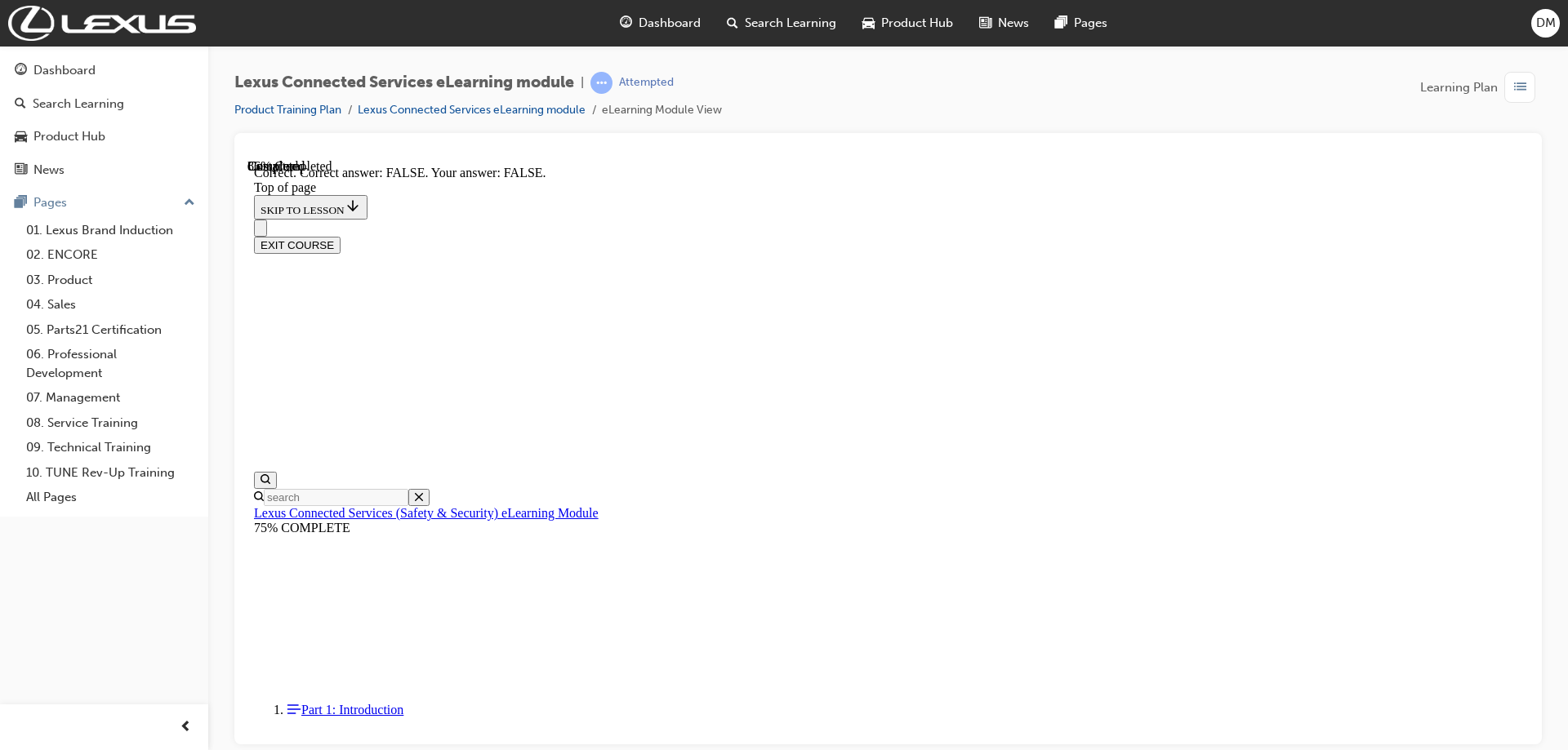
scroll to position [256, 0]
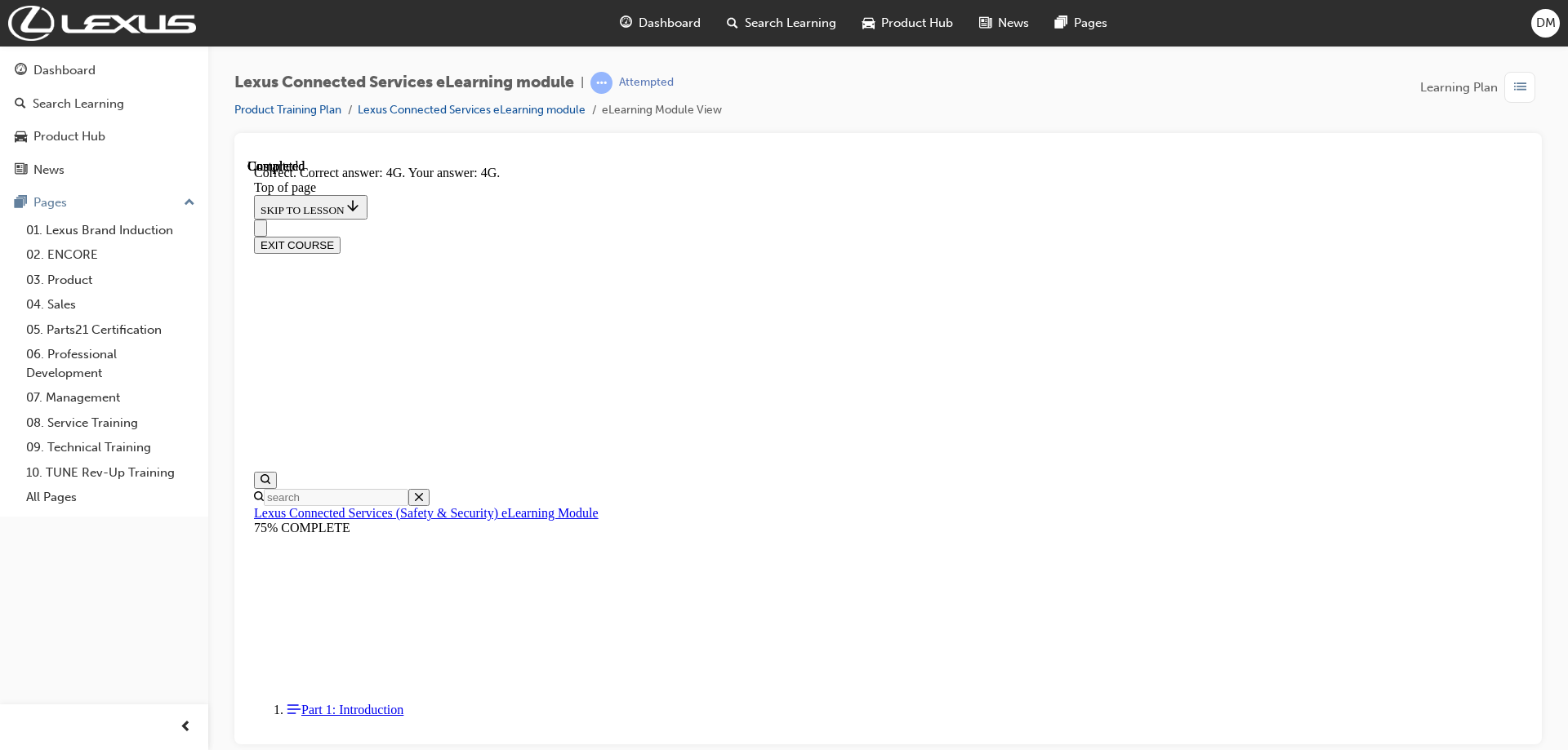
scroll to position [358, 0]
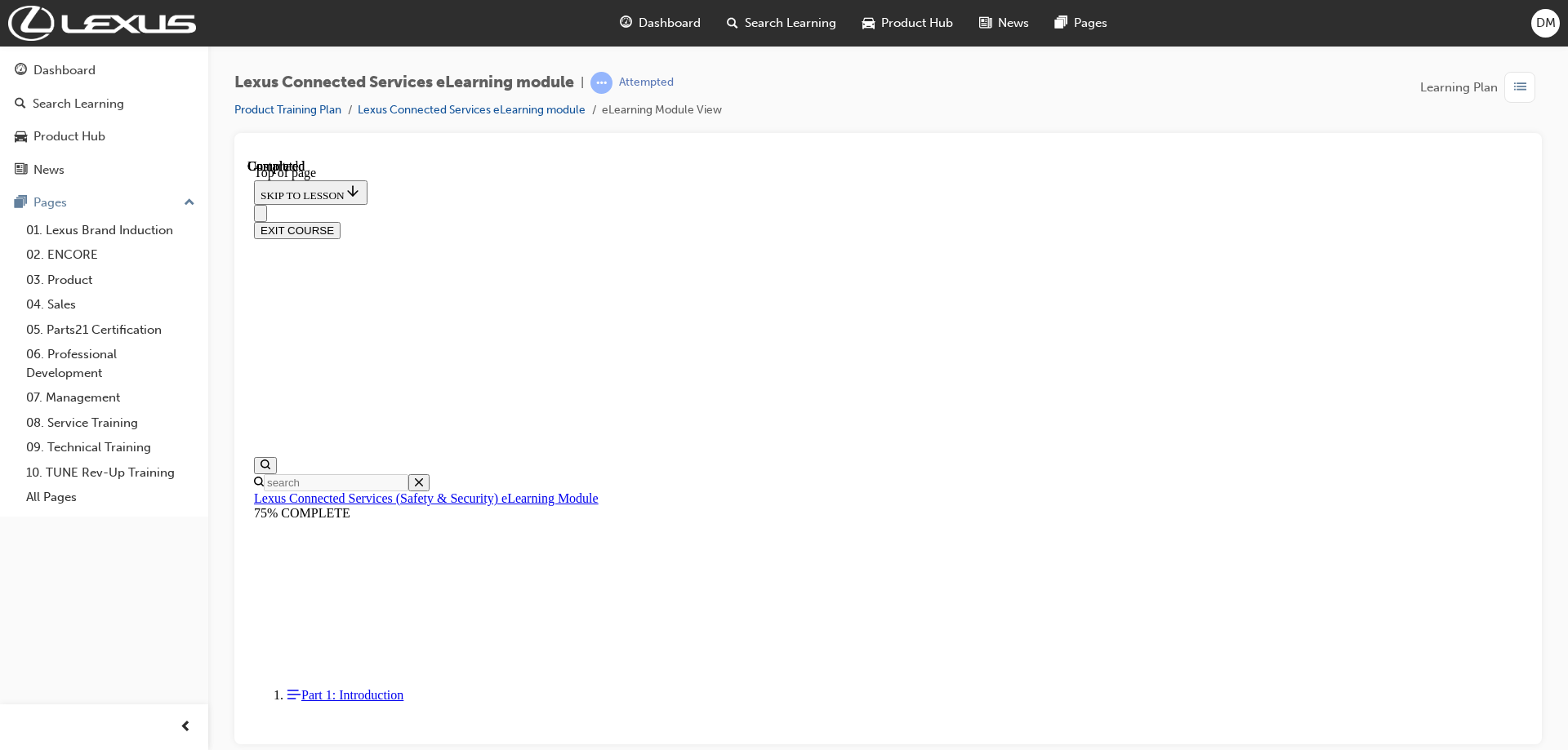
scroll to position [302, 0]
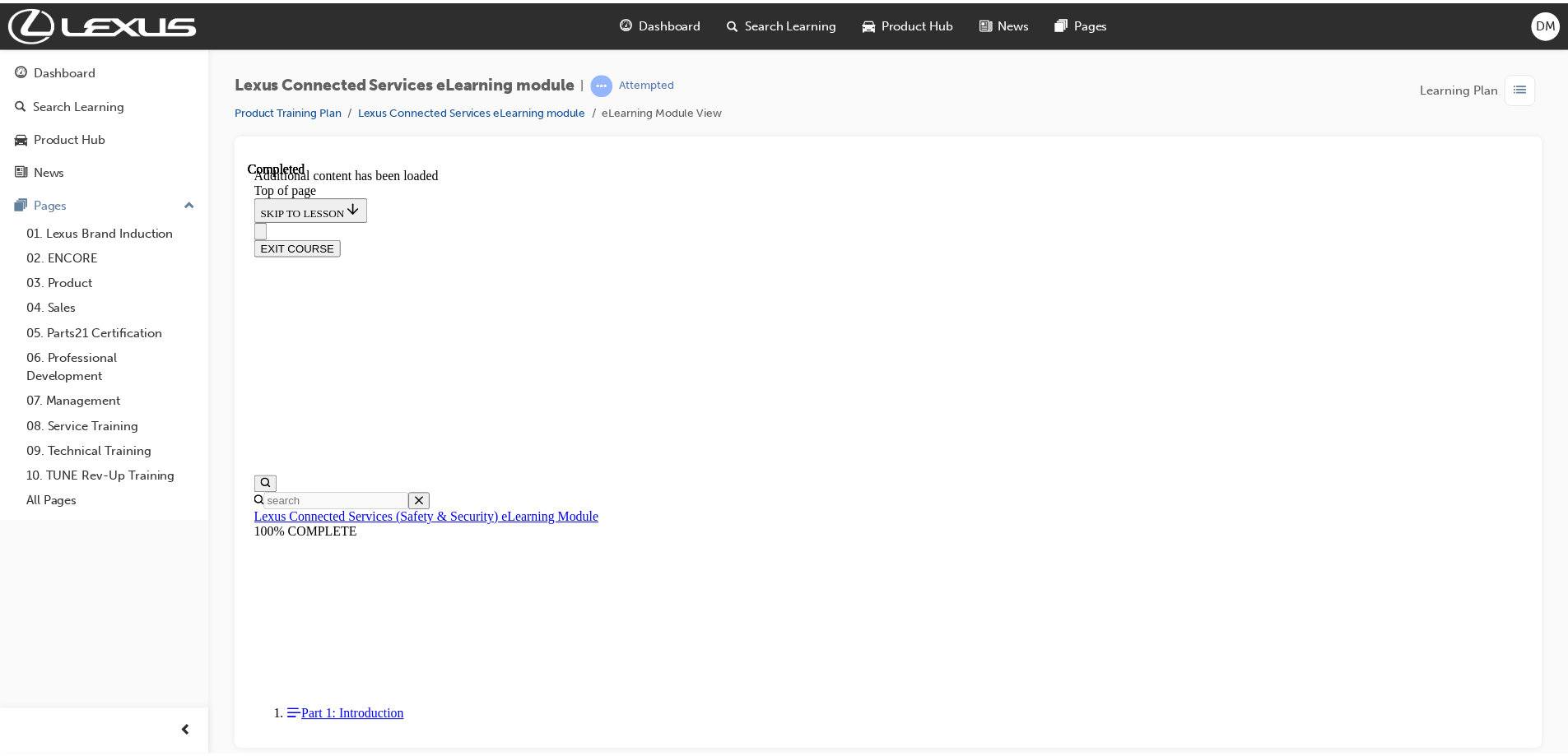
scroll to position [499, 0]
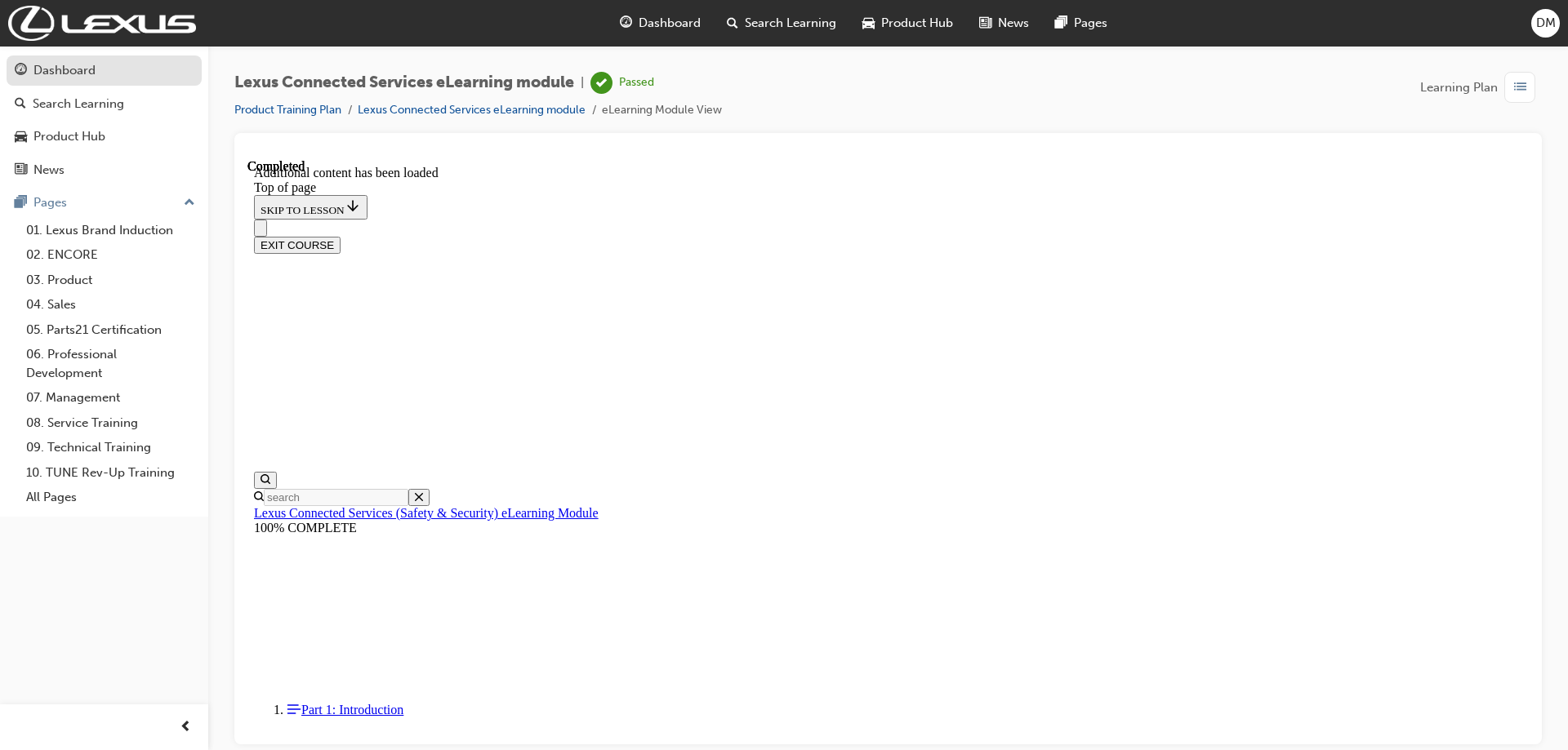
click at [76, 65] on div "Dashboard" at bounding box center [65, 70] width 63 height 19
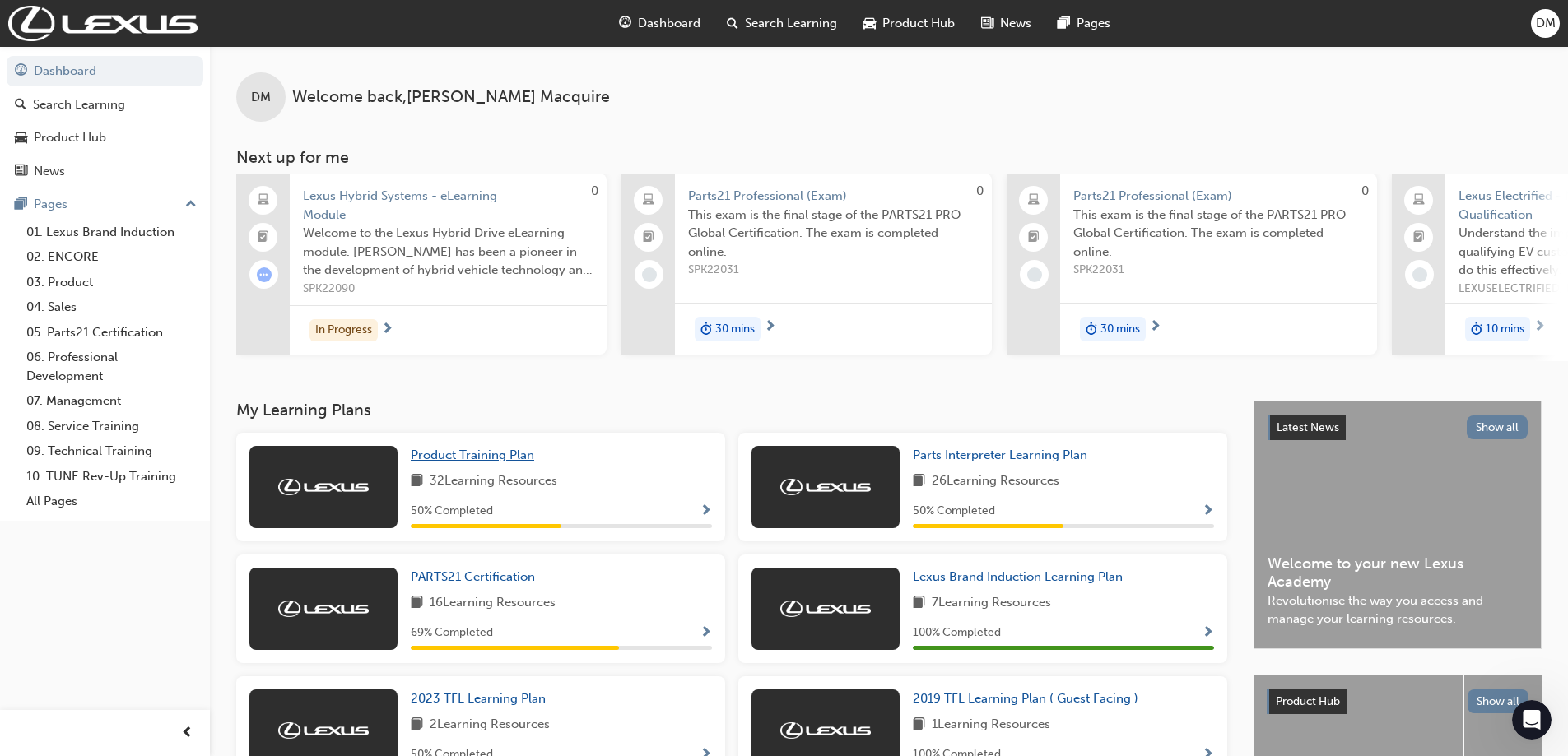
click at [451, 460] on span "Product Training Plan" at bounding box center [472, 455] width 123 height 15
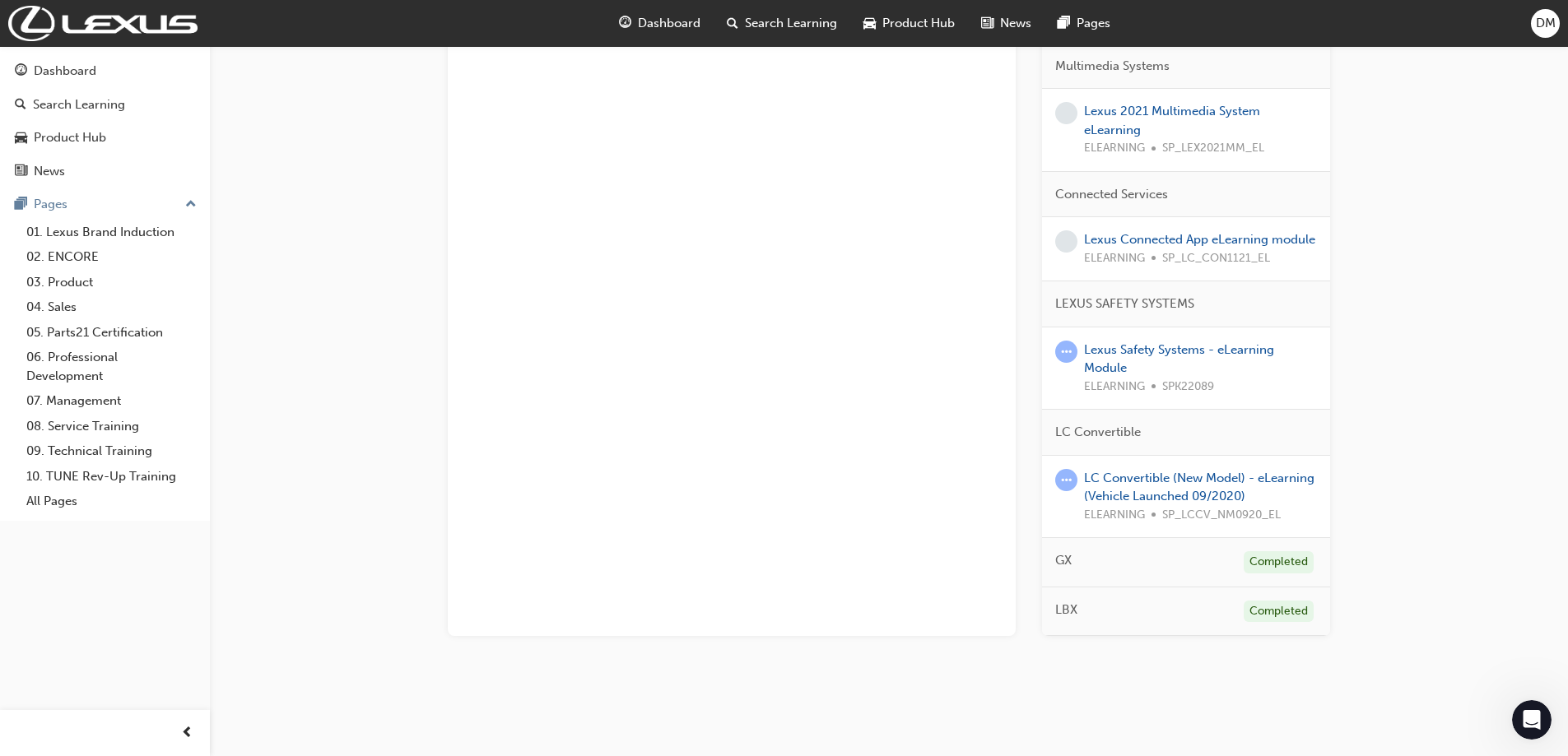
scroll to position [1562, 0]
click at [1130, 232] on link "Lexus Connected App eLearning module" at bounding box center [1199, 239] width 231 height 15
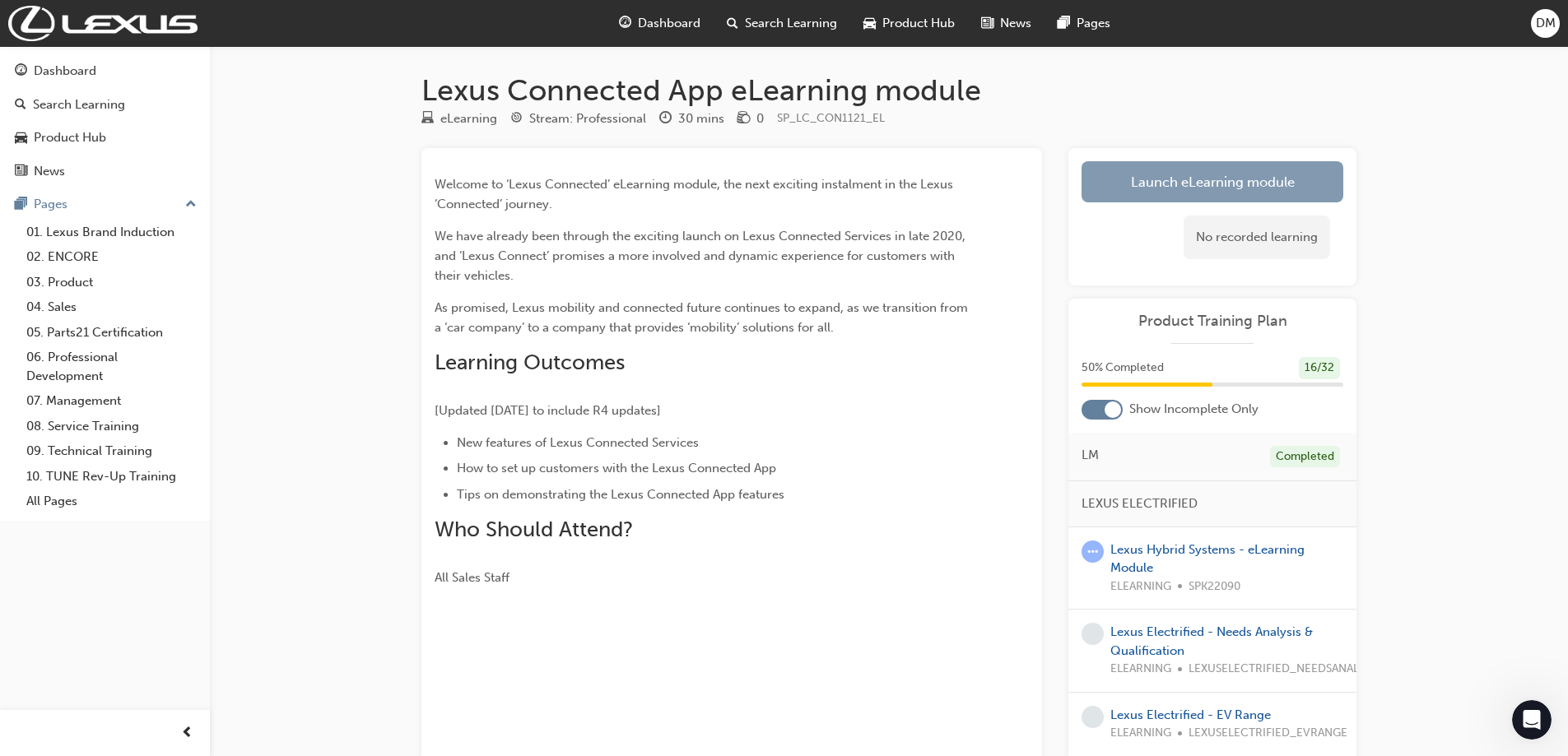
click at [1121, 193] on link "Launch eLearning module" at bounding box center [1212, 181] width 262 height 41
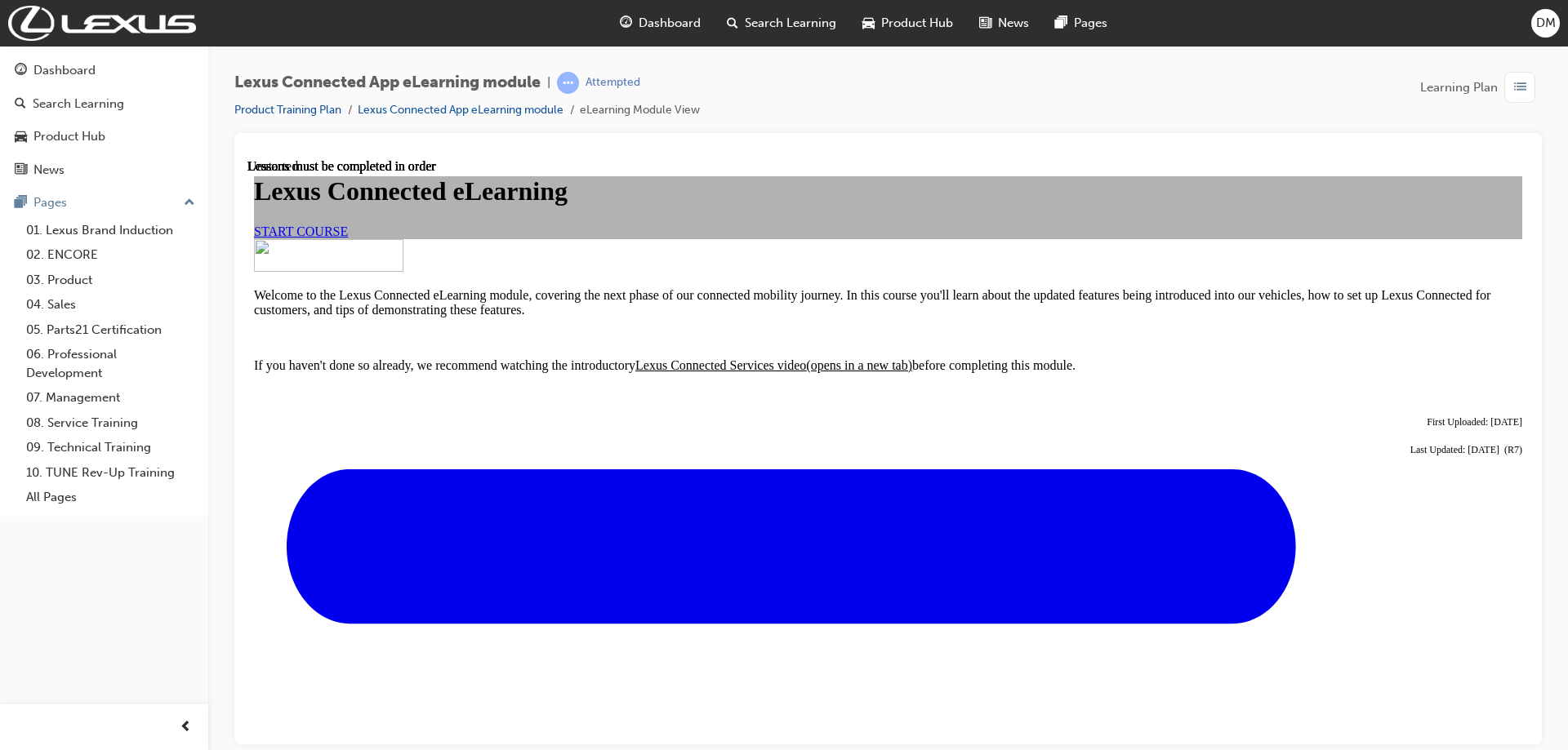
scroll to position [529, 0]
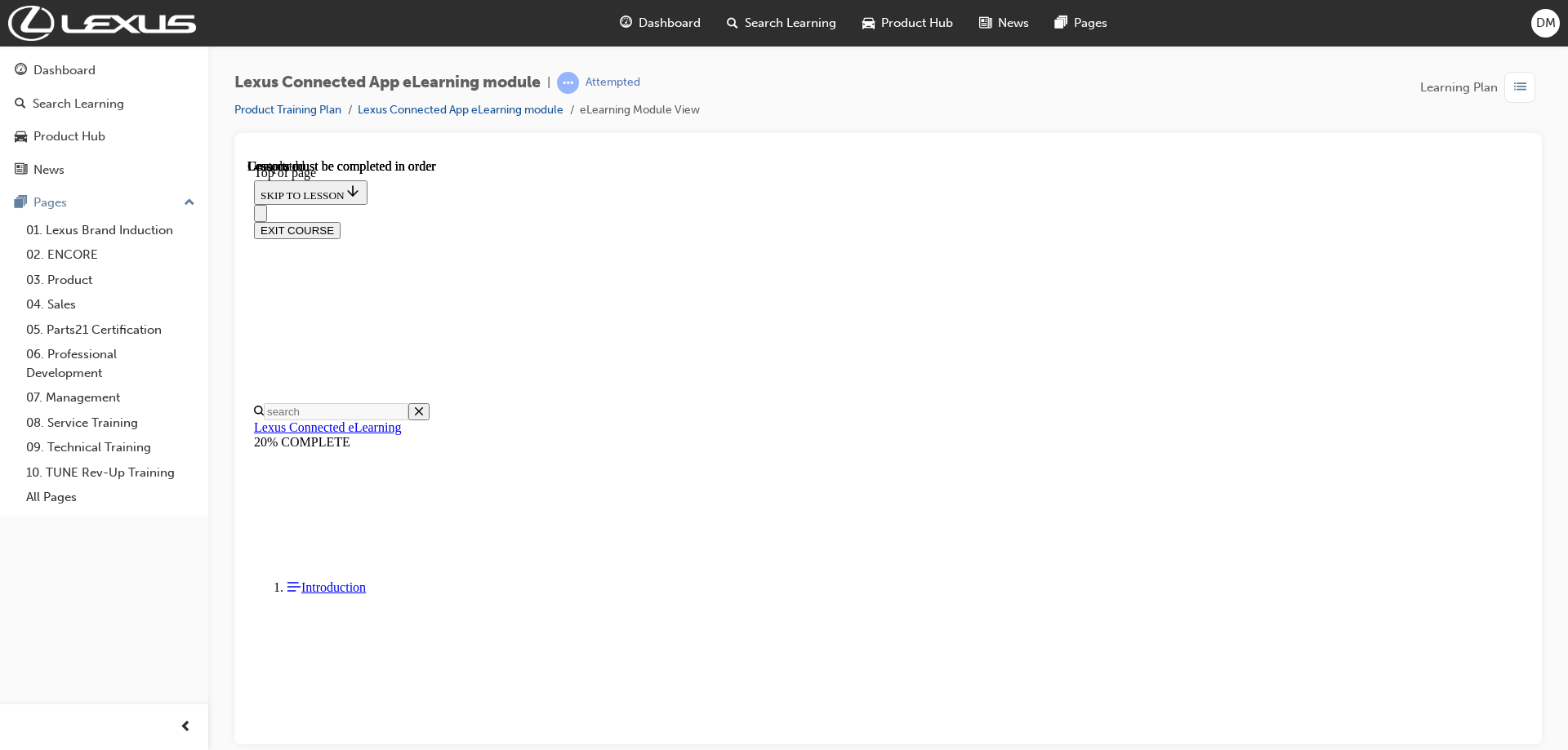
scroll to position [1357, 0]
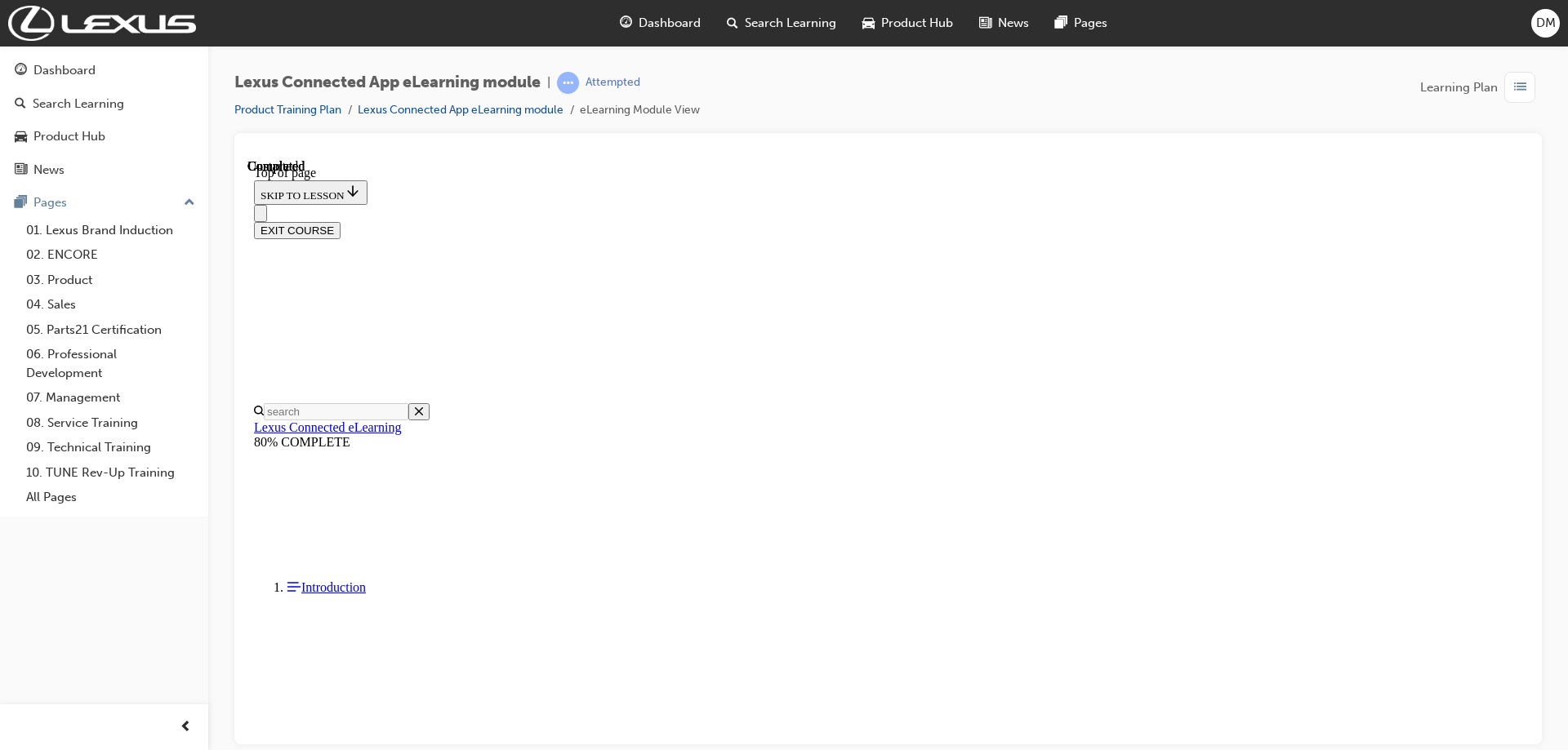
scroll to position [376, 0]
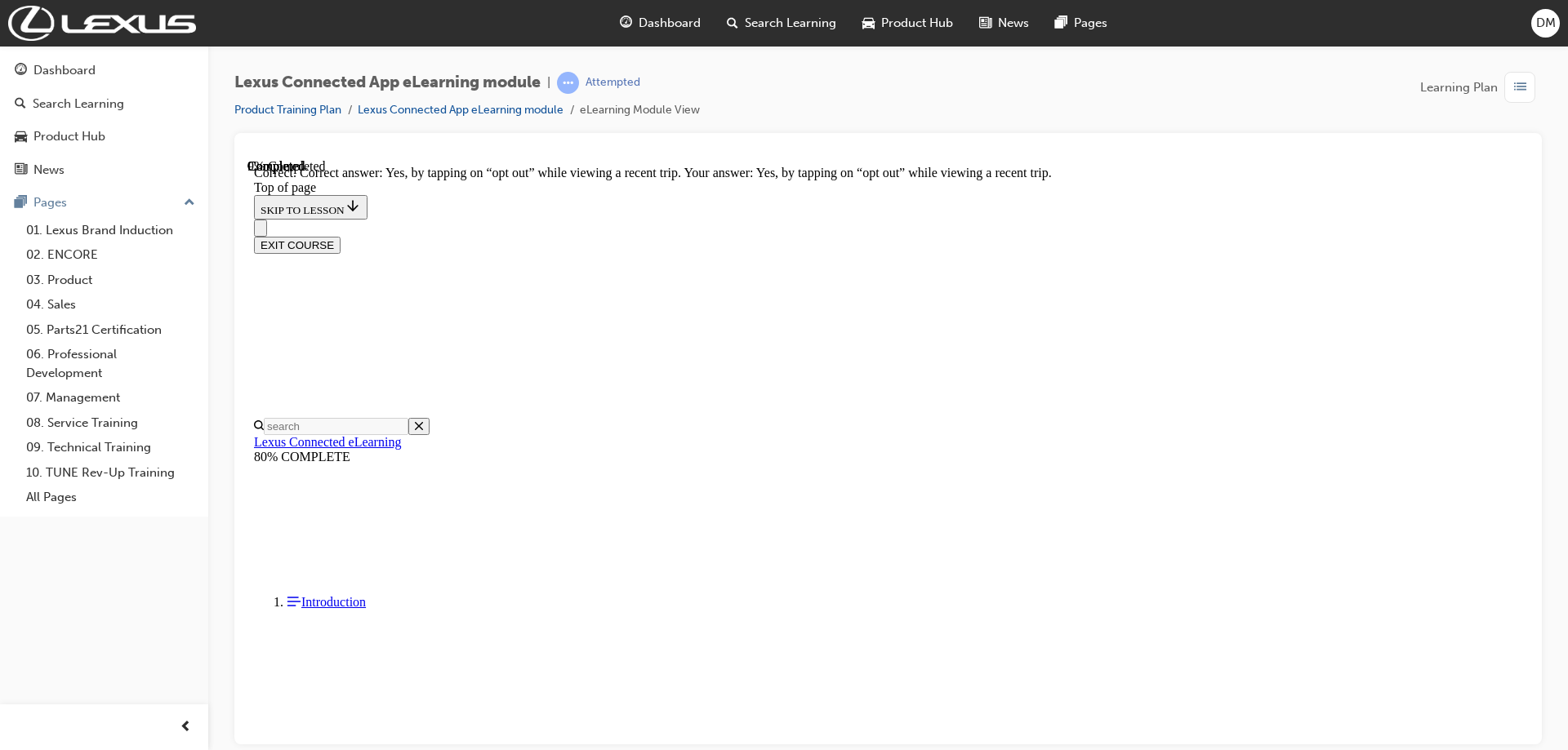
scroll to position [467, 0]
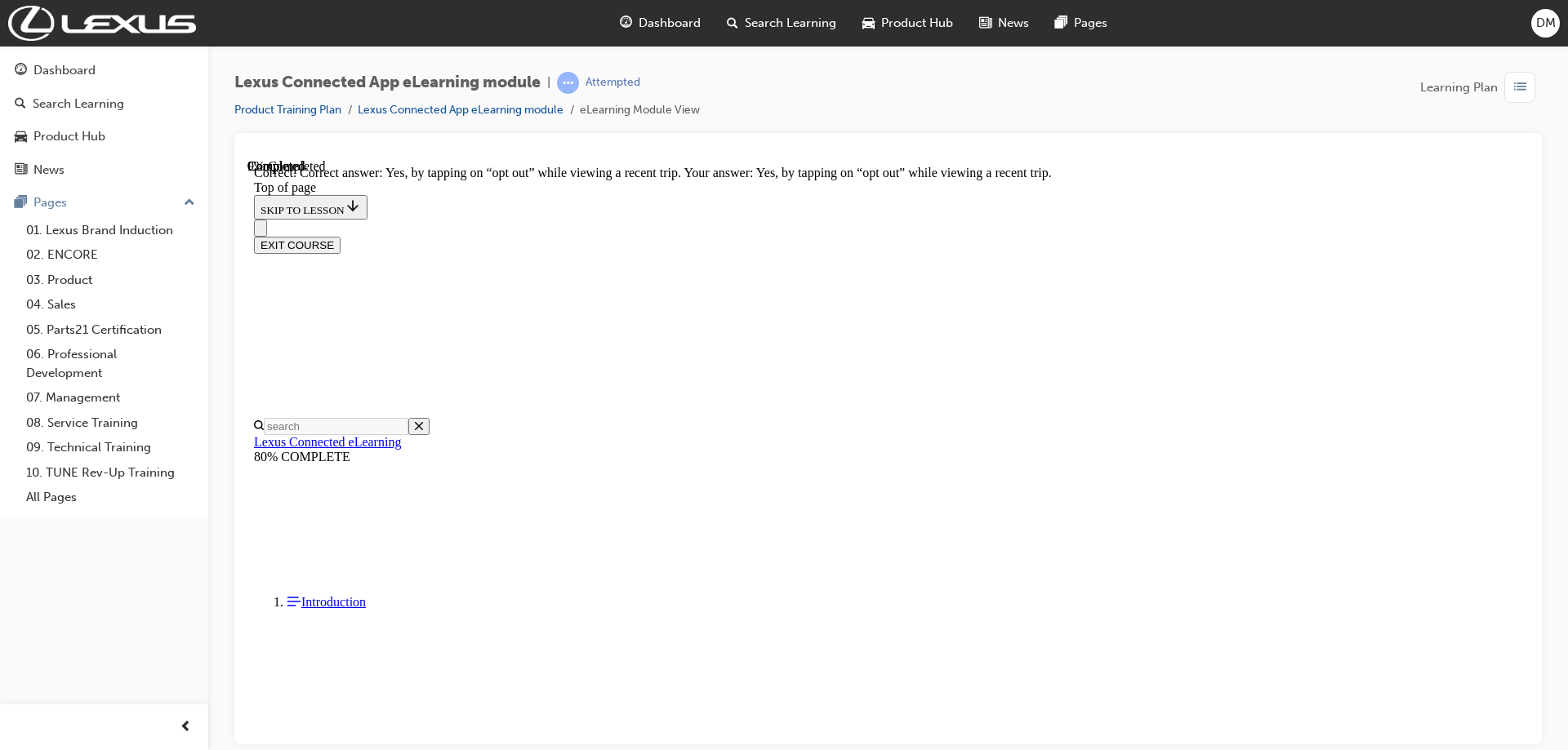
drag, startPoint x: 975, startPoint y: 675, endPoint x: 972, endPoint y: 666, distance: 9.5
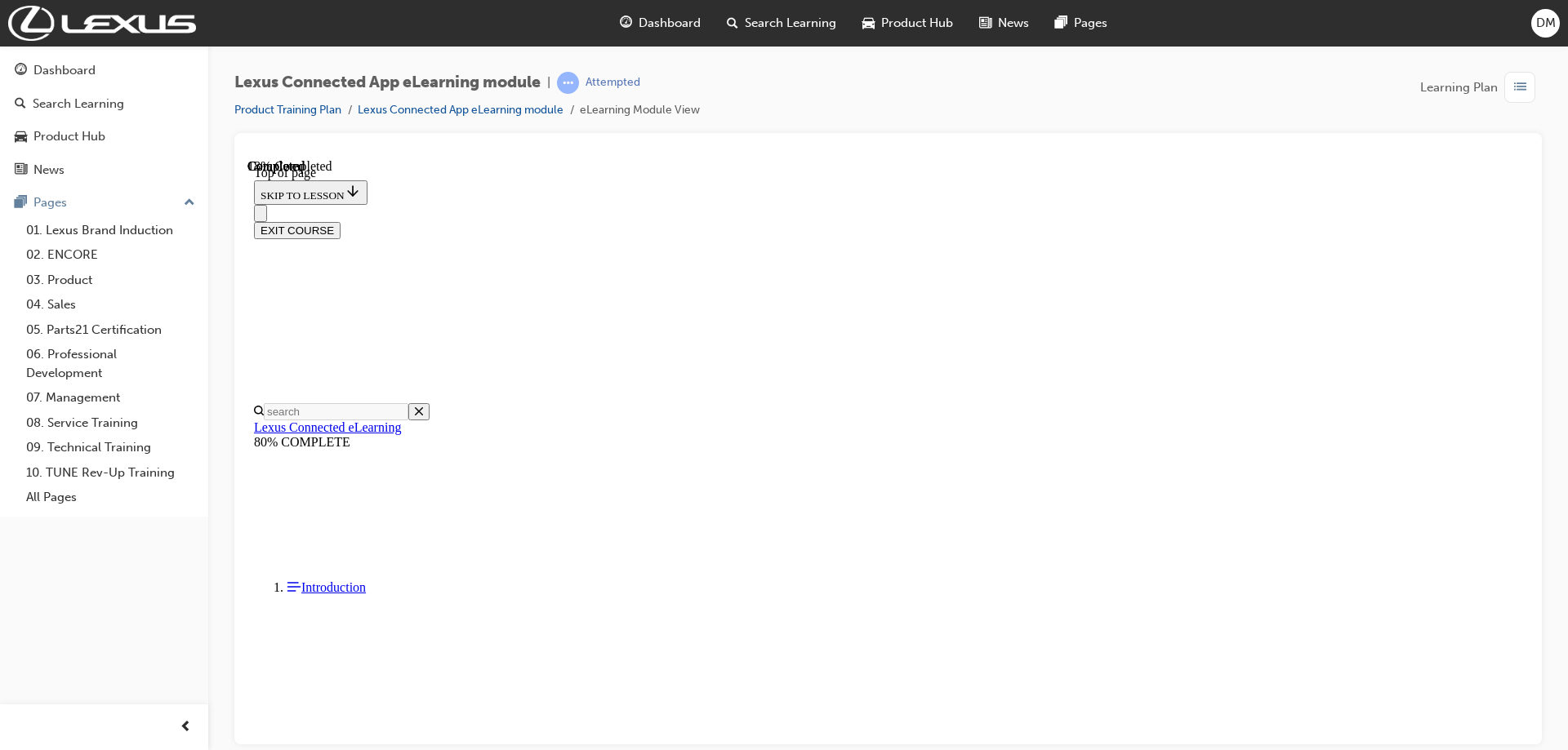
scroll to position [50, 0]
drag, startPoint x: 742, startPoint y: 407, endPoint x: 1135, endPoint y: 409, distance: 393.0
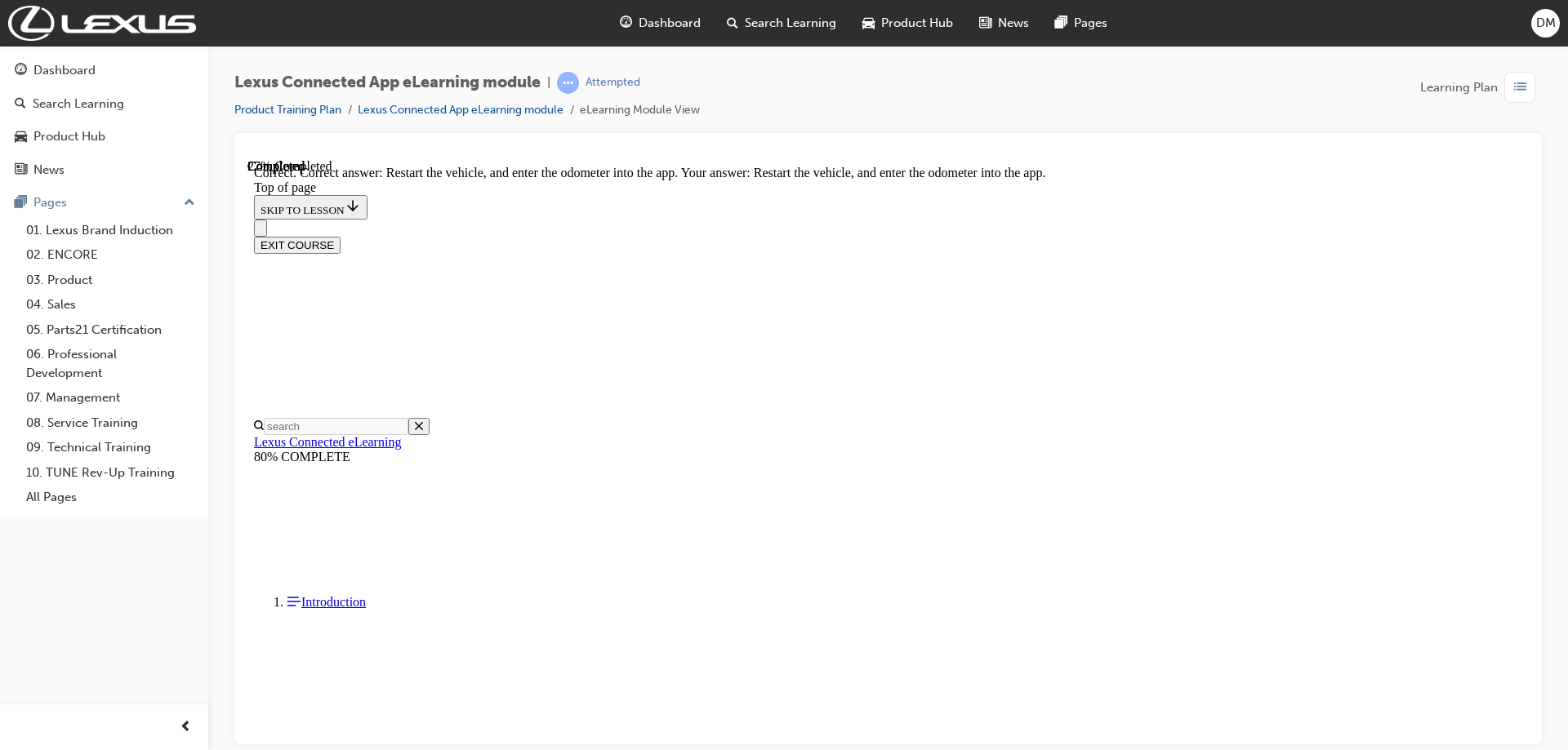
scroll to position [340, 0]
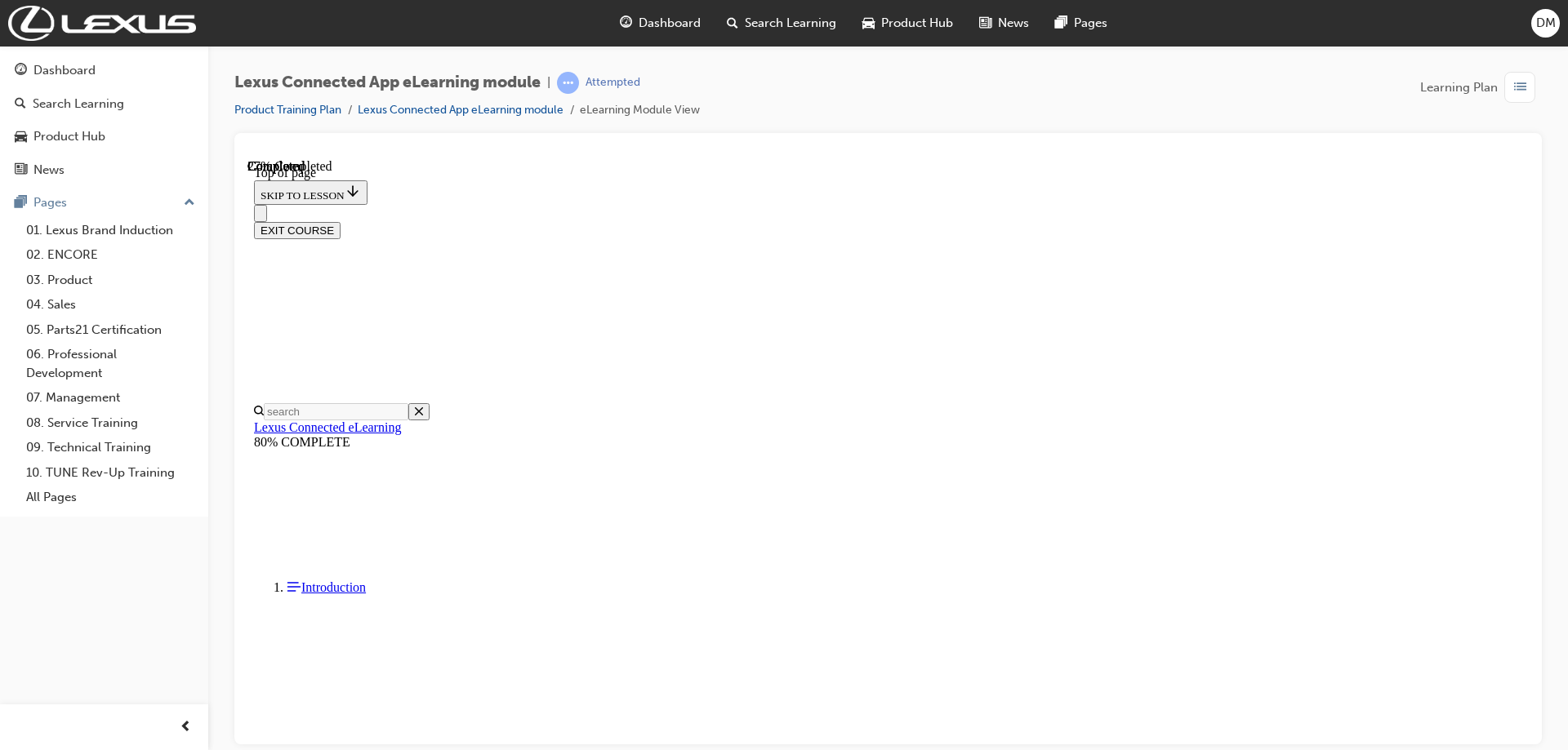
drag, startPoint x: 721, startPoint y: 397, endPoint x: 1238, endPoint y: 397, distance: 517.0
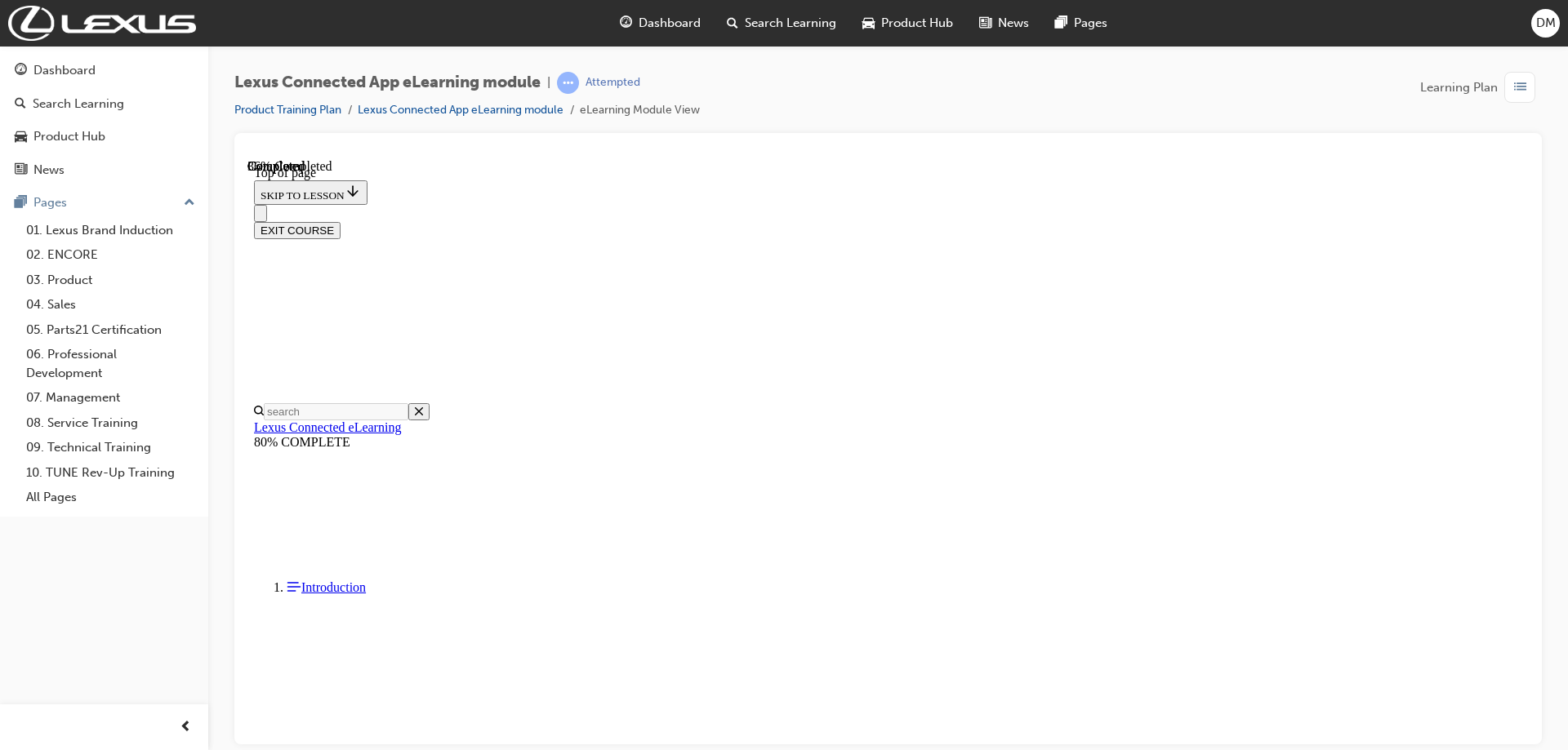
scroll to position [131, 0]
drag, startPoint x: 717, startPoint y: 320, endPoint x: 1027, endPoint y: 344, distance: 310.9
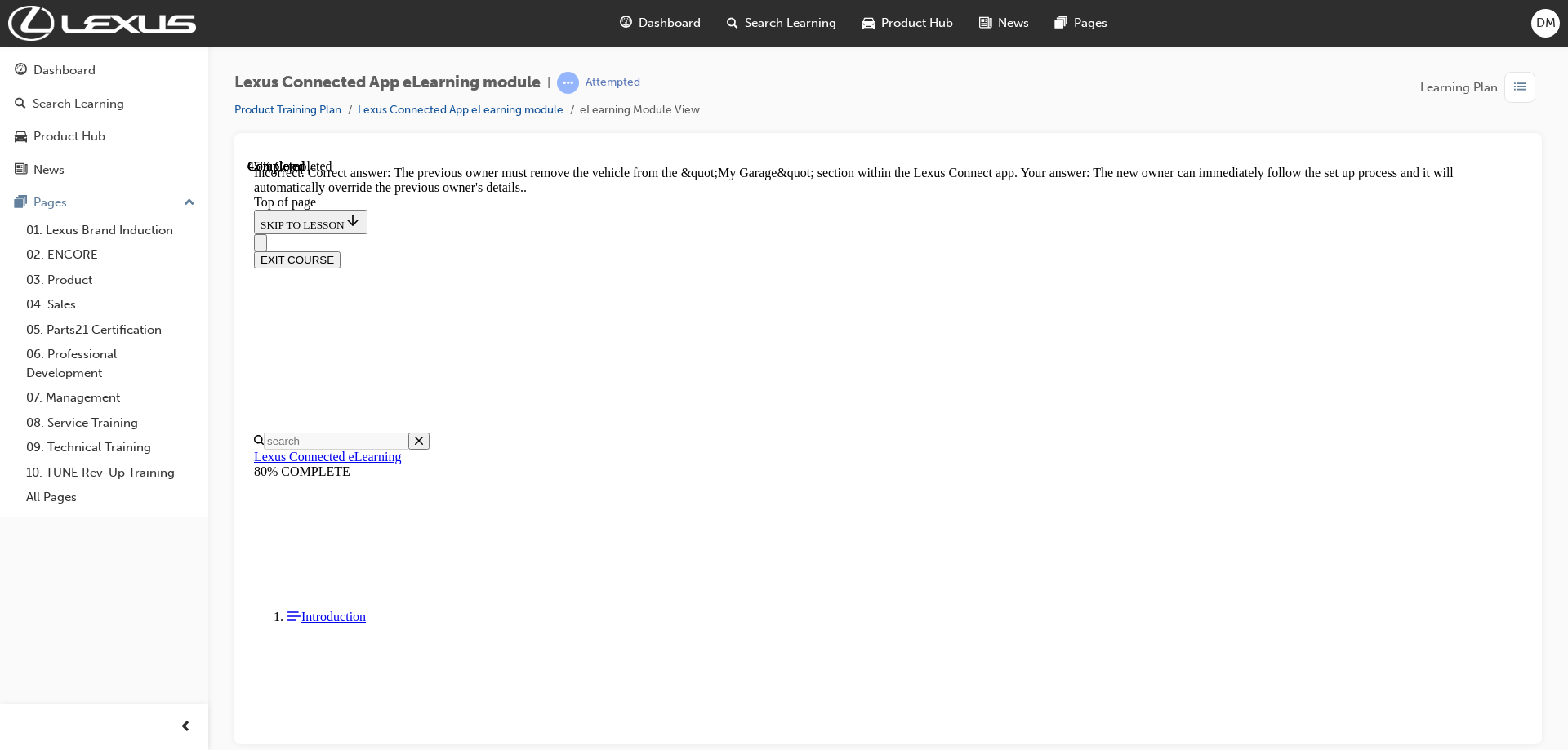
scroll to position [287, 0]
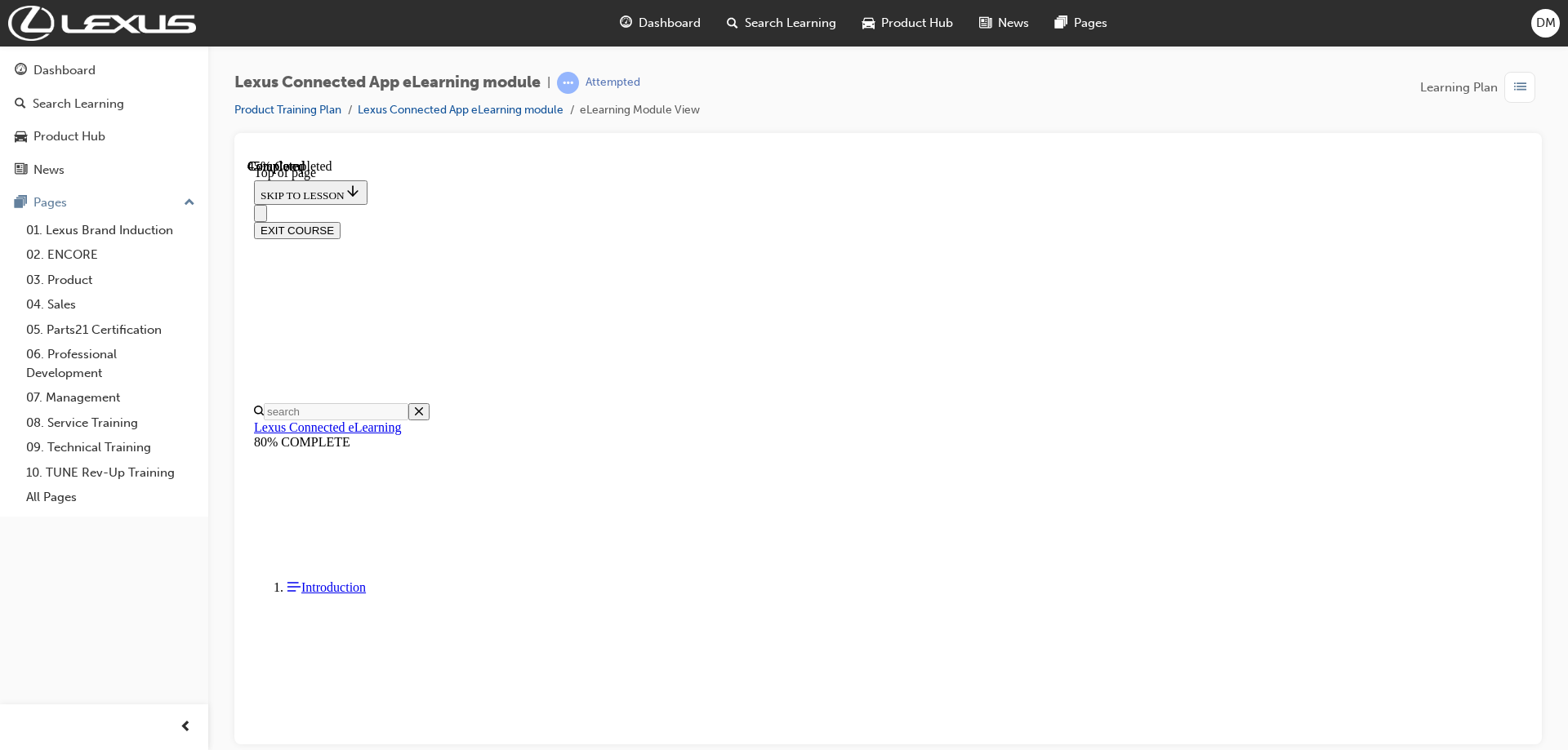
scroll to position [131, 0]
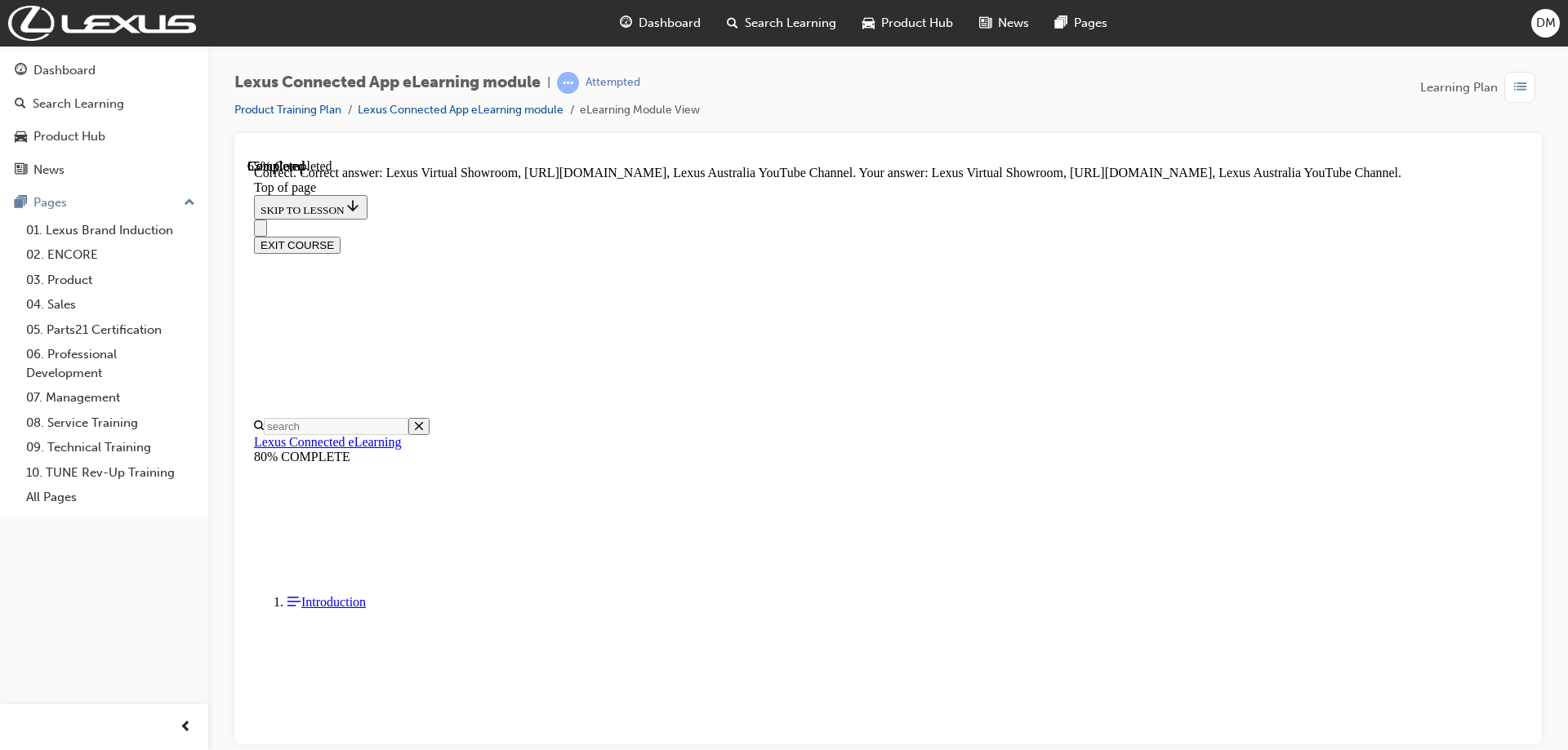
scroll to position [292, 0]
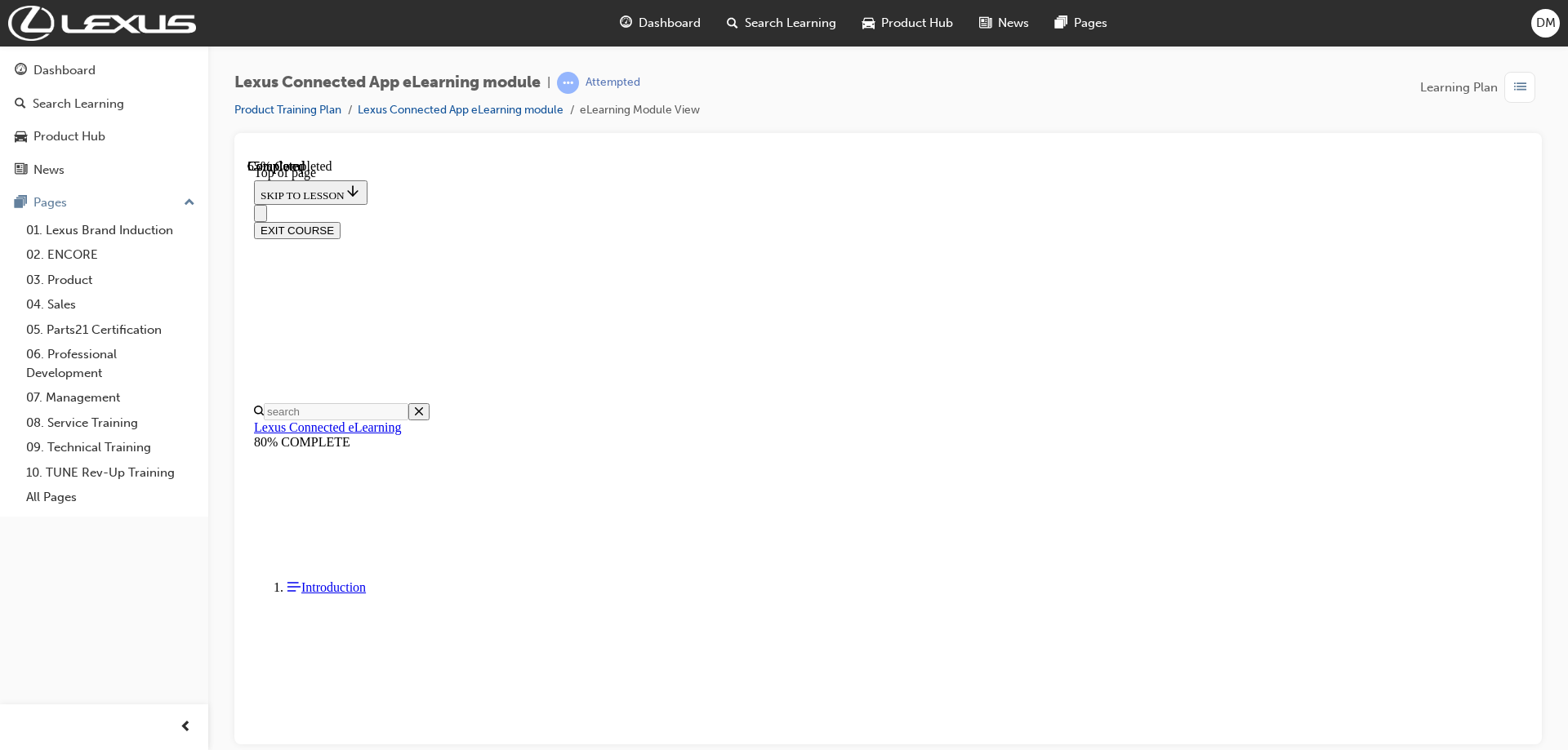
scroll to position [50, 0]
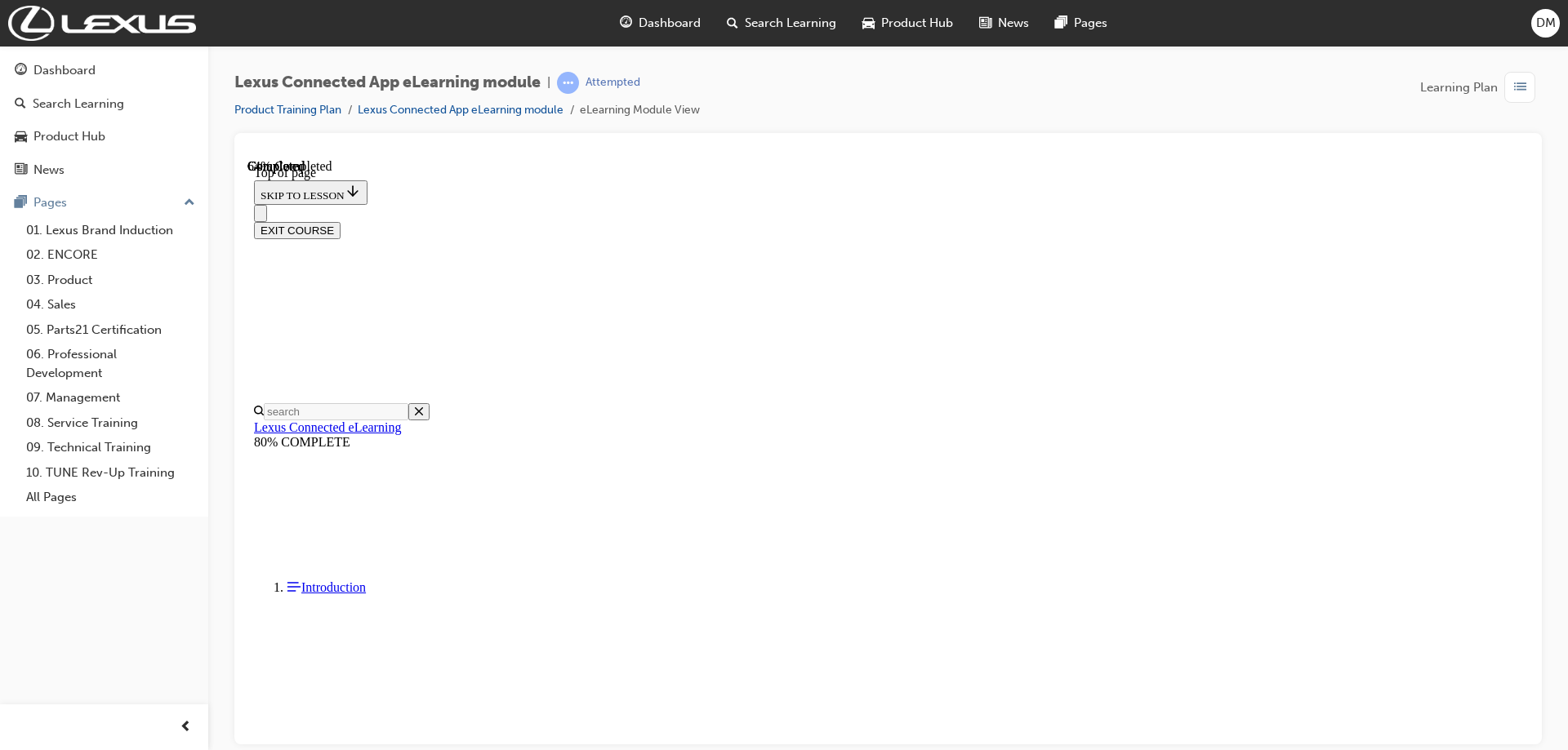
scroll to position [50, 0]
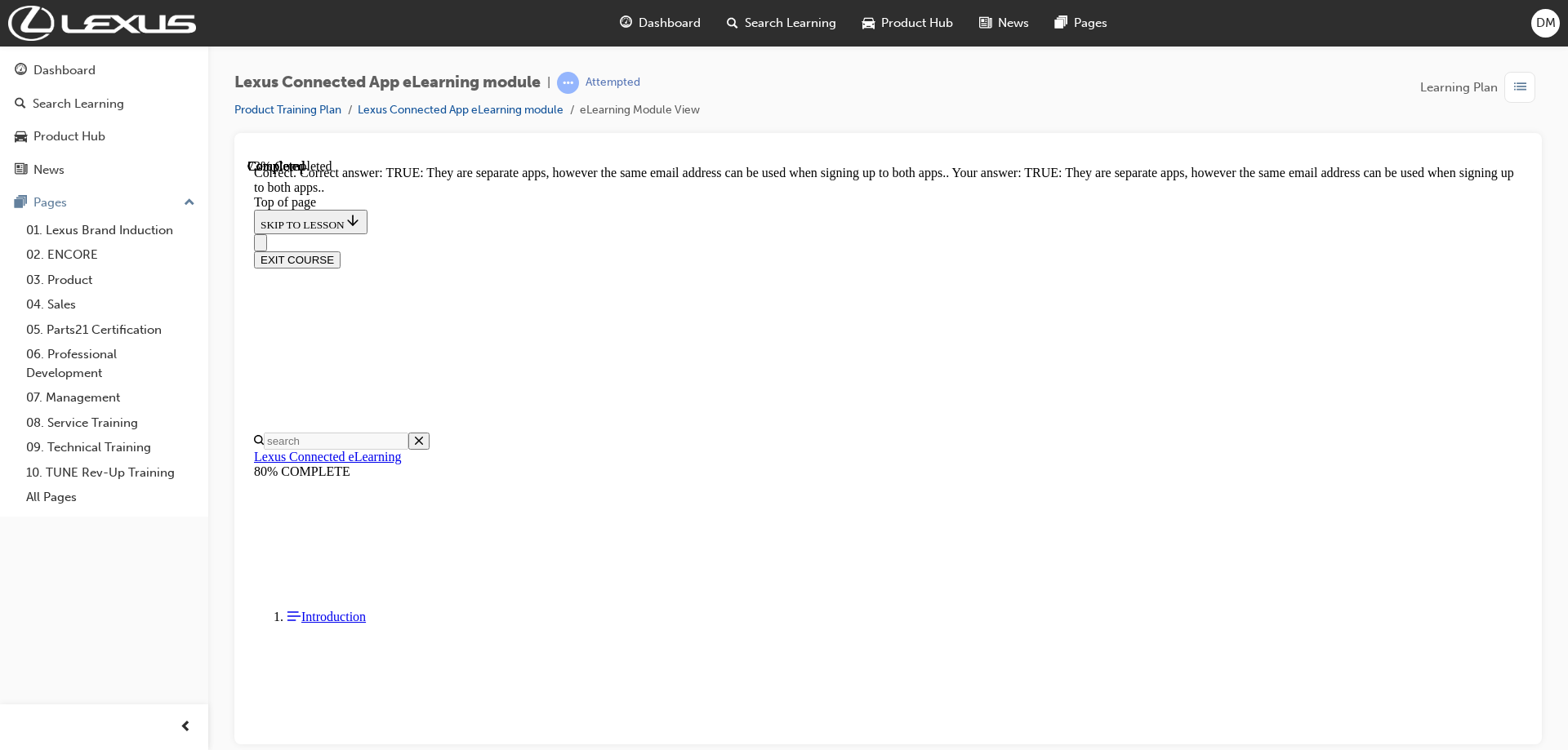
scroll to position [161, 0]
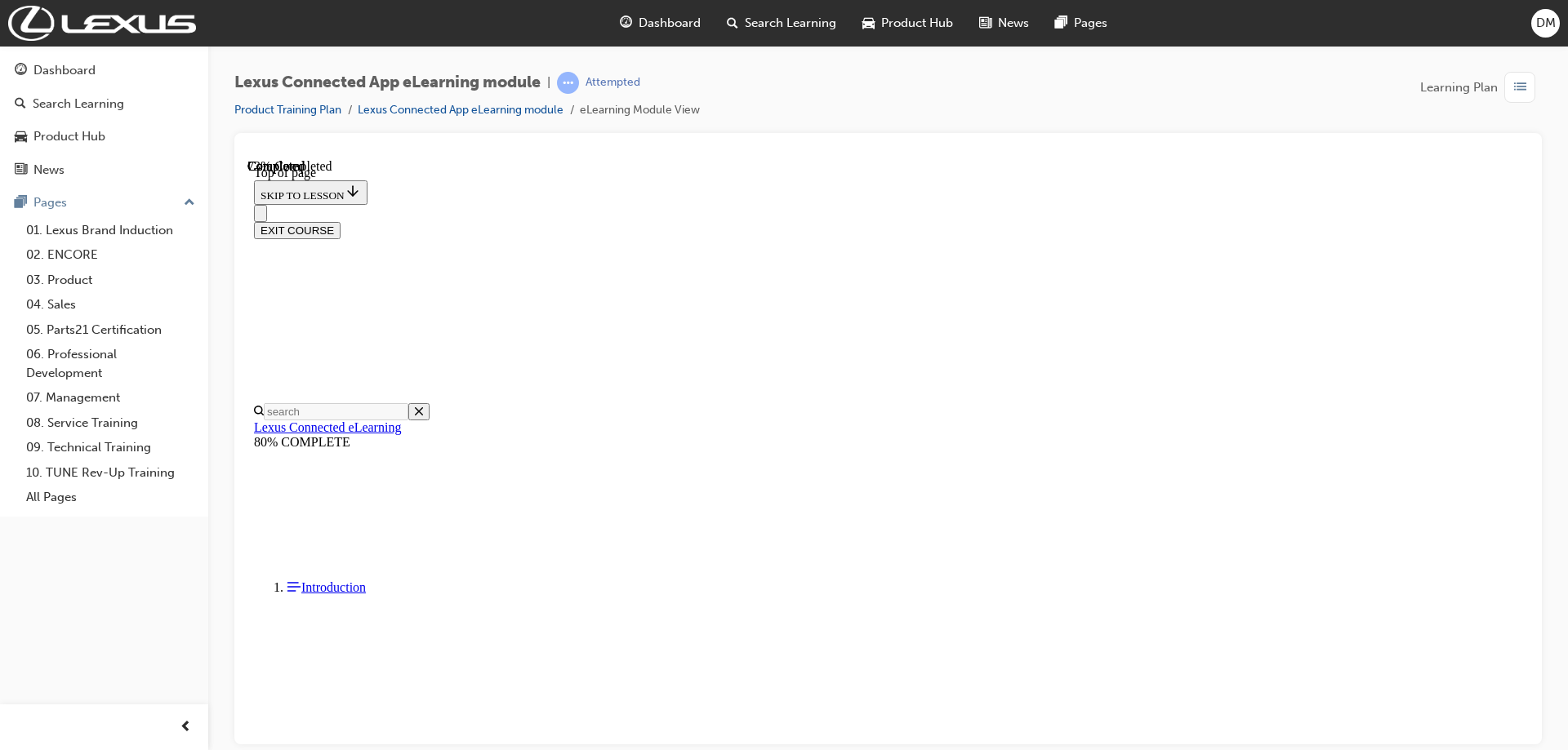
scroll to position [458, 0]
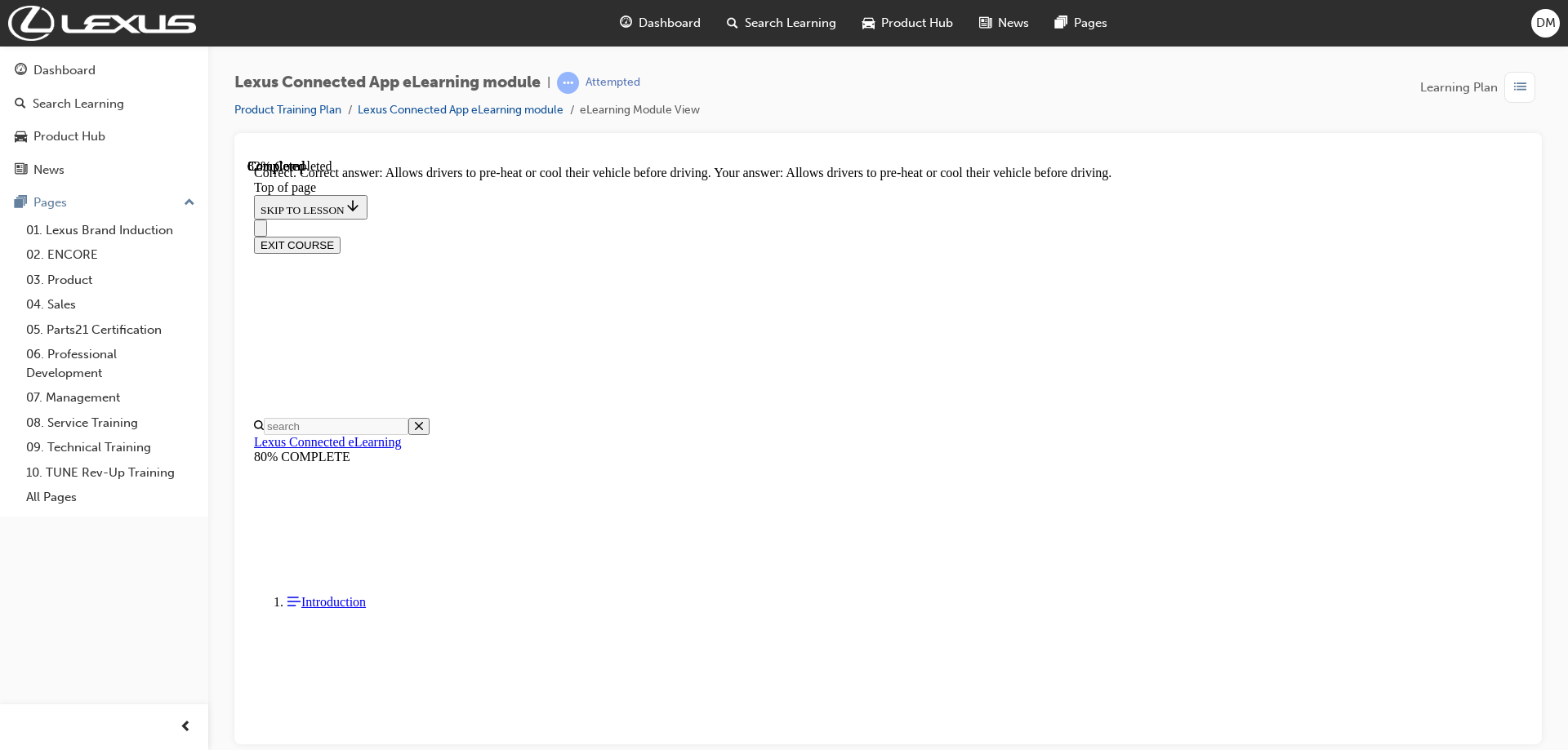
scroll to position [533, 0]
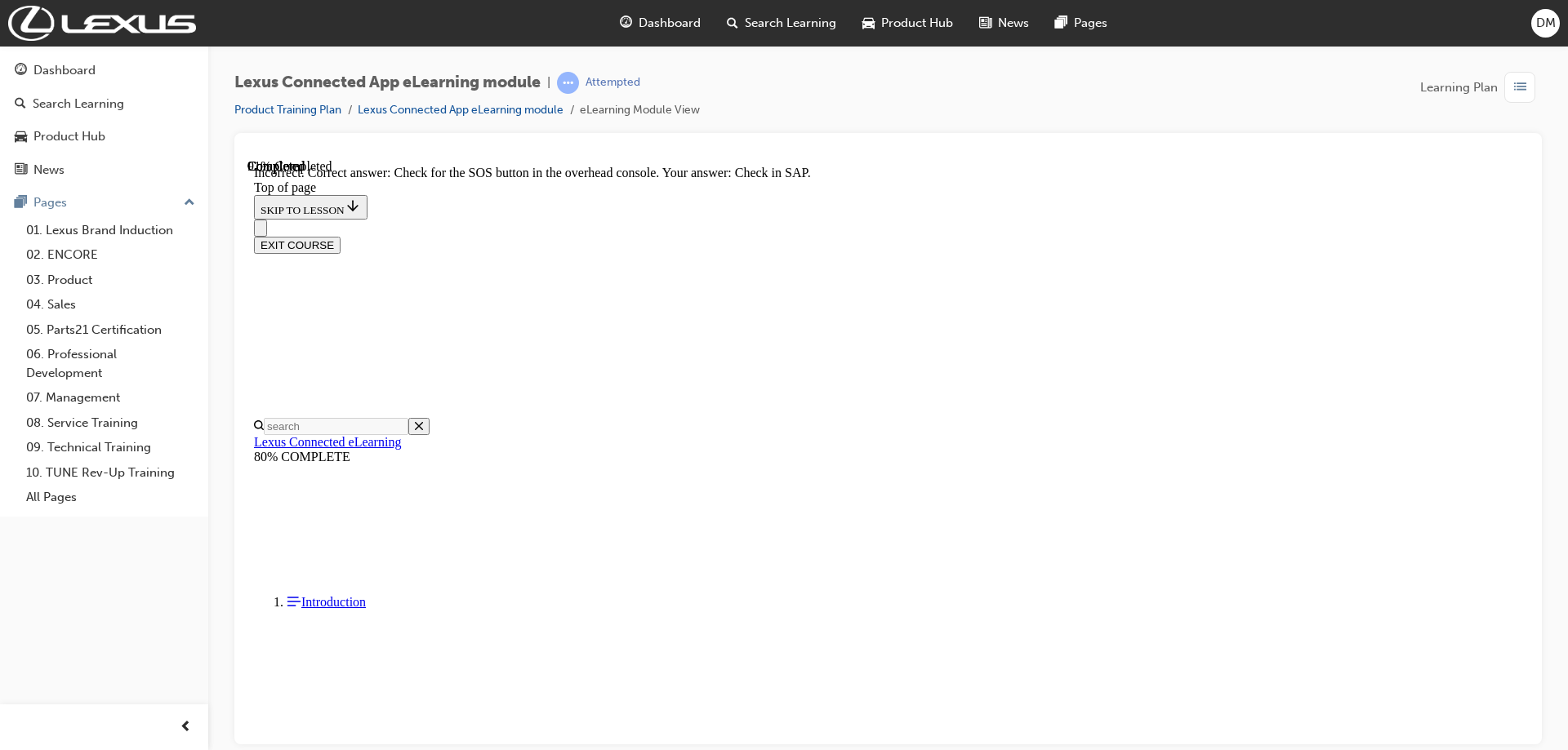
scroll to position [209, 0]
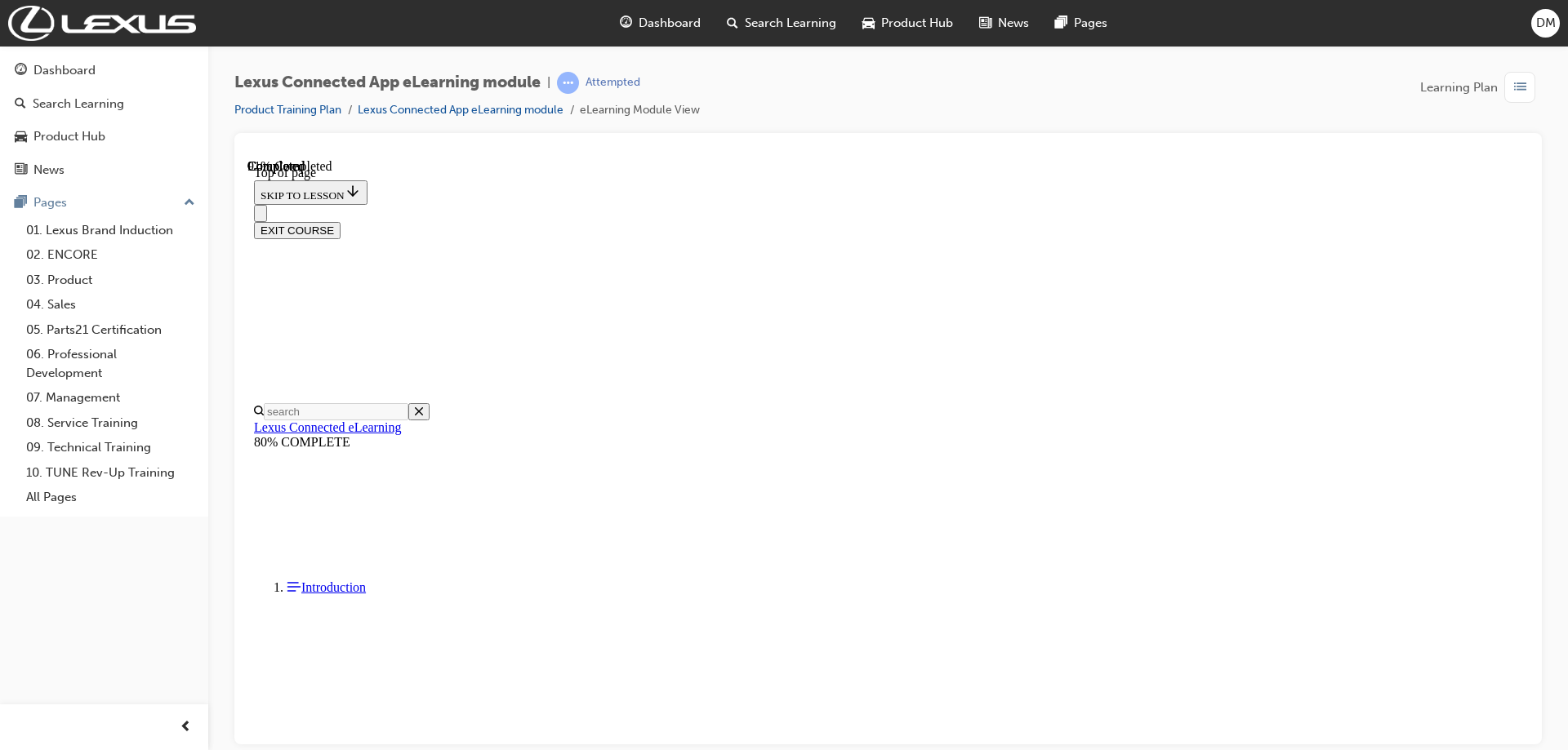
scroll to position [170, 0]
drag, startPoint x: 777, startPoint y: 281, endPoint x: 1088, endPoint y: 304, distance: 311.8
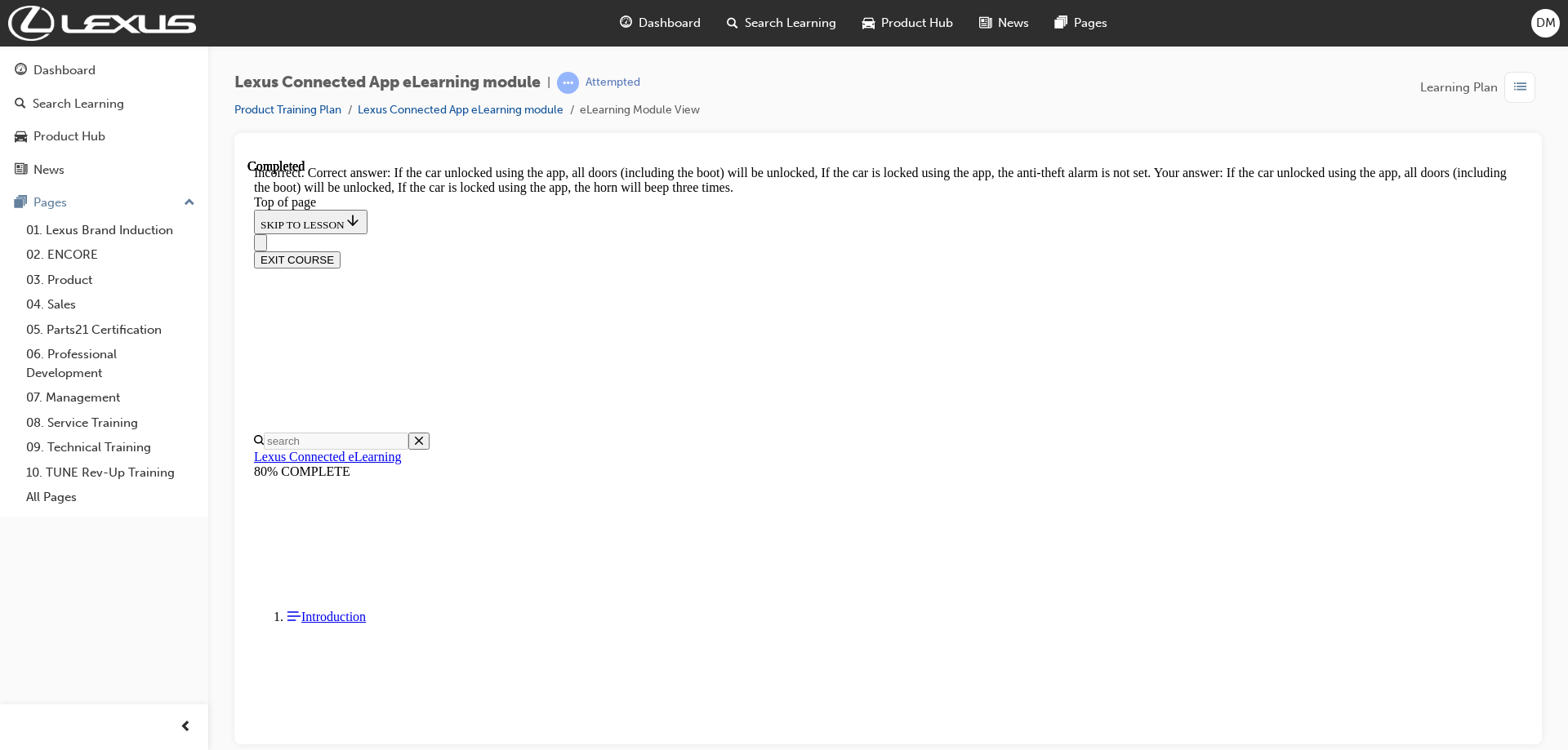
scroll to position [303, 0]
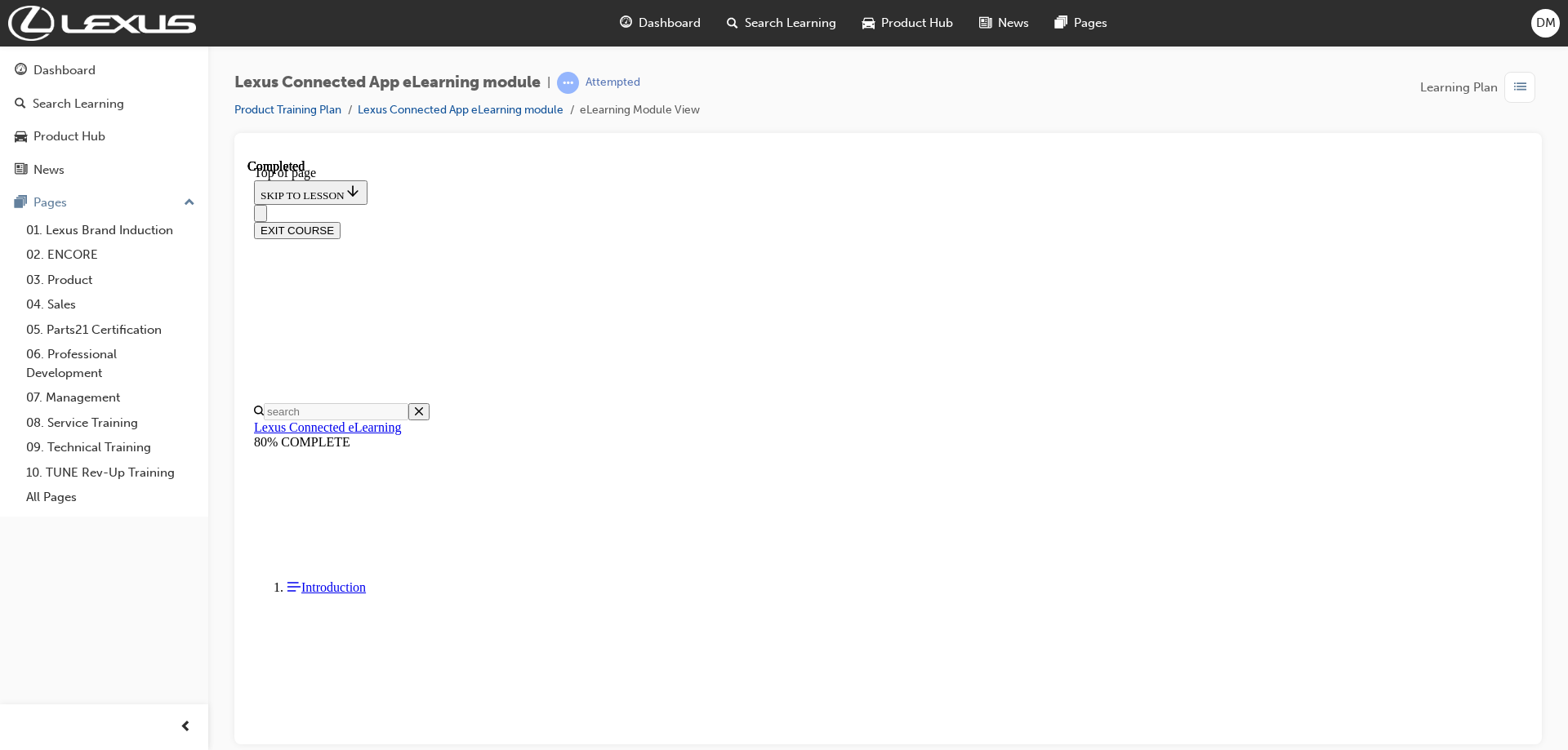
scroll to position [251, 0]
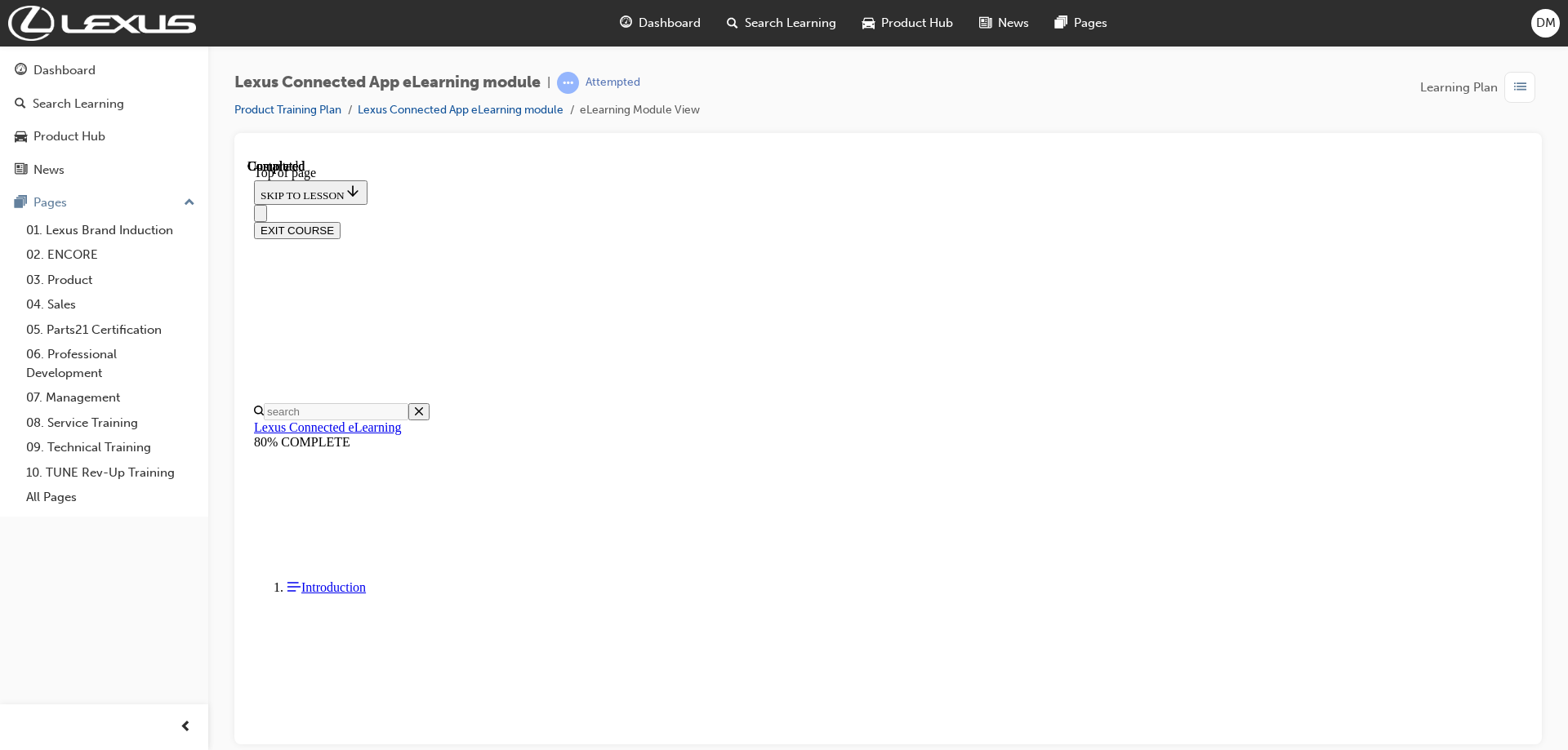
scroll to position [213, 0]
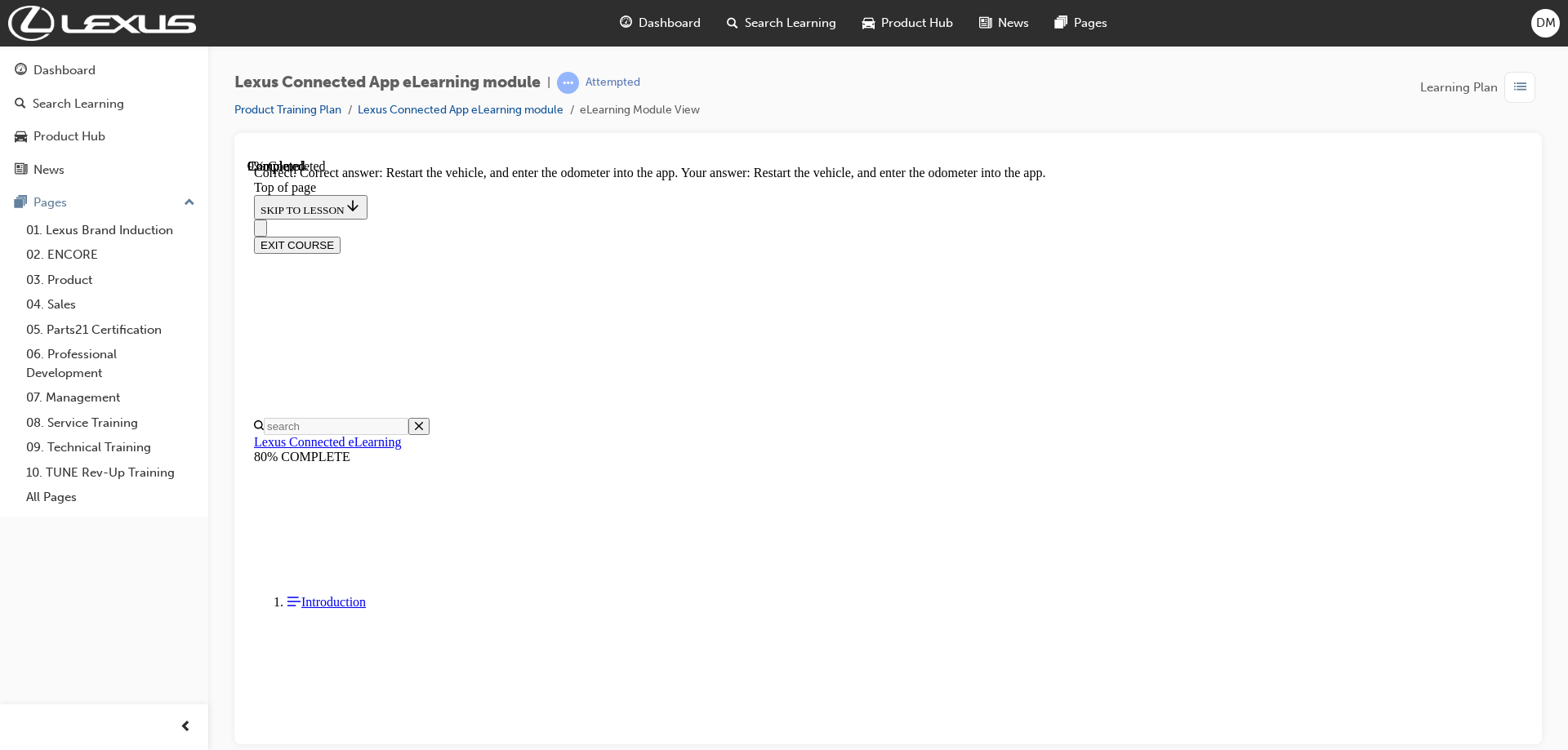
scroll to position [340, 0]
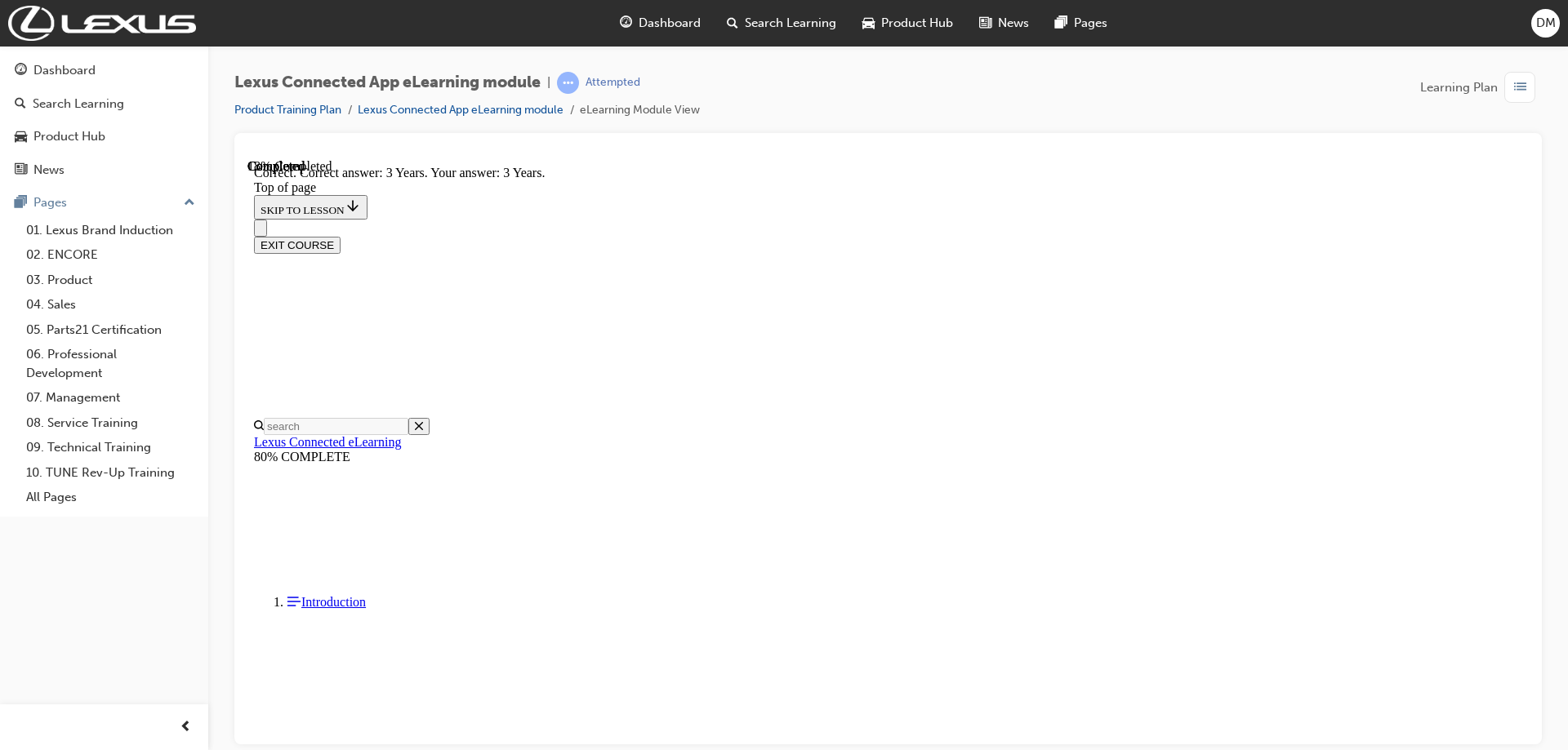
scroll to position [275, 0]
drag, startPoint x: 1003, startPoint y: 671, endPoint x: 1002, endPoint y: 653, distance: 18.0
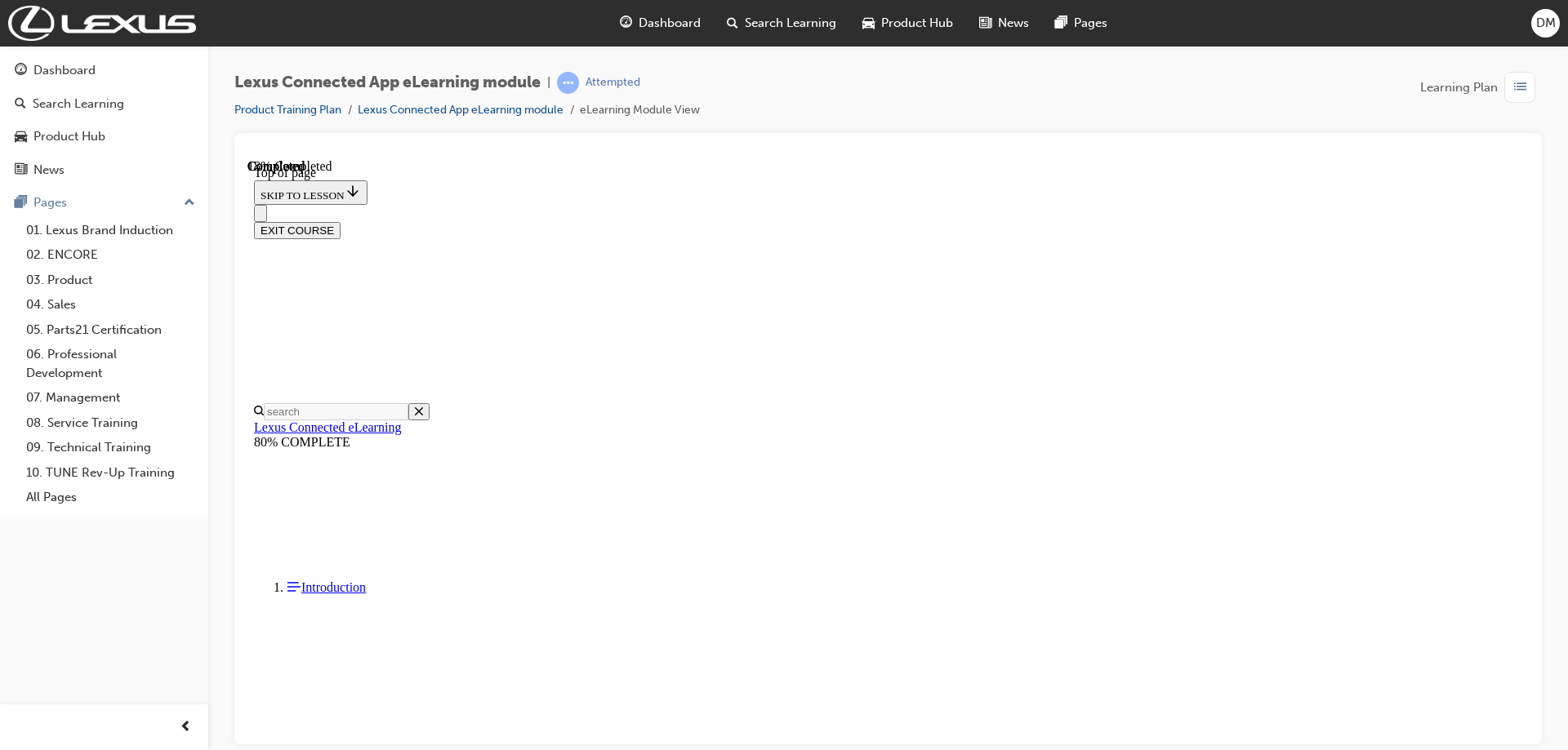
scroll to position [399, 0]
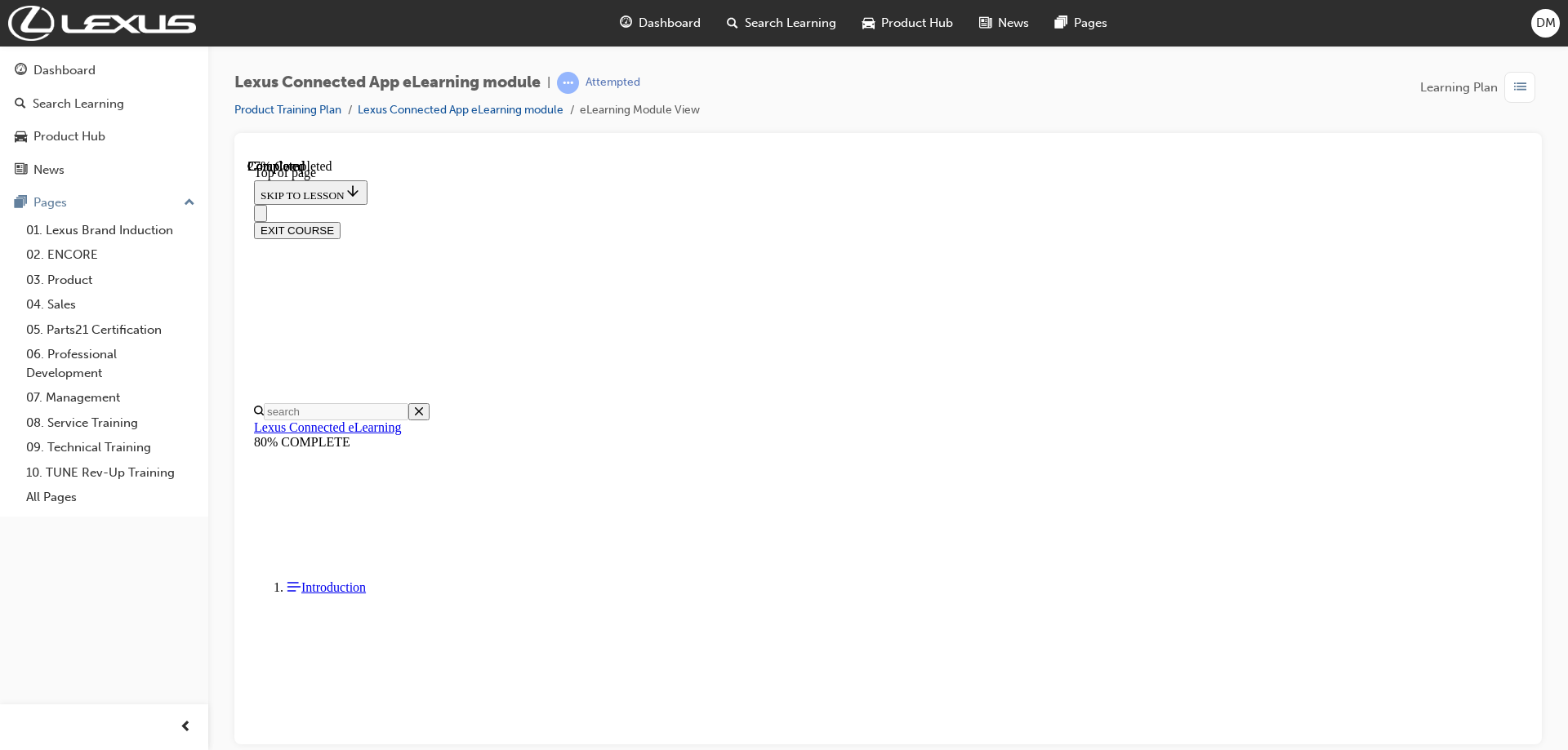
scroll to position [131, 0]
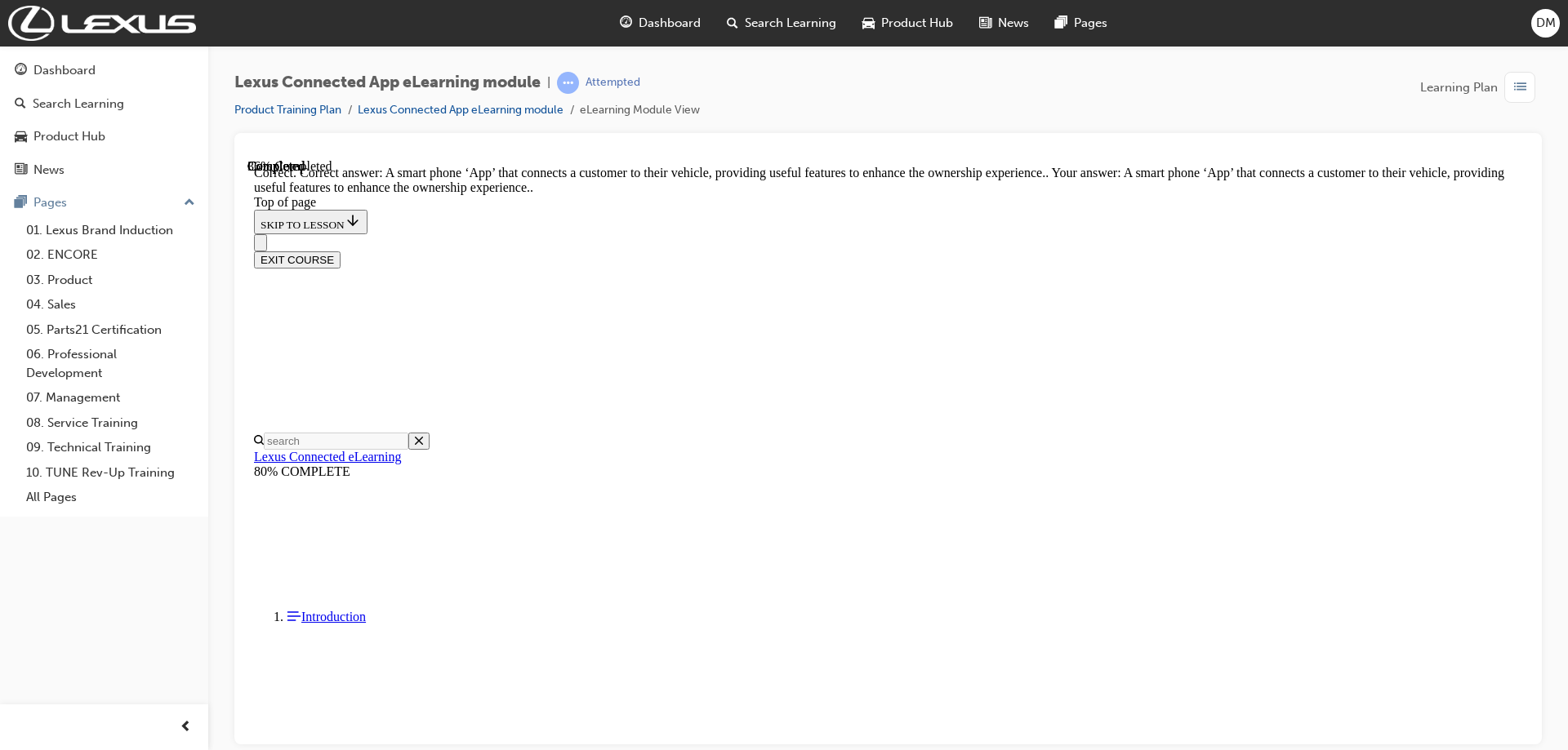
scroll to position [226, 0]
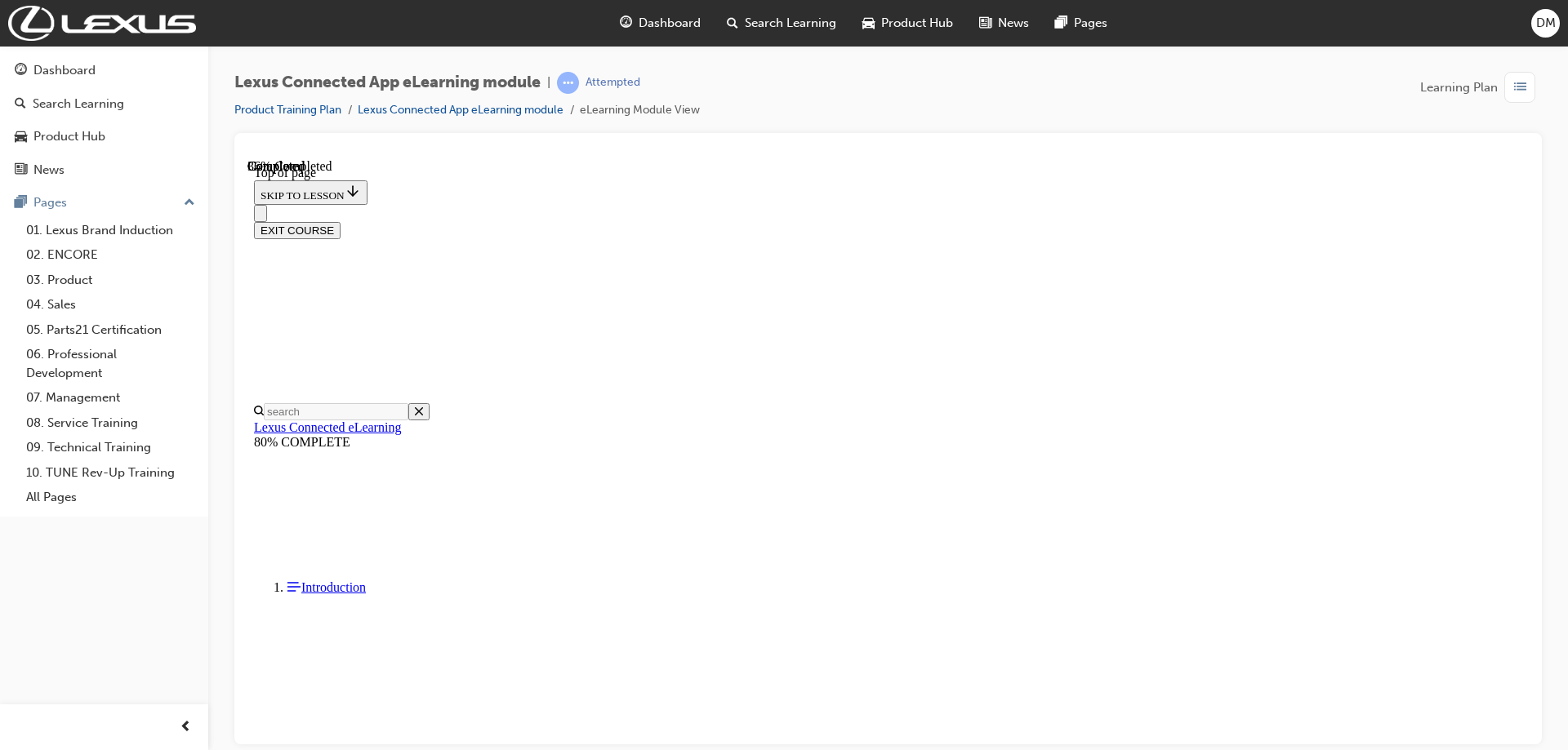
scroll to position [481, 0]
drag, startPoint x: 1013, startPoint y: 592, endPoint x: 1021, endPoint y: 579, distance: 15.3
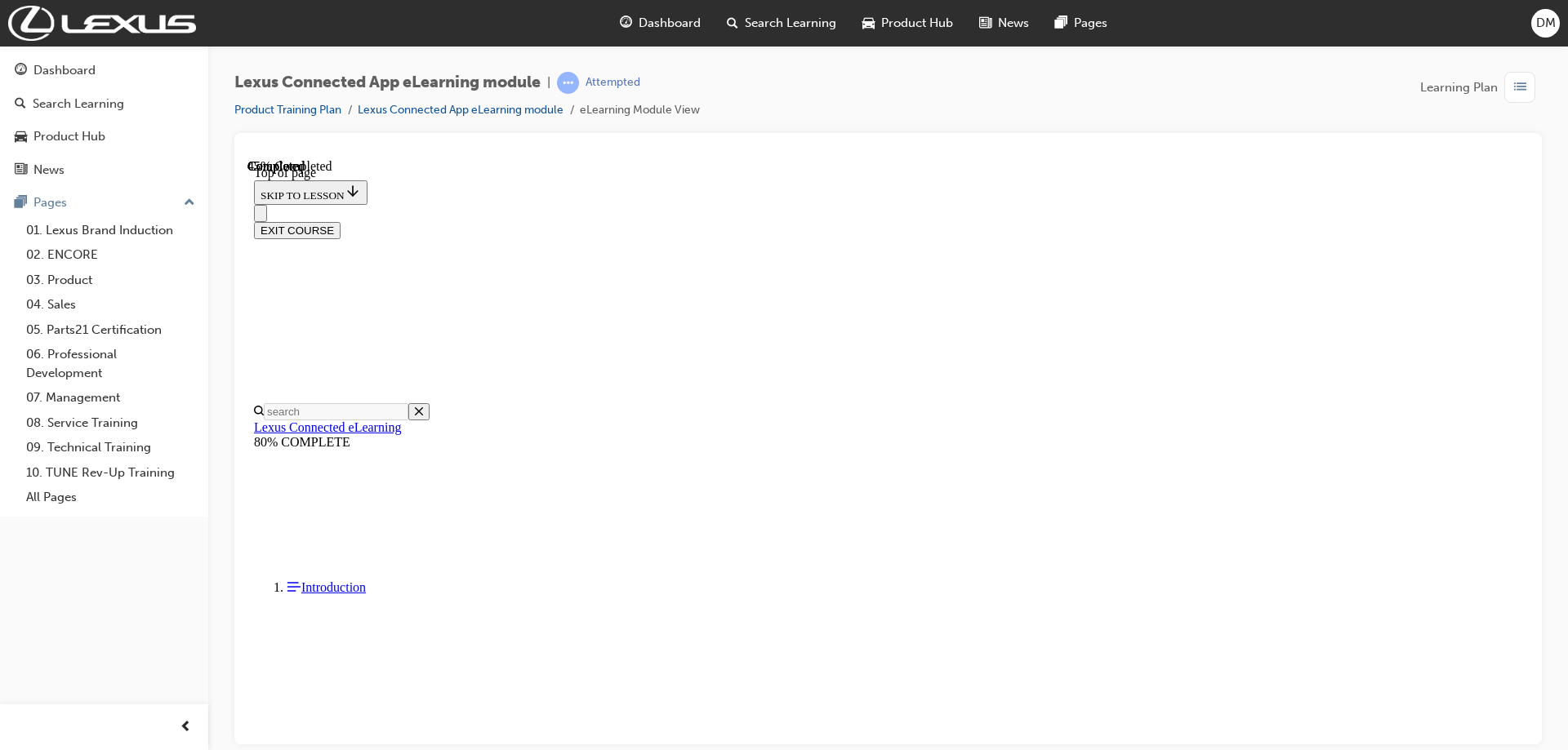
scroll to position [50, 0]
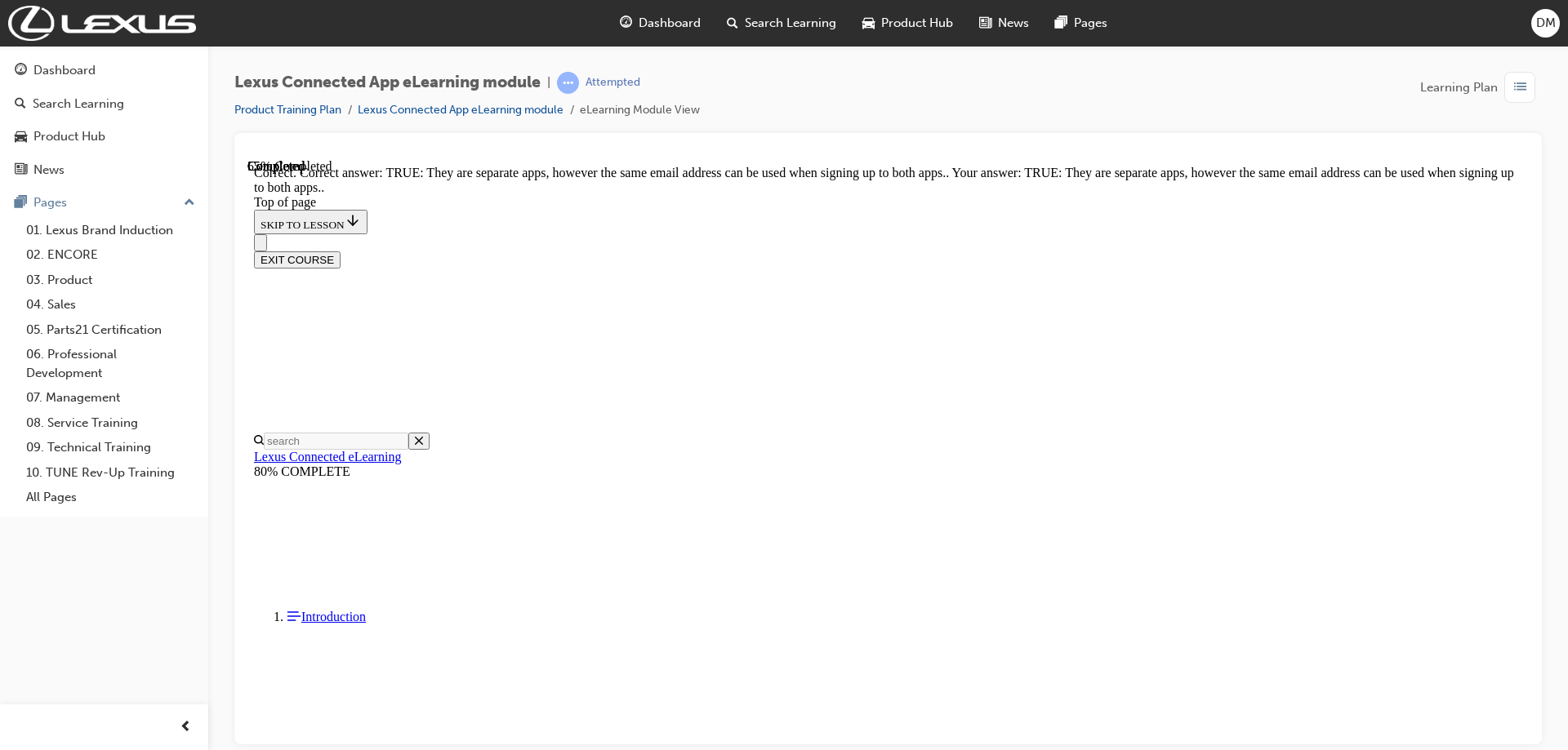
scroll to position [161, 0]
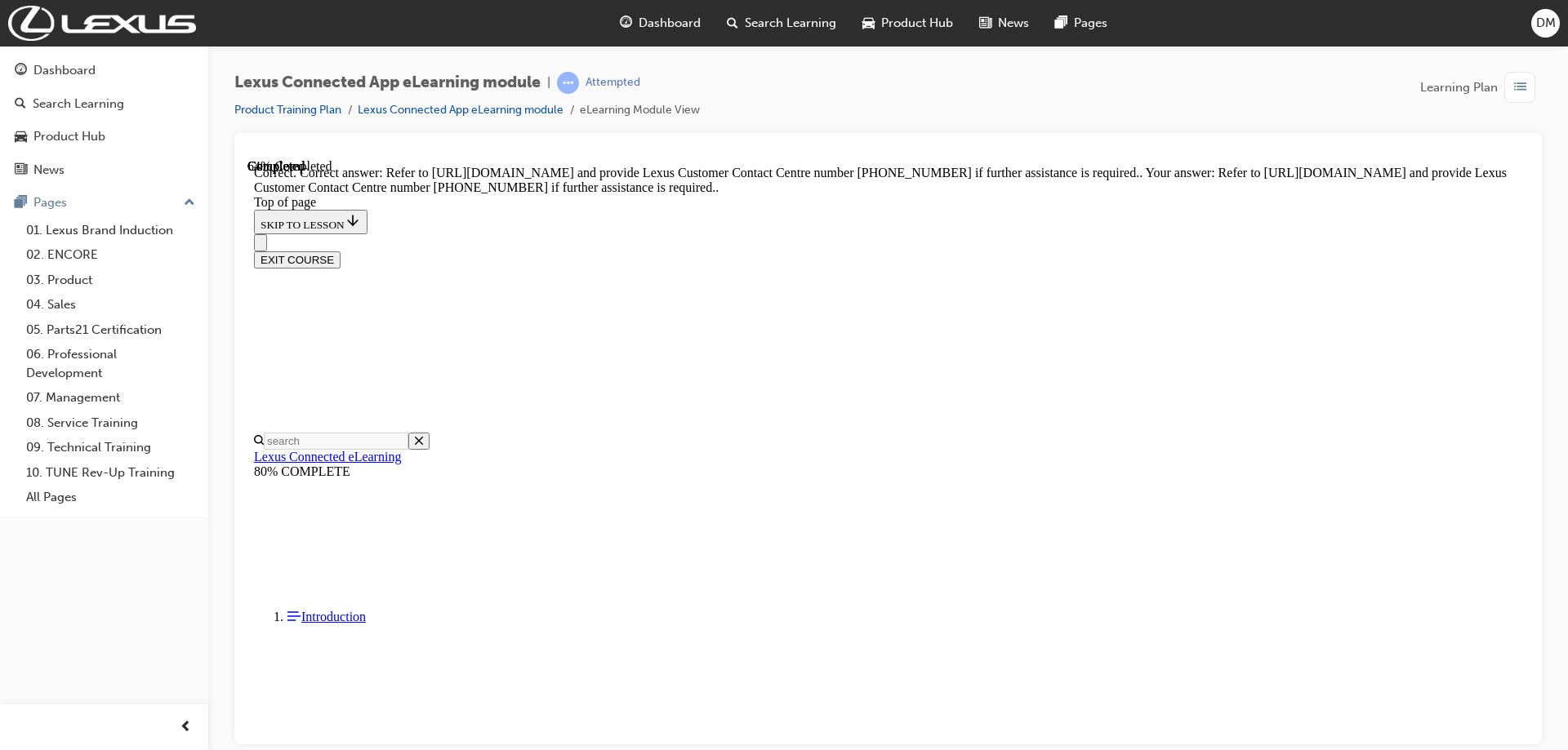
scroll to position [292, 0]
drag, startPoint x: 1022, startPoint y: 667, endPoint x: 1049, endPoint y: 624, distance: 50.8
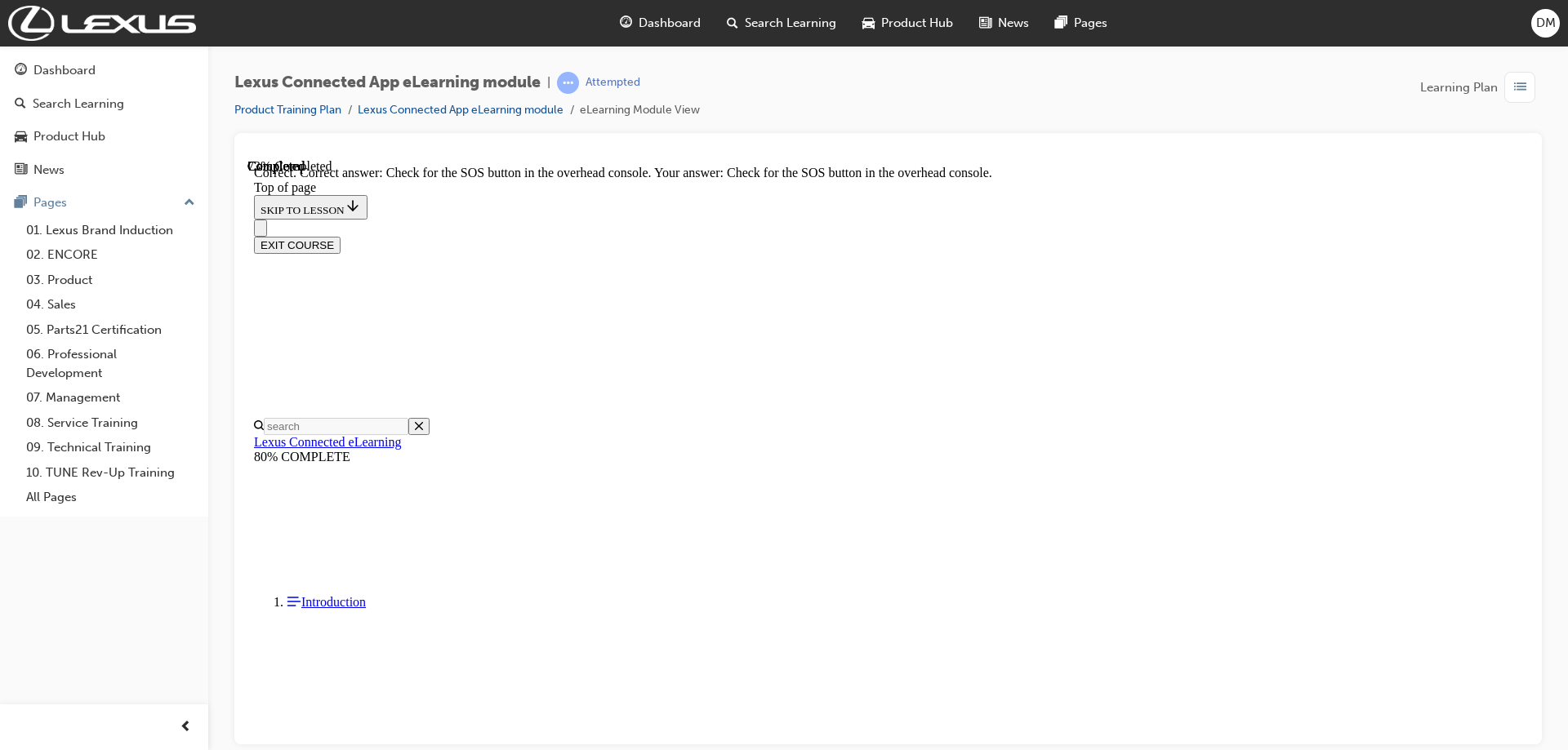
scroll to position [209, 0]
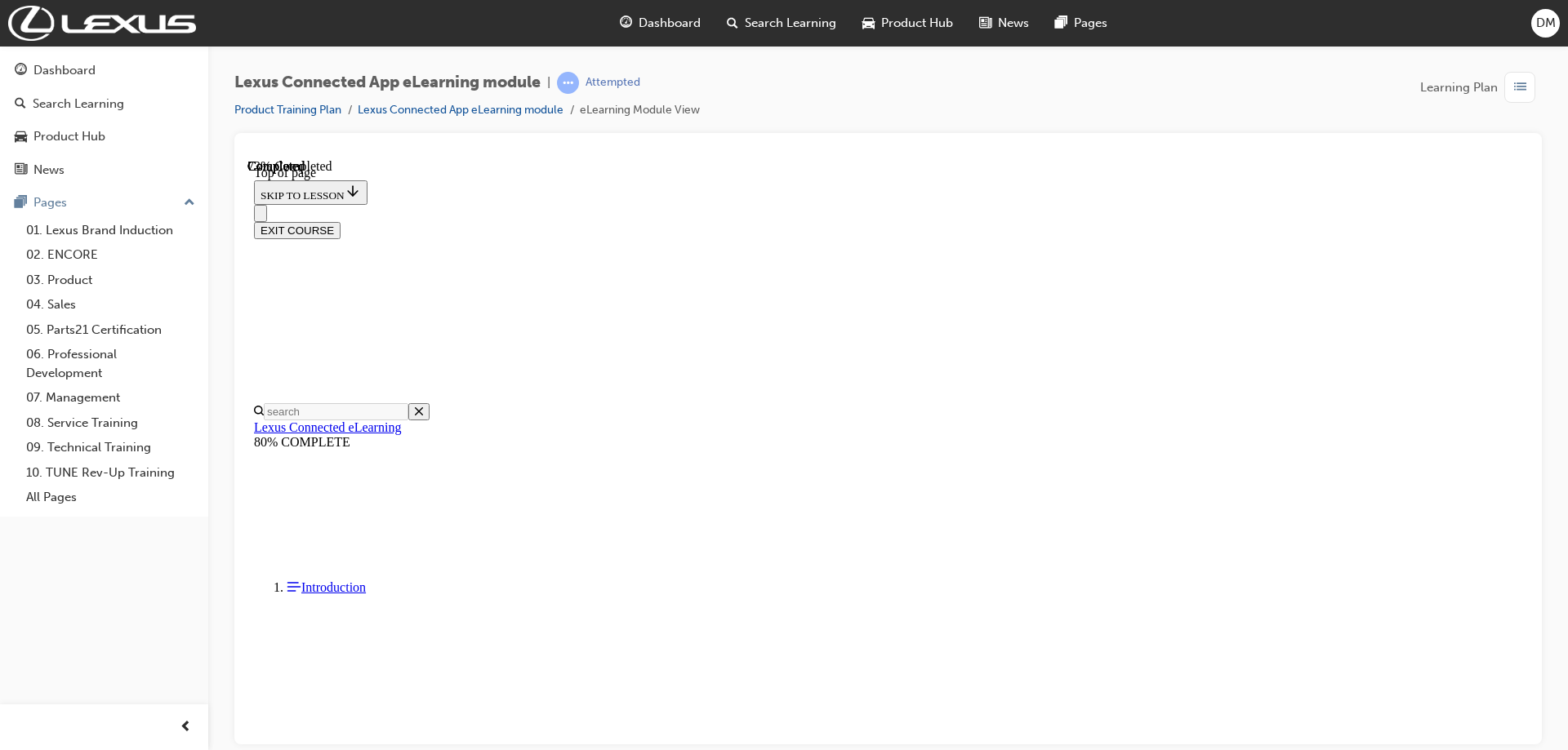
scroll to position [213, 0]
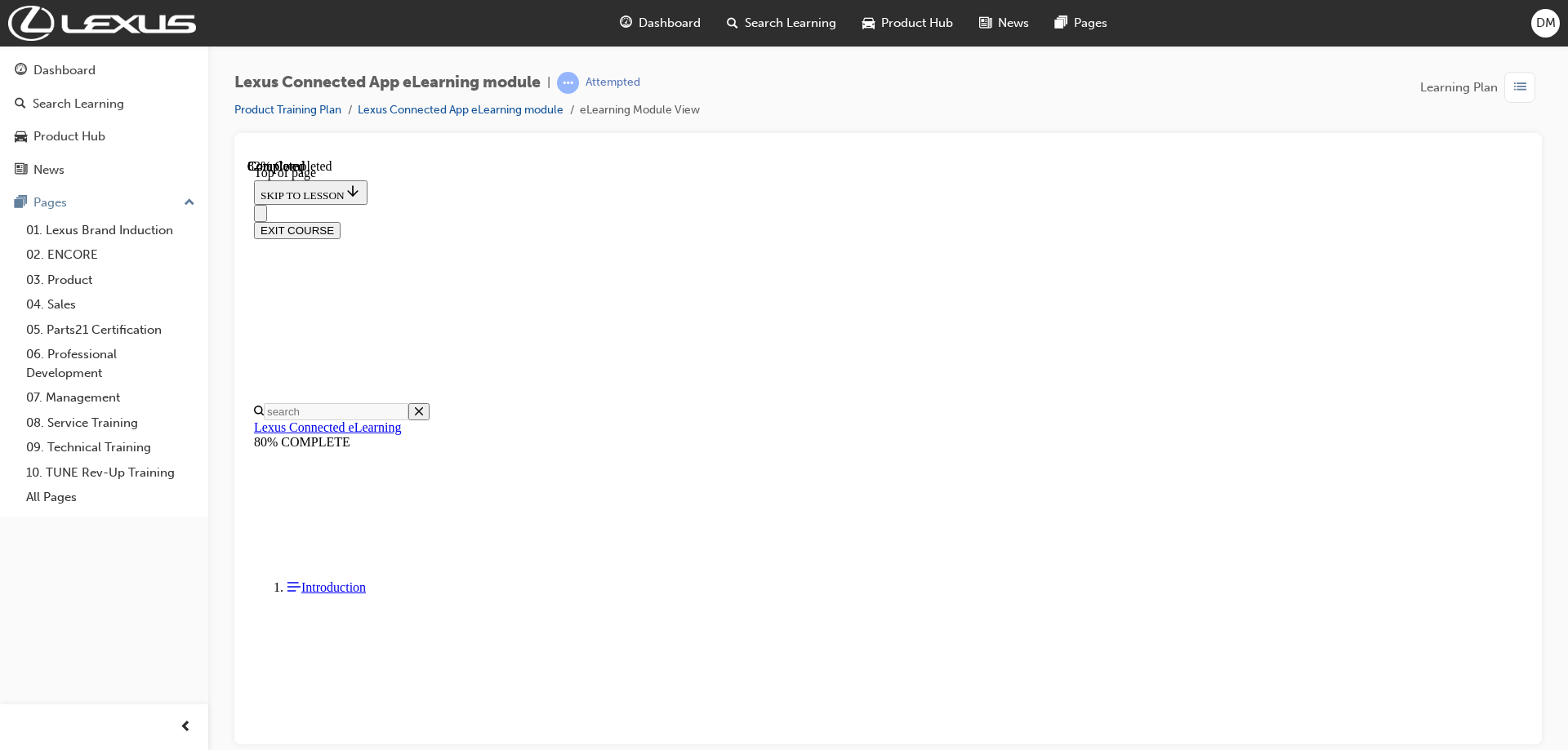
drag, startPoint x: 771, startPoint y: 243, endPoint x: 976, endPoint y: 240, distance: 205.0
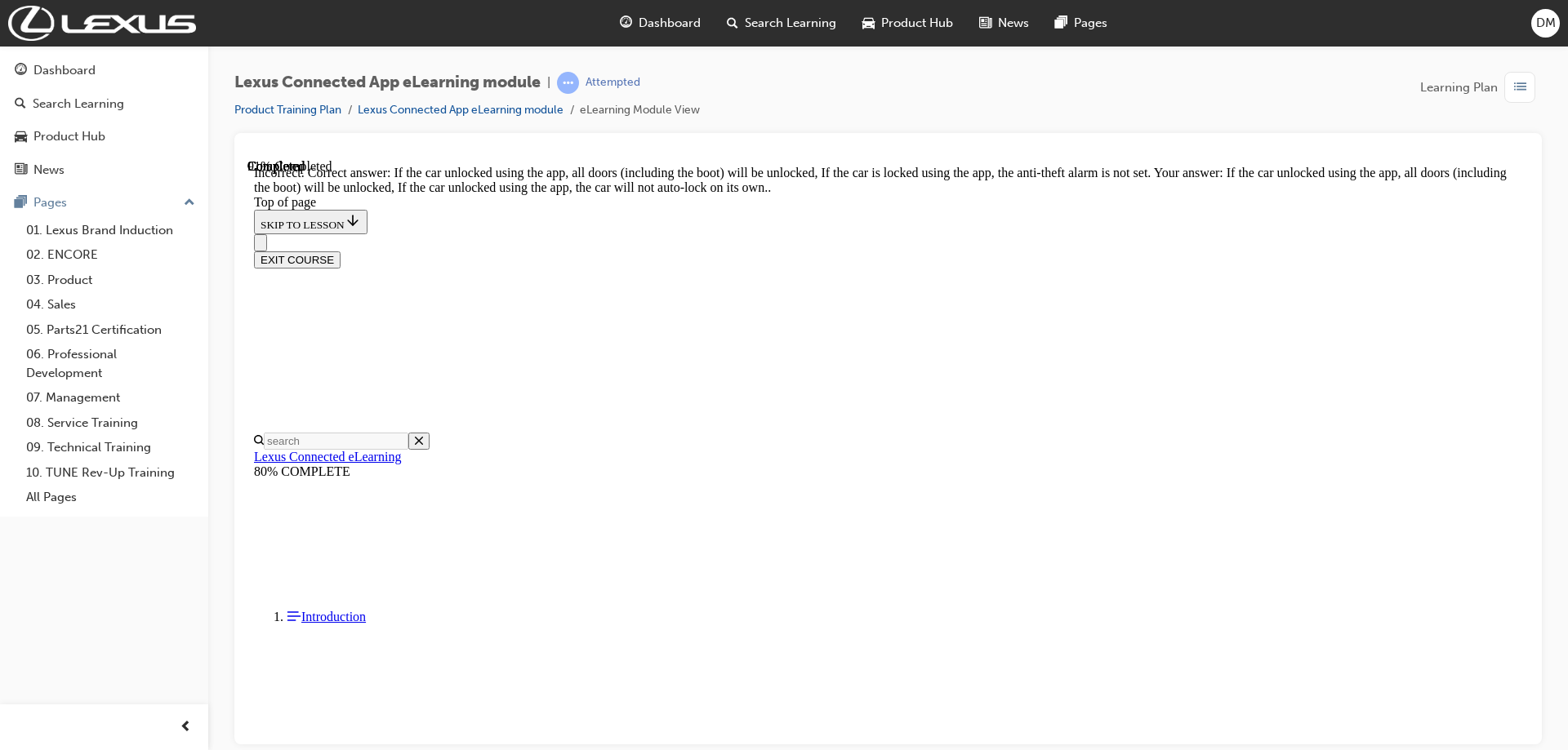
scroll to position [221, 0]
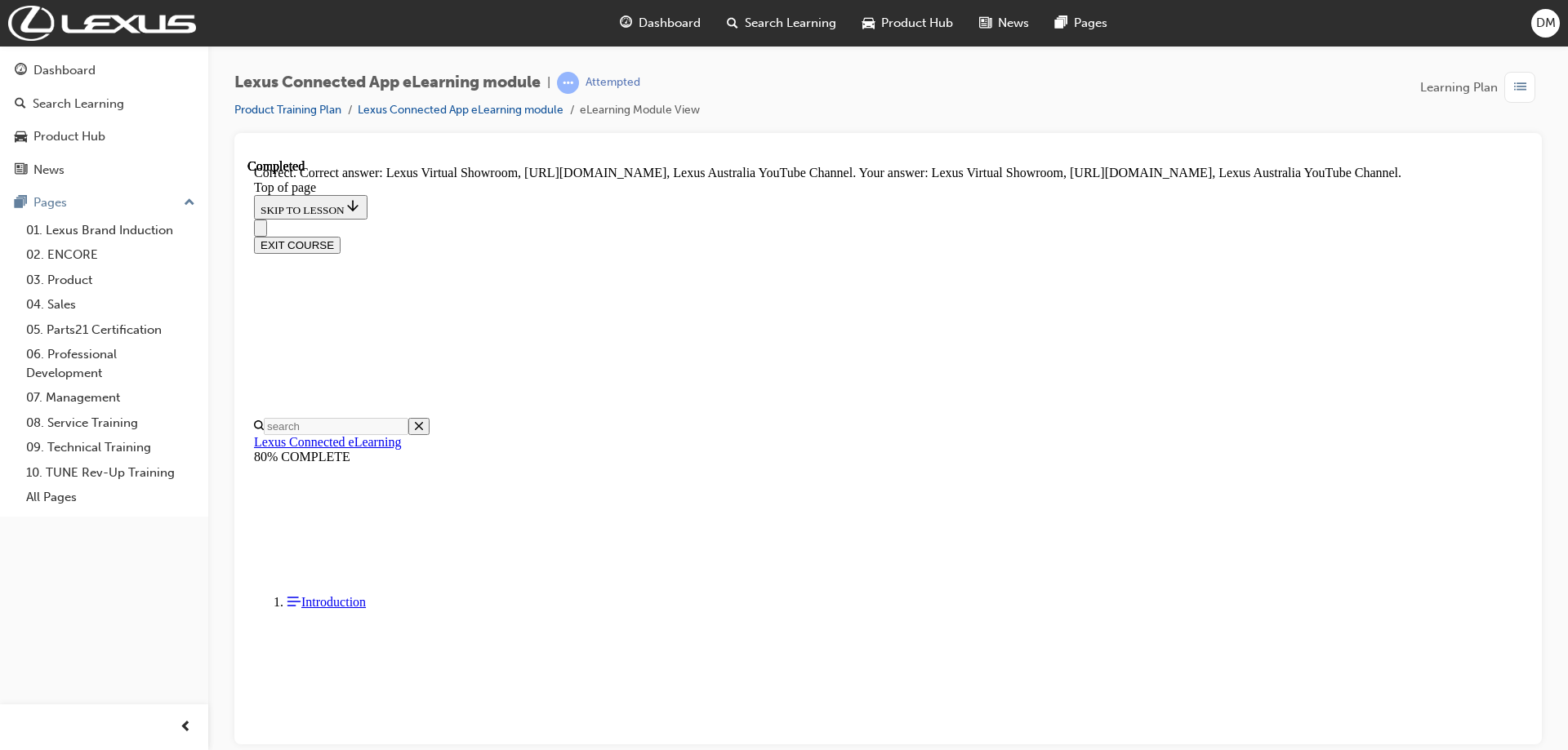
scroll to position [292, 0]
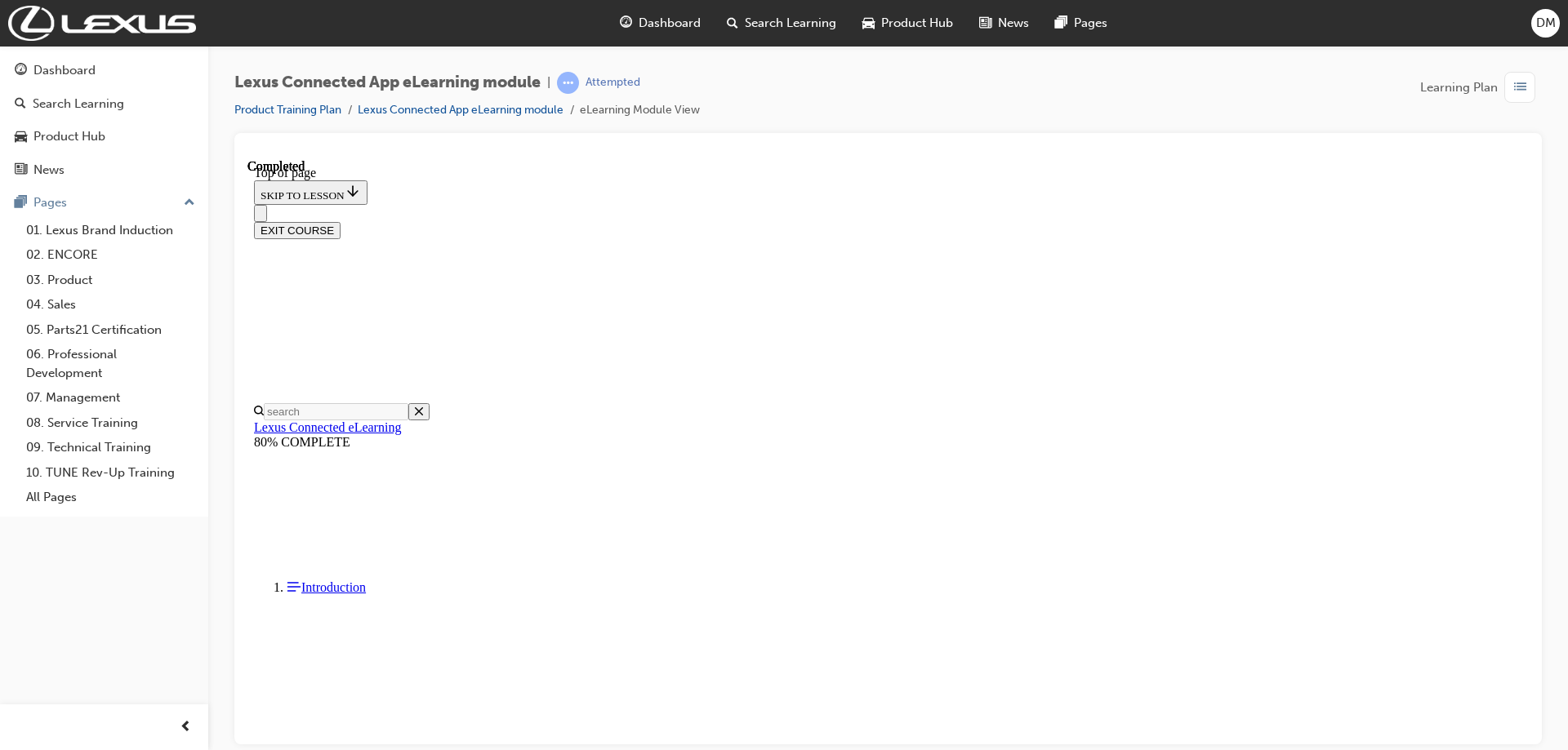
scroll to position [251, 0]
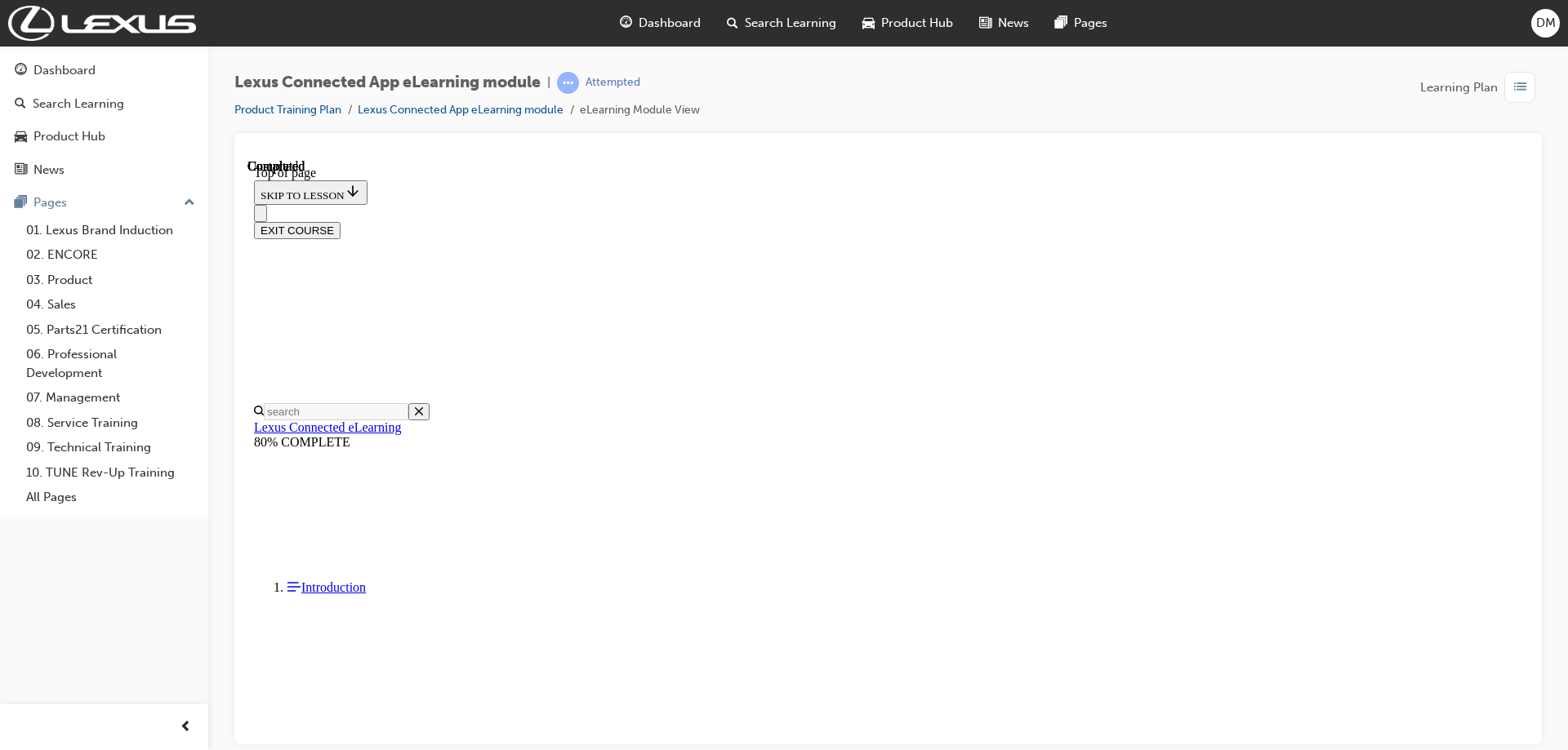
drag, startPoint x: 846, startPoint y: 434, endPoint x: 878, endPoint y: 454, distance: 37.7
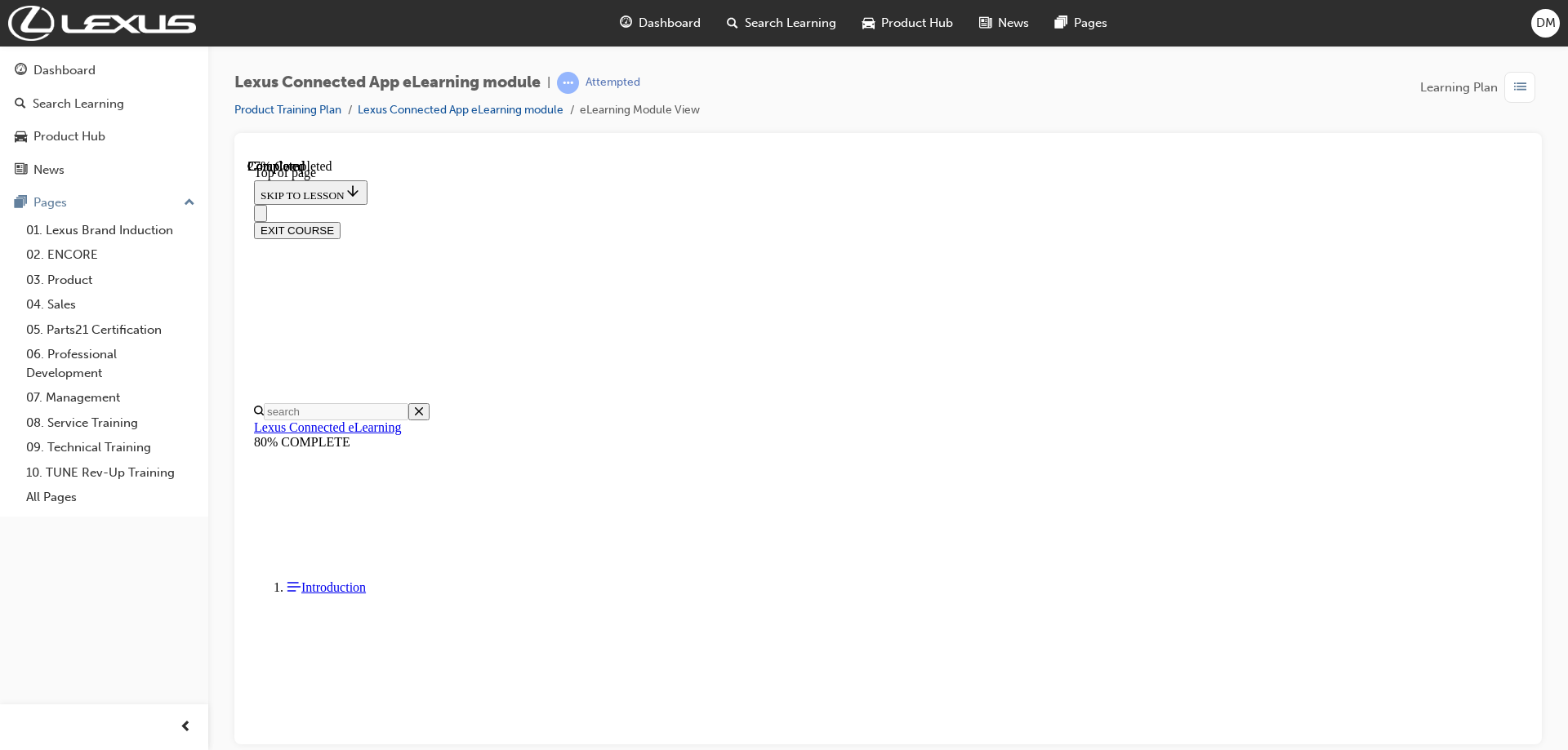
drag, startPoint x: 887, startPoint y: 612, endPoint x: 914, endPoint y: 652, distance: 48.3
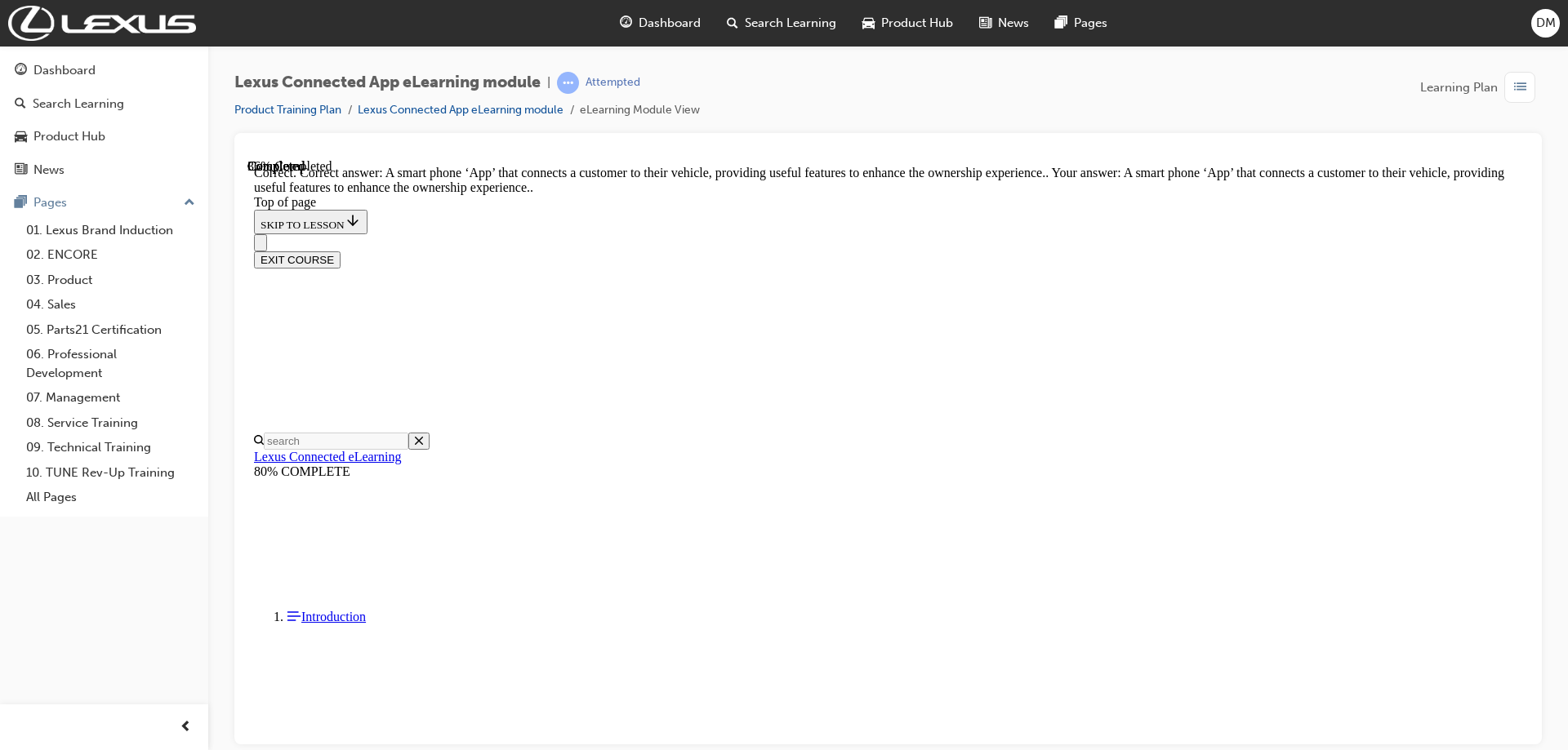
scroll to position [226, 0]
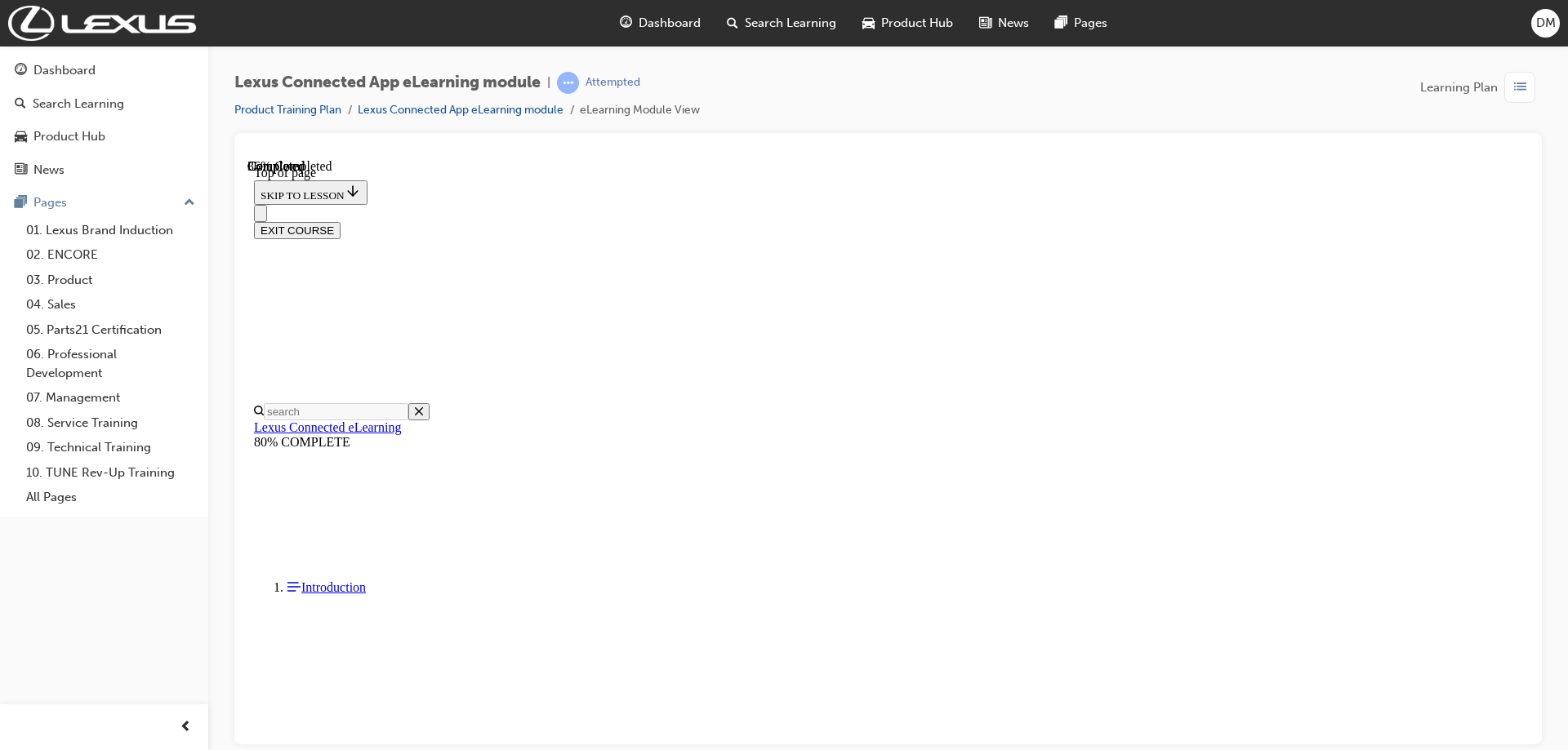
scroll to position [289, 0]
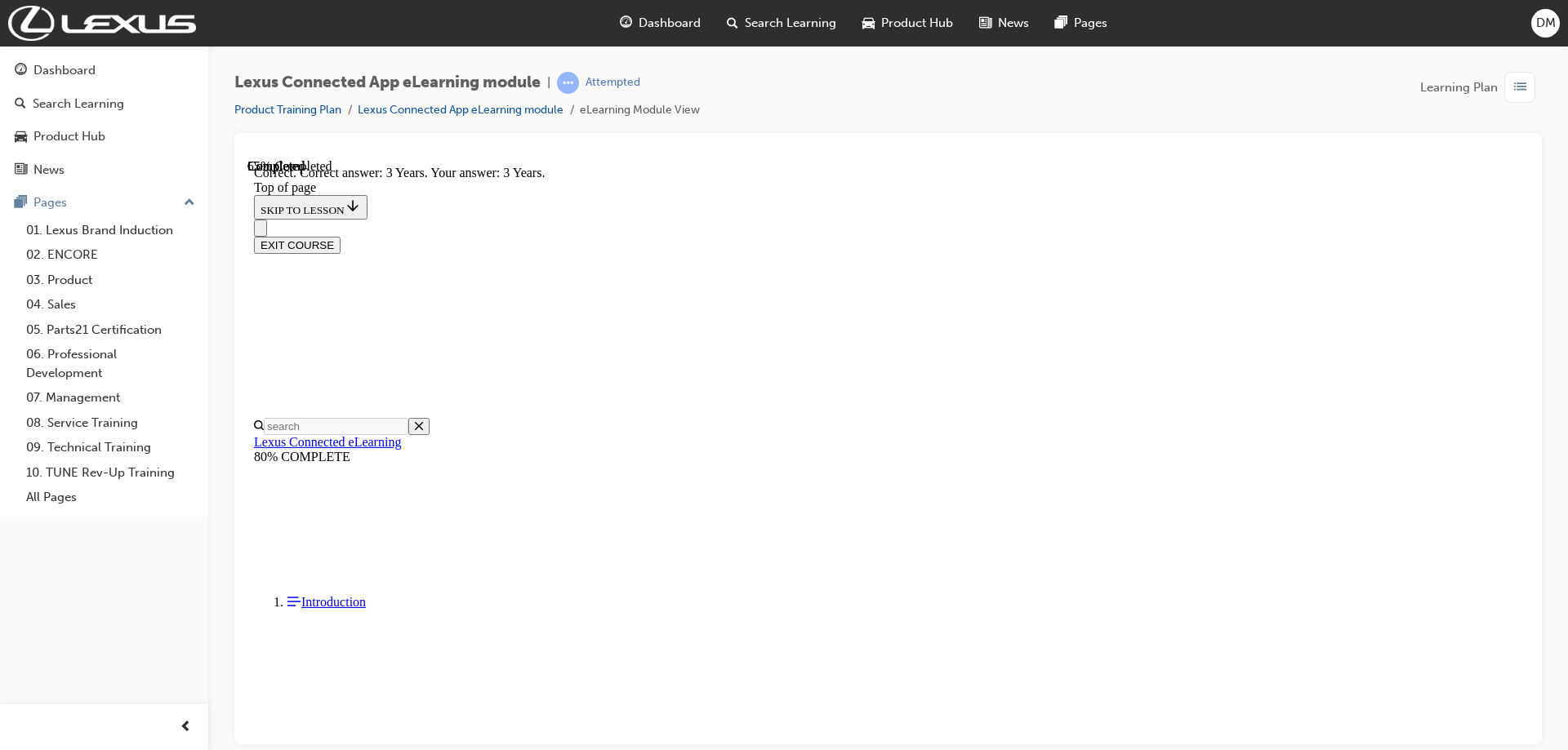
scroll to position [275, 0]
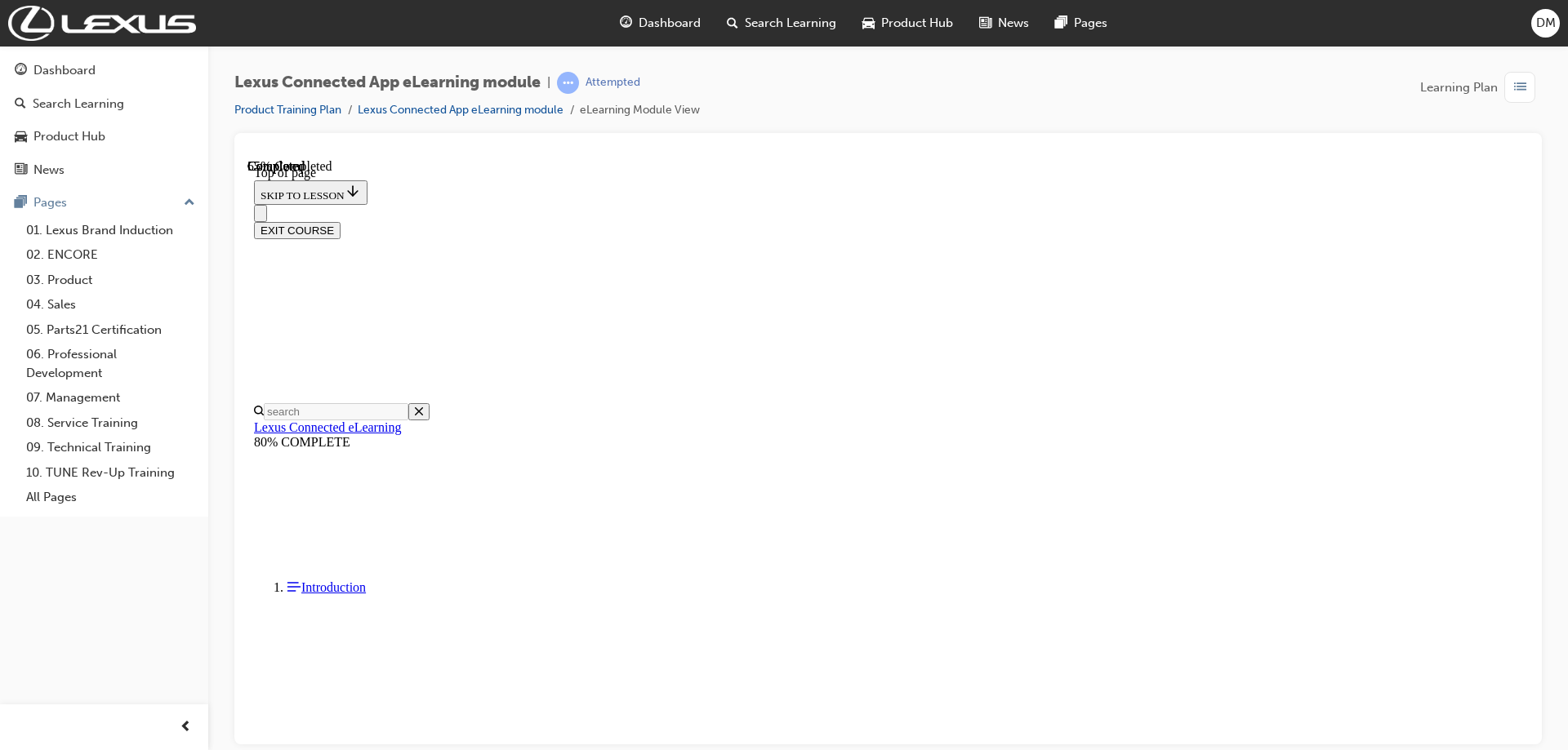
scroll to position [131, 0]
drag, startPoint x: 1007, startPoint y: 628, endPoint x: 1018, endPoint y: 620, distance: 13.6
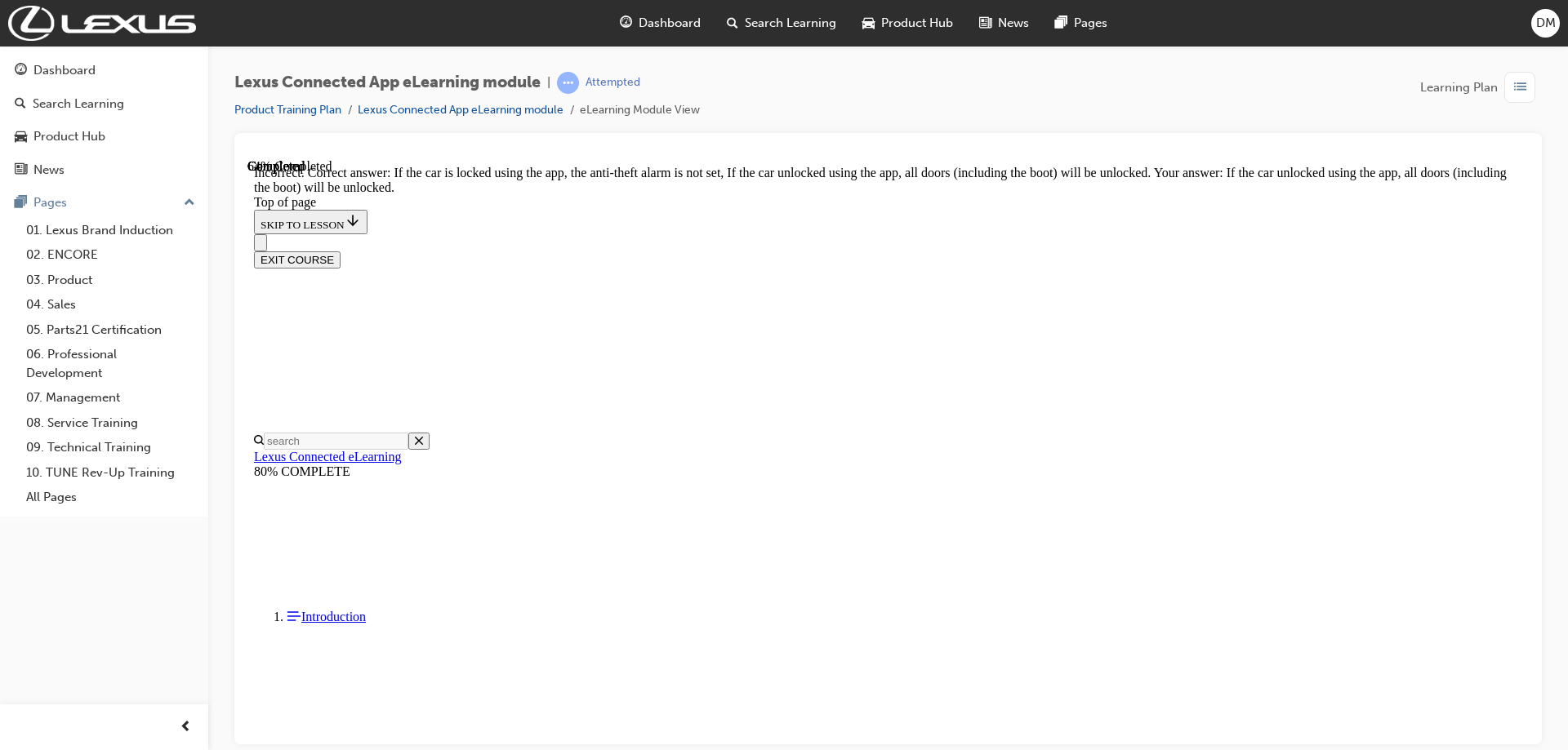
scroll to position [303, 0]
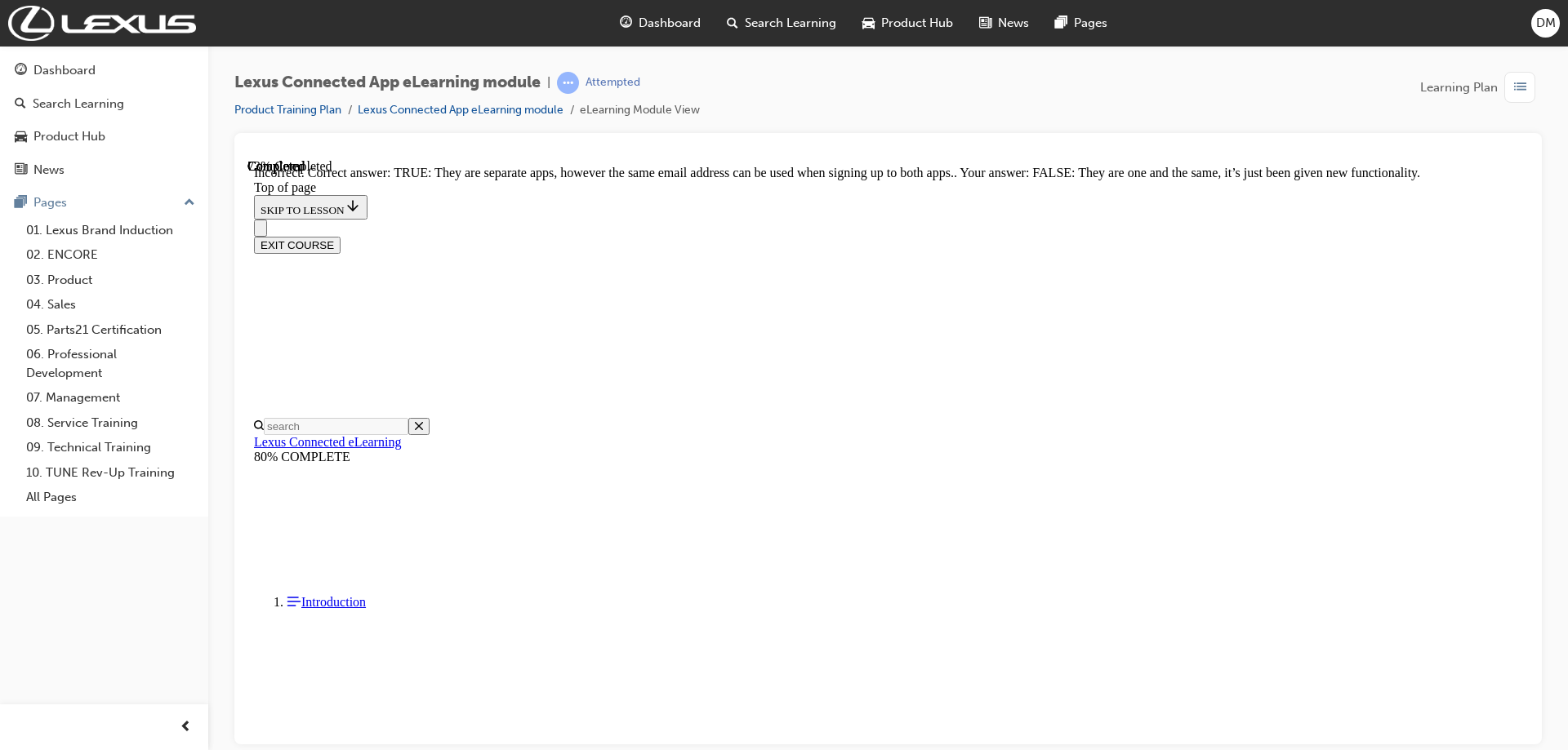
scroll to position [161, 0]
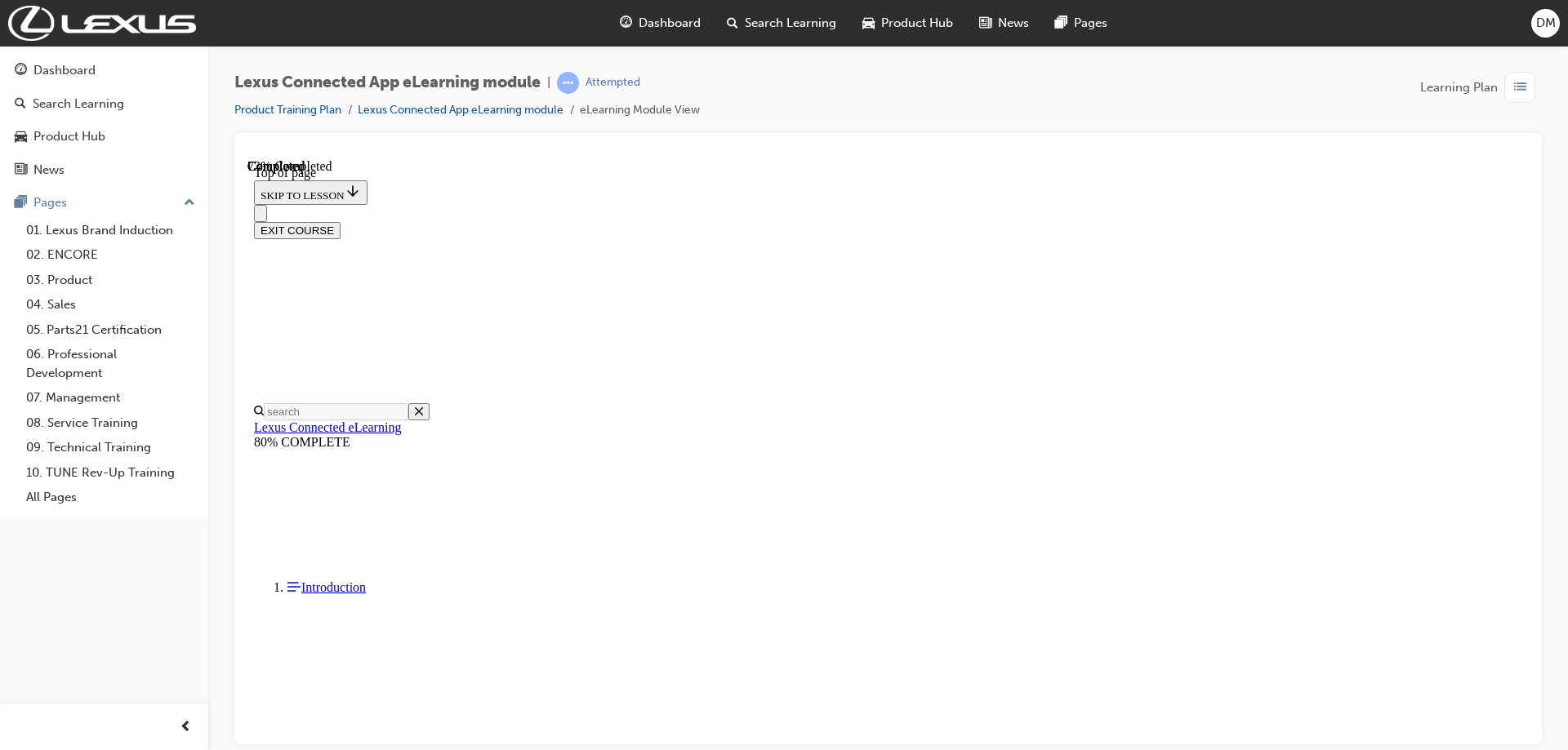
scroll to position [50, 0]
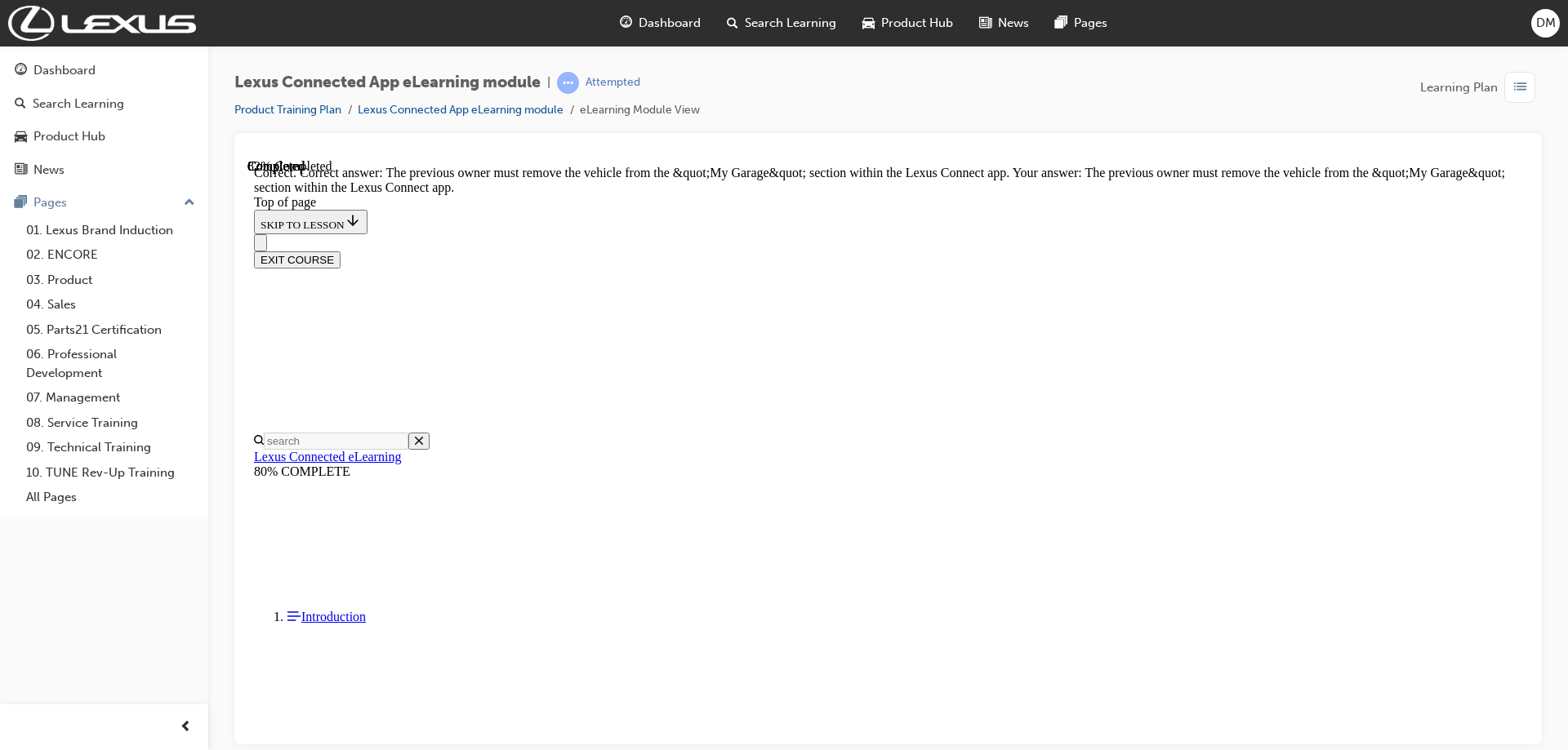
drag, startPoint x: 1004, startPoint y: 682, endPoint x: 1027, endPoint y: 676, distance: 23.8
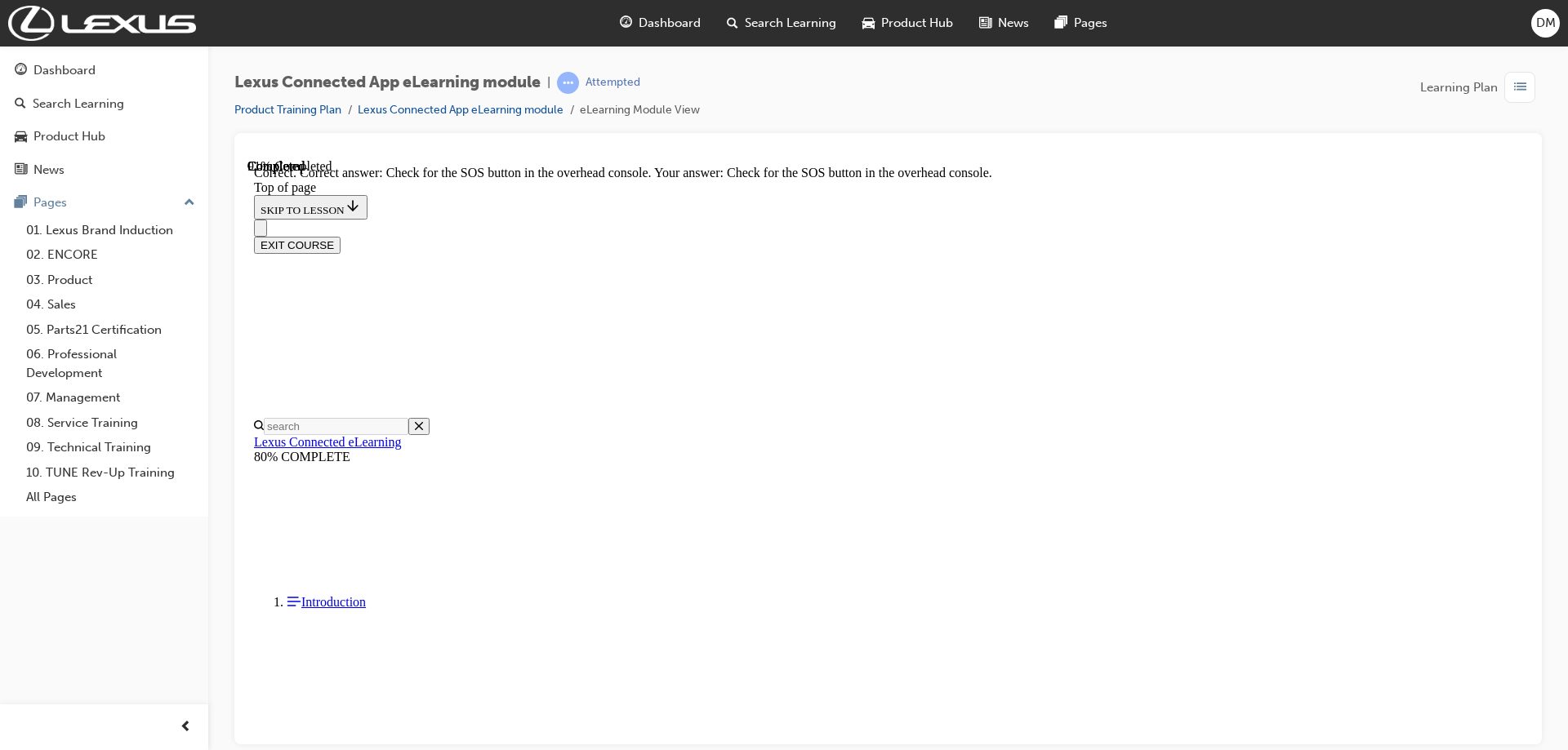
scroll to position [209, 0]
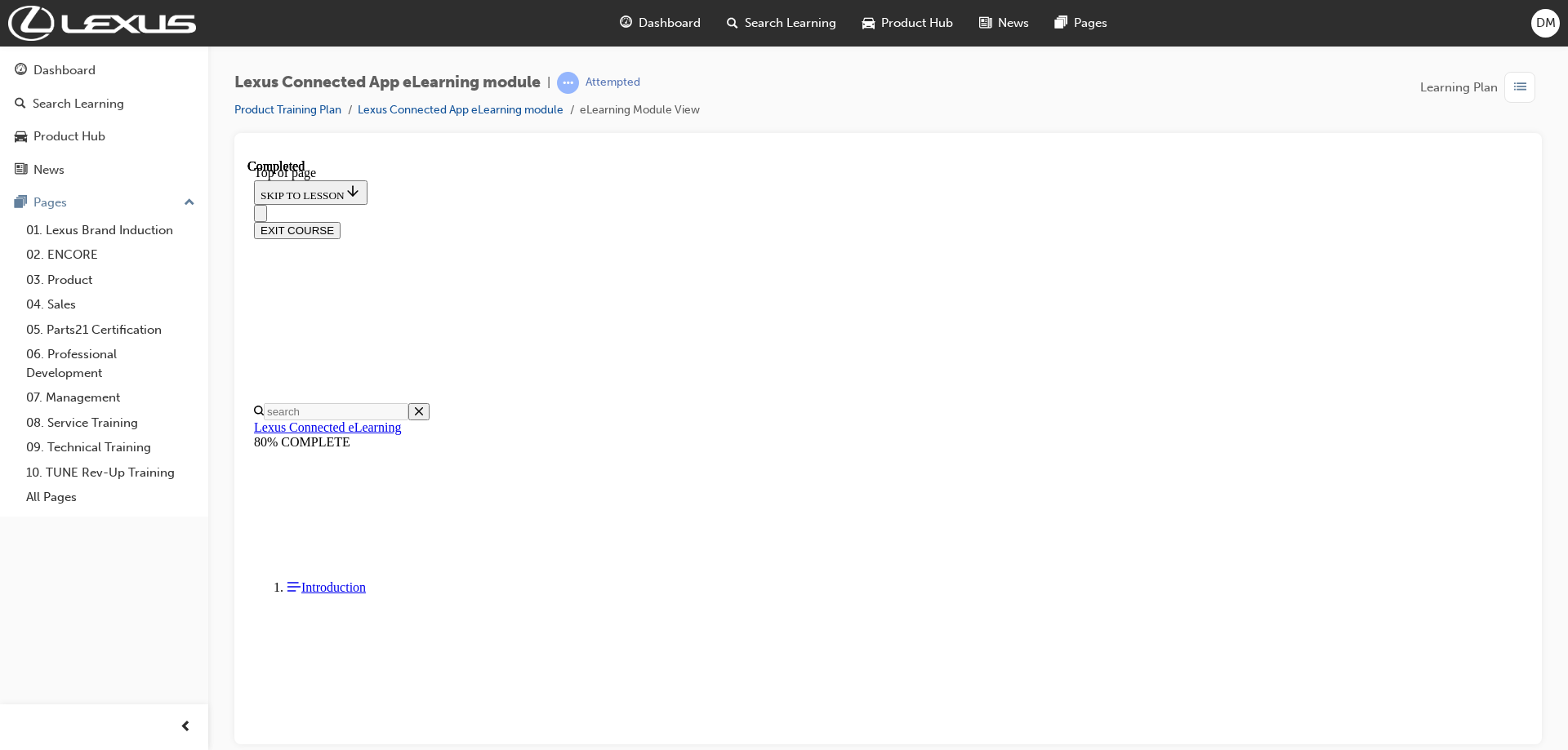
scroll to position [251, 0]
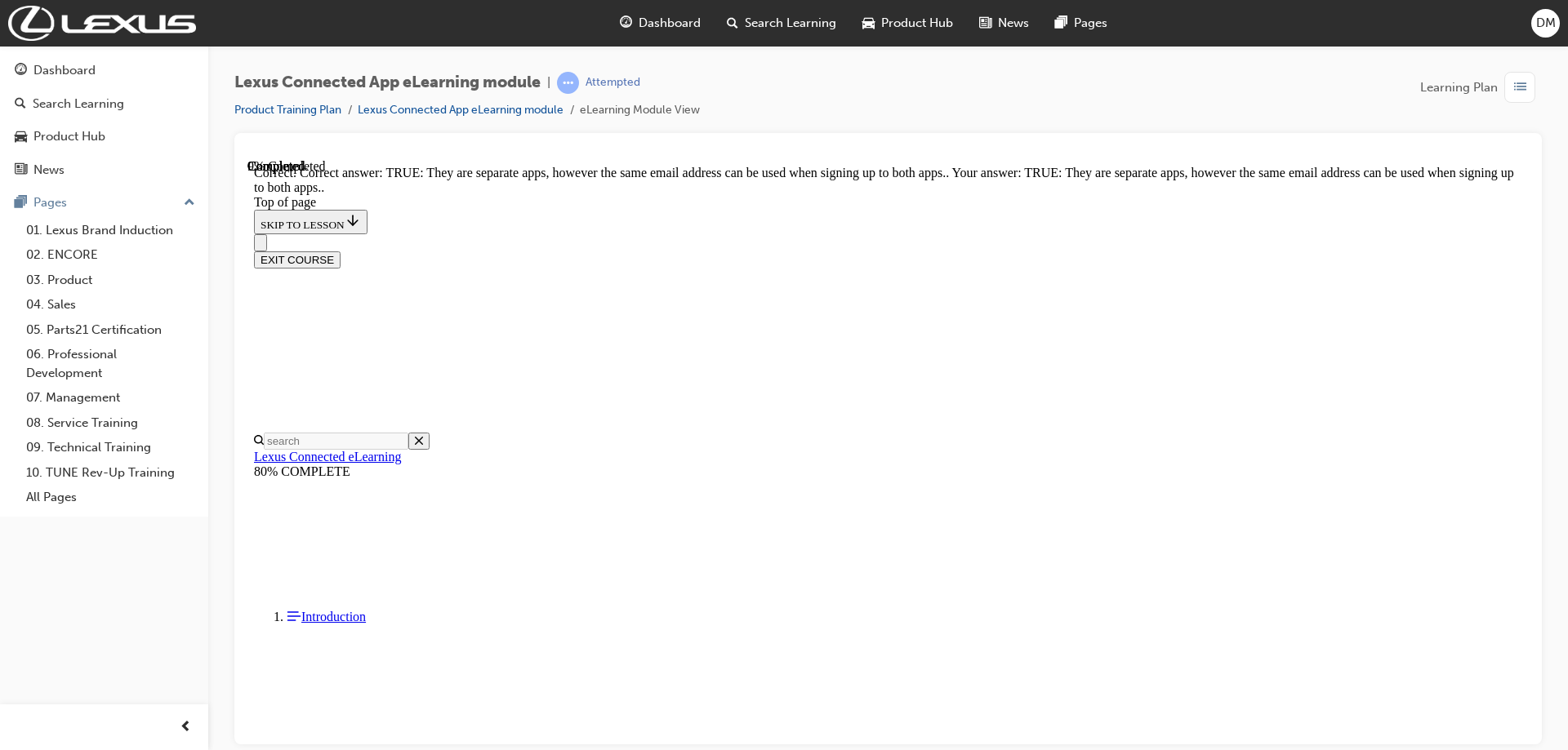
scroll to position [161, 0]
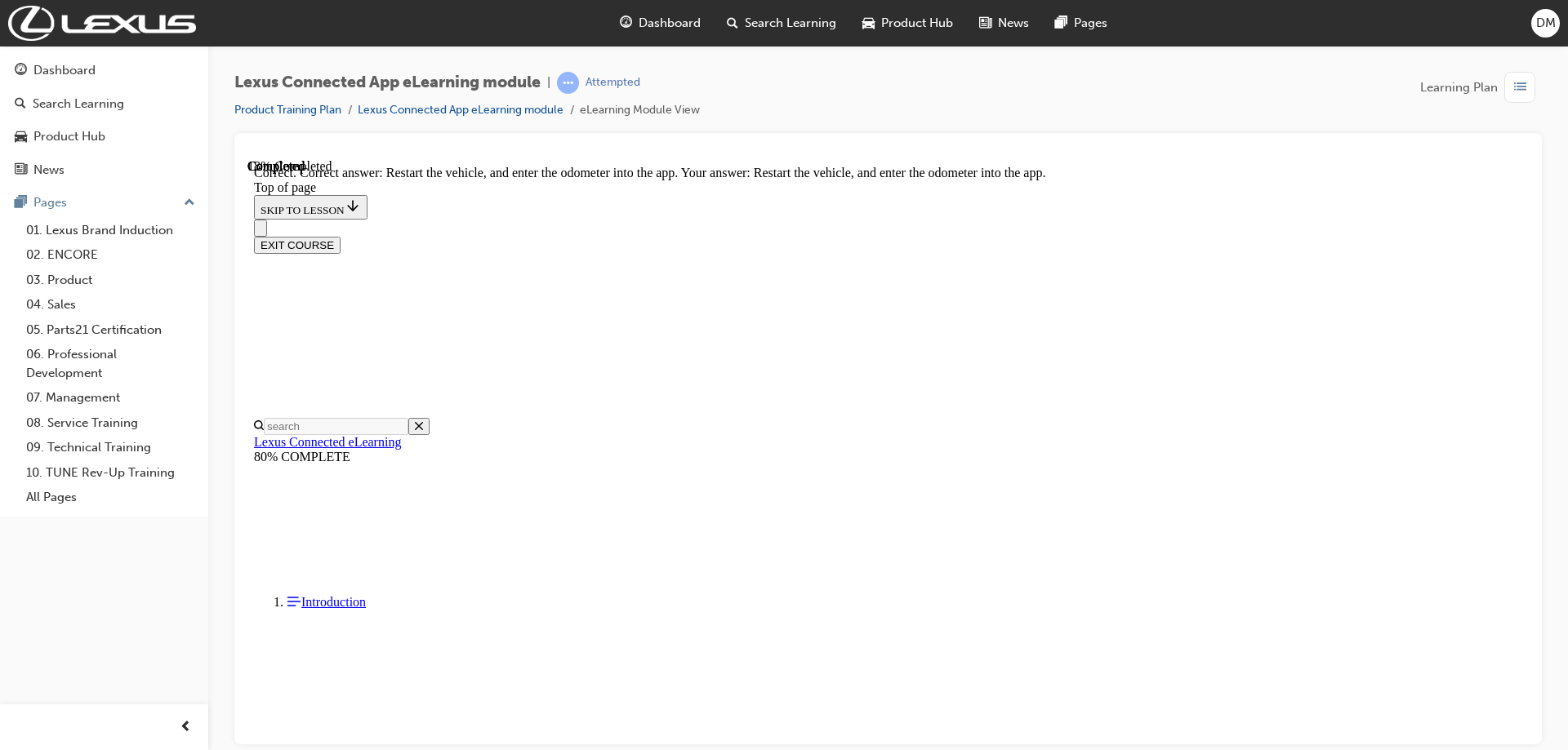
scroll to position [340, 0]
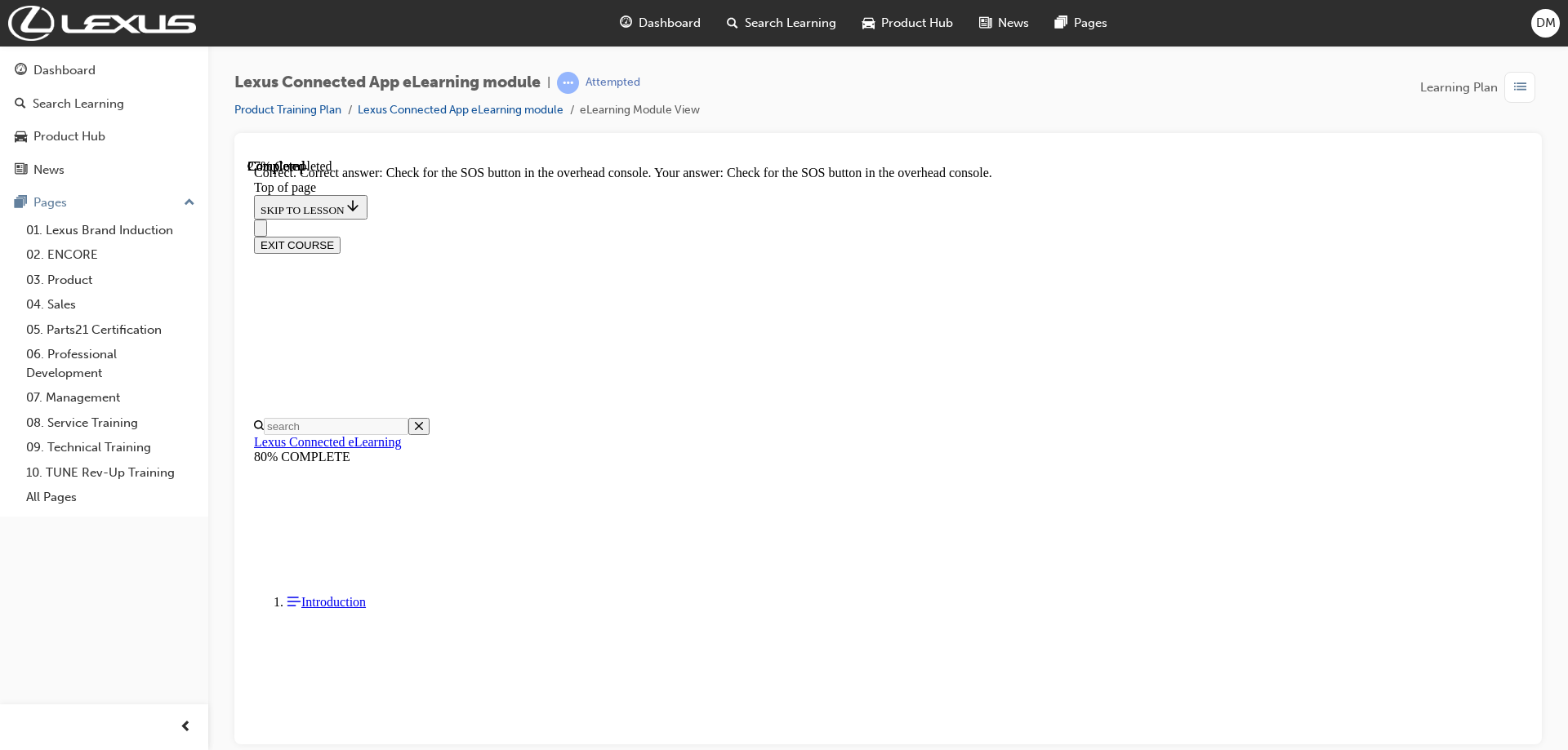
scroll to position [209, 0]
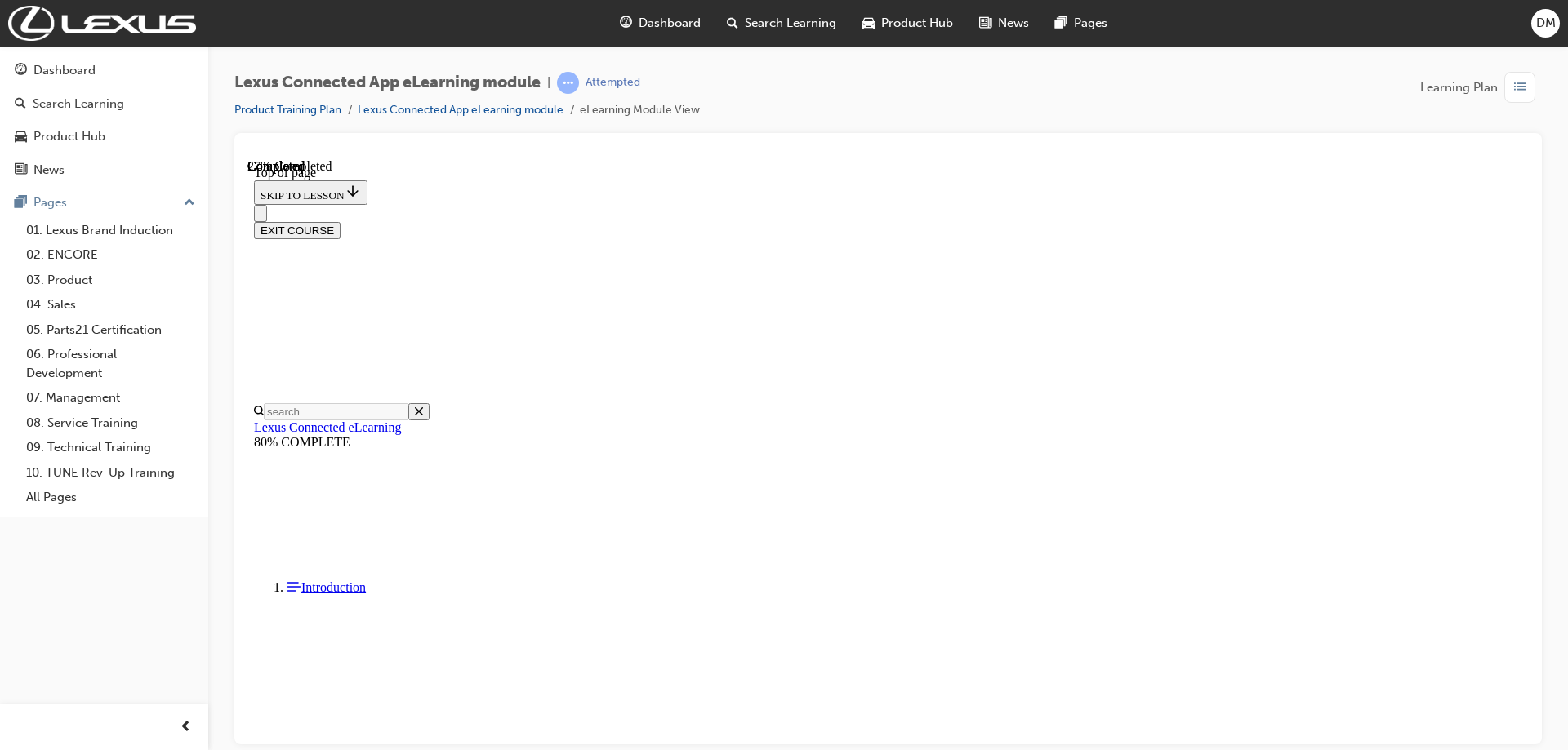
scroll to position [440, 0]
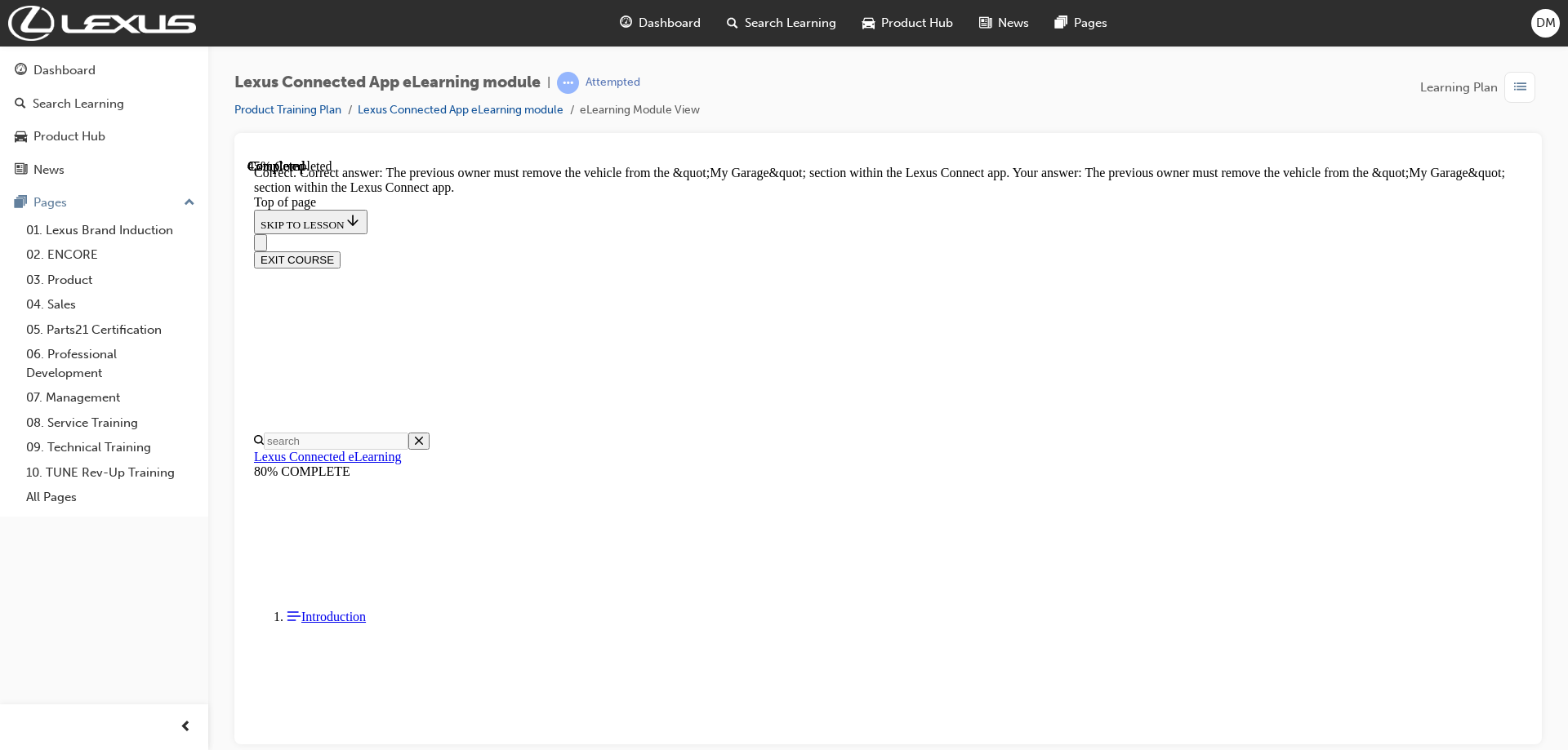
scroll to position [287, 0]
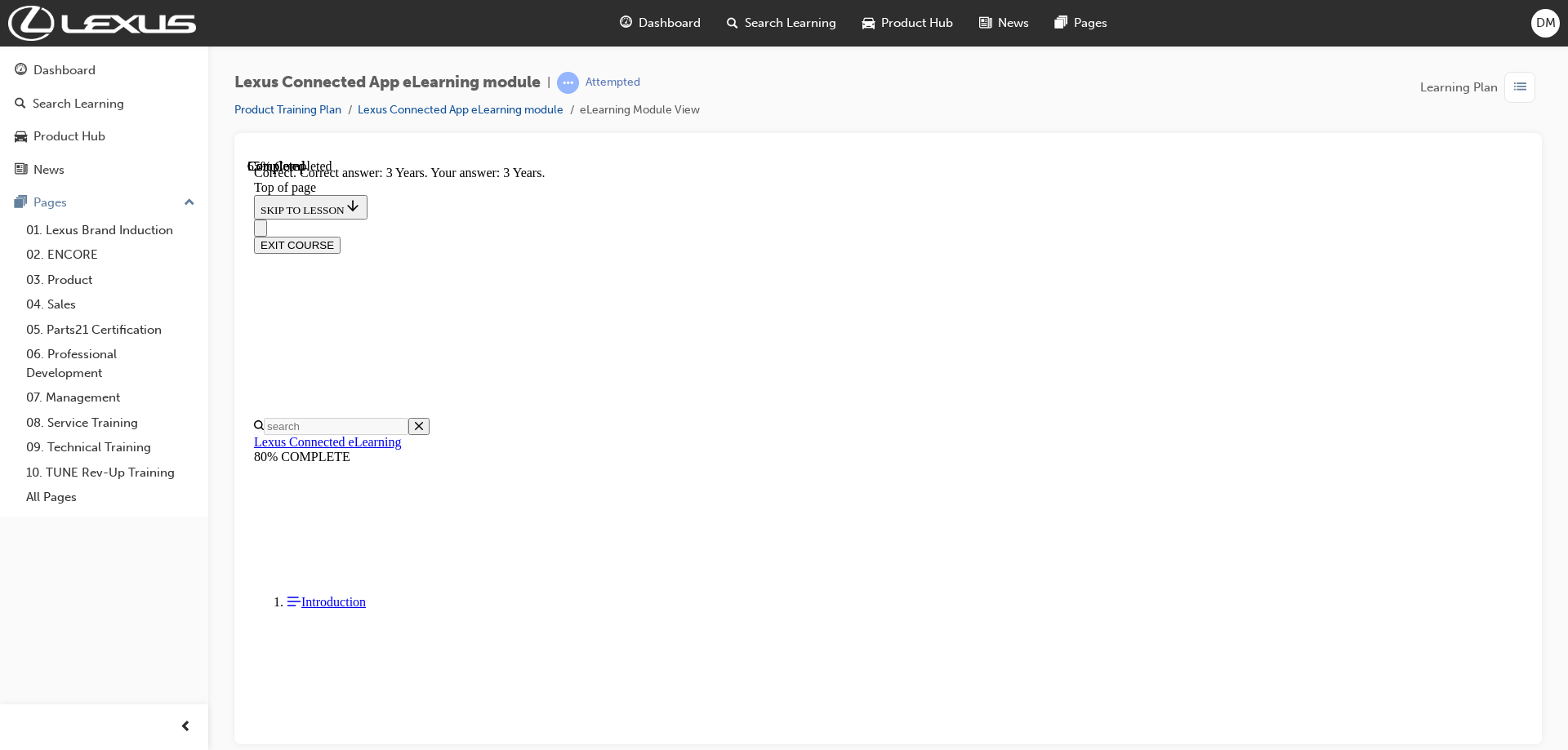
scroll to position [275, 0]
drag, startPoint x: 1021, startPoint y: 662, endPoint x: 1030, endPoint y: 662, distance: 9.0
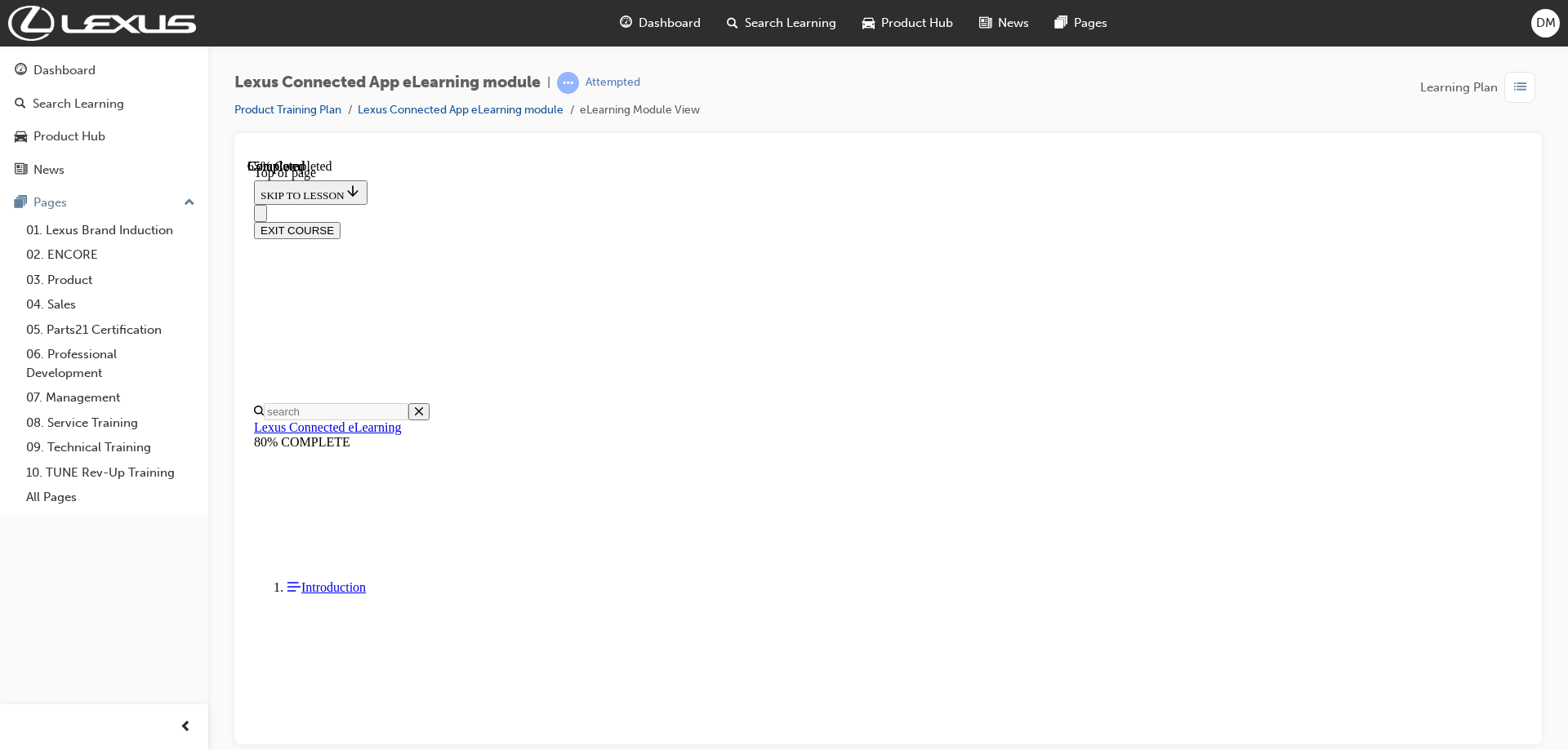
scroll to position [131, 0]
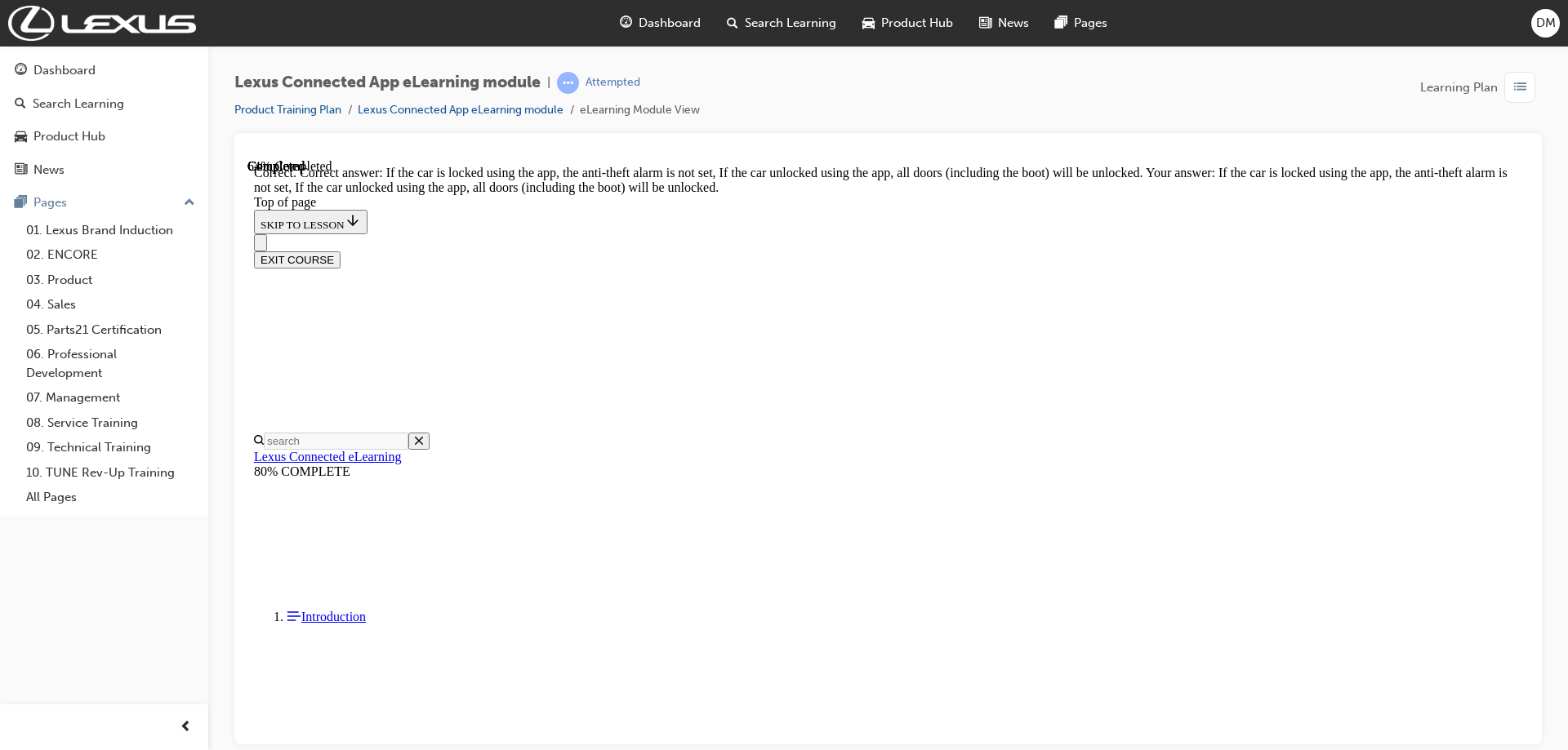
scroll to position [303, 0]
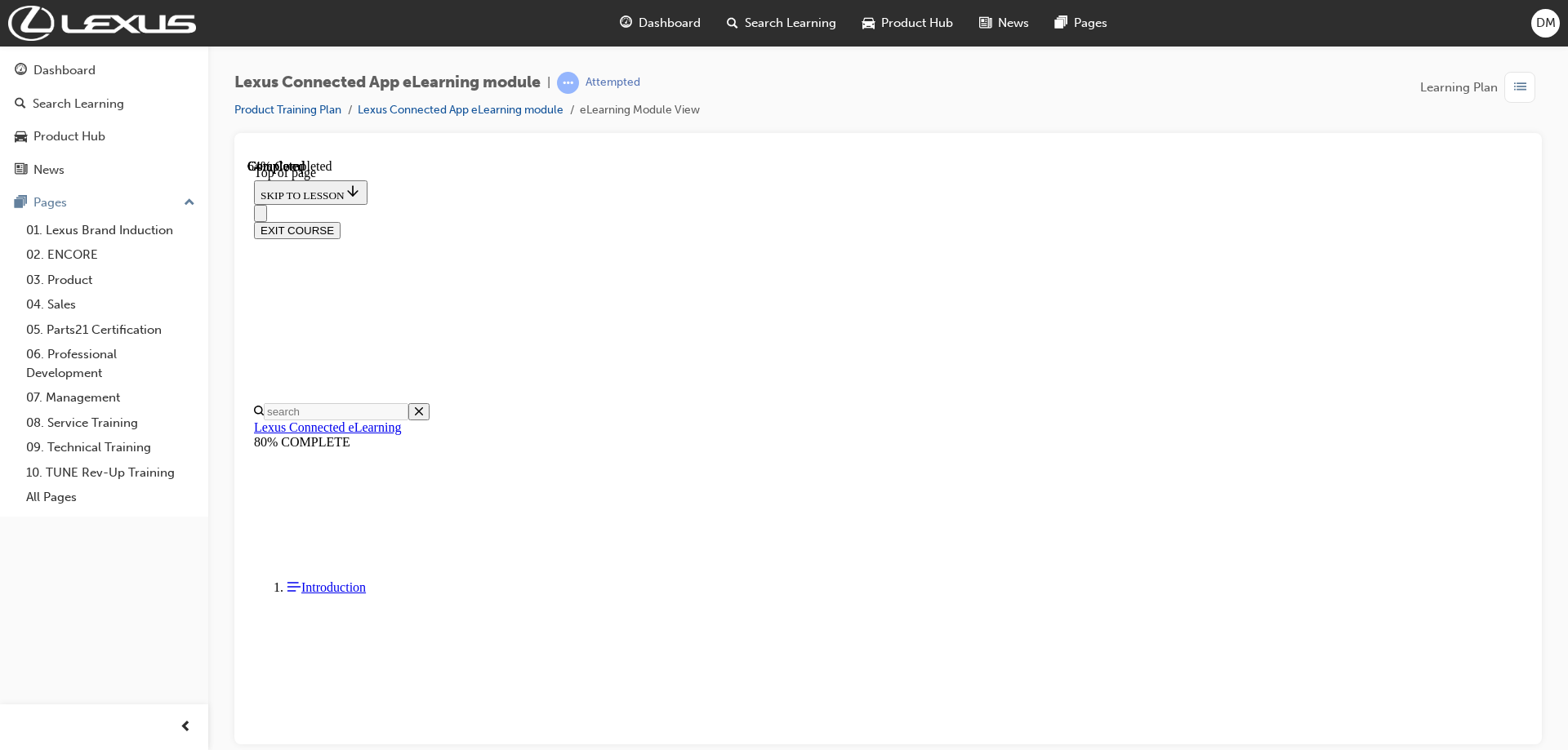
drag, startPoint x: 833, startPoint y: 677, endPoint x: 882, endPoint y: 656, distance: 53.3
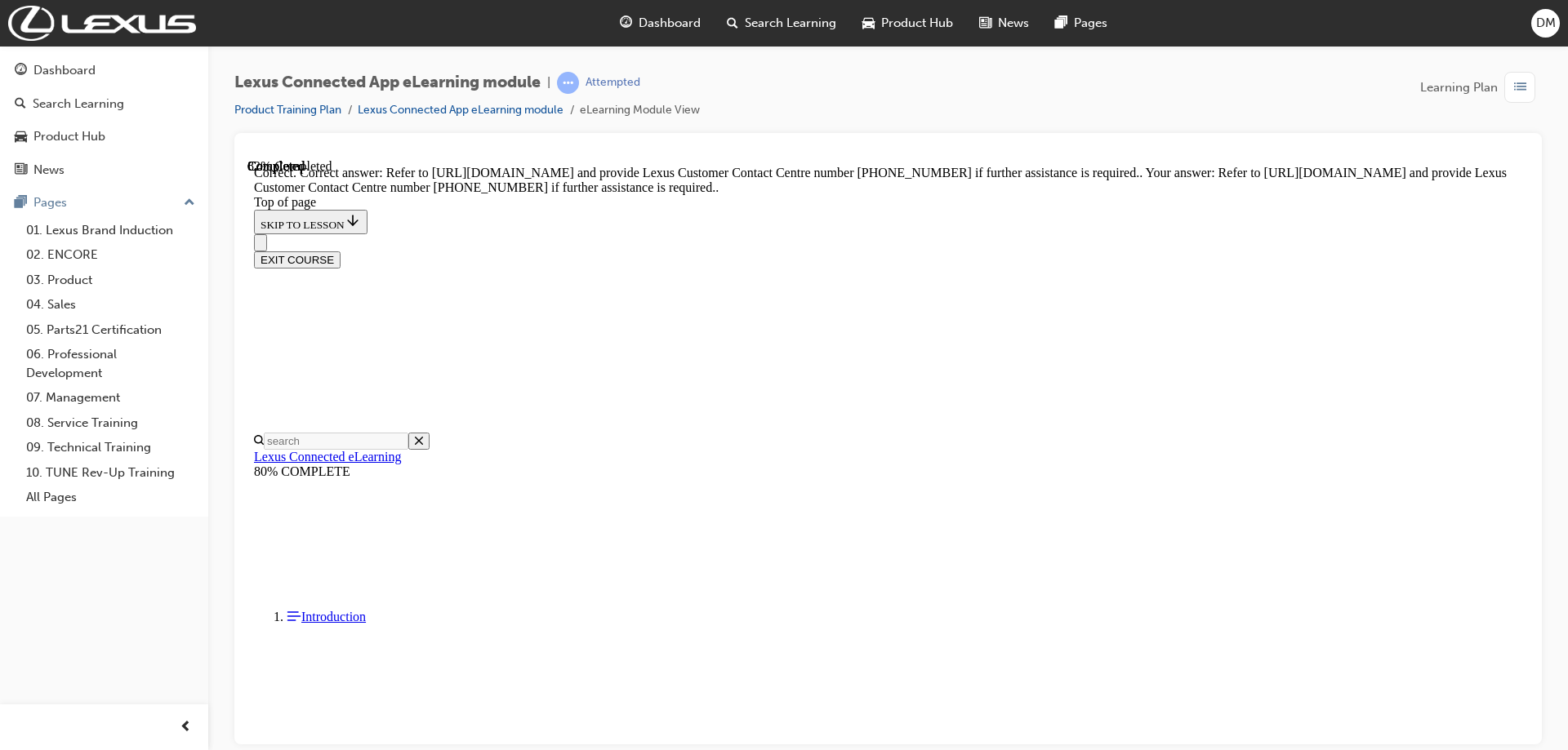
scroll to position [292, 0]
drag, startPoint x: 980, startPoint y: 678, endPoint x: 993, endPoint y: 672, distance: 14.3
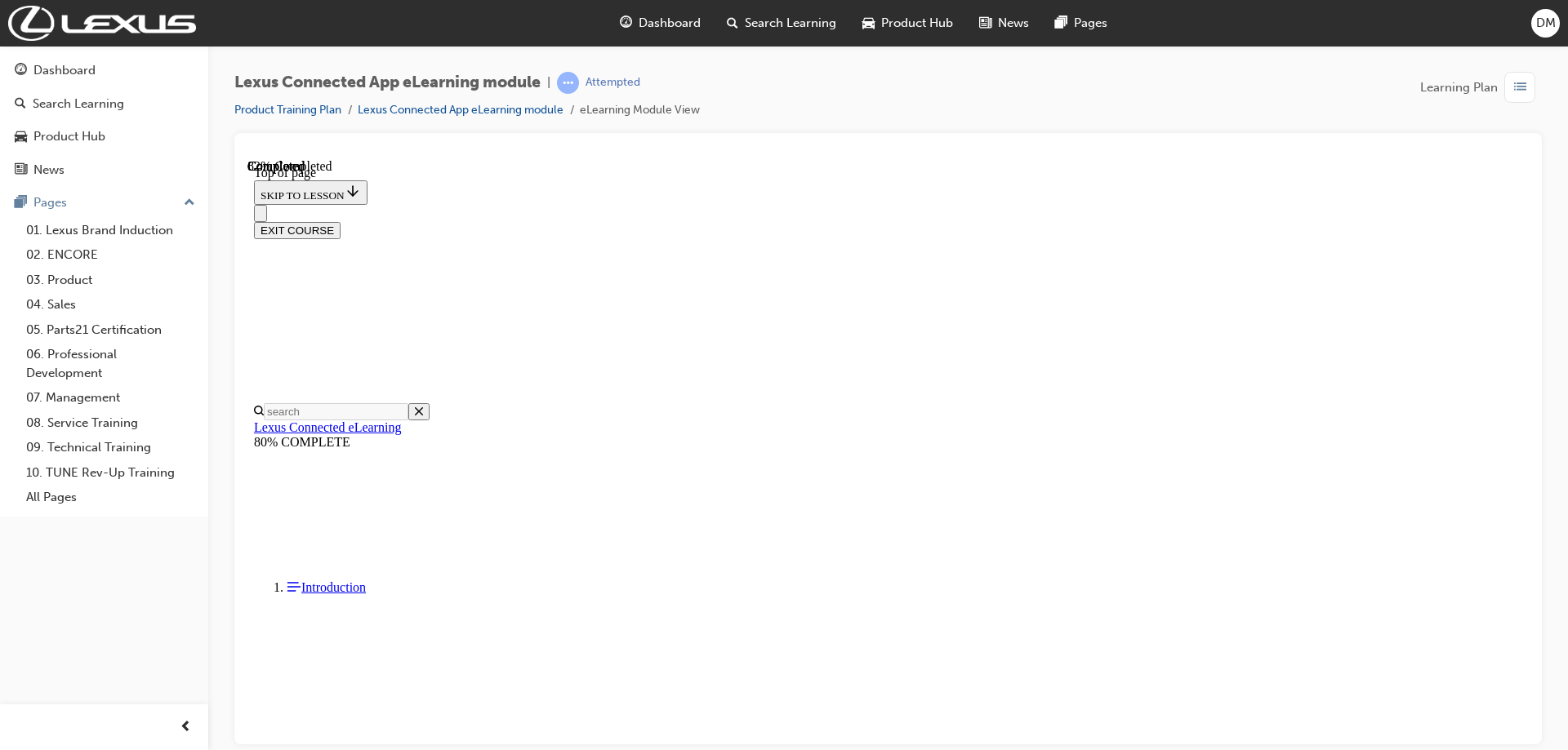
scroll to position [399, 0]
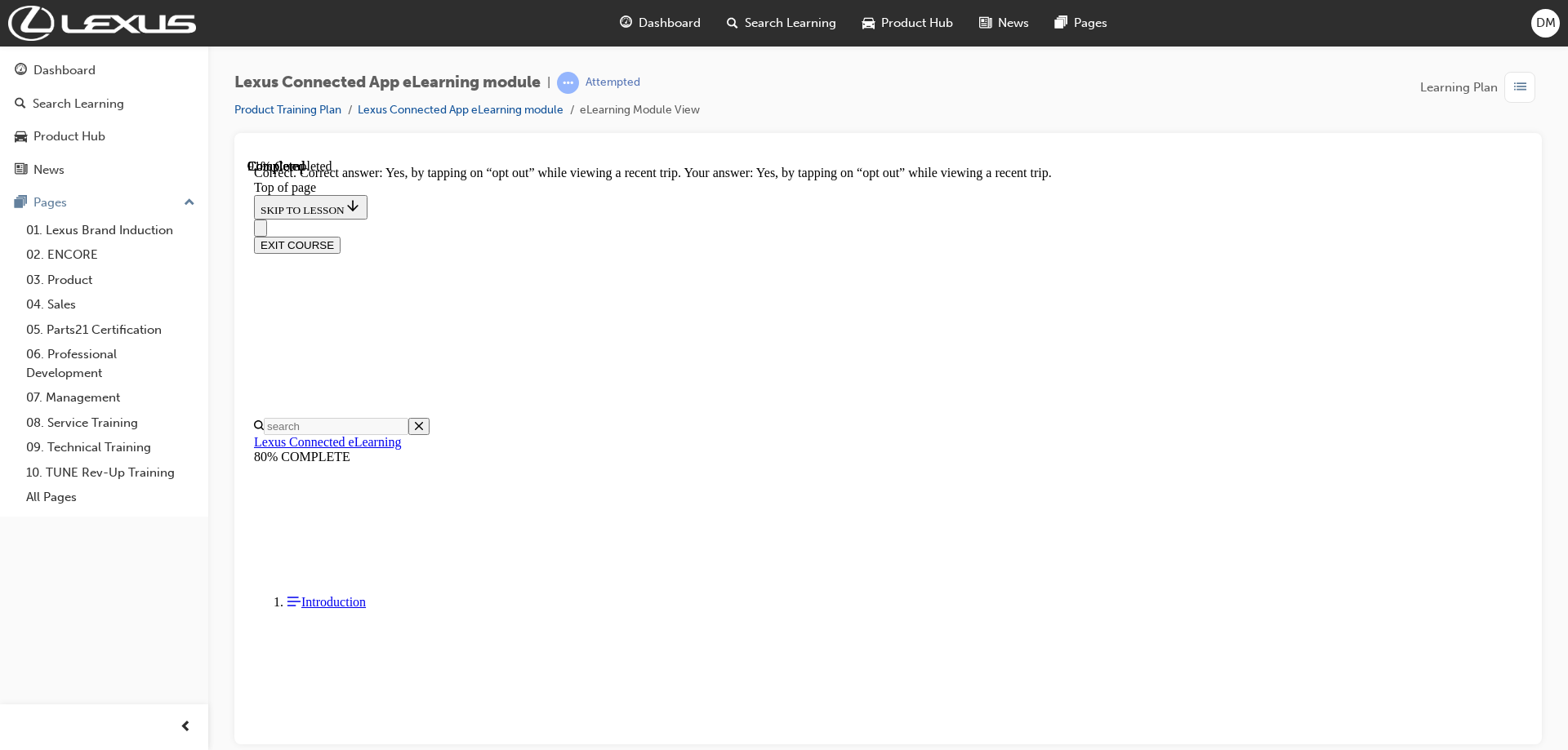
drag, startPoint x: 1011, startPoint y: 665, endPoint x: 1049, endPoint y: 631, distance: 51.0
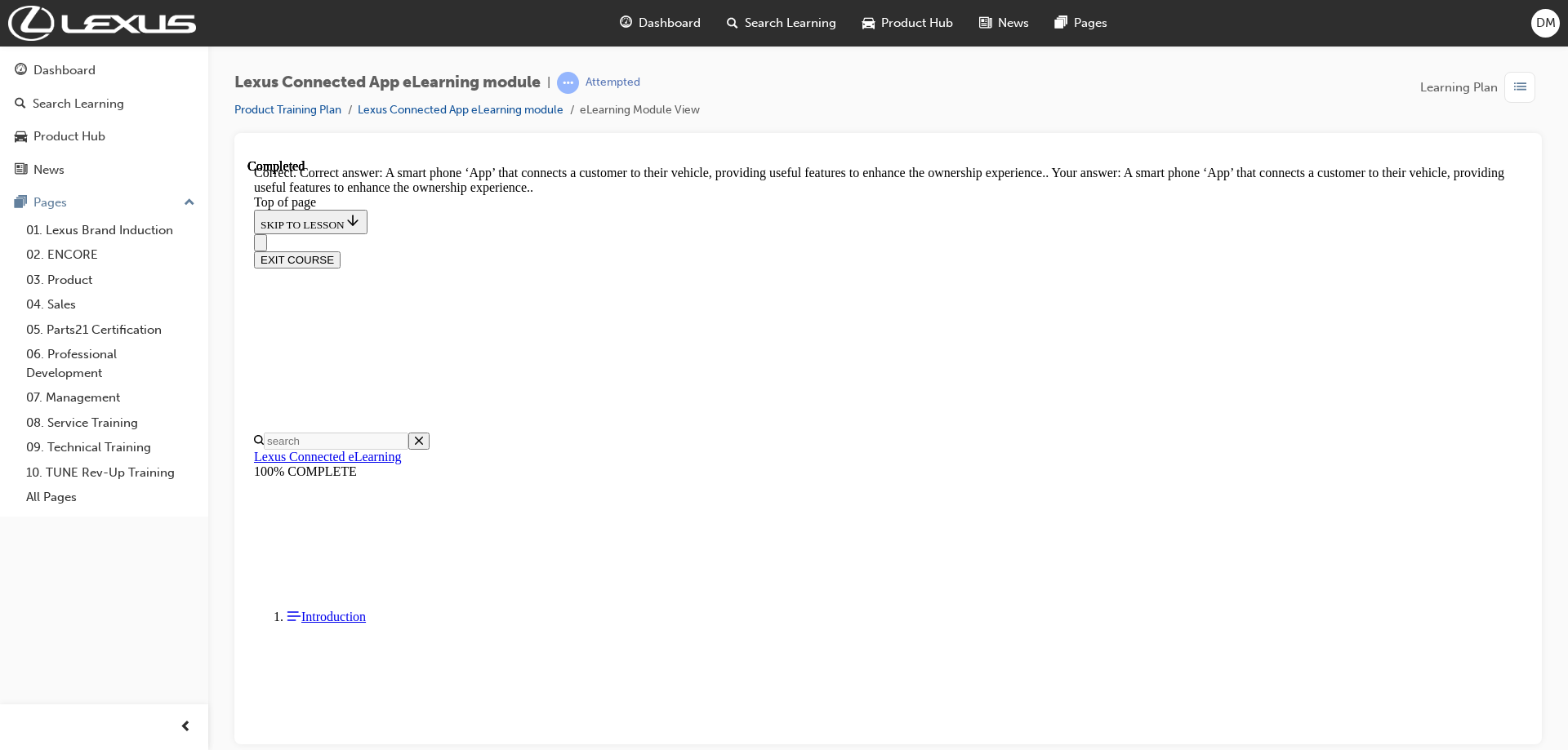
scroll to position [226, 0]
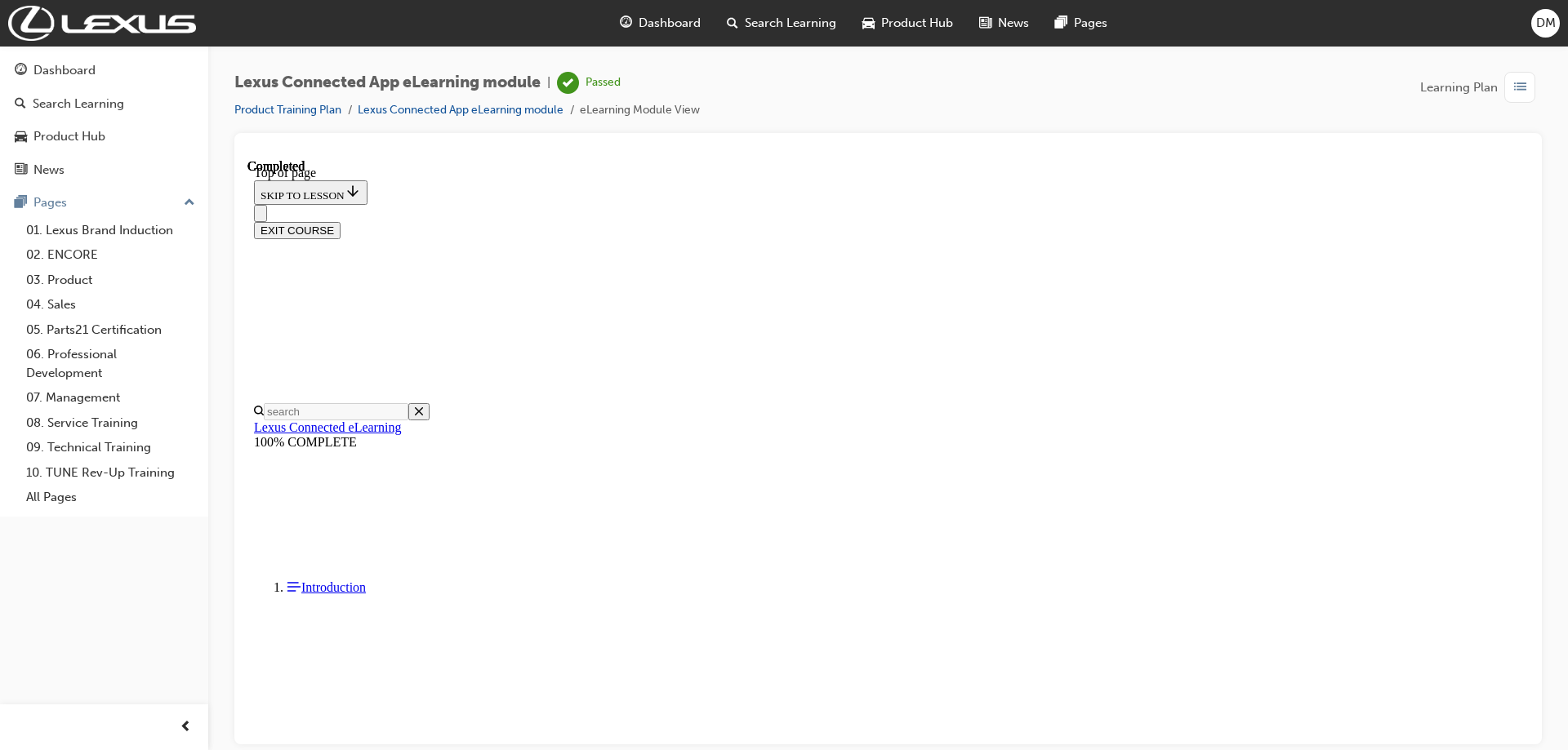
scroll to position [251, 0]
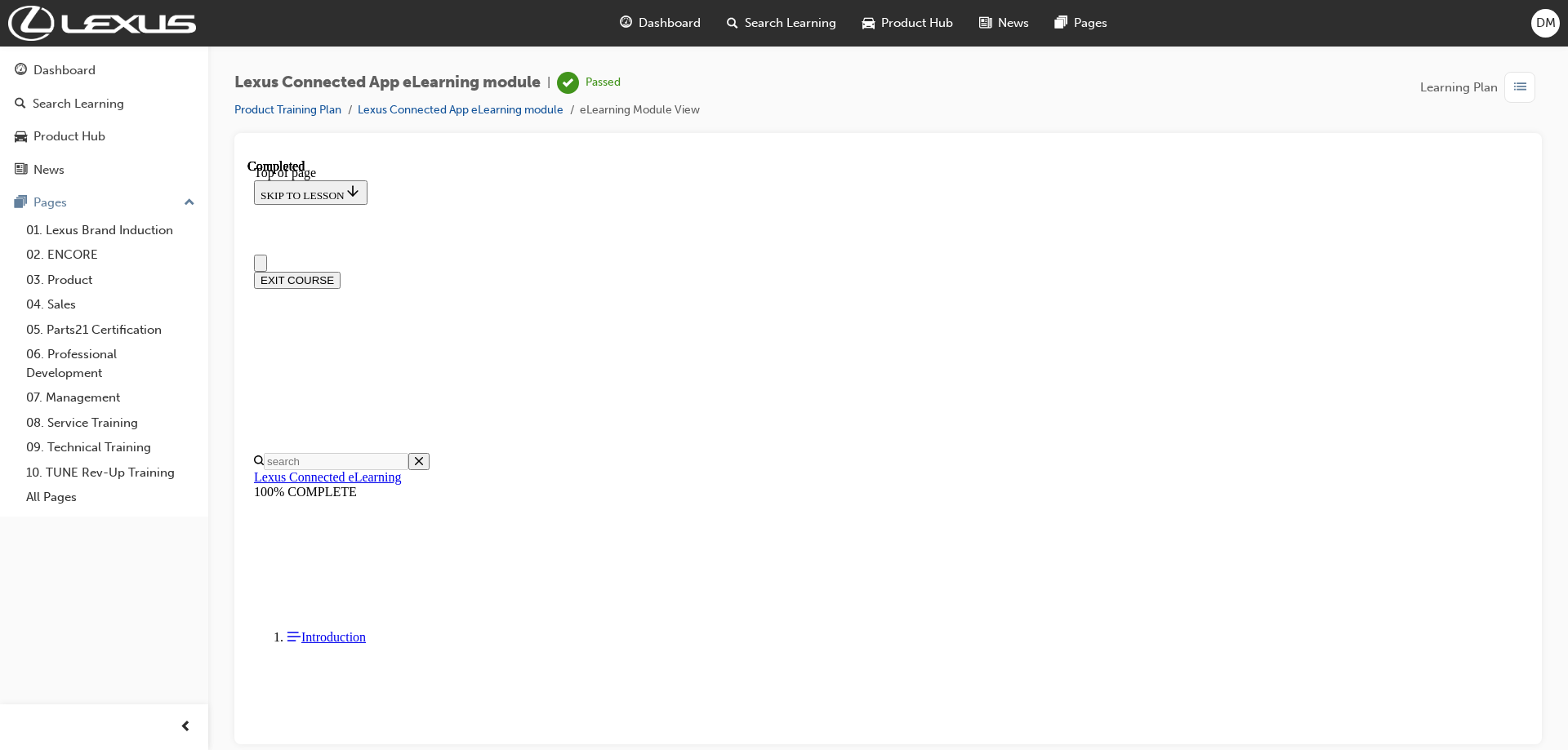
click at [340, 271] on button "EXIT COURSE" at bounding box center [297, 279] width 86 height 17
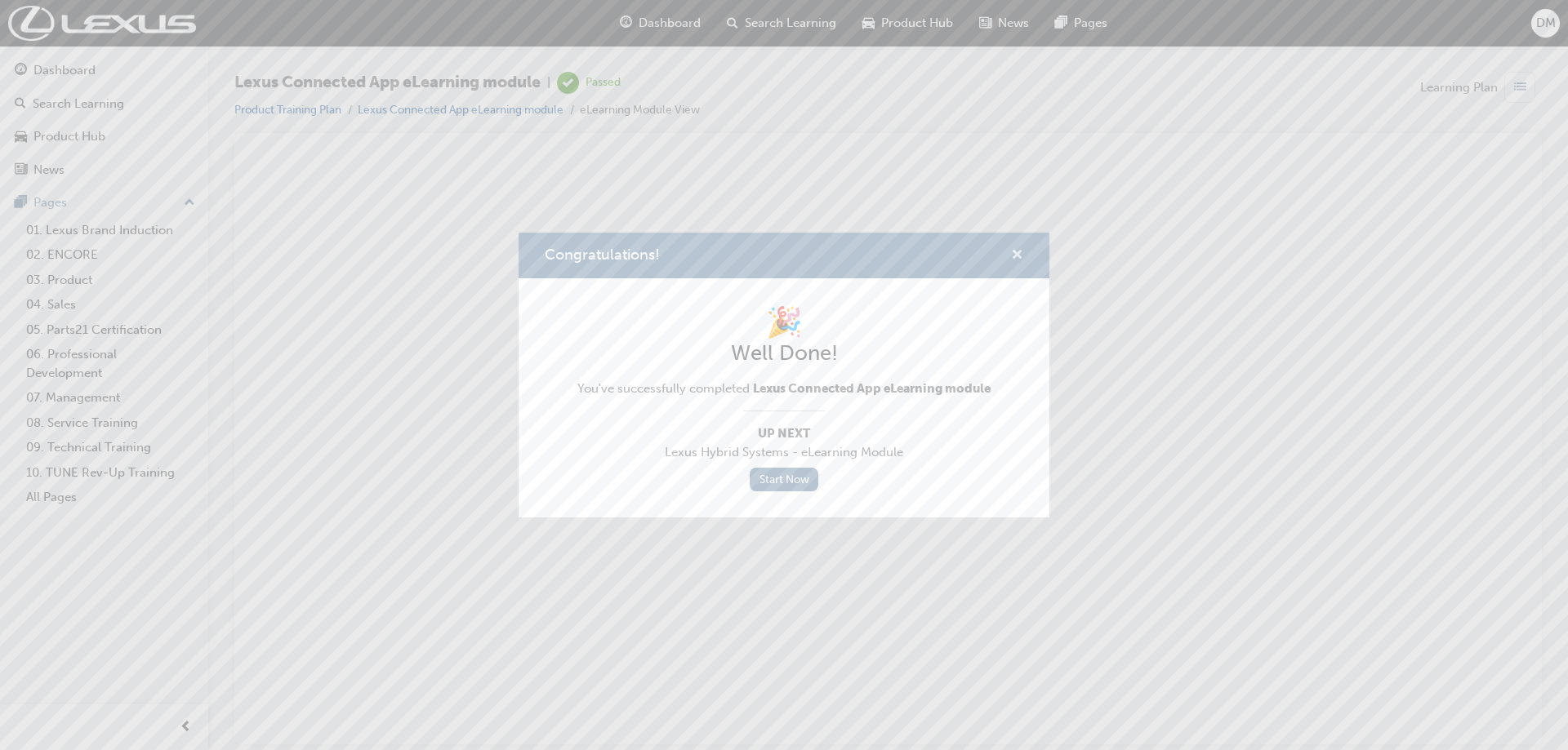
drag, startPoint x: 1008, startPoint y: 261, endPoint x: 1019, endPoint y: 261, distance: 11.0
click at [1009, 261] on div "Congratulations!" at bounding box center [1011, 256] width 26 height 21
click at [1021, 260] on span "cross-icon" at bounding box center [1017, 256] width 12 height 15
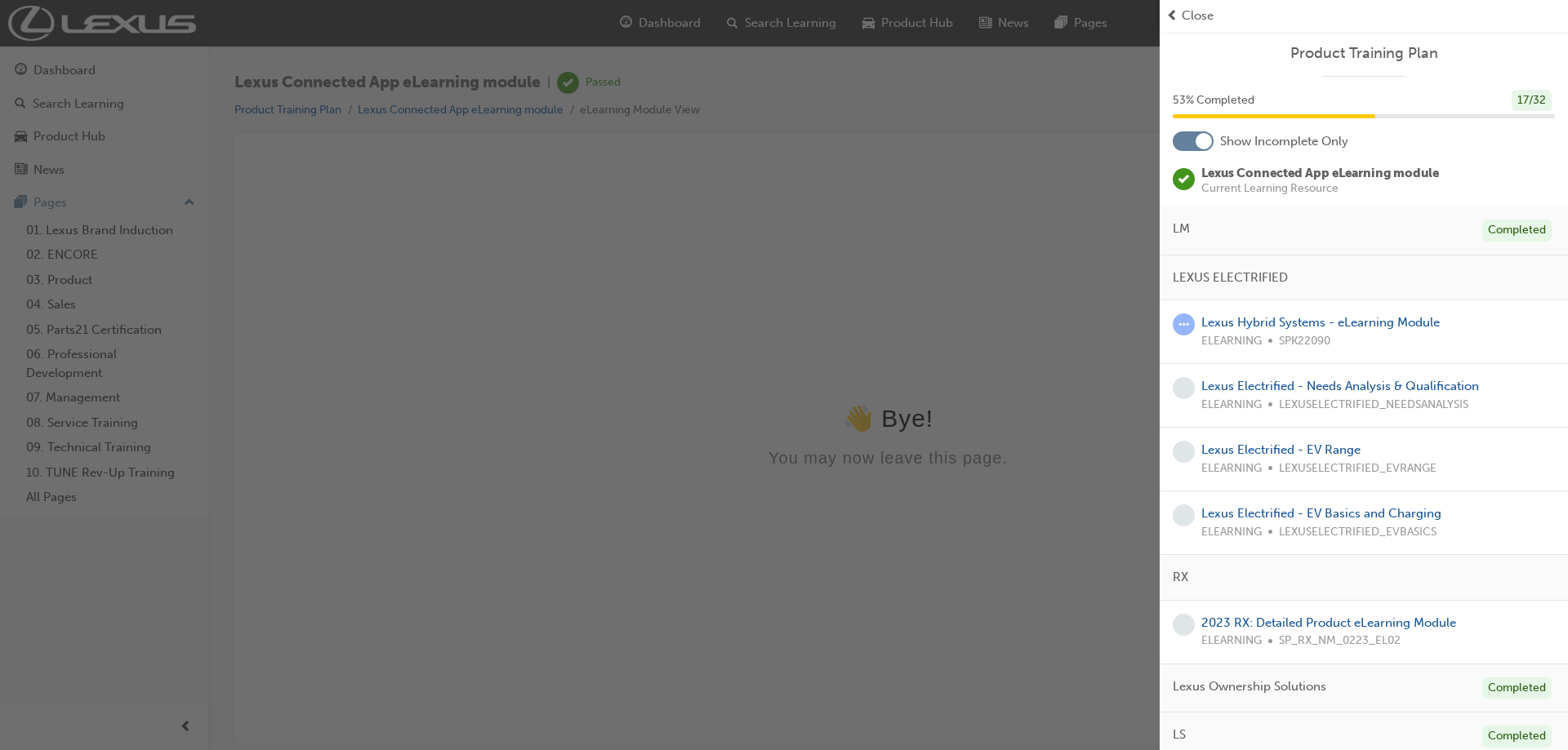
click at [851, 307] on div "button" at bounding box center [580, 375] width 1159 height 750
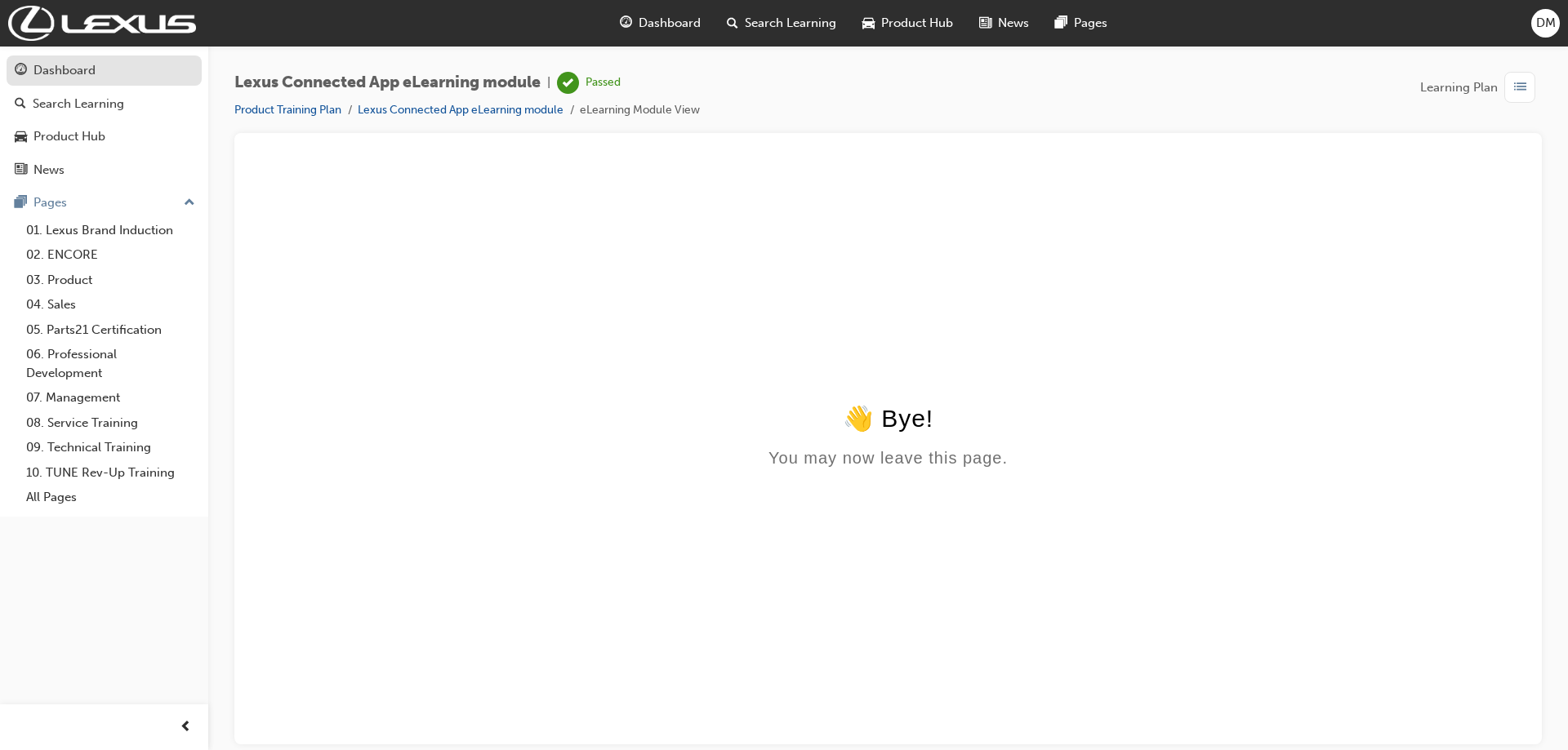
click at [60, 76] on div "Dashboard" at bounding box center [65, 70] width 63 height 19
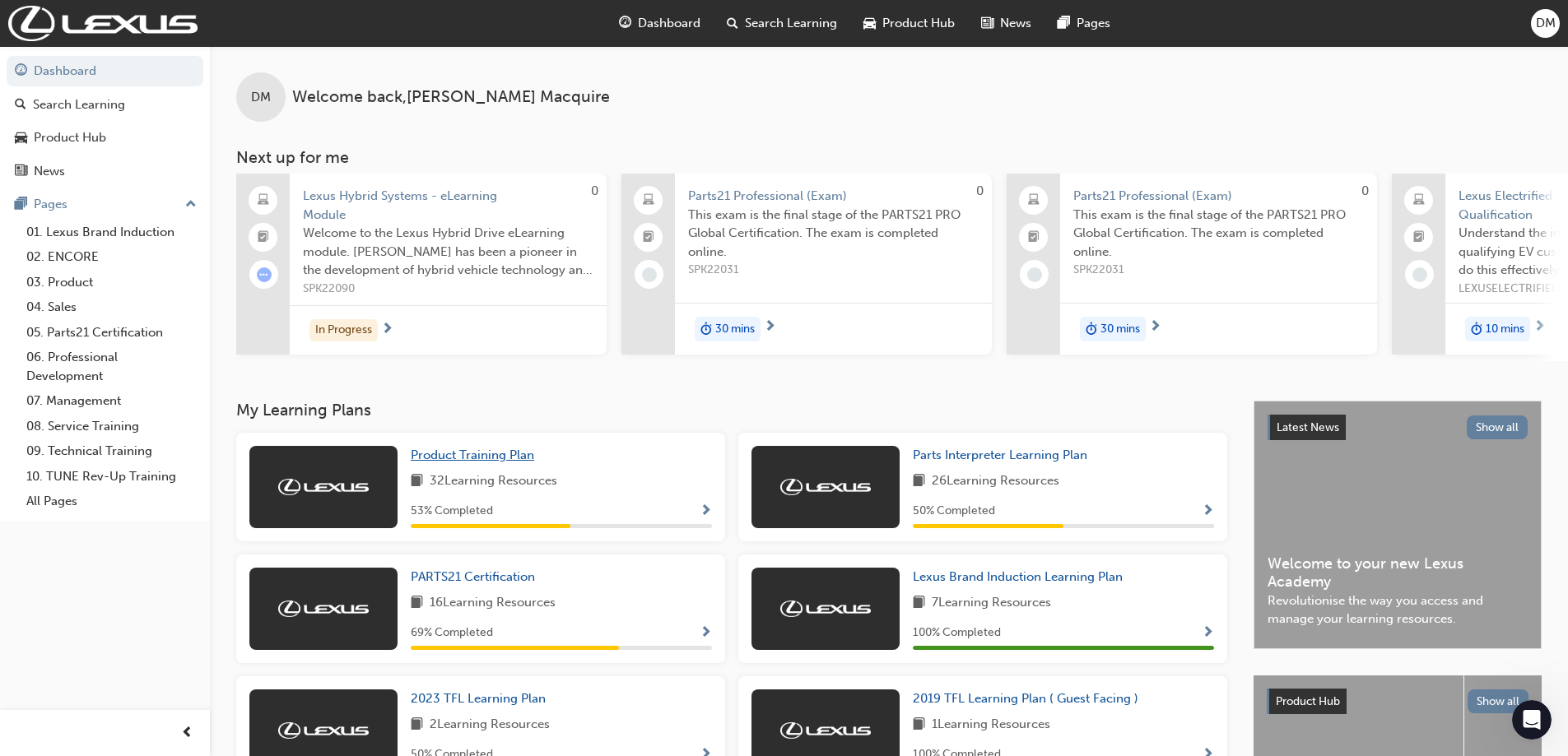
click at [498, 457] on span "Product Training Plan" at bounding box center [472, 455] width 123 height 15
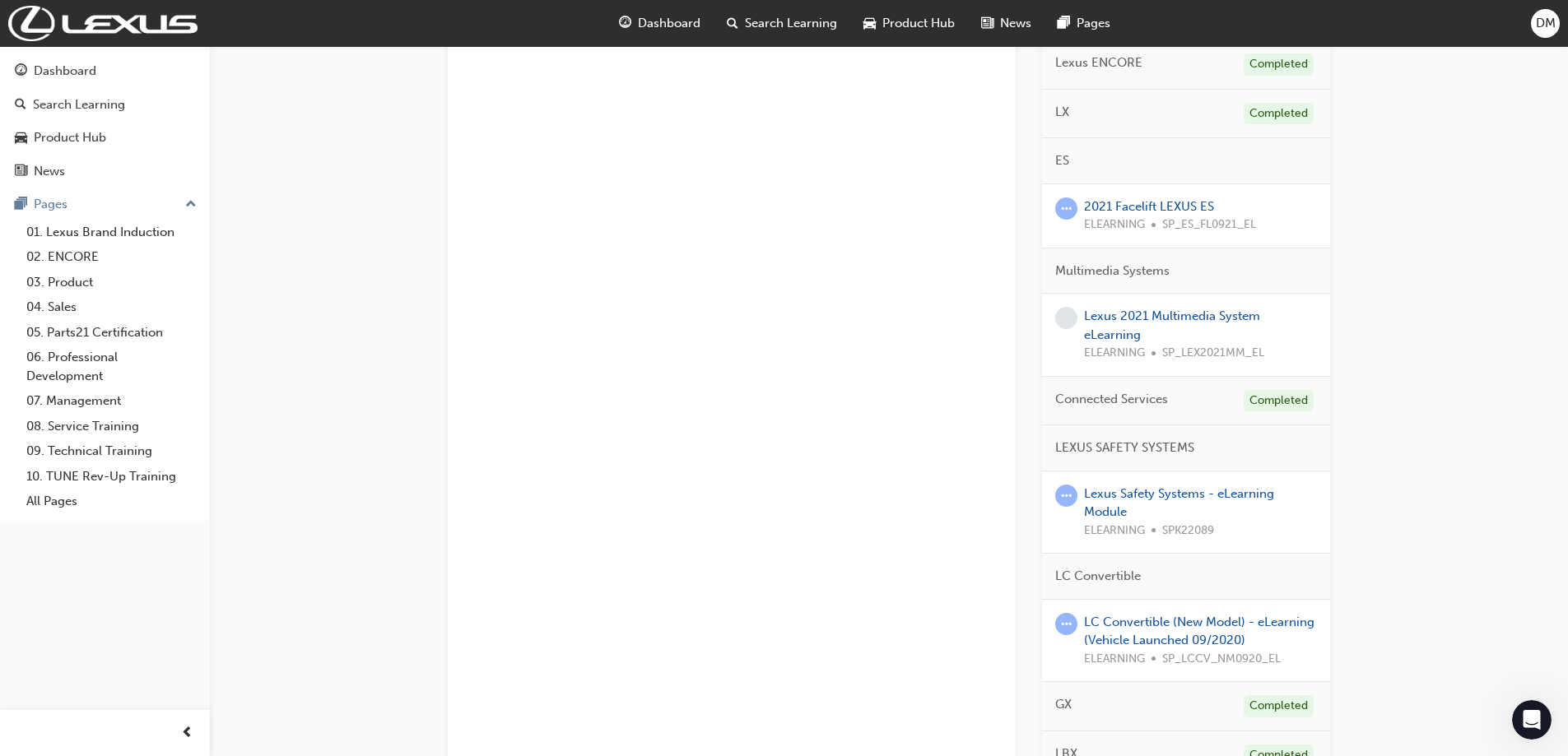
scroll to position [1501, 0]
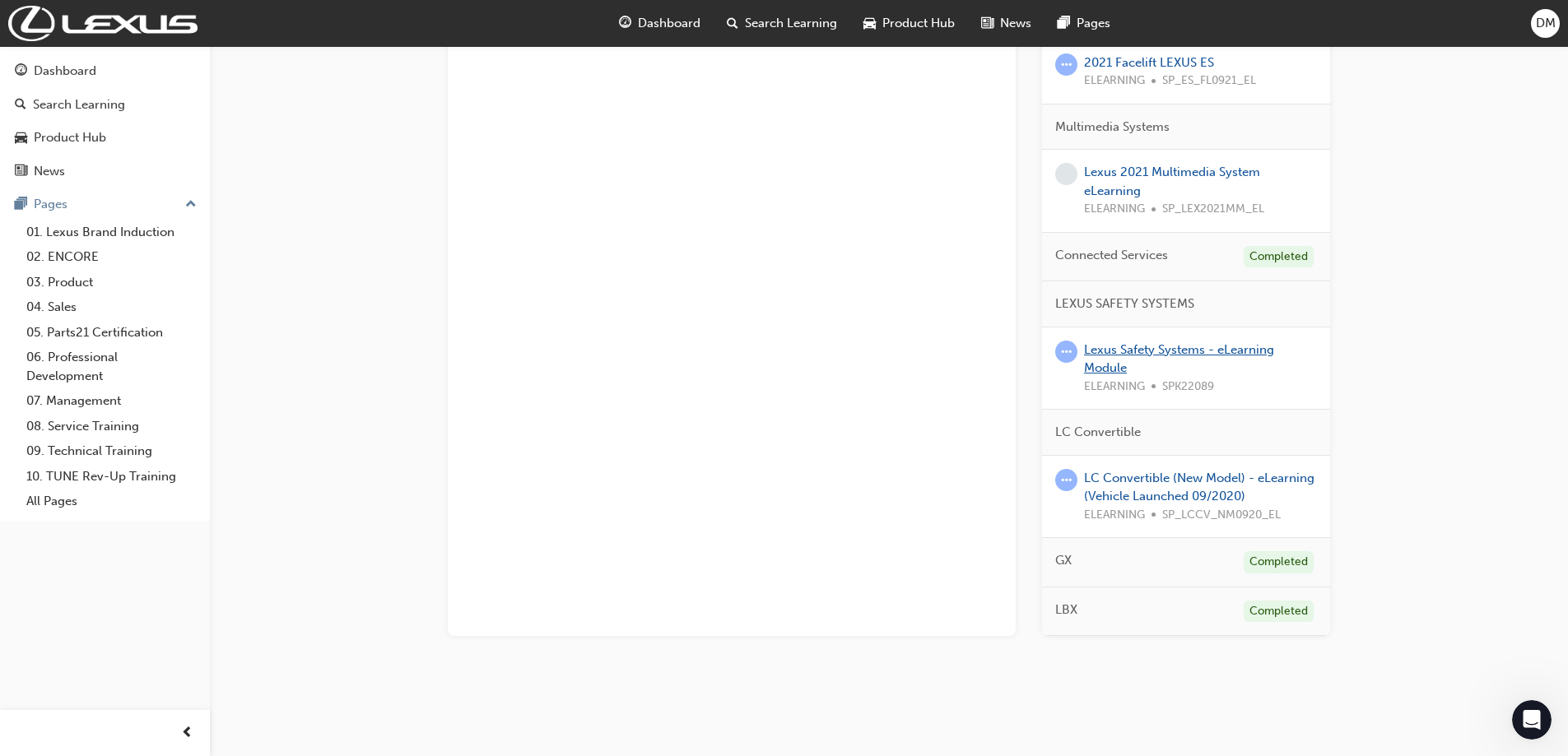
click at [1111, 348] on link "Lexus Safety Systems - eLearning Module" at bounding box center [1179, 359] width 190 height 34
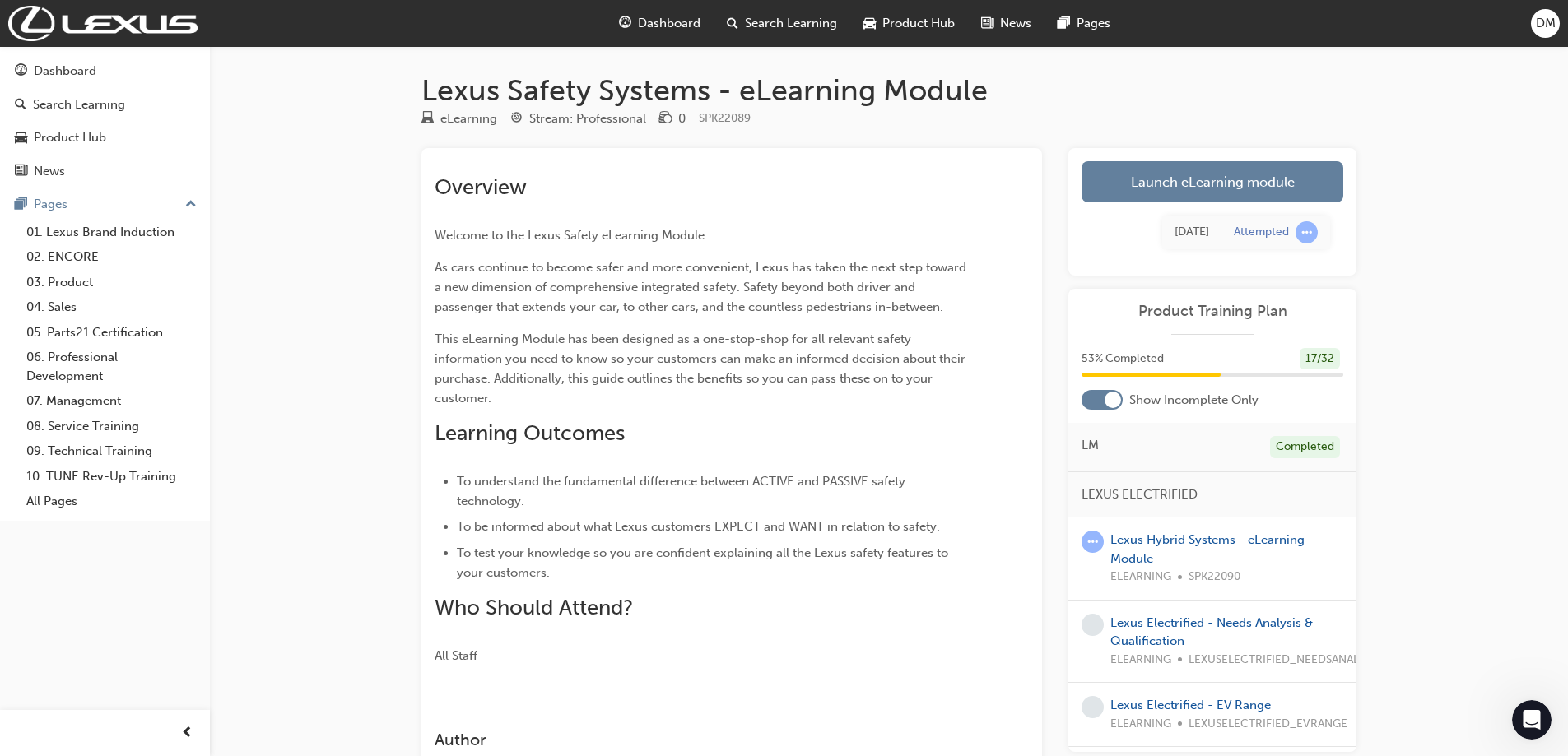
click at [1241, 203] on div "Today Attempted" at bounding box center [1212, 232] width 262 height 60
click at [1226, 173] on link "Launch eLearning module" at bounding box center [1212, 181] width 262 height 41
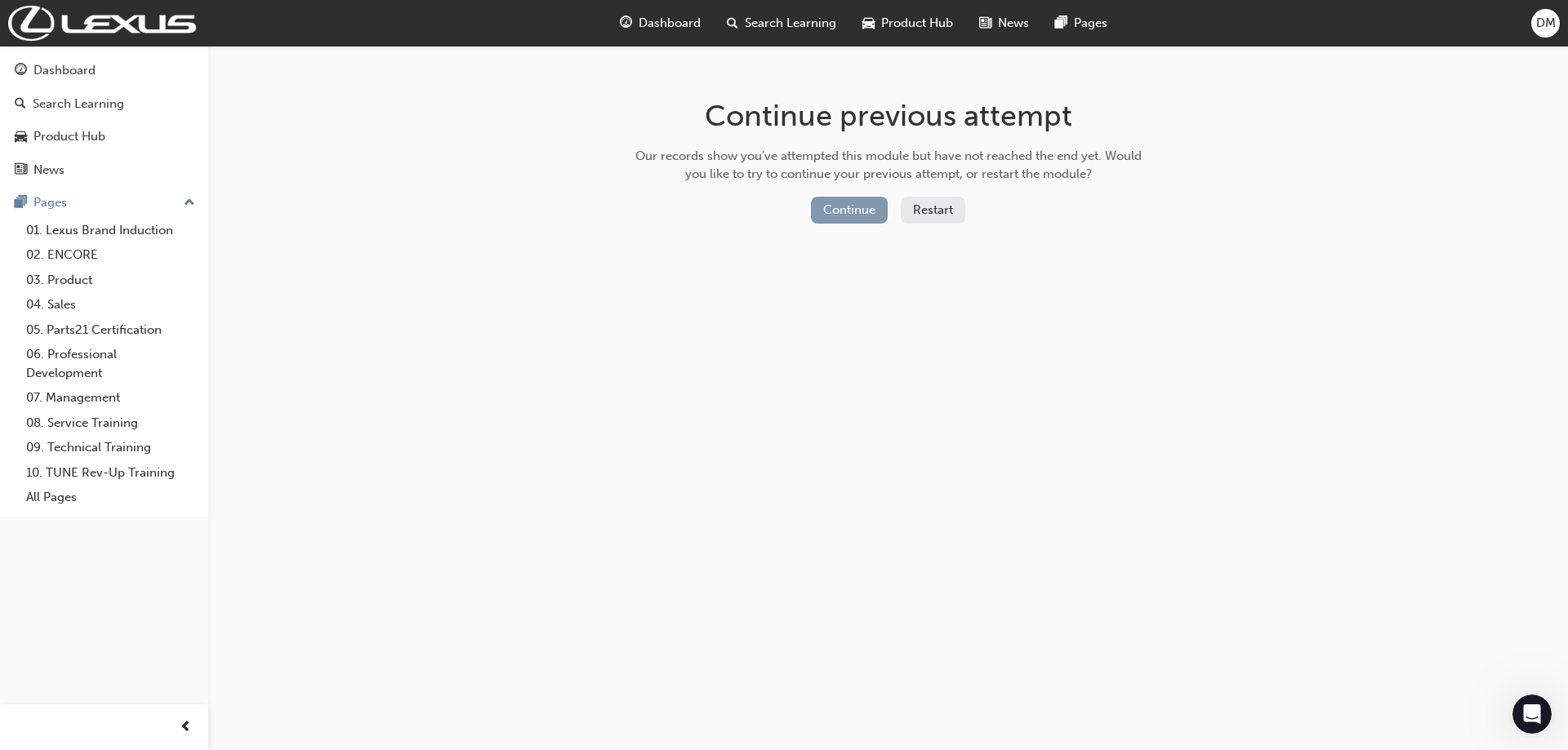
click at [837, 213] on button "Continue" at bounding box center [849, 209] width 76 height 27
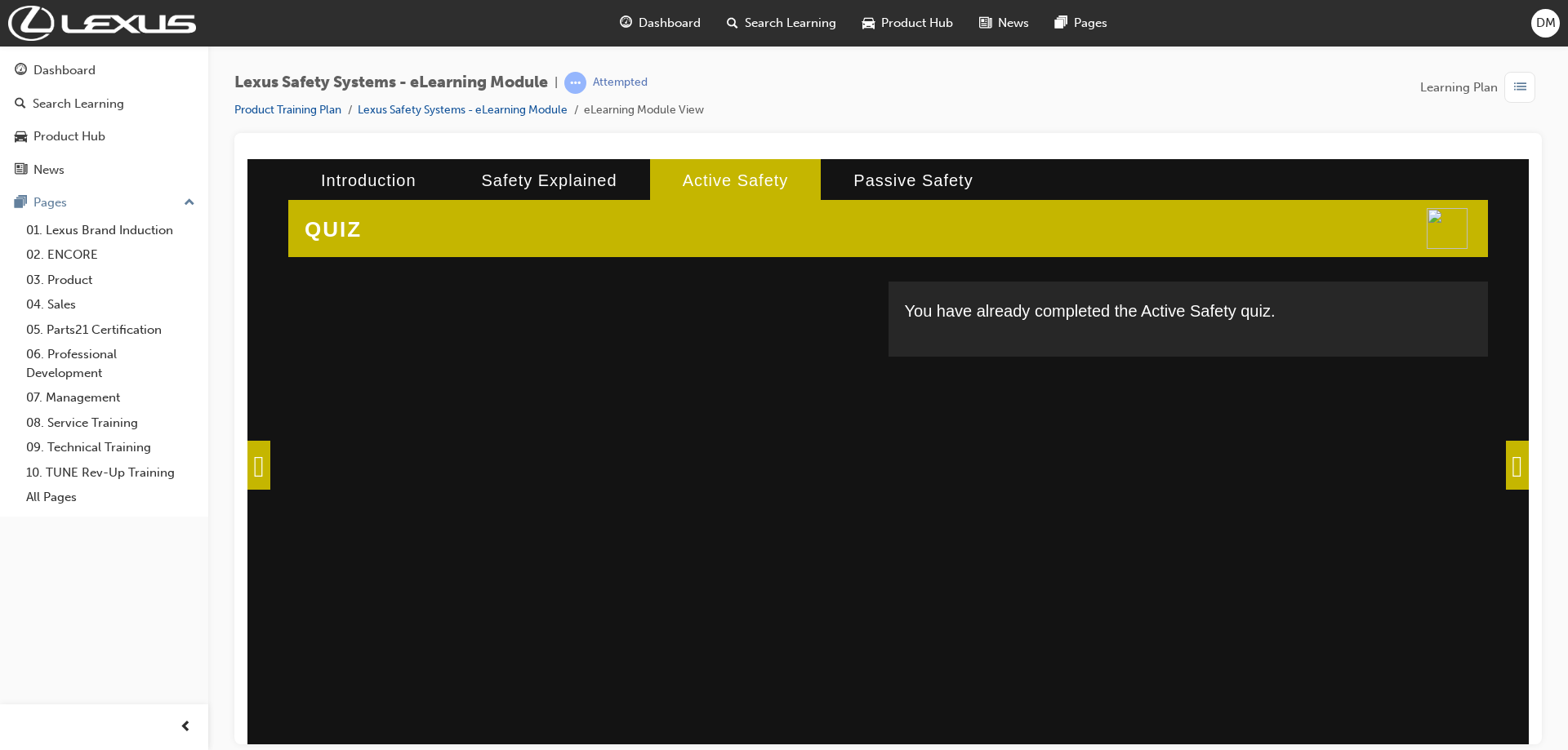
click at [1505, 460] on span at bounding box center [1516, 464] width 23 height 49
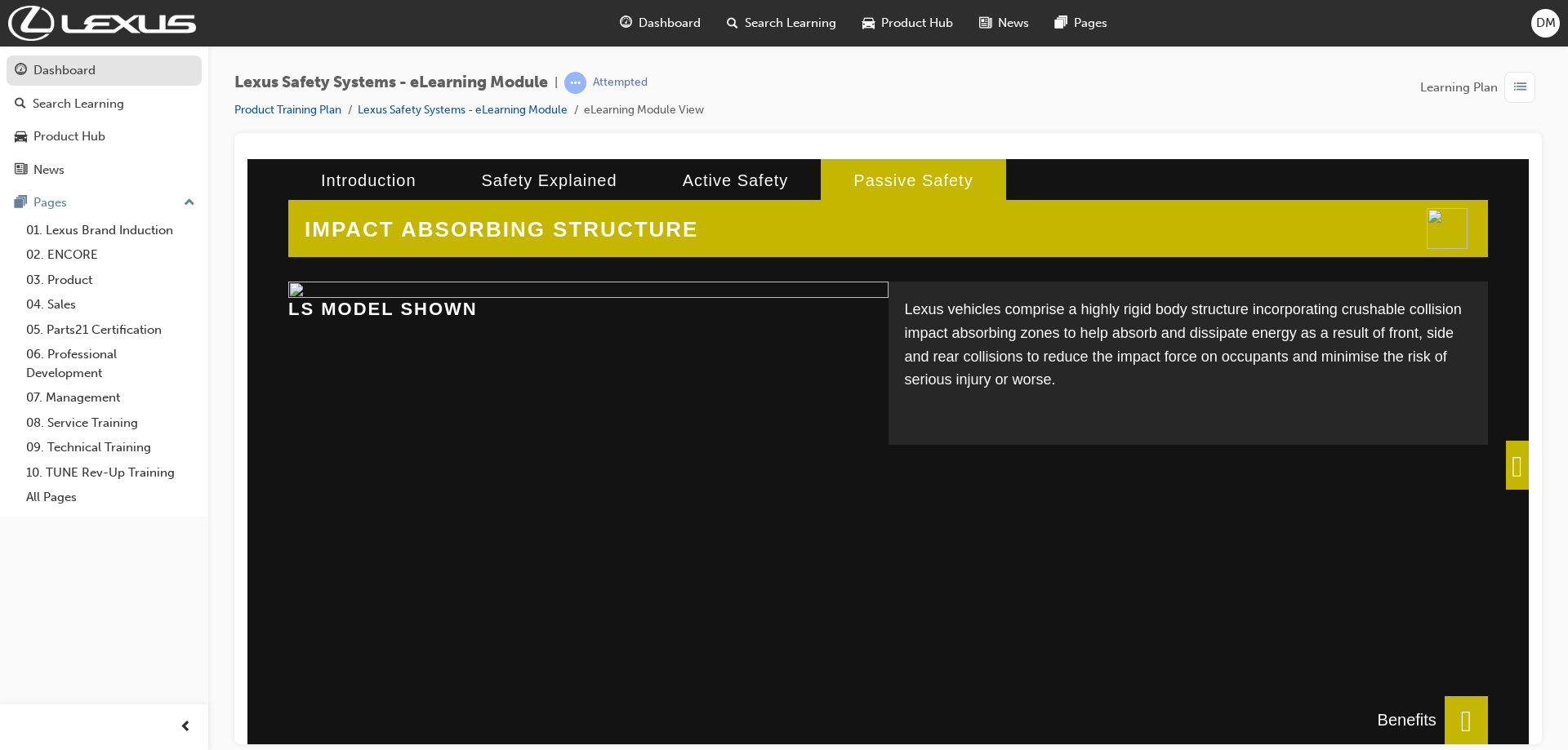
click at [52, 75] on div "Dashboard" at bounding box center [65, 70] width 63 height 19
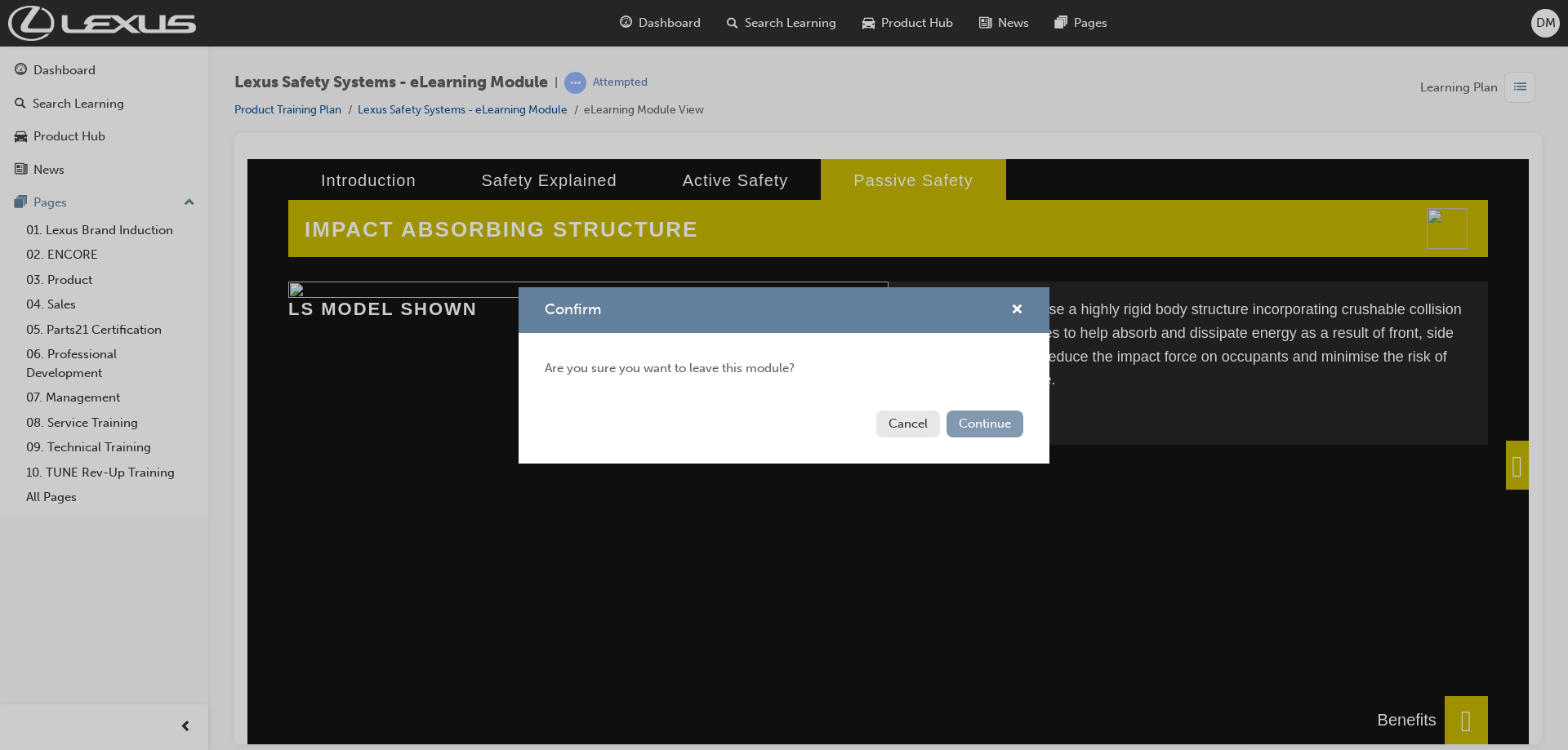
click at [984, 430] on button "Continue" at bounding box center [984, 424] width 76 height 27
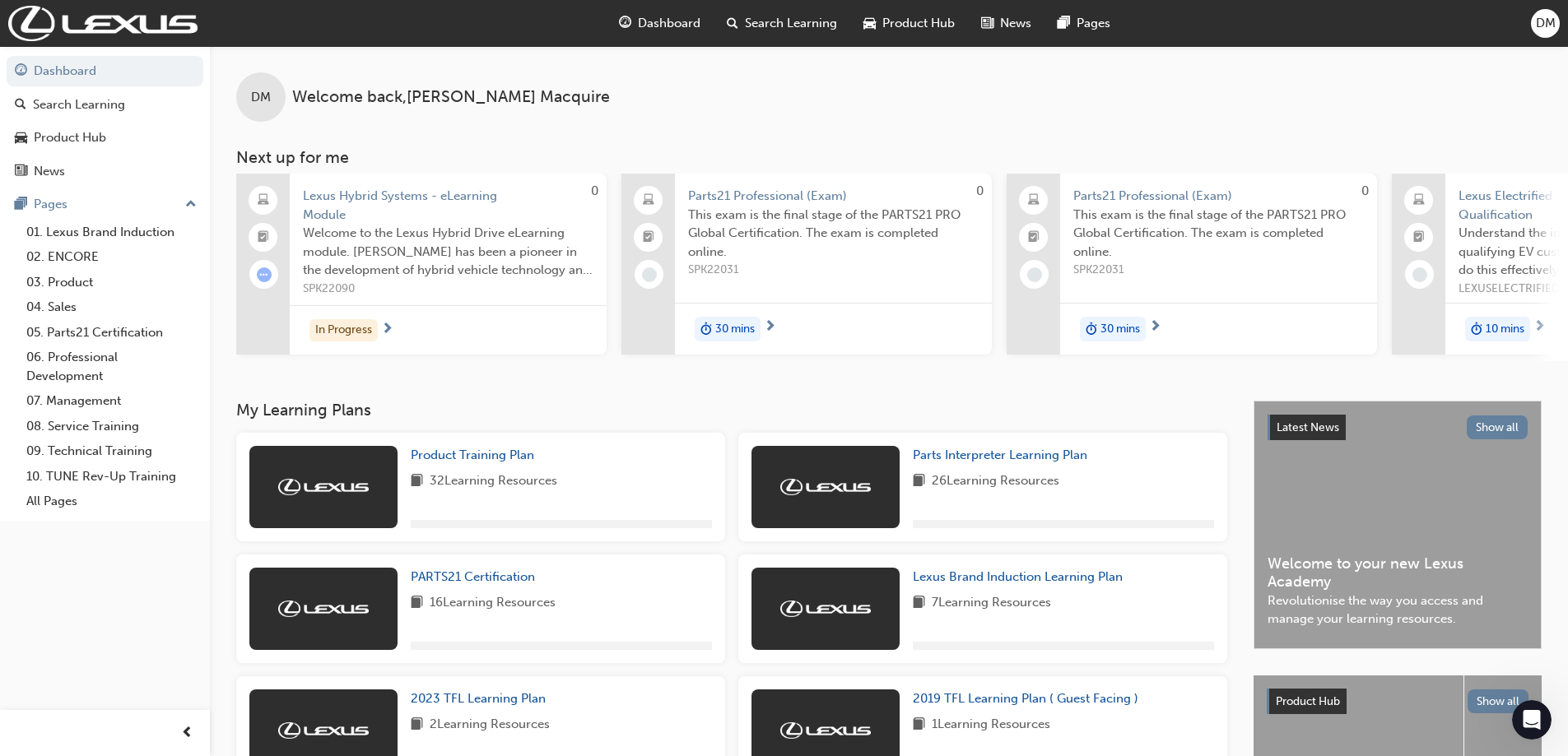
click at [463, 478] on span "32 Learning Resources" at bounding box center [494, 482] width 128 height 21
click at [467, 462] on span "Product Training Plan" at bounding box center [472, 455] width 123 height 15
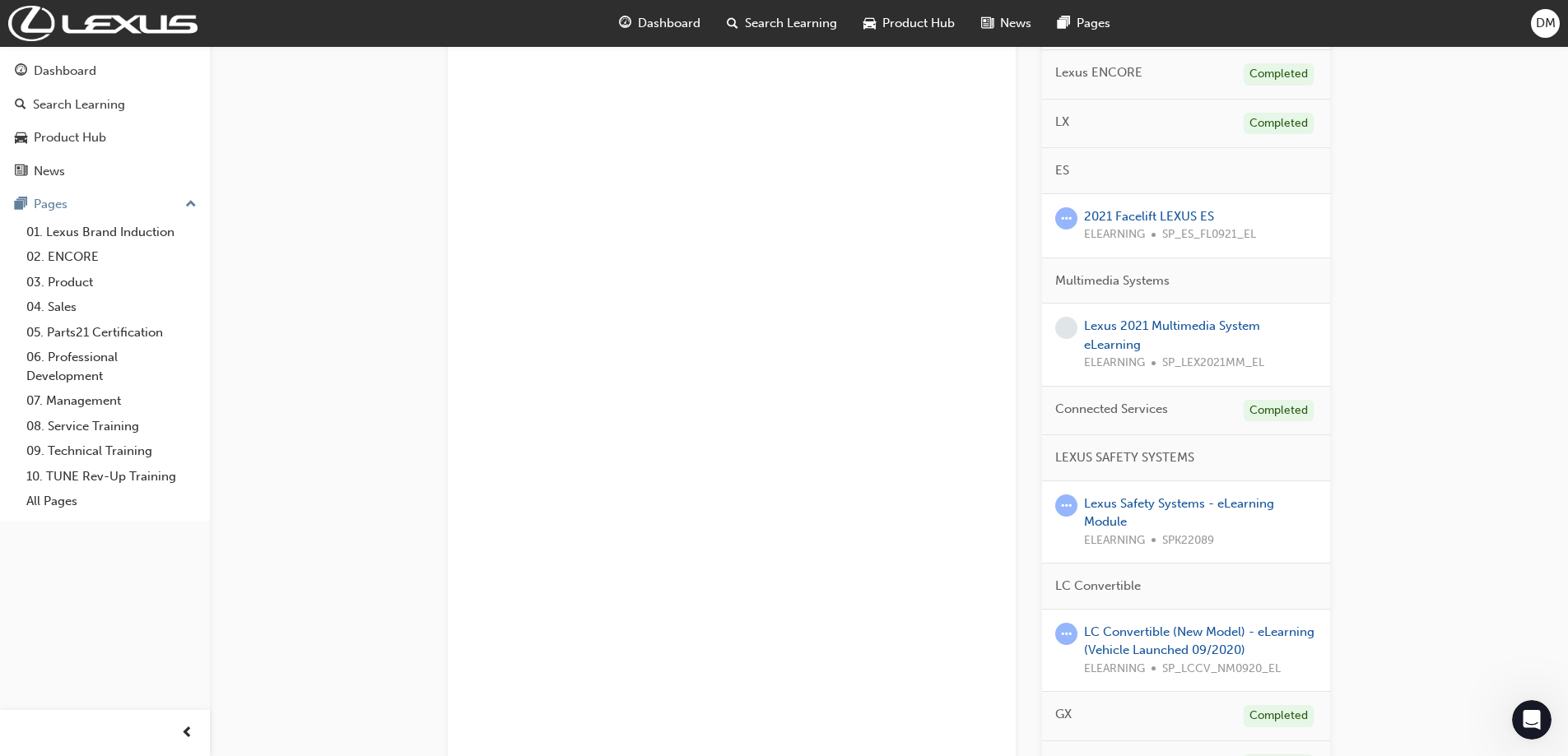
scroll to position [1399, 0]
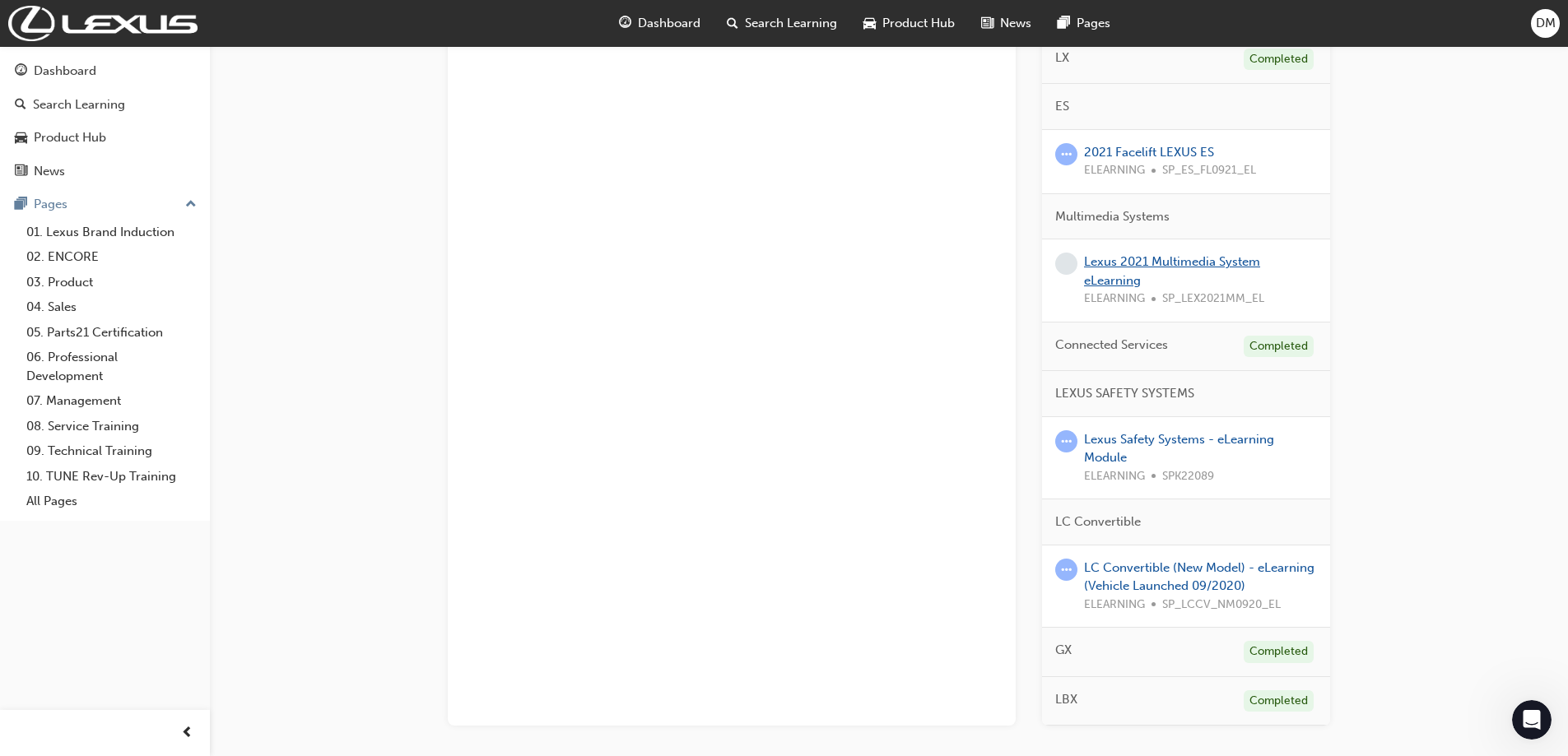
click at [1109, 263] on link "Lexus 2021 Multimedia System eLearning" at bounding box center [1172, 271] width 176 height 34
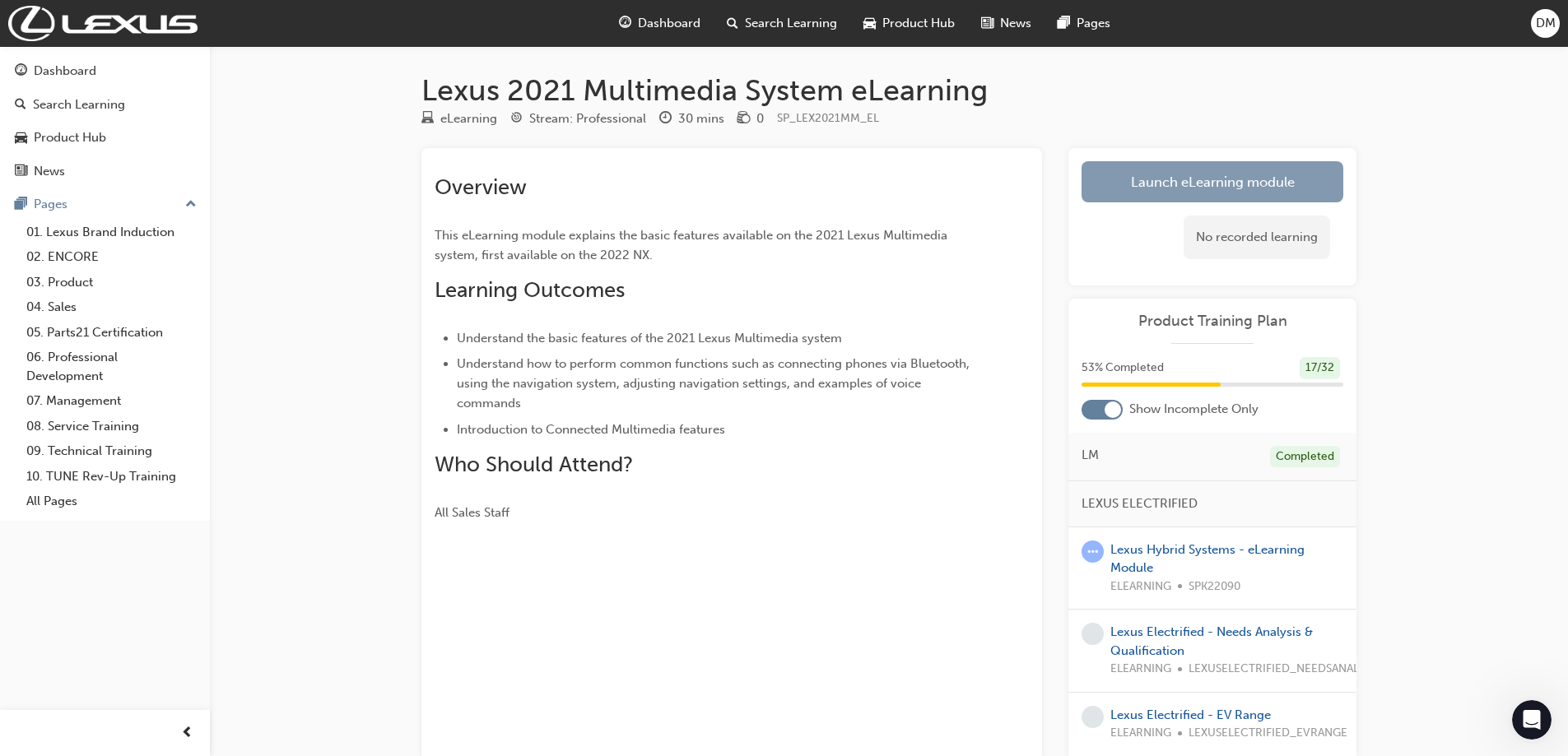
click at [1210, 173] on link "Launch eLearning module" at bounding box center [1212, 181] width 262 height 41
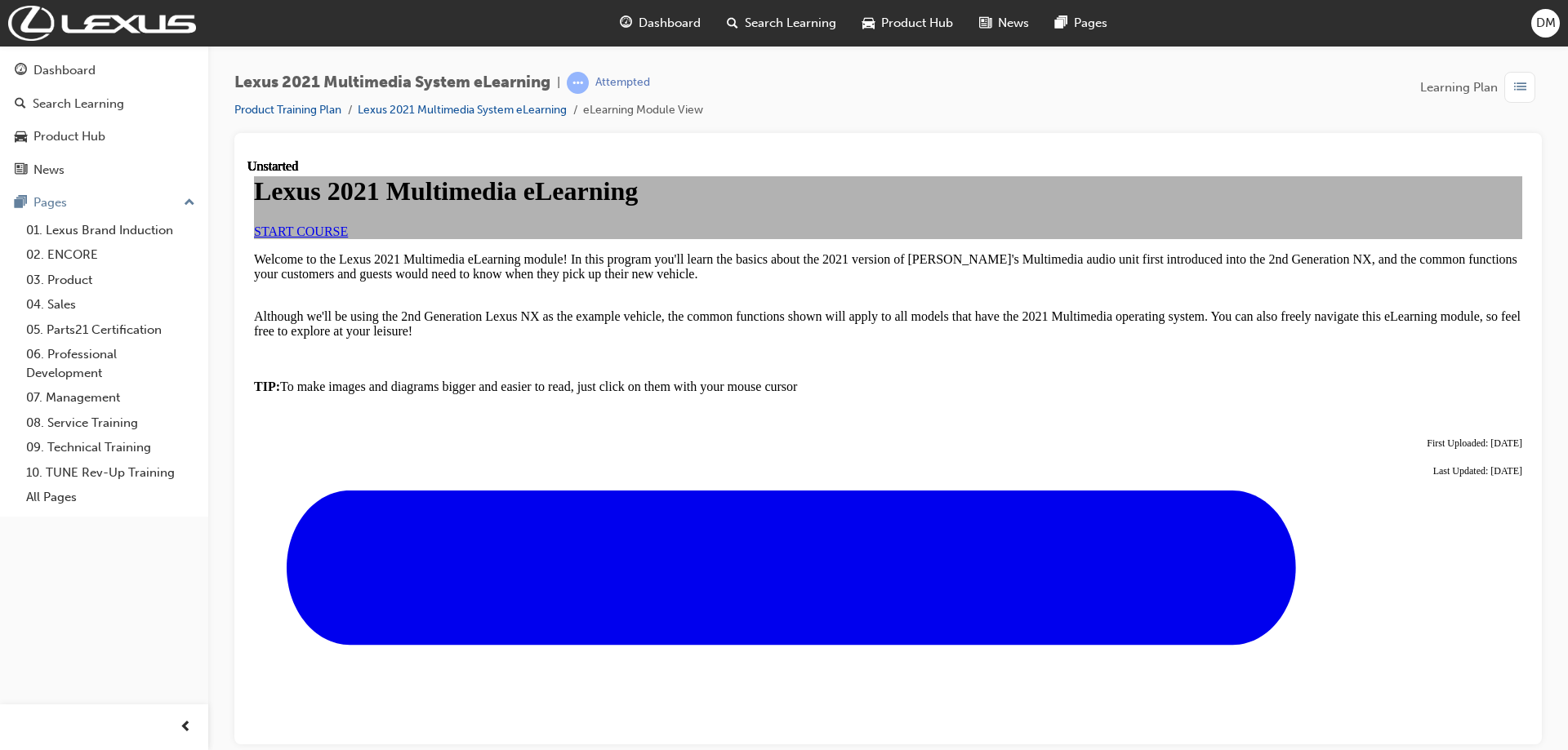
scroll to position [685, 0]
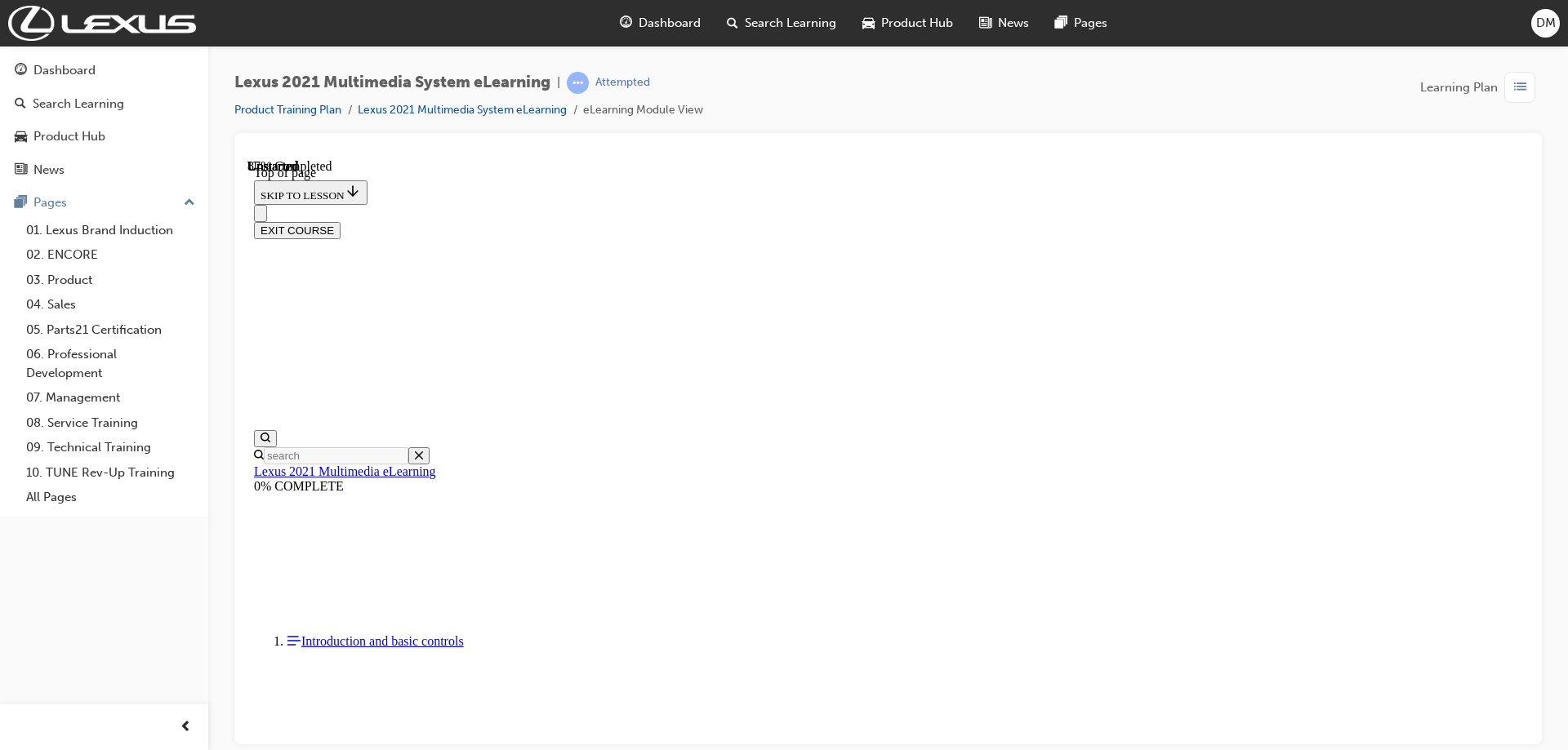
scroll to position [4749, 0]
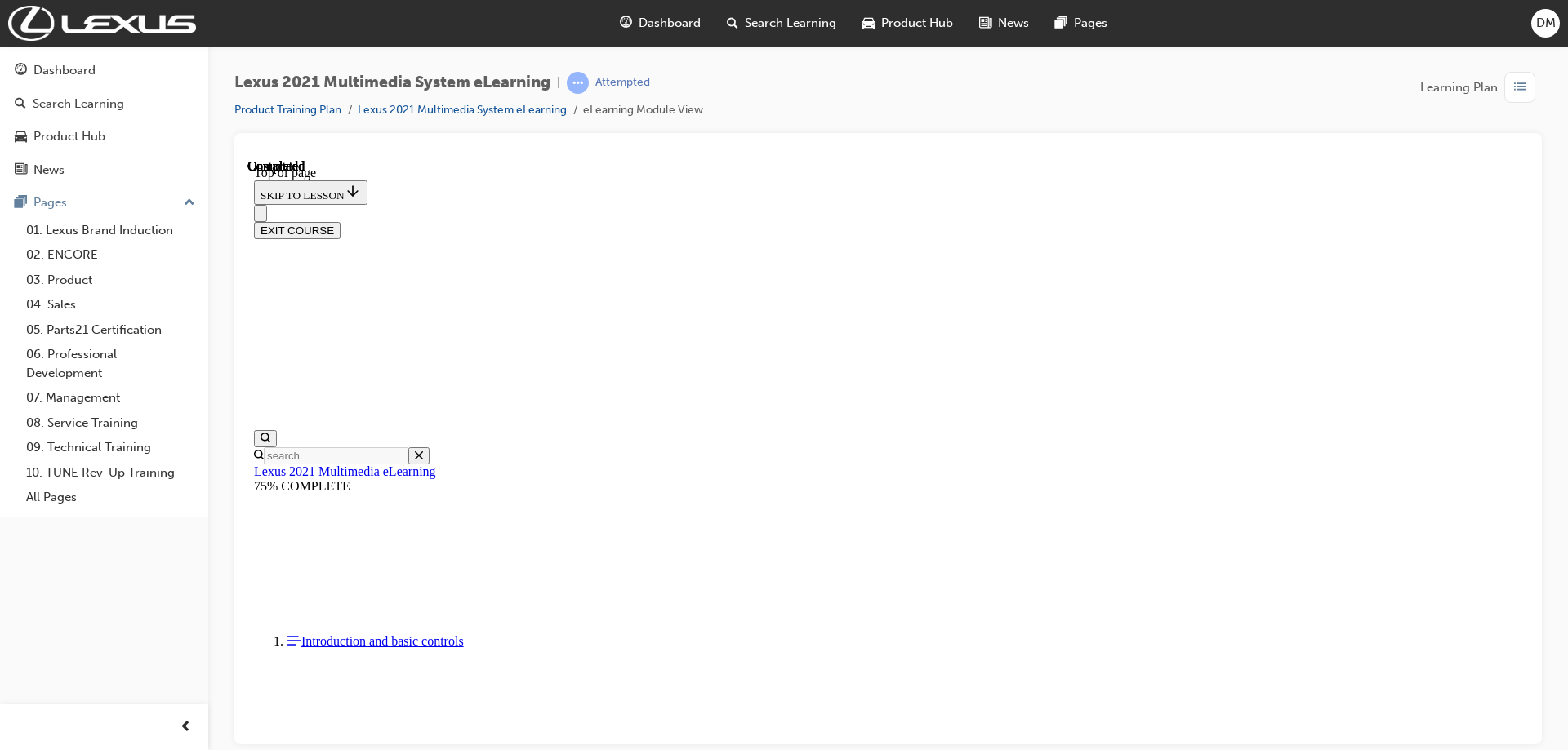
scroll to position [3008, 0]
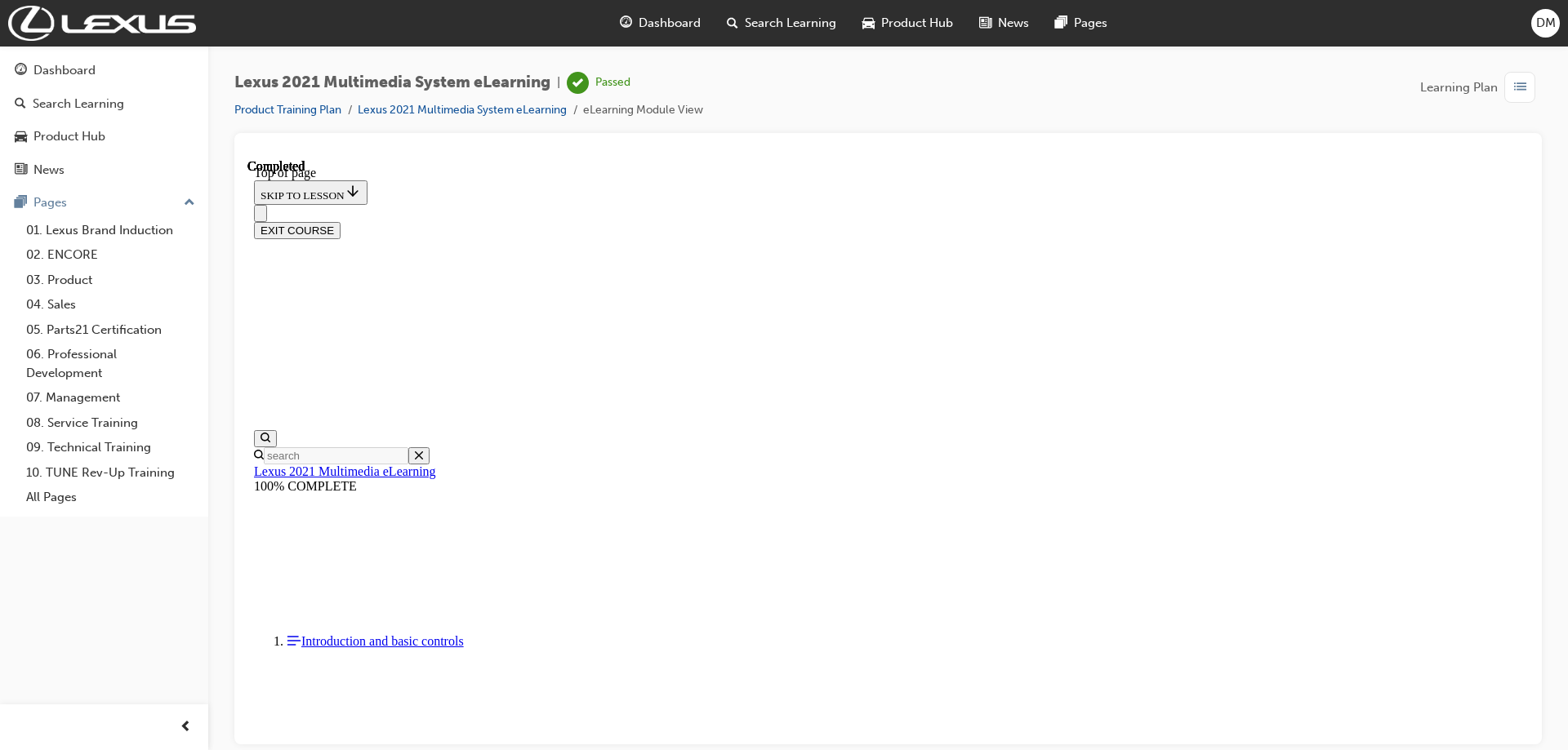
click at [340, 221] on button "EXIT COURSE" at bounding box center [297, 229] width 86 height 17
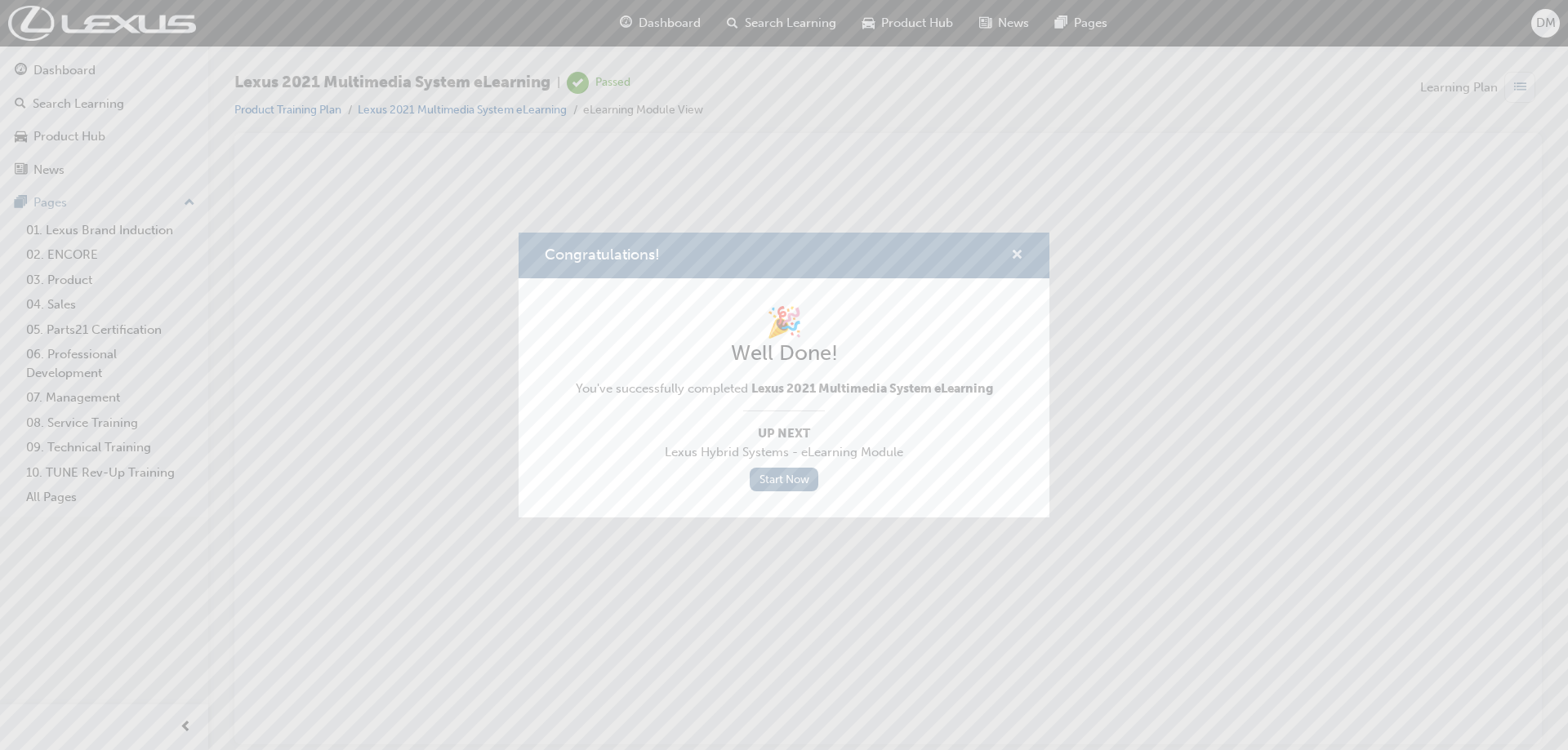
click at [1012, 255] on span "cross-icon" at bounding box center [1017, 256] width 12 height 15
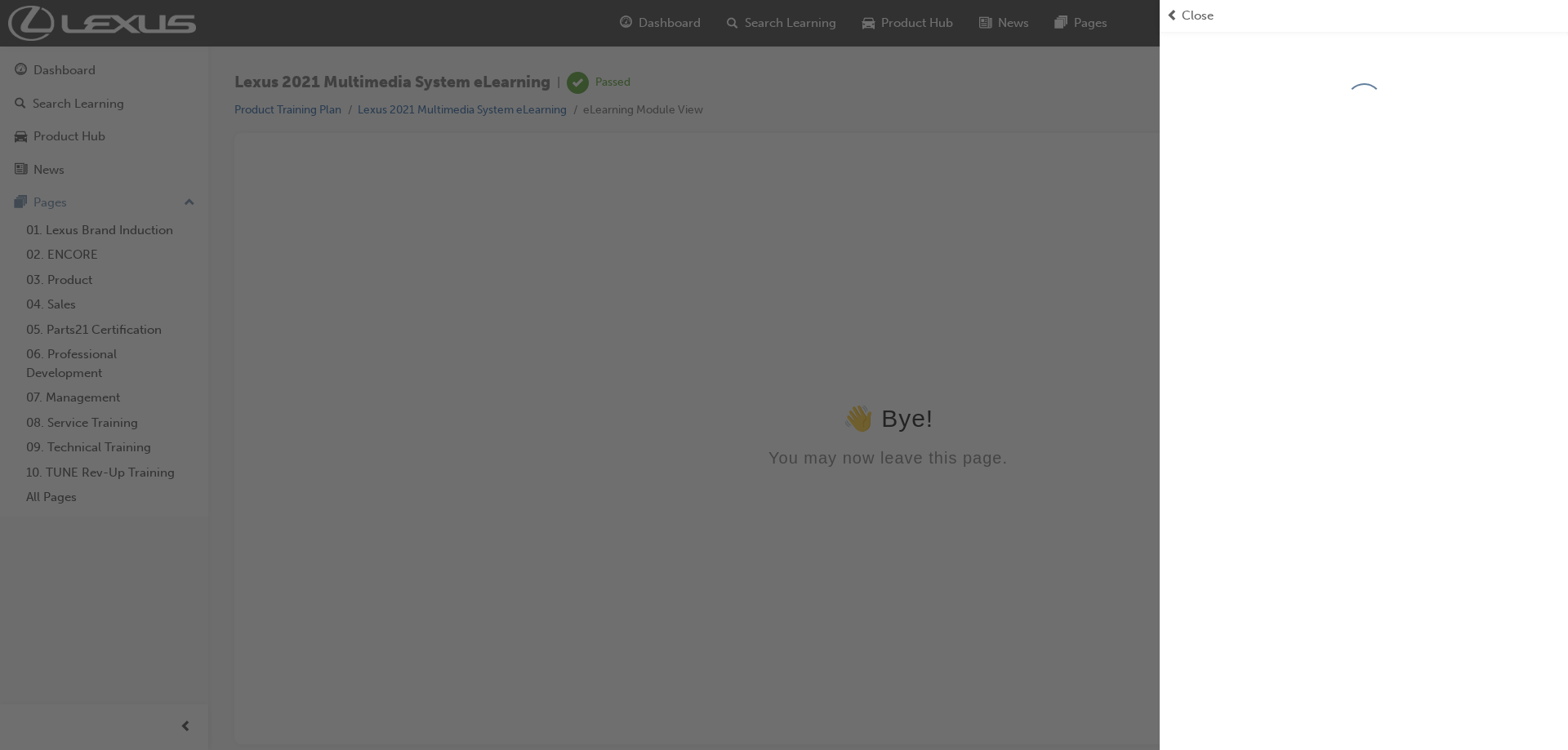
click at [92, 69] on div "button" at bounding box center [580, 375] width 1159 height 750
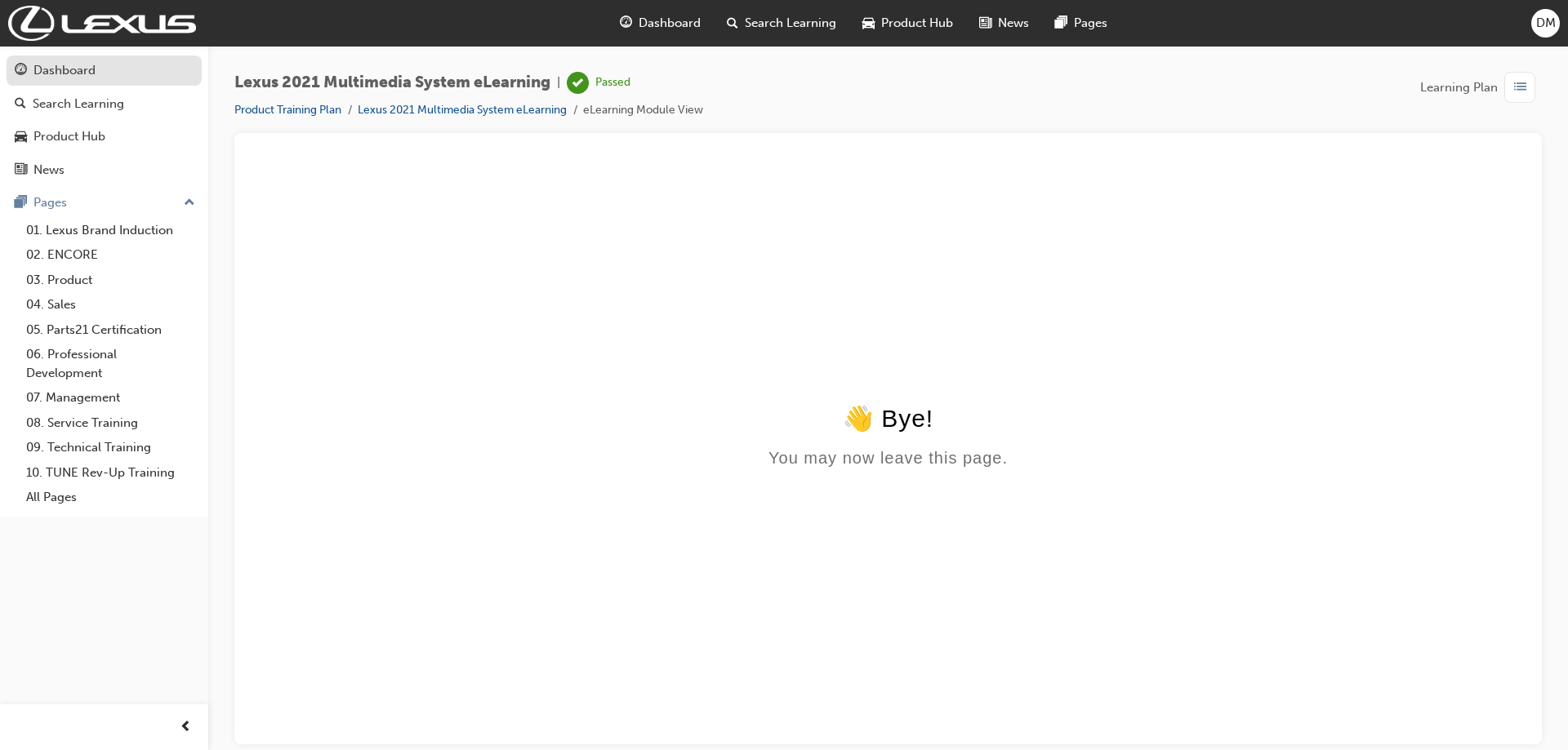
click at [70, 69] on div "Dashboard" at bounding box center [65, 70] width 63 height 19
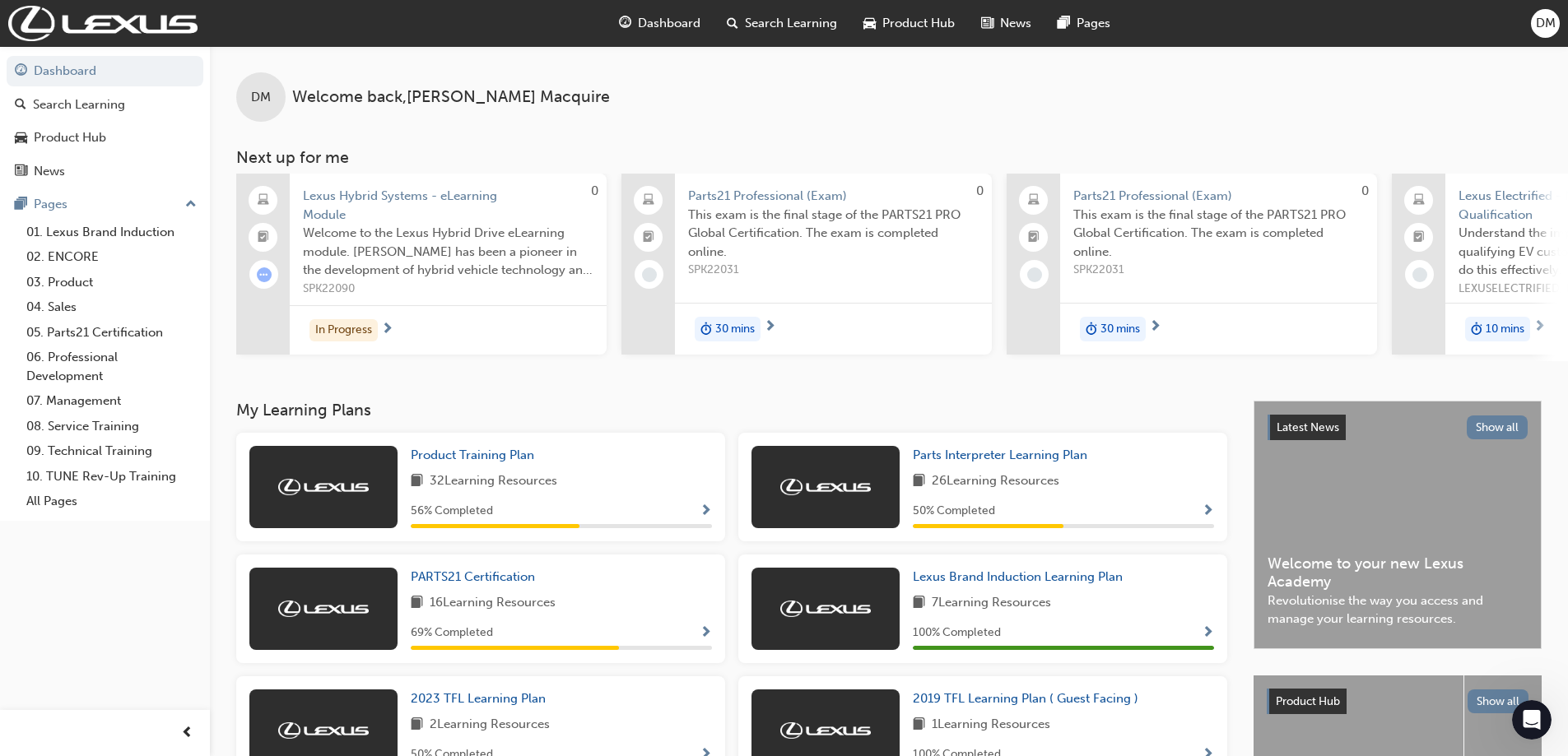
click at [471, 450] on div "Product Training Plan 32 Learning Resources 56 % Completed" at bounding box center [480, 487] width 489 height 109
click at [481, 462] on span "Product Training Plan" at bounding box center [472, 455] width 123 height 15
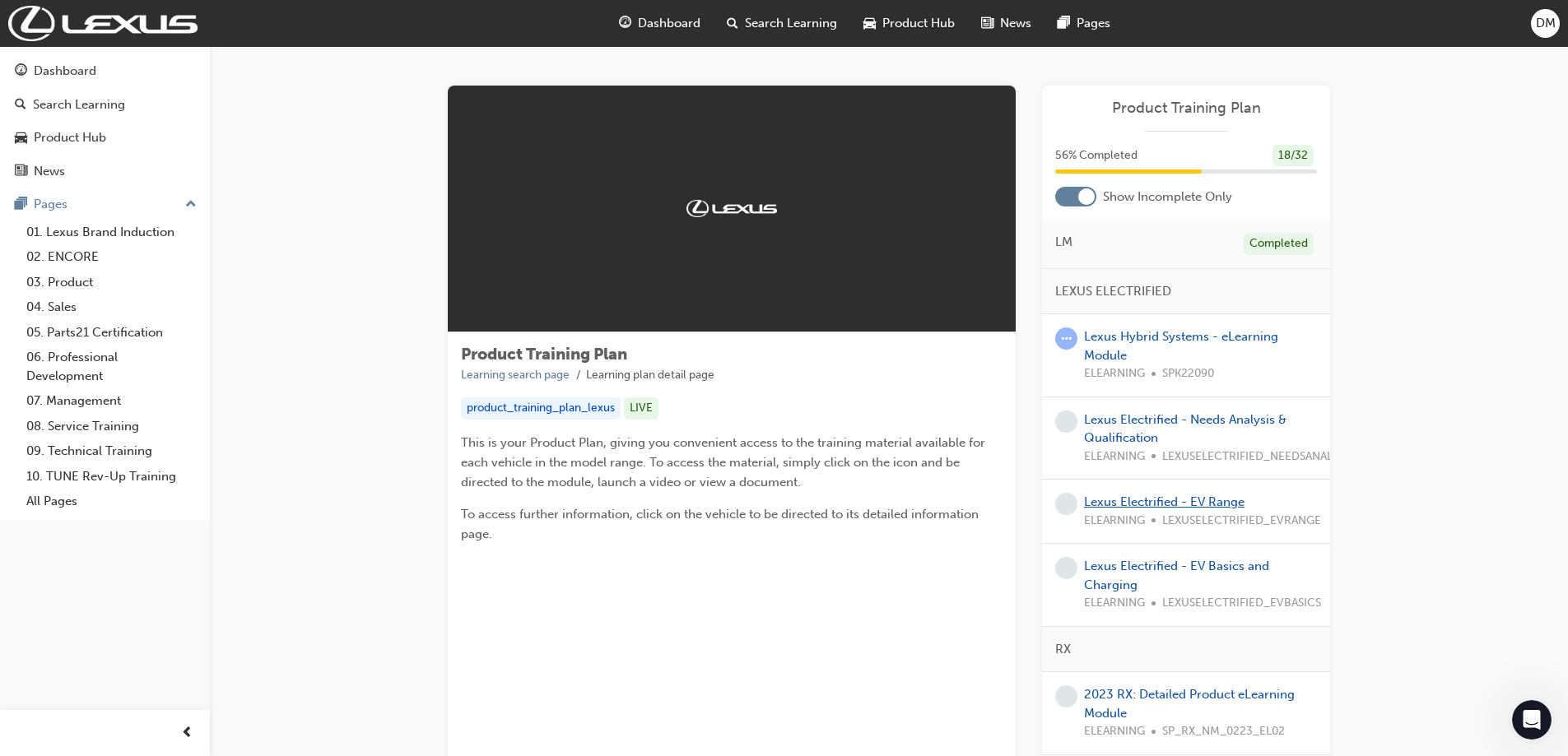
click at [1134, 503] on link "Lexus Electrified - EV Range" at bounding box center [1164, 502] width 160 height 15
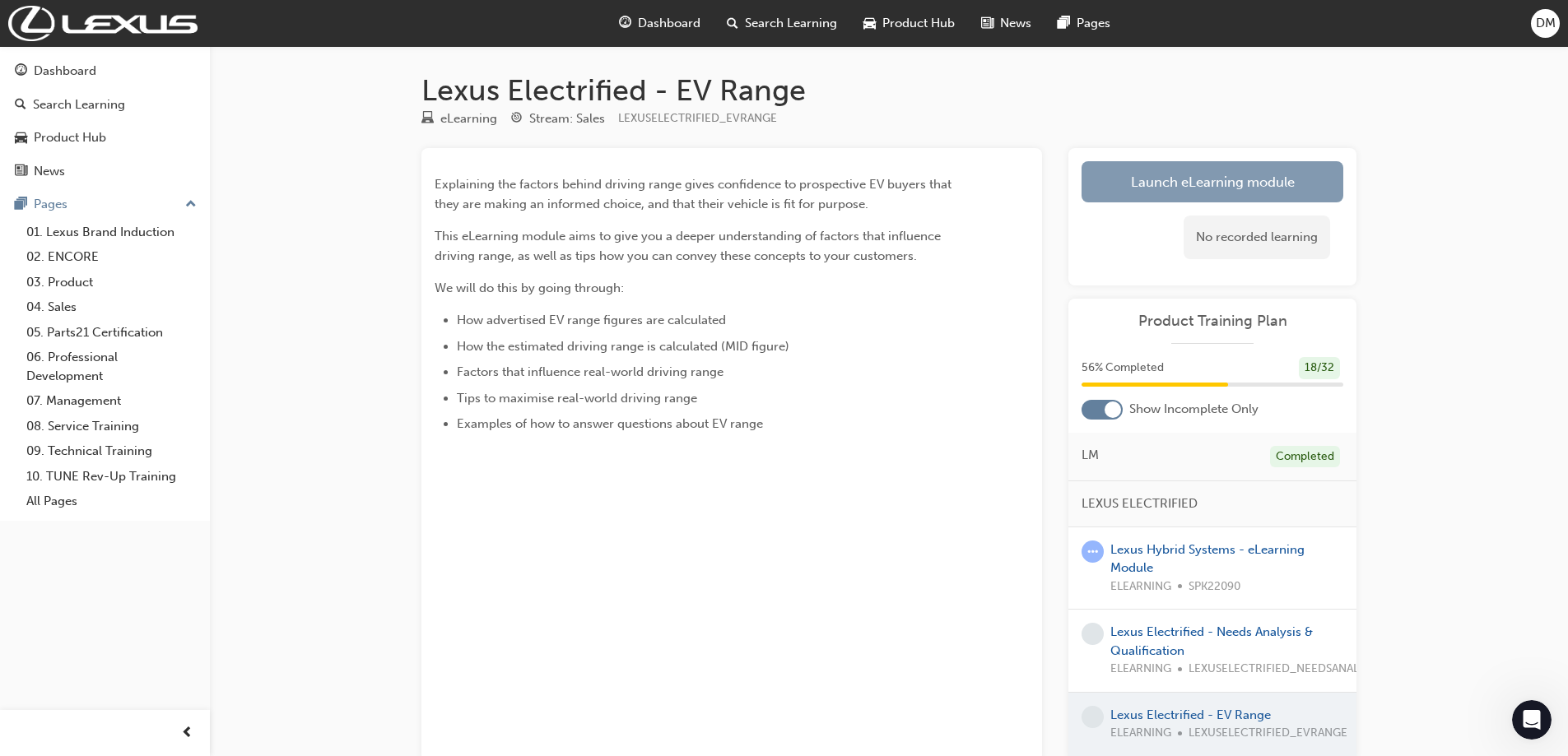
click at [1168, 179] on link "Launch eLearning module" at bounding box center [1212, 181] width 262 height 41
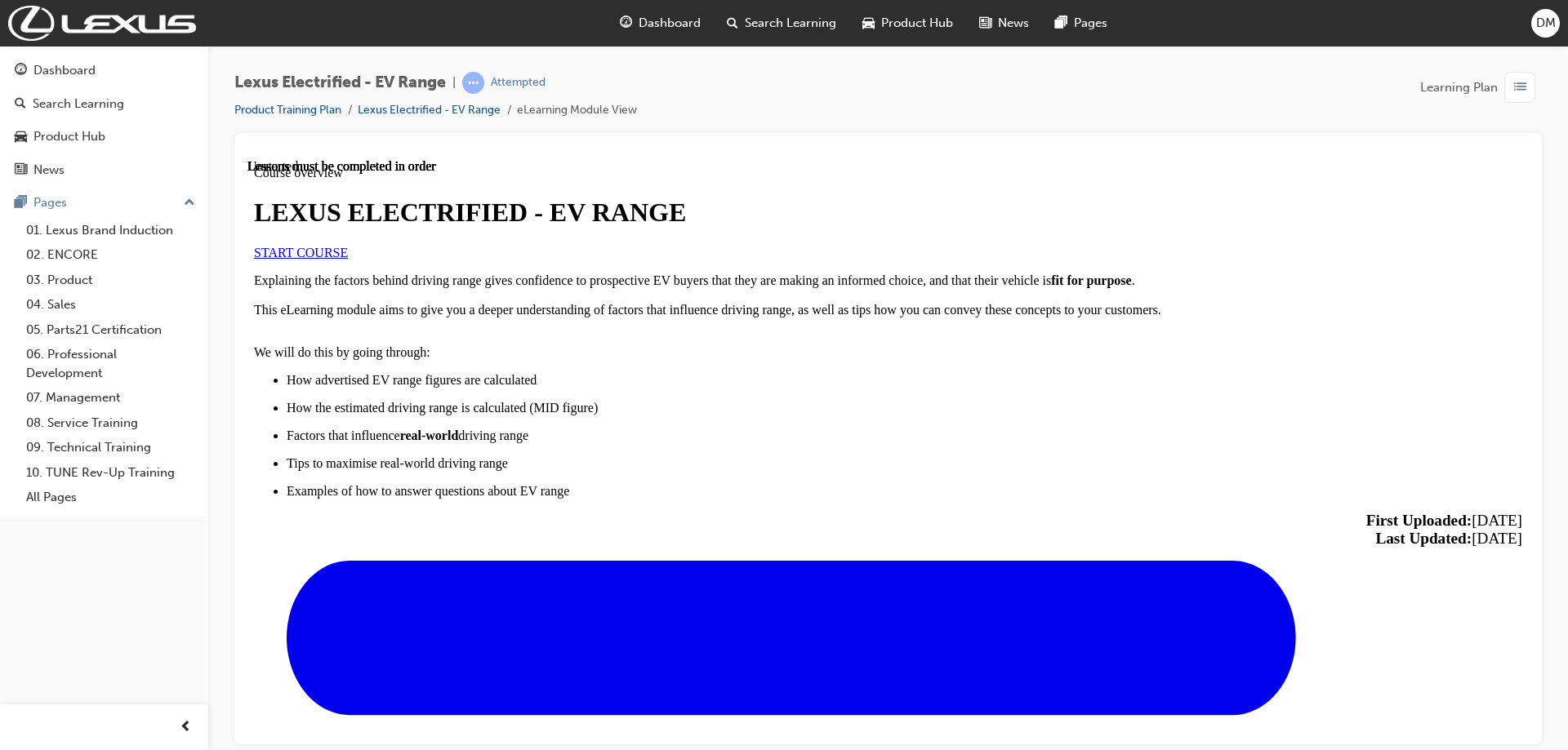
click at [348, 259] on link "START COURSE" at bounding box center [301, 252] width 94 height 14
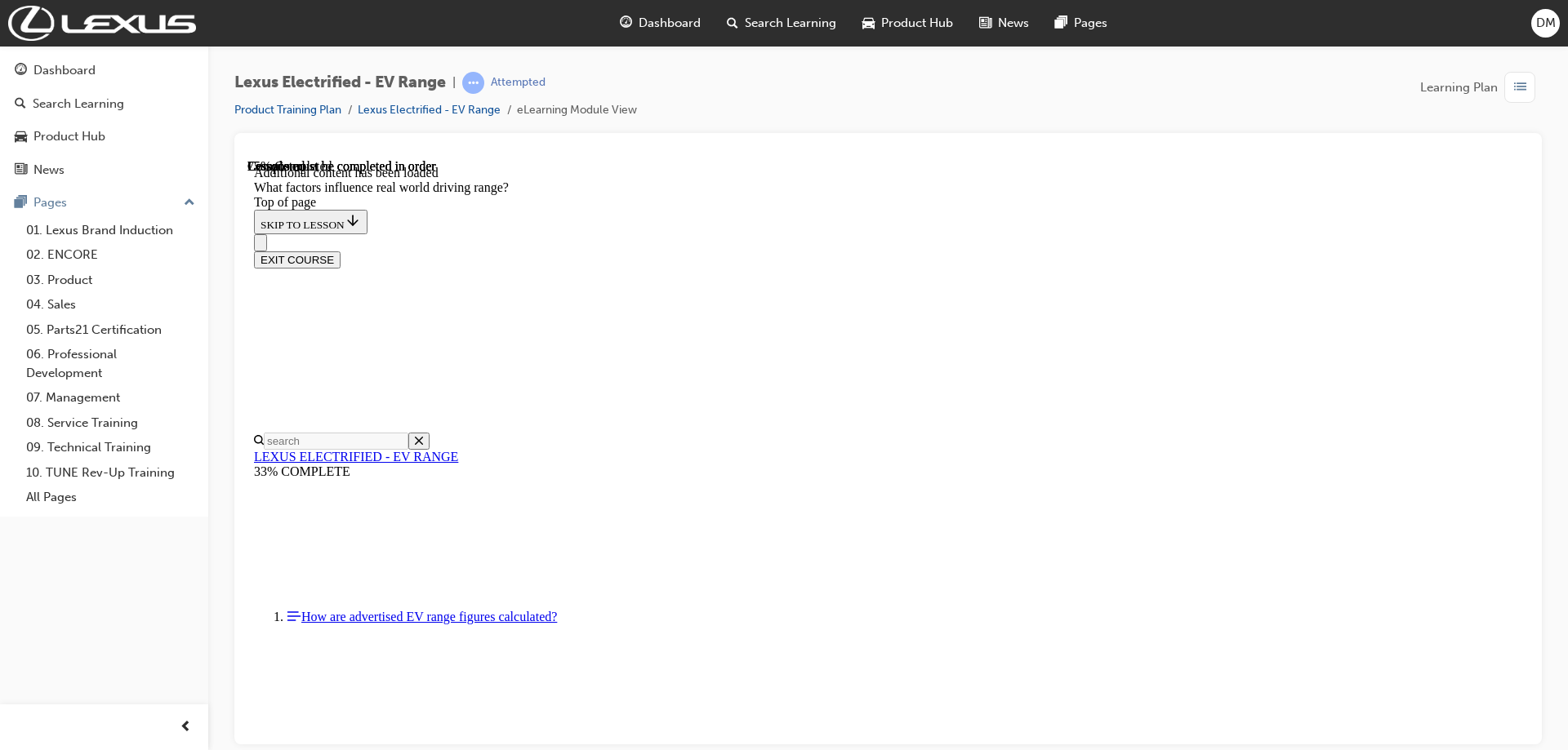
drag, startPoint x: 802, startPoint y: 399, endPoint x: 956, endPoint y: 556, distance: 219.9
drag, startPoint x: 997, startPoint y: 220, endPoint x: 985, endPoint y: 226, distance: 13.4
drag, startPoint x: 988, startPoint y: 440, endPoint x: 1220, endPoint y: 629, distance: 299.2
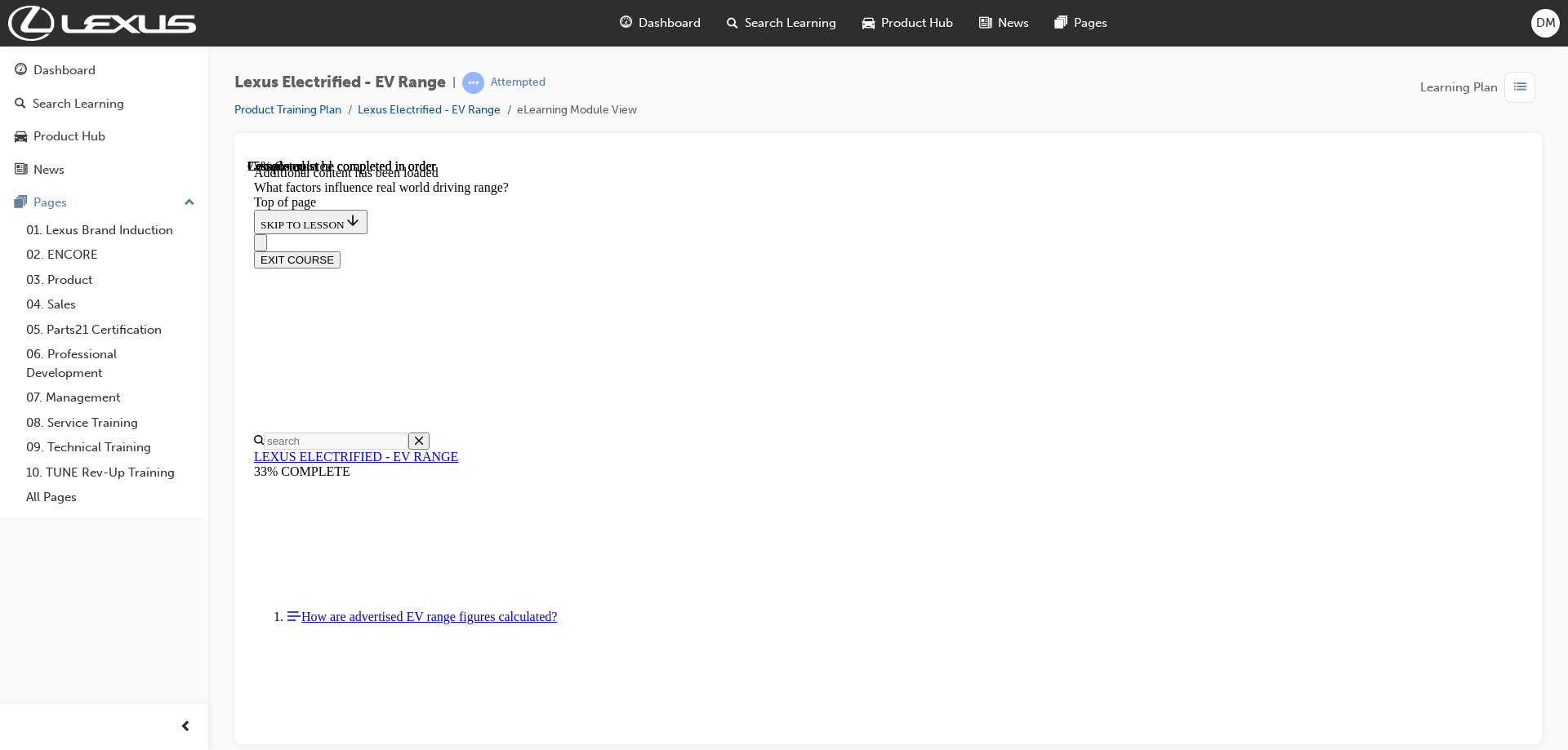
drag, startPoint x: 980, startPoint y: 472, endPoint x: 788, endPoint y: 656, distance: 265.9
drag, startPoint x: 971, startPoint y: 487, endPoint x: 1237, endPoint y: 664, distance: 319.5
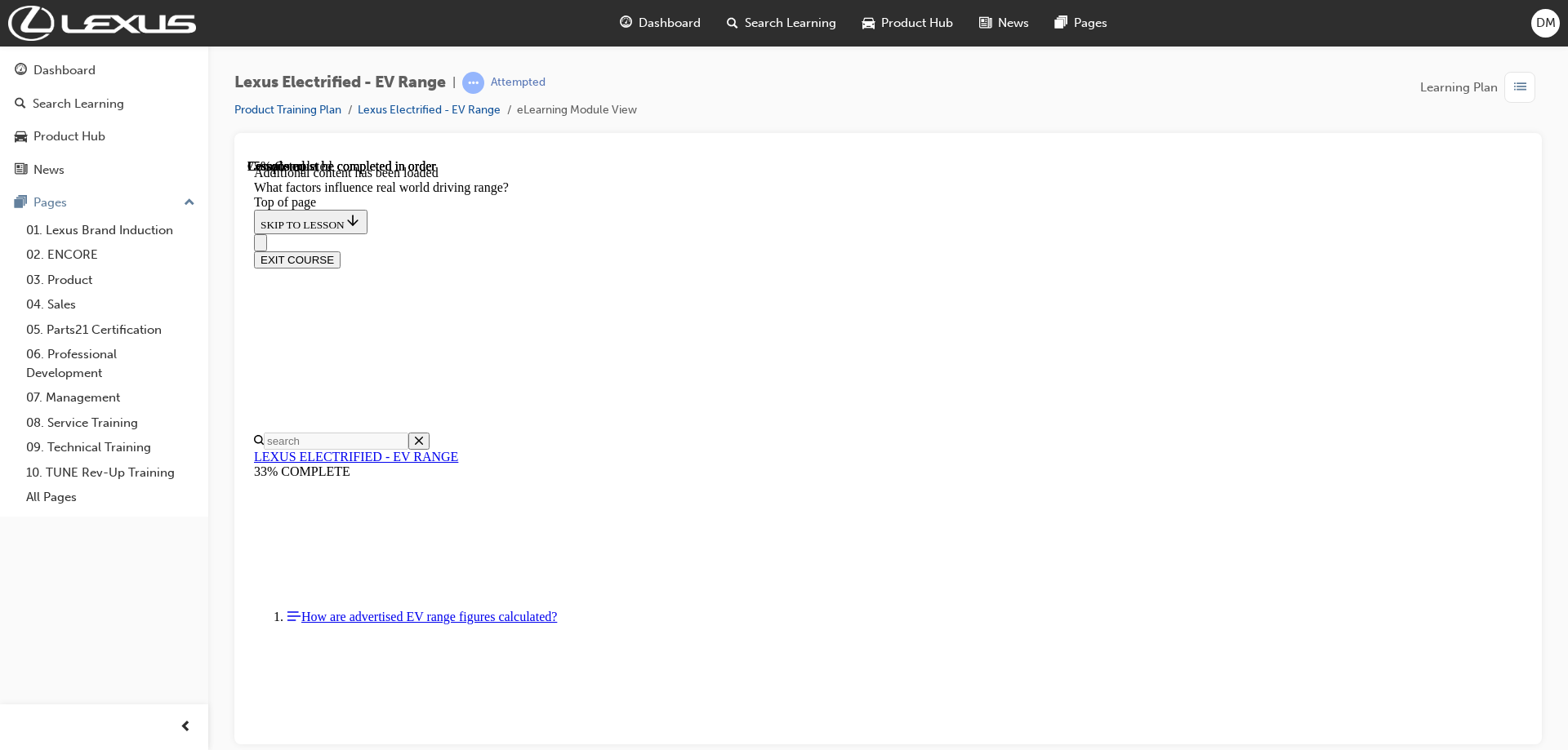
drag, startPoint x: 1020, startPoint y: 484, endPoint x: 825, endPoint y: 670, distance: 269.5
drag, startPoint x: 1002, startPoint y: 466, endPoint x: 1210, endPoint y: 688, distance: 304.2
drag, startPoint x: 995, startPoint y: 492, endPoint x: 788, endPoint y: 702, distance: 294.9
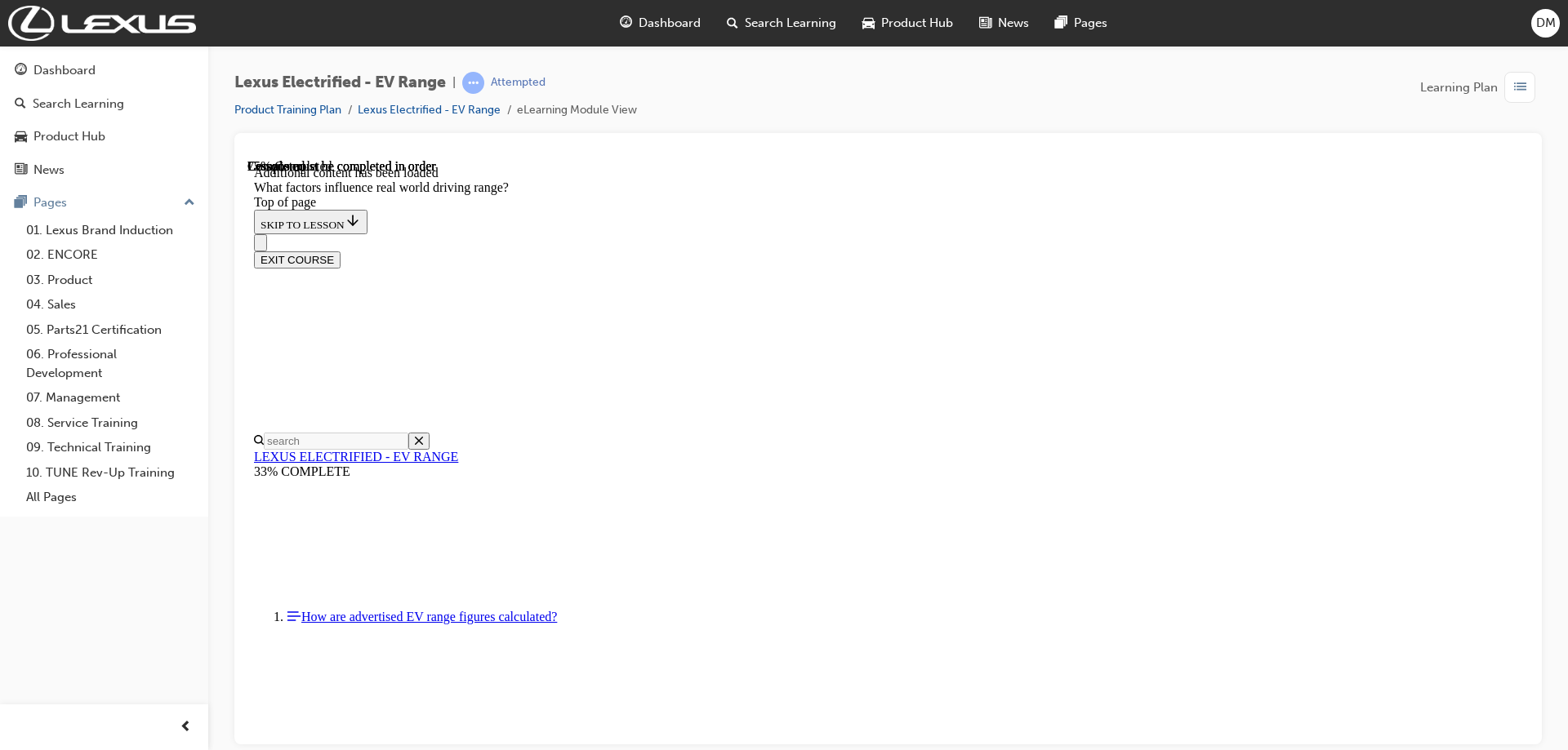
drag, startPoint x: 996, startPoint y: 471, endPoint x: 1205, endPoint y: 662, distance: 283.1
drag, startPoint x: 1008, startPoint y: 470, endPoint x: 852, endPoint y: 660, distance: 245.8
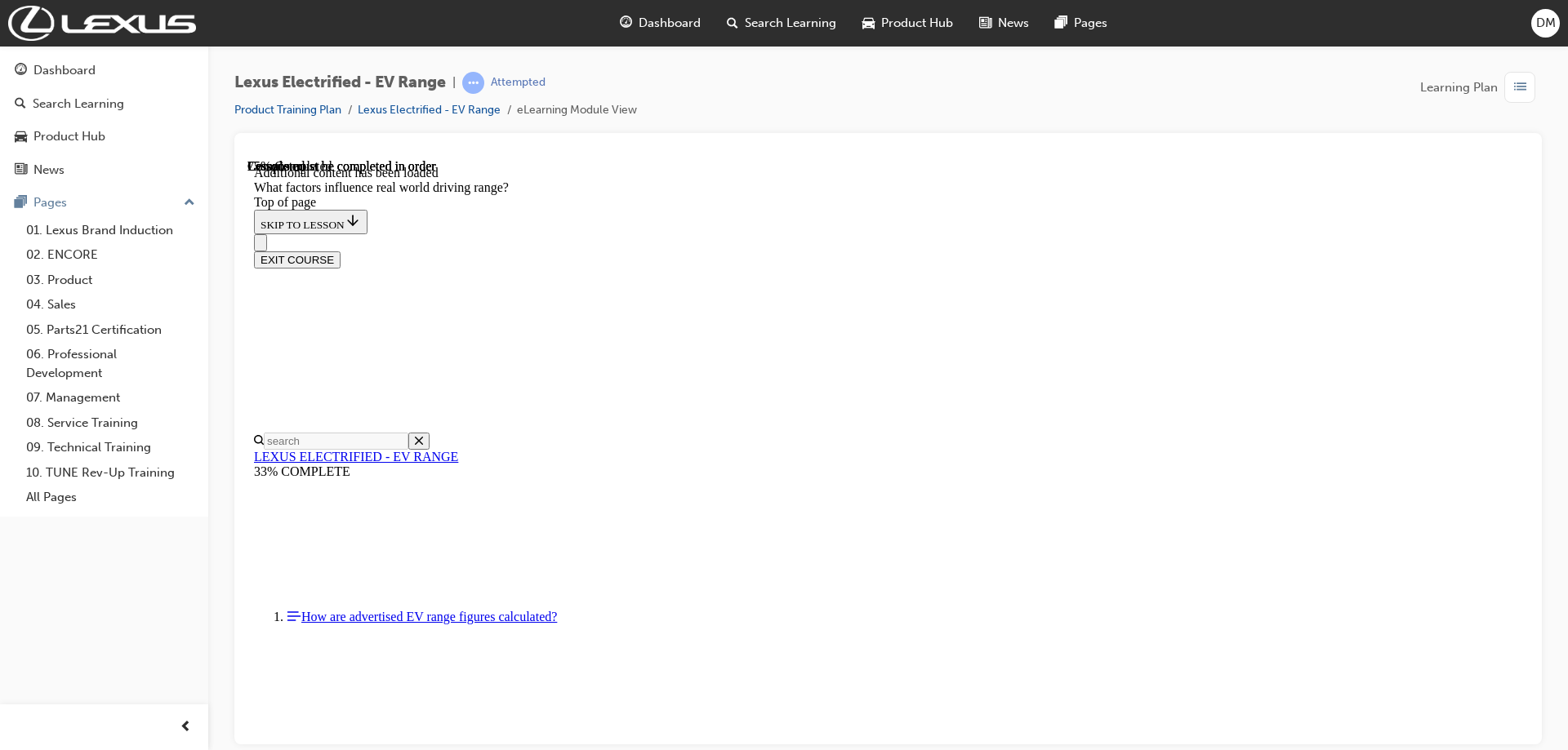
drag, startPoint x: 993, startPoint y: 496, endPoint x: 818, endPoint y: 663, distance: 241.9
drag, startPoint x: 975, startPoint y: 464, endPoint x: 1196, endPoint y: 647, distance: 286.9
drag, startPoint x: 980, startPoint y: 519, endPoint x: 1172, endPoint y: 682, distance: 251.9
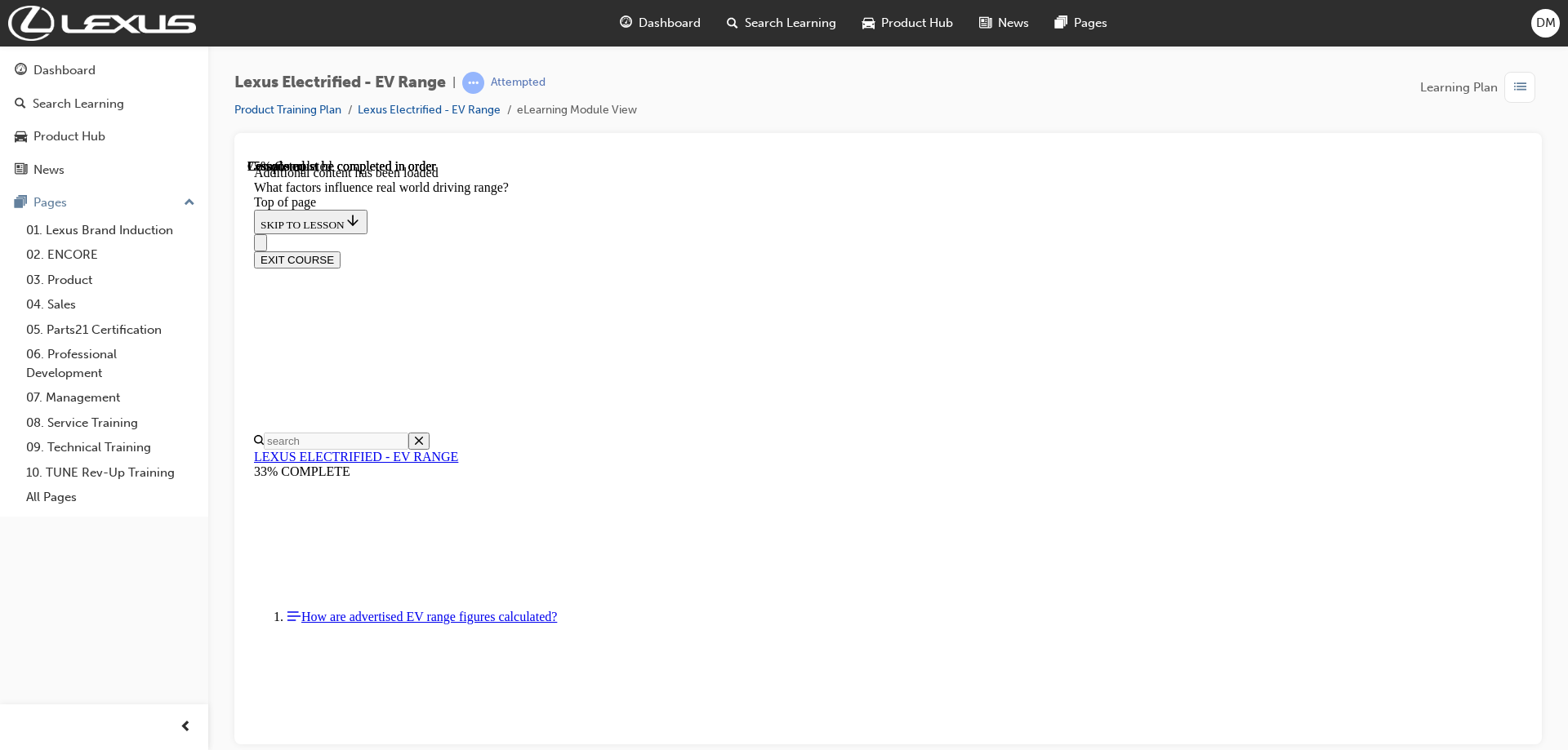
drag, startPoint x: 996, startPoint y: 436, endPoint x: 1238, endPoint y: 660, distance: 329.8
drag, startPoint x: 977, startPoint y: 479, endPoint x: 767, endPoint y: 670, distance: 283.9
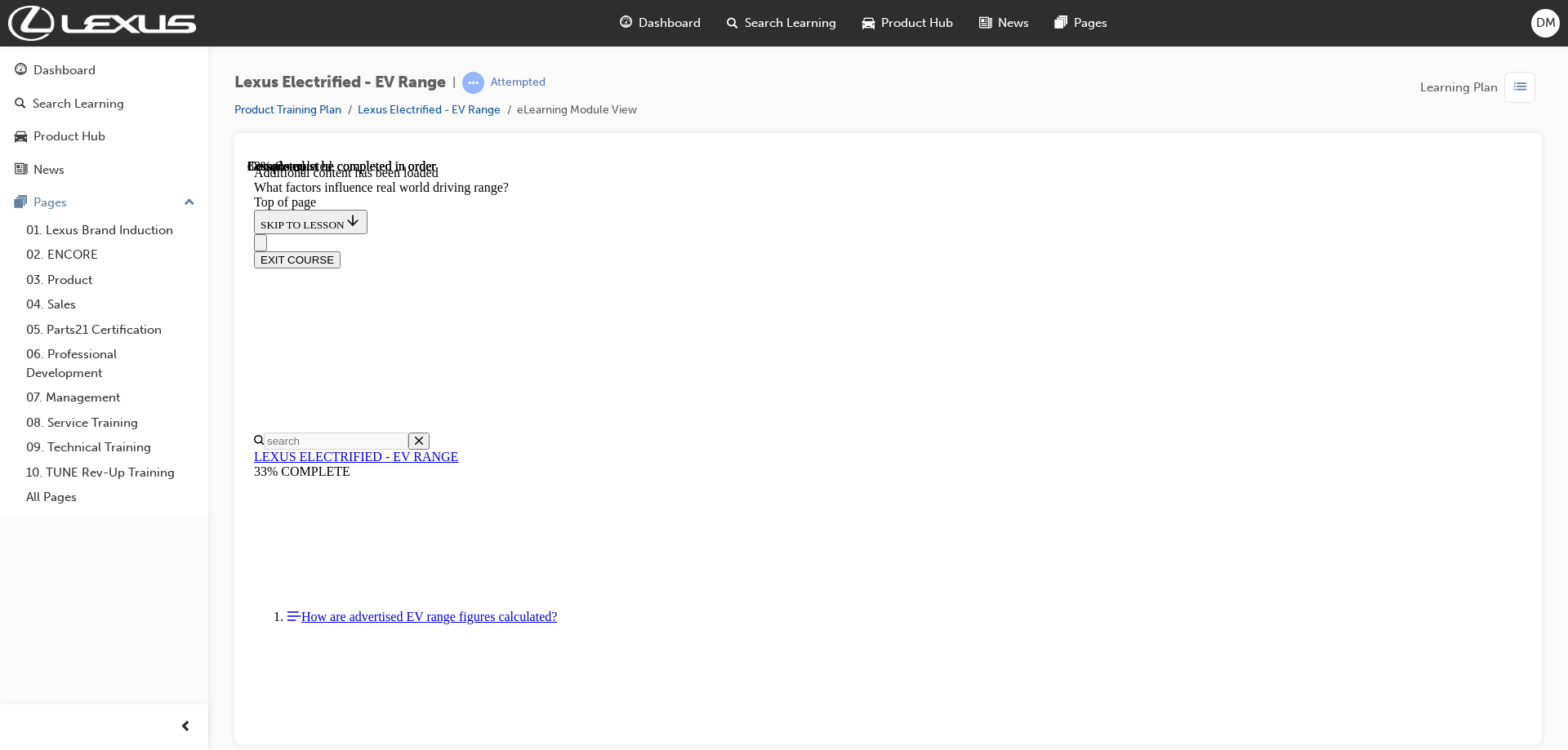
drag, startPoint x: 990, startPoint y: 456, endPoint x: 763, endPoint y: 687, distance: 323.9
drag, startPoint x: 945, startPoint y: 484, endPoint x: 1168, endPoint y: 681, distance: 297.6
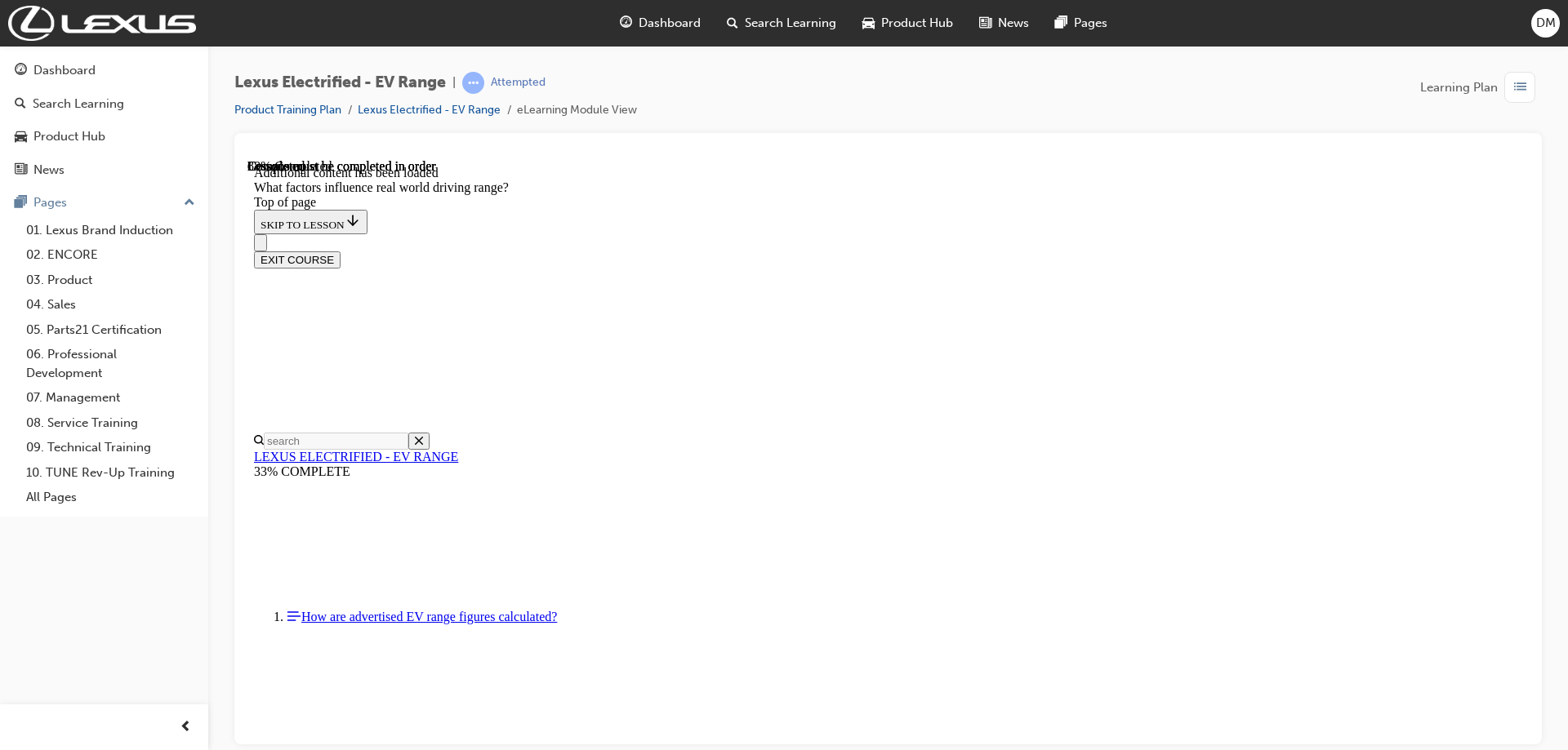
drag, startPoint x: 976, startPoint y: 470, endPoint x: 795, endPoint y: 657, distance: 260.2
drag, startPoint x: 1049, startPoint y: 508, endPoint x: 1186, endPoint y: 640, distance: 190.2
drag, startPoint x: 980, startPoint y: 486, endPoint x: 828, endPoint y: 659, distance: 230.3
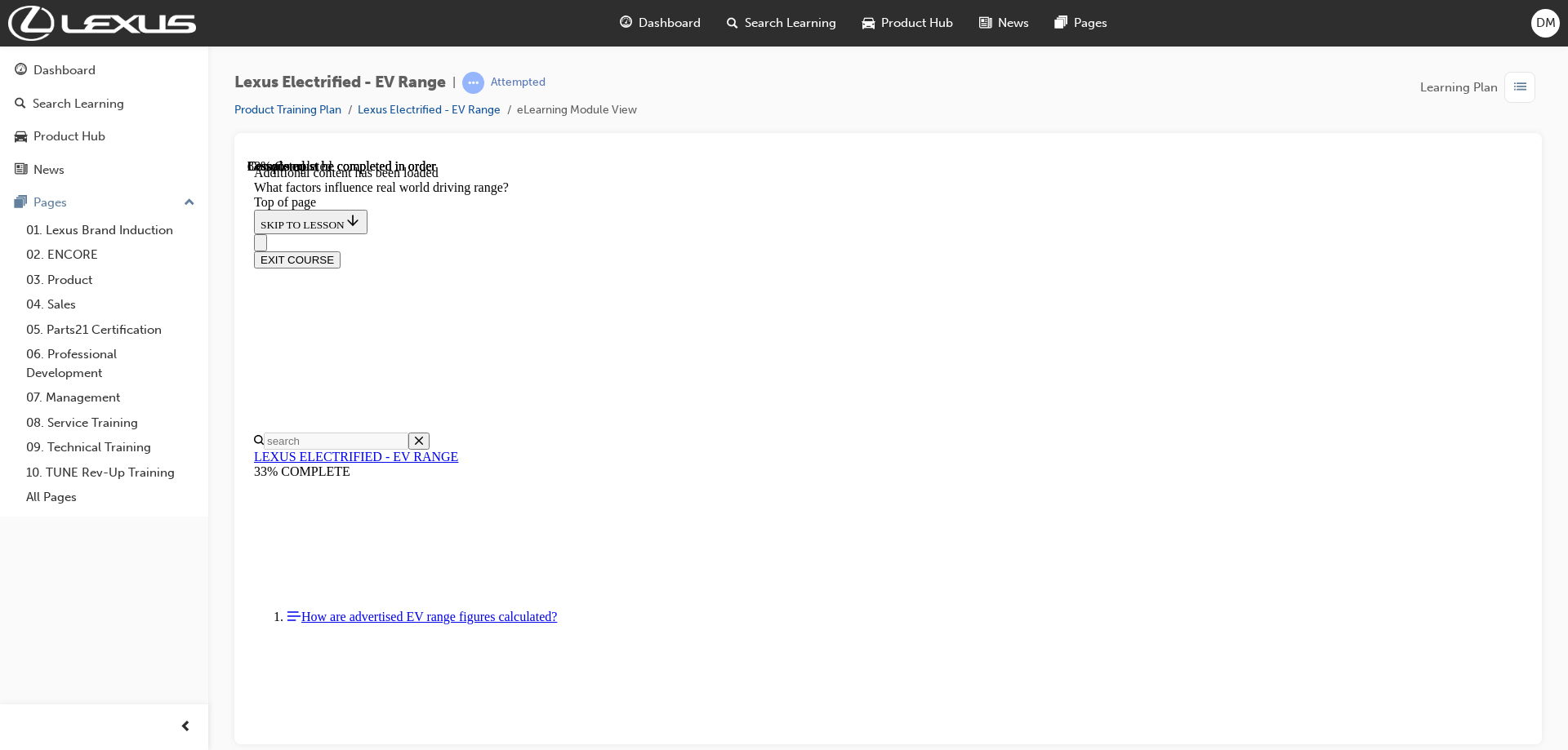
drag, startPoint x: 989, startPoint y: 447, endPoint x: 1184, endPoint y: 634, distance: 270.2
drag, startPoint x: 986, startPoint y: 465, endPoint x: 1178, endPoint y: 650, distance: 266.6
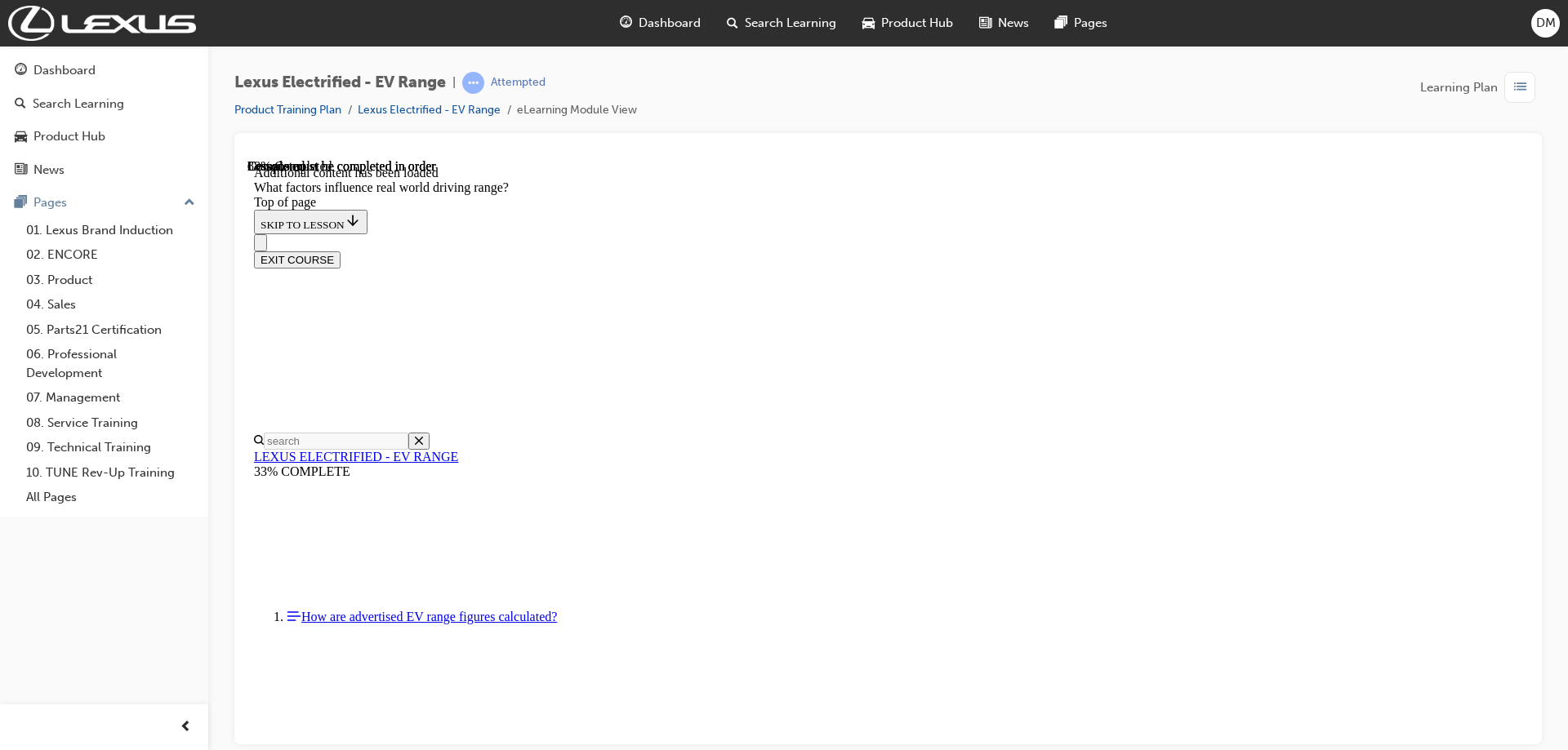
scroll to position [2088, 0]
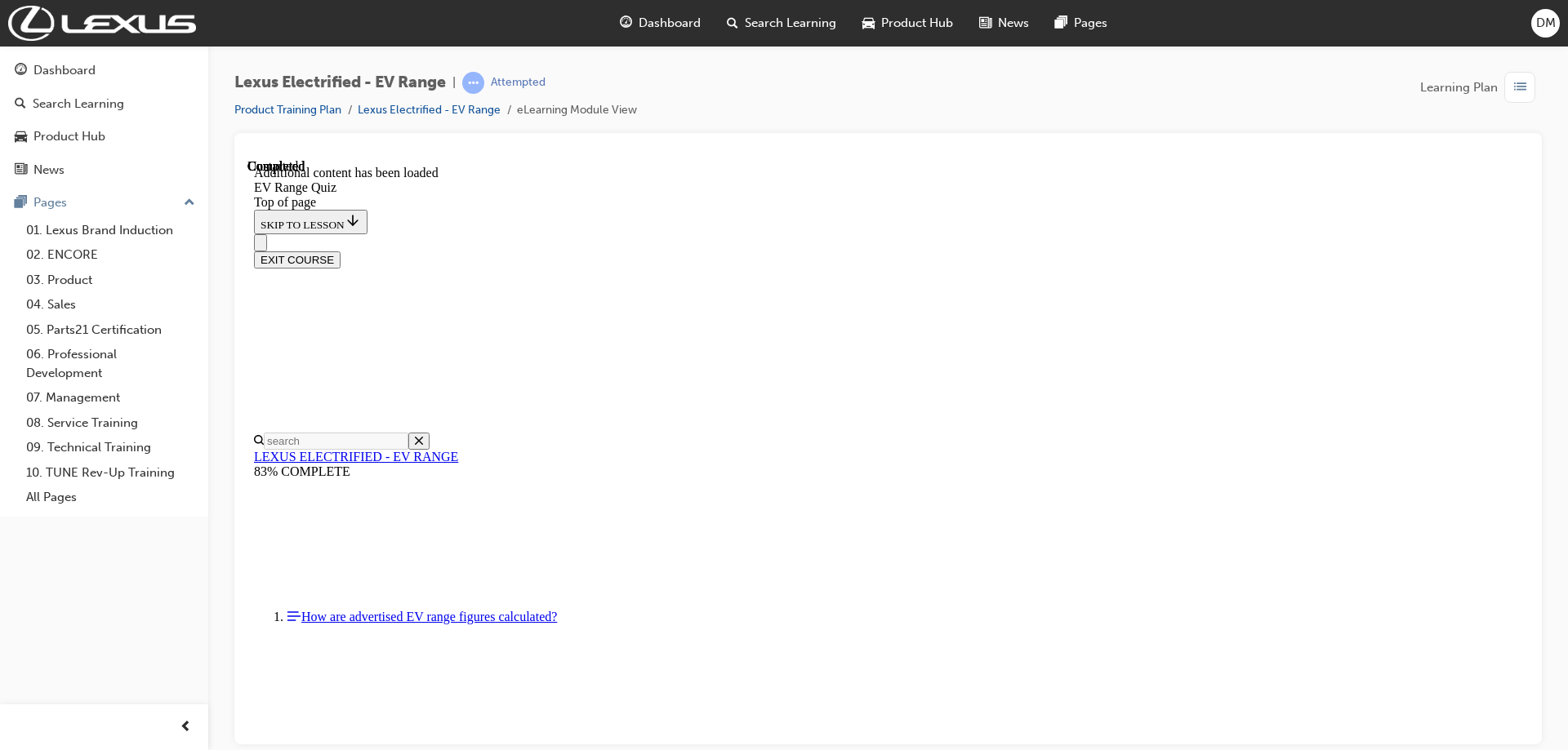
scroll to position [52, 0]
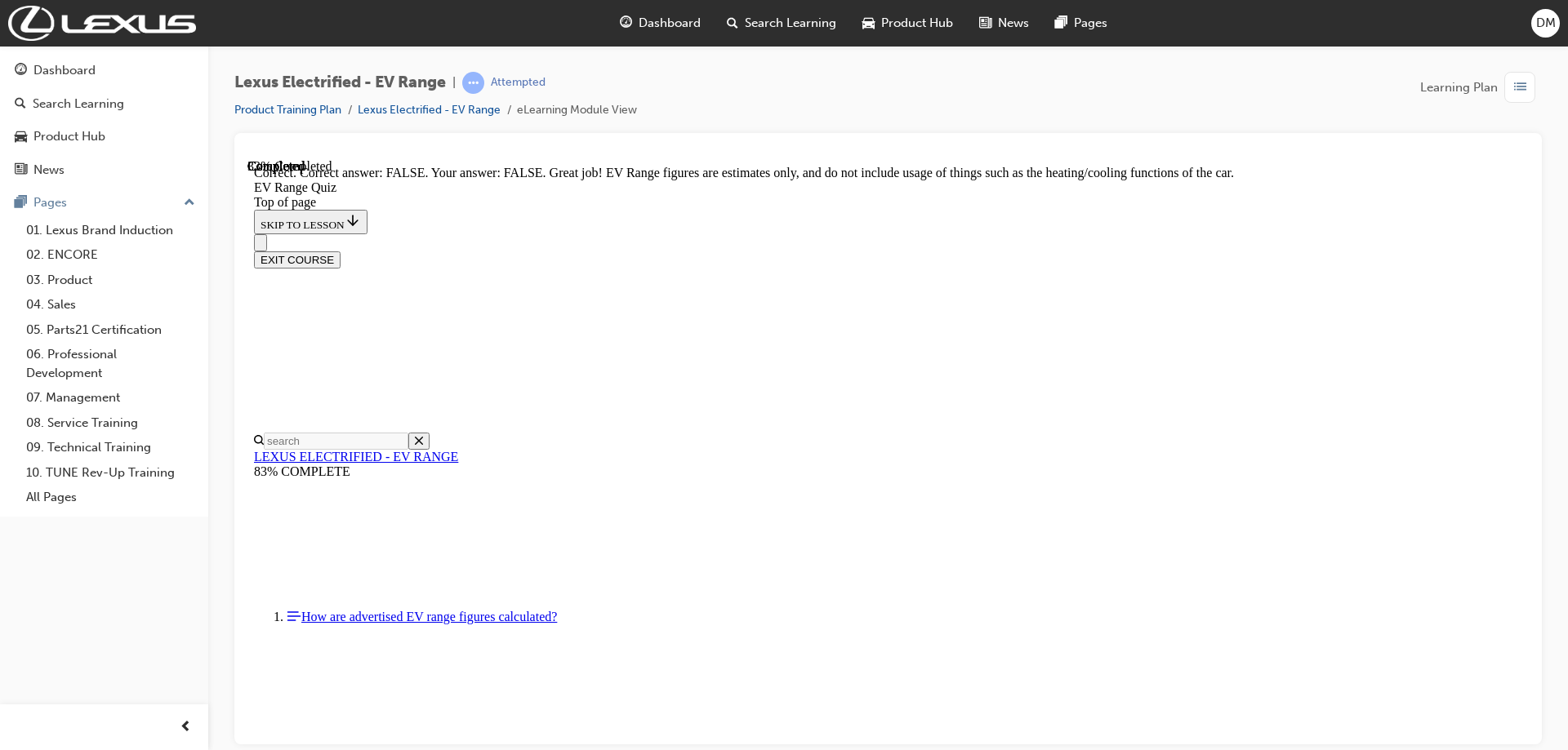
scroll to position [293, 0]
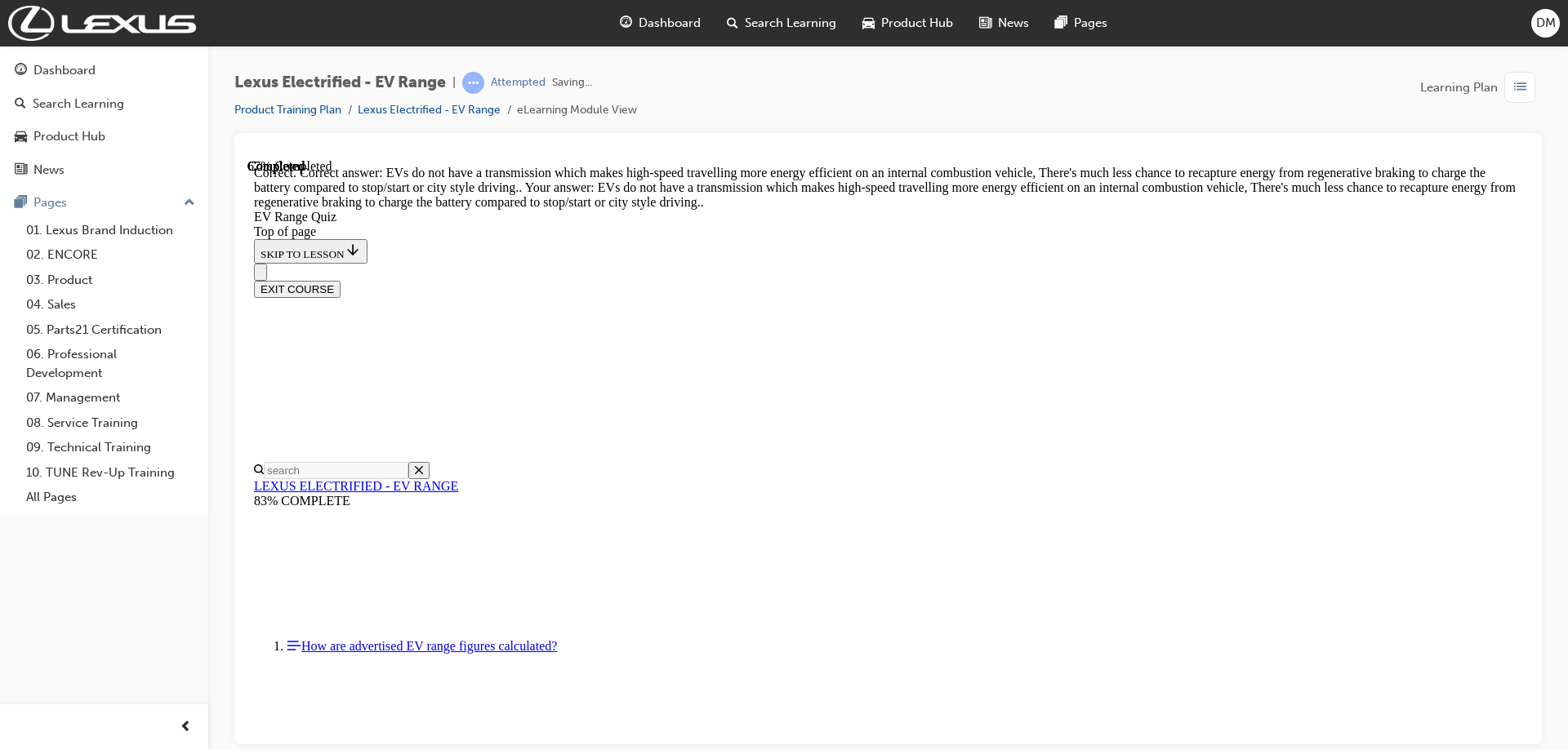
scroll to position [383, 0]
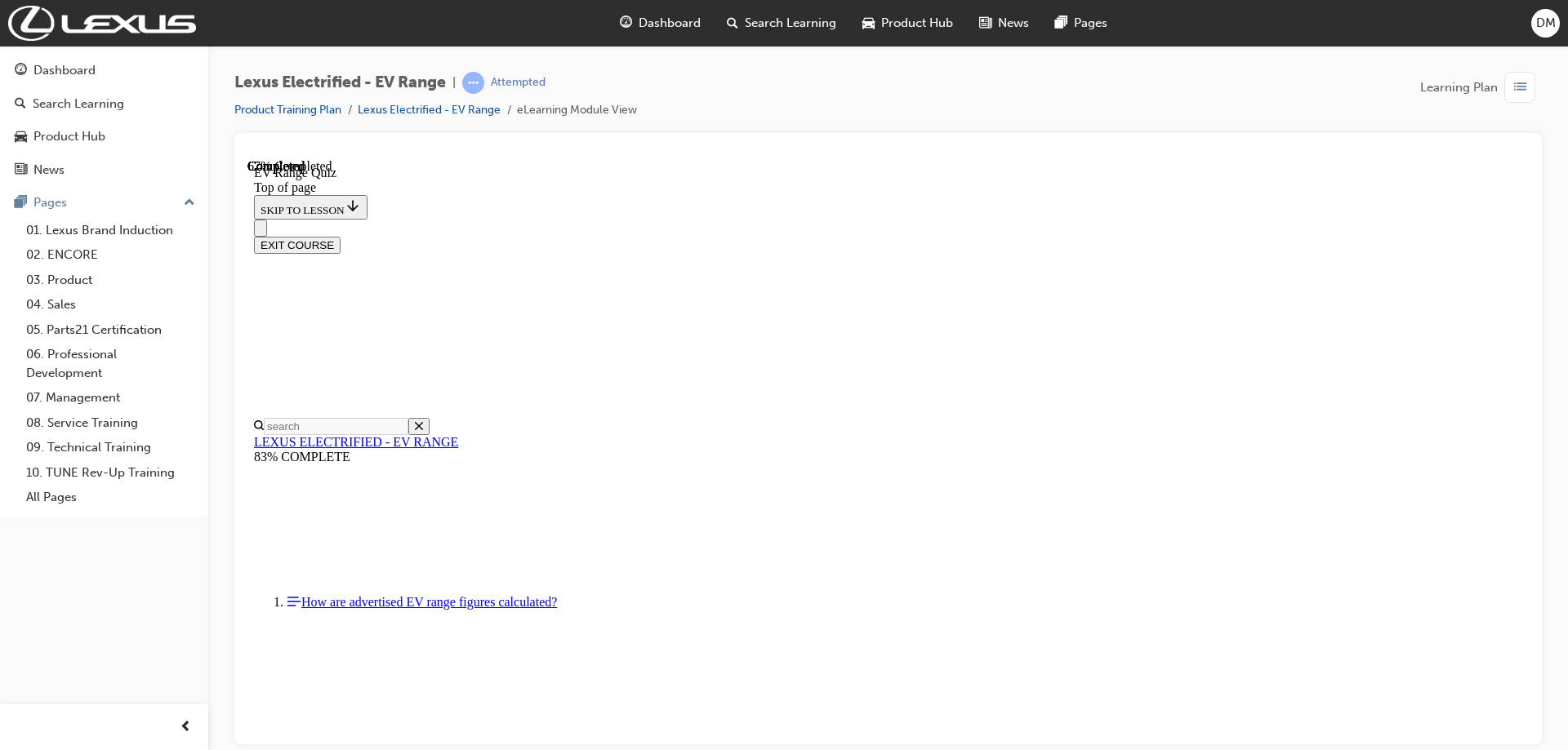
scroll to position [245, 0]
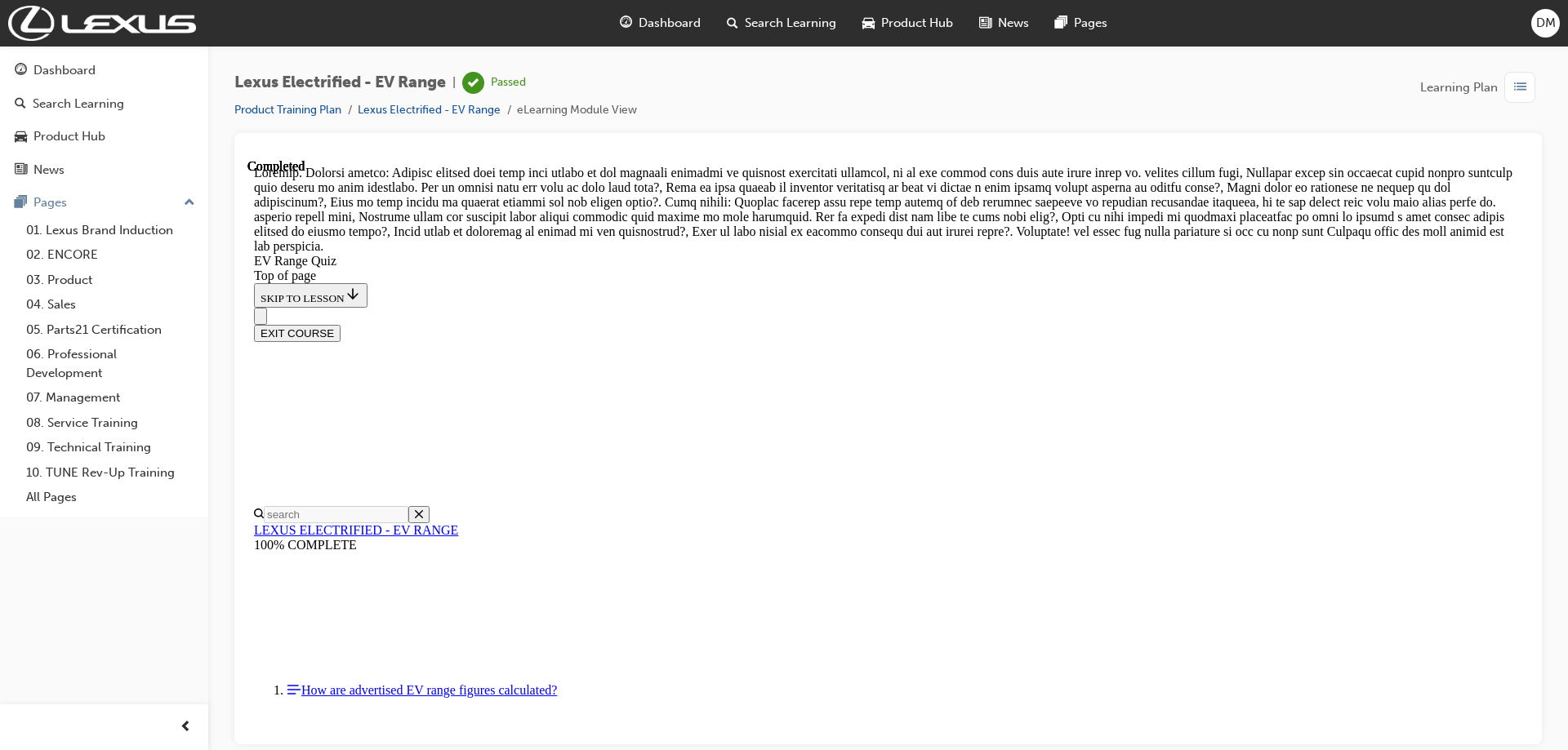
scroll to position [620, 0]
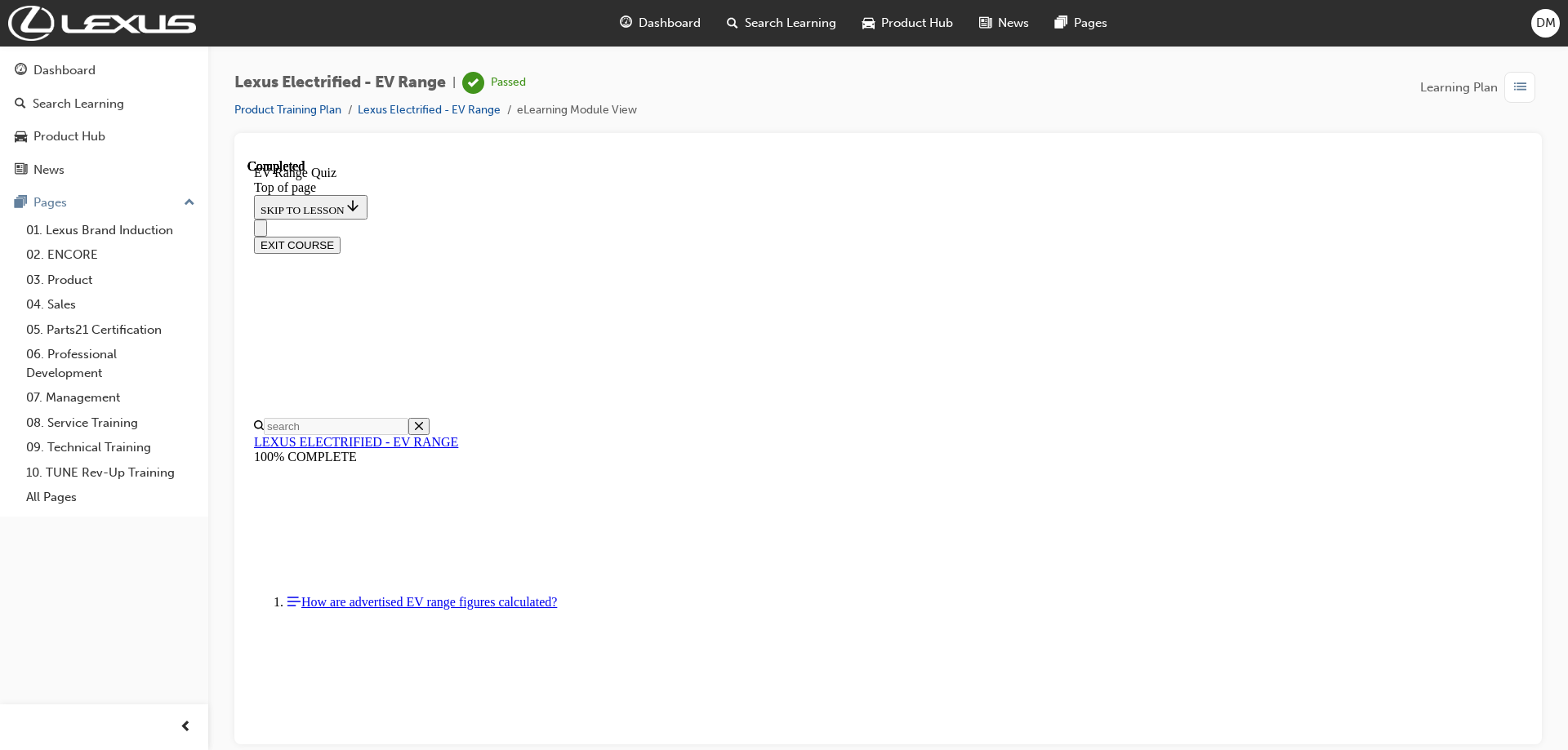
scroll to position [251, 0]
click at [340, 236] on button "EXIT COURSE" at bounding box center [297, 244] width 86 height 17
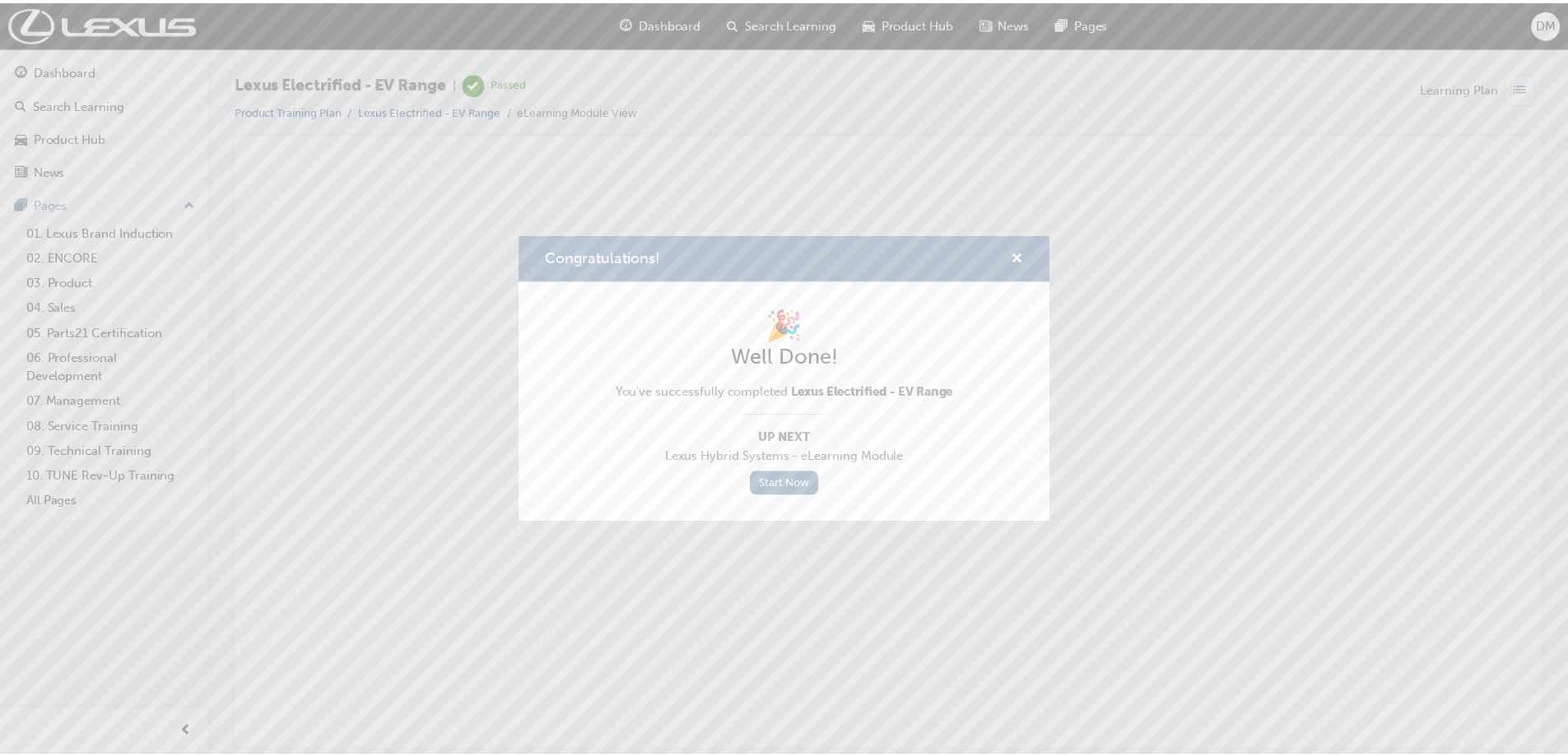
scroll to position [0, 0]
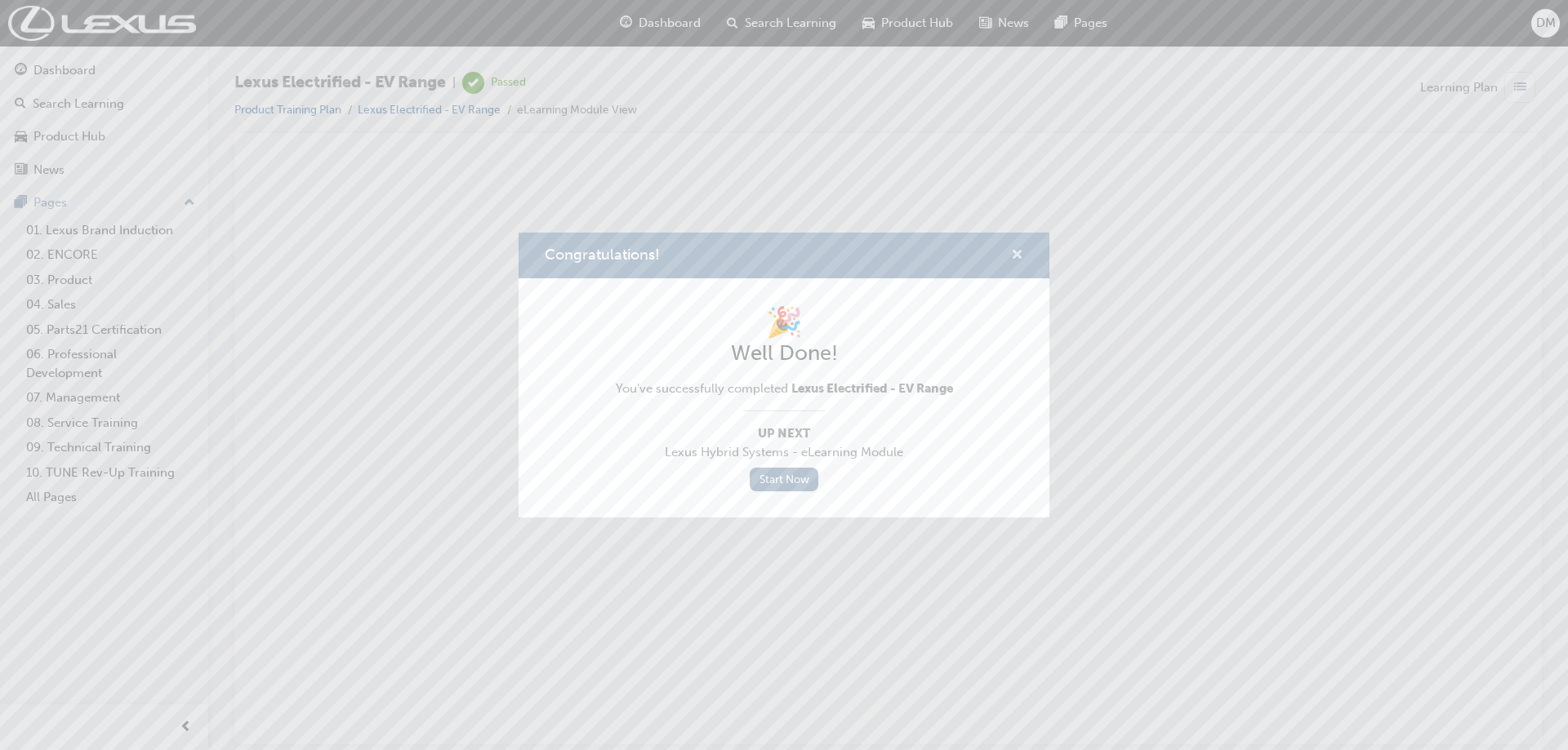
click at [1014, 259] on span "cross-icon" at bounding box center [1017, 256] width 12 height 15
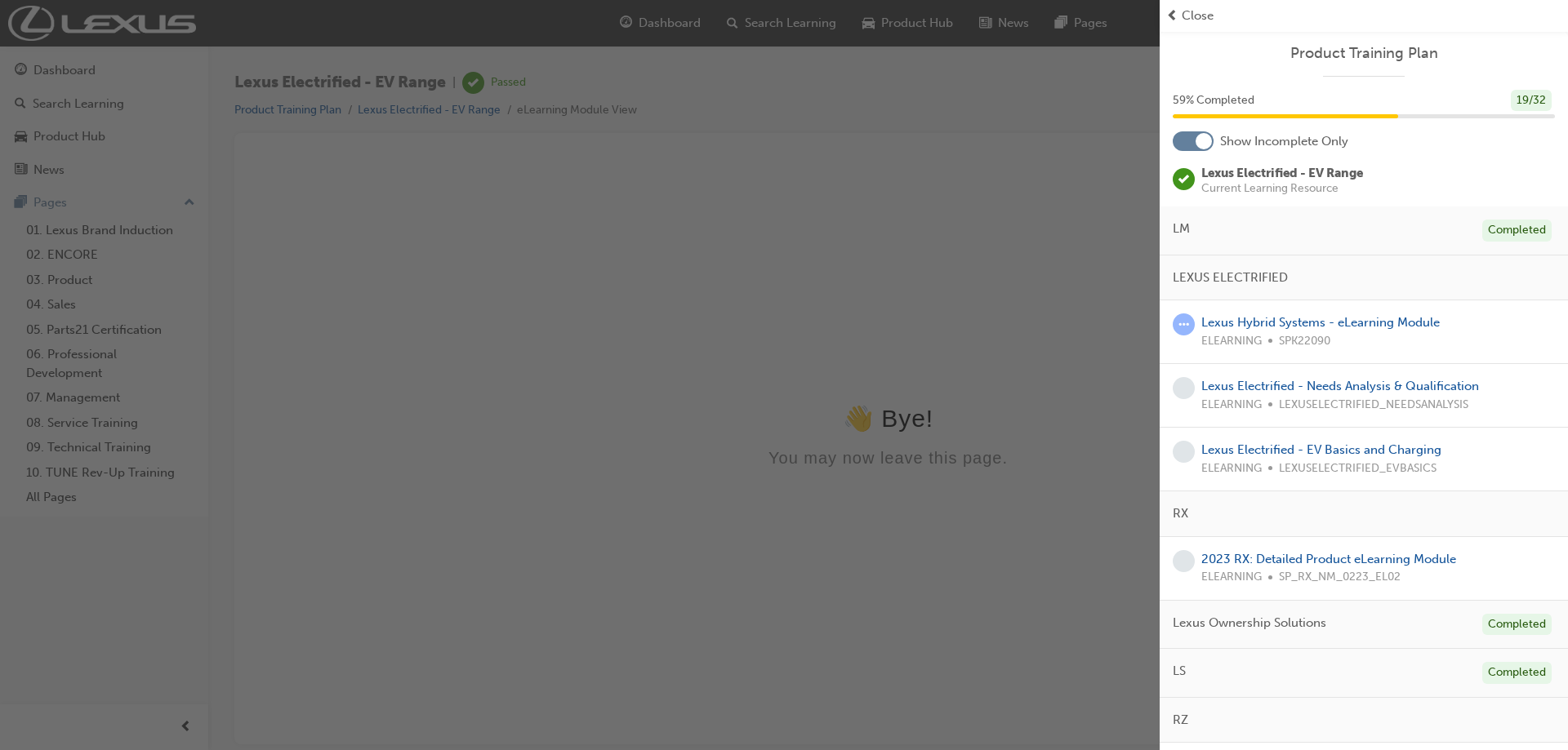
click at [494, 336] on div "button" at bounding box center [580, 375] width 1159 height 750
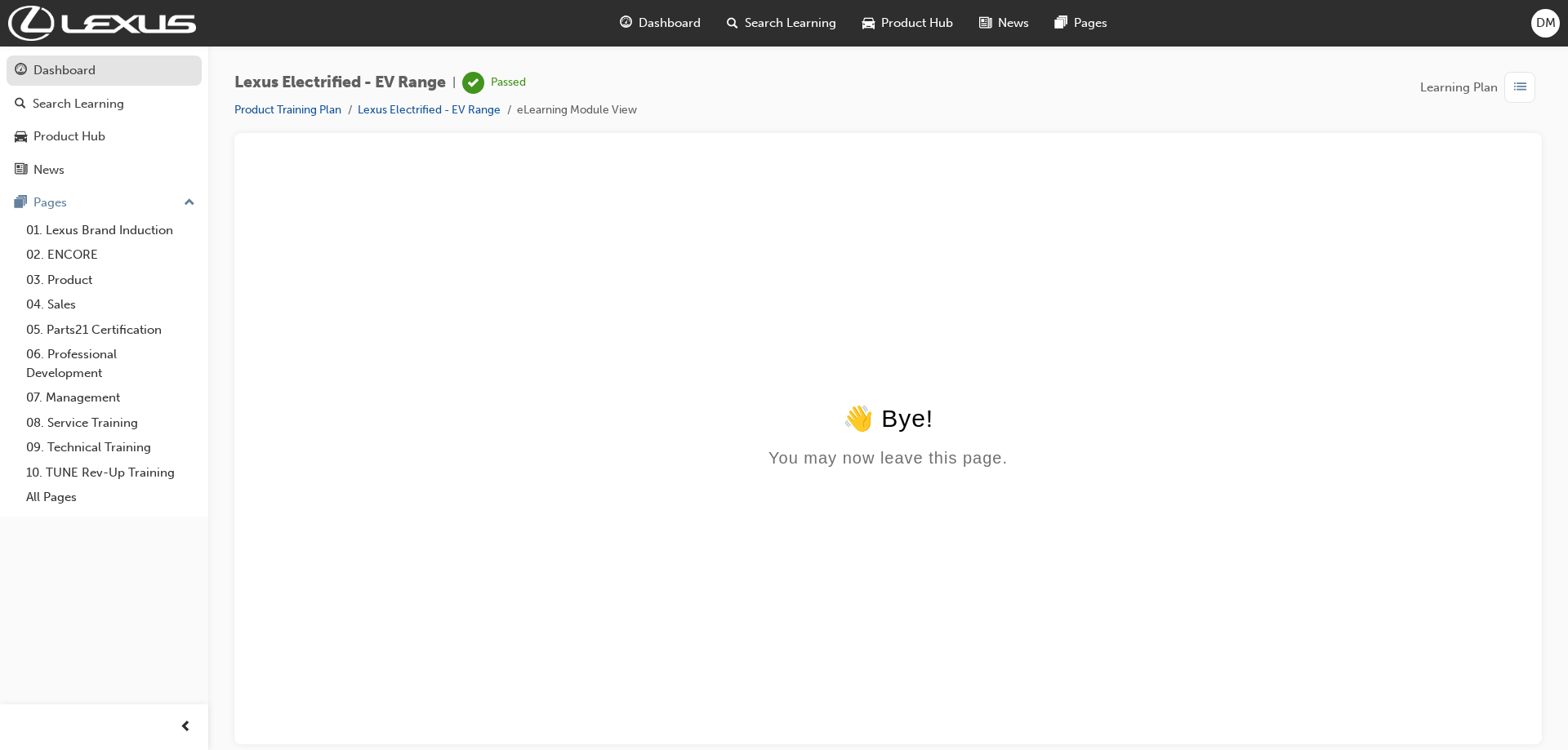
click at [85, 72] on div "Dashboard" at bounding box center [65, 70] width 63 height 19
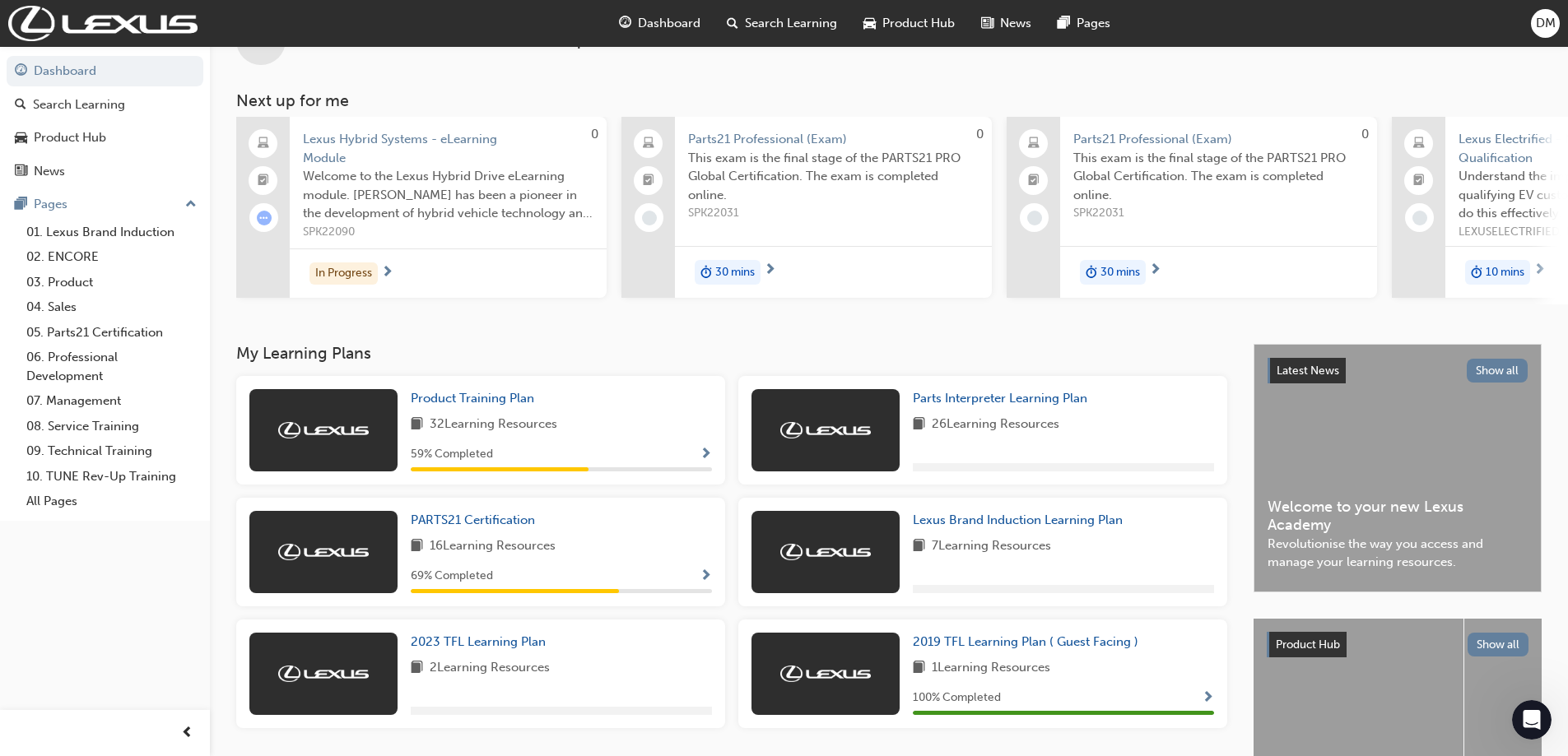
scroll to position [82, 0]
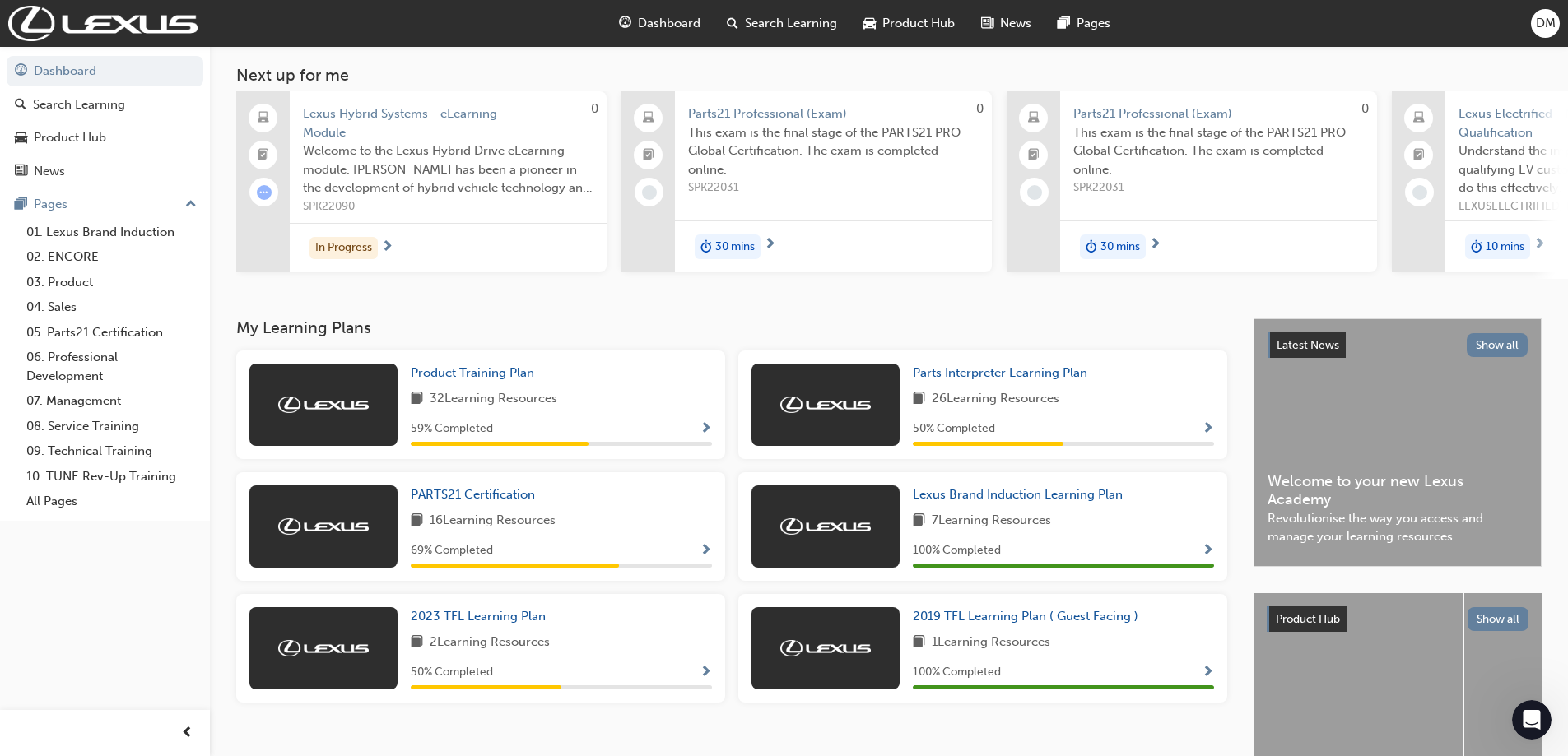
click at [448, 383] on link "Product Training Plan" at bounding box center [476, 373] width 130 height 19
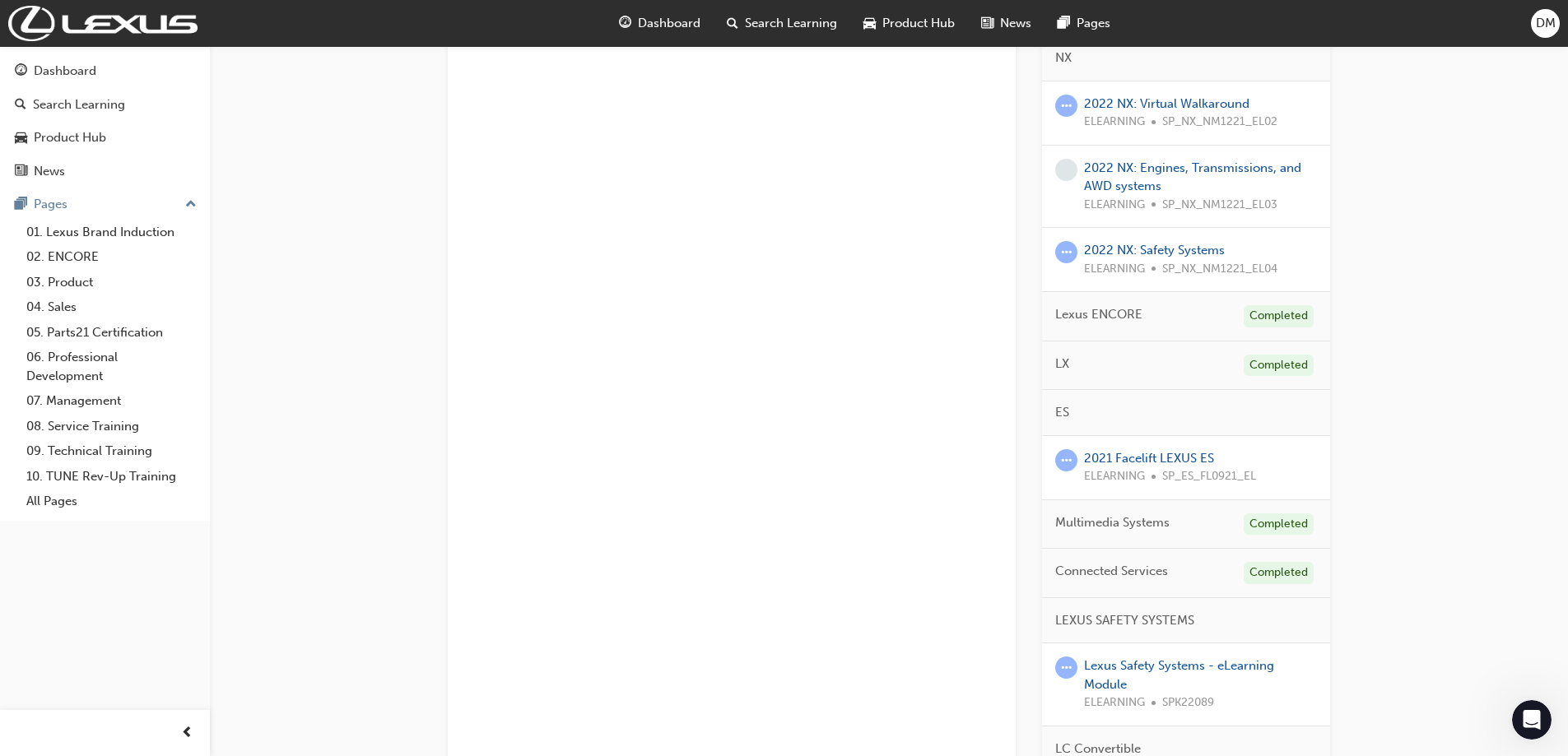
scroll to position [699, 0]
